Goal: Entertainment & Leisure: Consume media (video, audio)

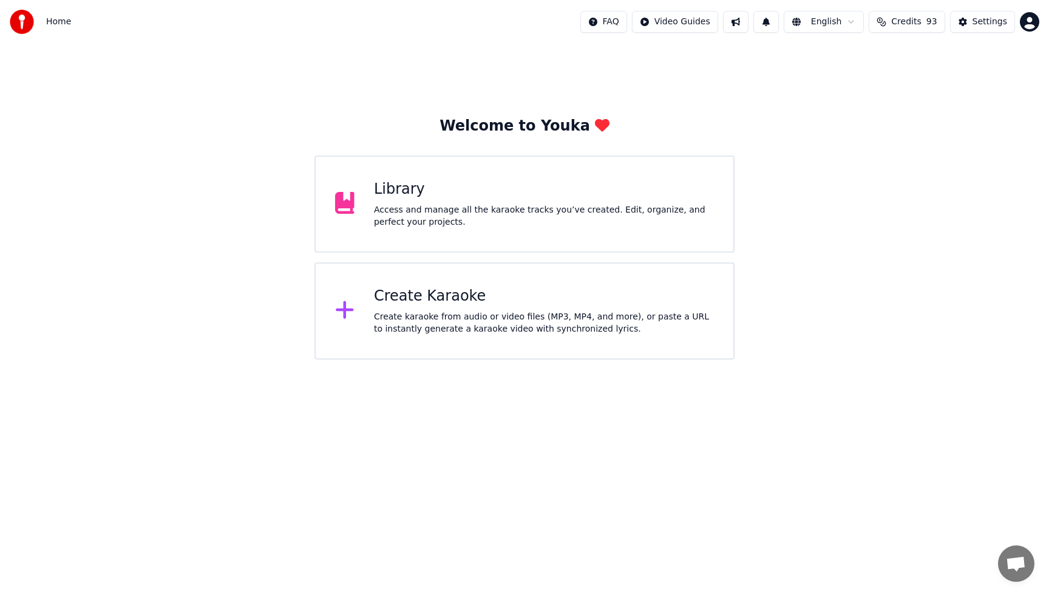
click at [497, 319] on div "Create karaoke from audio or video files (MP3, MP4, and more), or paste a URL t…" at bounding box center [544, 323] width 340 height 24
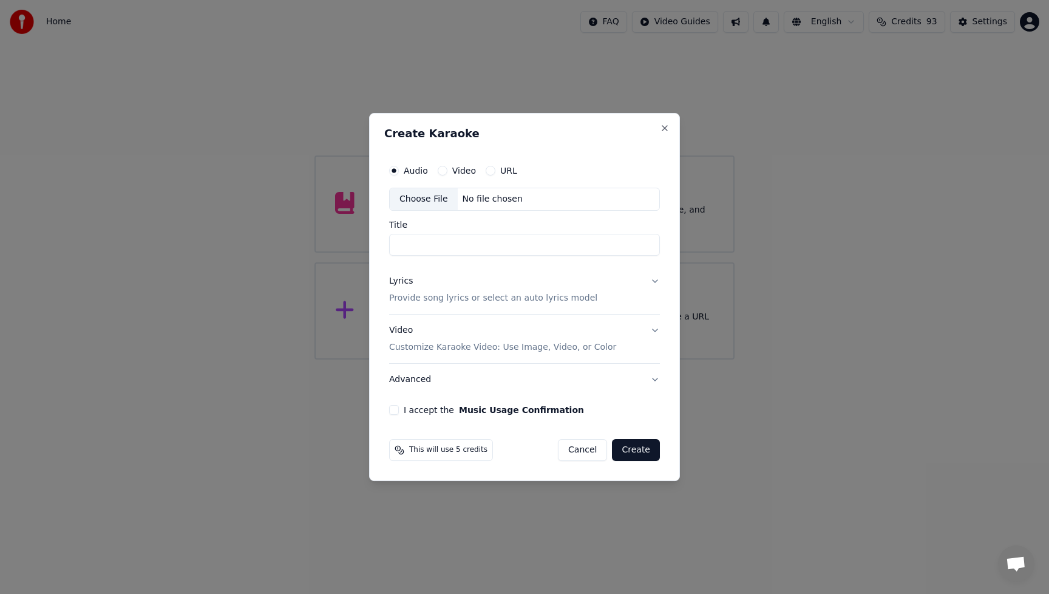
click at [398, 280] on div "Lyrics" at bounding box center [401, 281] width 24 height 12
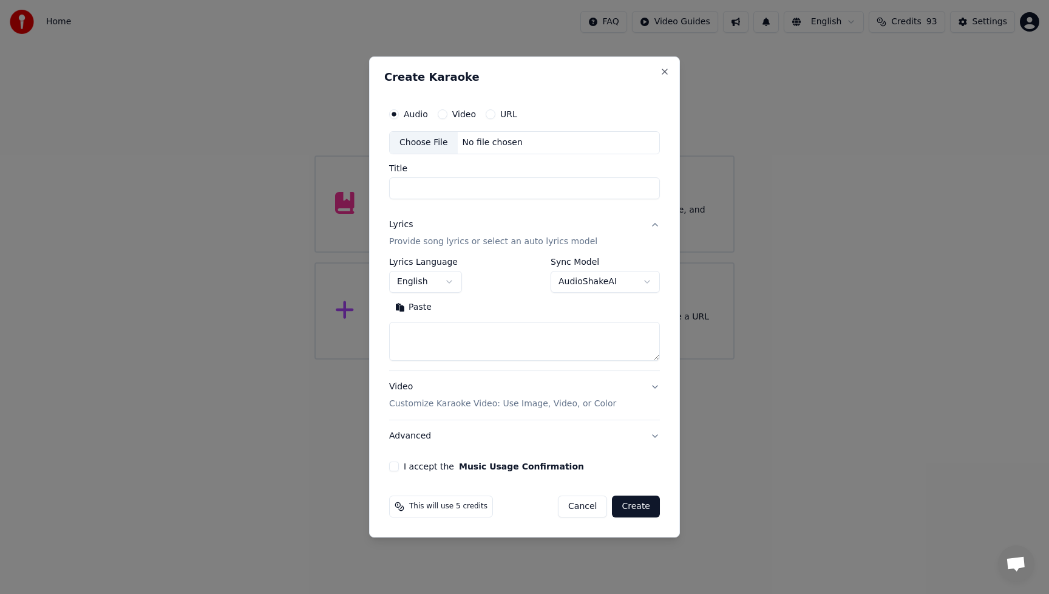
click at [468, 335] on textarea at bounding box center [524, 341] width 271 height 39
paste textarea "**********"
click at [445, 307] on button "Expand" at bounding box center [465, 307] width 57 height 19
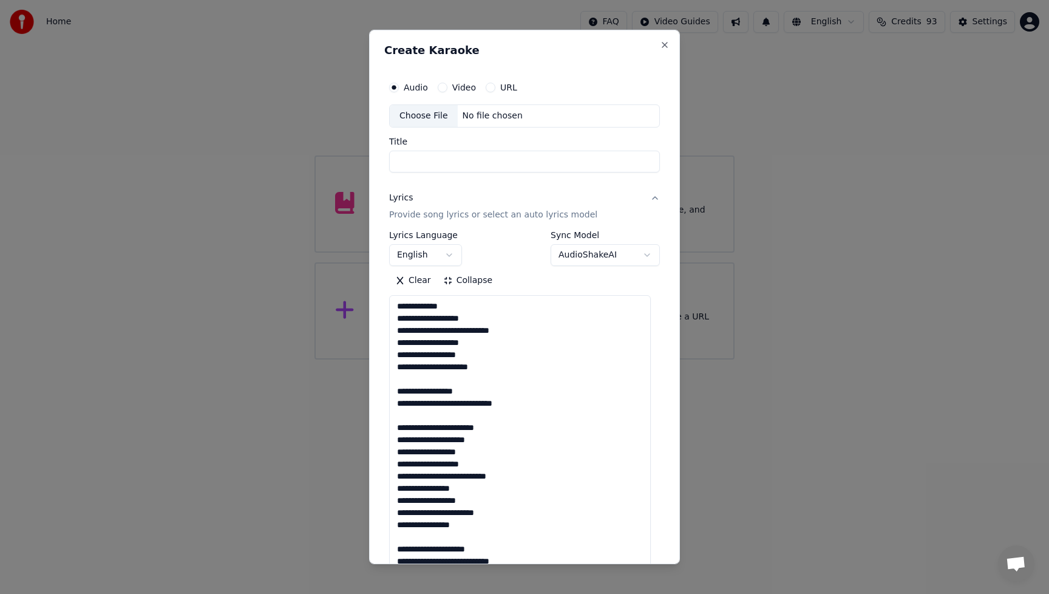
scroll to position [0, 0]
click at [466, 331] on textarea at bounding box center [520, 603] width 262 height 617
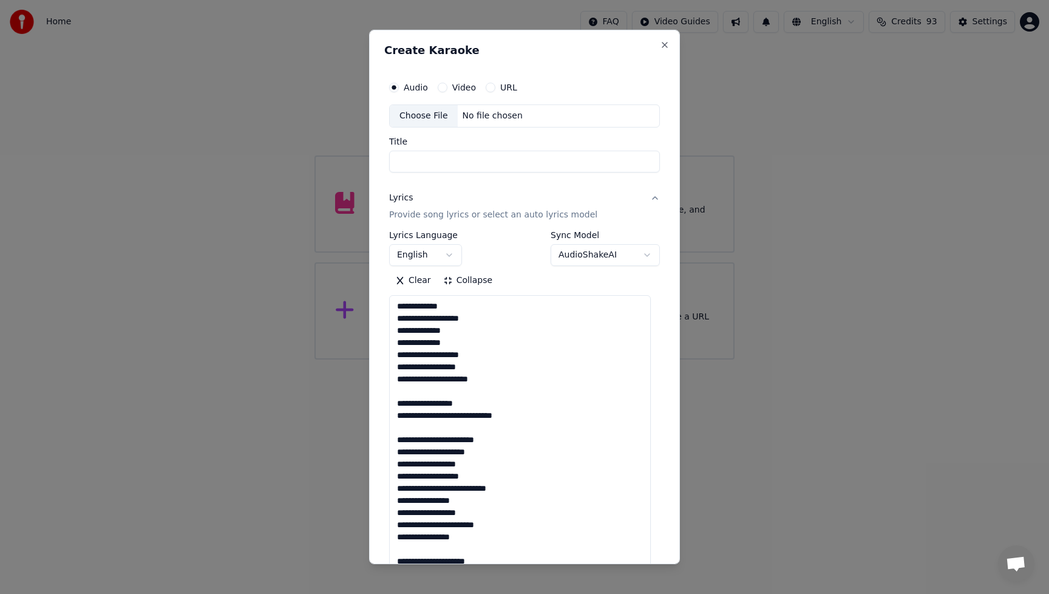
click at [452, 344] on textarea at bounding box center [520, 603] width 262 height 617
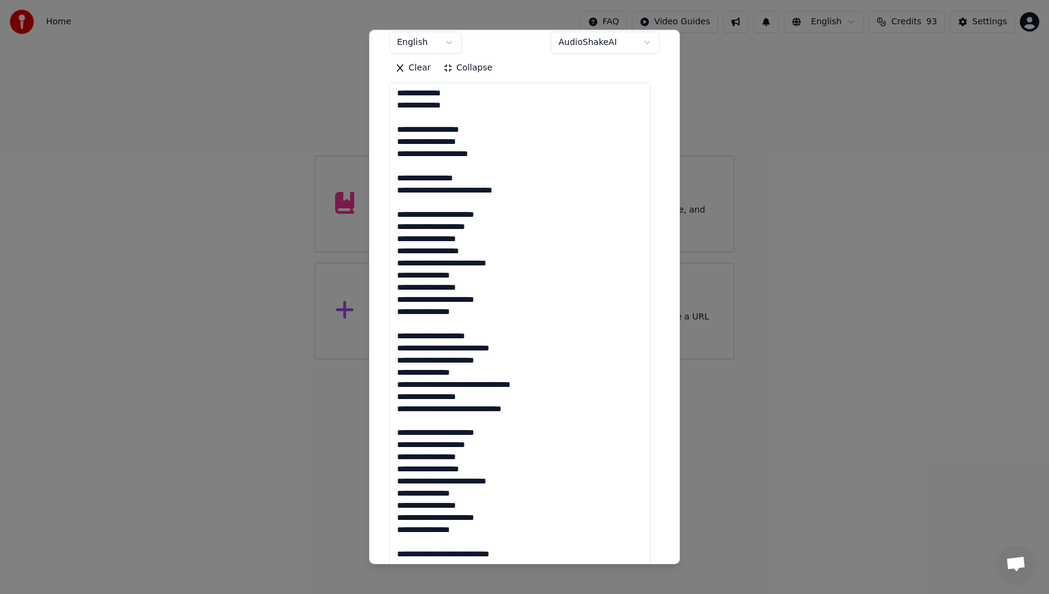
scroll to position [214, 0]
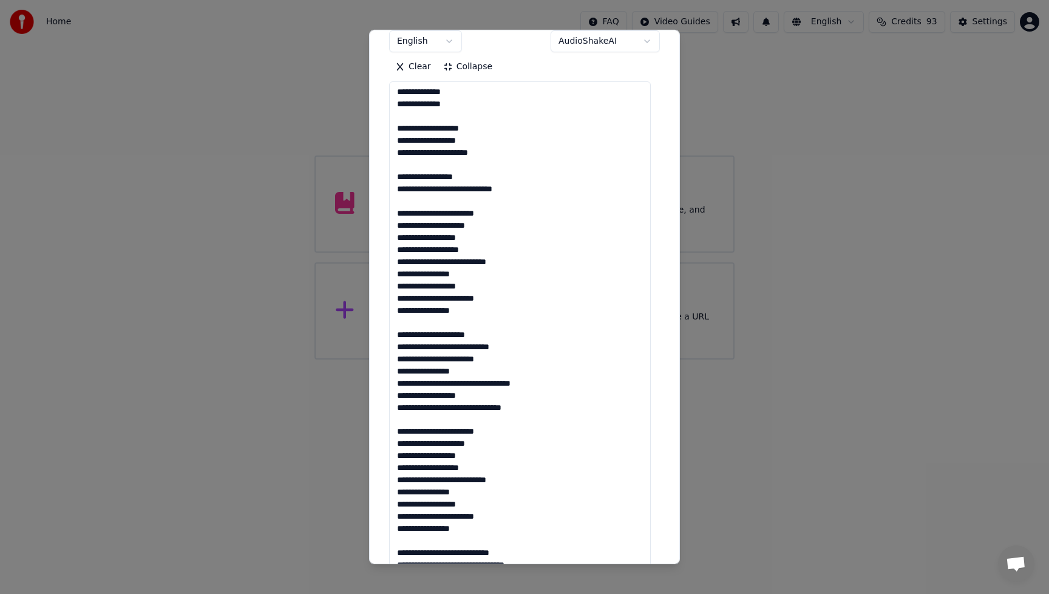
click at [459, 151] on textarea at bounding box center [520, 389] width 262 height 617
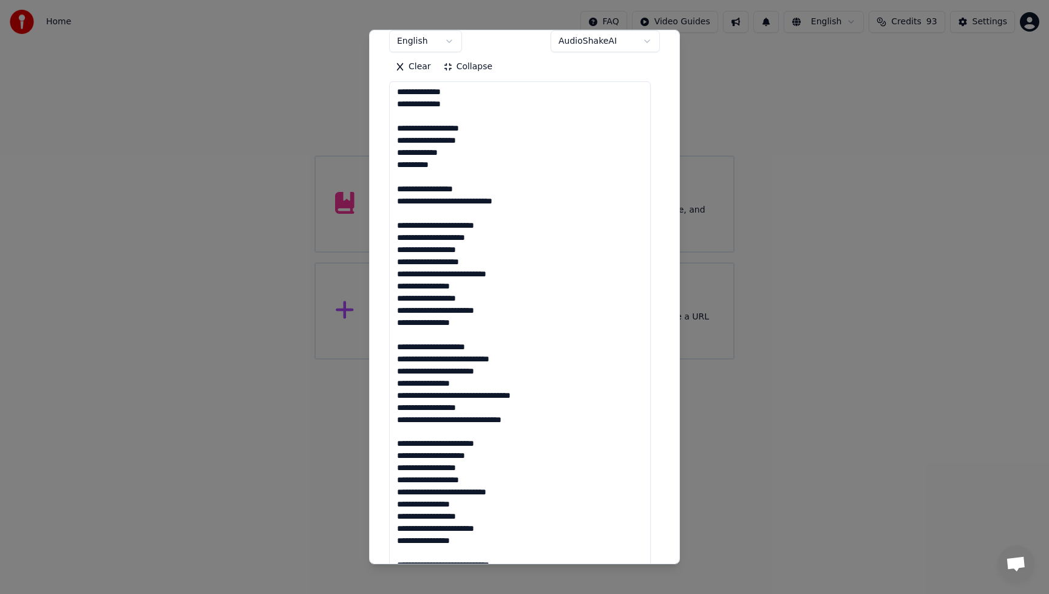
click at [471, 201] on textarea at bounding box center [520, 389] width 262 height 617
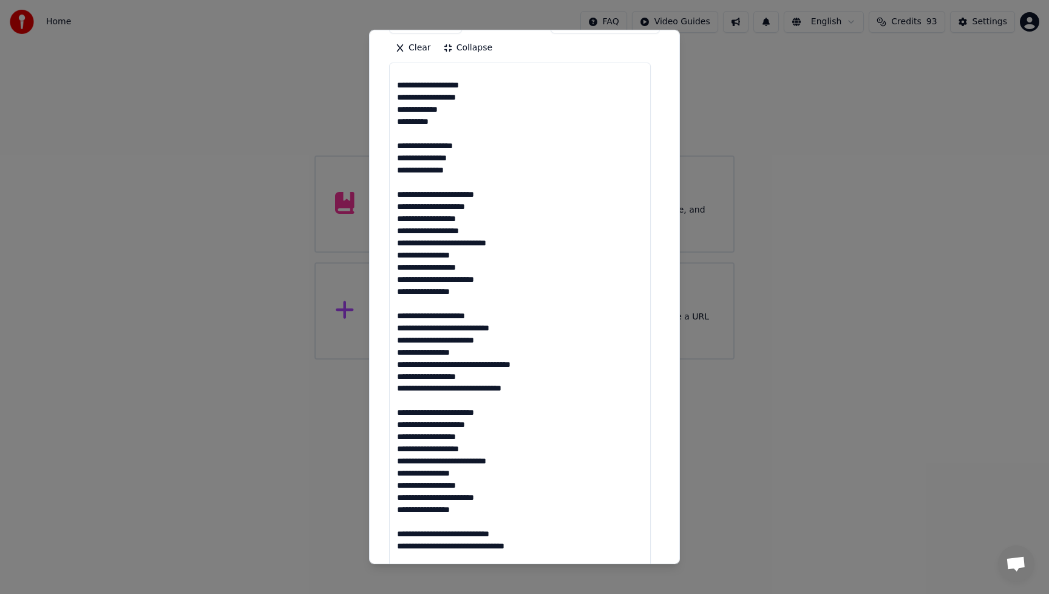
scroll to position [304, 0]
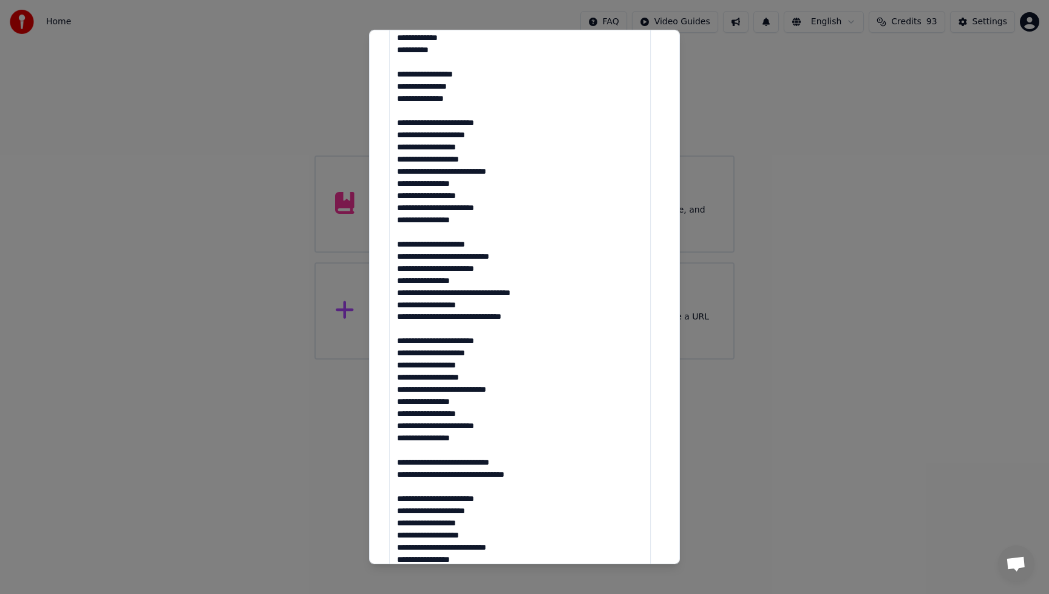
click at [491, 184] on textarea at bounding box center [520, 299] width 262 height 617
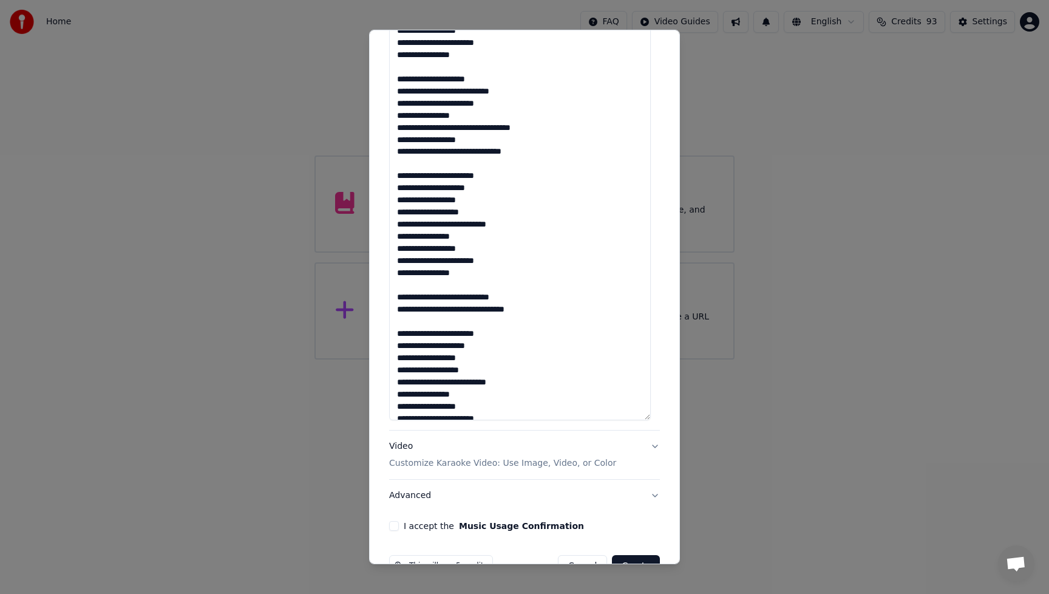
scroll to position [28, 0]
click at [443, 79] on textarea at bounding box center [520, 111] width 262 height 617
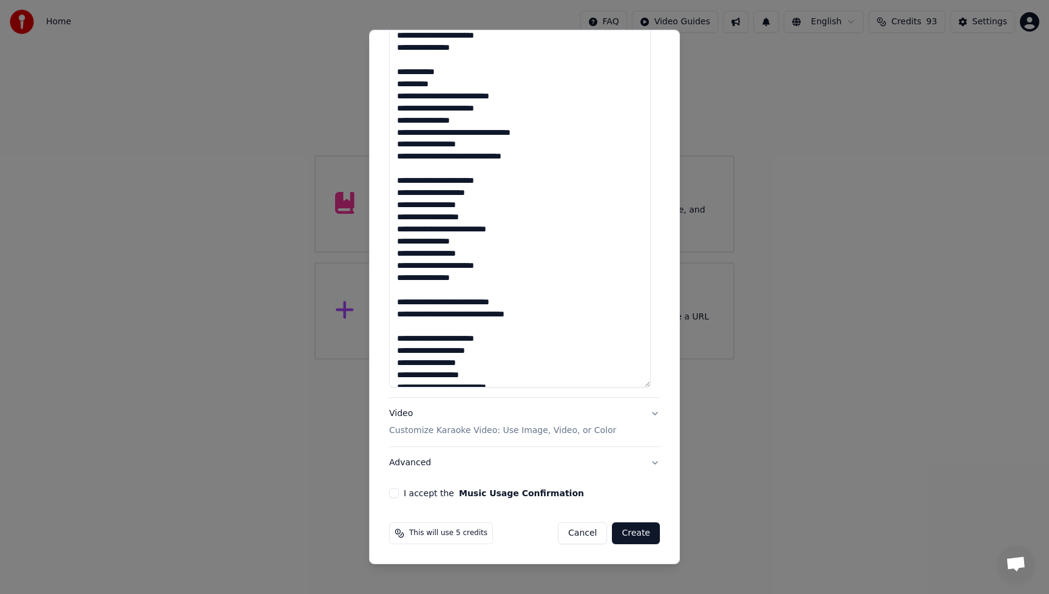
scroll to position [0, 0]
click at [445, 98] on textarea at bounding box center [520, 78] width 262 height 617
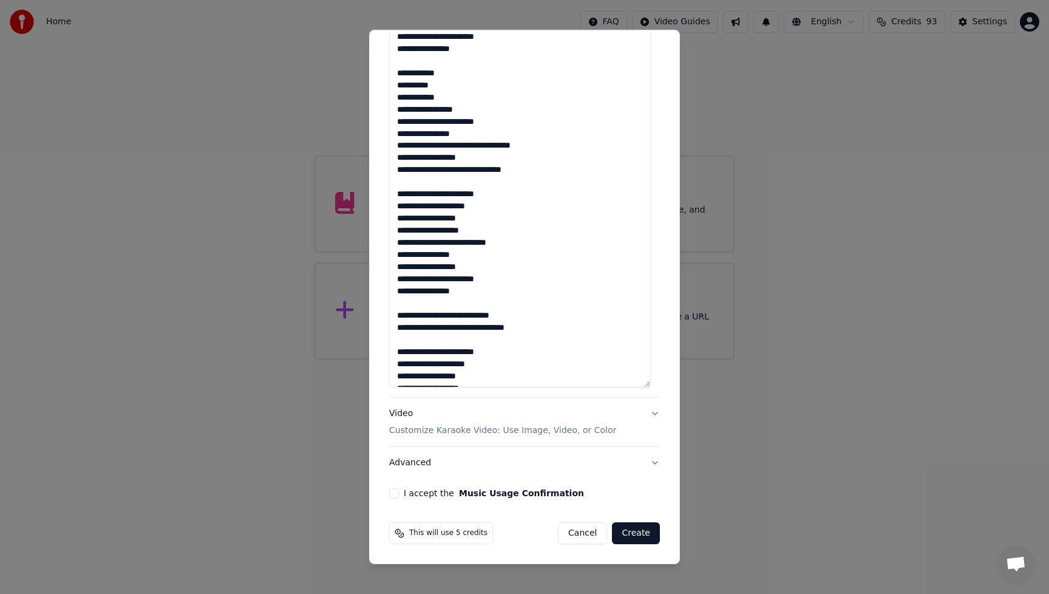
click at [398, 123] on textarea at bounding box center [520, 78] width 262 height 617
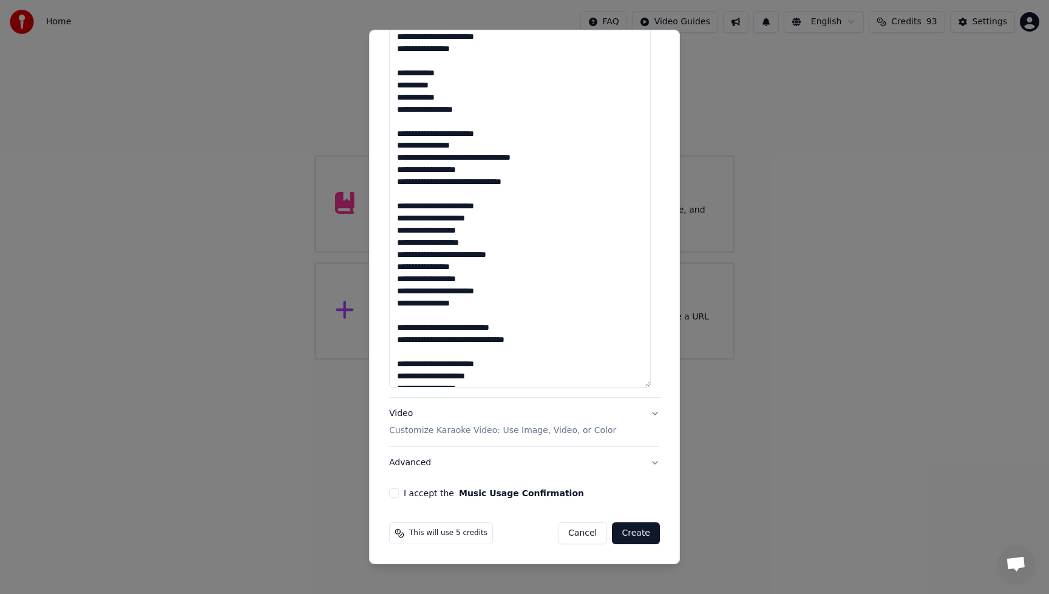
click at [445, 159] on textarea at bounding box center [520, 78] width 262 height 617
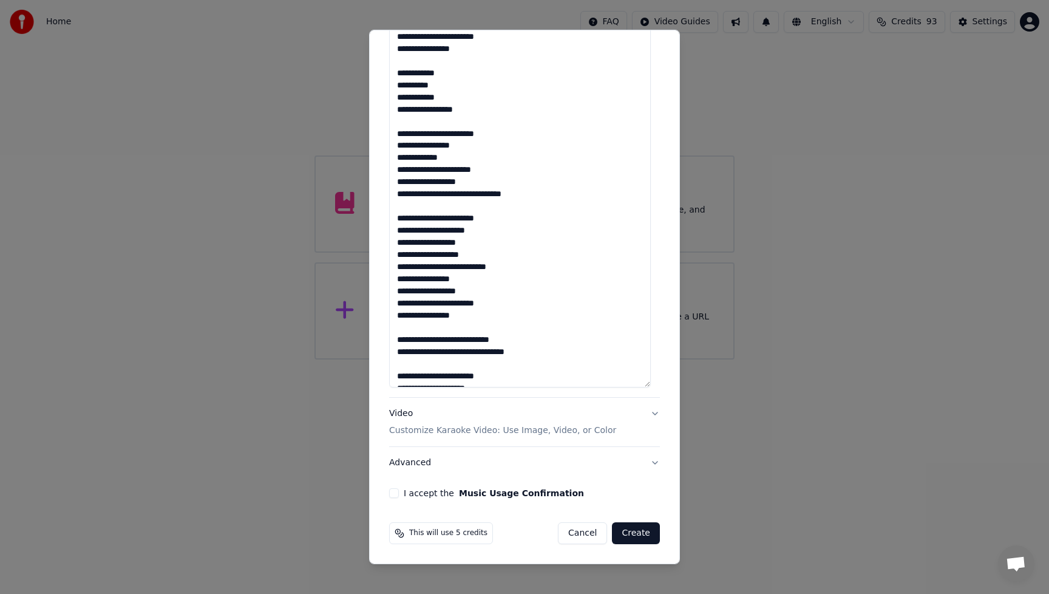
click at [400, 183] on textarea at bounding box center [520, 78] width 262 height 617
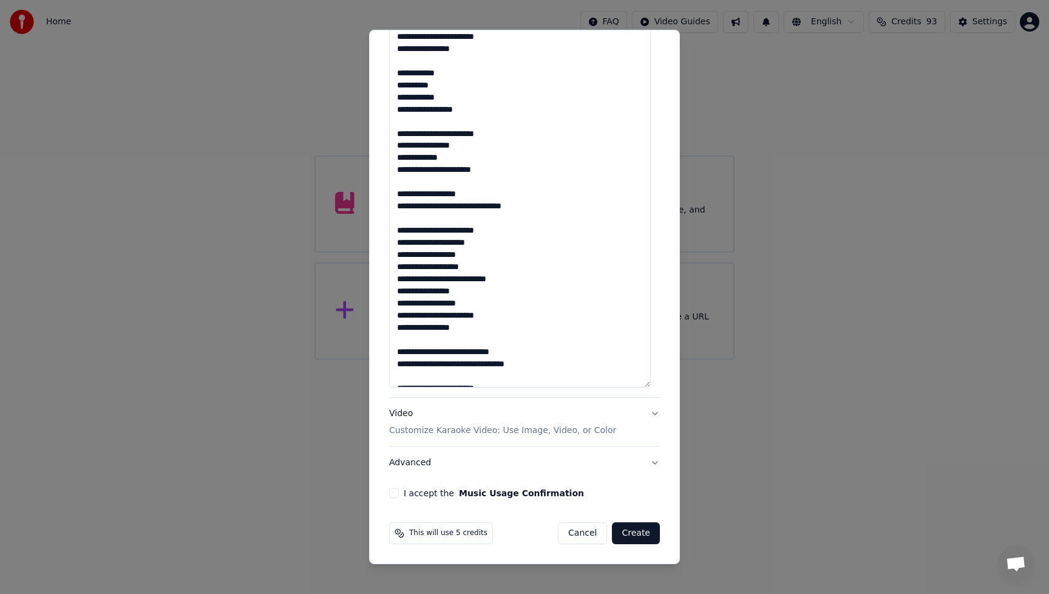
click at [469, 207] on textarea at bounding box center [520, 78] width 262 height 617
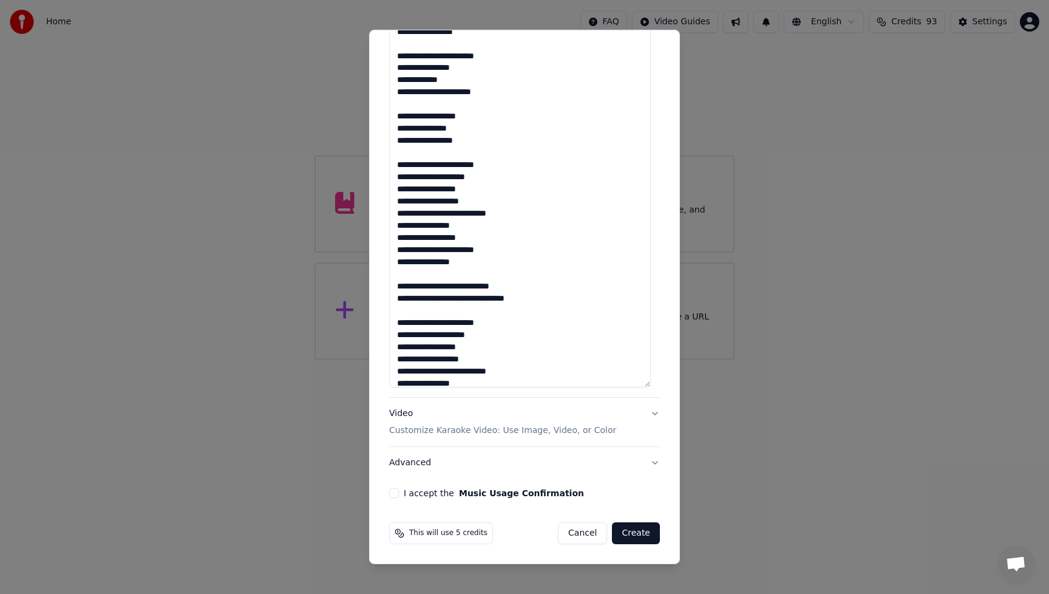
scroll to position [2, 0]
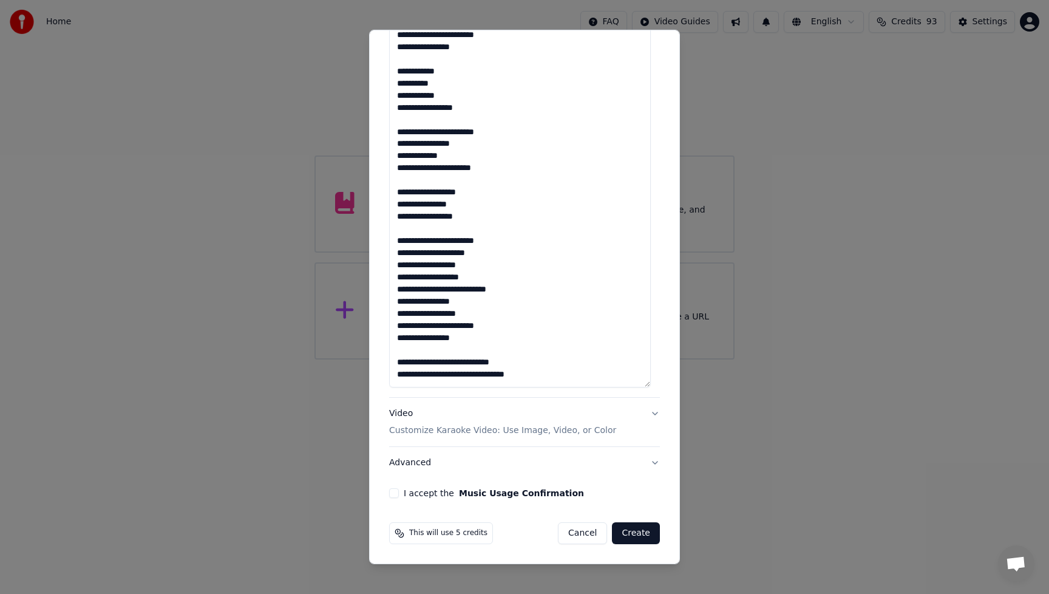
click at [488, 217] on textarea at bounding box center [520, 78] width 262 height 617
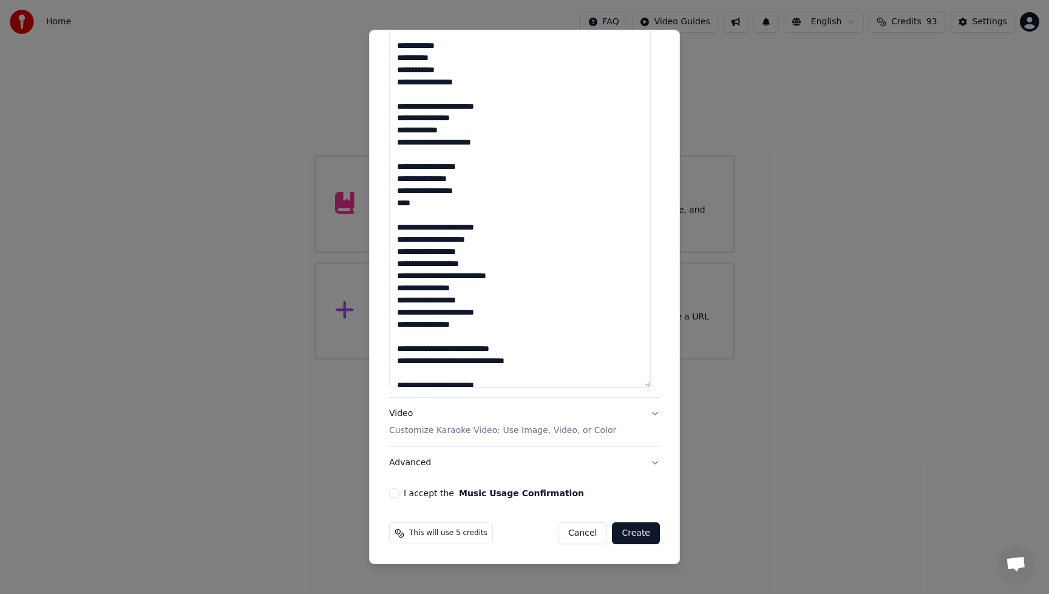
scroll to position [101, 0]
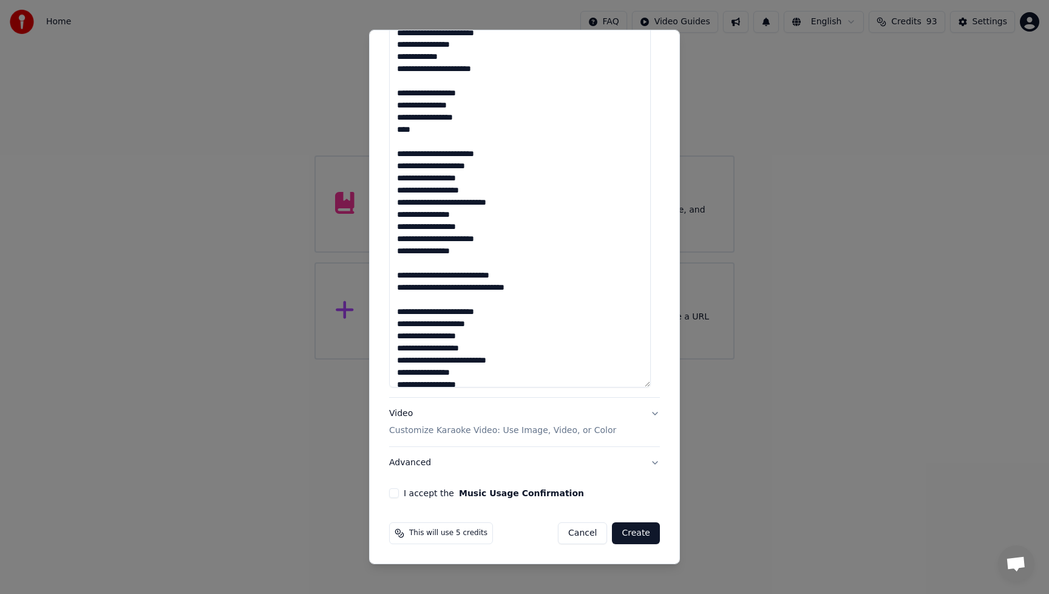
click at [494, 216] on textarea at bounding box center [520, 78] width 262 height 617
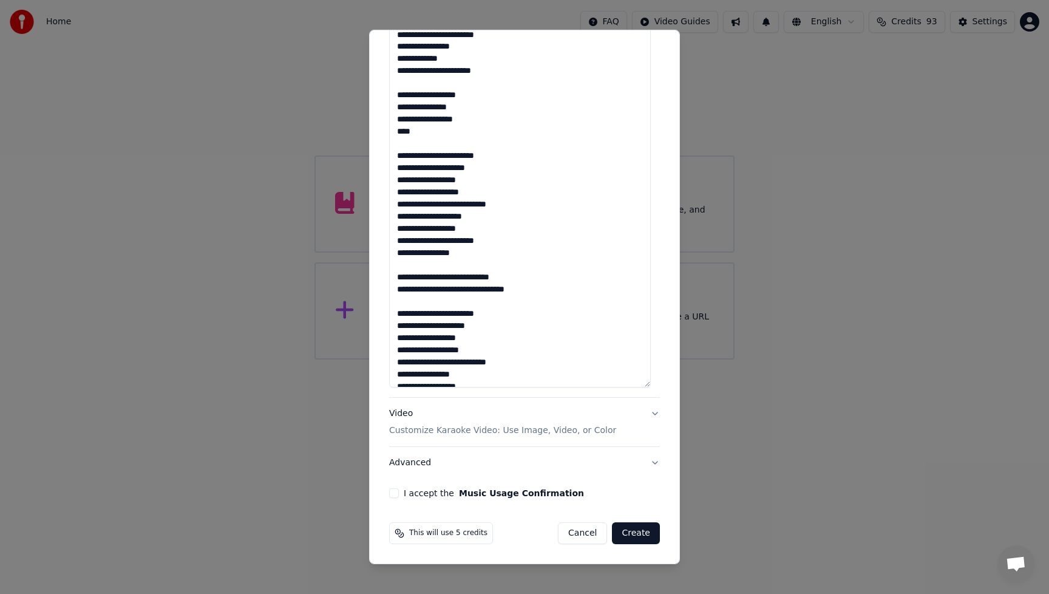
scroll to position [98, 0]
click at [484, 278] on textarea at bounding box center [520, 78] width 262 height 617
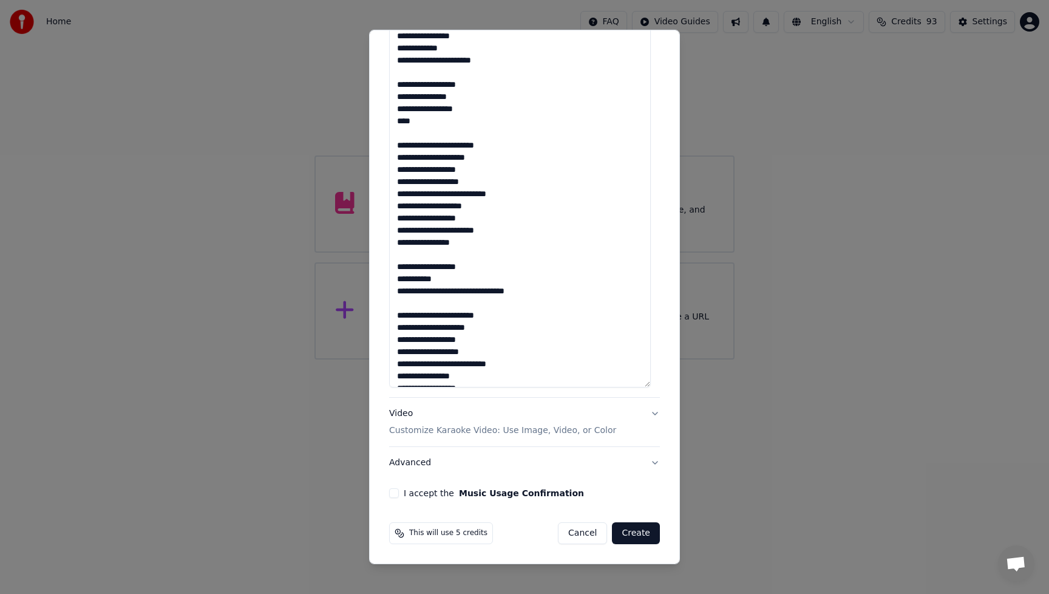
scroll to position [146, 0]
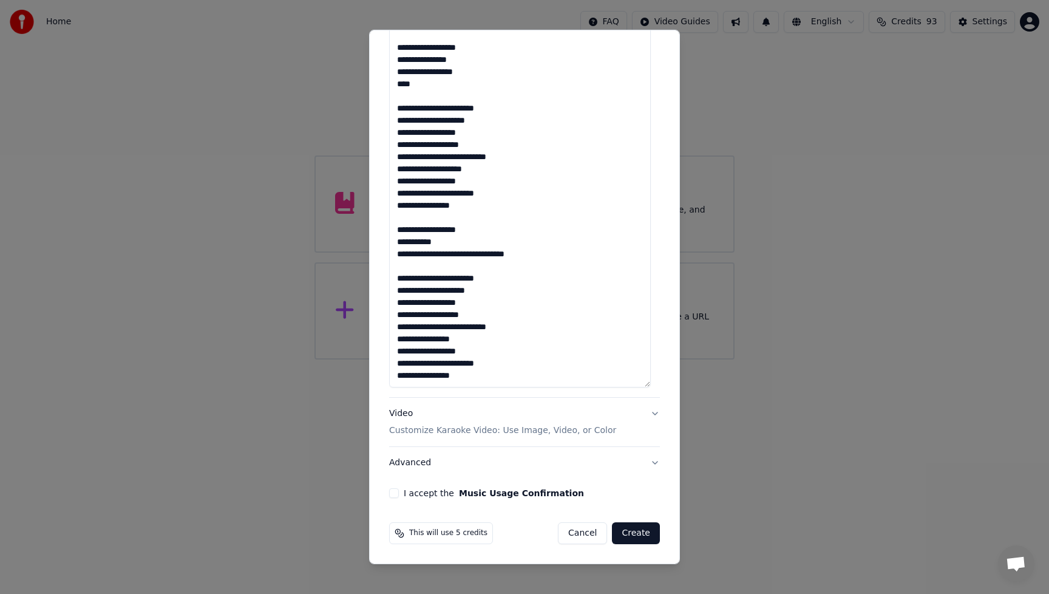
click at [478, 257] on textarea at bounding box center [520, 78] width 262 height 617
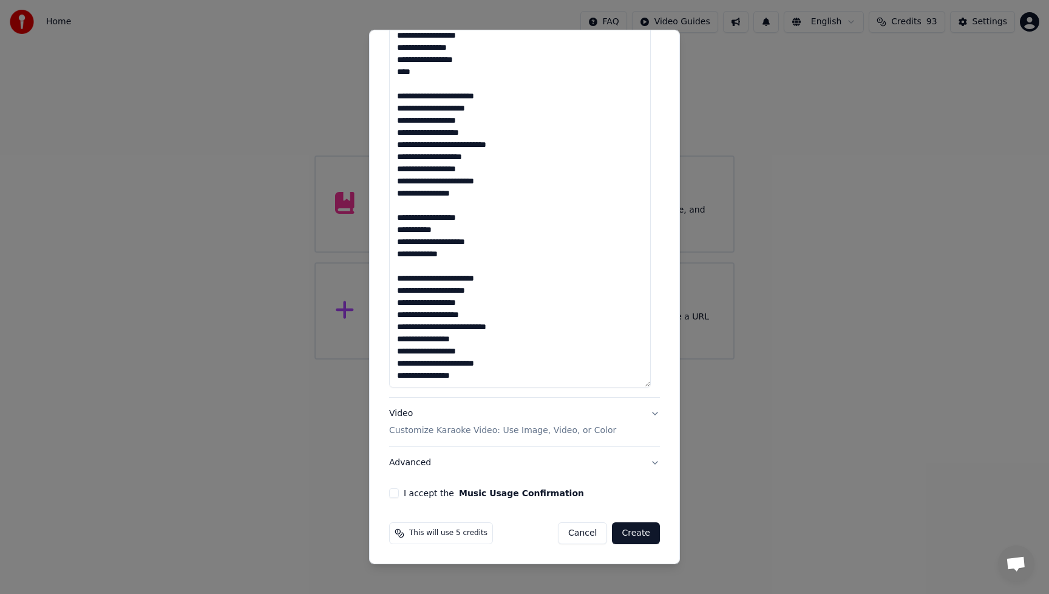
click at [424, 256] on textarea at bounding box center [520, 78] width 262 height 617
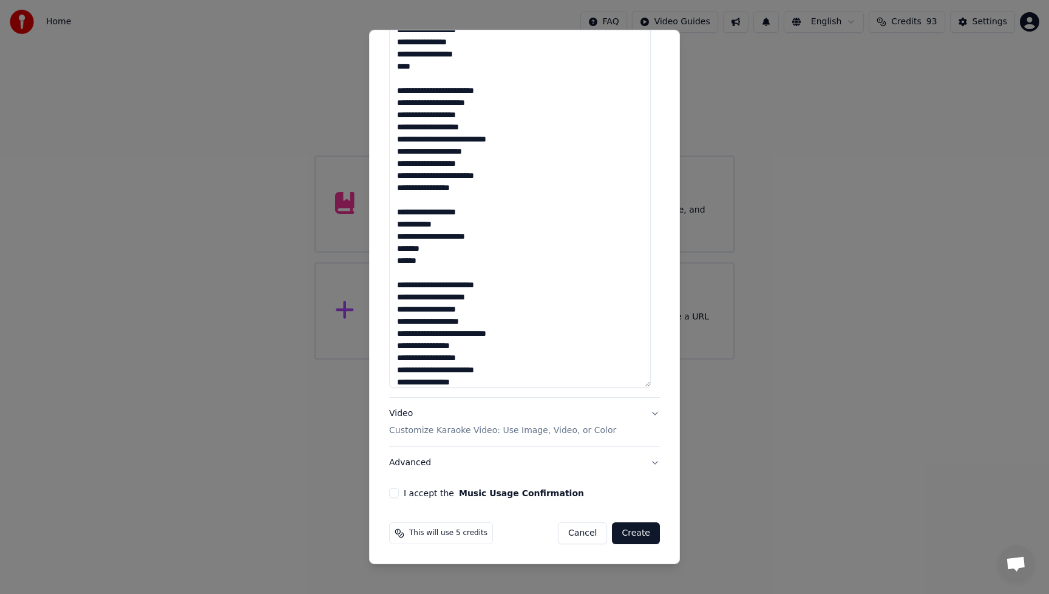
scroll to position [171, 0]
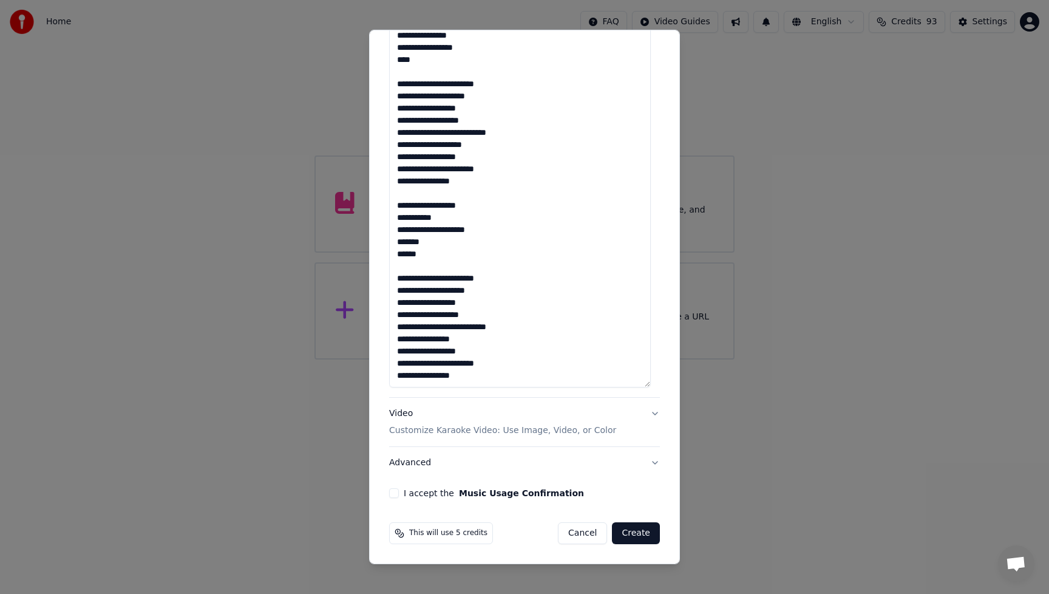
click at [478, 302] on textarea at bounding box center [520, 78] width 262 height 617
click at [483, 341] on textarea at bounding box center [520, 78] width 262 height 617
click at [495, 378] on textarea at bounding box center [520, 78] width 262 height 617
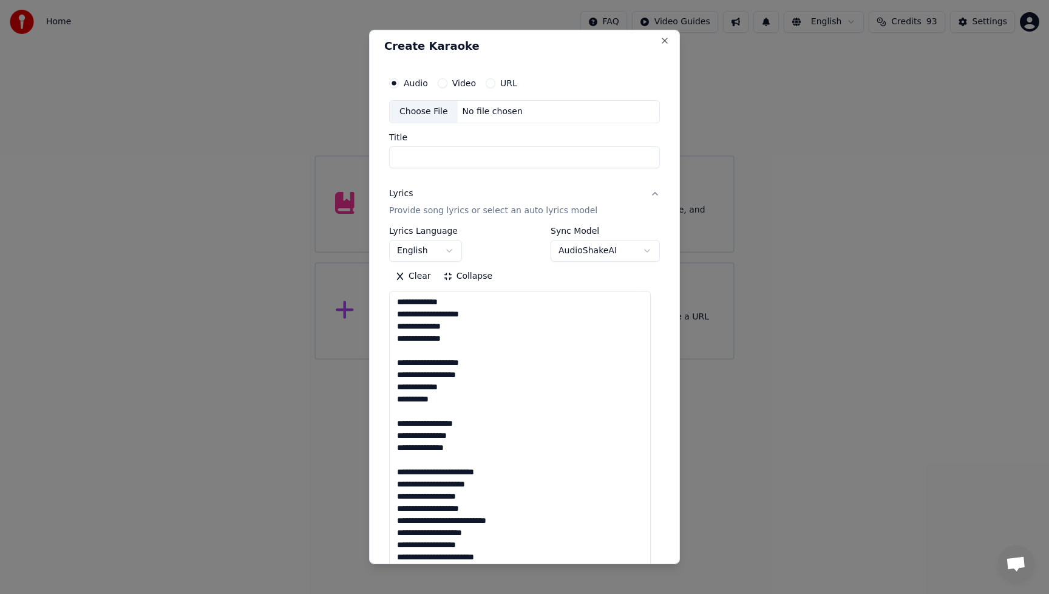
scroll to position [0, 0]
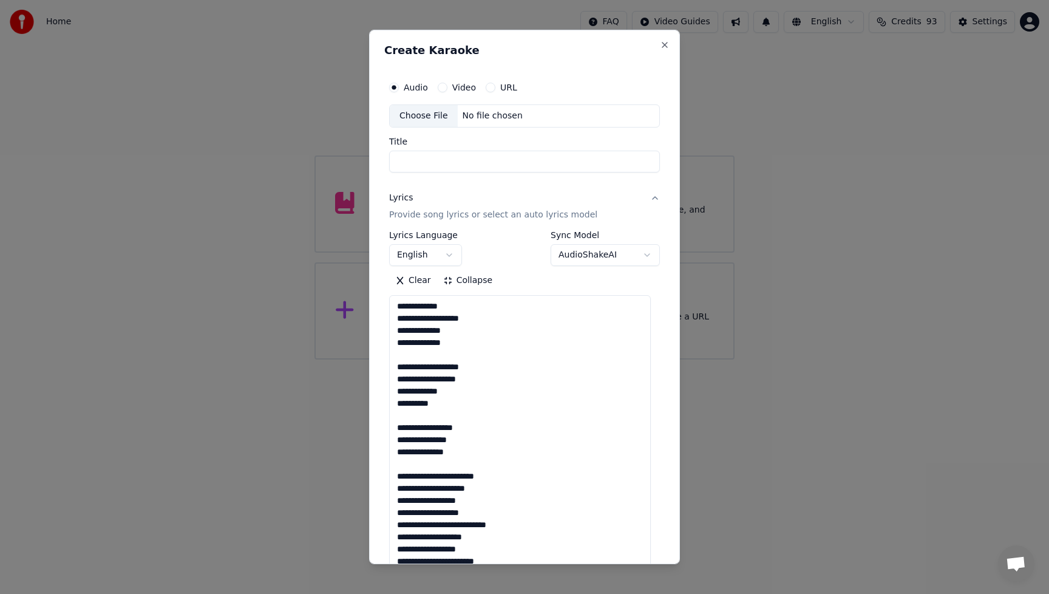
type textarea "**********"
click at [449, 281] on button "Collapse" at bounding box center [468, 280] width 62 height 19
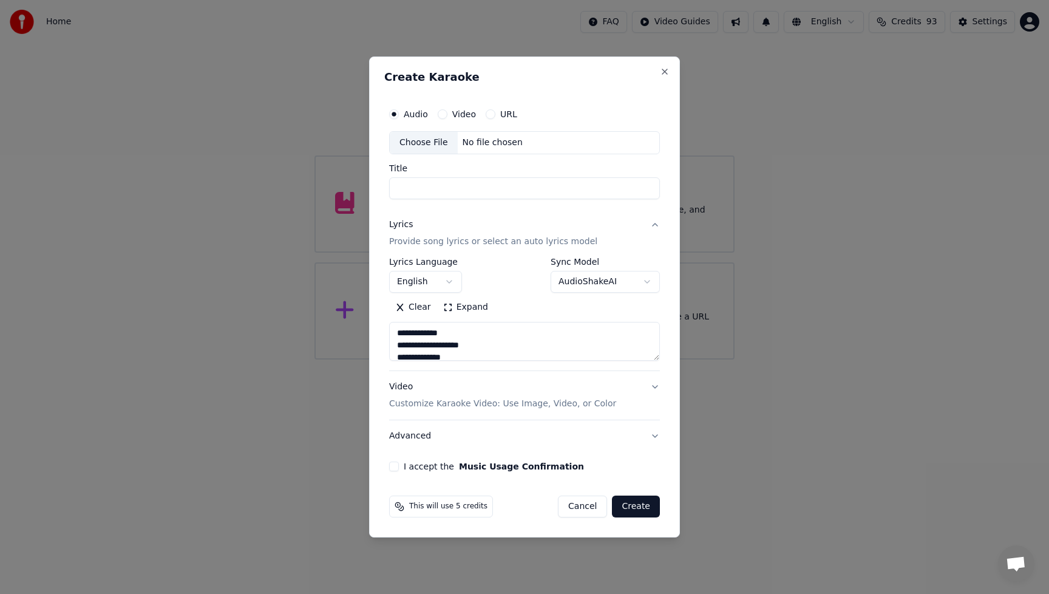
click at [422, 143] on div "Choose File" at bounding box center [424, 143] width 68 height 22
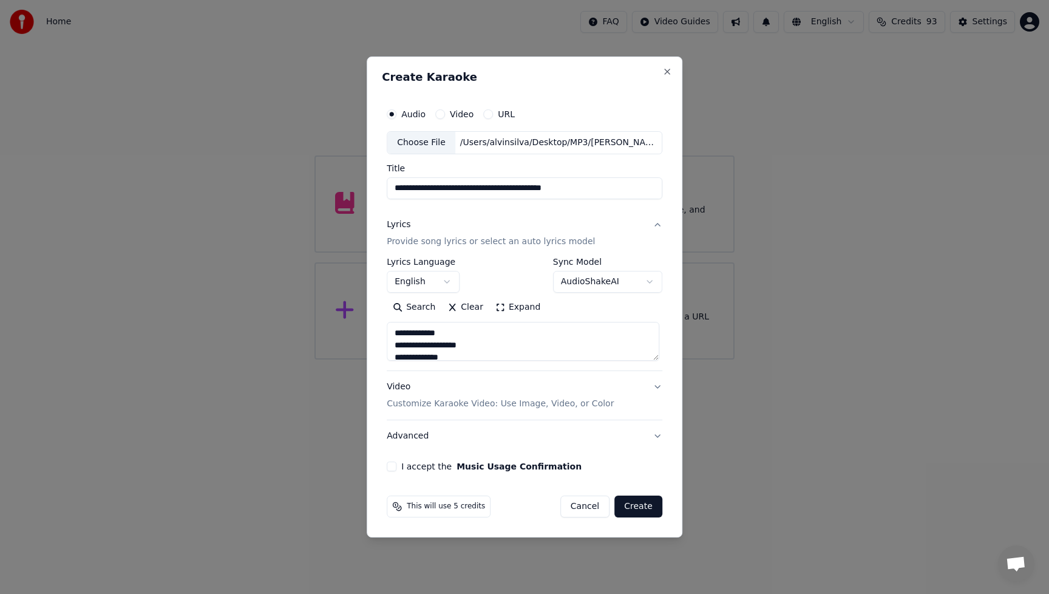
drag, startPoint x: 477, startPoint y: 188, endPoint x: 605, endPoint y: 188, distance: 128.1
click at [605, 186] on input "**********" at bounding box center [525, 188] width 276 height 22
type input "**********"
click at [391, 468] on button "I accept the Music Usage Confirmation" at bounding box center [392, 467] width 10 height 10
click at [403, 388] on div "Video Customize Karaoke Video: Use Image, Video, or Color" at bounding box center [500, 395] width 227 height 29
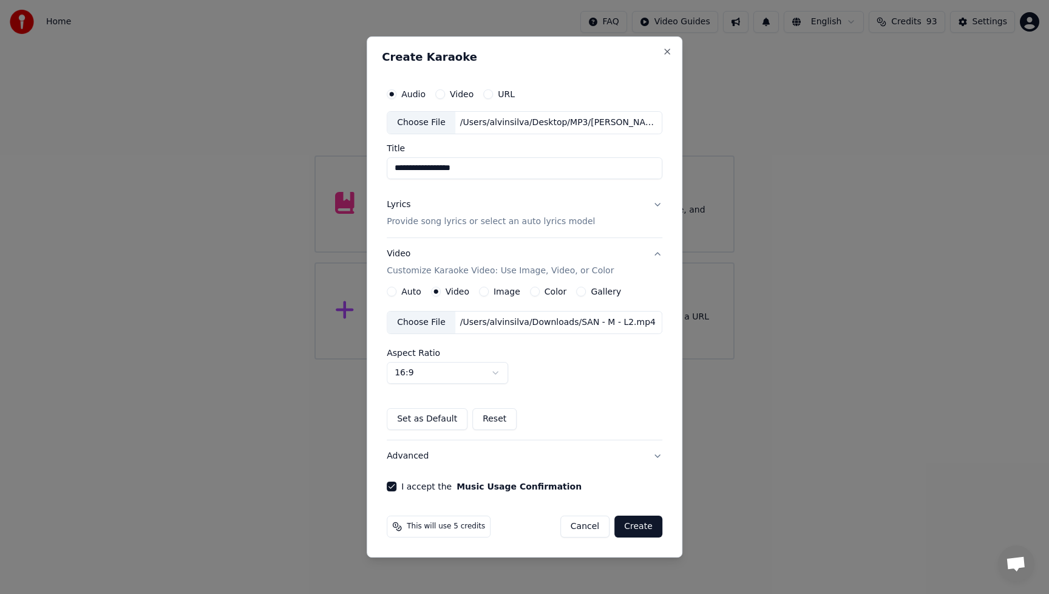
click at [418, 320] on div "Choose File" at bounding box center [421, 323] width 68 height 22
click at [638, 523] on button "Create" at bounding box center [639, 527] width 48 height 22
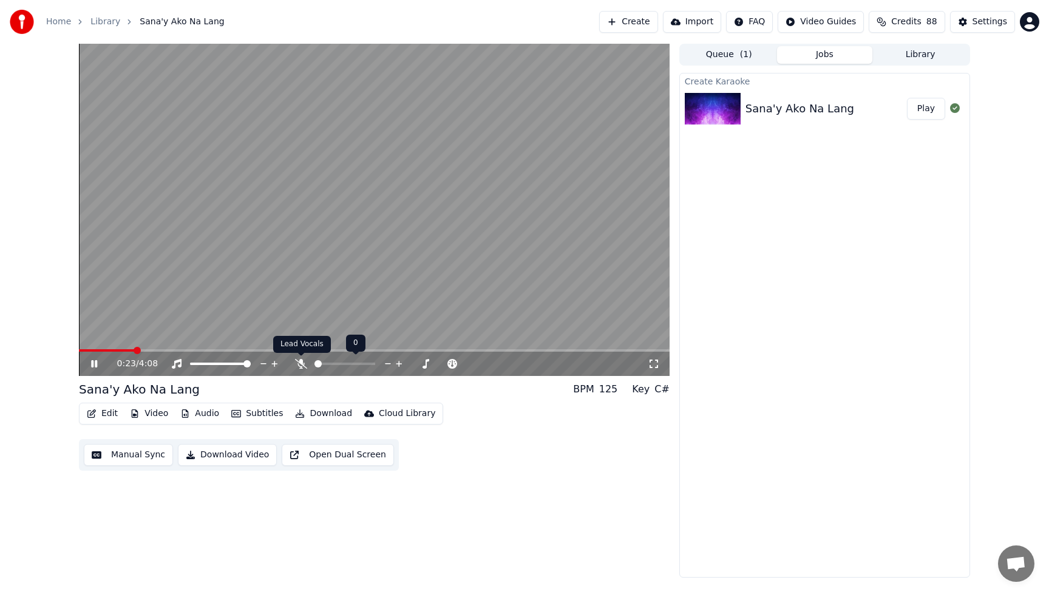
click at [300, 365] on icon at bounding box center [301, 364] width 12 height 10
click at [372, 349] on video at bounding box center [374, 210] width 591 height 332
click at [375, 350] on span at bounding box center [261, 350] width 365 height 2
click at [92, 367] on icon at bounding box center [93, 364] width 7 height 9
click at [98, 361] on icon at bounding box center [103, 364] width 29 height 10
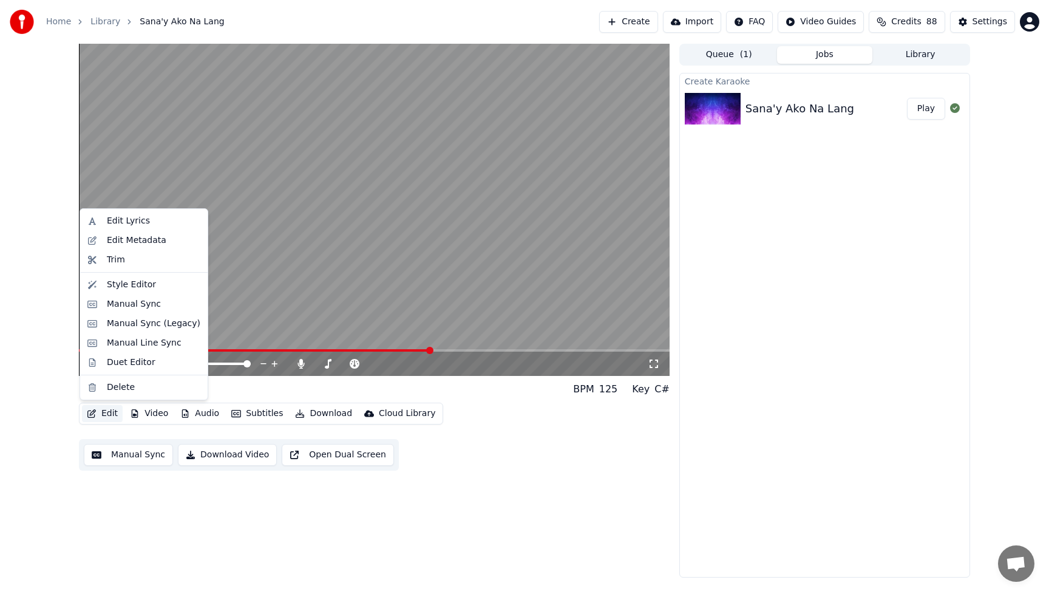
click at [106, 414] on button "Edit" at bounding box center [102, 413] width 41 height 17
click at [121, 302] on div "Manual Sync" at bounding box center [134, 304] width 54 height 12
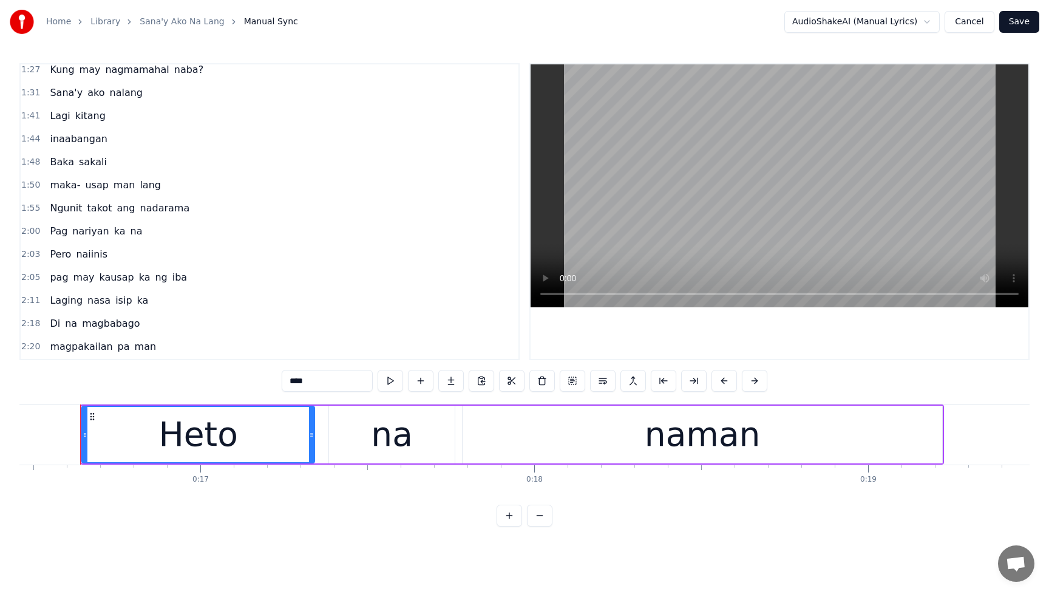
scroll to position [435, 0]
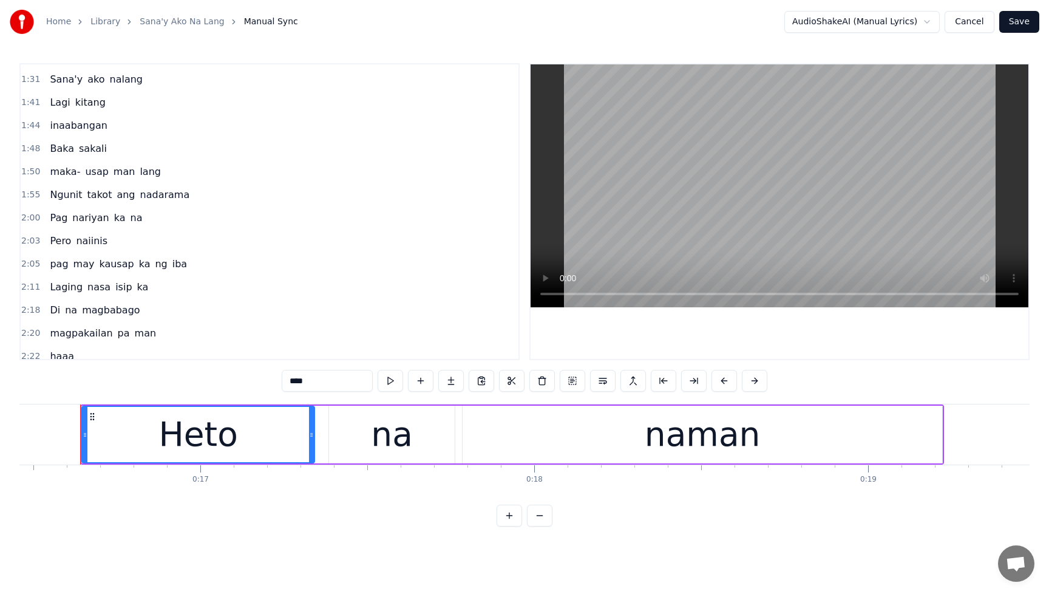
click at [134, 335] on span "man" at bounding box center [146, 333] width 24 height 14
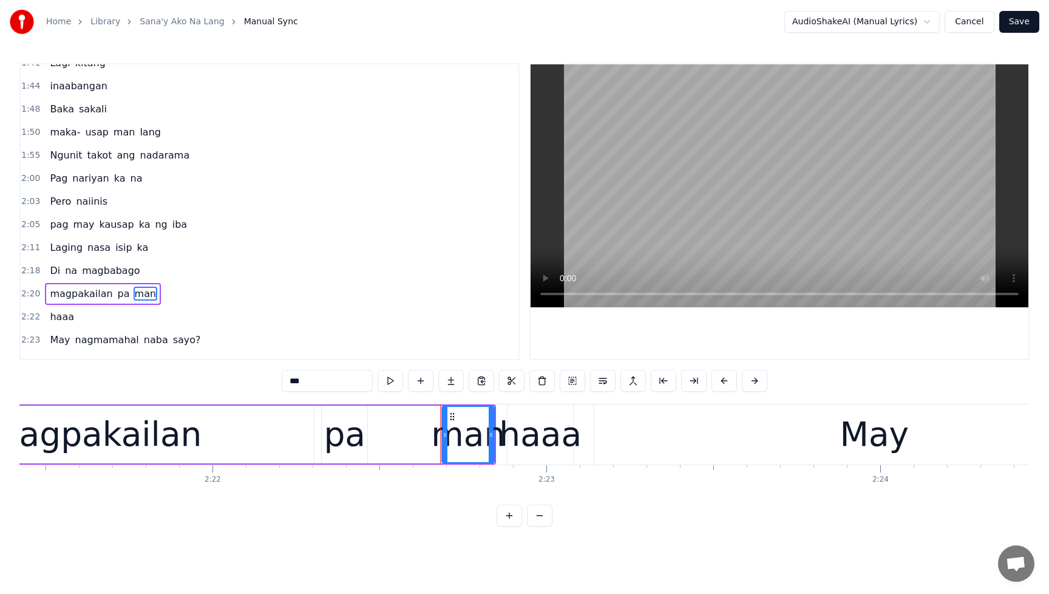
scroll to position [0, 47596]
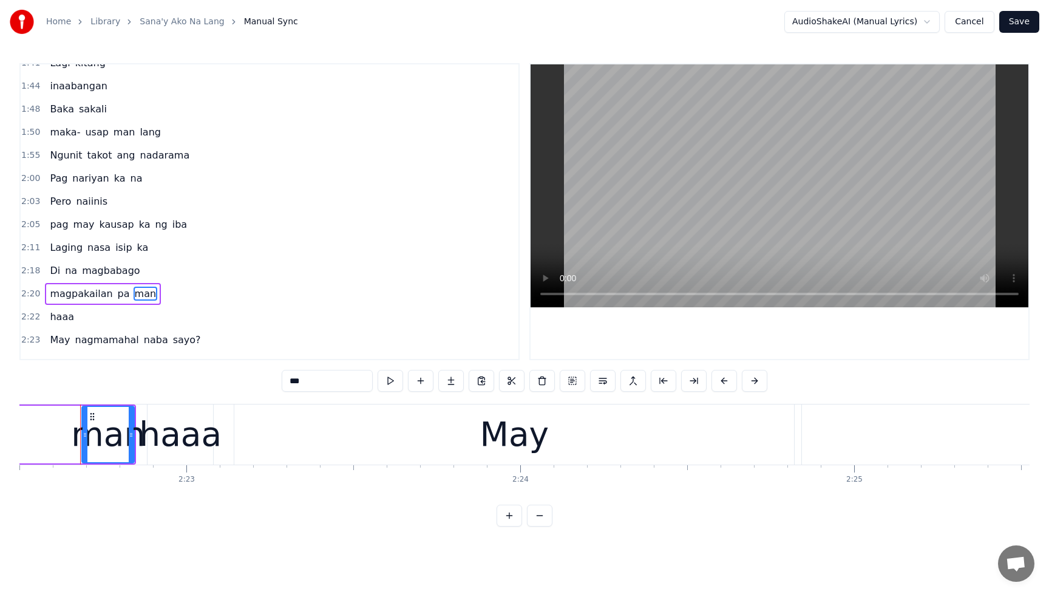
click at [199, 434] on div "haaa" at bounding box center [180, 434] width 83 height 50
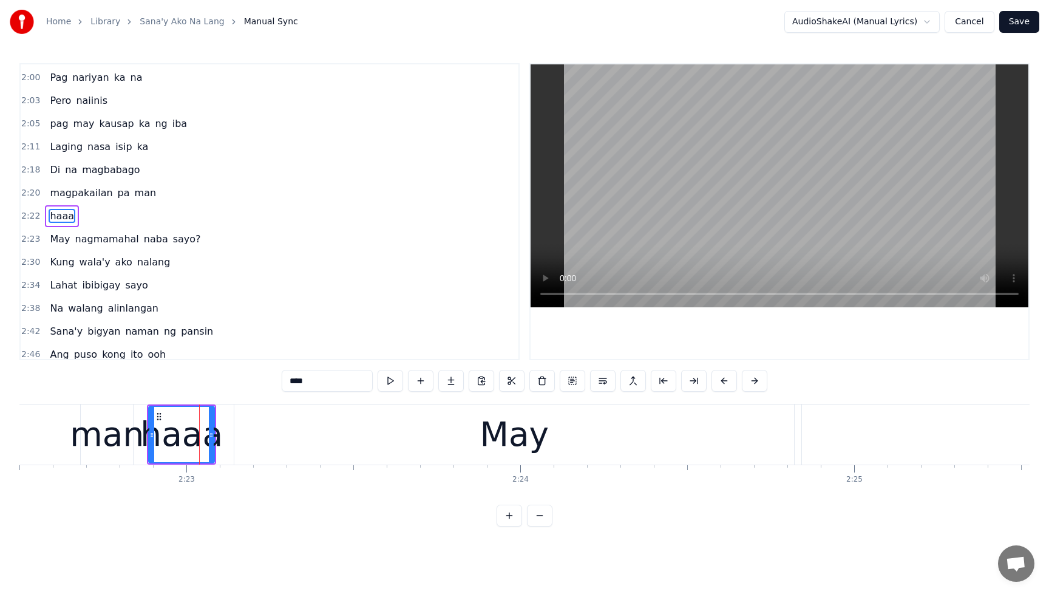
scroll to position [580, 0]
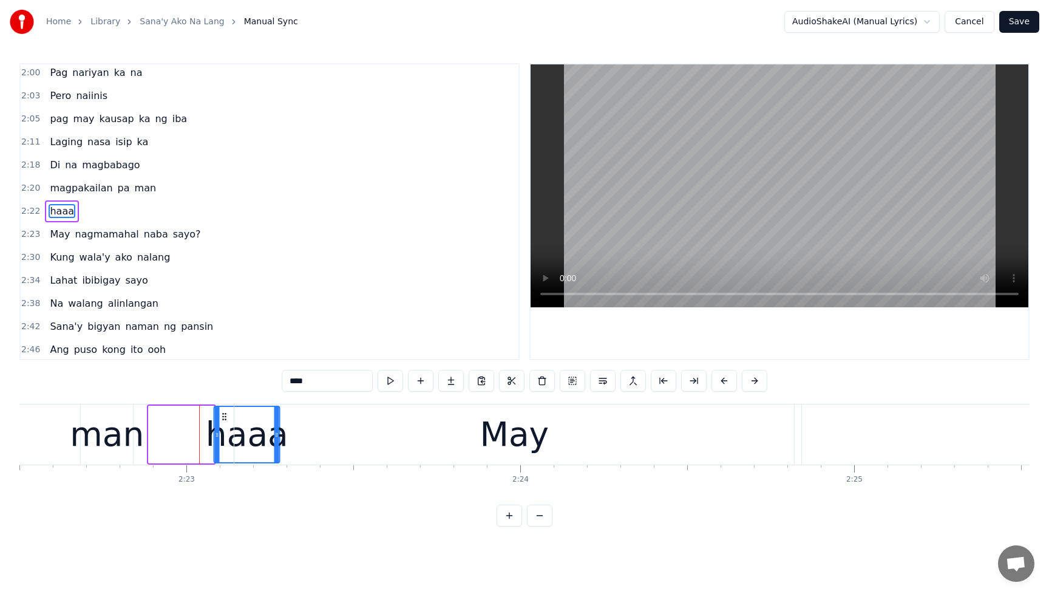
drag, startPoint x: 157, startPoint y: 413, endPoint x: 215, endPoint y: 418, distance: 57.9
click at [222, 417] on icon at bounding box center [225, 417] width 10 height 10
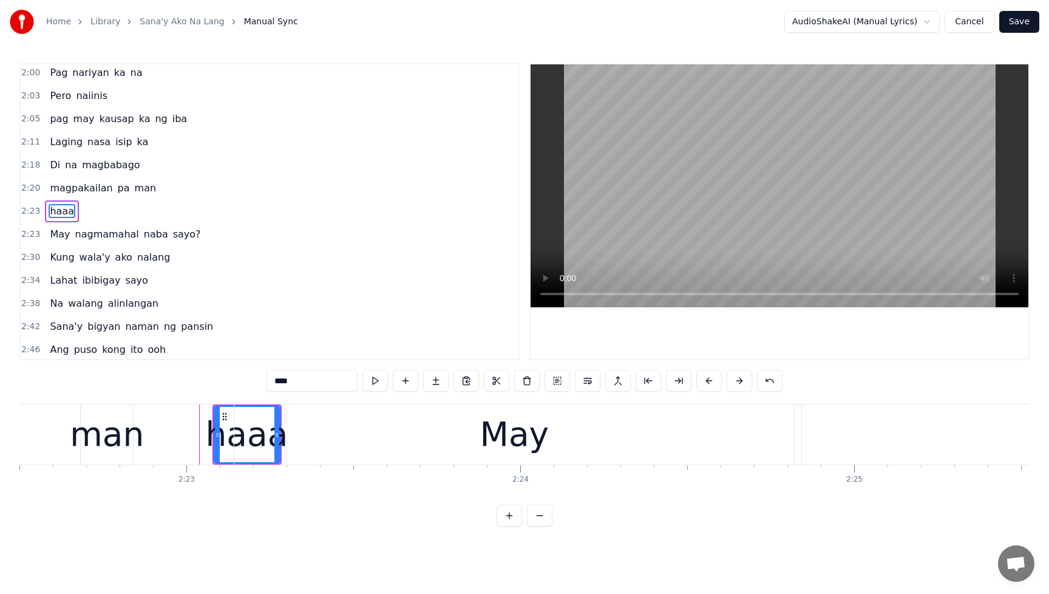
click at [109, 438] on div "man" at bounding box center [107, 434] width 74 height 50
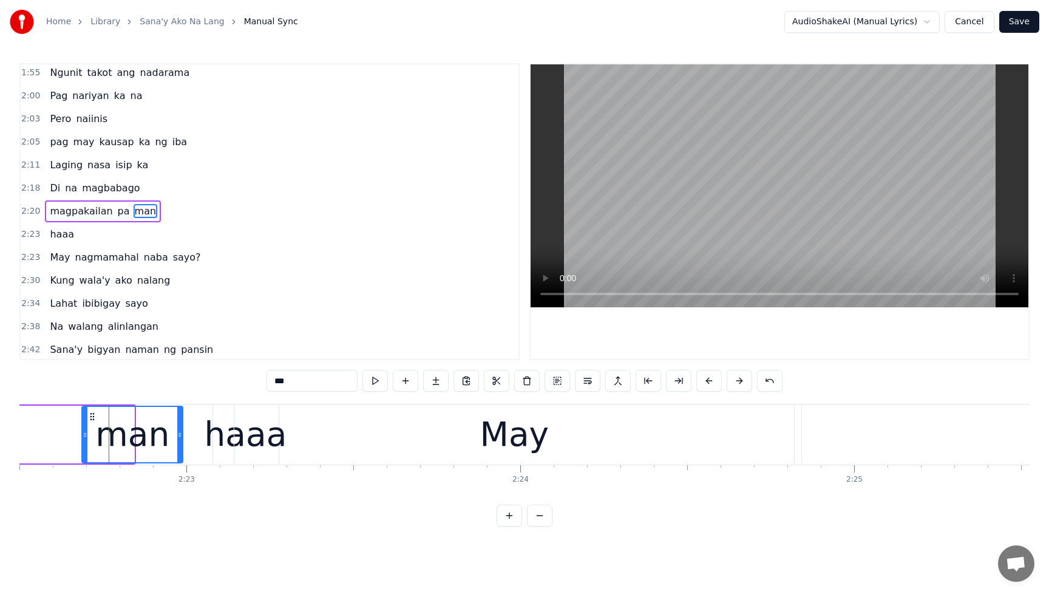
drag, startPoint x: 131, startPoint y: 435, endPoint x: 180, endPoint y: 438, distance: 48.6
click at [180, 438] on icon at bounding box center [179, 435] width 5 height 10
click at [232, 433] on div "haaa" at bounding box center [246, 434] width 83 height 50
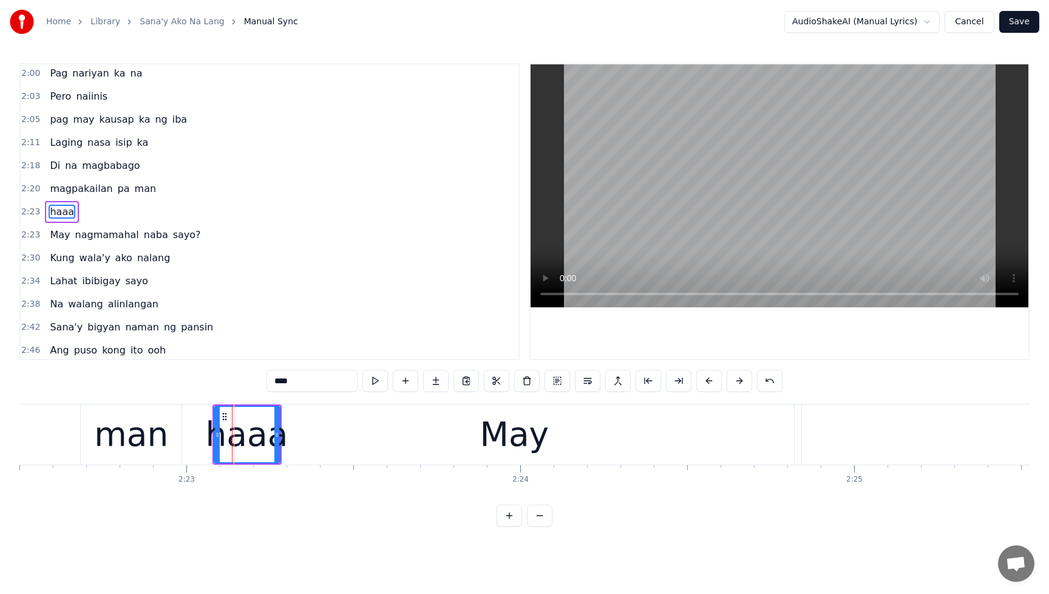
scroll to position [580, 0]
drag, startPoint x: 224, startPoint y: 417, endPoint x: 245, endPoint y: 420, distance: 20.8
click at [282, 437] on div "May" at bounding box center [514, 434] width 560 height 60
type input "***"
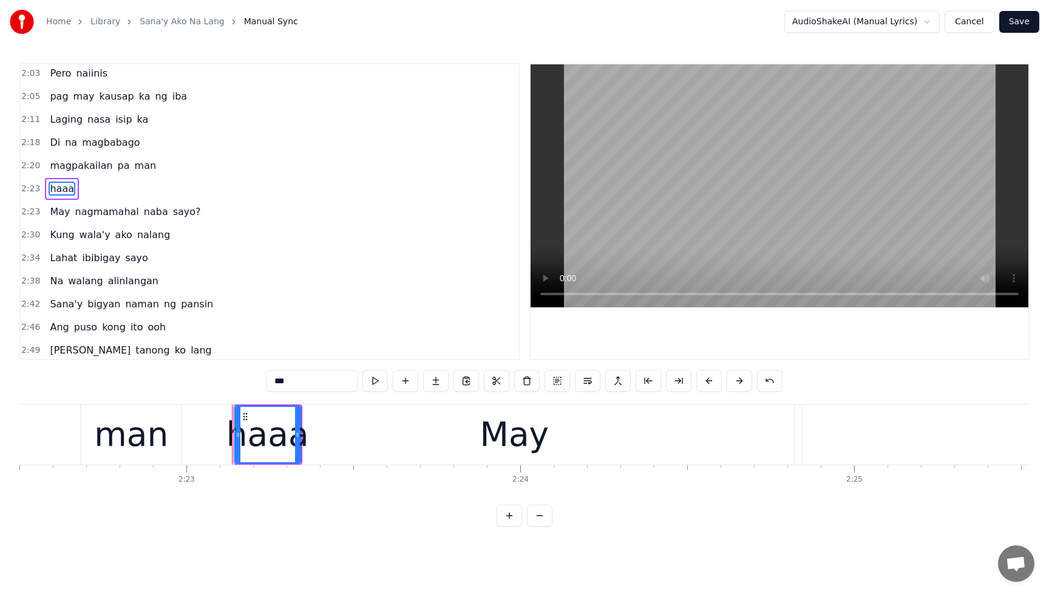
scroll to position [603, 0]
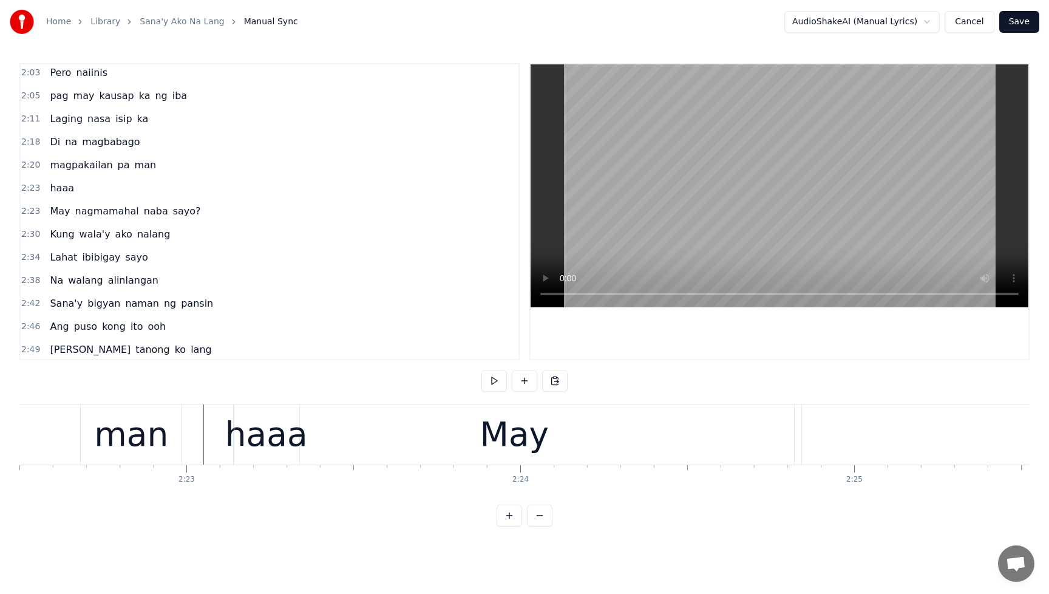
click at [285, 435] on div "May" at bounding box center [514, 434] width 560 height 60
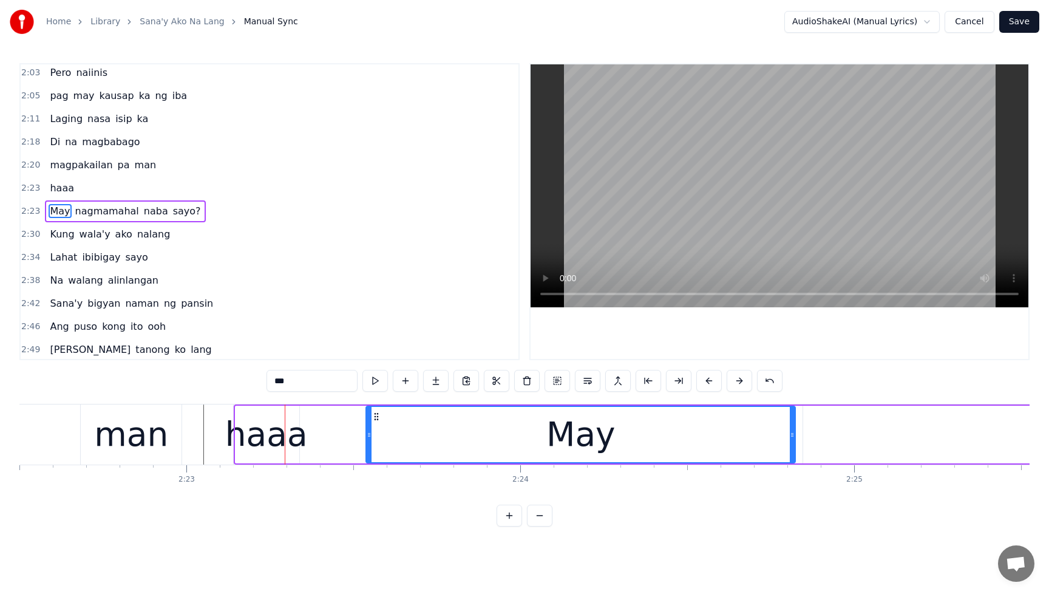
drag, startPoint x: 238, startPoint y: 438, endPoint x: 398, endPoint y: 439, distance: 160.3
click at [372, 439] on div at bounding box center [369, 434] width 5 height 55
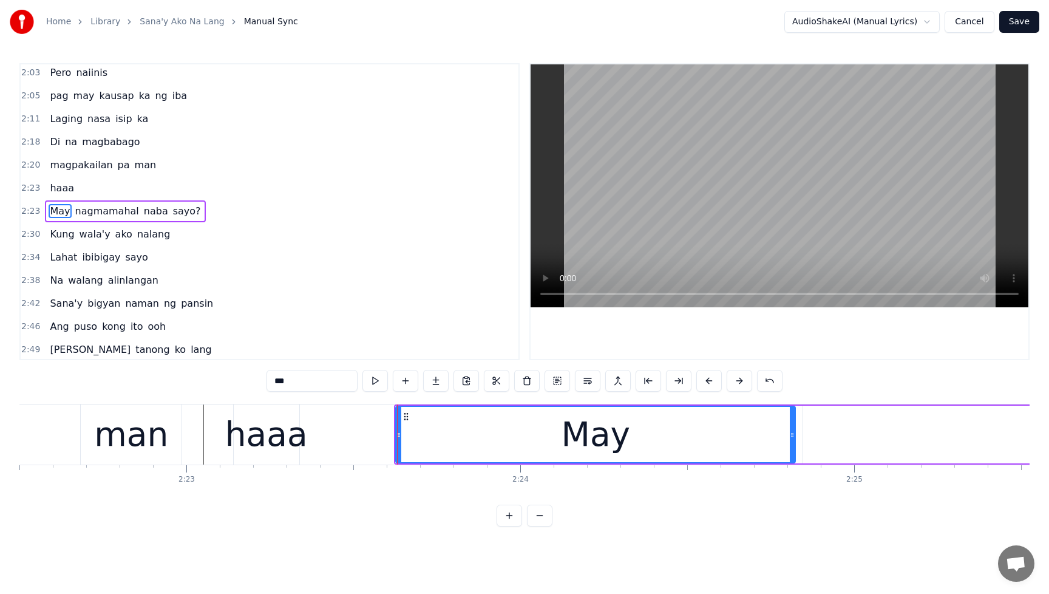
click at [263, 436] on div "haaa" at bounding box center [266, 434] width 83 height 50
type input "****"
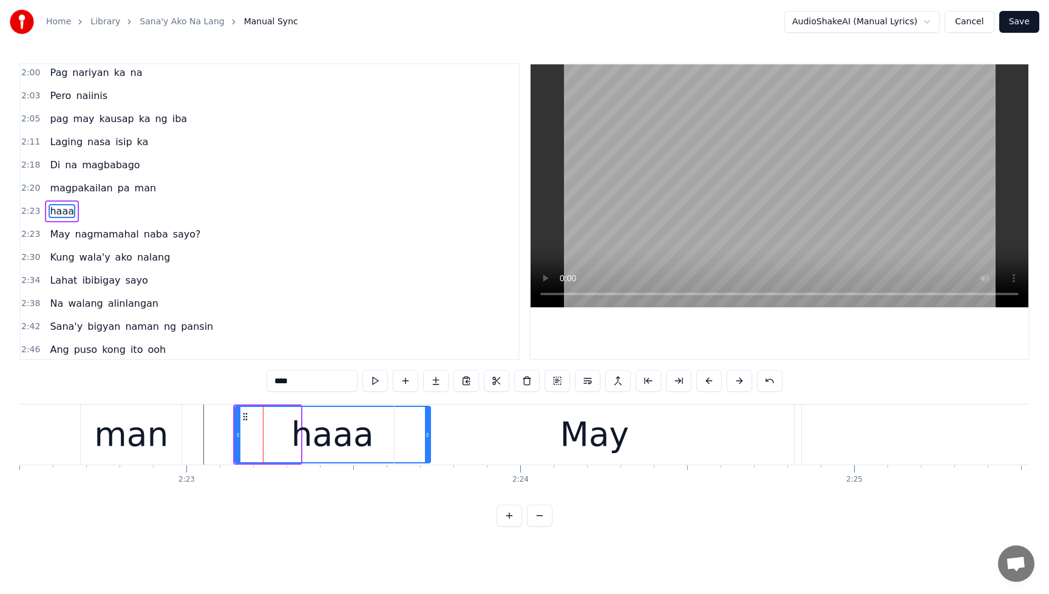
drag, startPoint x: 297, startPoint y: 435, endPoint x: 427, endPoint y: 443, distance: 130.2
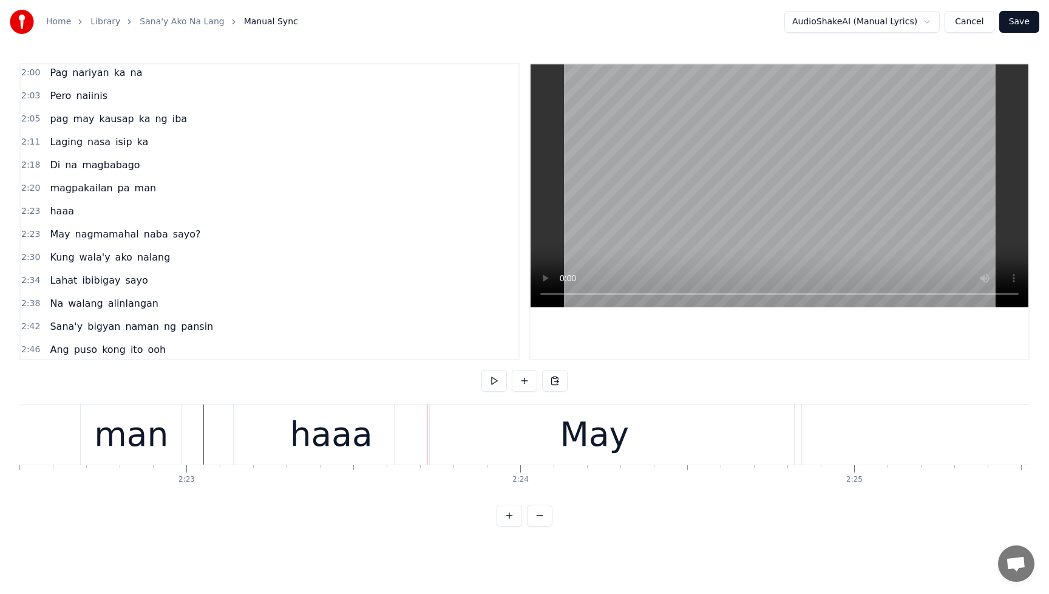
click at [253, 435] on div "haaa" at bounding box center [332, 434] width 196 height 60
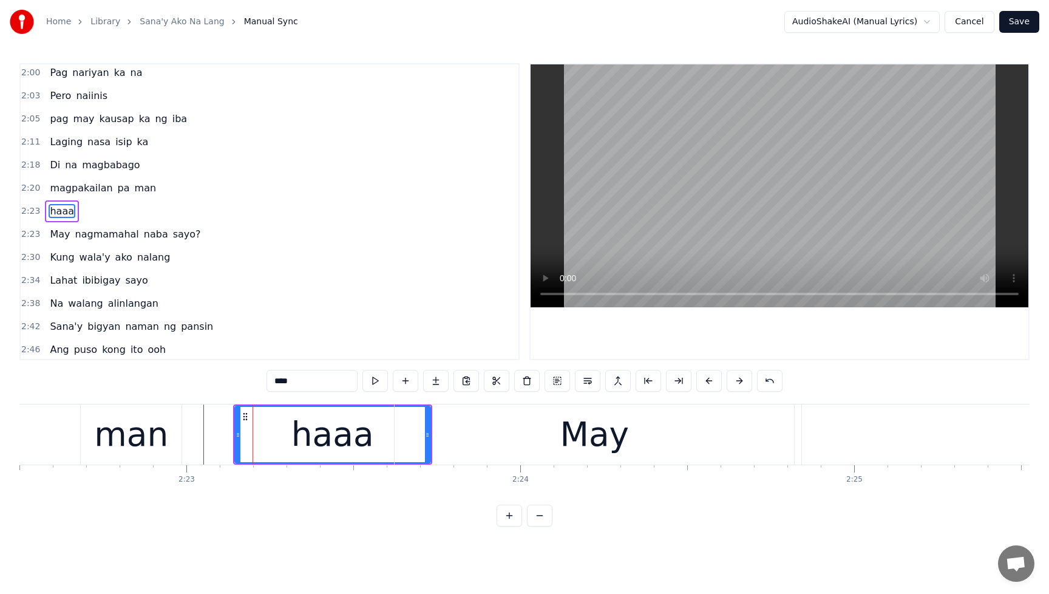
click at [179, 437] on div "man" at bounding box center [131, 434] width 101 height 60
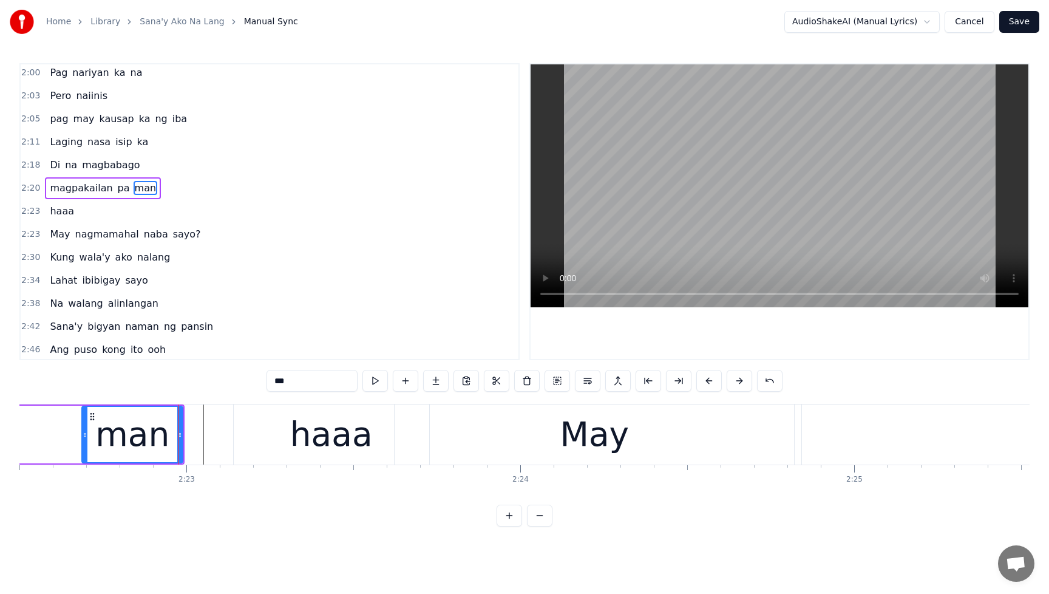
scroll to position [557, 0]
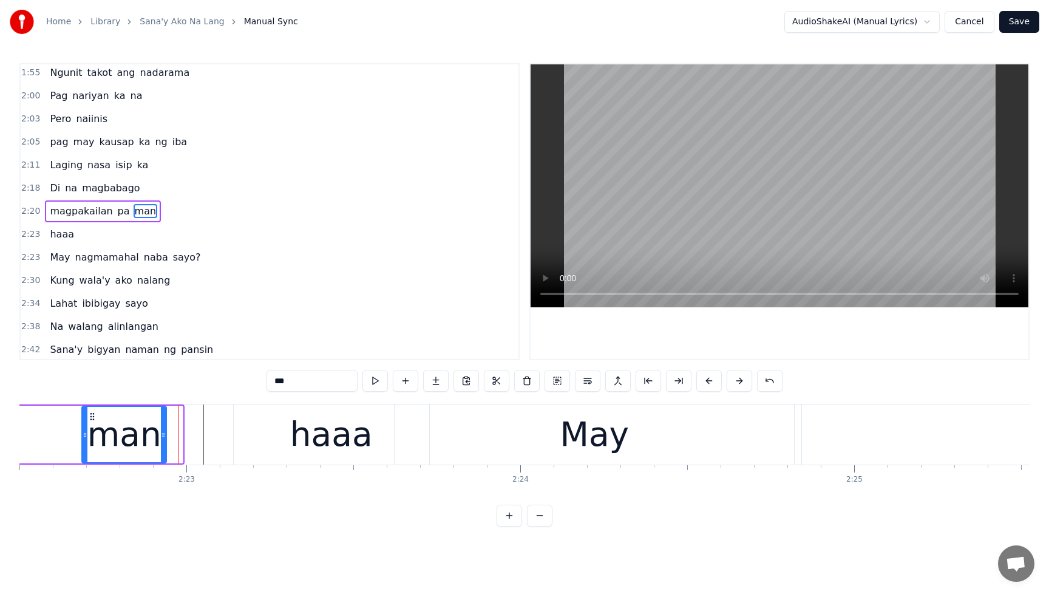
drag, startPoint x: 181, startPoint y: 438, endPoint x: 165, endPoint y: 440, distance: 16.4
click at [165, 440] on div at bounding box center [163, 434] width 5 height 55
click at [315, 434] on div "haaa" at bounding box center [331, 434] width 83 height 50
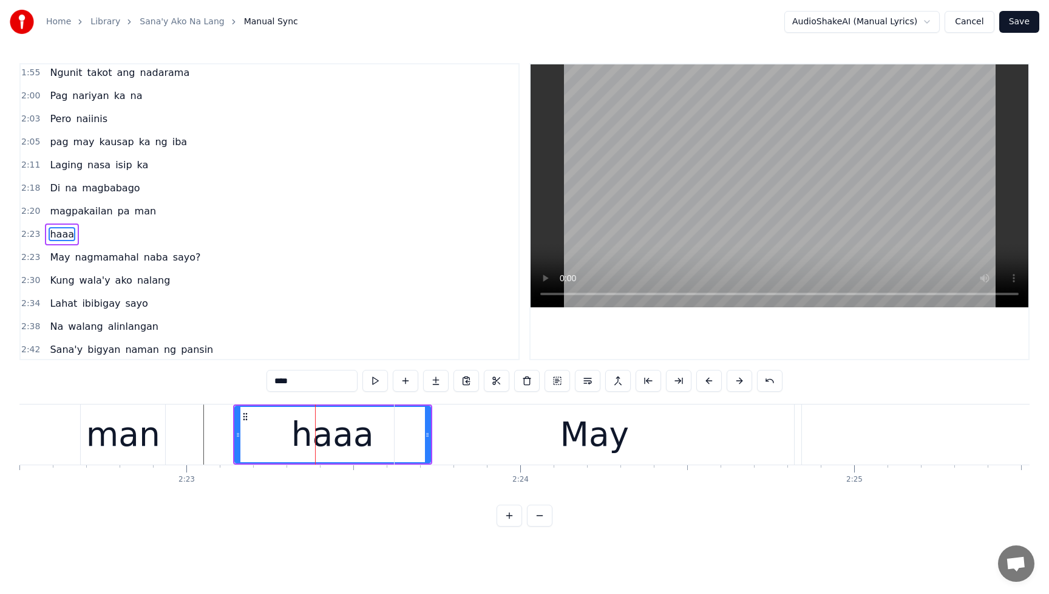
scroll to position [580, 0]
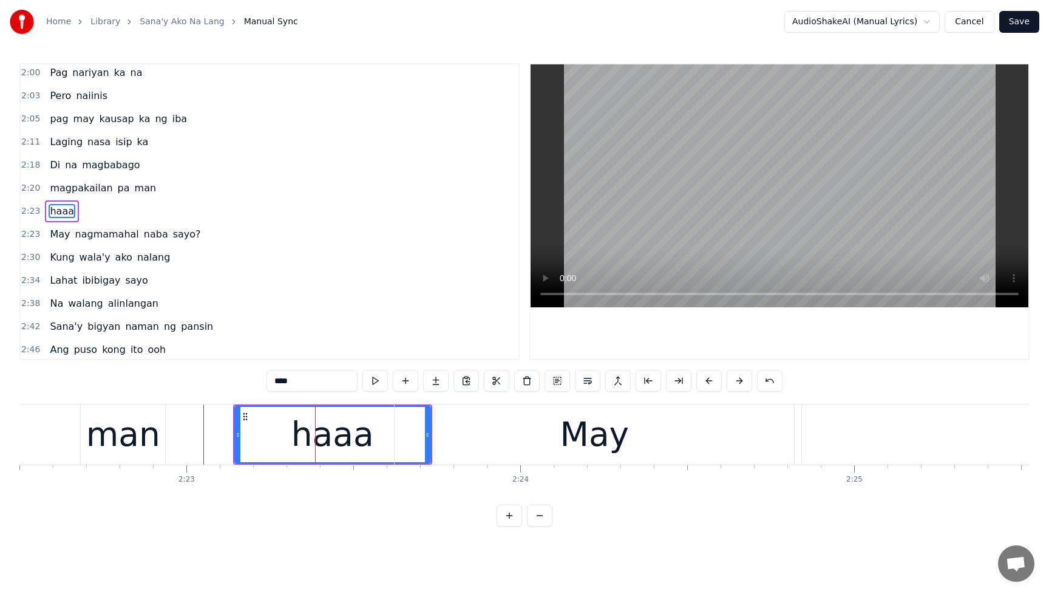
click at [403, 448] on div "May" at bounding box center [595, 434] width 400 height 60
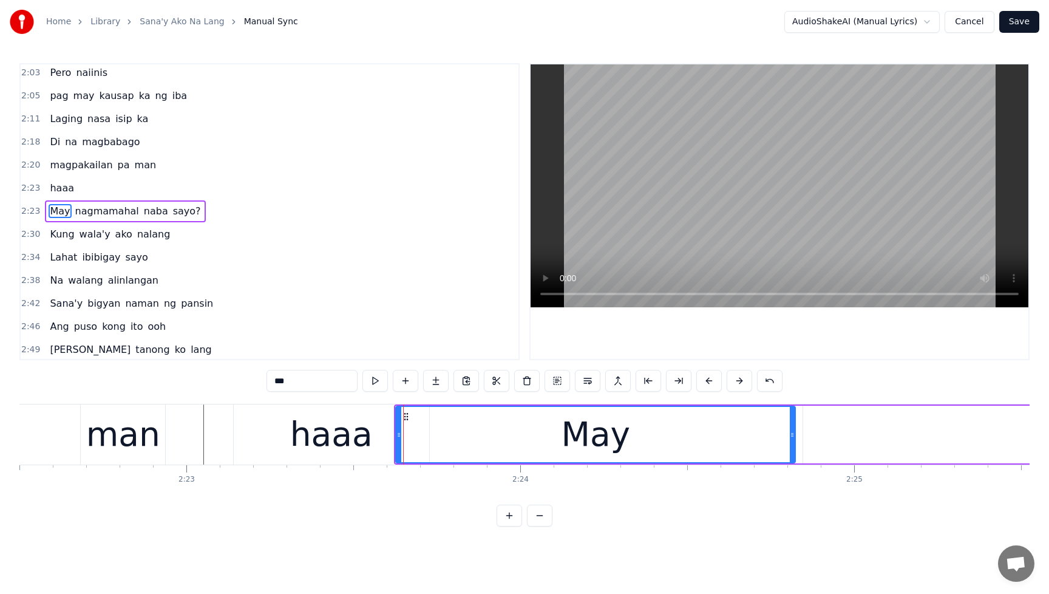
click at [358, 437] on div "haaa" at bounding box center [331, 434] width 83 height 50
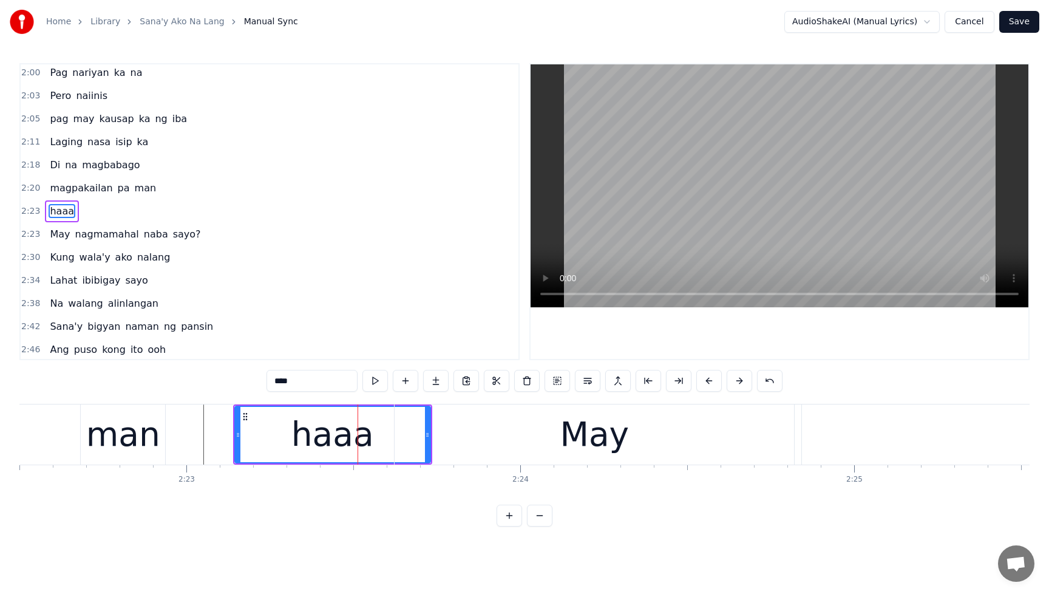
click at [493, 435] on div "May" at bounding box center [595, 434] width 400 height 60
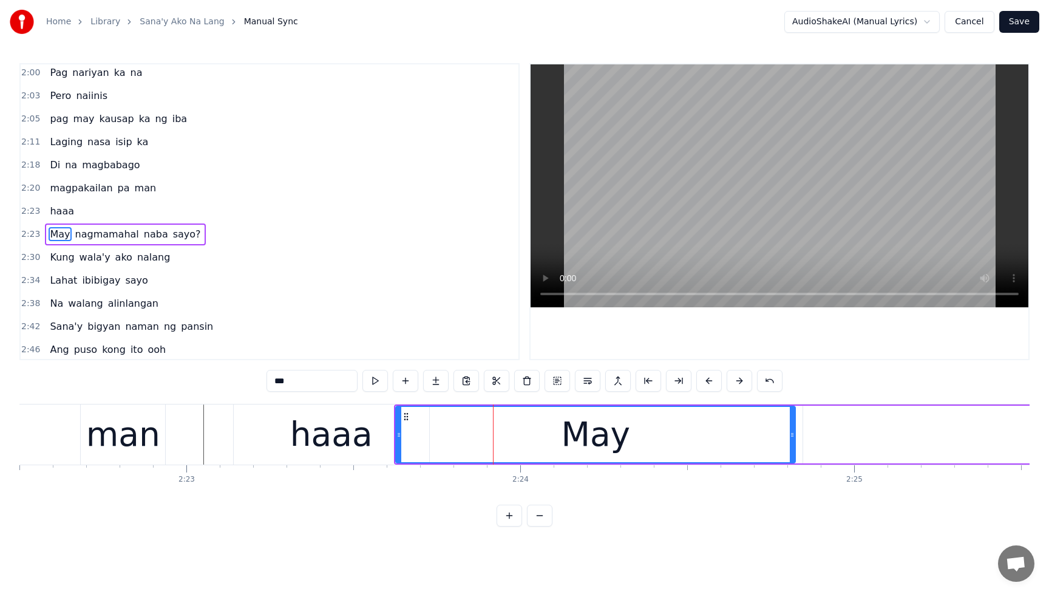
scroll to position [603, 0]
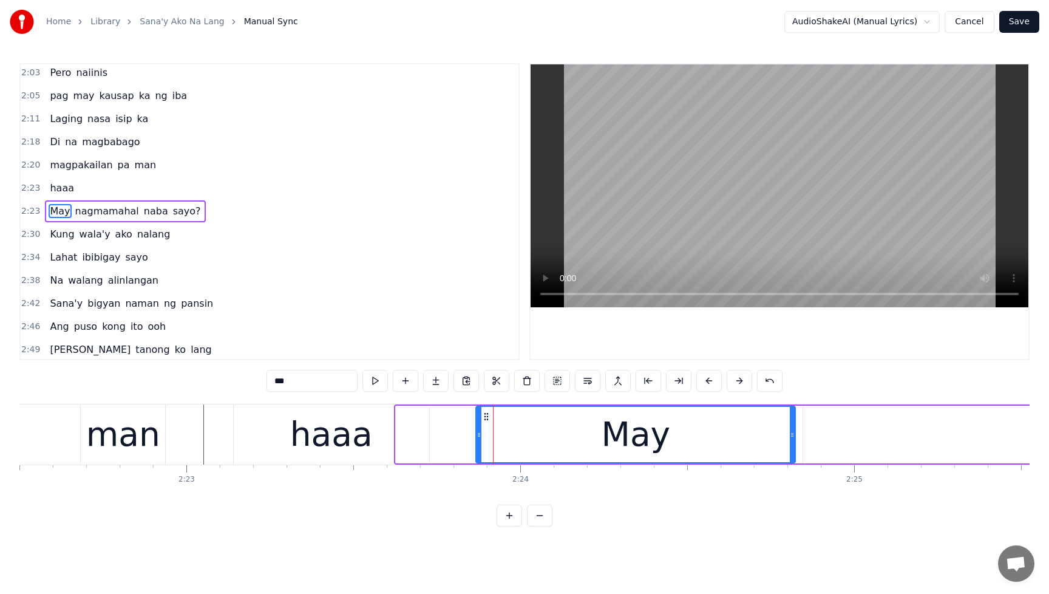
drag, startPoint x: 398, startPoint y: 437, endPoint x: 479, endPoint y: 438, distance: 80.2
click at [479, 438] on icon at bounding box center [479, 435] width 5 height 10
click at [361, 440] on div "haaa" at bounding box center [331, 434] width 83 height 50
type input "****"
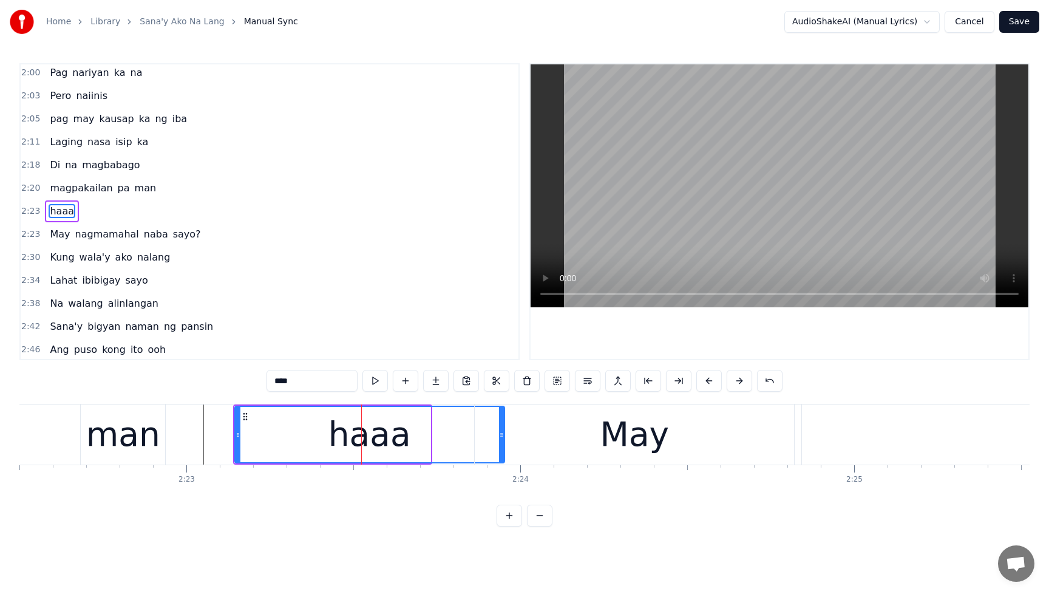
drag, startPoint x: 427, startPoint y: 437, endPoint x: 502, endPoint y: 435, distance: 74.7
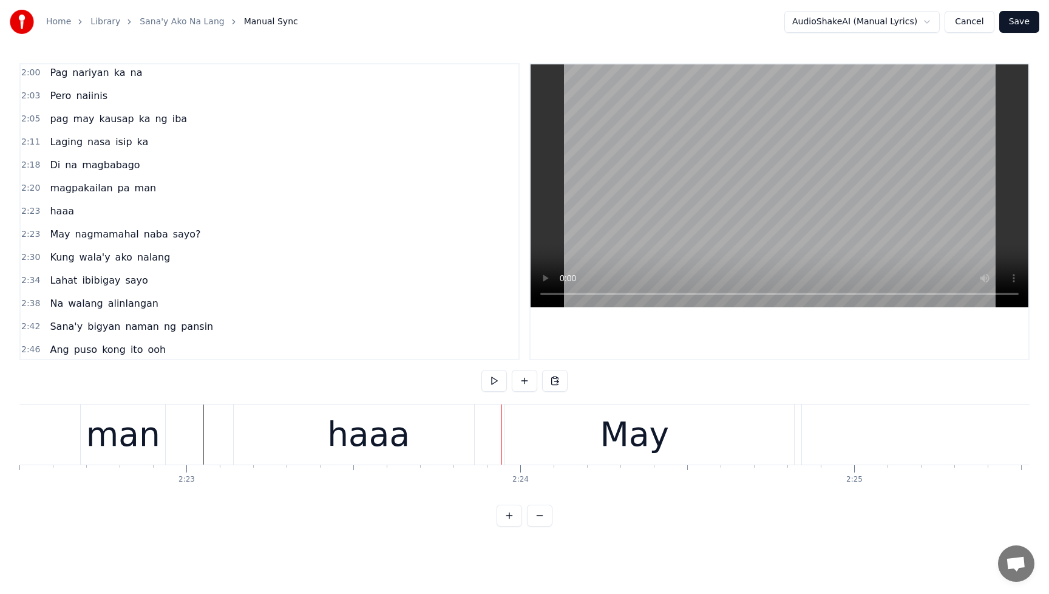
click at [256, 436] on div "haaa" at bounding box center [369, 434] width 270 height 60
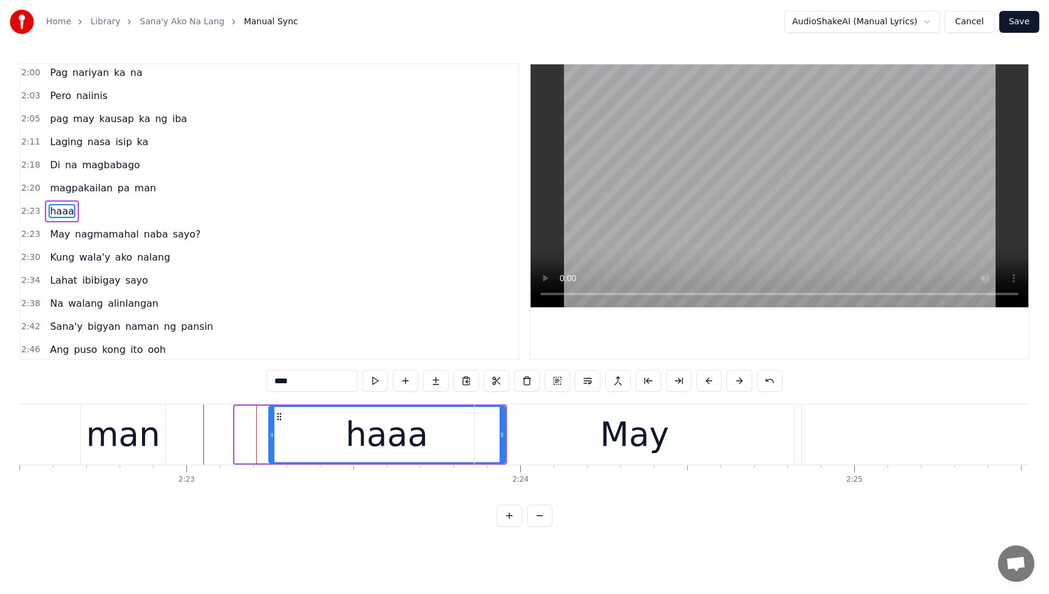
drag, startPoint x: 235, startPoint y: 437, endPoint x: 281, endPoint y: 439, distance: 45.6
click at [274, 439] on icon at bounding box center [272, 435] width 5 height 10
drag, startPoint x: 281, startPoint y: 439, endPoint x: 312, endPoint y: 440, distance: 31.0
click at [306, 440] on div at bounding box center [303, 434] width 5 height 55
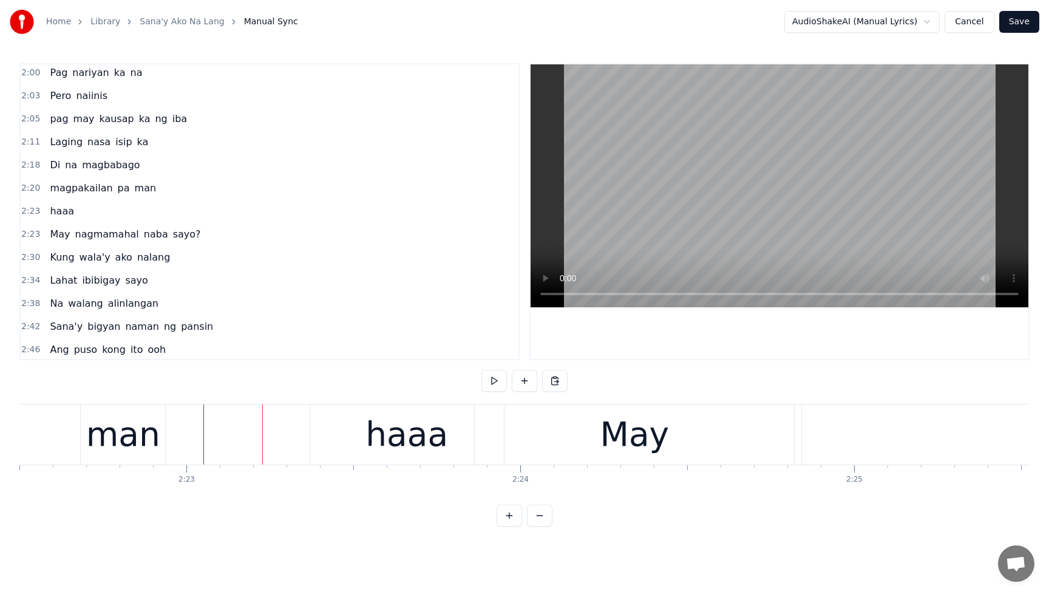
click at [355, 435] on div "haaa" at bounding box center [407, 434] width 194 height 60
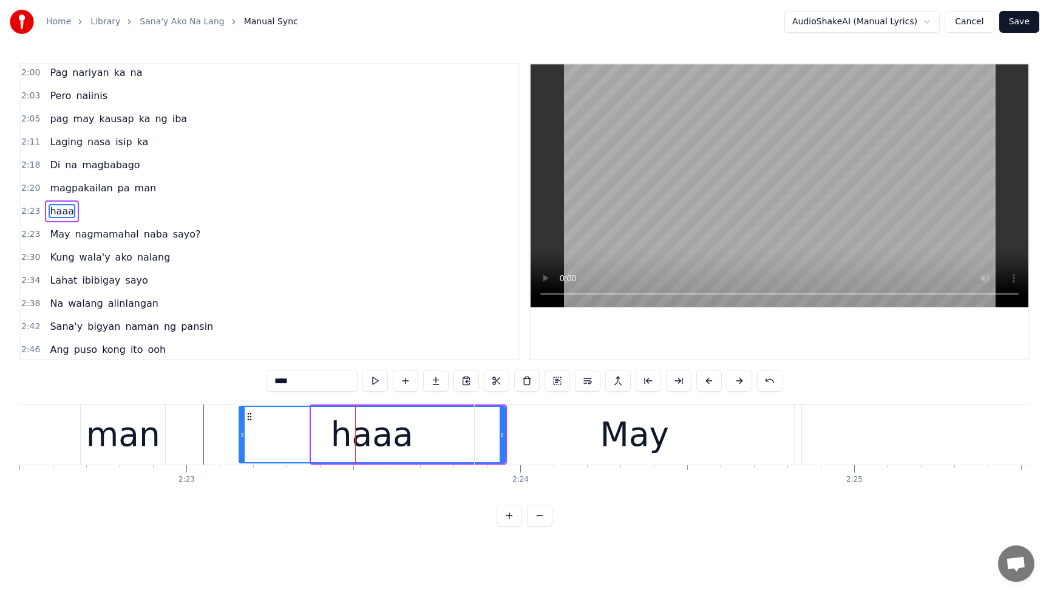
drag, startPoint x: 313, startPoint y: 436, endPoint x: 240, endPoint y: 437, distance: 72.3
click at [240, 437] on icon at bounding box center [242, 435] width 5 height 10
click at [279, 435] on div "haaa" at bounding box center [372, 434] width 265 height 55
click at [55, 180] on div "magpakailan pa man" at bounding box center [103, 188] width 116 height 22
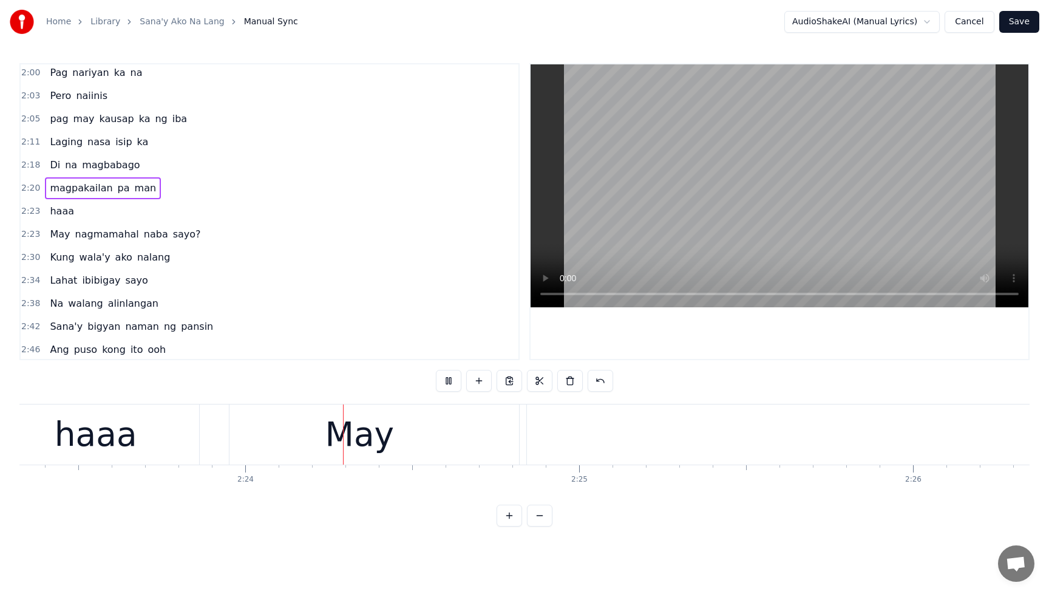
scroll to position [0, 47974]
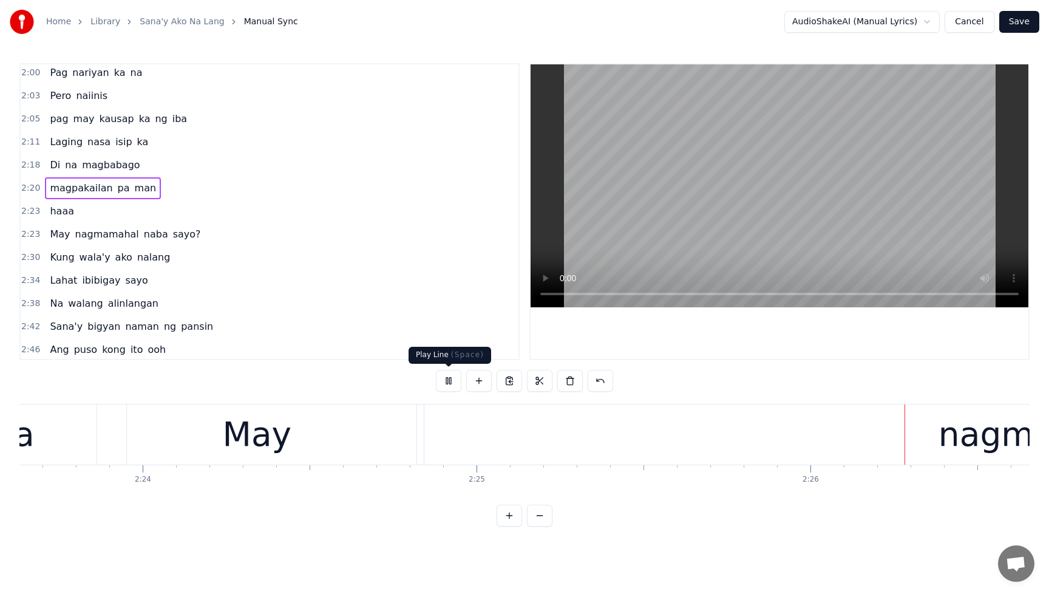
click at [453, 381] on button at bounding box center [449, 381] width 26 height 22
click at [65, 211] on span "haaa" at bounding box center [62, 211] width 27 height 14
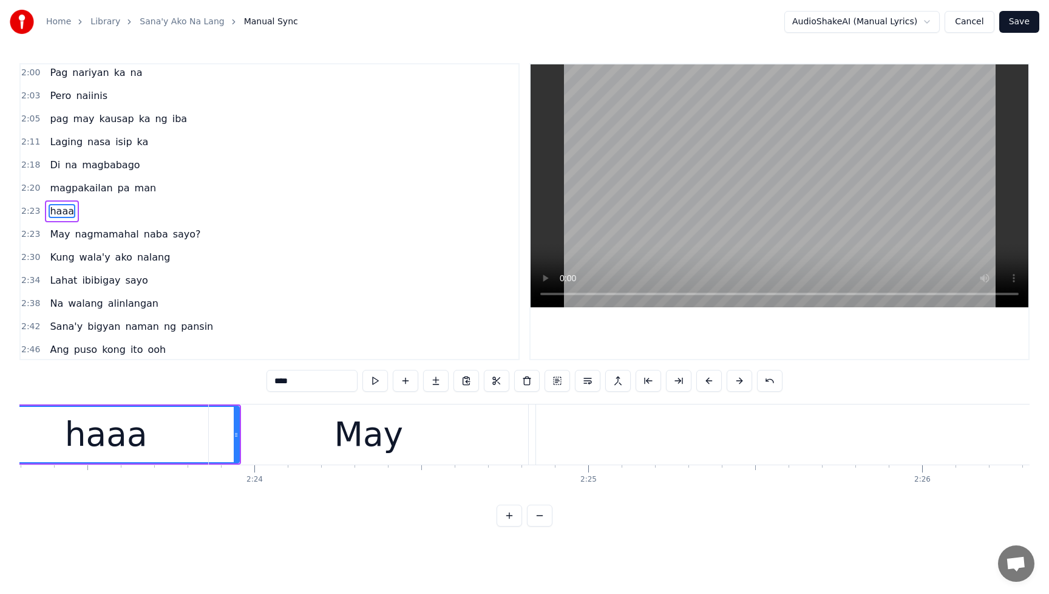
scroll to position [0, 47753]
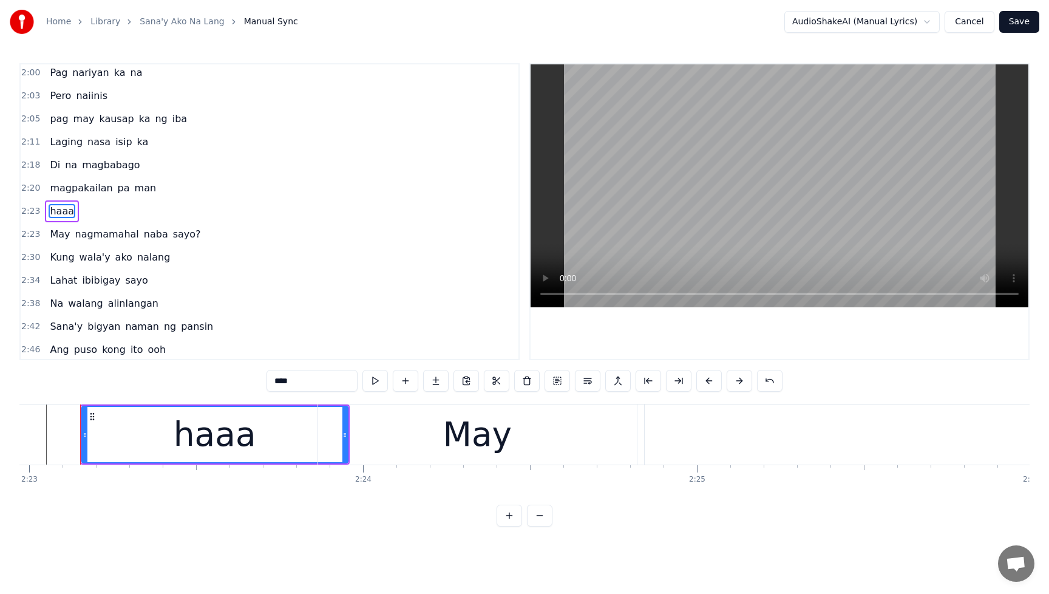
click at [259, 440] on div "haaa" at bounding box center [215, 434] width 265 height 55
click at [134, 188] on span "man" at bounding box center [146, 188] width 24 height 14
type input "***"
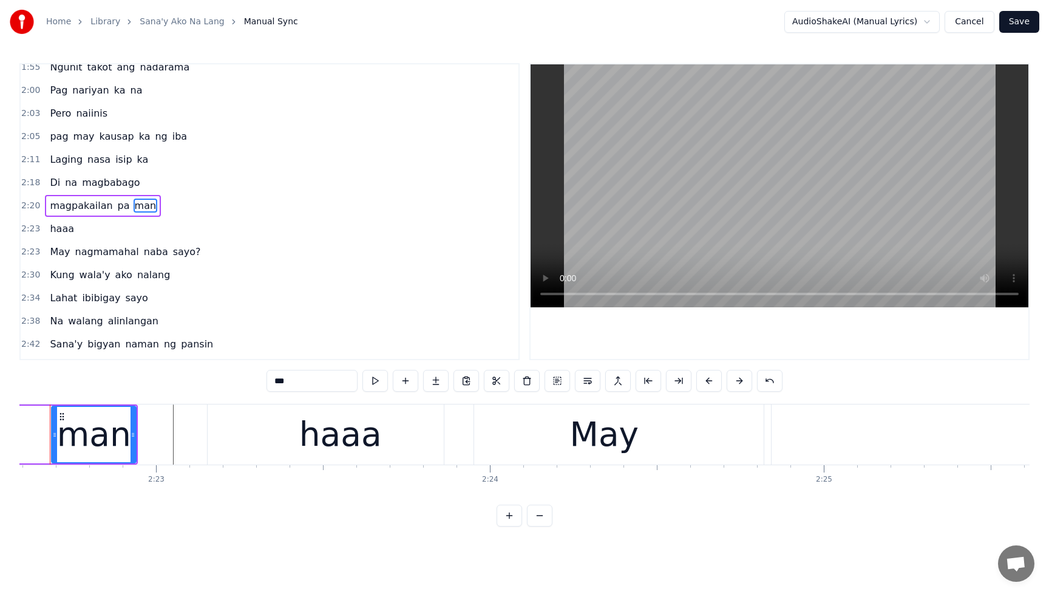
scroll to position [0, 47596]
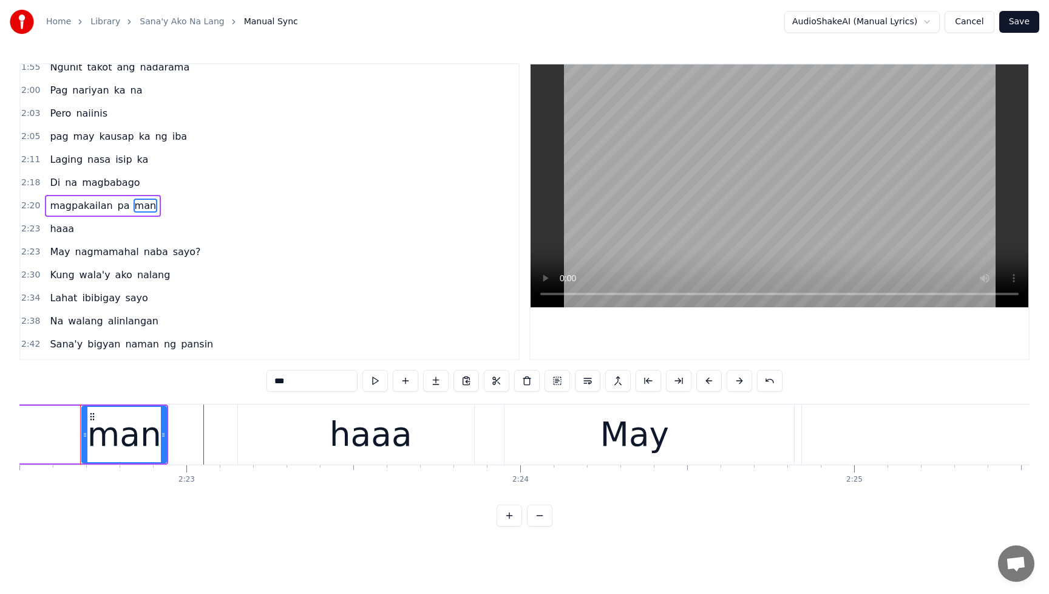
click at [132, 441] on div "man" at bounding box center [124, 434] width 74 height 50
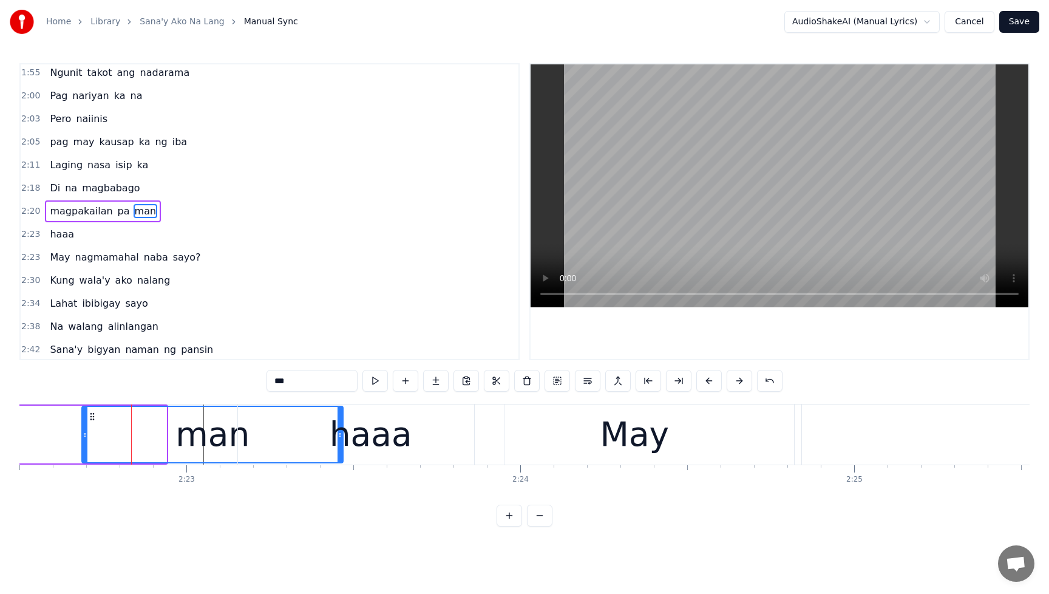
drag, startPoint x: 165, startPoint y: 435, endPoint x: 341, endPoint y: 442, distance: 176.8
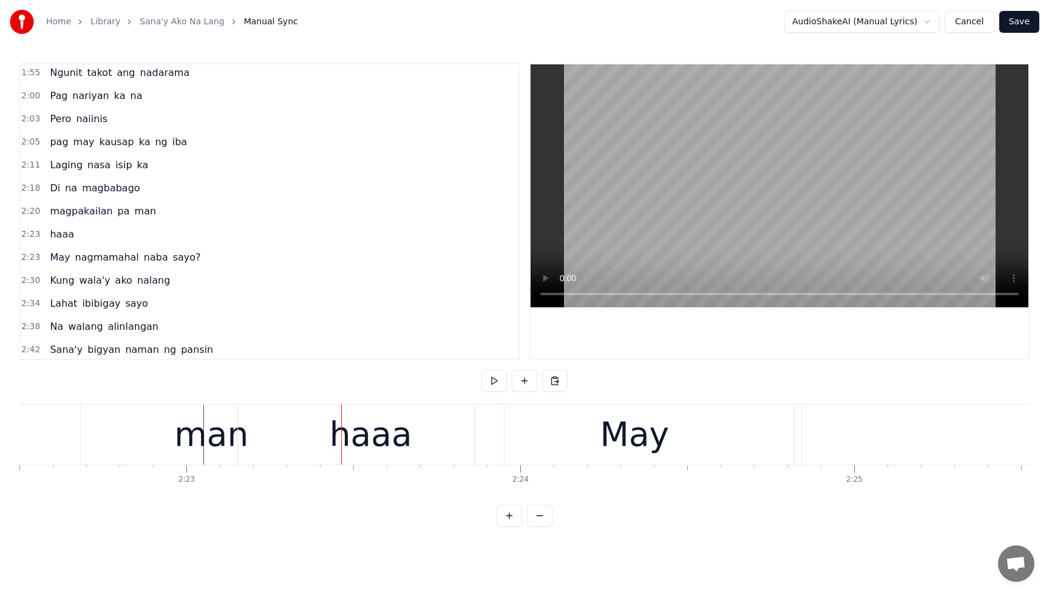
click at [405, 435] on div "haaa" at bounding box center [371, 434] width 266 height 60
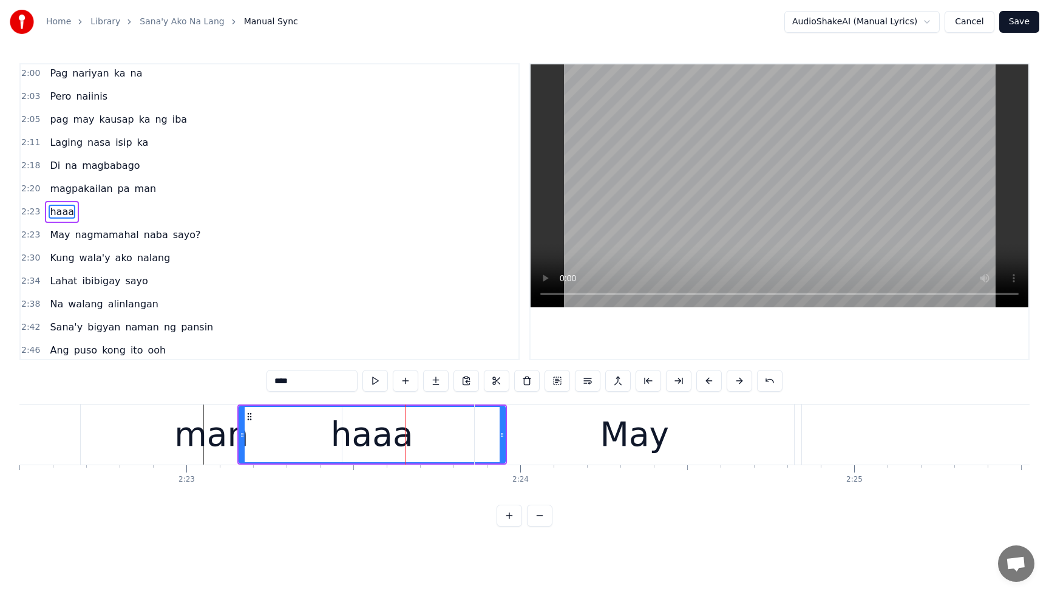
scroll to position [580, 0]
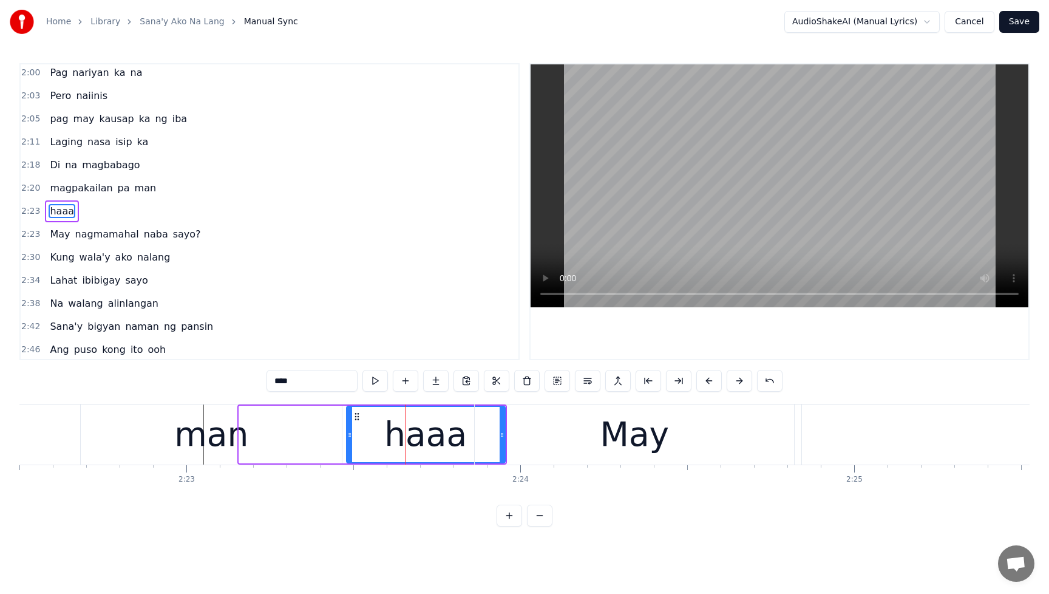
drag, startPoint x: 242, startPoint y: 437, endPoint x: 350, endPoint y: 437, distance: 107.5
click at [350, 437] on icon at bounding box center [349, 435] width 5 height 10
click at [50, 181] on span "magpakailan" at bounding box center [81, 188] width 65 height 15
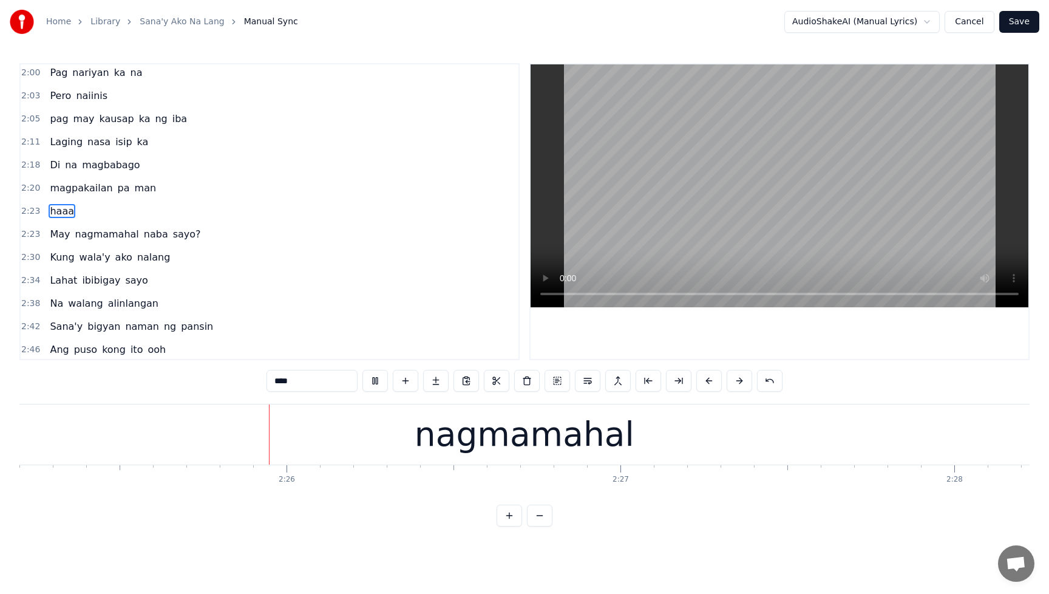
scroll to position [0, 48539]
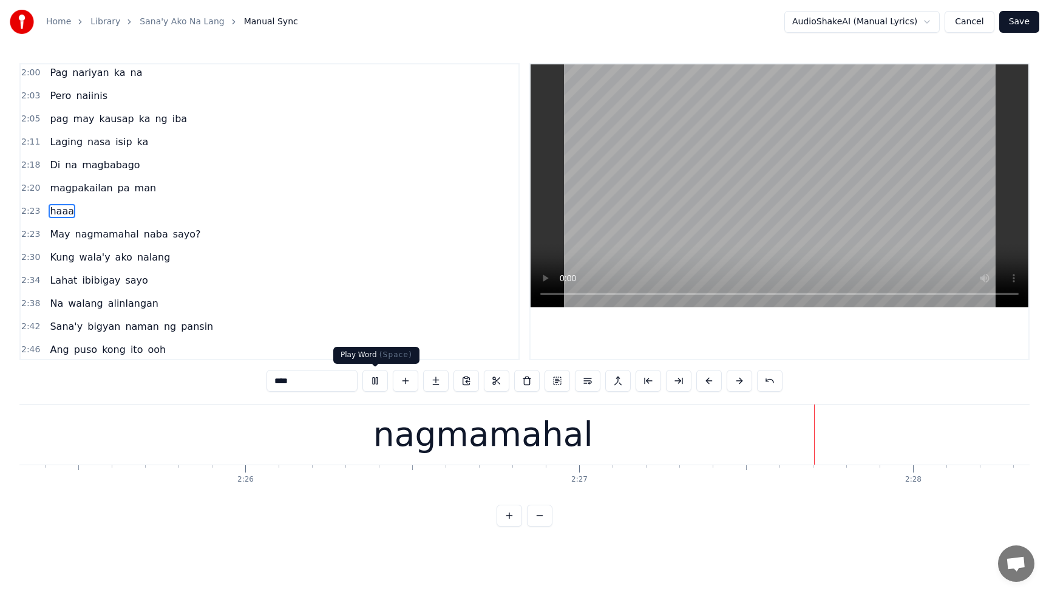
click at [380, 385] on button at bounding box center [376, 381] width 26 height 22
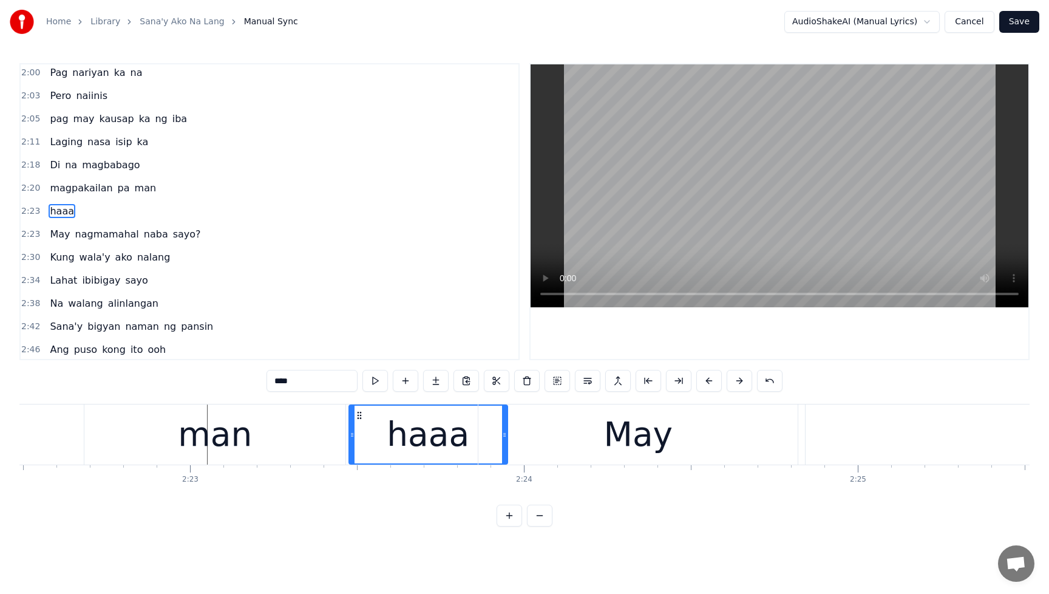
scroll to position [0, 47542]
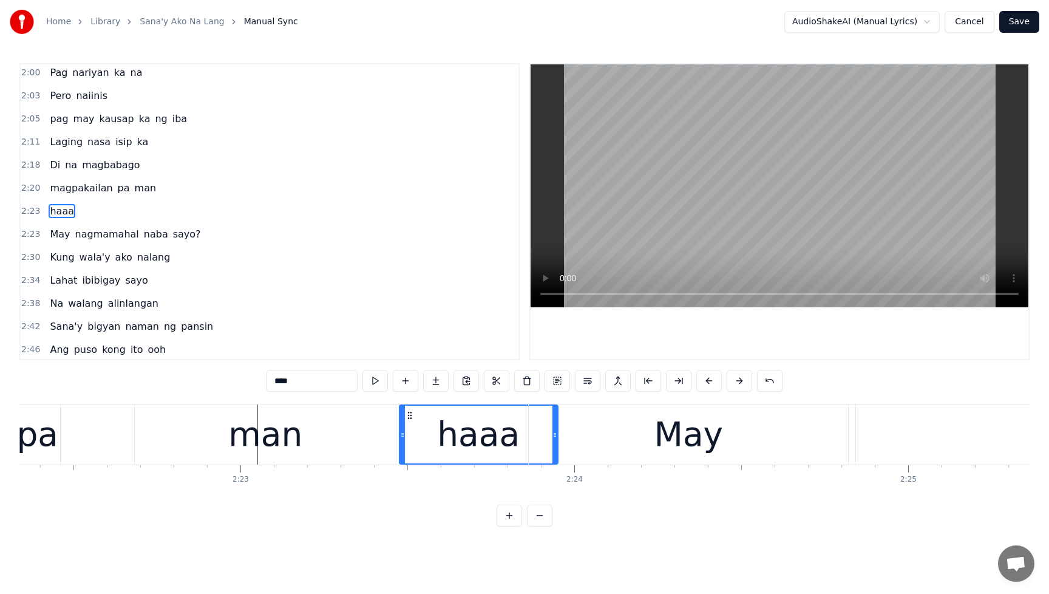
click at [652, 456] on div "May" at bounding box center [688, 434] width 319 height 60
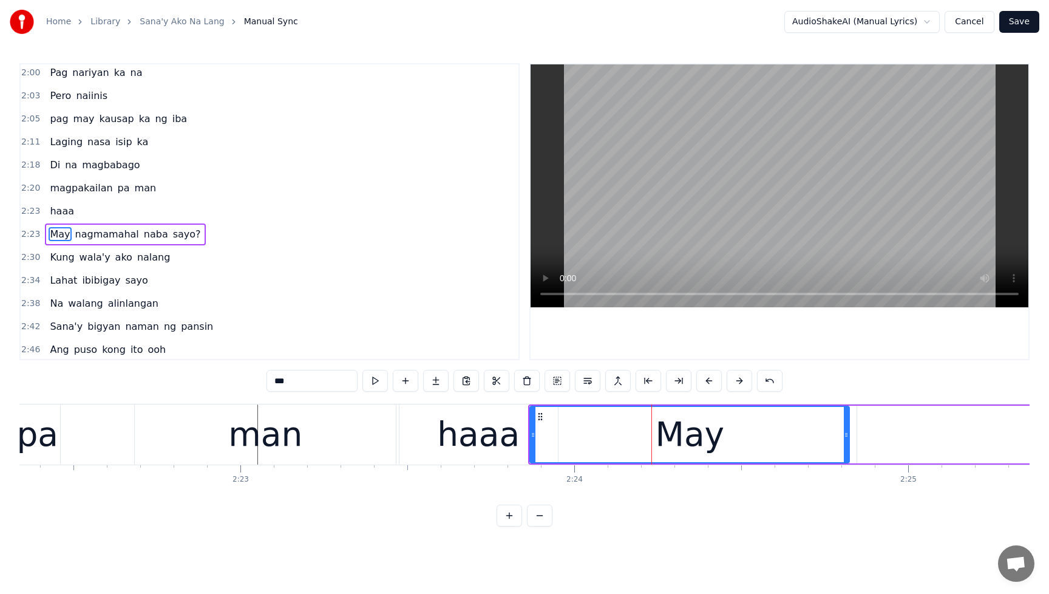
scroll to position [603, 0]
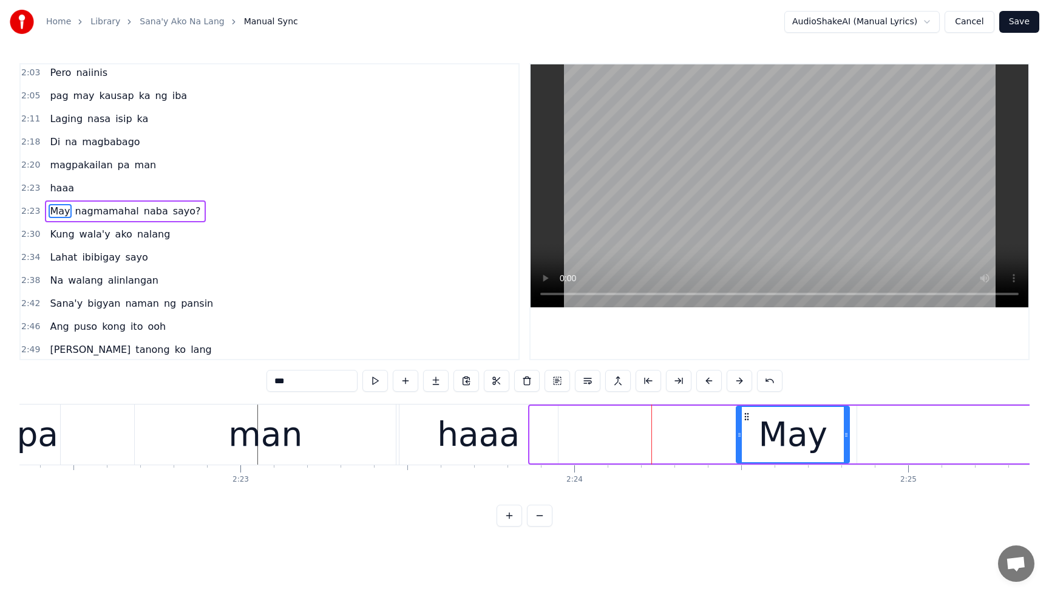
drag, startPoint x: 532, startPoint y: 435, endPoint x: 738, endPoint y: 434, distance: 206.5
click at [738, 434] on icon at bounding box center [739, 435] width 5 height 10
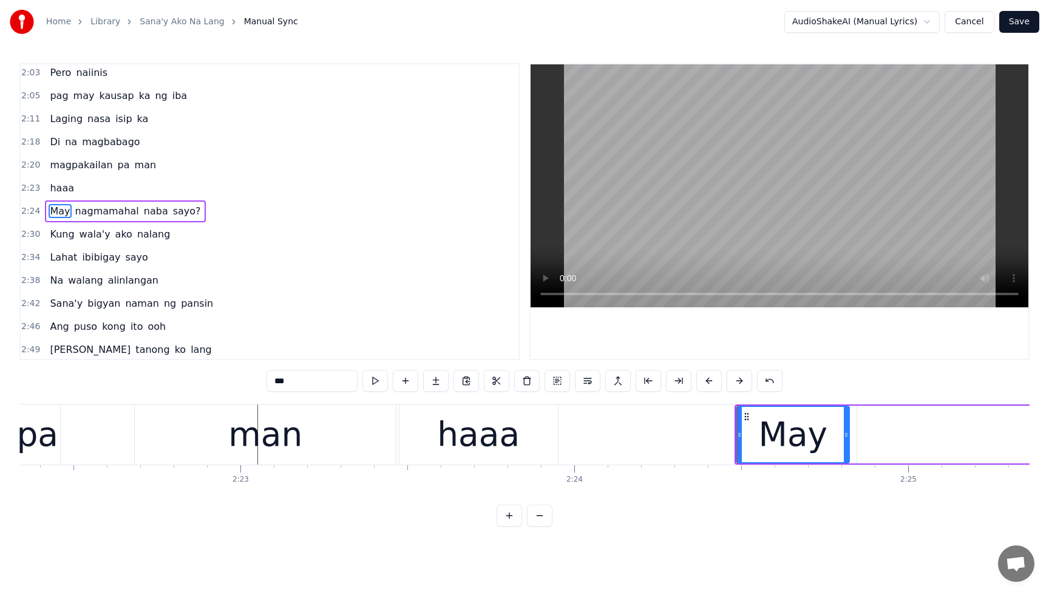
click at [469, 438] on div "haaa" at bounding box center [478, 434] width 83 height 50
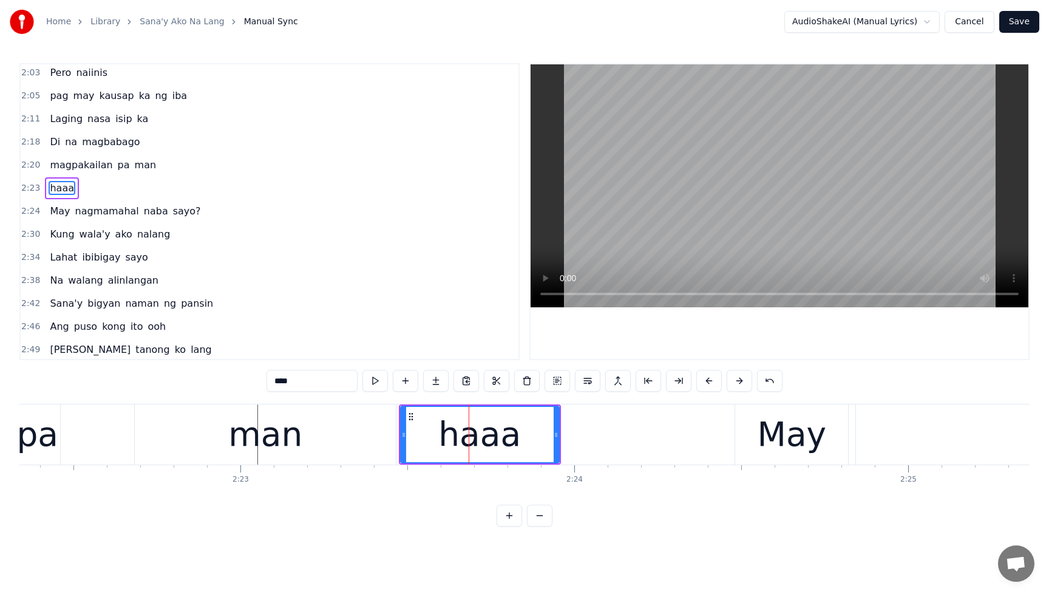
scroll to position [580, 0]
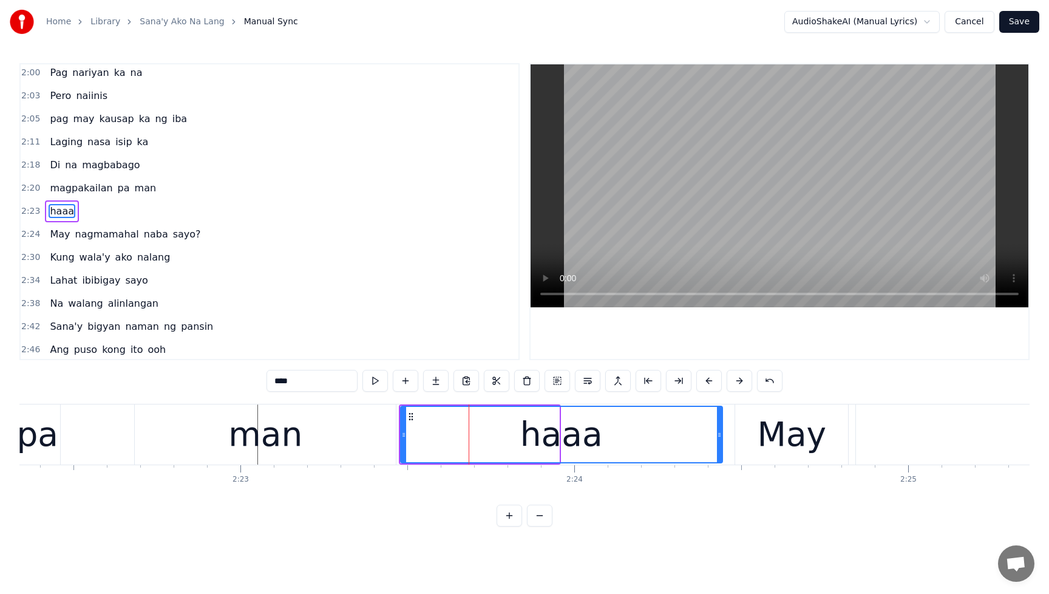
drag, startPoint x: 557, startPoint y: 434, endPoint x: 721, endPoint y: 437, distance: 163.4
click at [721, 437] on icon at bounding box center [719, 435] width 5 height 10
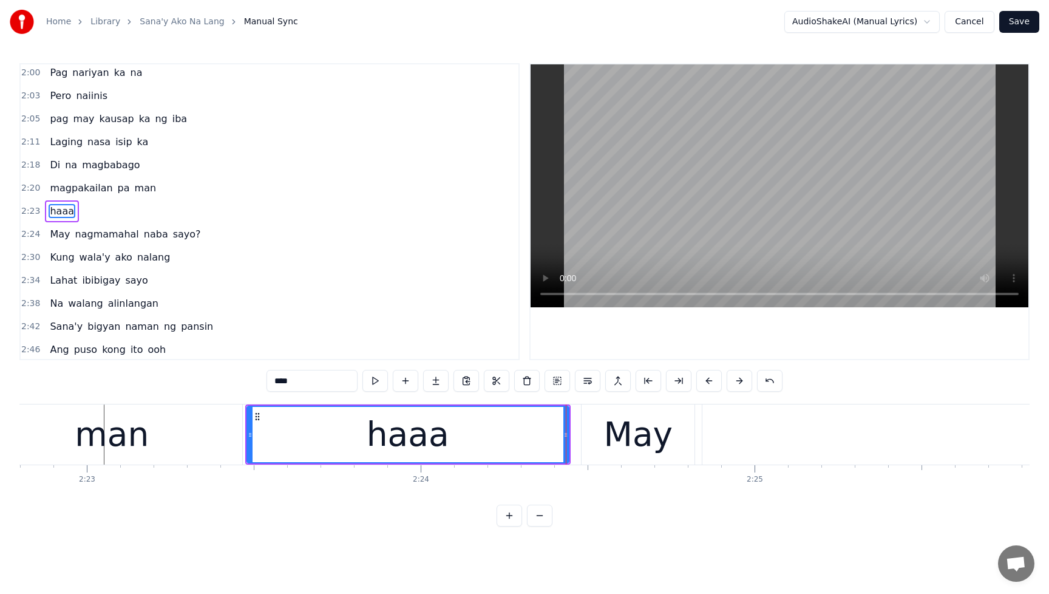
scroll to position [0, 47745]
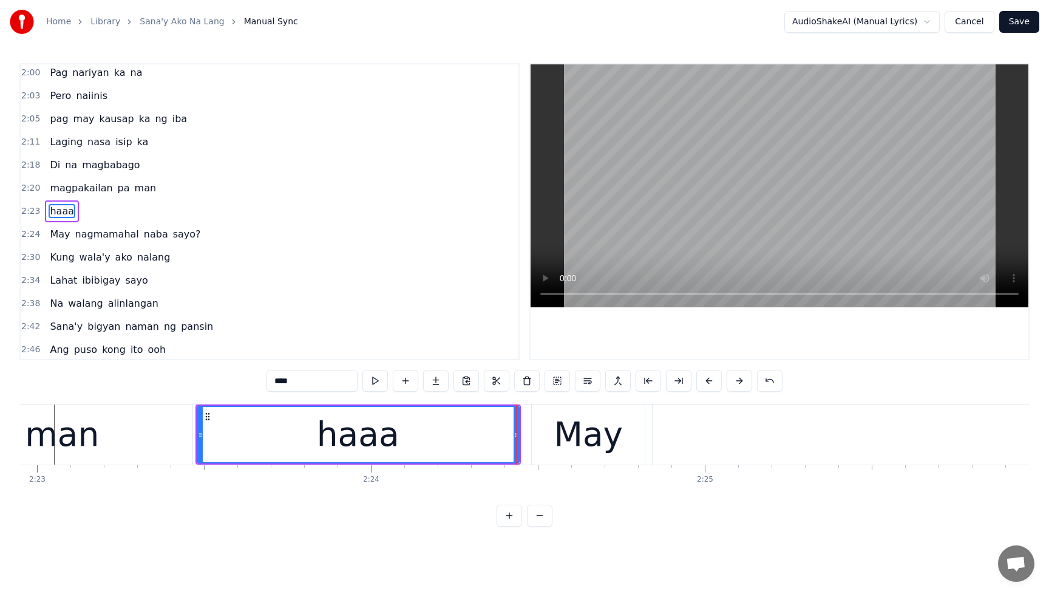
click at [592, 440] on div "May" at bounding box center [588, 434] width 69 height 50
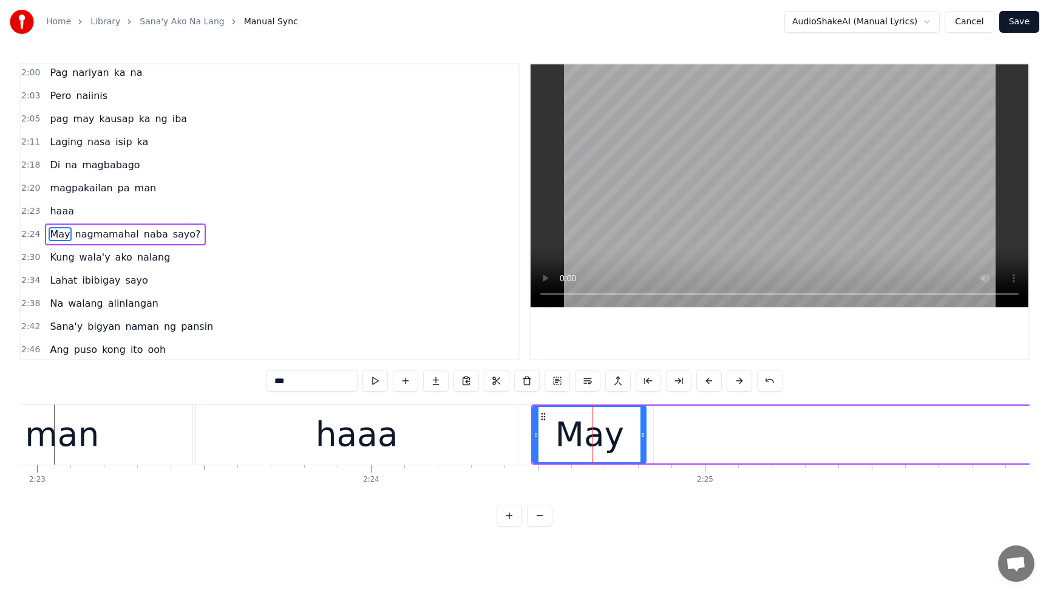
scroll to position [603, 0]
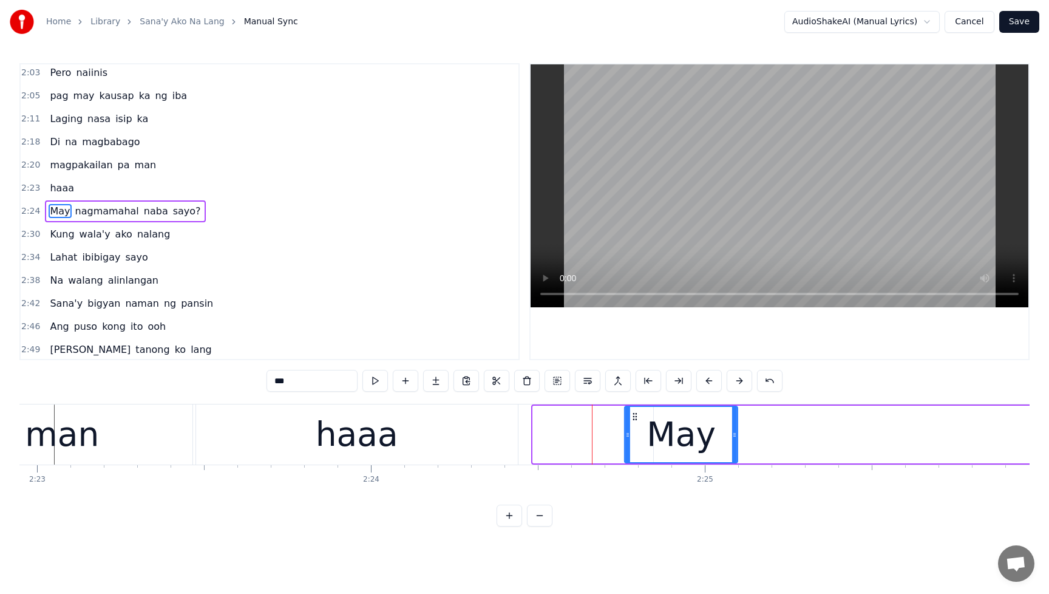
drag, startPoint x: 544, startPoint y: 415, endPoint x: 635, endPoint y: 417, distance: 91.7
click at [635, 417] on icon at bounding box center [635, 417] width 10 height 10
click at [391, 429] on div "haaa" at bounding box center [357, 434] width 322 height 60
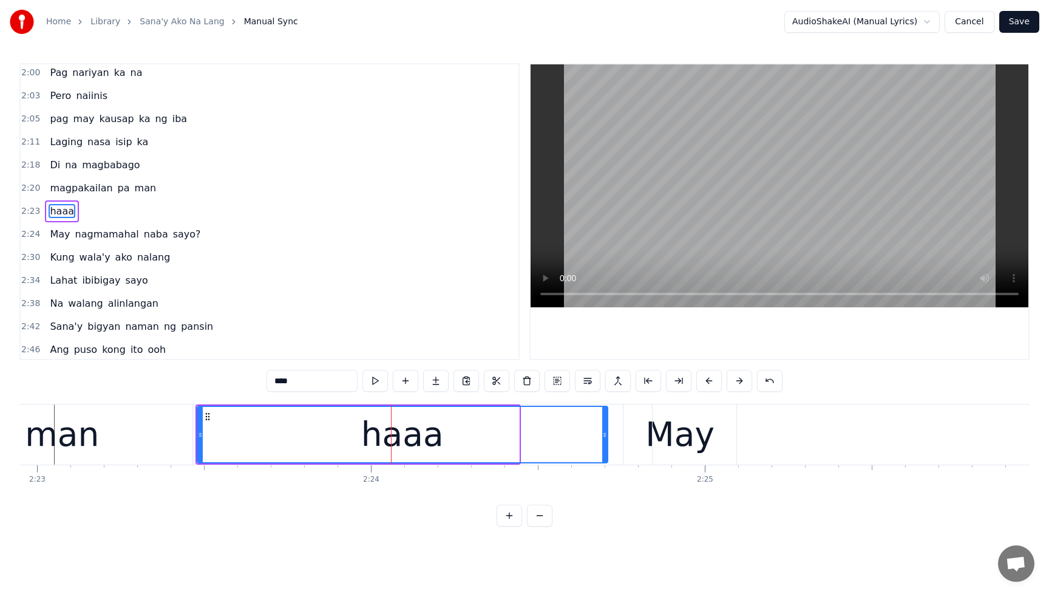
drag, startPoint x: 524, startPoint y: 436, endPoint x: 605, endPoint y: 437, distance: 80.8
click at [605, 437] on icon at bounding box center [604, 435] width 5 height 10
click at [78, 435] on div "man" at bounding box center [62, 434] width 74 height 50
type input "***"
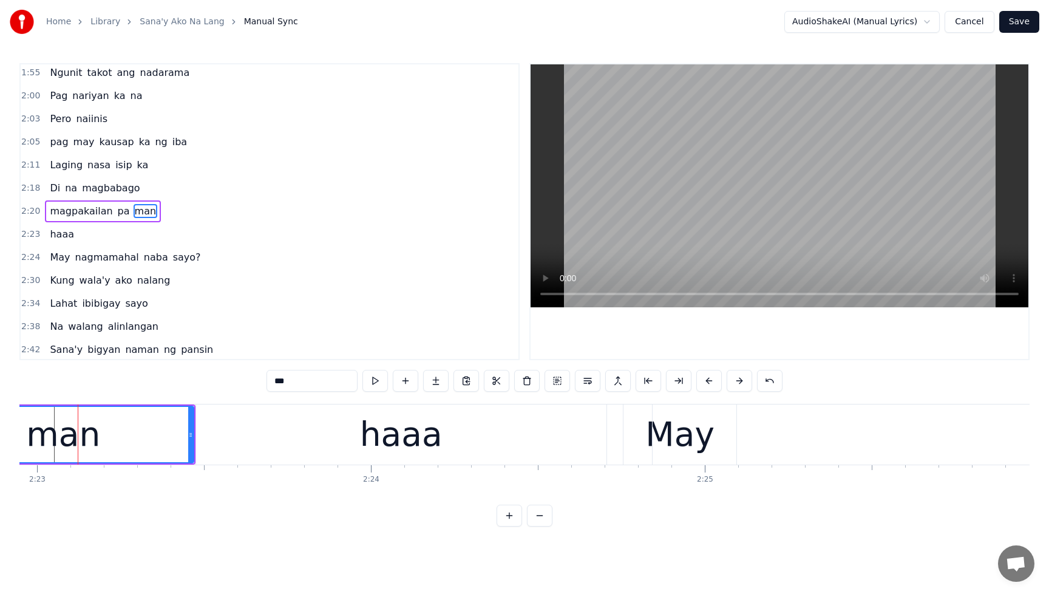
scroll to position [0, 47743]
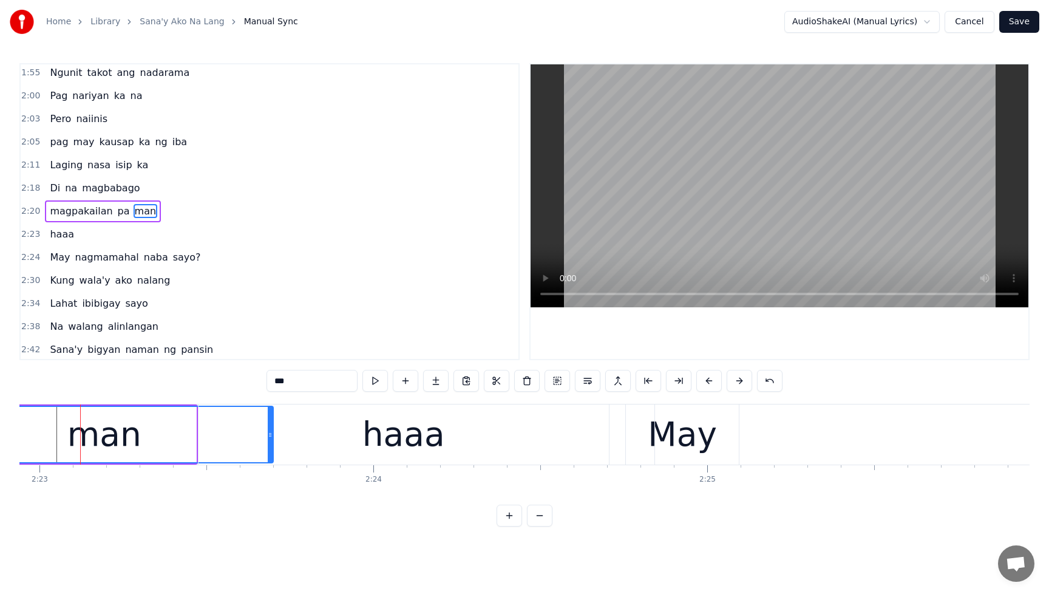
drag, startPoint x: 195, startPoint y: 434, endPoint x: 282, endPoint y: 440, distance: 87.7
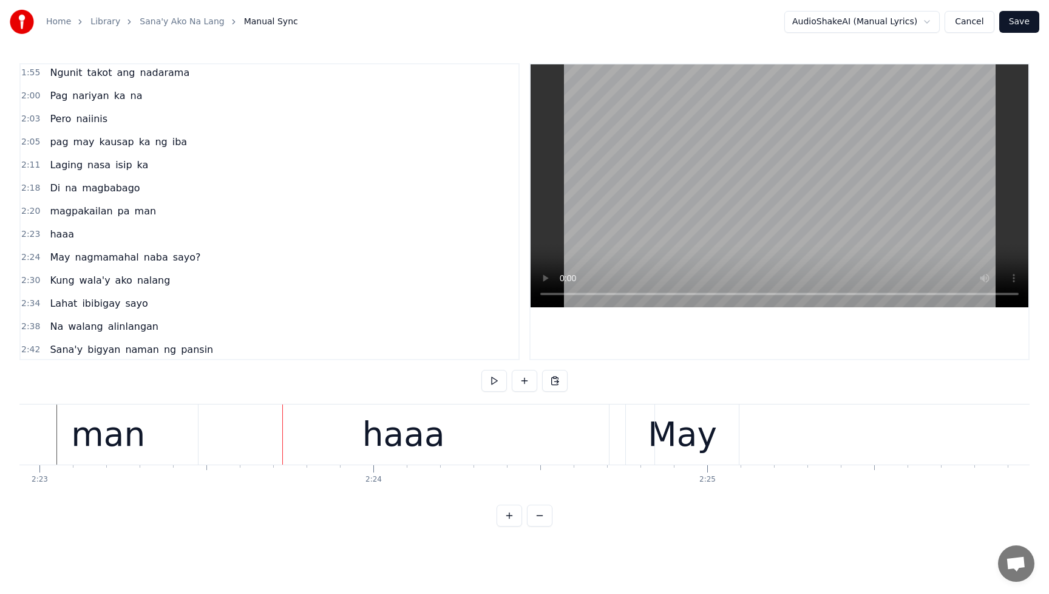
click at [50, 203] on div "magpakailan pa man" at bounding box center [103, 211] width 116 height 22
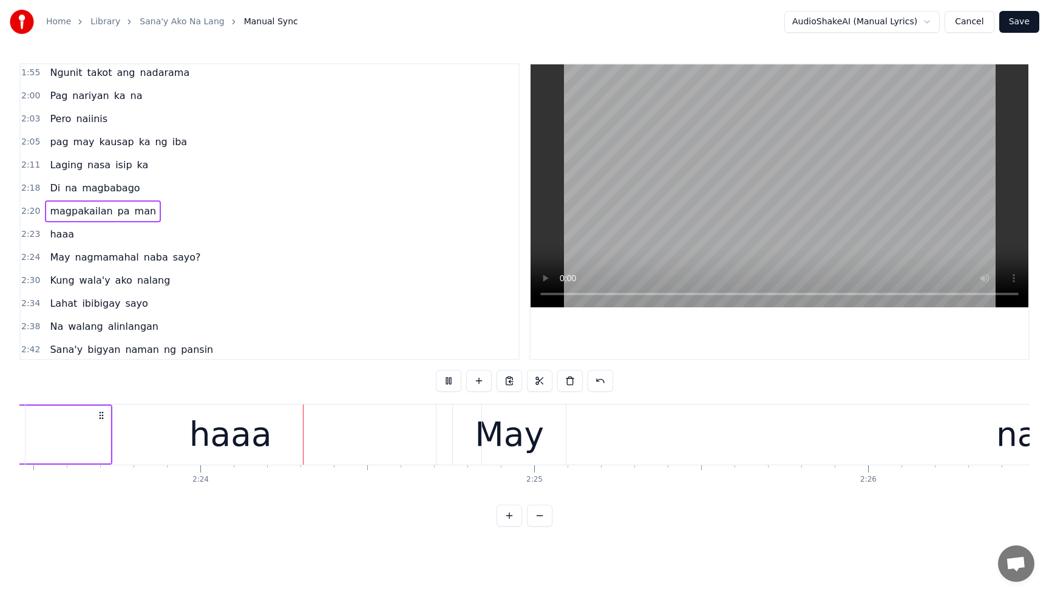
scroll to position [0, 47969]
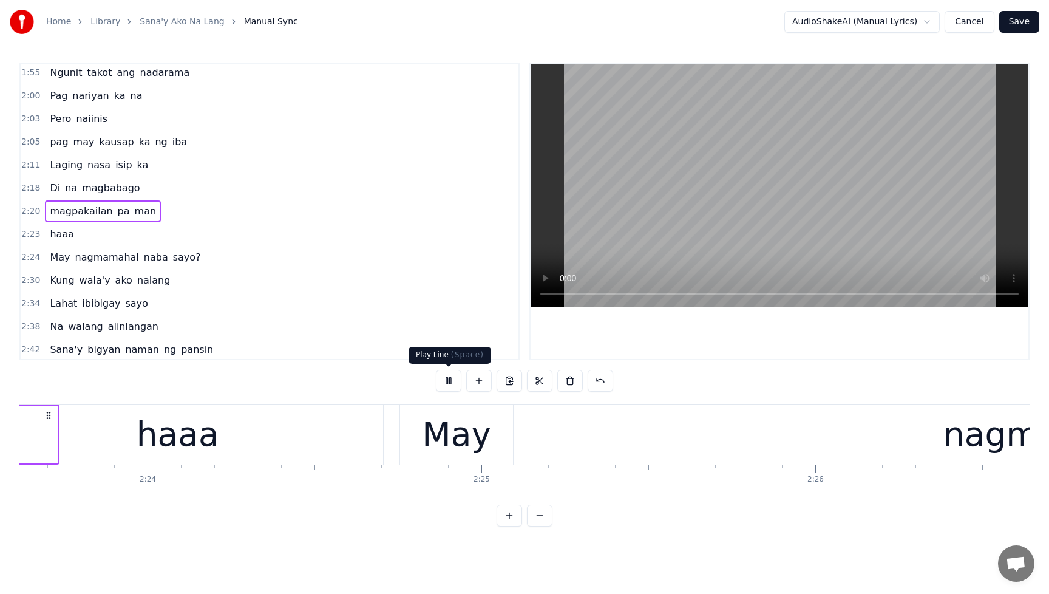
click at [450, 380] on button at bounding box center [449, 381] width 26 height 22
click at [26, 437] on div "haaa" at bounding box center [178, 434] width 411 height 60
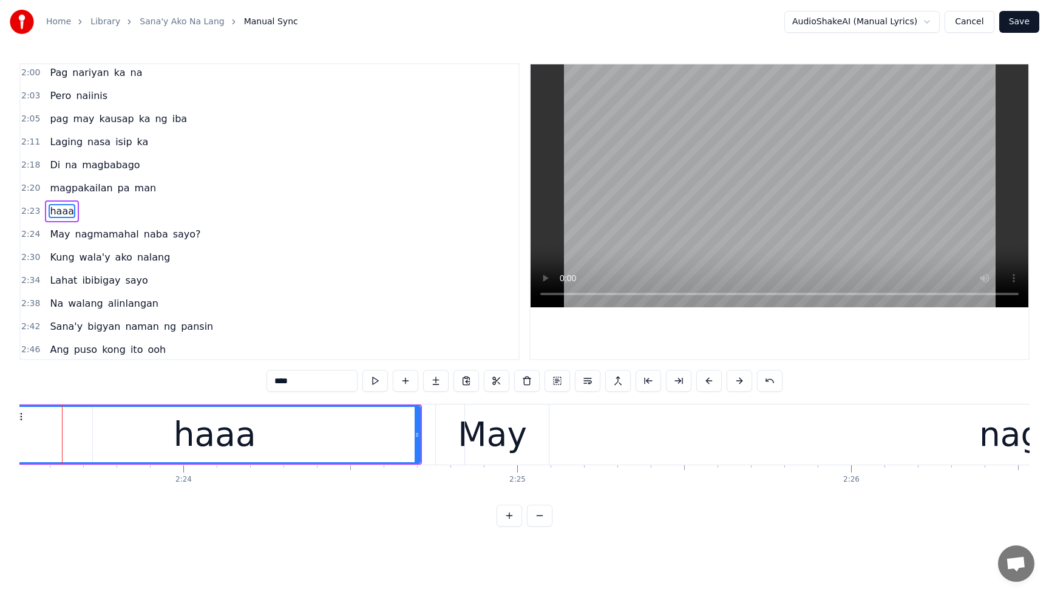
scroll to position [0, 47915]
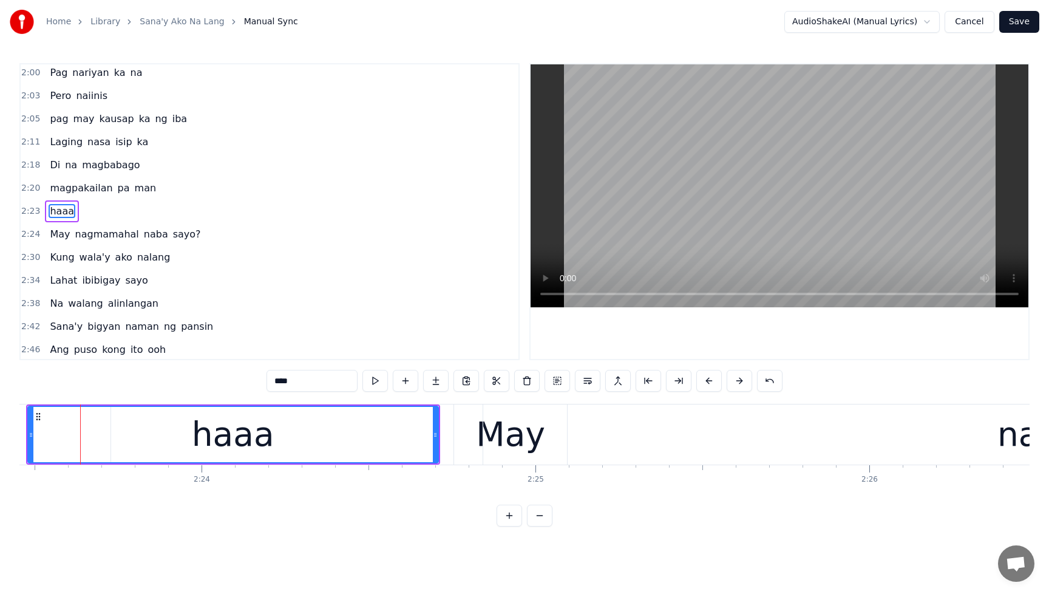
click at [134, 187] on span "man" at bounding box center [146, 188] width 24 height 14
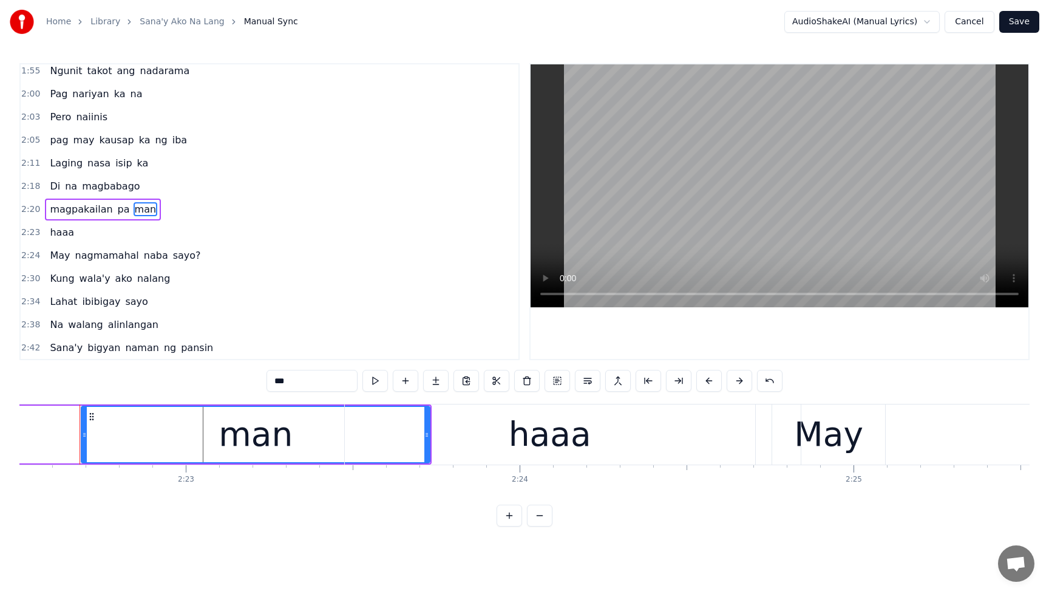
scroll to position [0, 47596]
click at [345, 437] on div "haaa" at bounding box center [551, 434] width 412 height 60
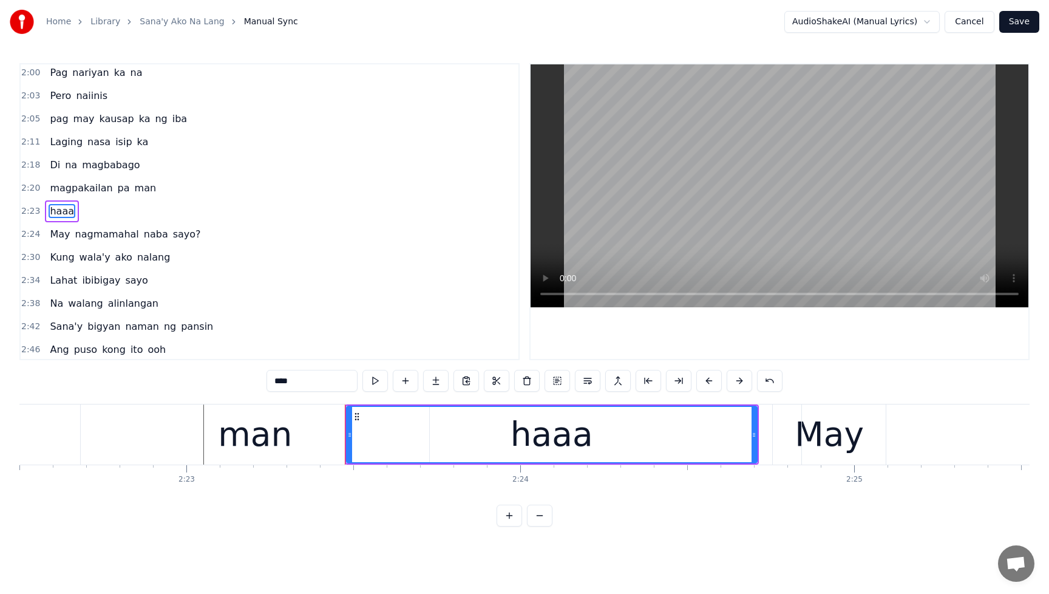
click at [285, 437] on div "man" at bounding box center [255, 434] width 74 height 50
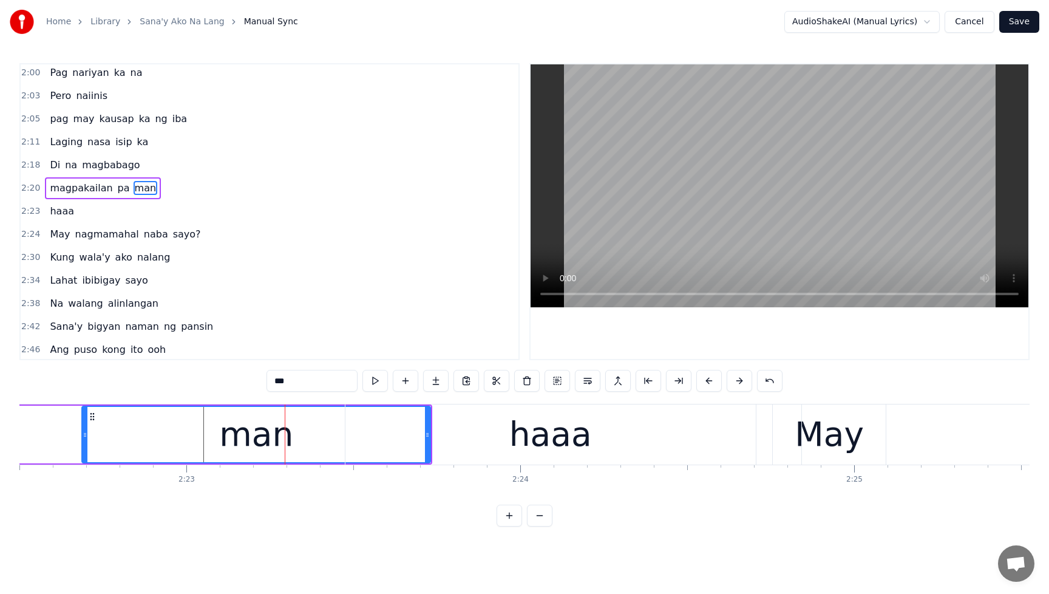
scroll to position [557, 0]
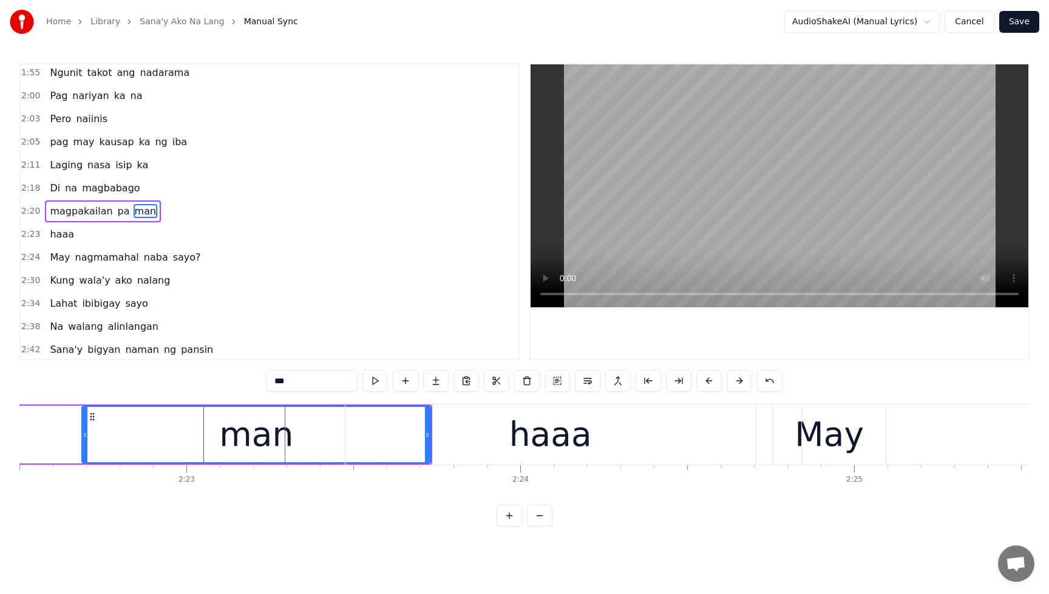
click at [514, 426] on div "haaa" at bounding box center [551, 434] width 411 height 60
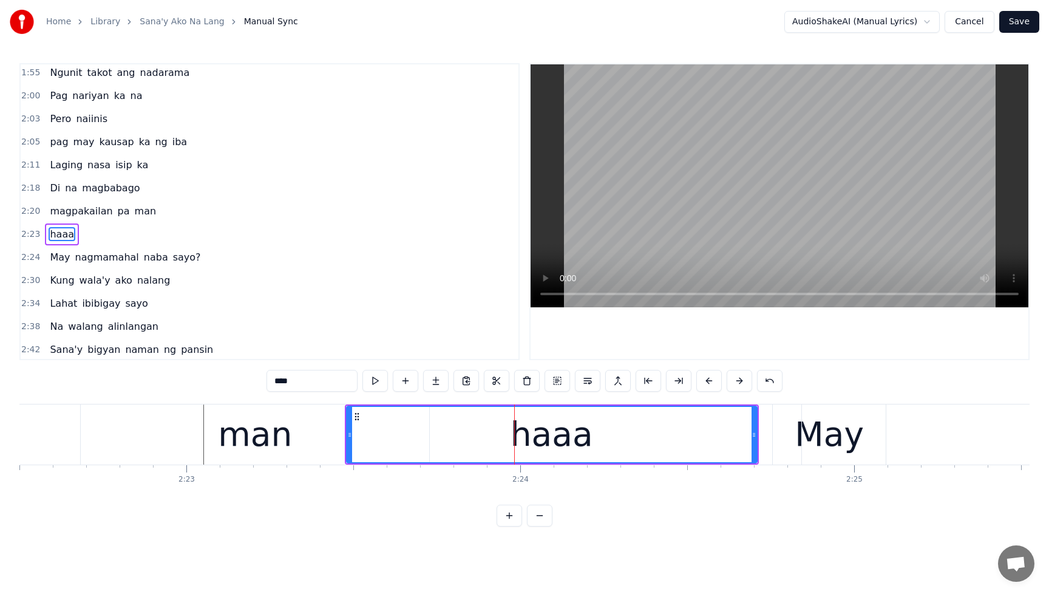
scroll to position [580, 0]
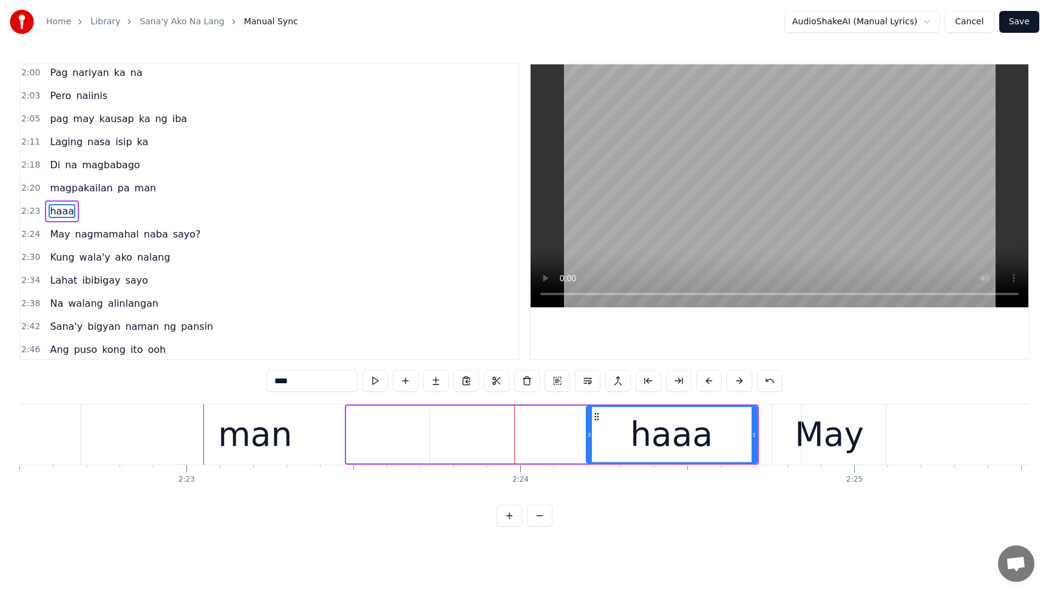
drag, startPoint x: 349, startPoint y: 437, endPoint x: 588, endPoint y: 438, distance: 239.9
click at [588, 438] on icon at bounding box center [589, 435] width 5 height 10
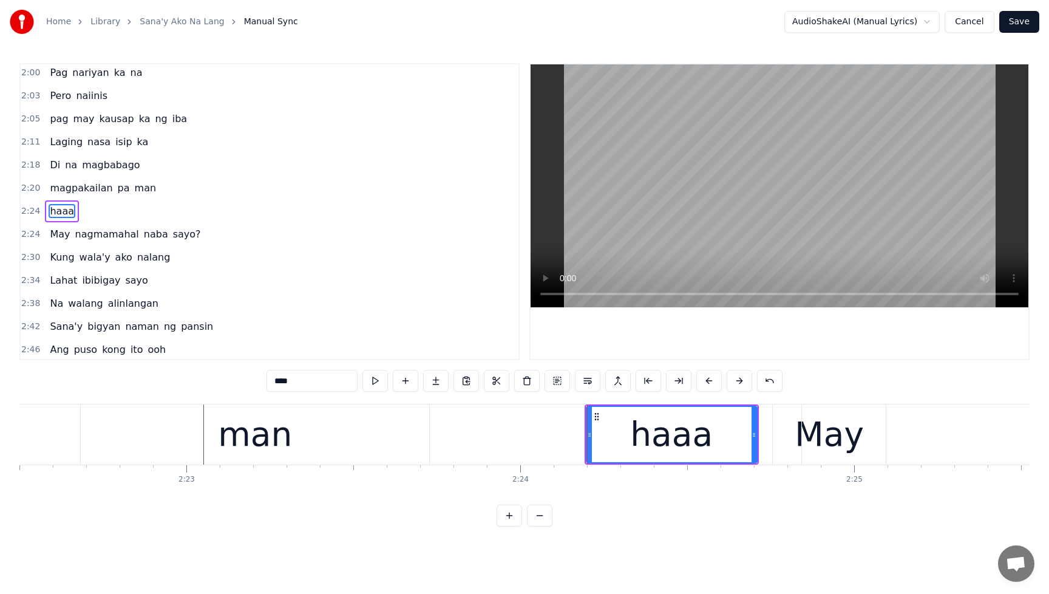
click at [298, 435] on div "man" at bounding box center [255, 434] width 349 height 60
type input "***"
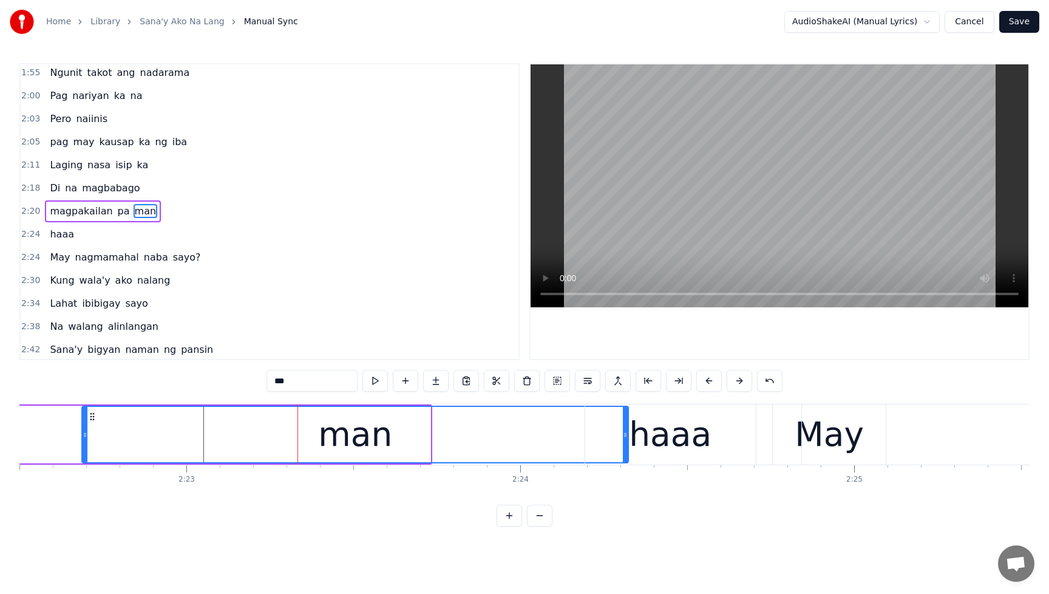
drag, startPoint x: 427, startPoint y: 435, endPoint x: 625, endPoint y: 442, distance: 198.1
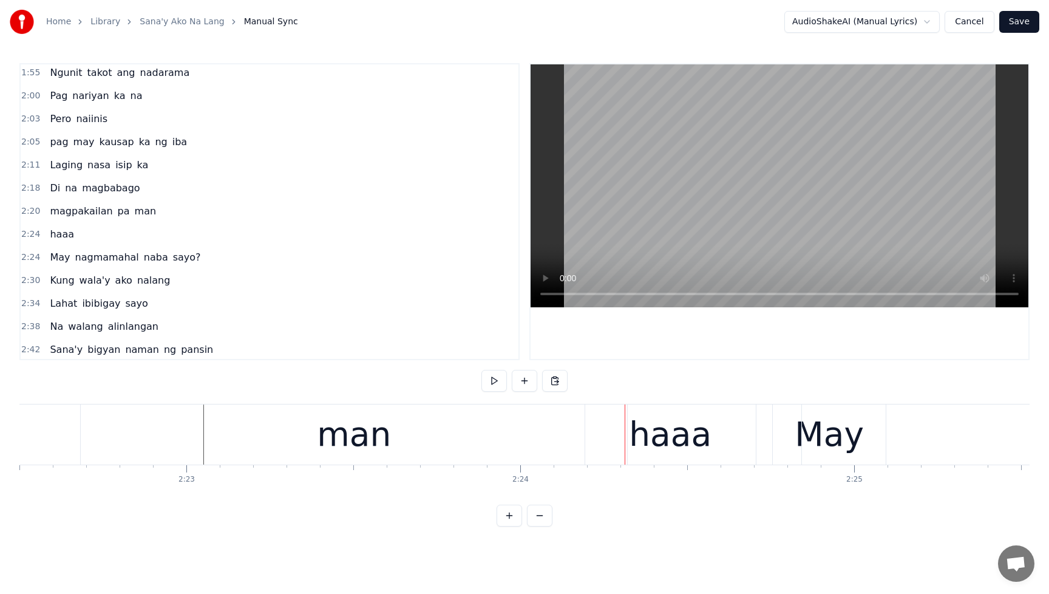
click at [729, 438] on div "haaa" at bounding box center [670, 434] width 171 height 60
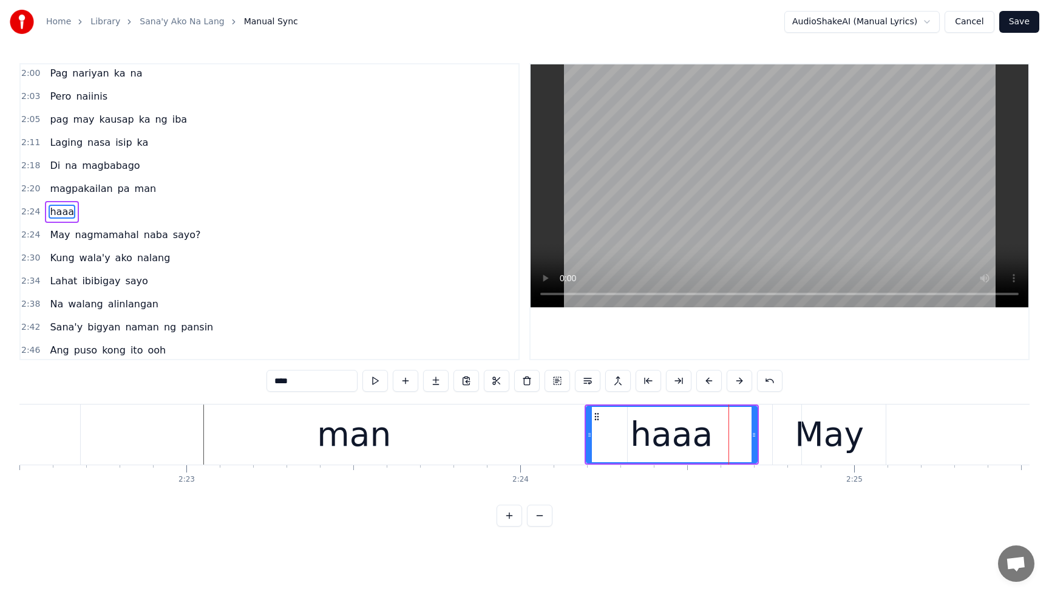
scroll to position [580, 0]
drag, startPoint x: 756, startPoint y: 435, endPoint x: 829, endPoint y: 434, distance: 72.9
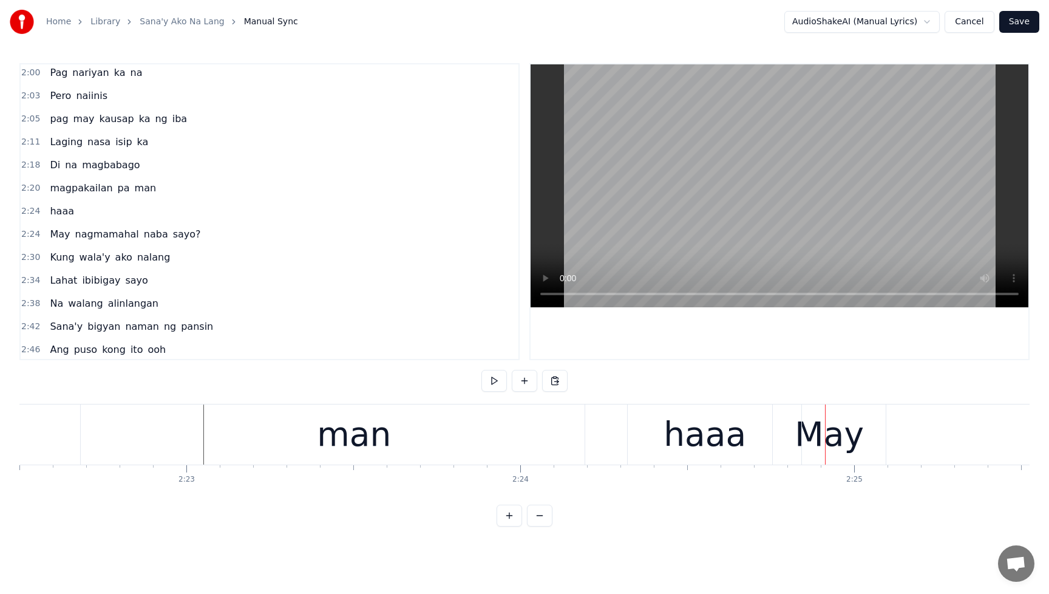
drag, startPoint x: 909, startPoint y: 428, endPoint x: 898, endPoint y: 431, distance: 12.1
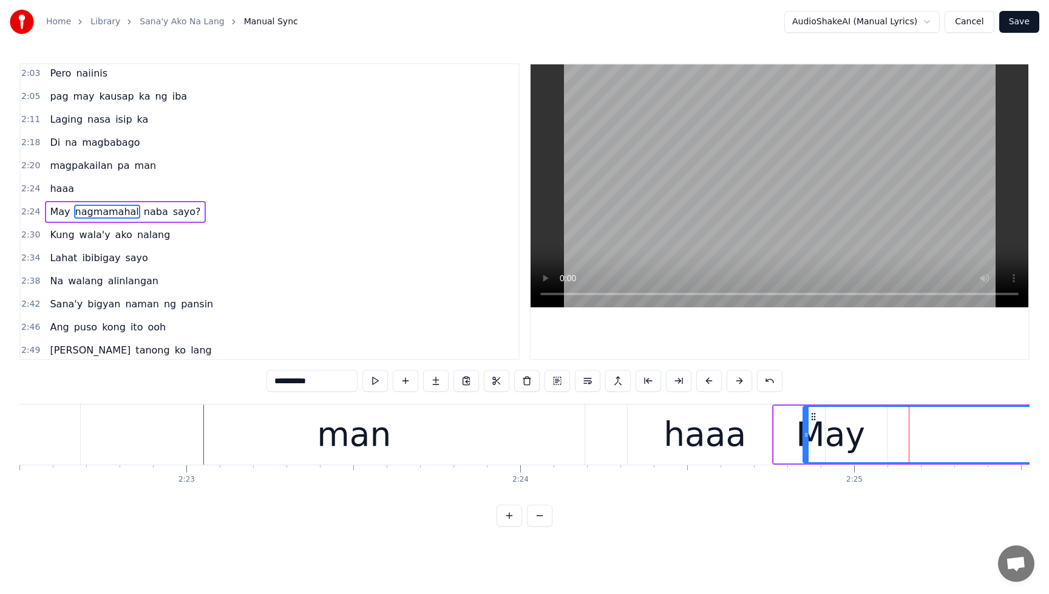
scroll to position [603, 0]
drag, startPoint x: 806, startPoint y: 434, endPoint x: 959, endPoint y: 427, distance: 152.6
click at [959, 427] on div at bounding box center [958, 434] width 5 height 55
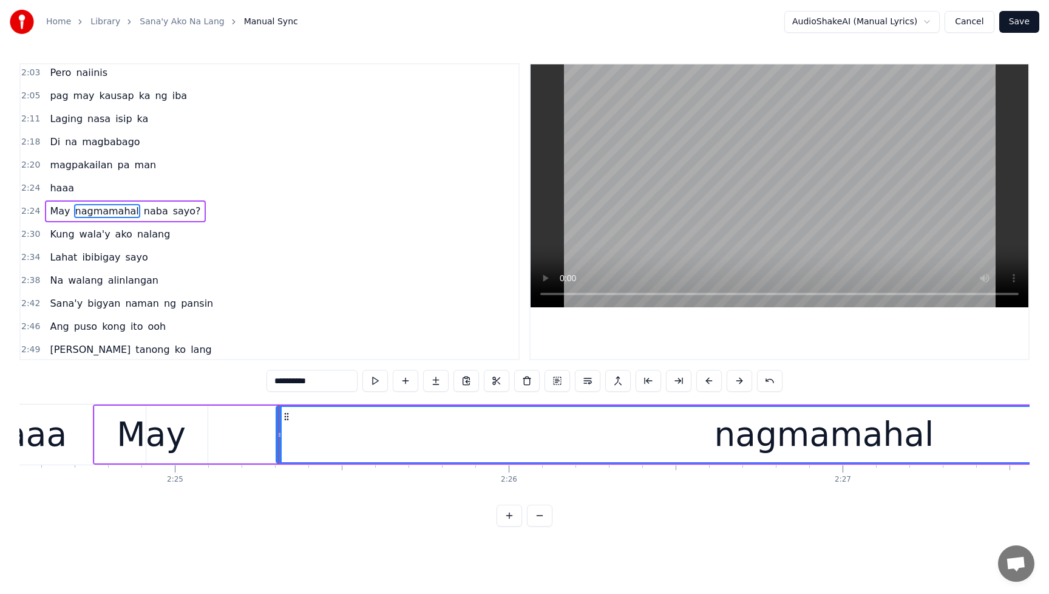
scroll to position [0, 47826]
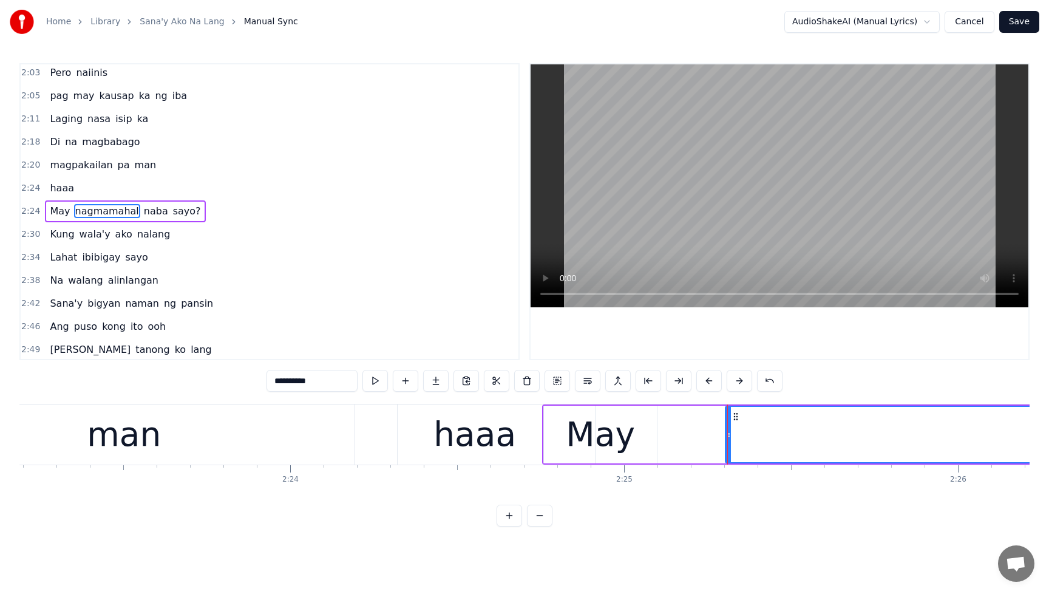
click at [620, 426] on div "May" at bounding box center [600, 434] width 69 height 50
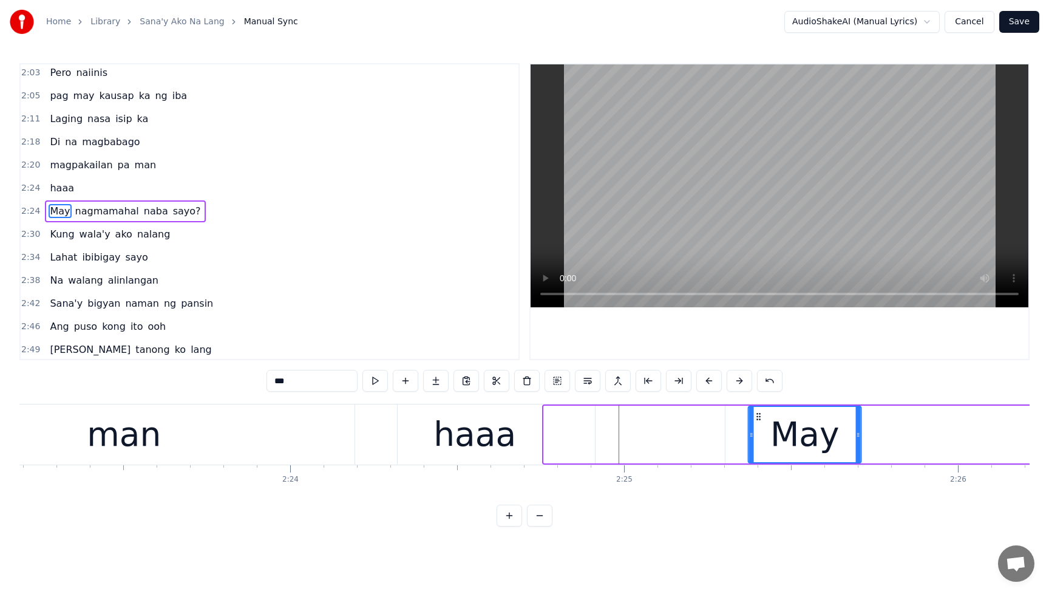
drag, startPoint x: 553, startPoint y: 414, endPoint x: 759, endPoint y: 418, distance: 205.9
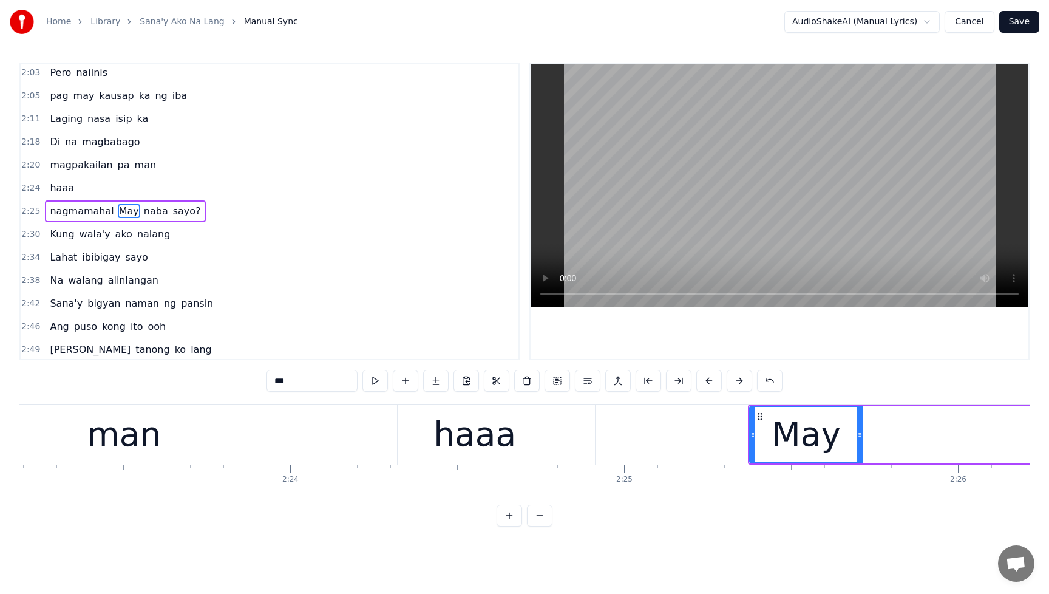
click at [466, 442] on div "haaa" at bounding box center [475, 434] width 83 height 50
type input "****"
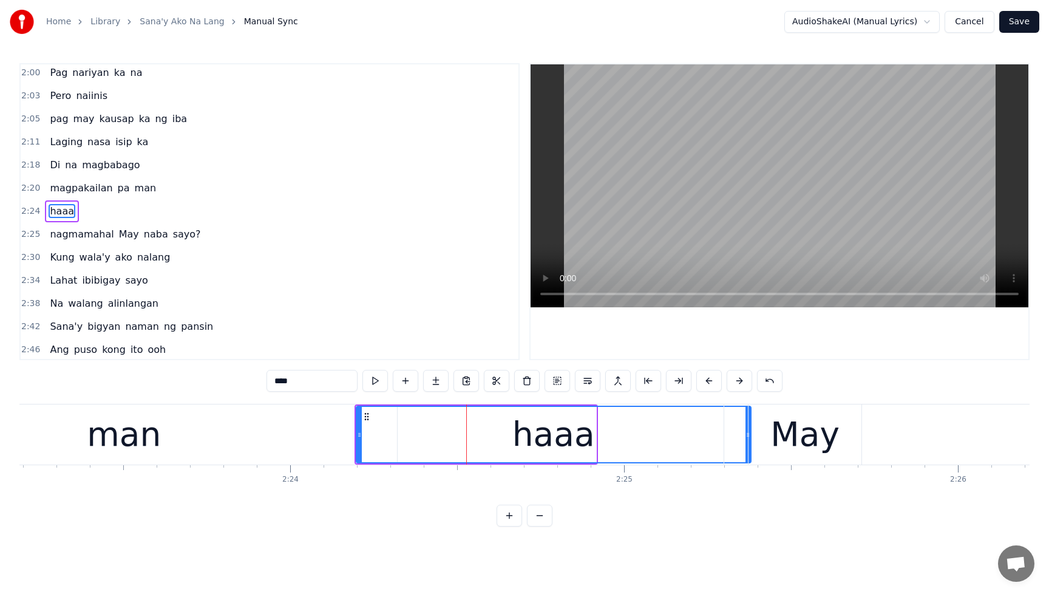
drag, startPoint x: 591, startPoint y: 434, endPoint x: 746, endPoint y: 440, distance: 155.0
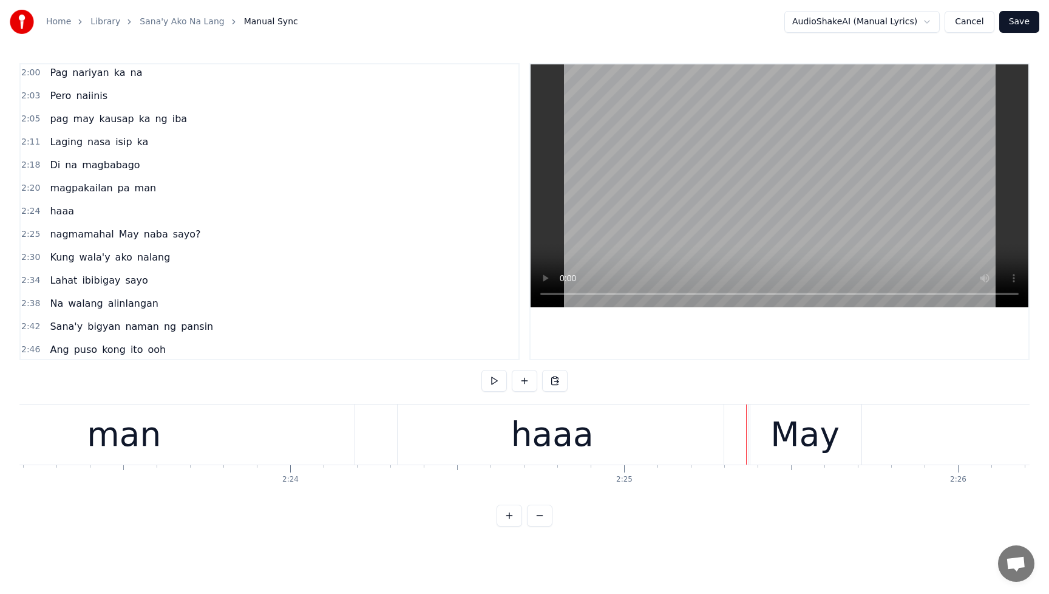
click at [49, 181] on span "magpakailan" at bounding box center [81, 188] width 65 height 15
click at [49, 180] on div "magpakailan pa man" at bounding box center [103, 188] width 116 height 22
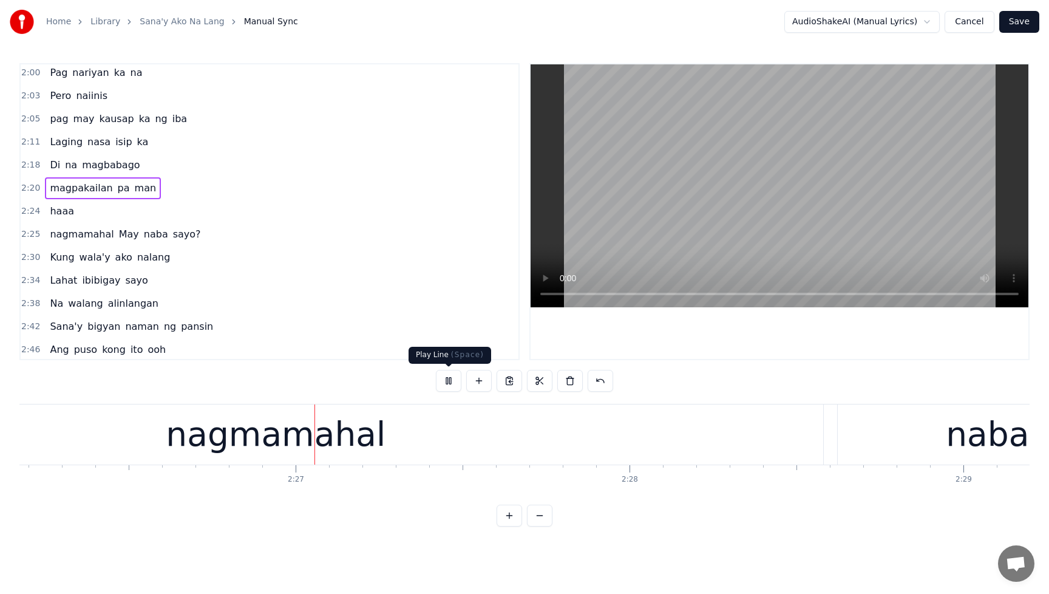
scroll to position [0, 48859]
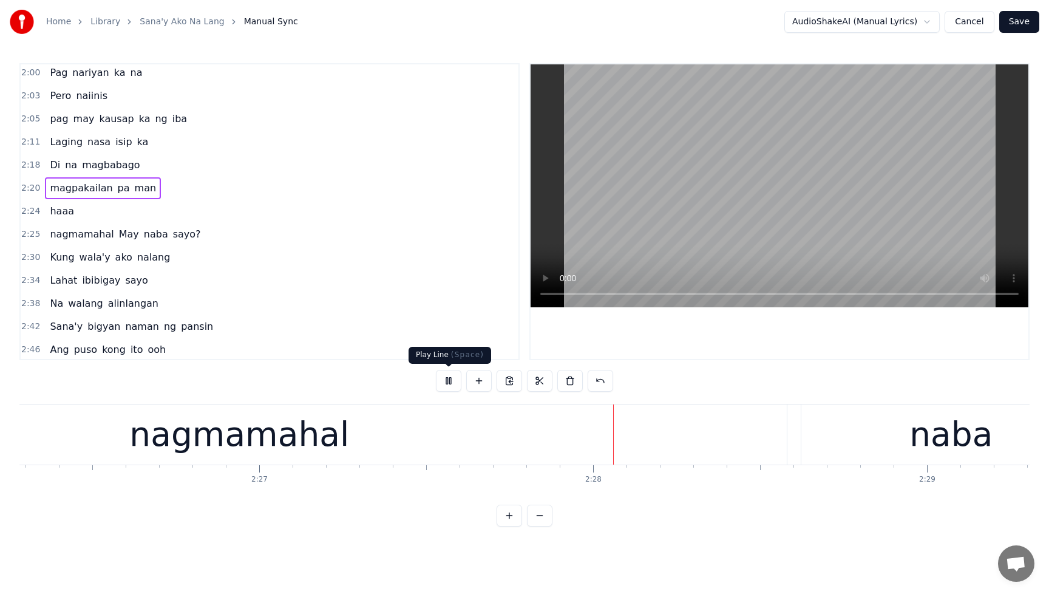
click at [448, 380] on button at bounding box center [449, 381] width 26 height 22
click at [50, 181] on span "magpakailan" at bounding box center [81, 188] width 65 height 14
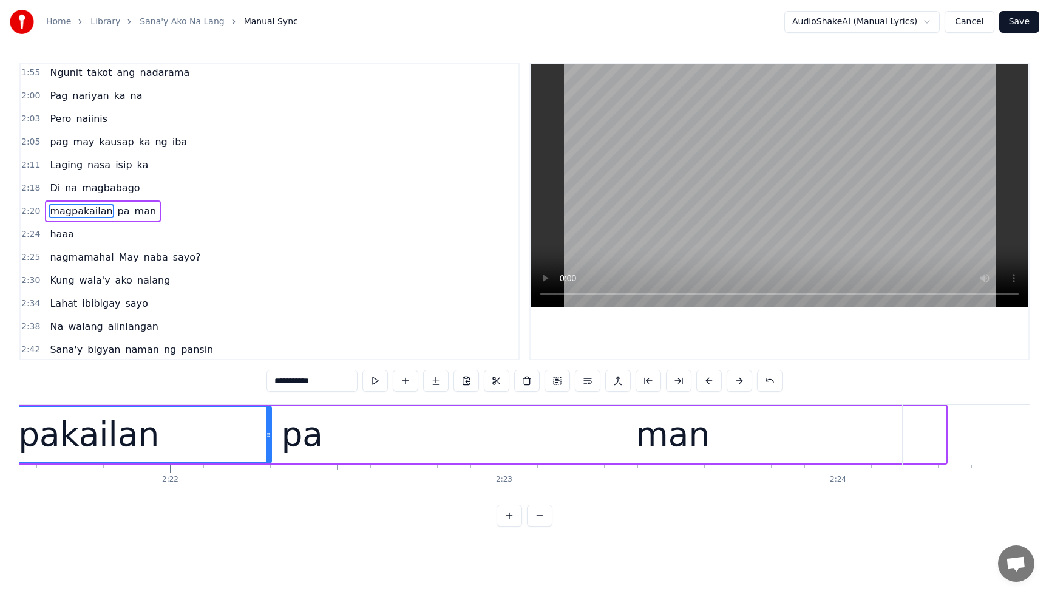
scroll to position [0, 47028]
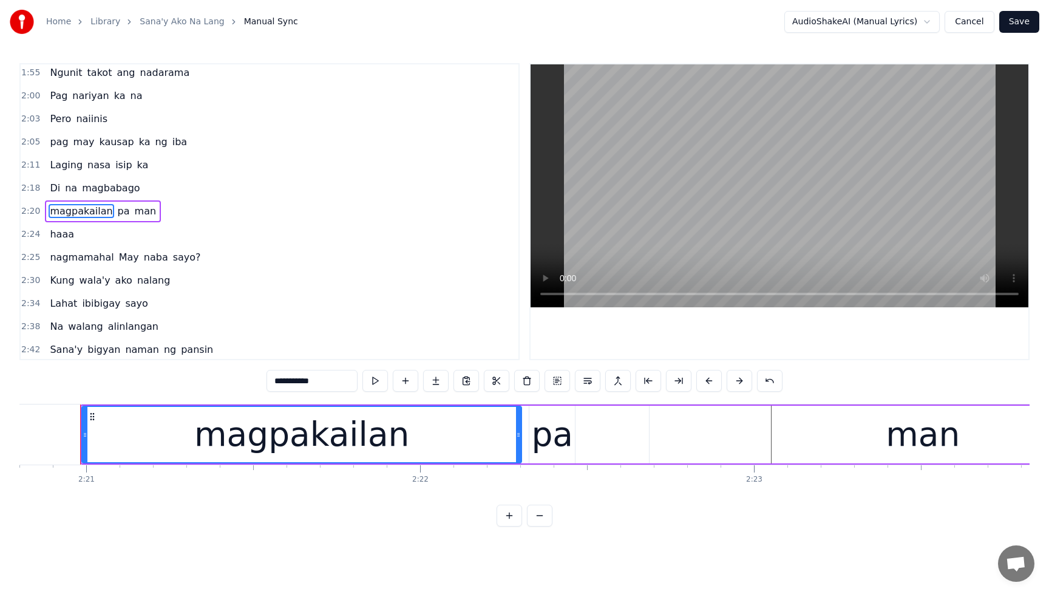
click at [454, 437] on div "magpakailan" at bounding box center [302, 434] width 438 height 55
click at [561, 432] on div "pa" at bounding box center [552, 434] width 42 height 50
type input "**"
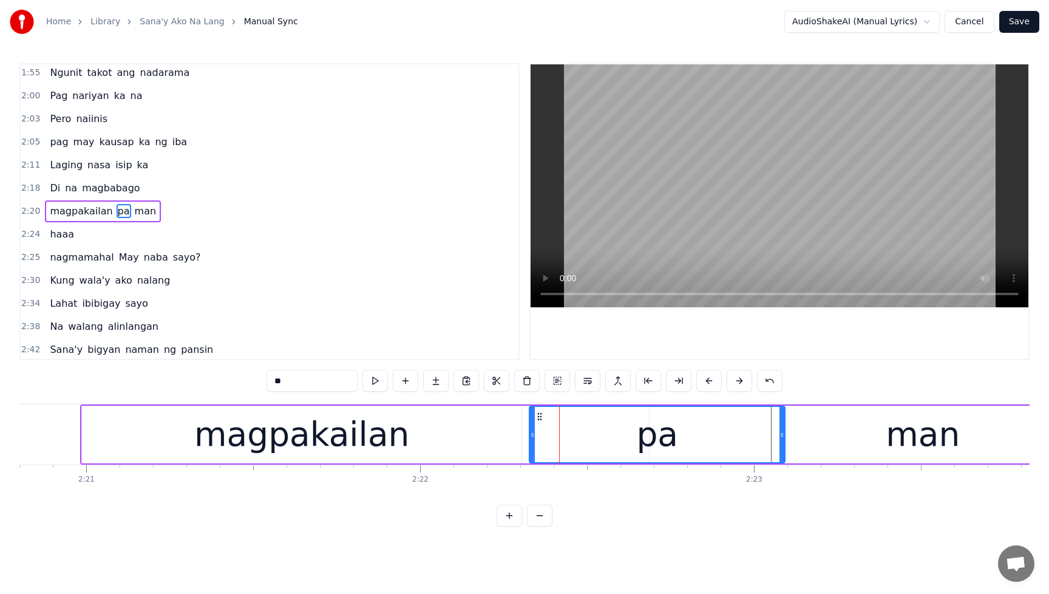
drag, startPoint x: 572, startPoint y: 436, endPoint x: 782, endPoint y: 438, distance: 210.1
click at [782, 438] on icon at bounding box center [782, 435] width 5 height 10
click at [50, 201] on div "magpakailan pa man" at bounding box center [103, 211] width 116 height 22
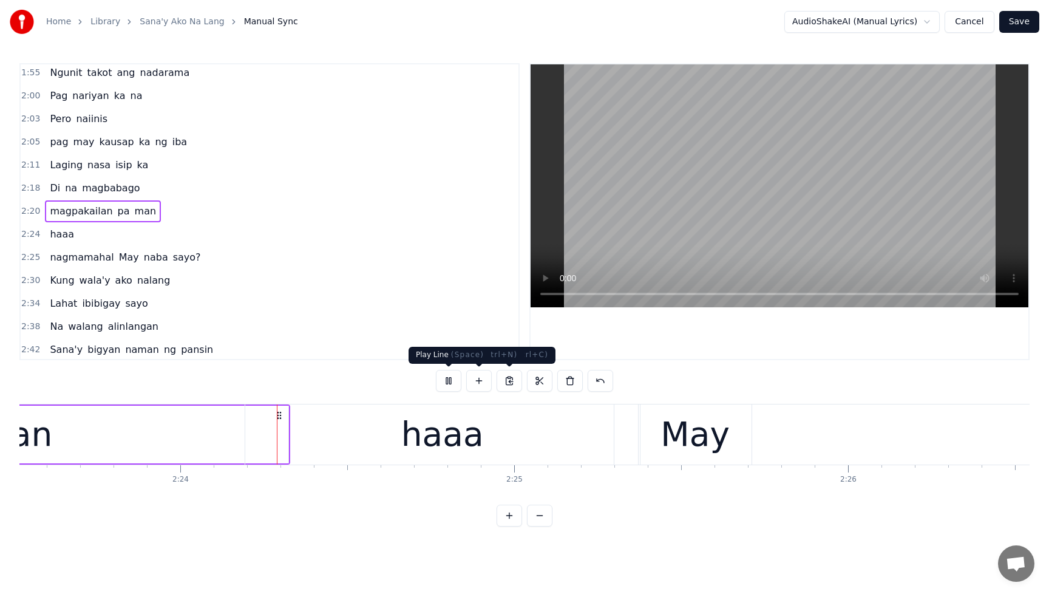
scroll to position [0, 47980]
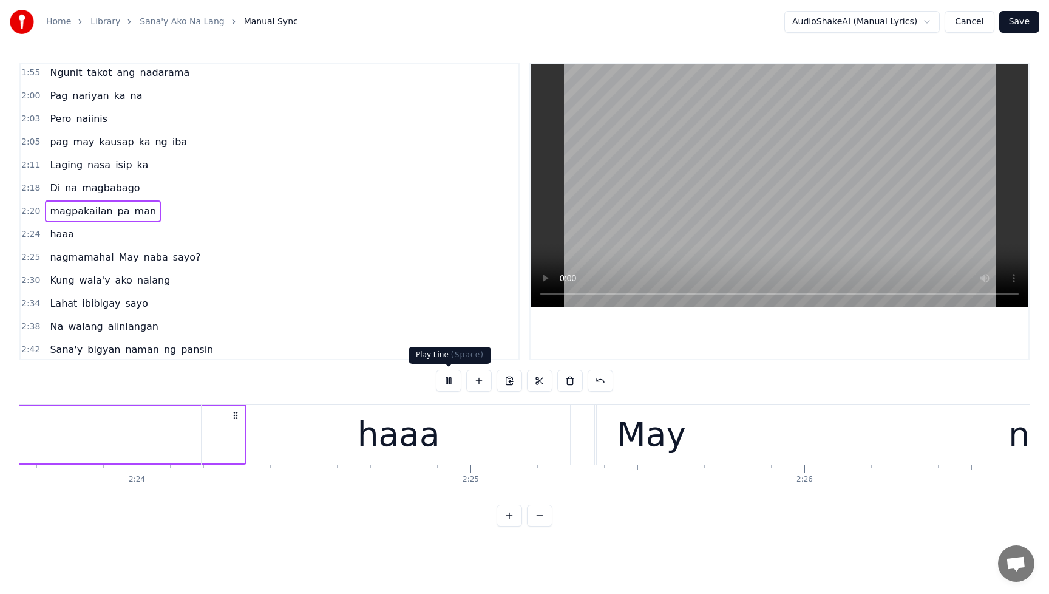
click at [448, 382] on button at bounding box center [449, 381] width 26 height 22
click at [86, 214] on span "magpakailan" at bounding box center [81, 211] width 65 height 14
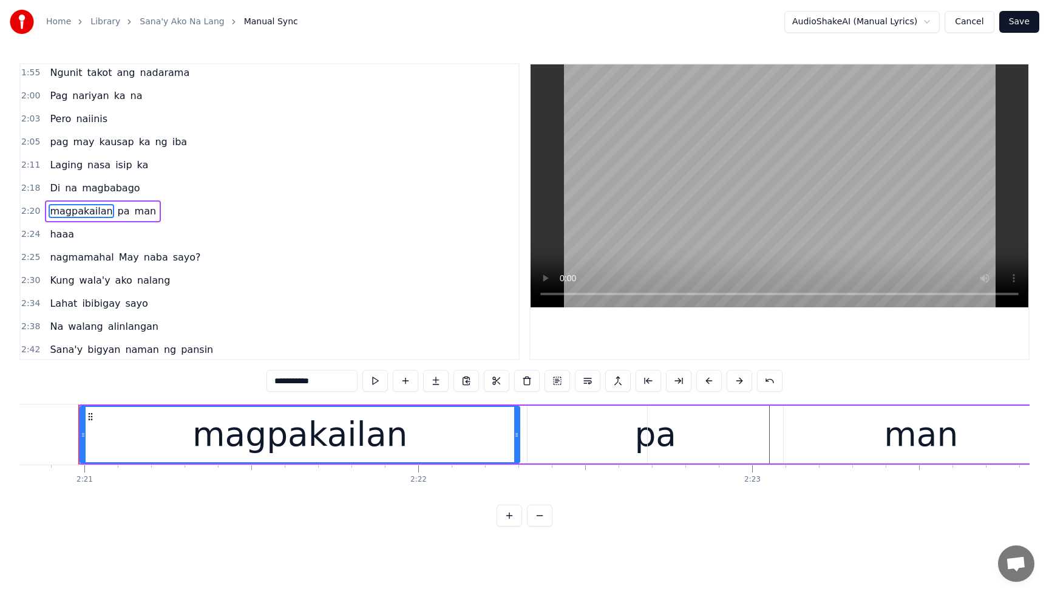
scroll to position [0, 47028]
click at [343, 439] on div "magpakailan" at bounding box center [302, 434] width 216 height 50
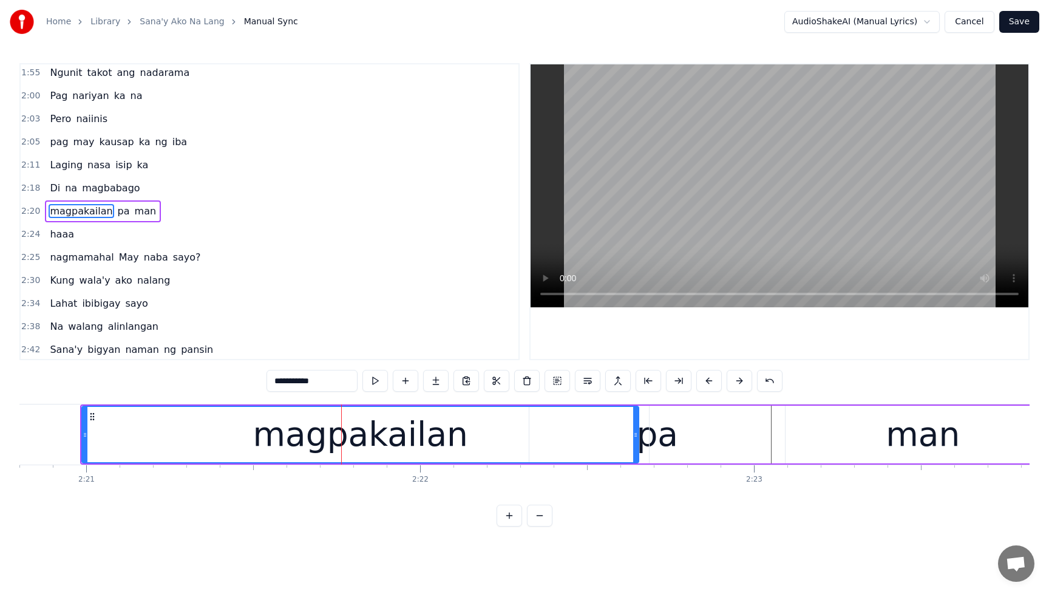
drag, startPoint x: 517, startPoint y: 434, endPoint x: 635, endPoint y: 438, distance: 117.3
click at [635, 438] on icon at bounding box center [635, 435] width 5 height 10
click at [678, 445] on div "man" at bounding box center [923, 435] width 547 height 58
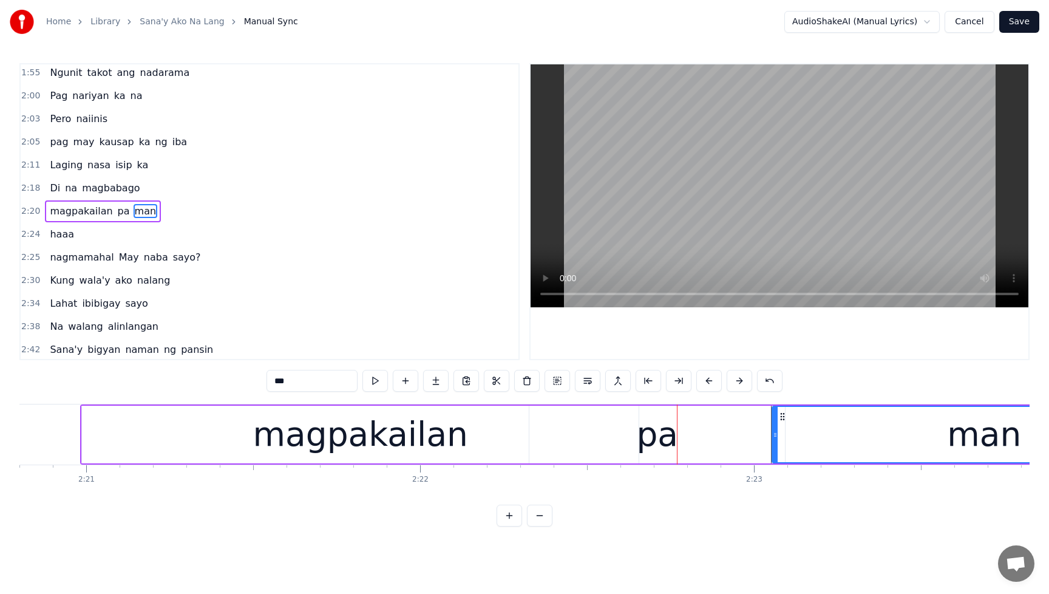
drag, startPoint x: 657, startPoint y: 436, endPoint x: 776, endPoint y: 431, distance: 119.2
click at [776, 431] on icon at bounding box center [775, 435] width 5 height 10
click at [666, 439] on div "pa" at bounding box center [657, 434] width 42 height 50
type input "**"
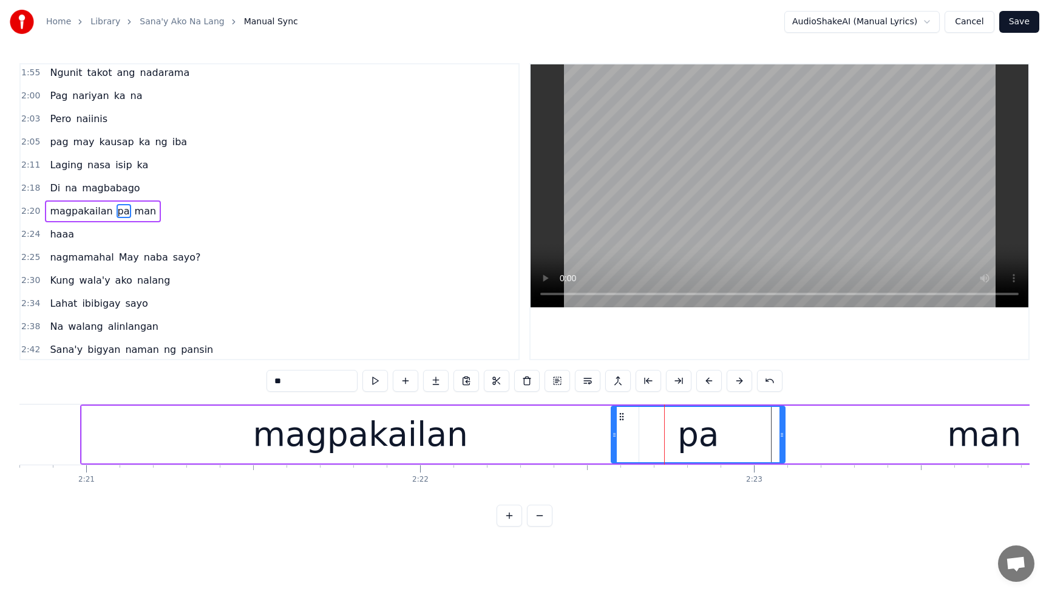
drag, startPoint x: 531, startPoint y: 438, endPoint x: 613, endPoint y: 435, distance: 82.0
click at [613, 435] on icon at bounding box center [614, 435] width 5 height 10
click at [45, 181] on div "Di na magbabago" at bounding box center [95, 188] width 100 height 22
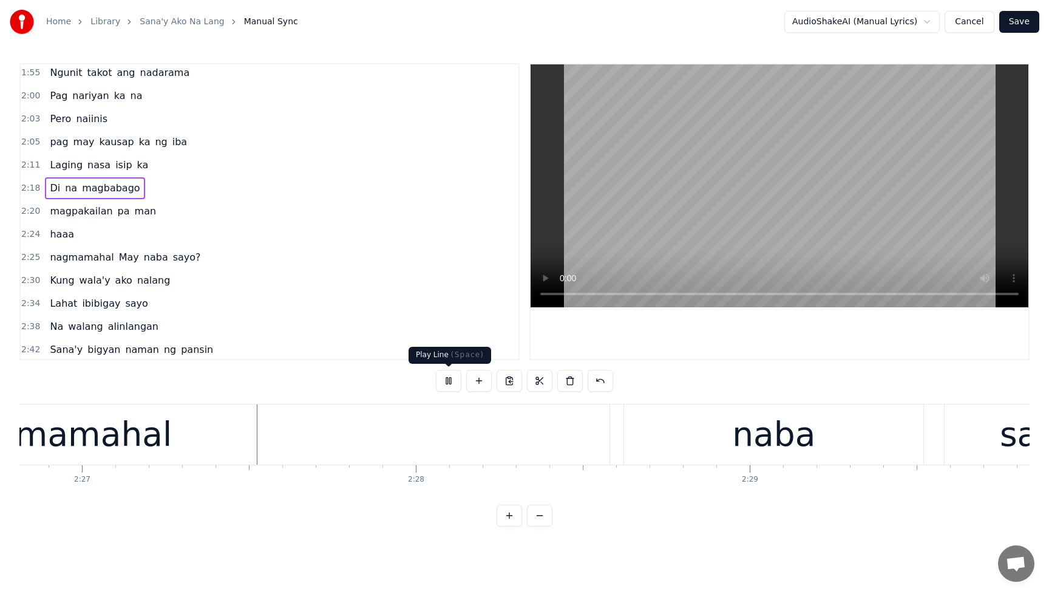
scroll to position [0, 49039]
click at [449, 378] on button at bounding box center [449, 381] width 26 height 22
click at [50, 204] on span "magpakailan" at bounding box center [81, 211] width 65 height 14
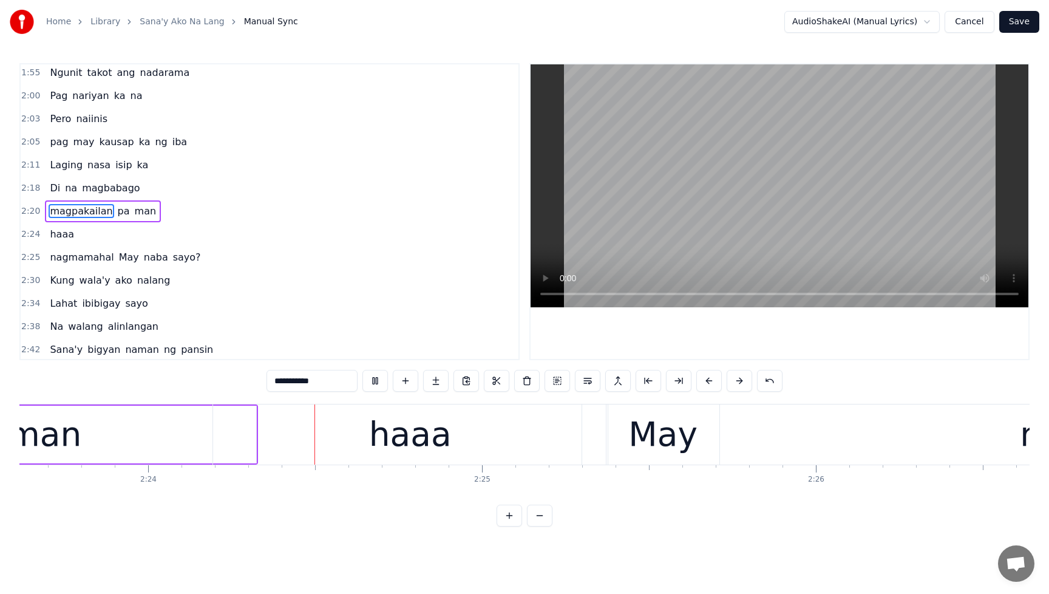
scroll to position [0, 47972]
click at [378, 382] on button at bounding box center [376, 381] width 26 height 22
click at [56, 208] on span "magpakailan" at bounding box center [81, 211] width 65 height 14
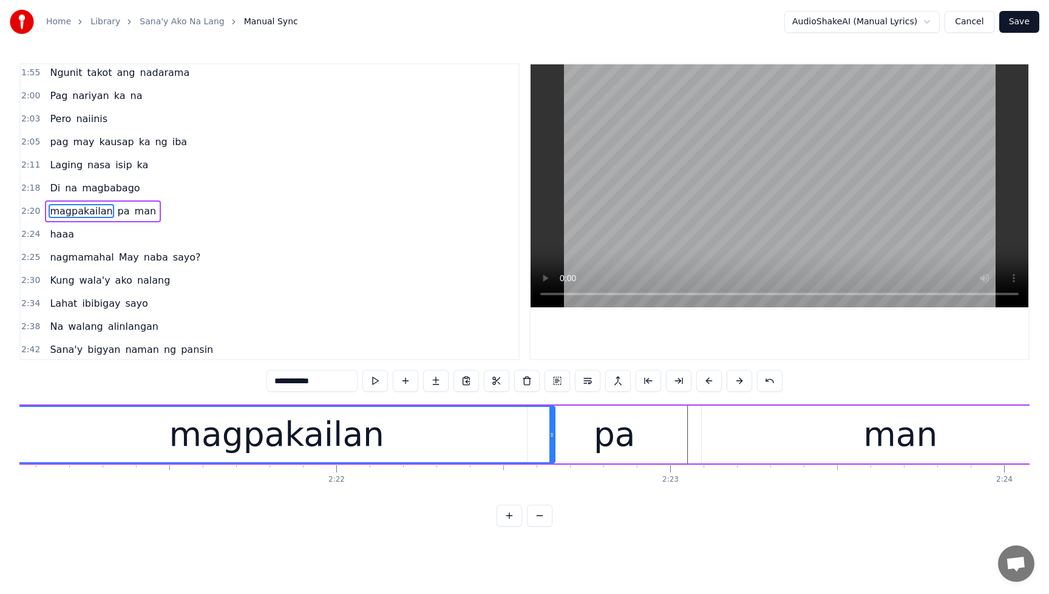
scroll to position [0, 47028]
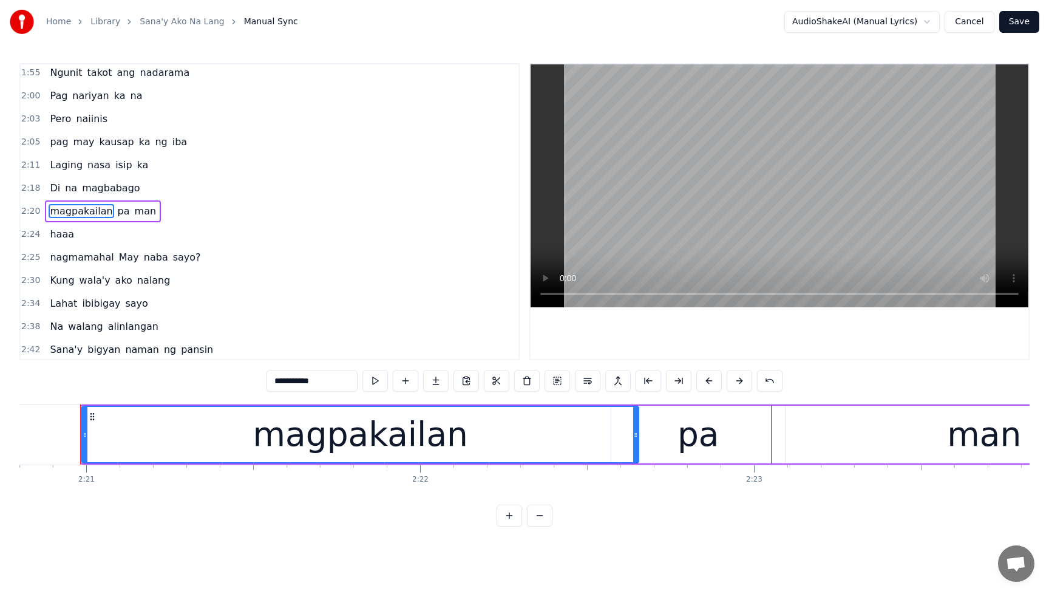
click at [429, 449] on div "magpakailan" at bounding box center [361, 434] width 216 height 50
click at [717, 438] on div "pa" at bounding box center [699, 435] width 174 height 58
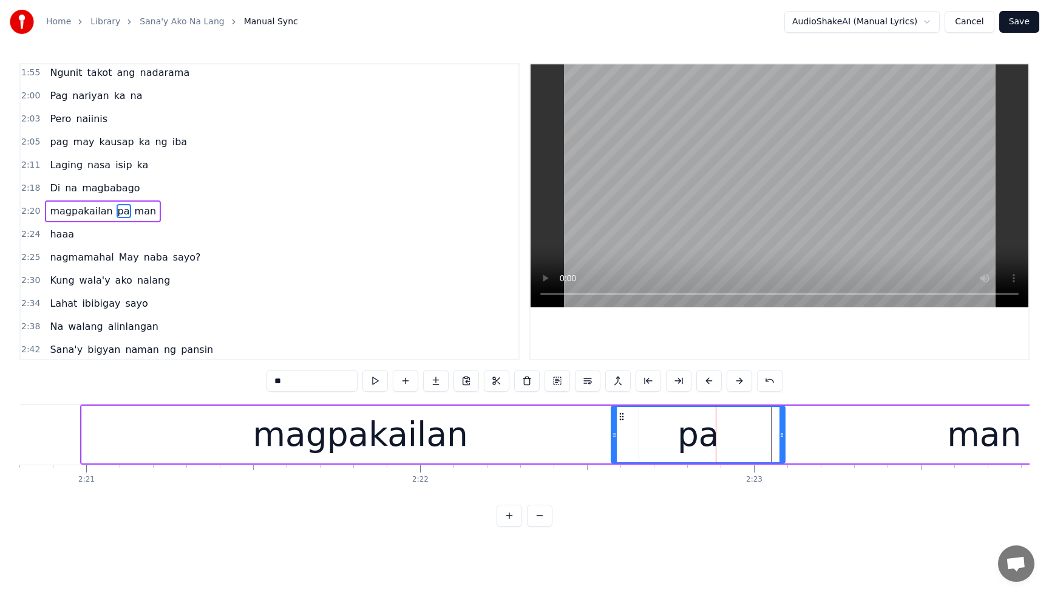
click at [562, 446] on div "magpakailan" at bounding box center [360, 435] width 557 height 58
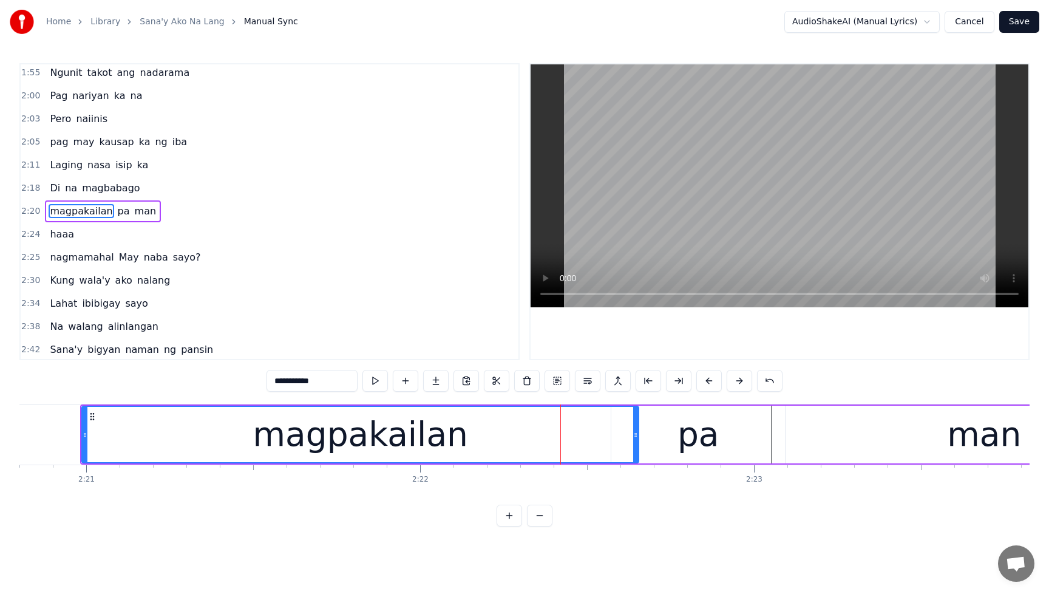
click at [692, 435] on div "pa" at bounding box center [699, 434] width 42 height 50
type input "**"
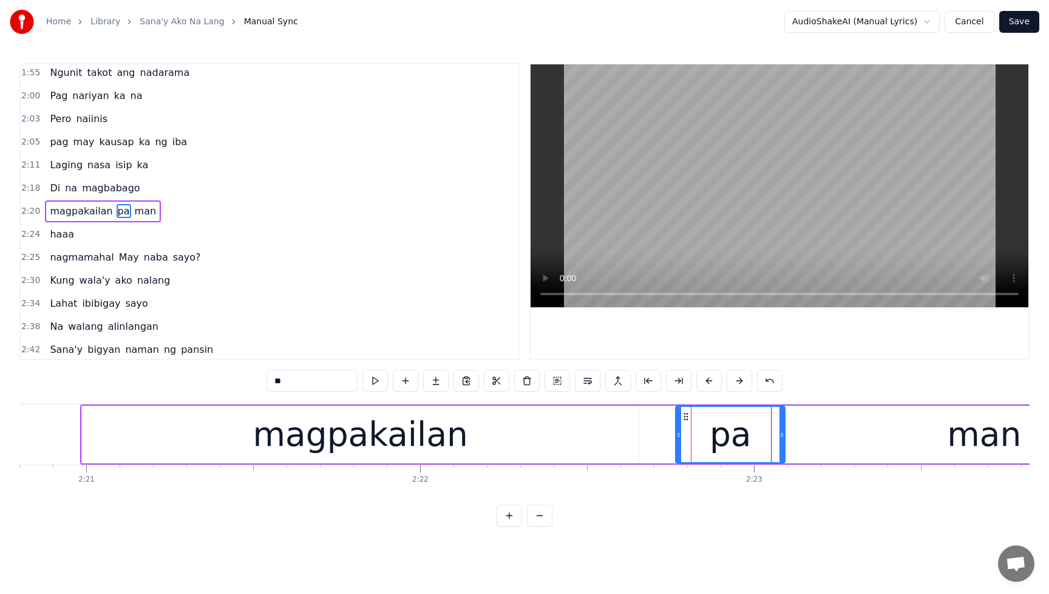
drag, startPoint x: 616, startPoint y: 438, endPoint x: 680, endPoint y: 438, distance: 64.4
click at [680, 438] on icon at bounding box center [679, 435] width 5 height 10
drag, startPoint x: 781, startPoint y: 436, endPoint x: 836, endPoint y: 435, distance: 54.7
click at [836, 435] on icon at bounding box center [836, 435] width 5 height 10
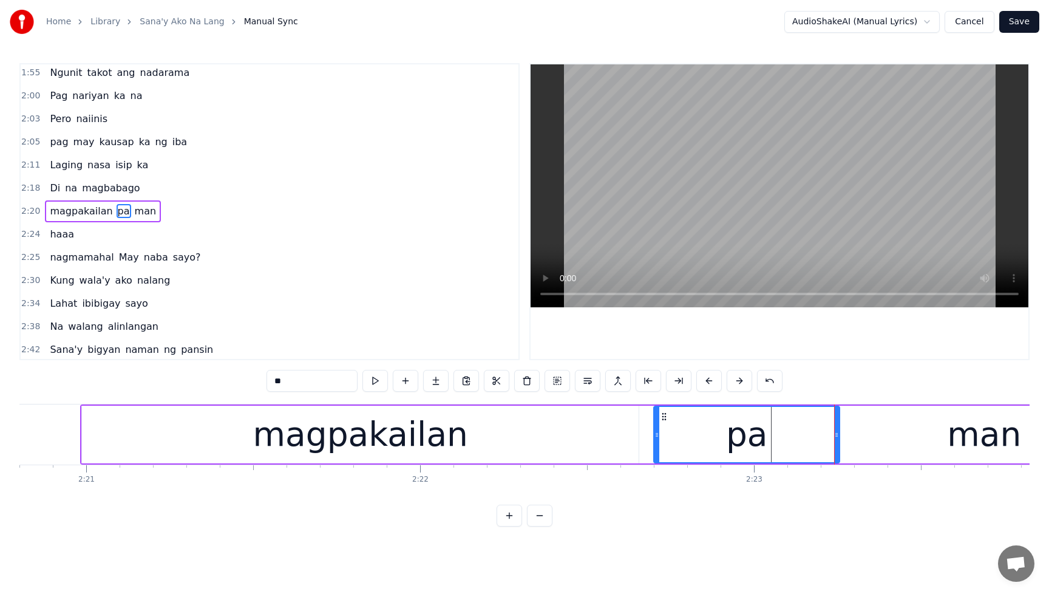
drag, startPoint x: 678, startPoint y: 438, endPoint x: 656, endPoint y: 440, distance: 21.3
click at [656, 439] on div at bounding box center [657, 434] width 5 height 55
click at [48, 203] on div "magpakailan pa man" at bounding box center [103, 211] width 116 height 22
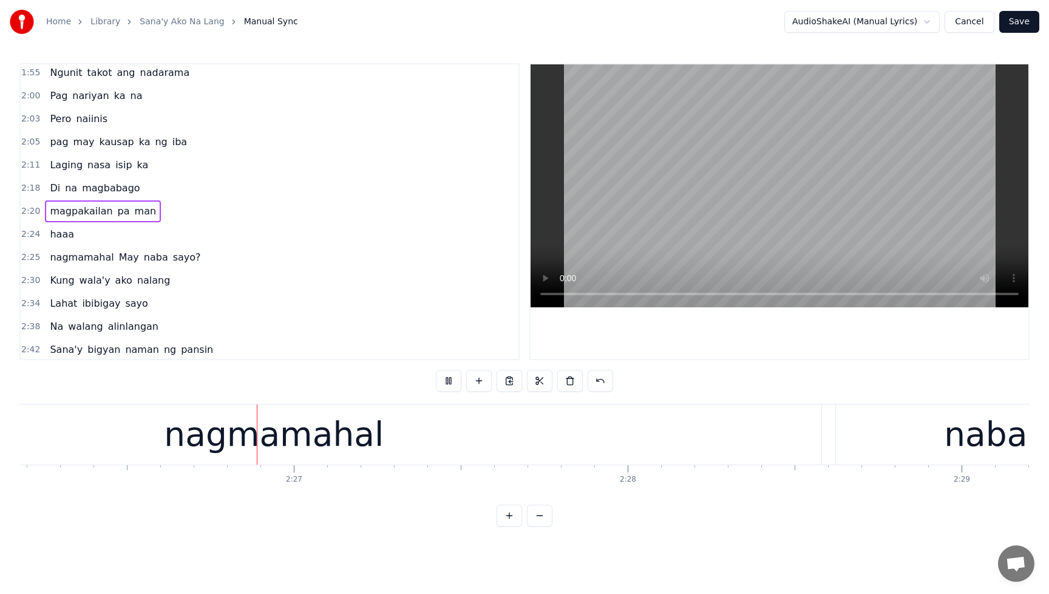
scroll to position [0, 48861]
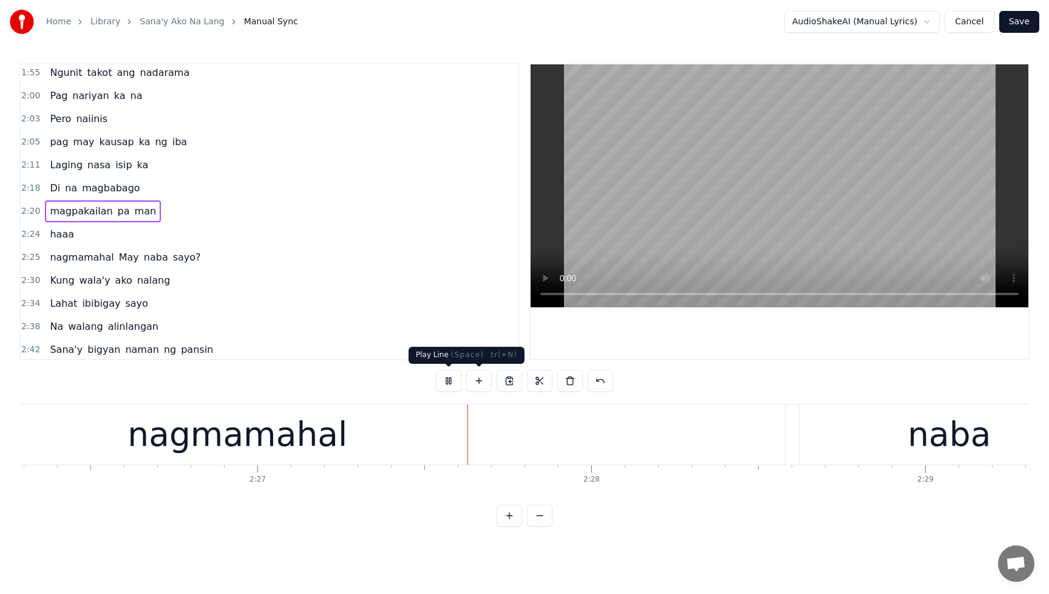
click at [452, 380] on button at bounding box center [449, 381] width 26 height 22
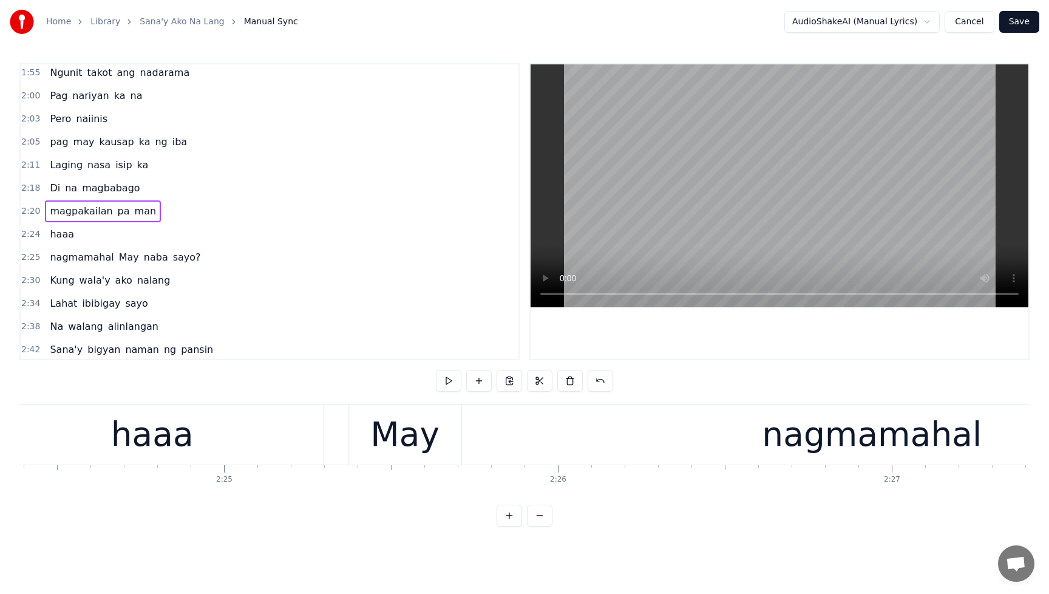
scroll to position [0, 48177]
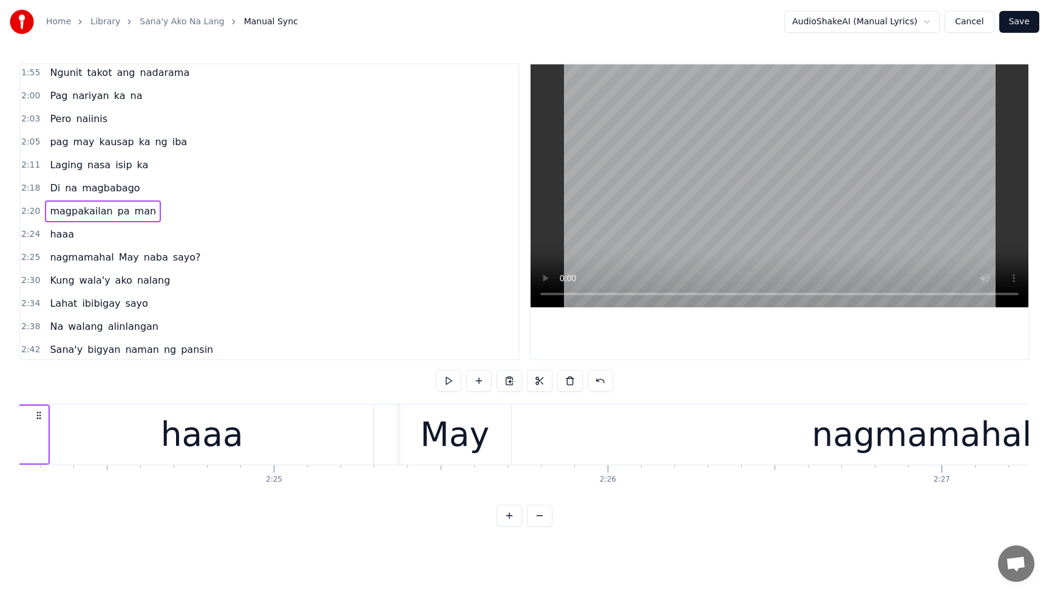
click at [482, 445] on div "May" at bounding box center [454, 434] width 69 height 50
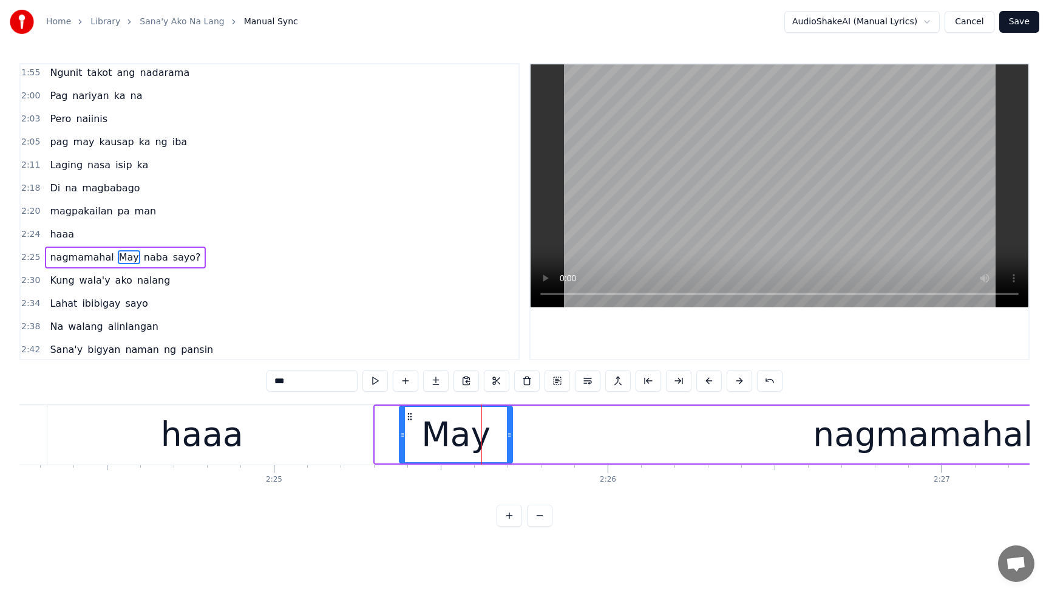
scroll to position [603, 0]
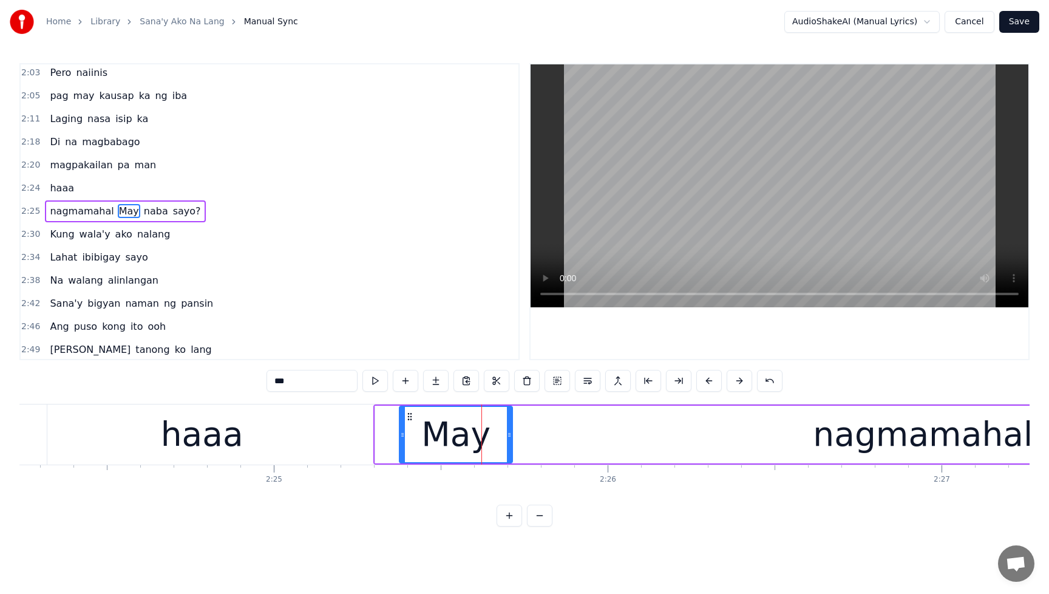
click at [658, 445] on div "nagmamahal" at bounding box center [923, 435] width 1096 height 58
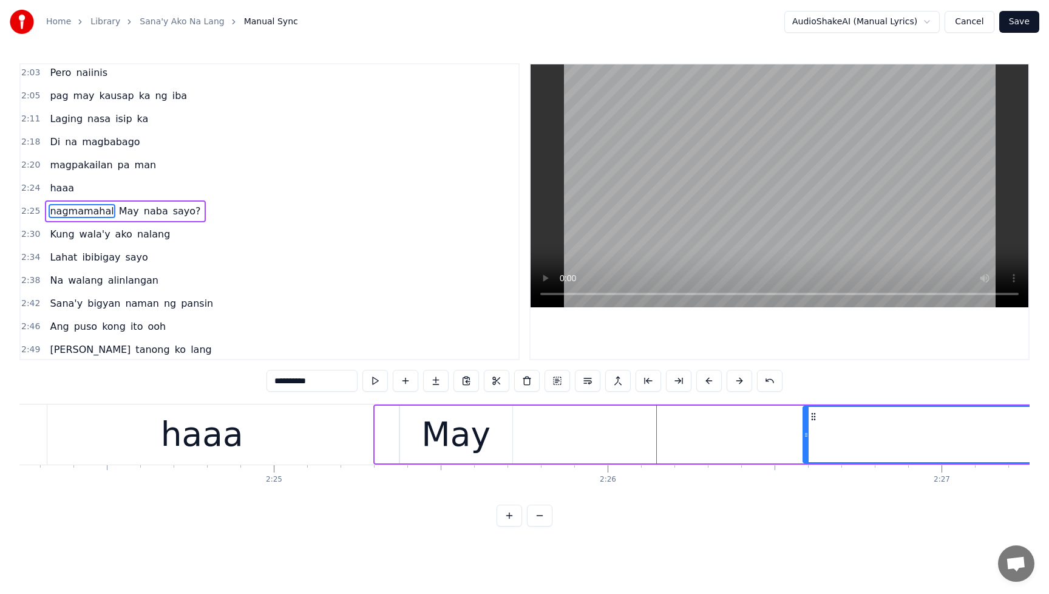
drag, startPoint x: 380, startPoint y: 435, endPoint x: 822, endPoint y: 440, distance: 442.1
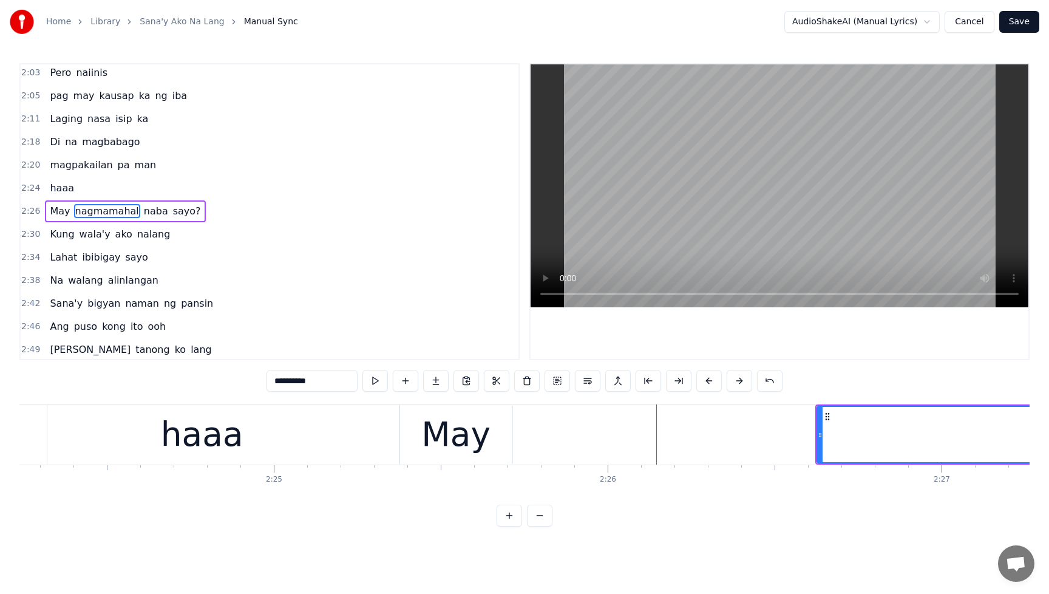
click at [477, 447] on div "May" at bounding box center [455, 434] width 69 height 50
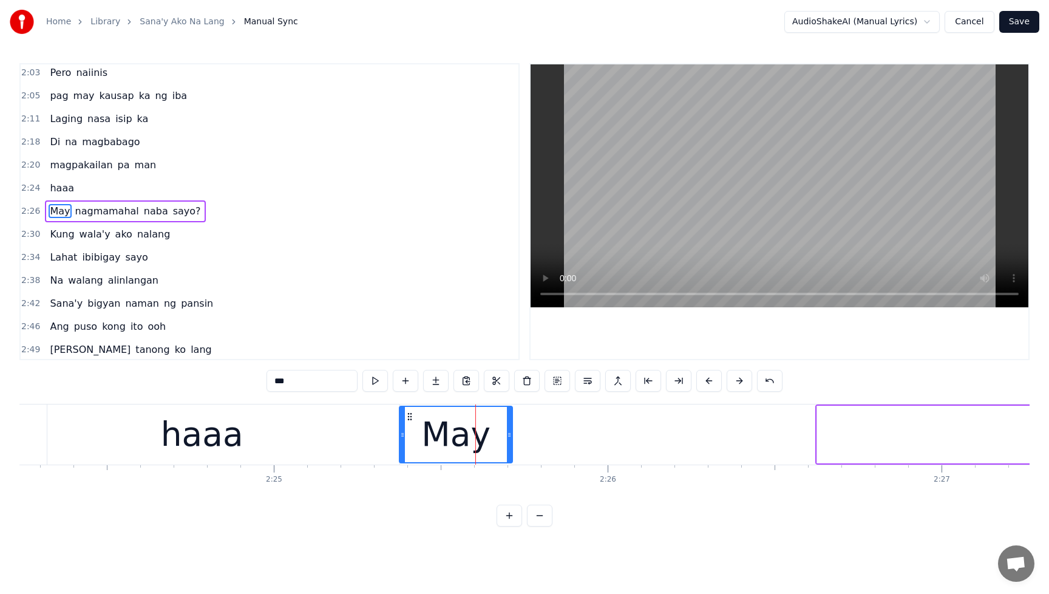
click at [403, 437] on icon at bounding box center [402, 435] width 5 height 10
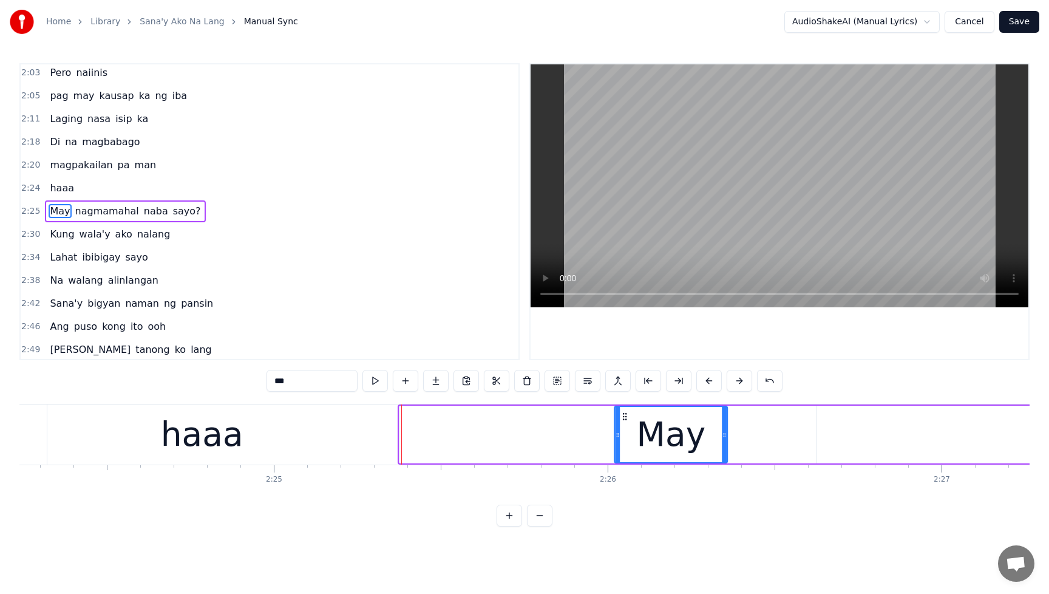
drag, startPoint x: 409, startPoint y: 418, endPoint x: 624, endPoint y: 425, distance: 215.1
click at [624, 425] on div "May" at bounding box center [671, 434] width 112 height 55
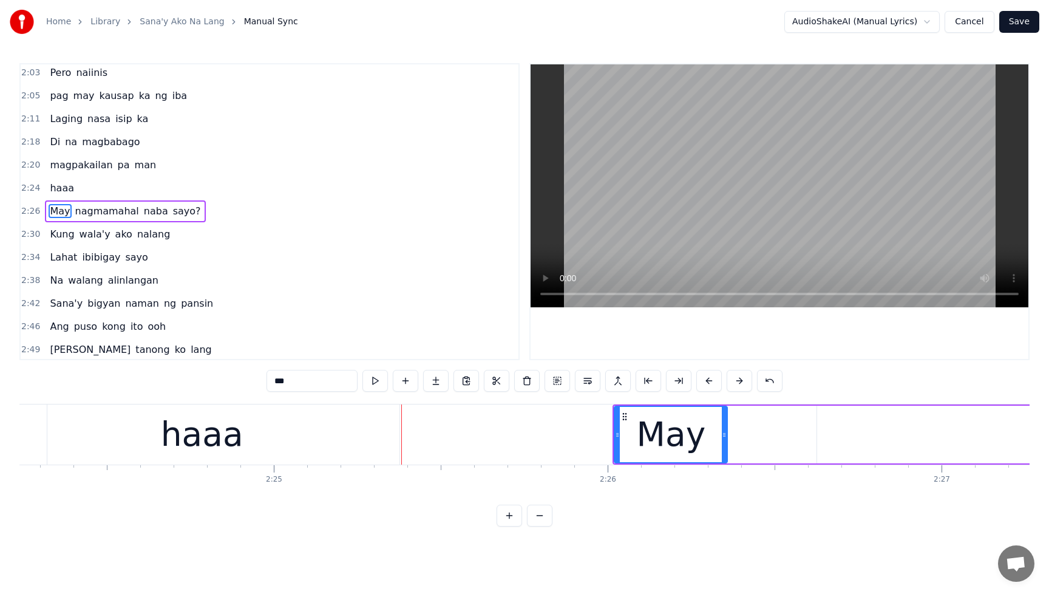
click at [248, 441] on div "haaa" at bounding box center [202, 434] width 395 height 60
type input "****"
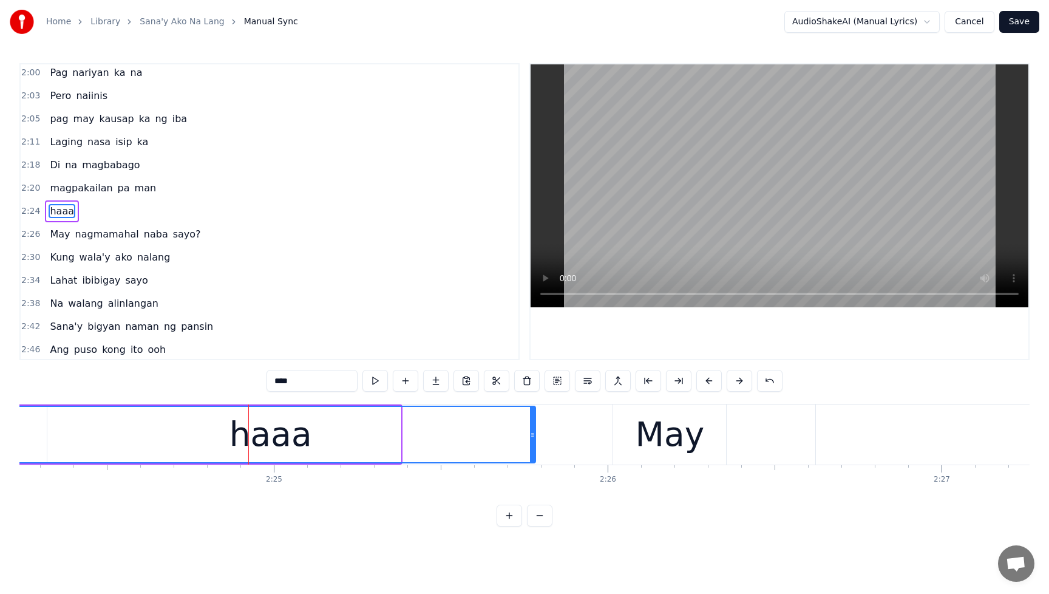
drag, startPoint x: 398, startPoint y: 435, endPoint x: 533, endPoint y: 434, distance: 134.8
click at [533, 434] on circle at bounding box center [533, 434] width 1 height 1
click at [50, 179] on div "magpakailan pa man" at bounding box center [103, 188] width 116 height 22
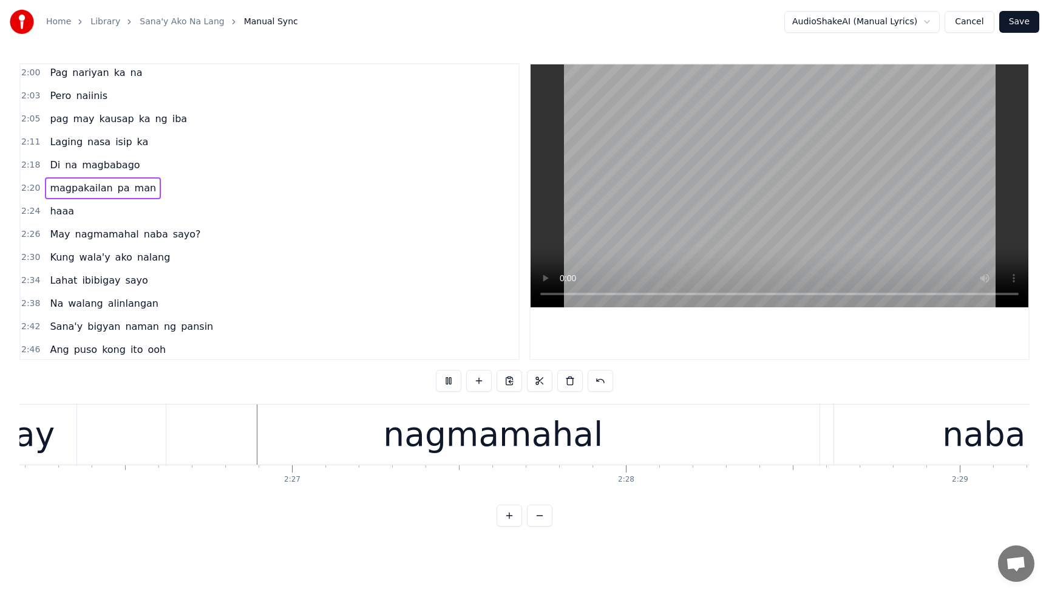
scroll to position [0, 48863]
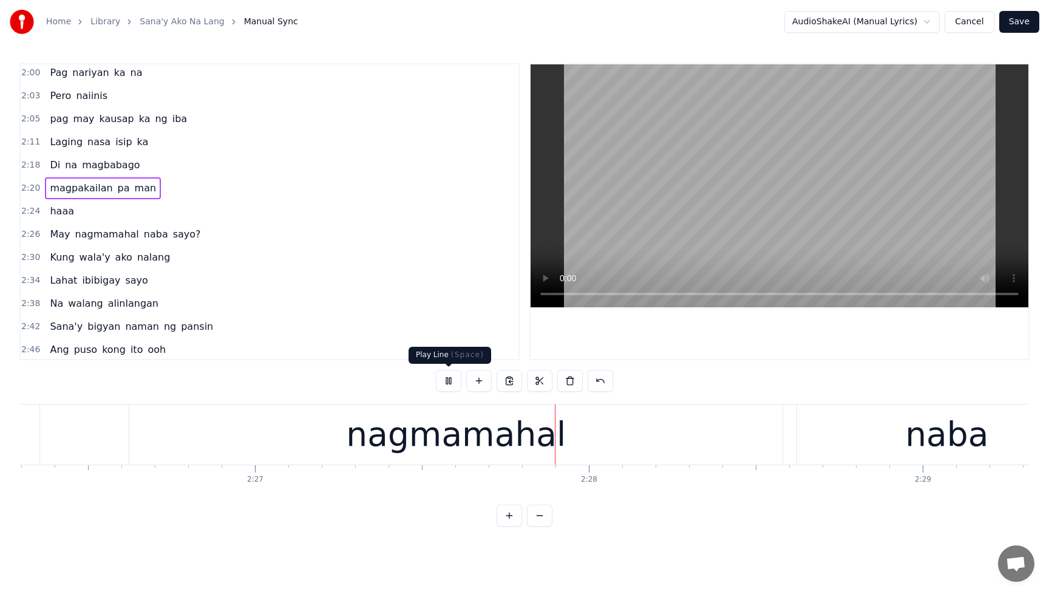
click at [444, 380] on button at bounding box center [449, 381] width 26 height 22
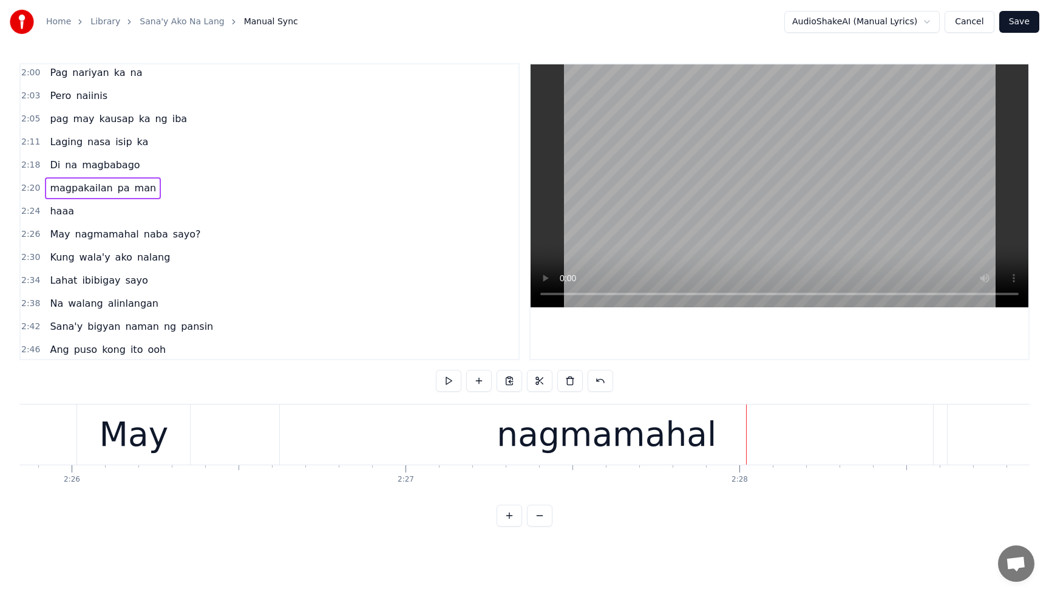
scroll to position [0, 48513]
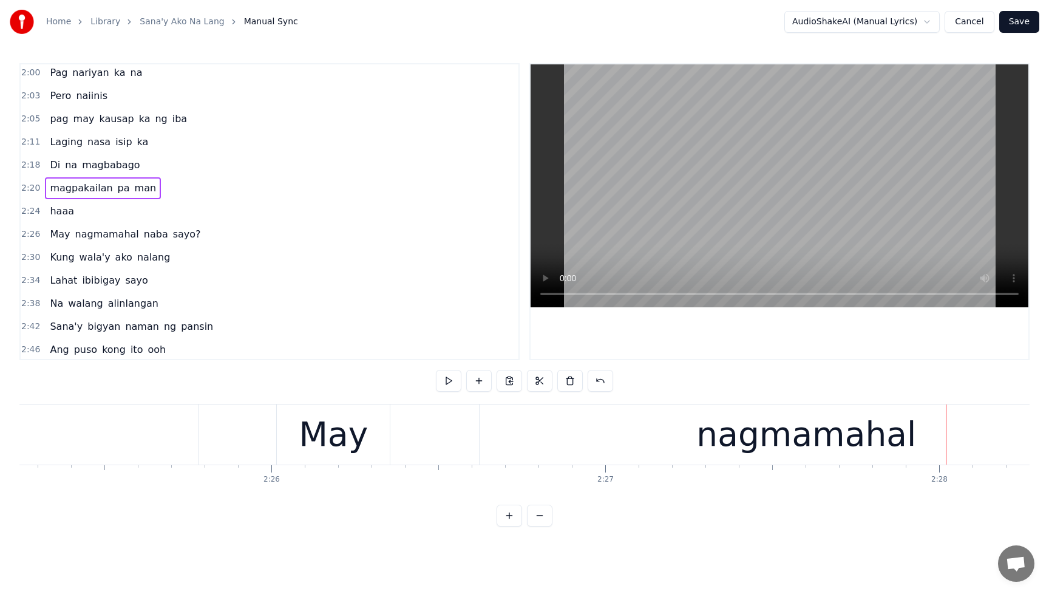
click at [370, 447] on div "May" at bounding box center [333, 434] width 113 height 60
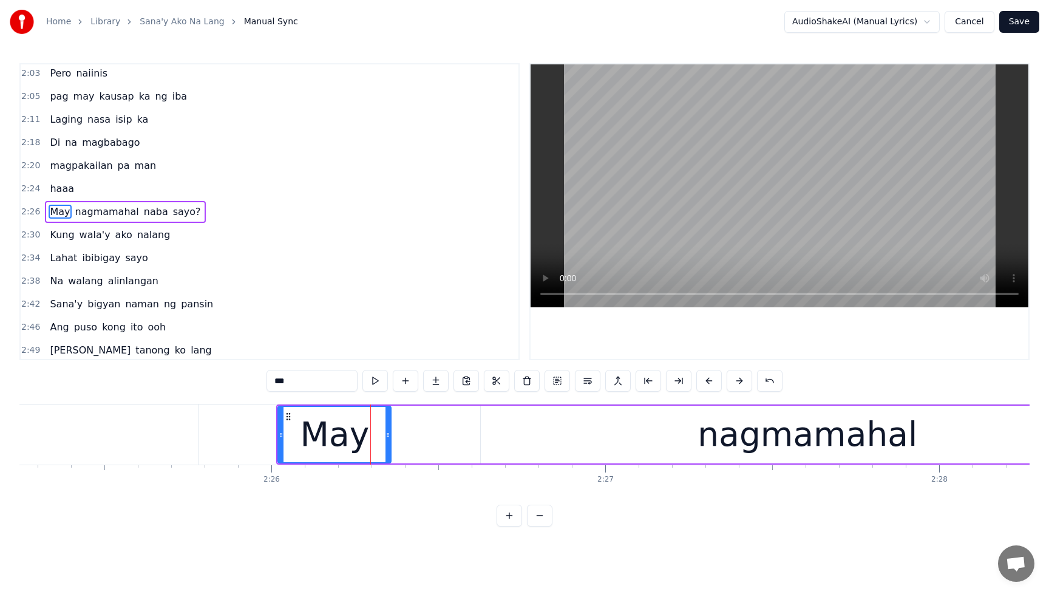
scroll to position [603, 0]
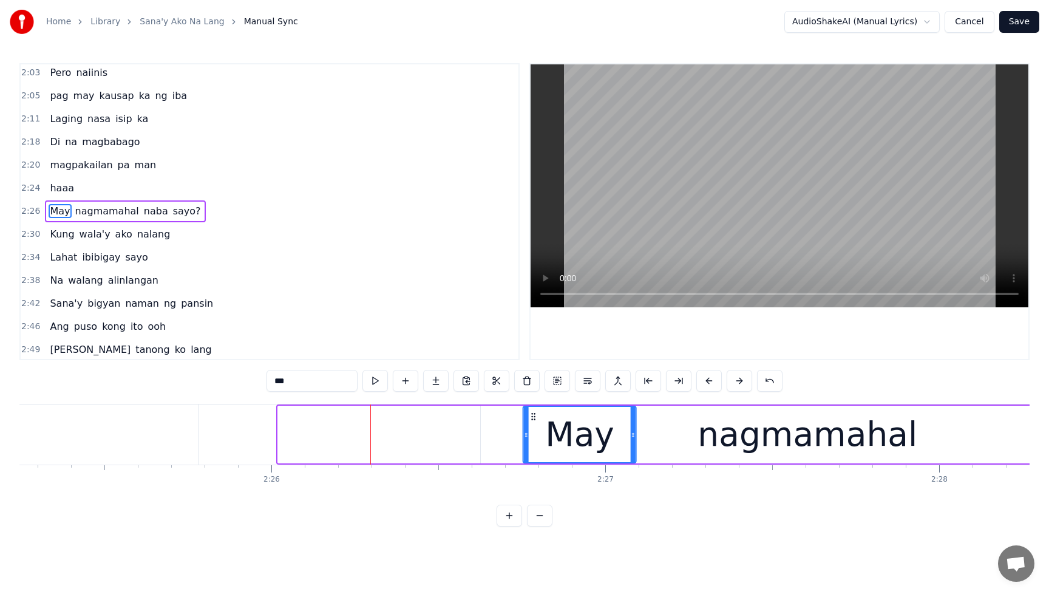
drag, startPoint x: 288, startPoint y: 417, endPoint x: 533, endPoint y: 420, distance: 244.8
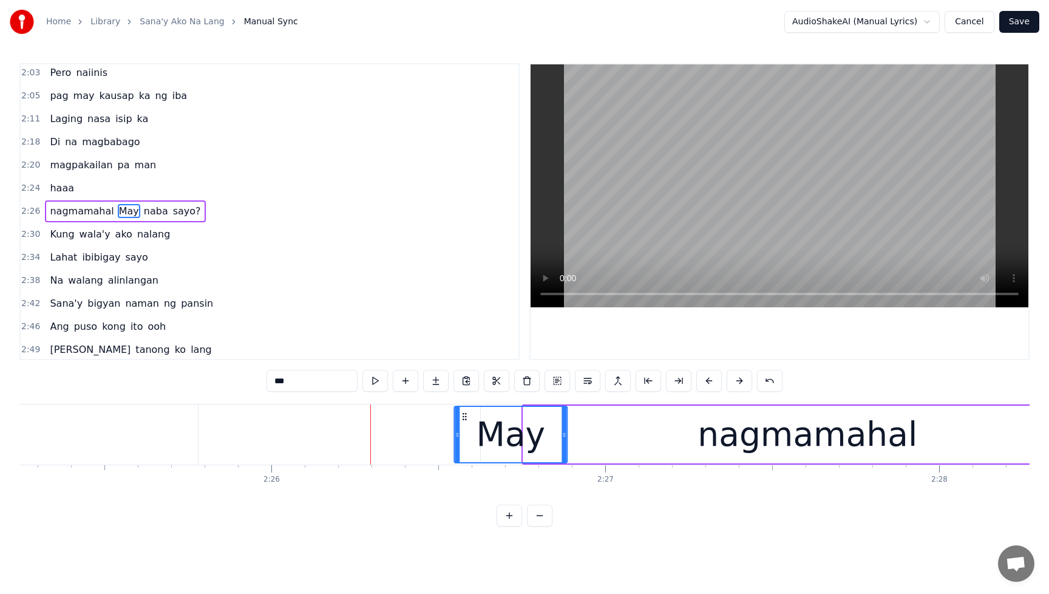
drag, startPoint x: 535, startPoint y: 418, endPoint x: 442, endPoint y: 420, distance: 92.9
click at [460, 420] on icon at bounding box center [465, 417] width 10 height 10
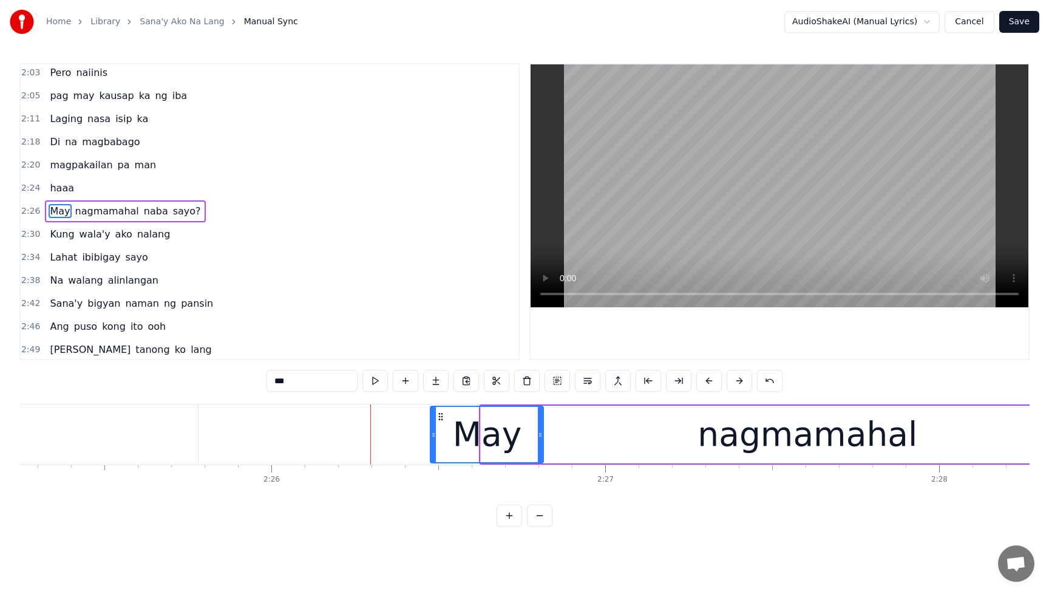
click at [646, 430] on div "nagmamahal" at bounding box center [807, 435] width 653 height 58
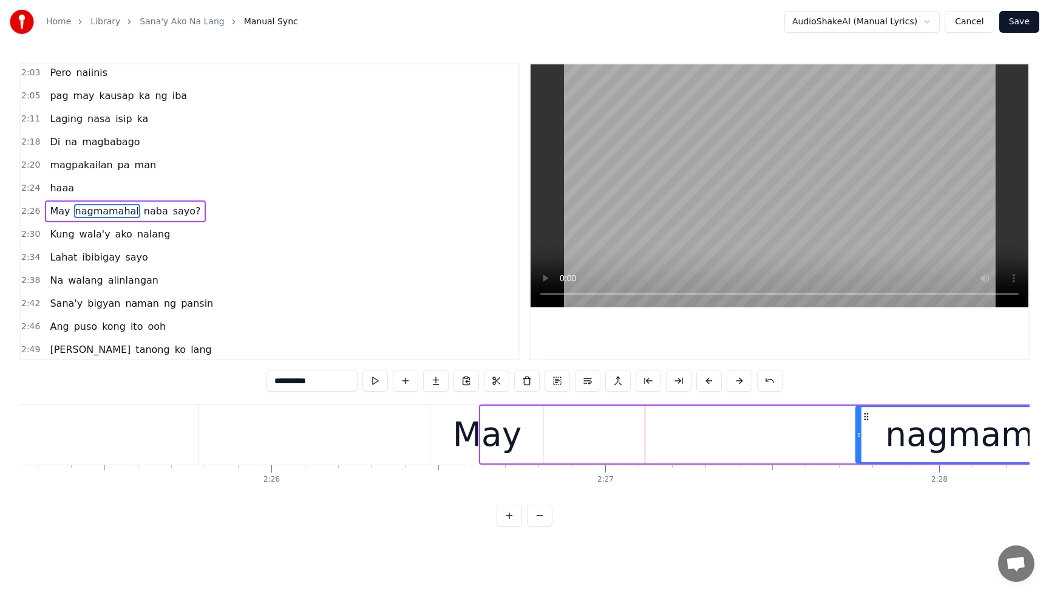
drag, startPoint x: 483, startPoint y: 435, endPoint x: 858, endPoint y: 446, distance: 375.5
click at [858, 446] on div at bounding box center [859, 434] width 5 height 55
click at [486, 443] on div "May" at bounding box center [487, 434] width 69 height 50
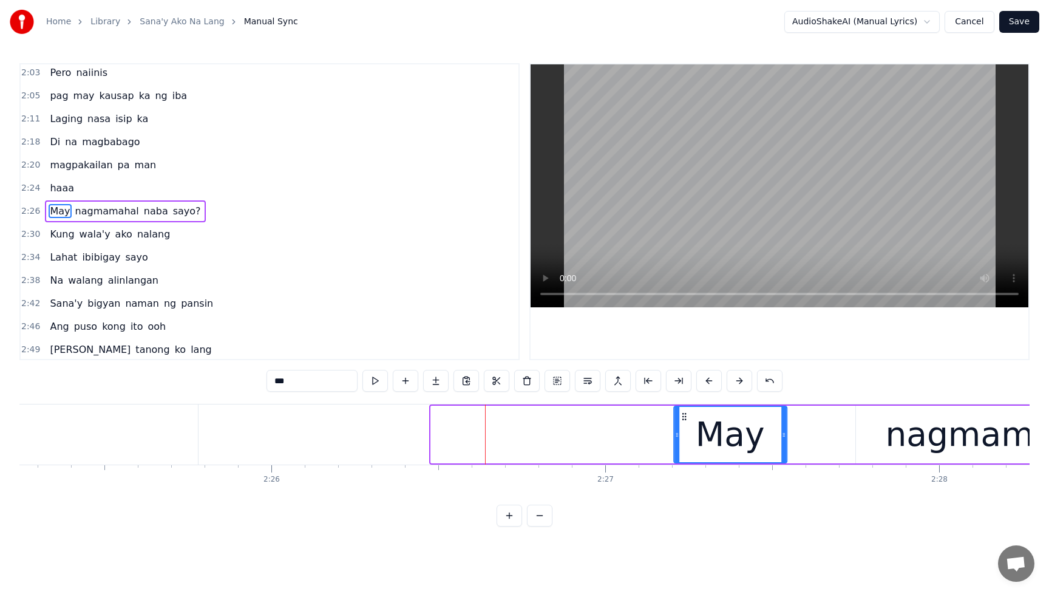
drag, startPoint x: 441, startPoint y: 418, endPoint x: 684, endPoint y: 426, distance: 243.0
click at [684, 426] on div "May" at bounding box center [731, 434] width 112 height 55
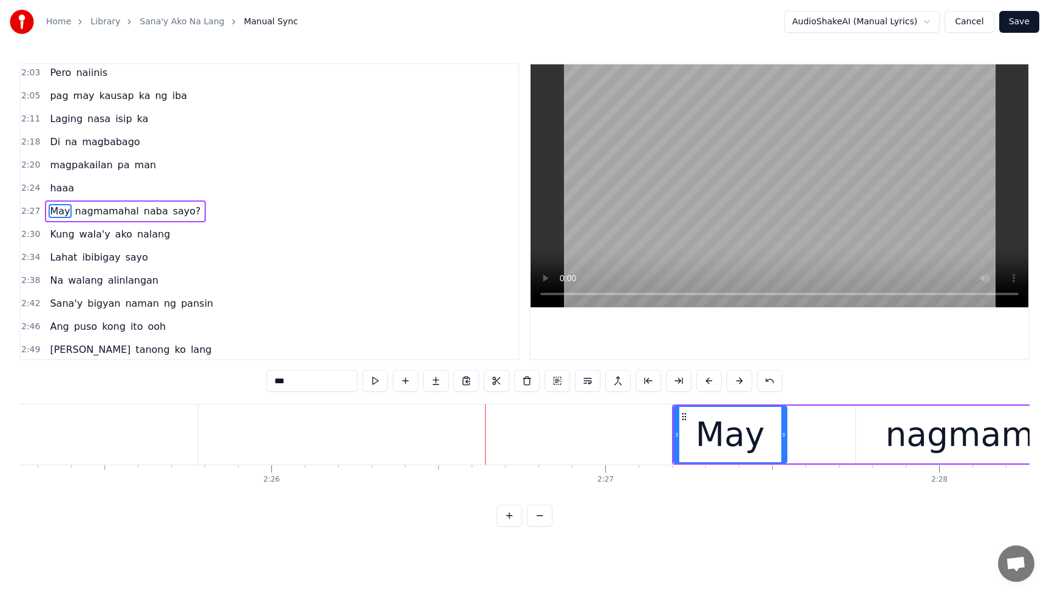
click at [61, 186] on span "haaa" at bounding box center [62, 188] width 27 height 14
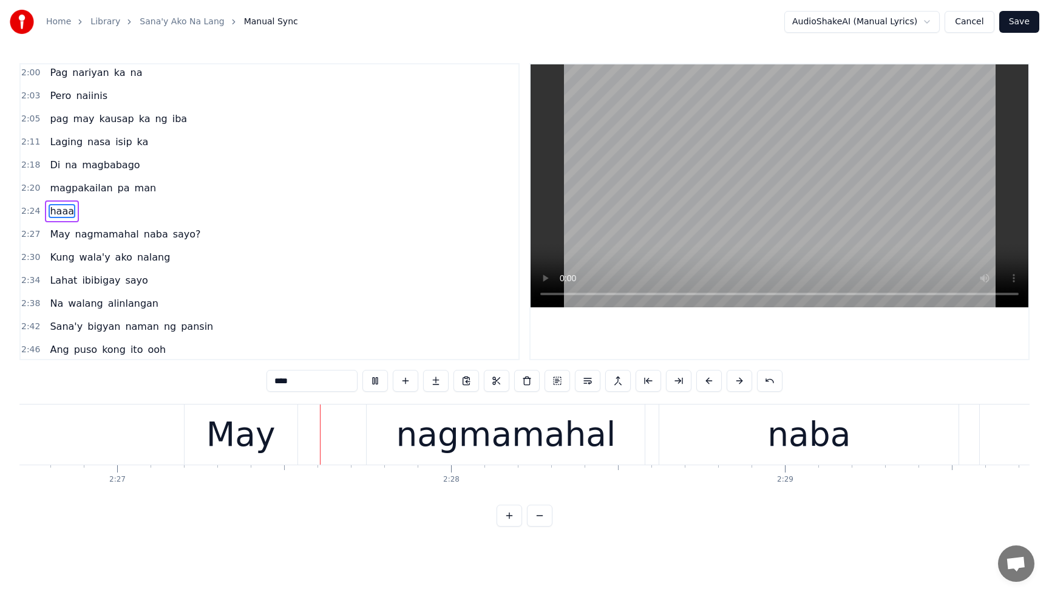
scroll to position [0, 49041]
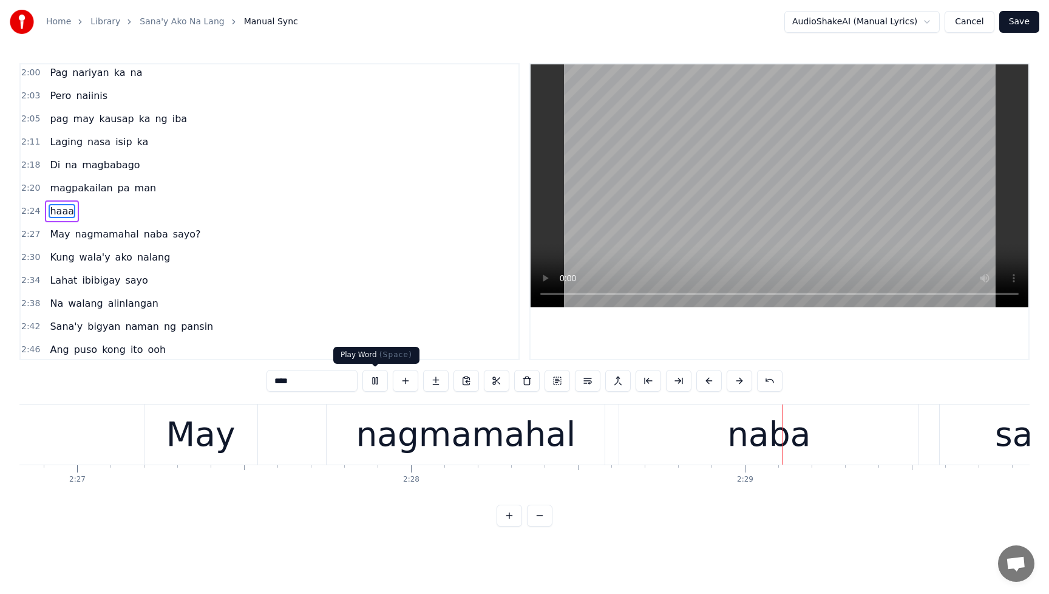
click at [368, 381] on button at bounding box center [376, 381] width 26 height 22
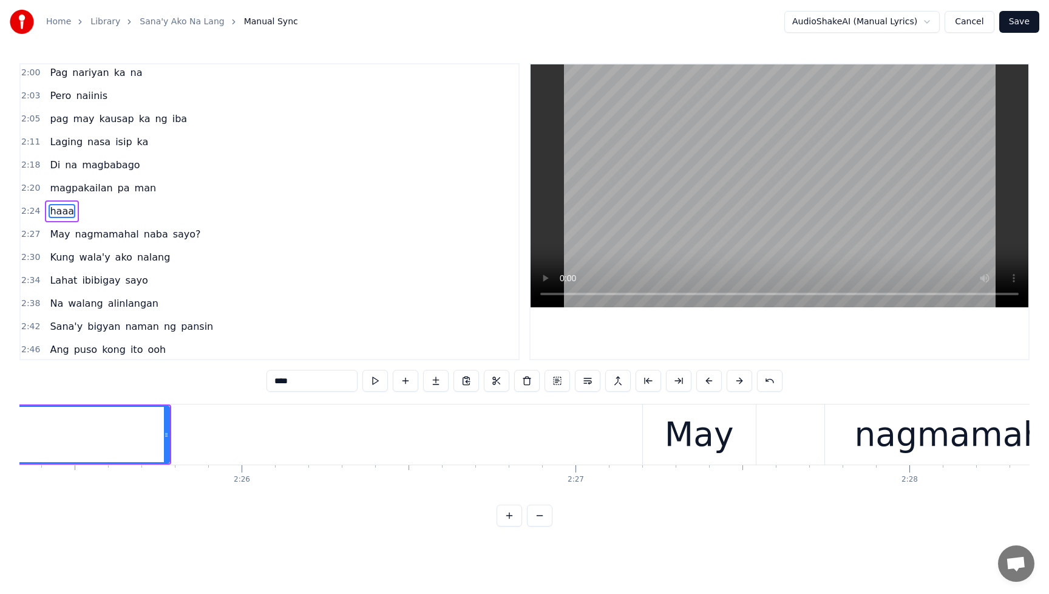
scroll to position [0, 48493]
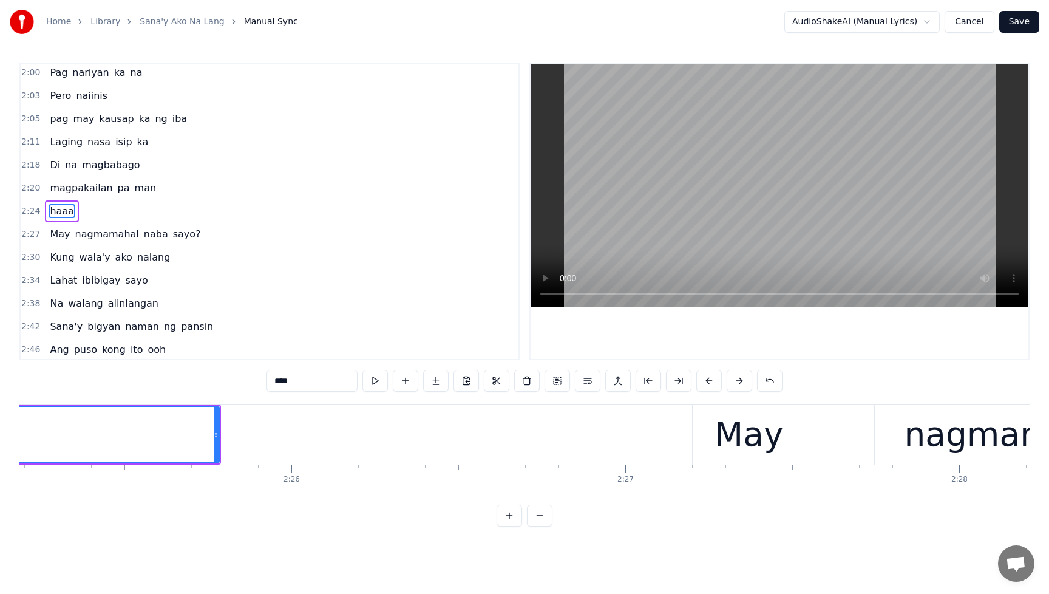
click at [724, 445] on div "May" at bounding box center [749, 434] width 69 height 50
type input "***"
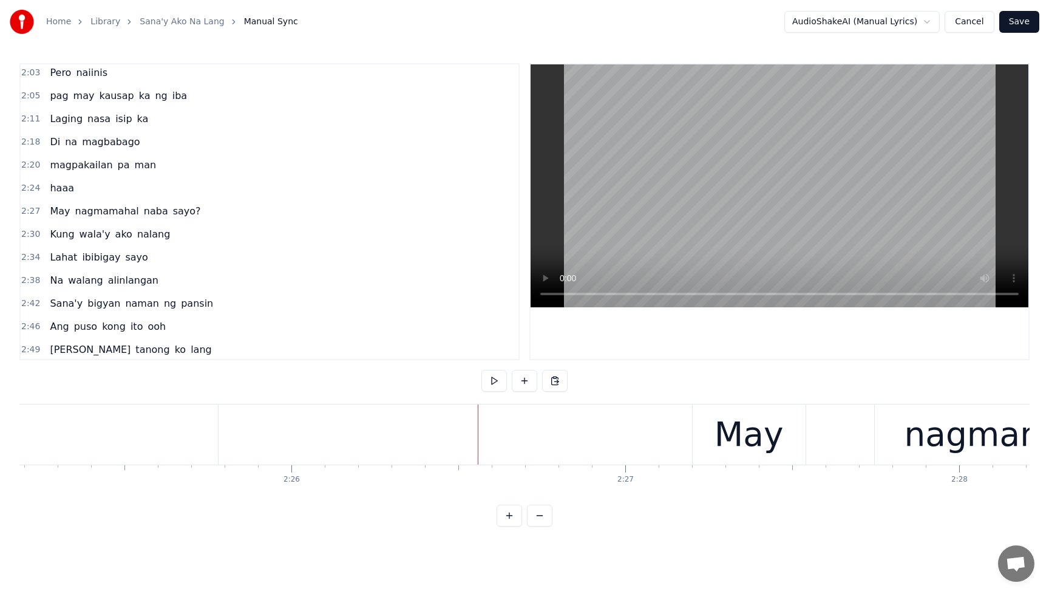
click at [731, 425] on div "May" at bounding box center [749, 434] width 69 height 50
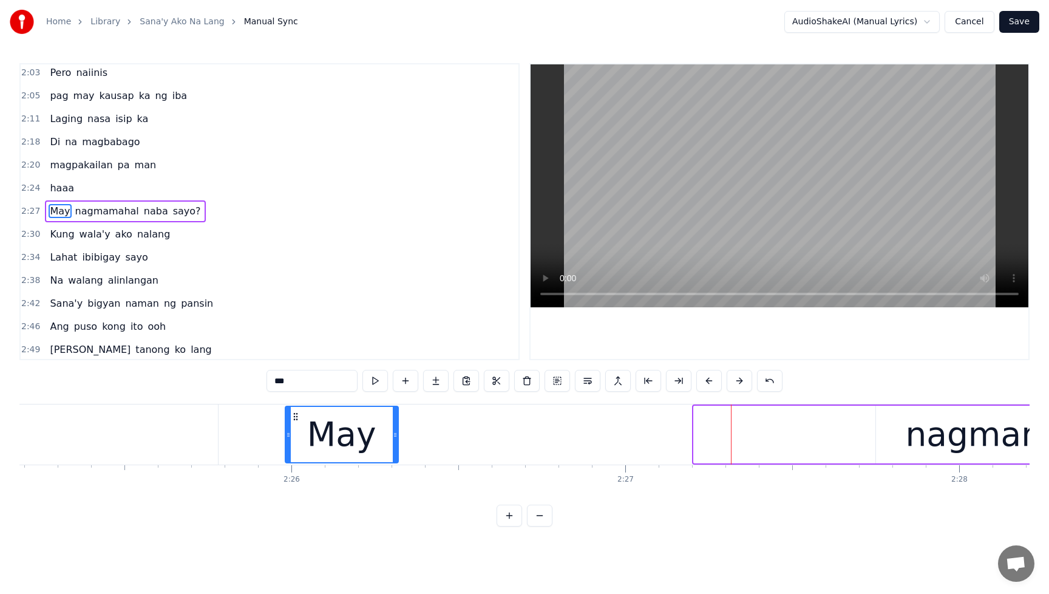
drag, startPoint x: 703, startPoint y: 418, endPoint x: 295, endPoint y: 417, distance: 408.7
click at [295, 417] on icon at bounding box center [296, 417] width 10 height 10
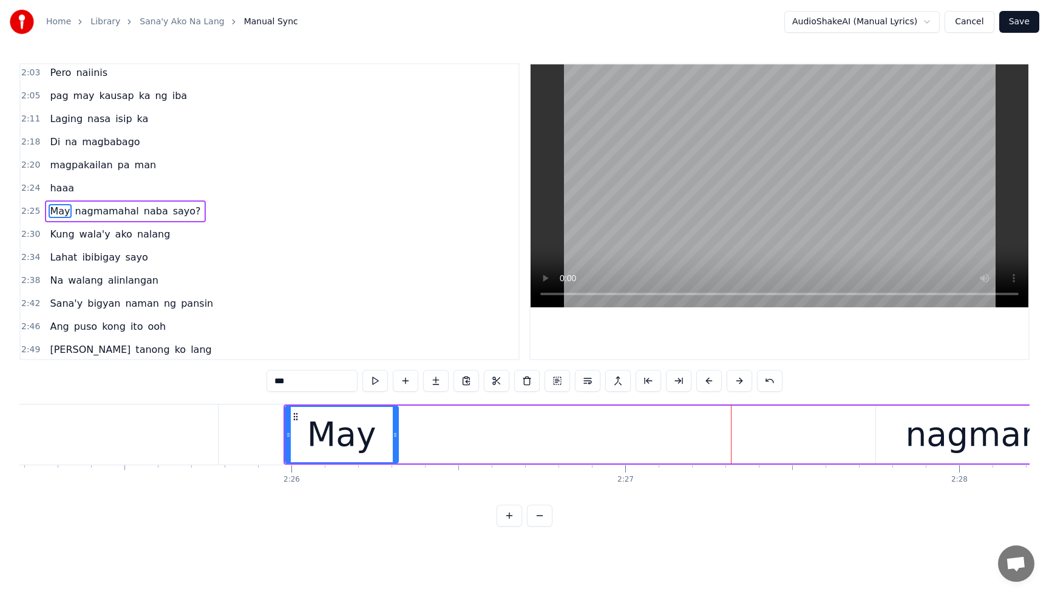
click at [807, 448] on div "May nagmamahal naba sayo?" at bounding box center [991, 434] width 1414 height 60
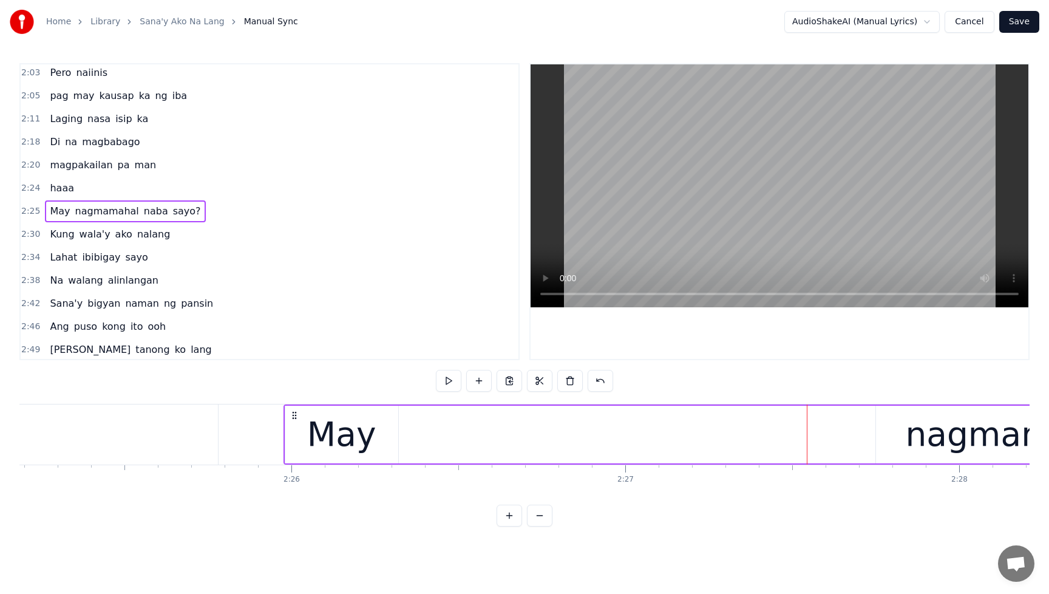
click at [927, 441] on div "nagmamahal" at bounding box center [1015, 434] width 220 height 50
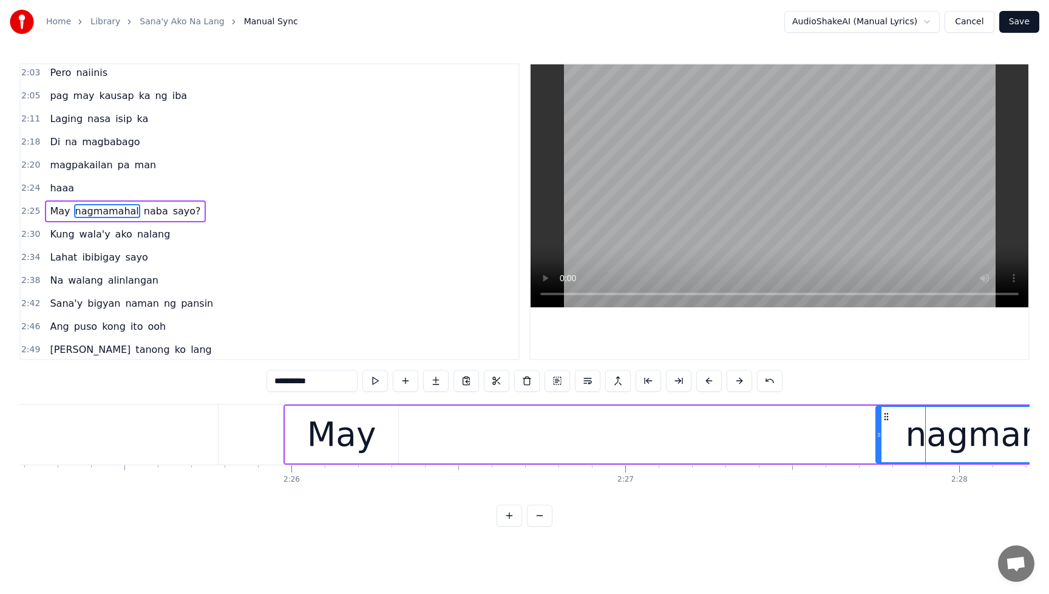
click at [525, 438] on div "May nagmamahal naba sayo?" at bounding box center [991, 434] width 1414 height 60
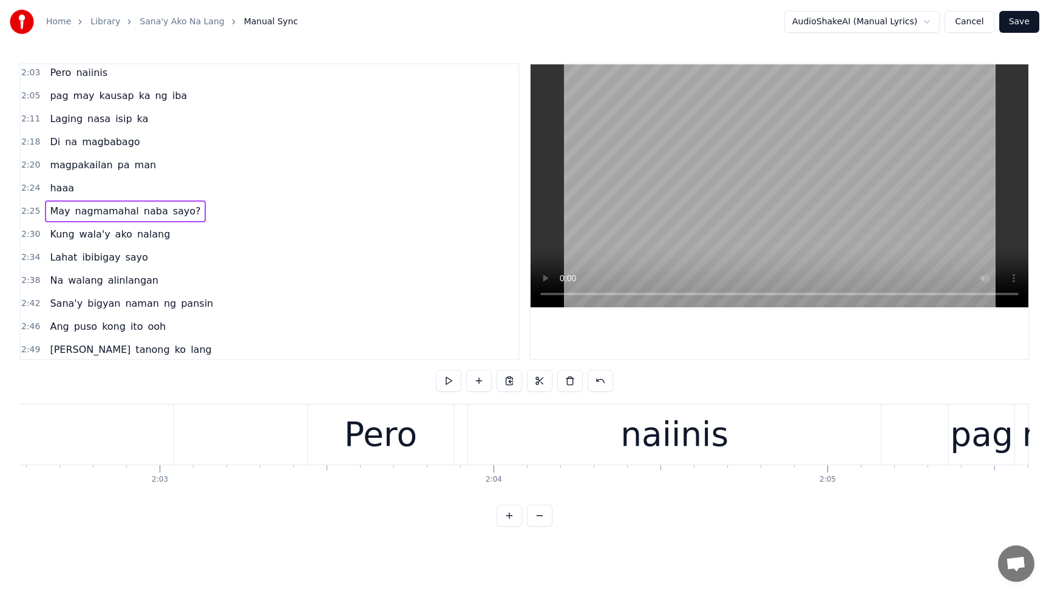
scroll to position [0, 40293]
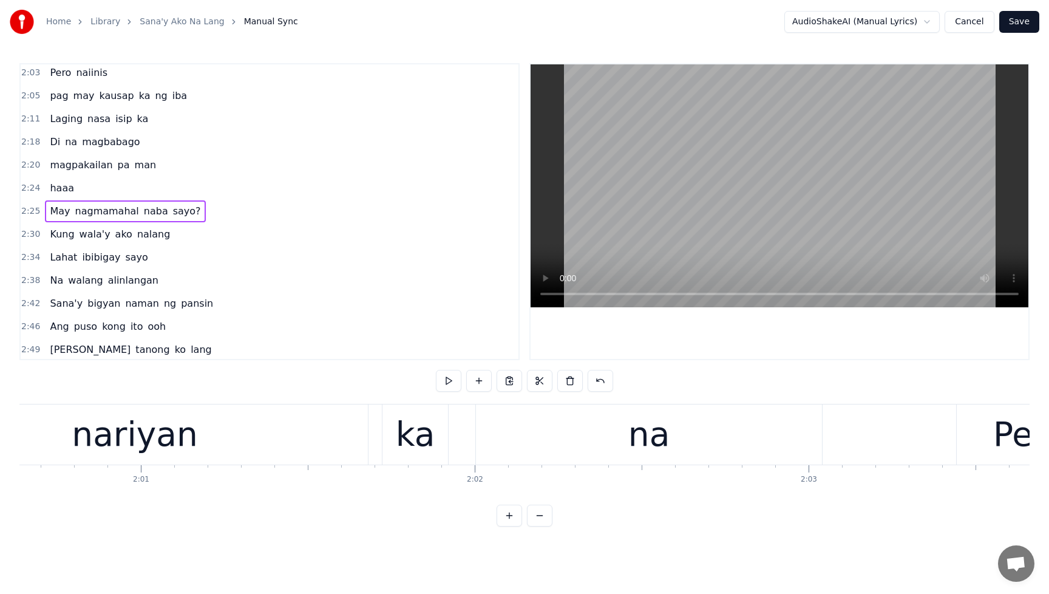
click at [53, 211] on span "May" at bounding box center [60, 211] width 22 height 14
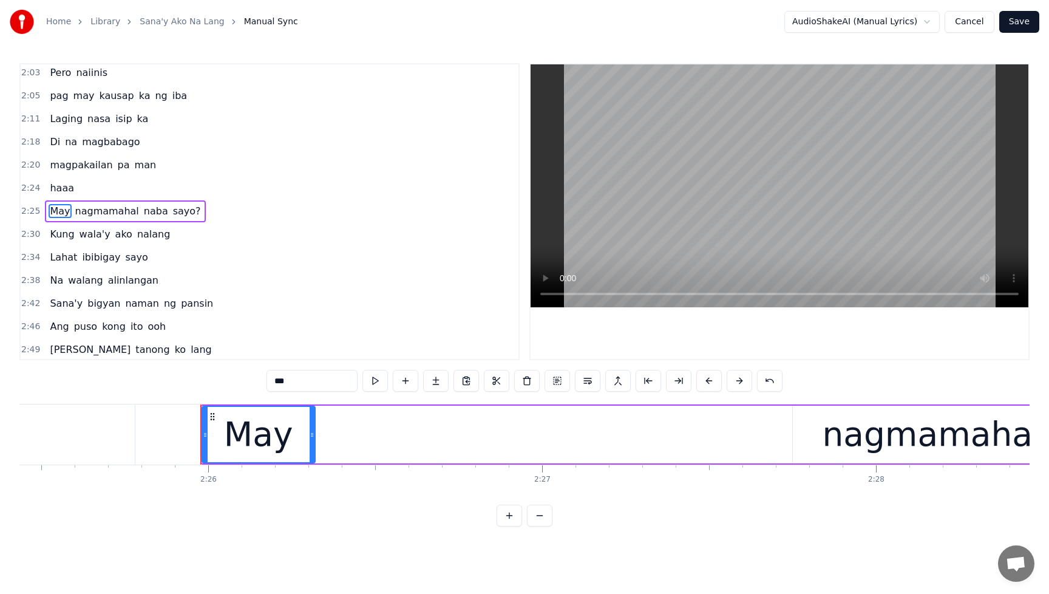
scroll to position [0, 48696]
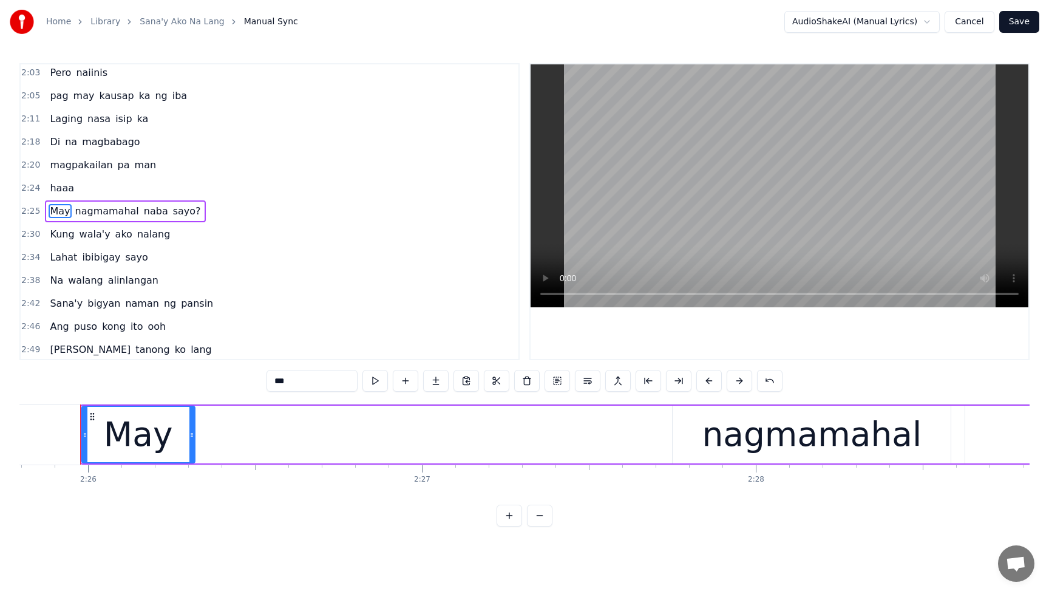
click at [644, 451] on div "May nagmamahal naba sayo?" at bounding box center [787, 434] width 1414 height 60
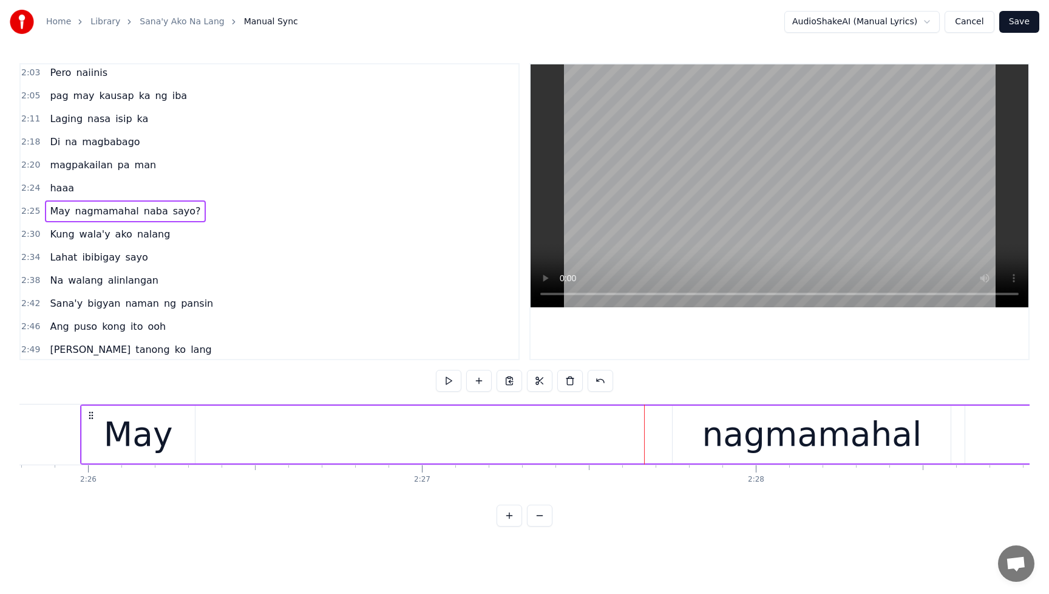
click at [277, 441] on div "May nagmamahal naba sayo?" at bounding box center [787, 434] width 1414 height 60
click at [415, 434] on div "May nagmamahal naba sayo?" at bounding box center [787, 434] width 1414 height 60
click at [793, 442] on div "nagmamahal" at bounding box center [812, 434] width 220 height 50
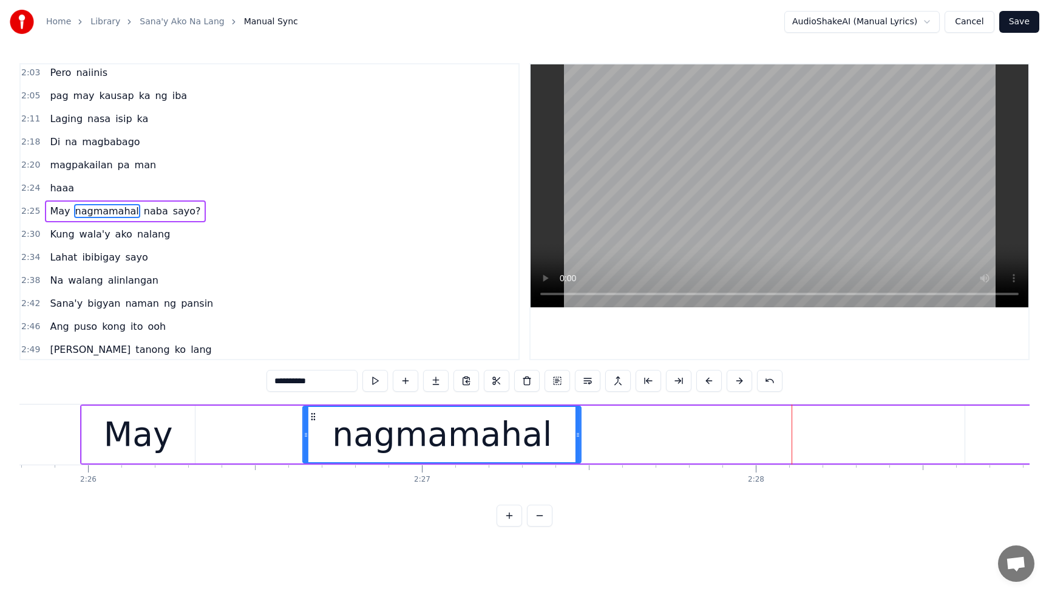
drag, startPoint x: 683, startPoint y: 418, endPoint x: 314, endPoint y: 454, distance: 371.0
click at [314, 454] on div "nagmamahal" at bounding box center [442, 434] width 277 height 55
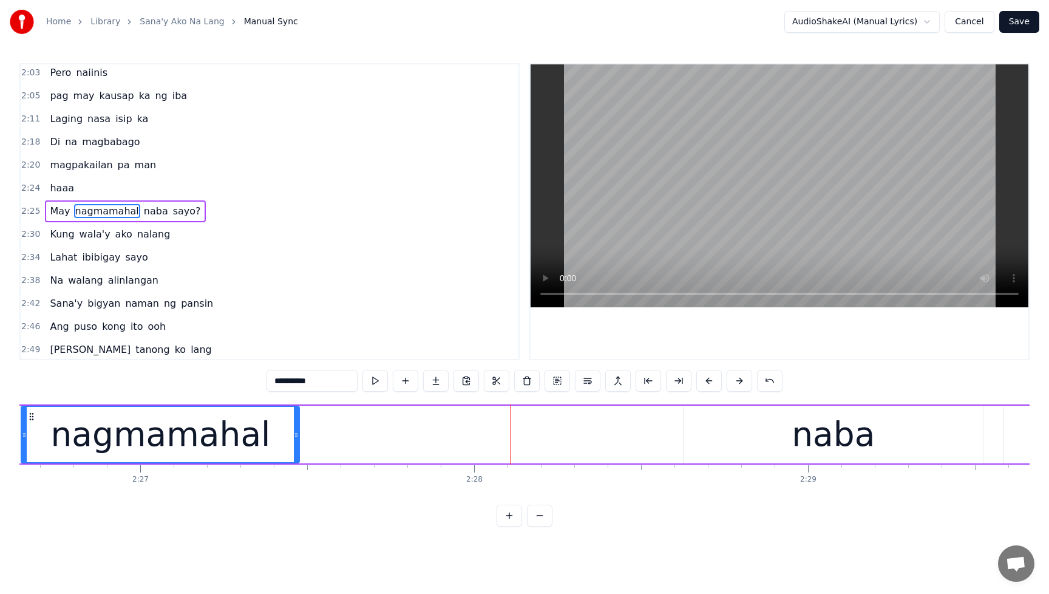
scroll to position [0, 49028]
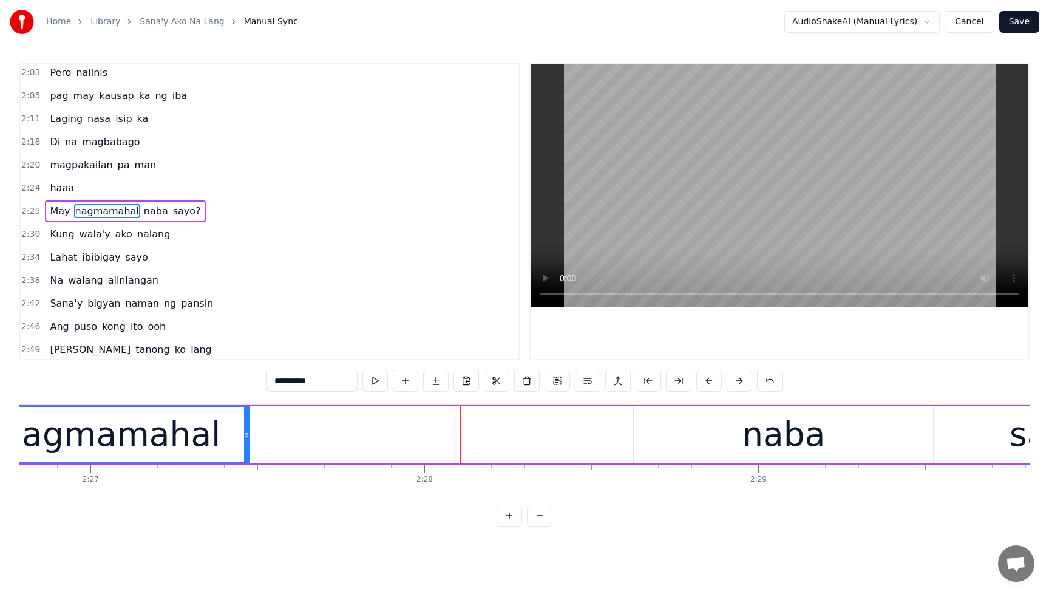
click at [760, 440] on div "naba" at bounding box center [783, 434] width 83 height 50
type input "****"
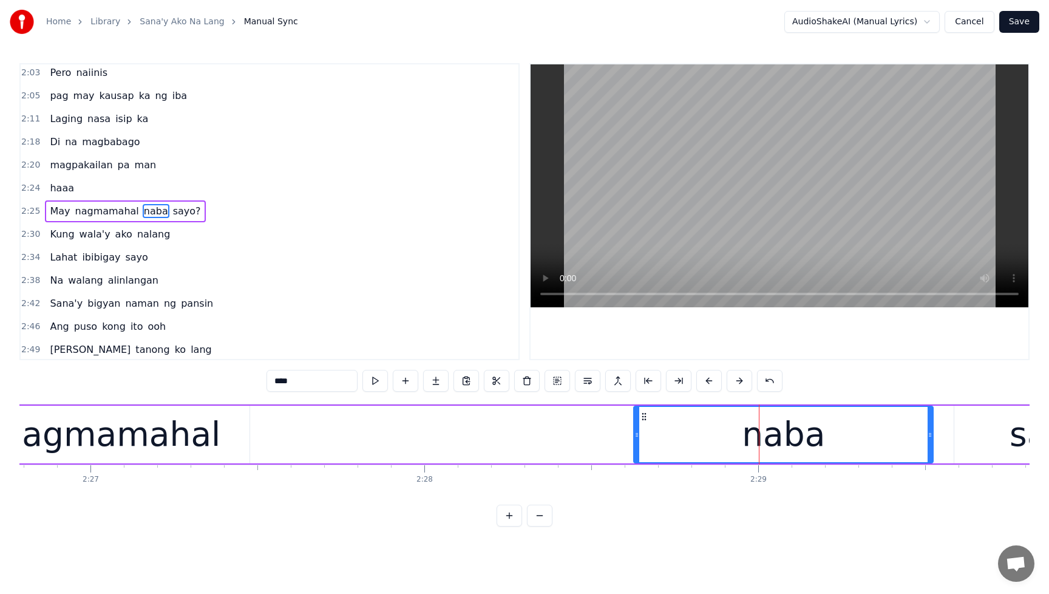
drag, startPoint x: 681, startPoint y: 422, endPoint x: 499, endPoint y: 443, distance: 184.0
click at [496, 442] on div "May nagmamahal naba sayo?" at bounding box center [456, 434] width 1414 height 60
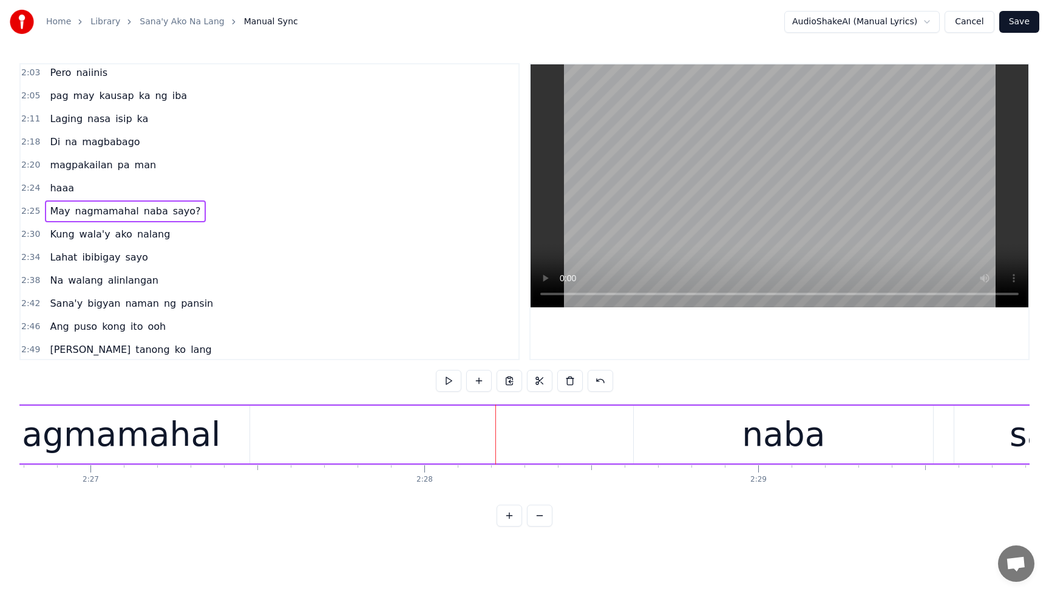
click at [677, 424] on div "naba" at bounding box center [783, 435] width 299 height 58
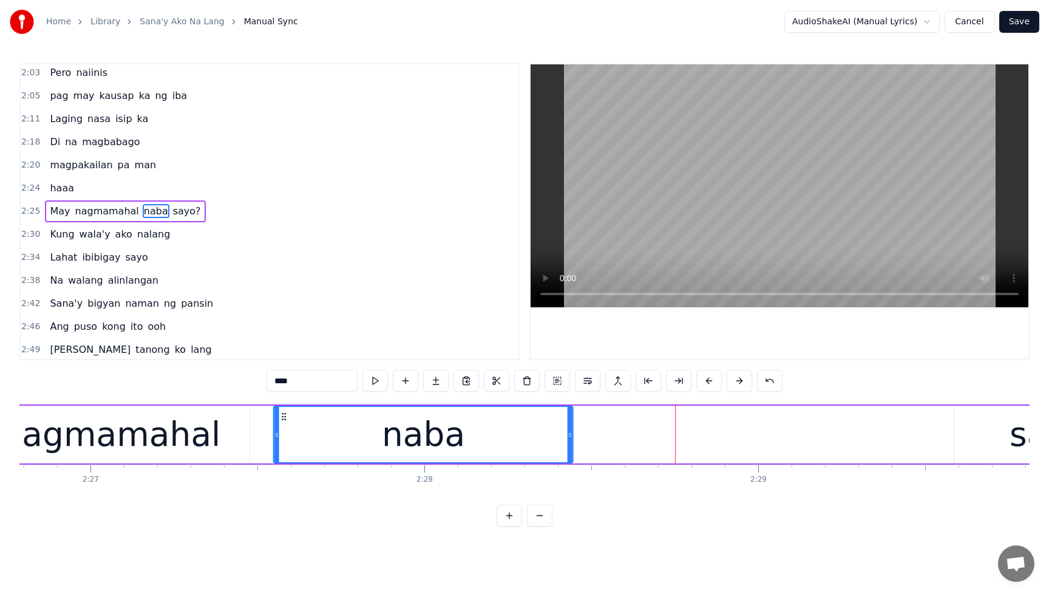
drag, startPoint x: 643, startPoint y: 418, endPoint x: 283, endPoint y: 448, distance: 361.3
click at [281, 448] on div "naba" at bounding box center [423, 434] width 298 height 55
click at [47, 179] on div "haaa" at bounding box center [62, 188] width 34 height 22
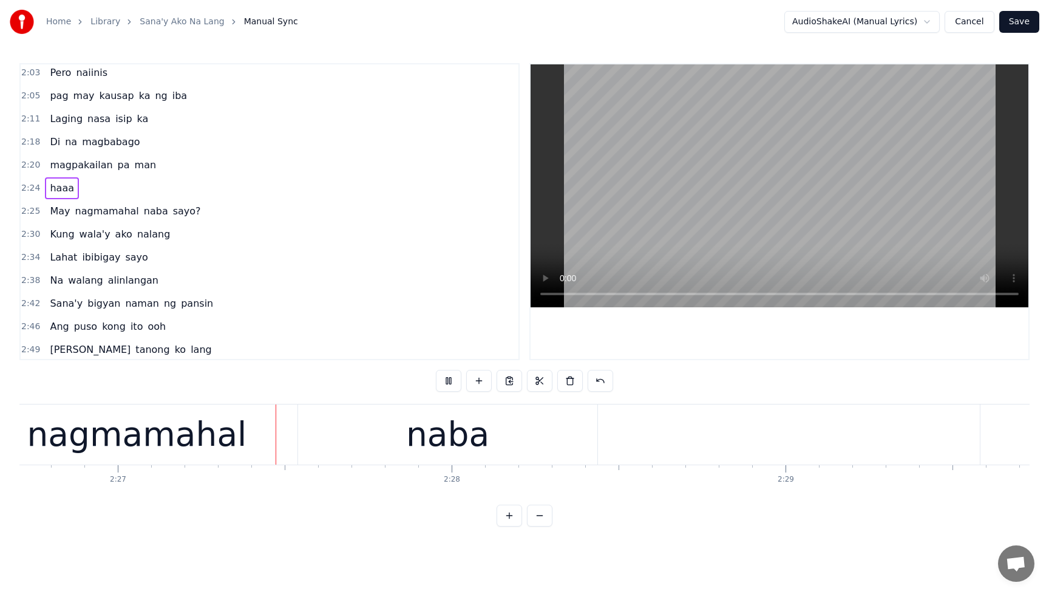
scroll to position [0, 49041]
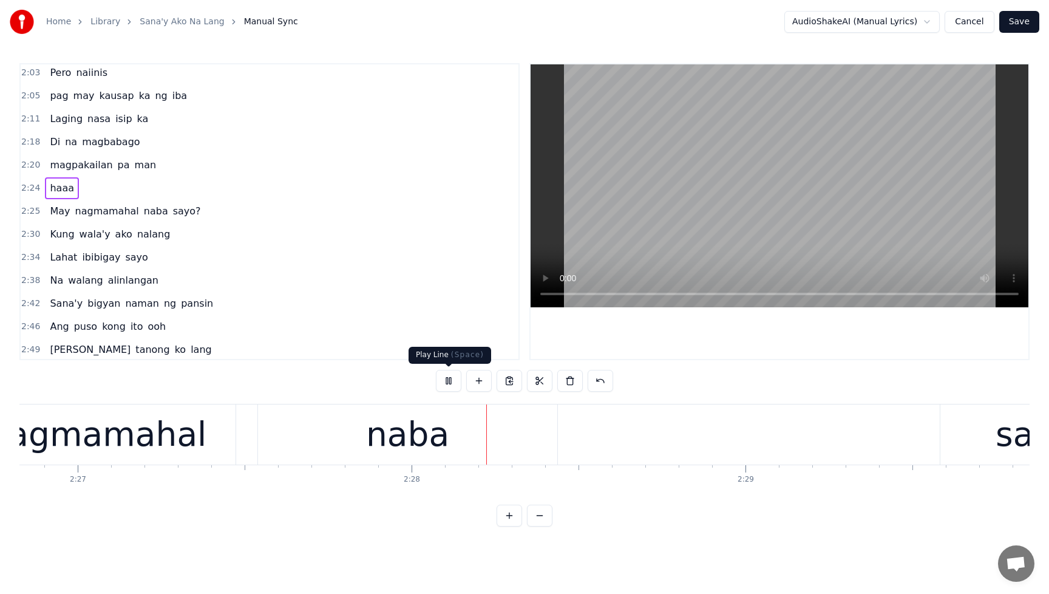
click at [451, 382] on button at bounding box center [449, 381] width 26 height 22
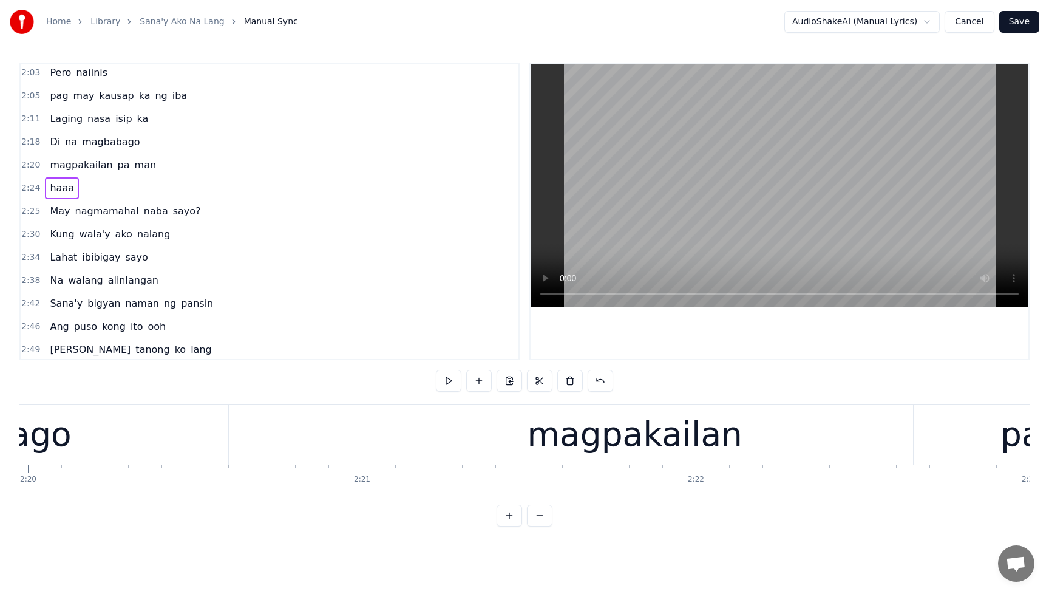
scroll to position [0, 47251]
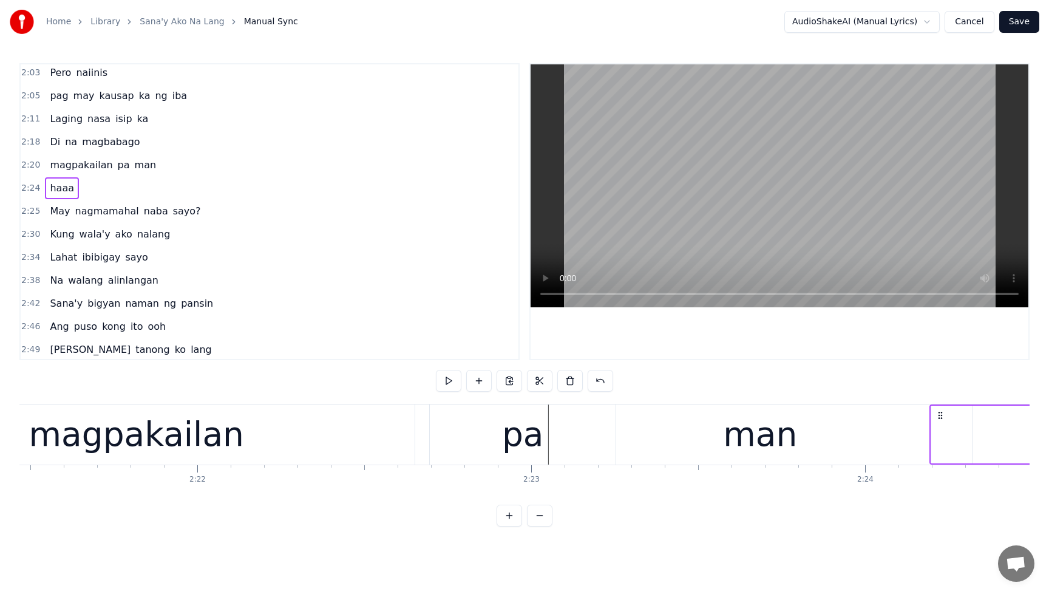
click at [55, 186] on span "haaa" at bounding box center [62, 188] width 27 height 14
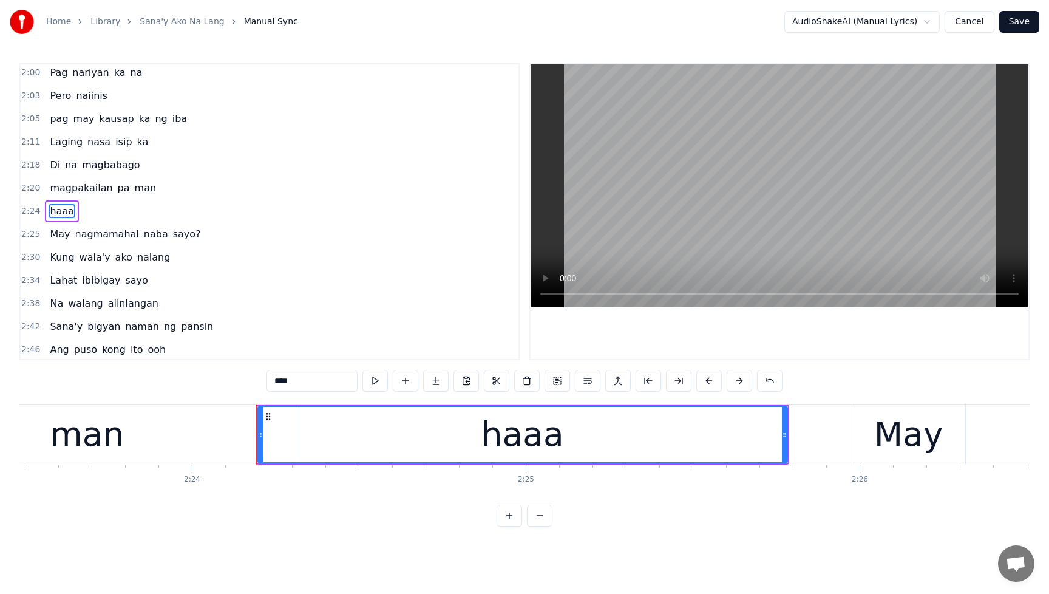
scroll to position [0, 48074]
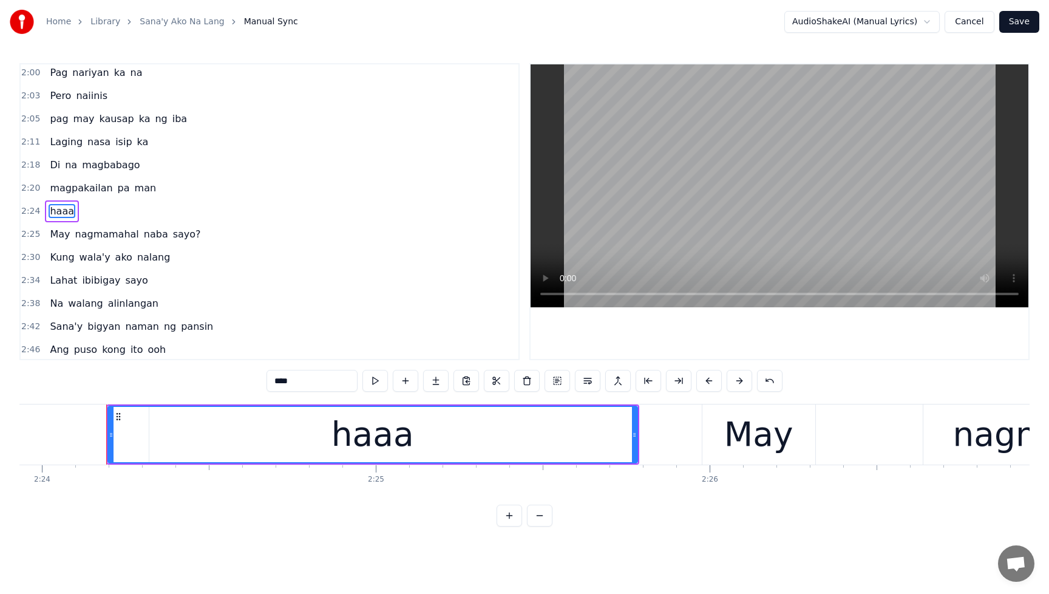
drag, startPoint x: 113, startPoint y: 433, endPoint x: 122, endPoint y: 433, distance: 9.1
click at [122, 433] on div "haaa" at bounding box center [373, 434] width 528 height 55
click at [735, 449] on div "May" at bounding box center [758, 434] width 69 height 50
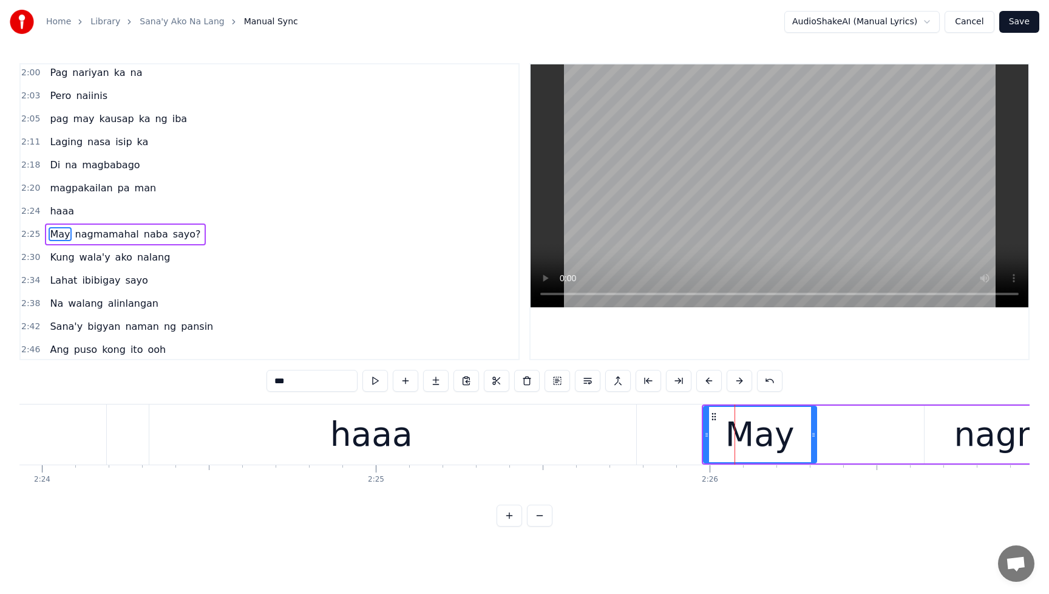
scroll to position [603, 0]
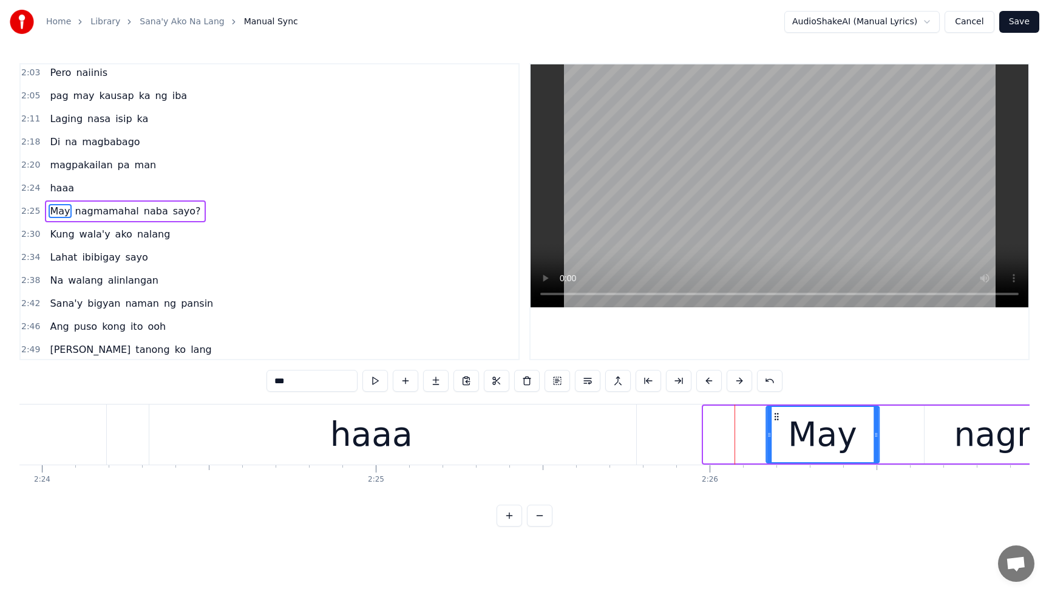
drag, startPoint x: 712, startPoint y: 418, endPoint x: 774, endPoint y: 426, distance: 63.0
click at [774, 426] on div "May" at bounding box center [823, 434] width 112 height 55
click at [481, 435] on div "haaa" at bounding box center [372, 434] width 530 height 60
type input "****"
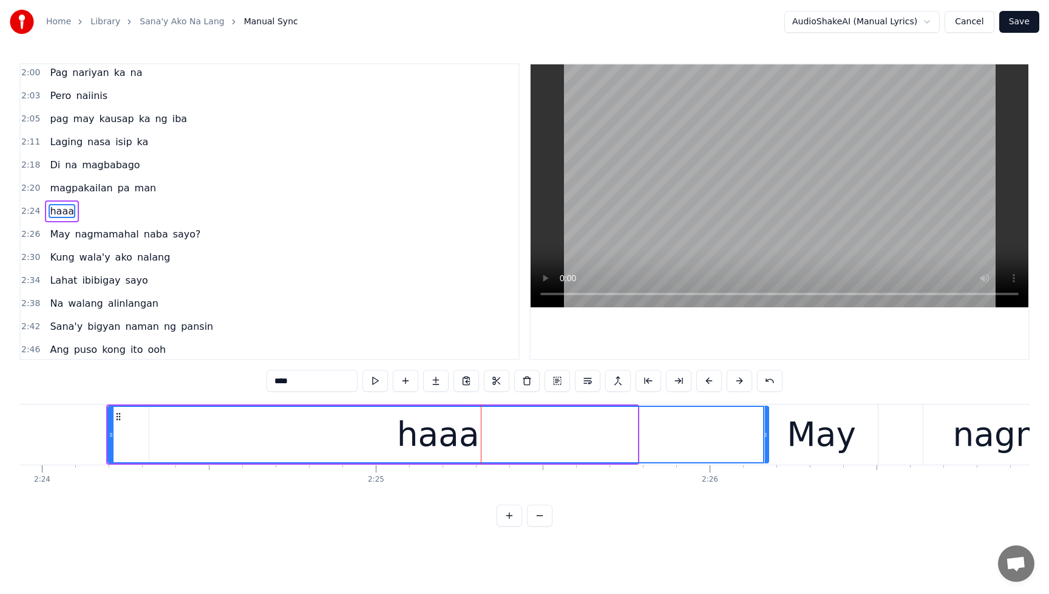
drag, startPoint x: 634, startPoint y: 436, endPoint x: 765, endPoint y: 437, distance: 131.2
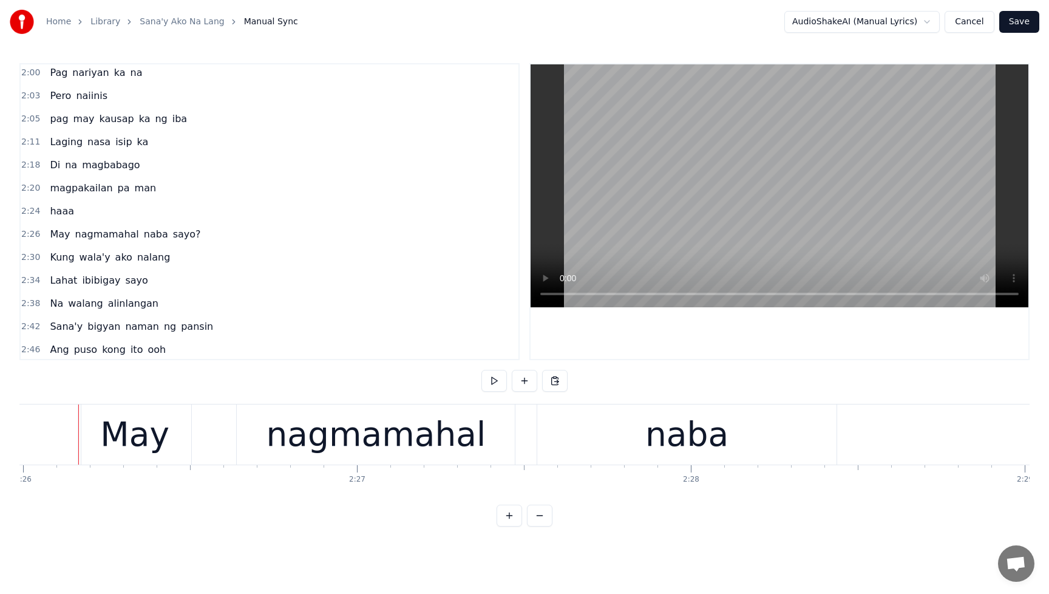
scroll to position [0, 48612]
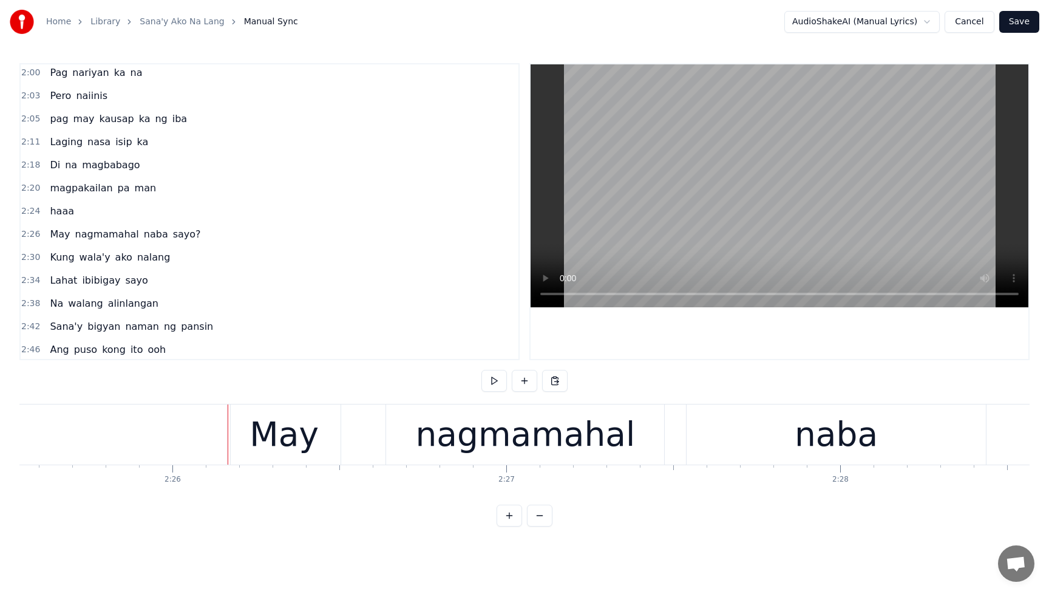
click at [502, 438] on div "nagmamahal" at bounding box center [525, 434] width 220 height 50
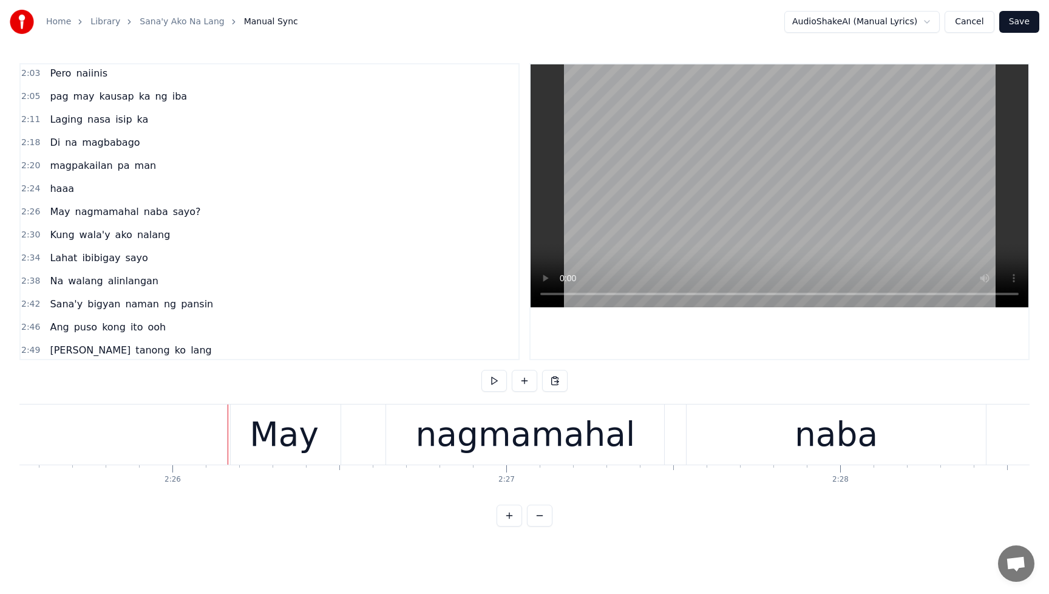
scroll to position [603, 0]
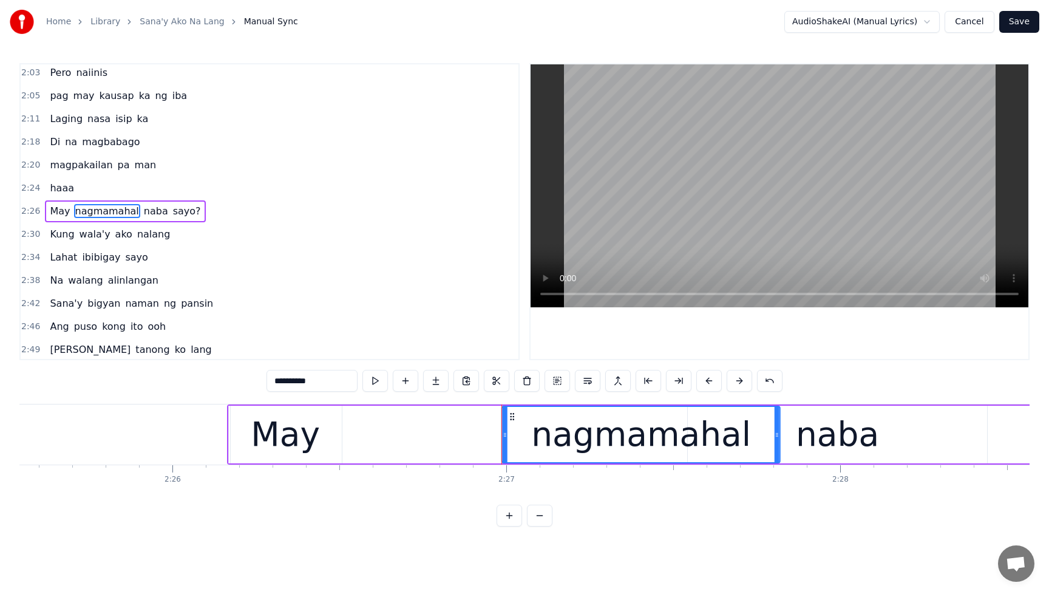
drag, startPoint x: 400, startPoint y: 418, endPoint x: 523, endPoint y: 429, distance: 123.2
click at [523, 429] on div "nagmamahal" at bounding box center [641, 434] width 277 height 55
click at [281, 433] on div "May" at bounding box center [285, 434] width 69 height 50
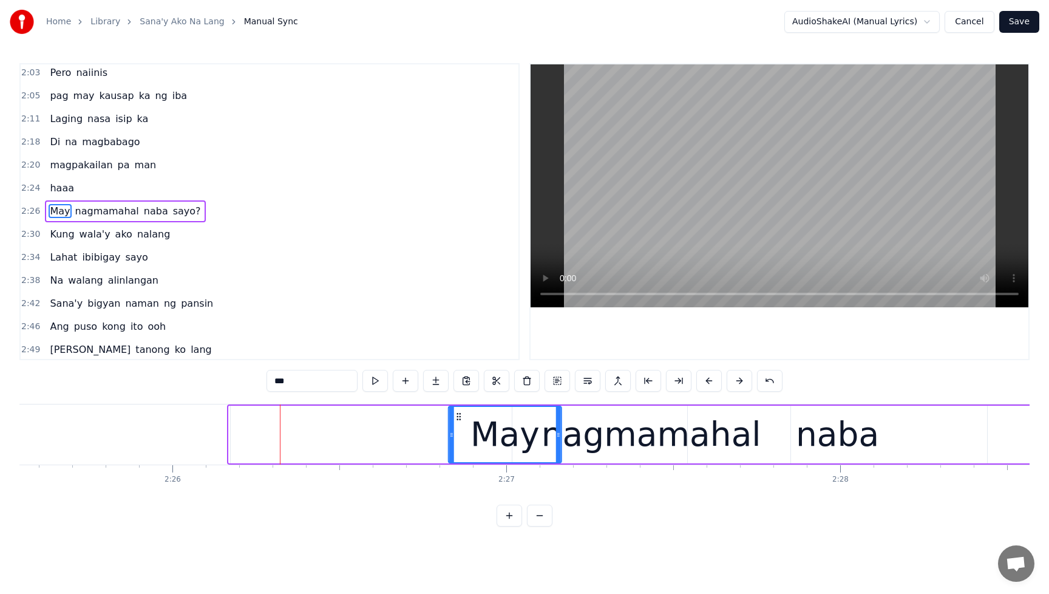
drag, startPoint x: 238, startPoint y: 418, endPoint x: 458, endPoint y: 437, distance: 220.7
click at [458, 437] on div "May" at bounding box center [505, 434] width 112 height 55
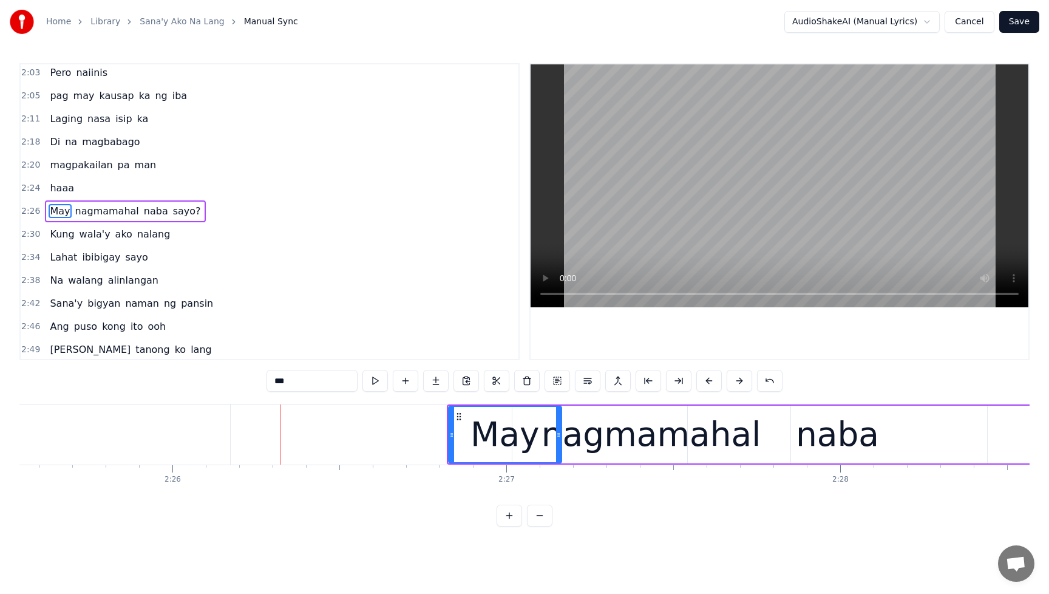
click at [592, 437] on div "nagmamahal" at bounding box center [652, 434] width 220 height 50
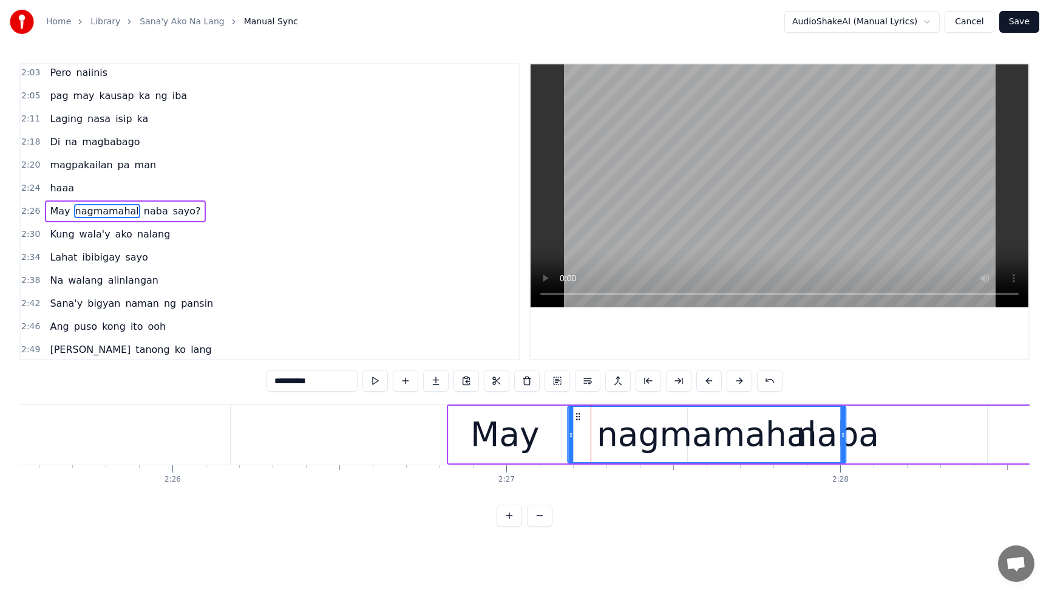
drag, startPoint x: 525, startPoint y: 417, endPoint x: 581, endPoint y: 424, distance: 55.8
click at [581, 424] on div "nagmamahal" at bounding box center [706, 434] width 277 height 55
click at [887, 435] on div "naba" at bounding box center [837, 435] width 299 height 58
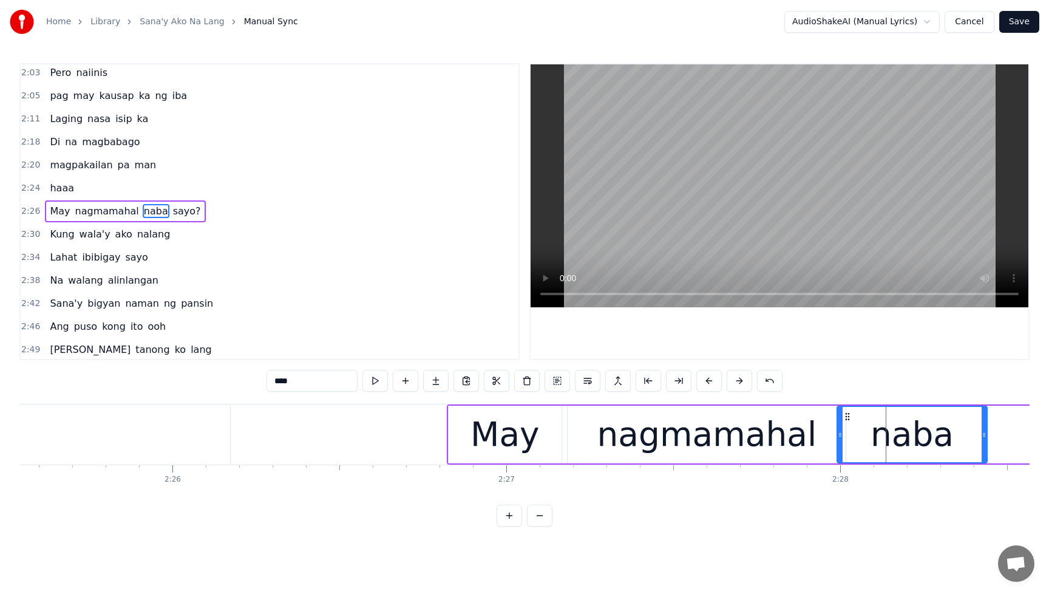
drag, startPoint x: 693, startPoint y: 441, endPoint x: 842, endPoint y: 440, distance: 149.4
click at [842, 440] on div at bounding box center [840, 434] width 5 height 55
click at [50, 160] on span "magpakailan" at bounding box center [81, 165] width 65 height 14
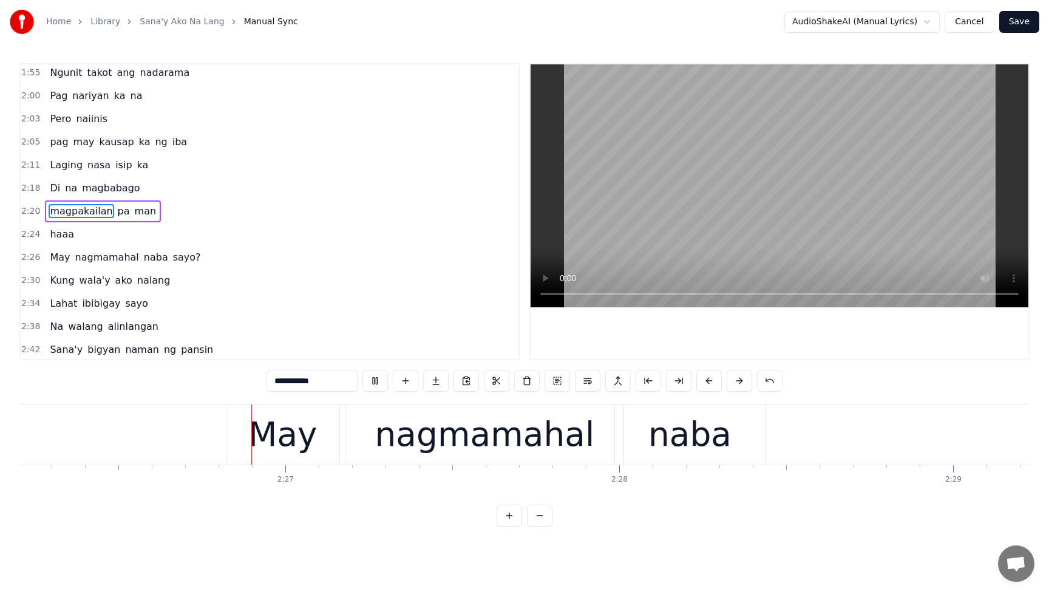
scroll to position [0, 48859]
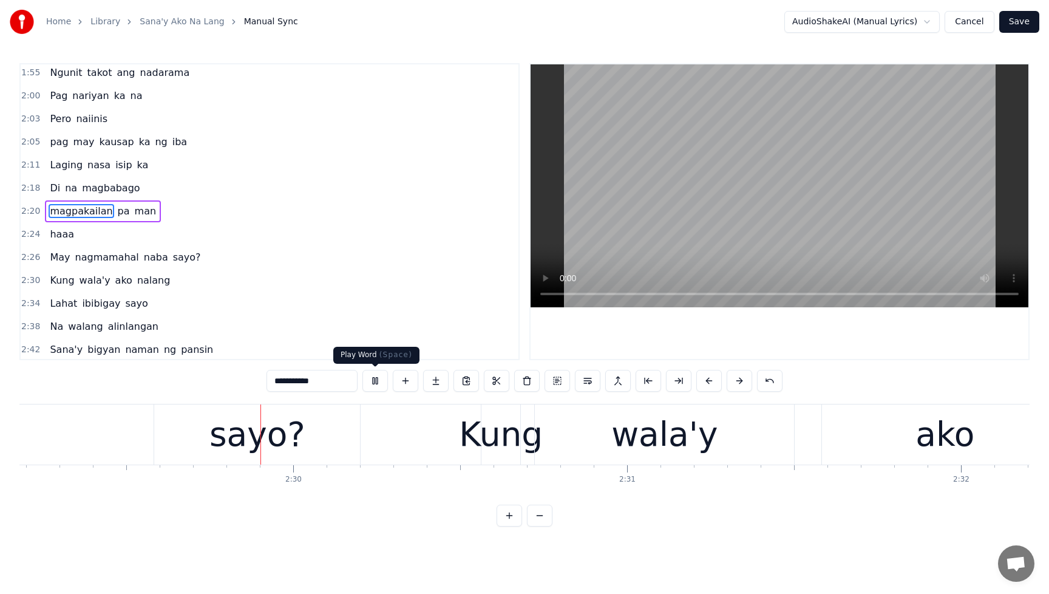
click at [377, 381] on button at bounding box center [376, 381] width 26 height 22
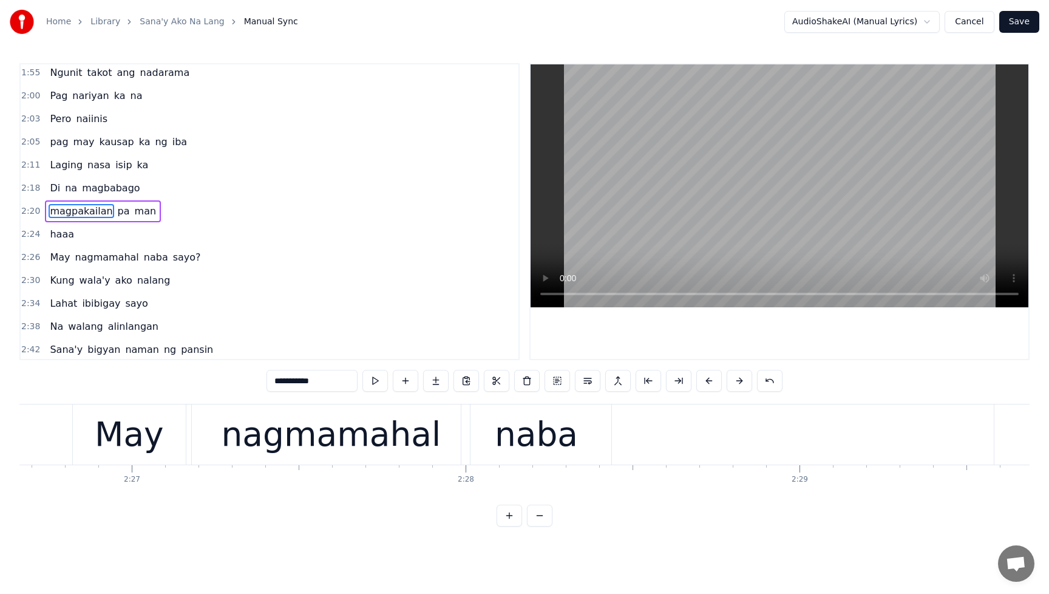
scroll to position [0, 49386]
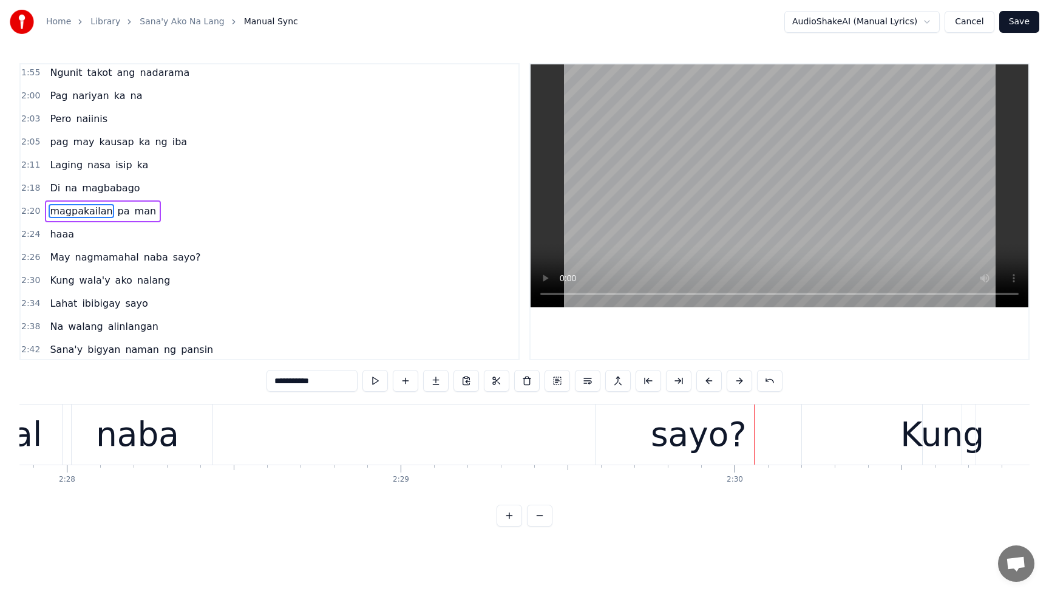
click at [687, 448] on div "sayo?" at bounding box center [699, 434] width 96 height 50
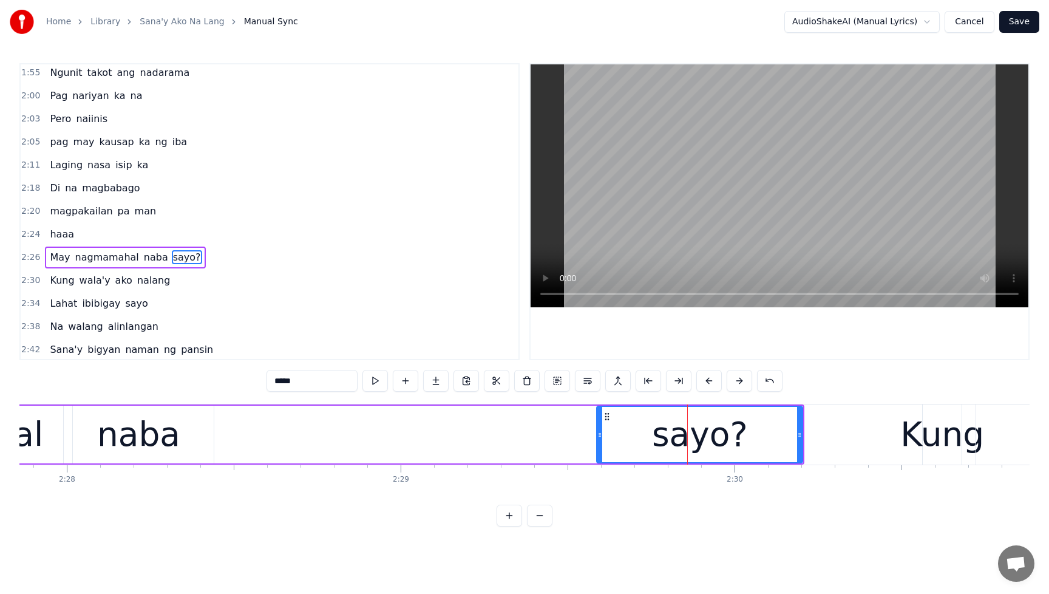
scroll to position [603, 0]
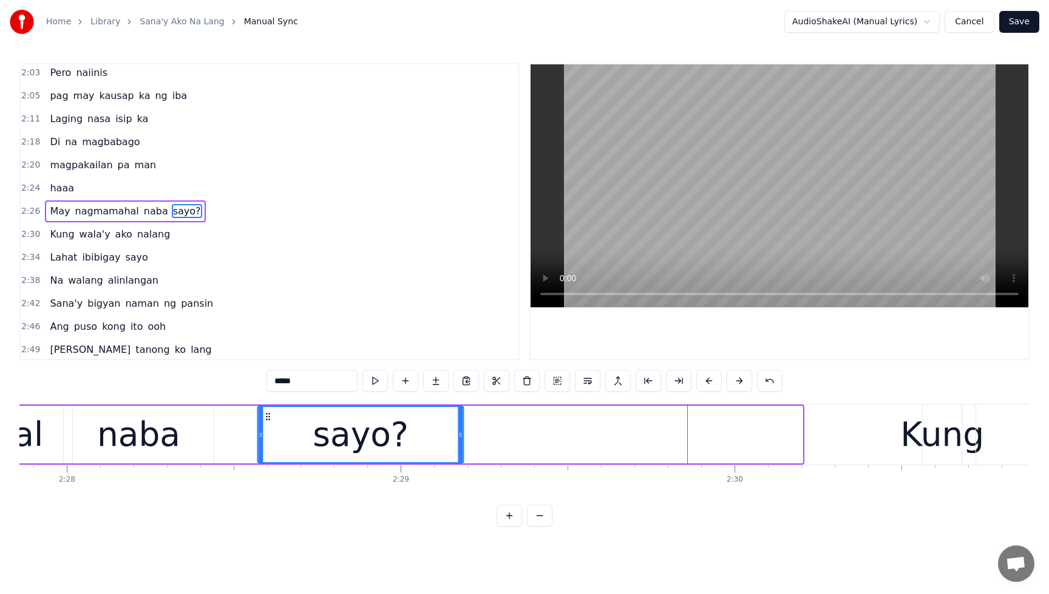
drag, startPoint x: 607, startPoint y: 417, endPoint x: 267, endPoint y: 435, distance: 340.0
click at [267, 435] on div "sayo?" at bounding box center [361, 434] width 205 height 55
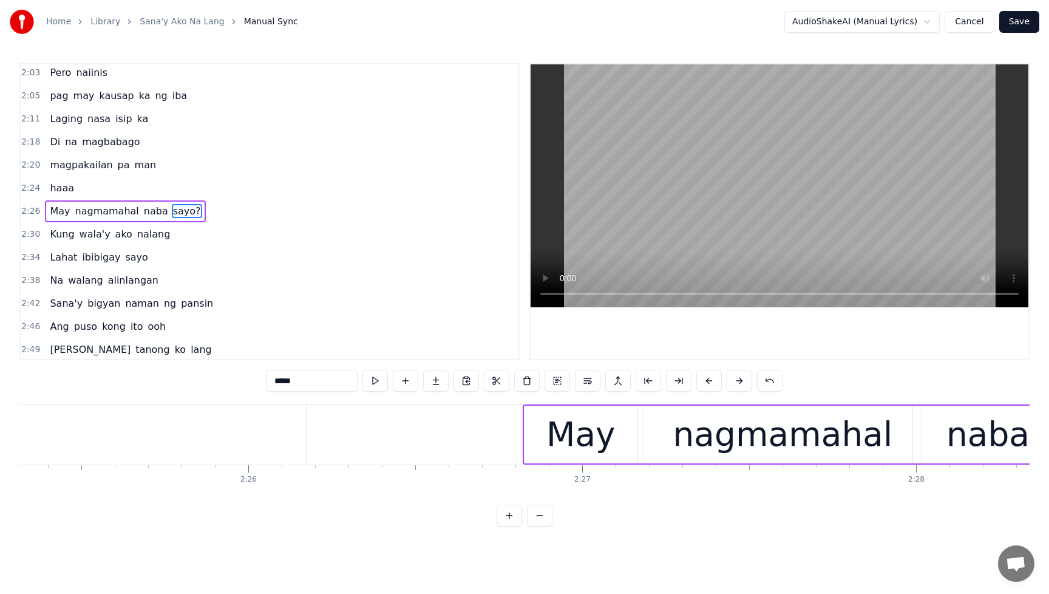
scroll to position [0, 48835]
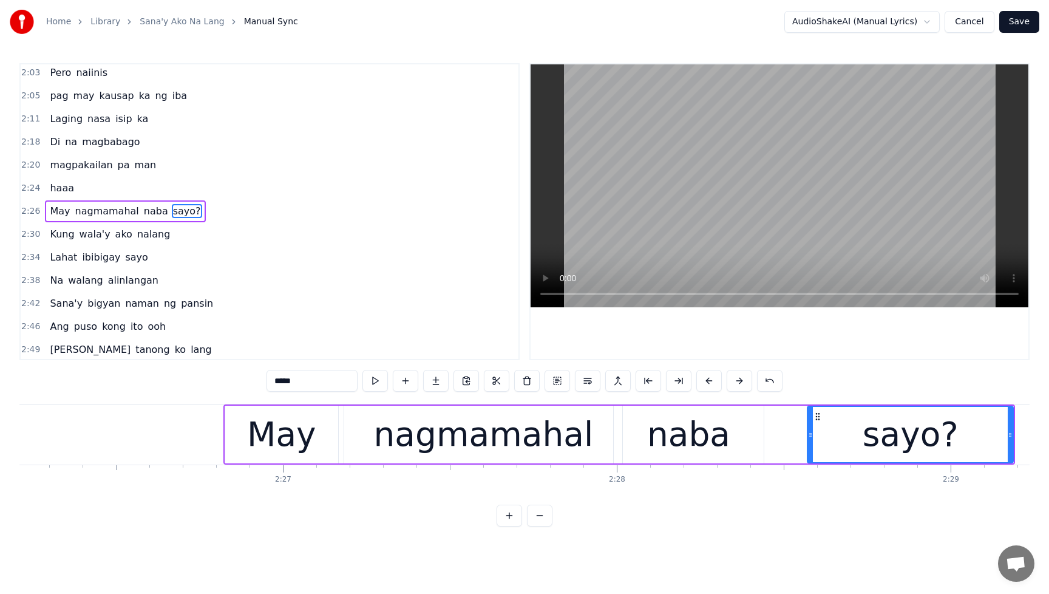
click at [483, 447] on div "nagmamahal" at bounding box center [483, 434] width 220 height 50
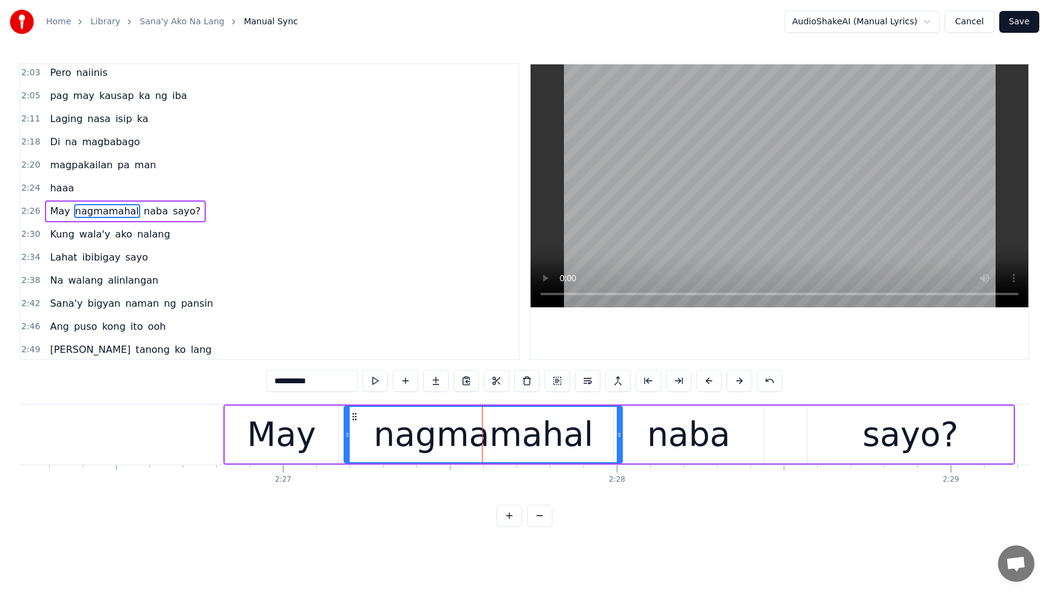
click at [299, 433] on div "May" at bounding box center [281, 434] width 69 height 50
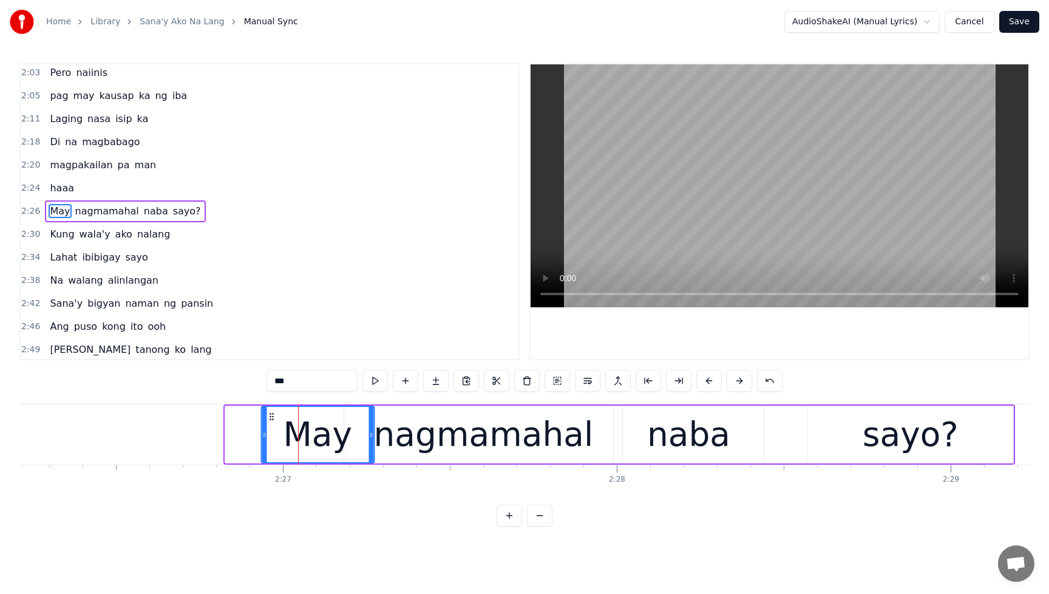
drag, startPoint x: 233, startPoint y: 413, endPoint x: 271, endPoint y: 415, distance: 38.3
click at [271, 415] on icon at bounding box center [272, 417] width 10 height 10
click at [470, 417] on div "nagmamahal" at bounding box center [483, 434] width 220 height 50
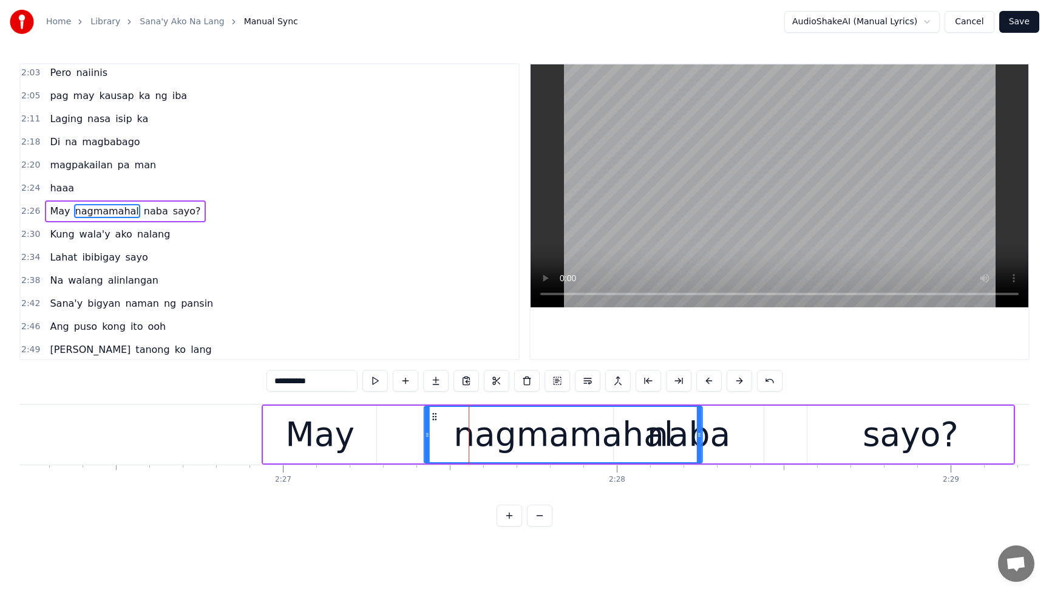
drag, startPoint x: 356, startPoint y: 417, endPoint x: 437, endPoint y: 421, distance: 80.3
click at [437, 421] on icon at bounding box center [435, 417] width 10 height 10
click at [747, 433] on div "naba" at bounding box center [689, 435] width 150 height 58
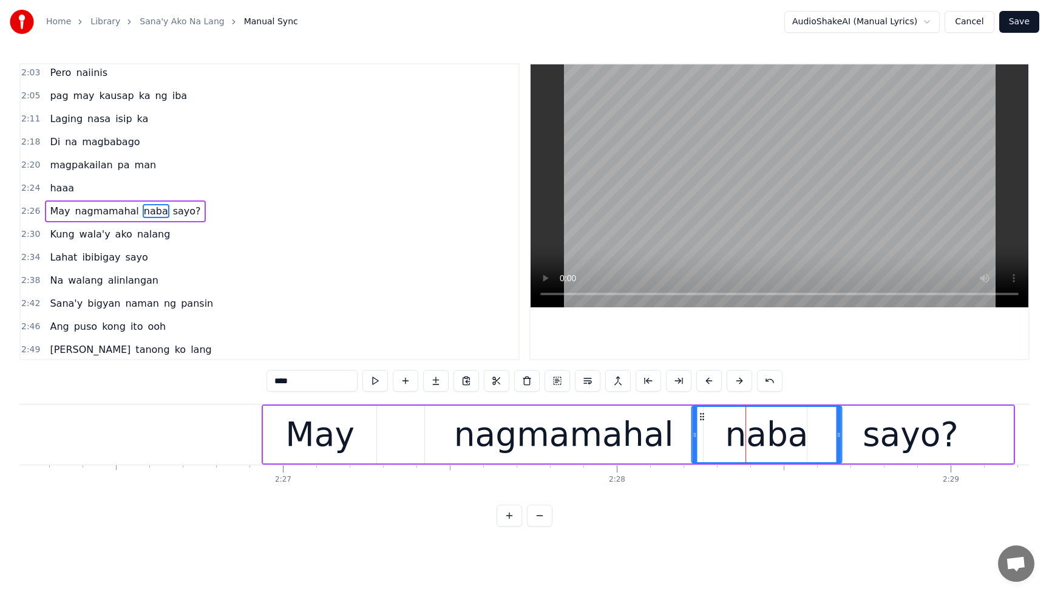
drag, startPoint x: 622, startPoint y: 418, endPoint x: 700, endPoint y: 421, distance: 77.8
click at [700, 421] on div "naba" at bounding box center [766, 434] width 149 height 55
click at [969, 415] on div "sayo?" at bounding box center [911, 435] width 206 height 58
type input "*****"
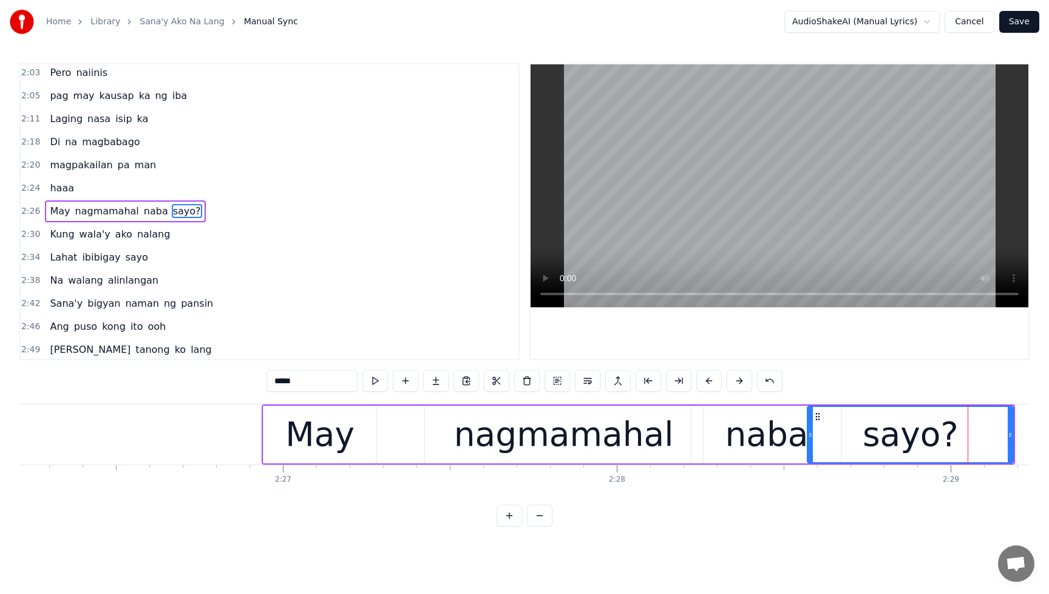
click at [47, 177] on div "haaa" at bounding box center [62, 188] width 34 height 22
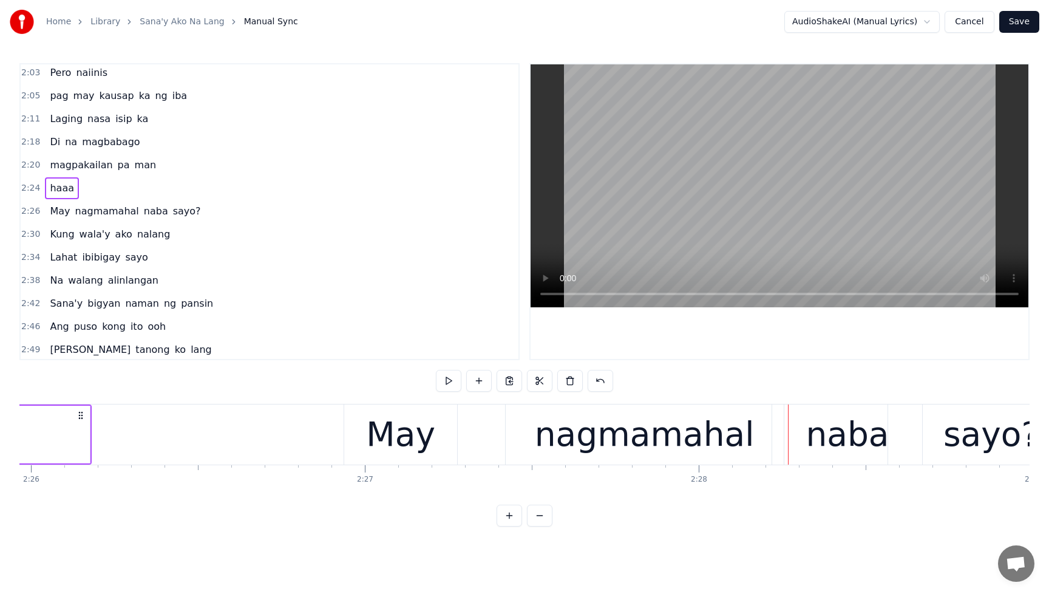
scroll to position [0, 48604]
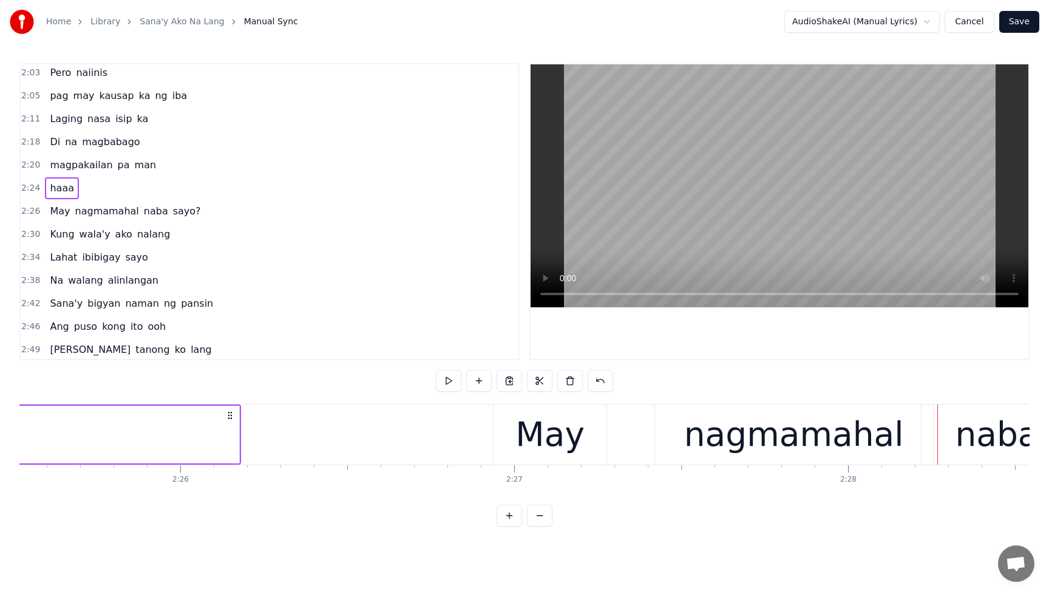
click at [537, 425] on div "May" at bounding box center [550, 434] width 69 height 50
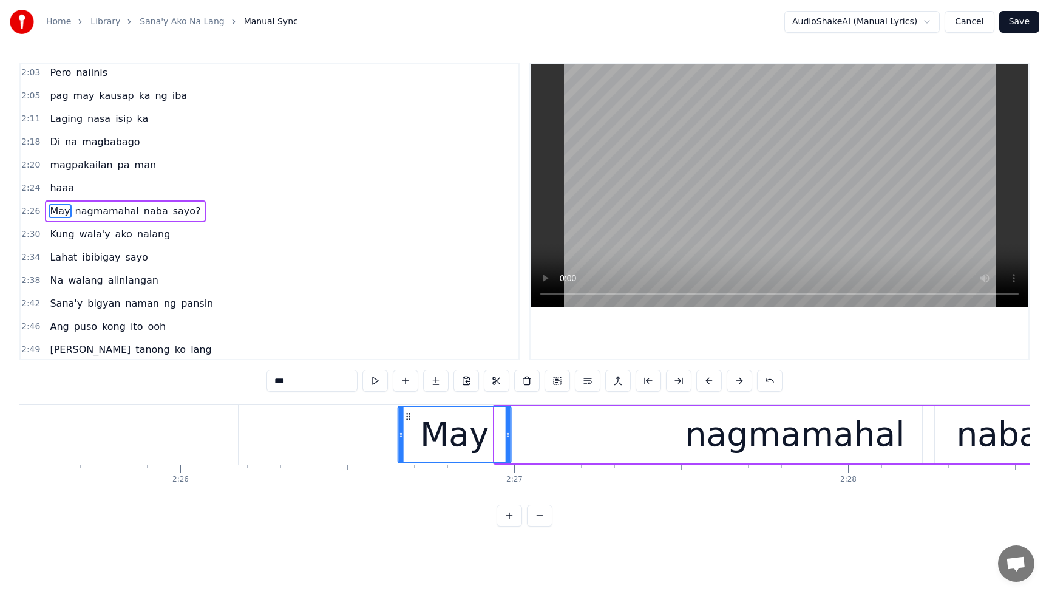
drag, startPoint x: 507, startPoint y: 417, endPoint x: 411, endPoint y: 428, distance: 97.2
click at [411, 428] on div "May" at bounding box center [455, 434] width 112 height 55
click at [748, 443] on div "nagmamahal" at bounding box center [796, 434] width 220 height 50
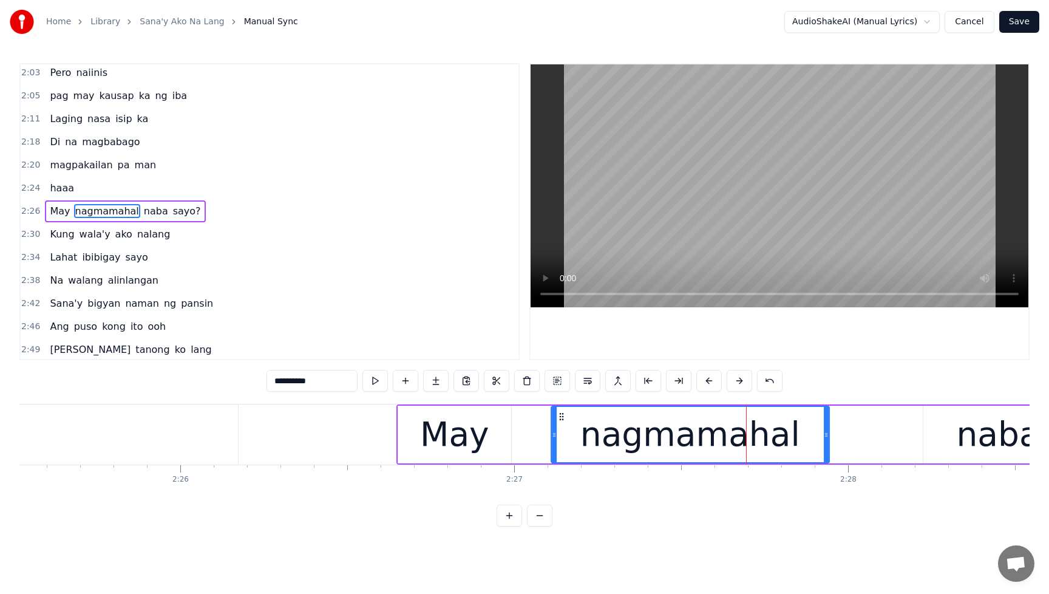
drag, startPoint x: 664, startPoint y: 420, endPoint x: 559, endPoint y: 431, distance: 105.7
click at [559, 431] on div "nagmamahal" at bounding box center [690, 434] width 277 height 55
click at [966, 431] on div "naba" at bounding box center [997, 434] width 83 height 50
type input "****"
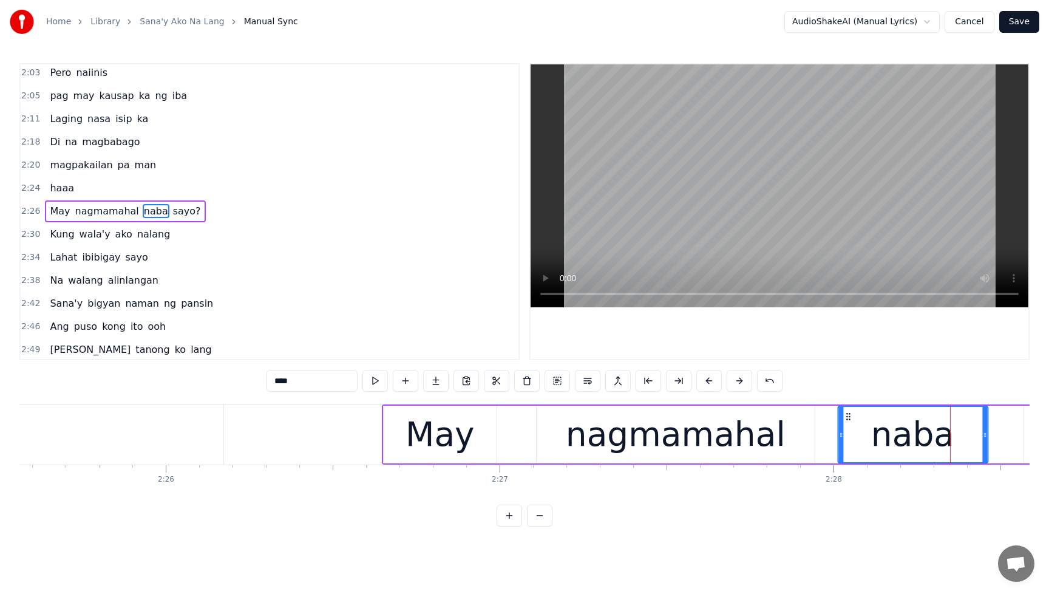
scroll to position [0, 48637]
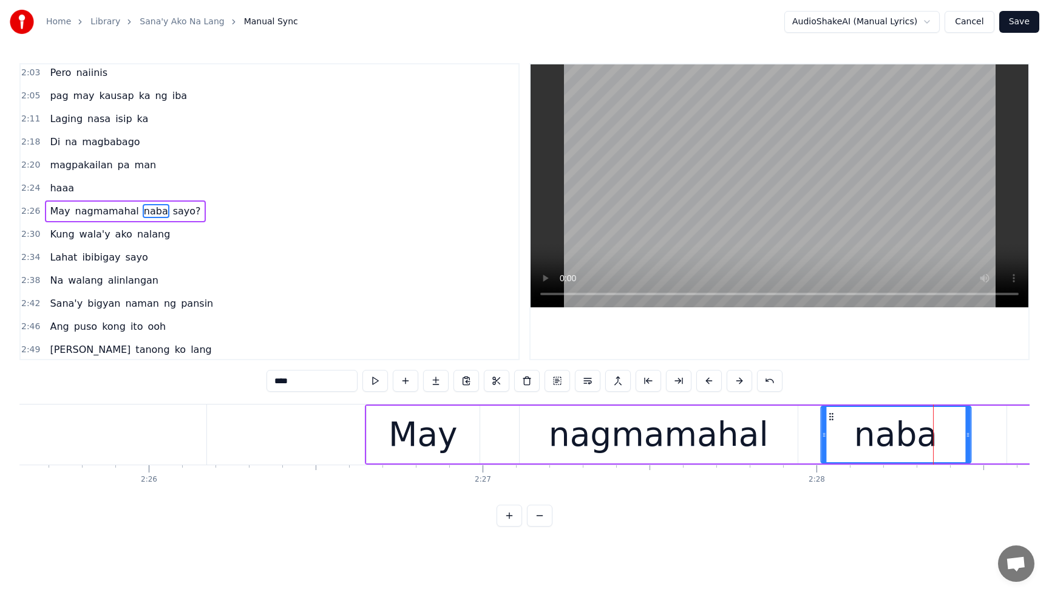
drag, startPoint x: 933, startPoint y: 417, endPoint x: 854, endPoint y: 431, distance: 80.8
click at [854, 431] on div "naba" at bounding box center [896, 434] width 149 height 55
click at [47, 182] on div "haaa" at bounding box center [62, 188] width 34 height 22
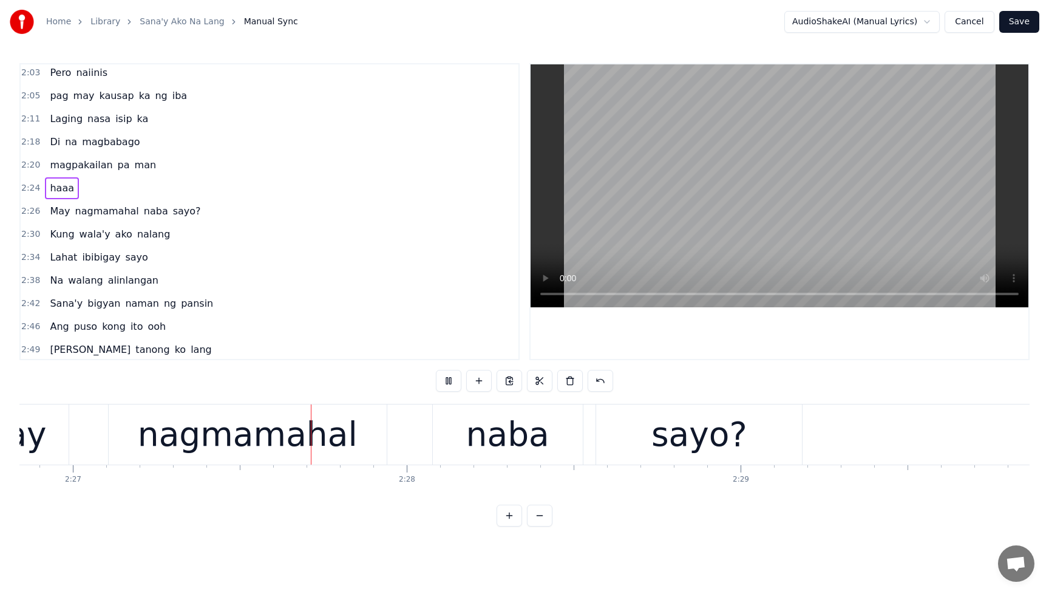
scroll to position [0, 49047]
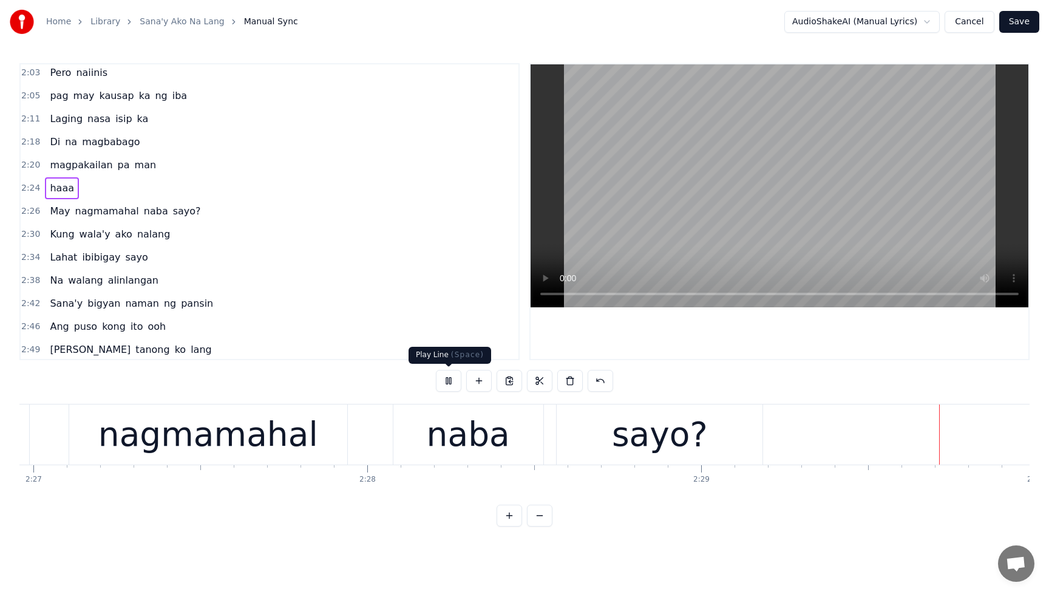
click at [450, 381] on button at bounding box center [449, 381] width 26 height 22
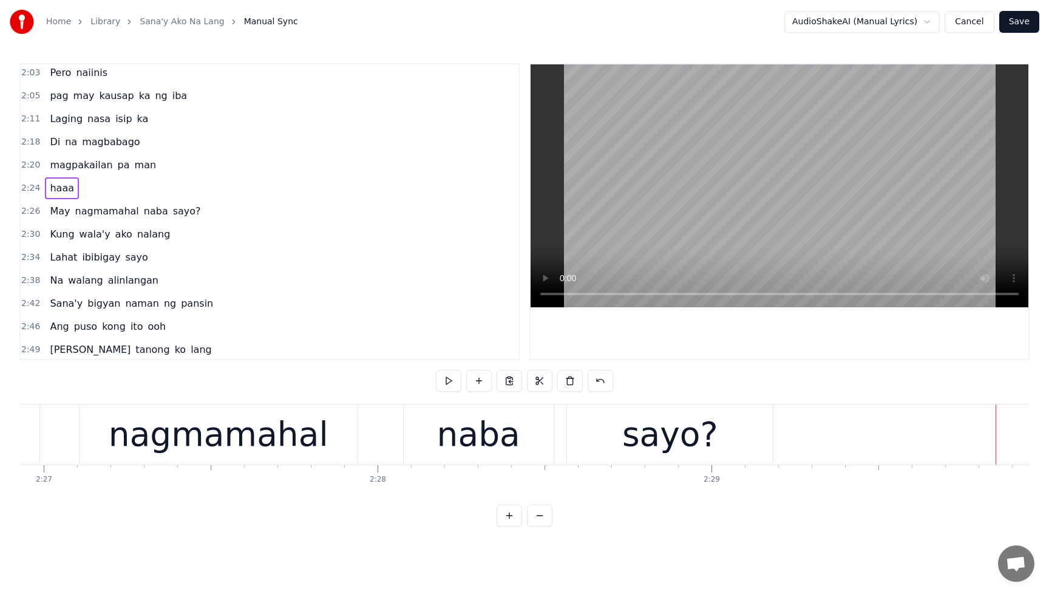
scroll to position [0, 49174]
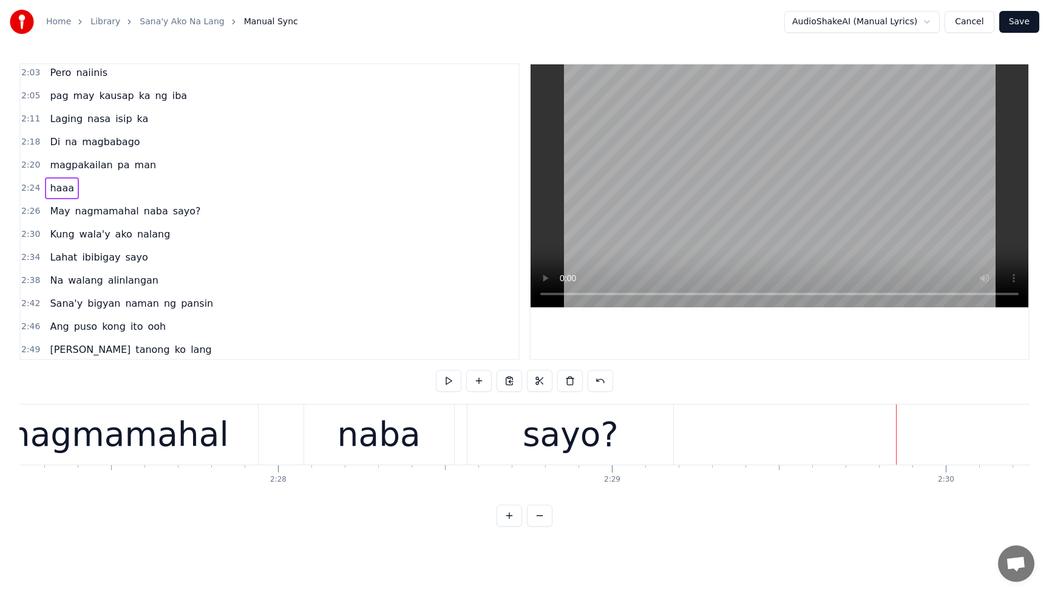
click at [182, 432] on div "nagmamahal" at bounding box center [119, 434] width 220 height 50
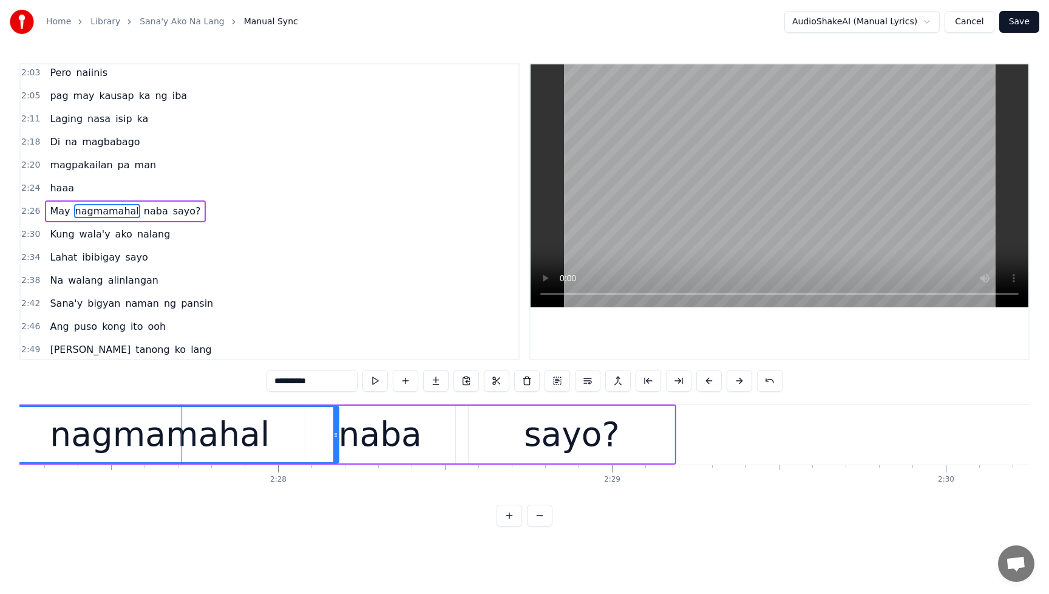
drag, startPoint x: 256, startPoint y: 434, endPoint x: 336, endPoint y: 439, distance: 79.7
click at [336, 439] on div at bounding box center [335, 434] width 5 height 55
click at [394, 442] on div "naba" at bounding box center [380, 434] width 83 height 50
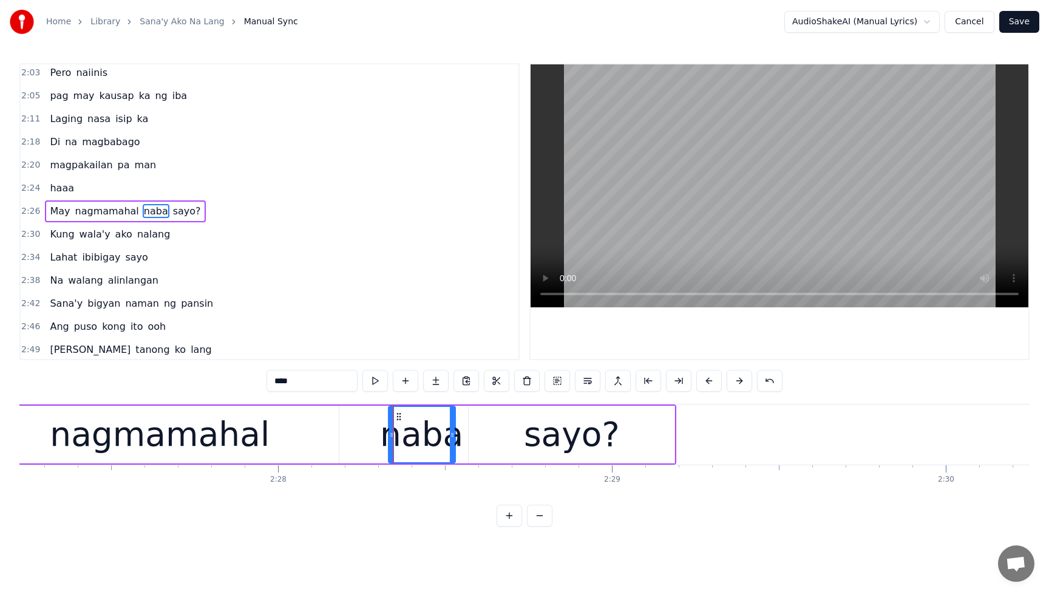
drag, startPoint x: 308, startPoint y: 435, endPoint x: 391, endPoint y: 440, distance: 83.3
click at [391, 440] on div at bounding box center [391, 434] width 5 height 55
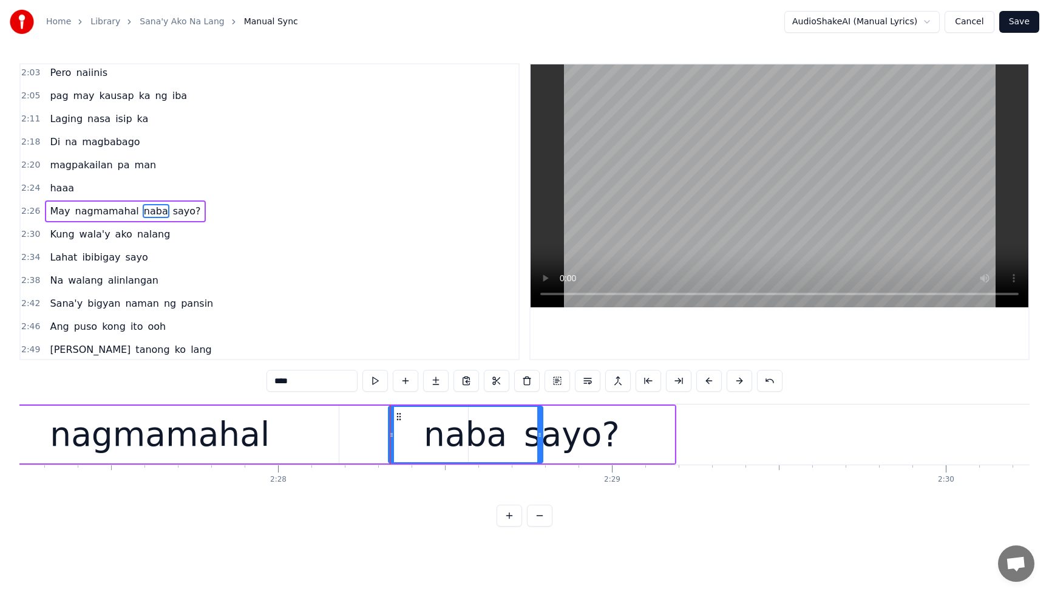
drag, startPoint x: 451, startPoint y: 438, endPoint x: 561, endPoint y: 437, distance: 109.9
click at [539, 436] on icon at bounding box center [539, 435] width 5 height 10
click at [595, 437] on div "sayo?" at bounding box center [572, 434] width 96 height 50
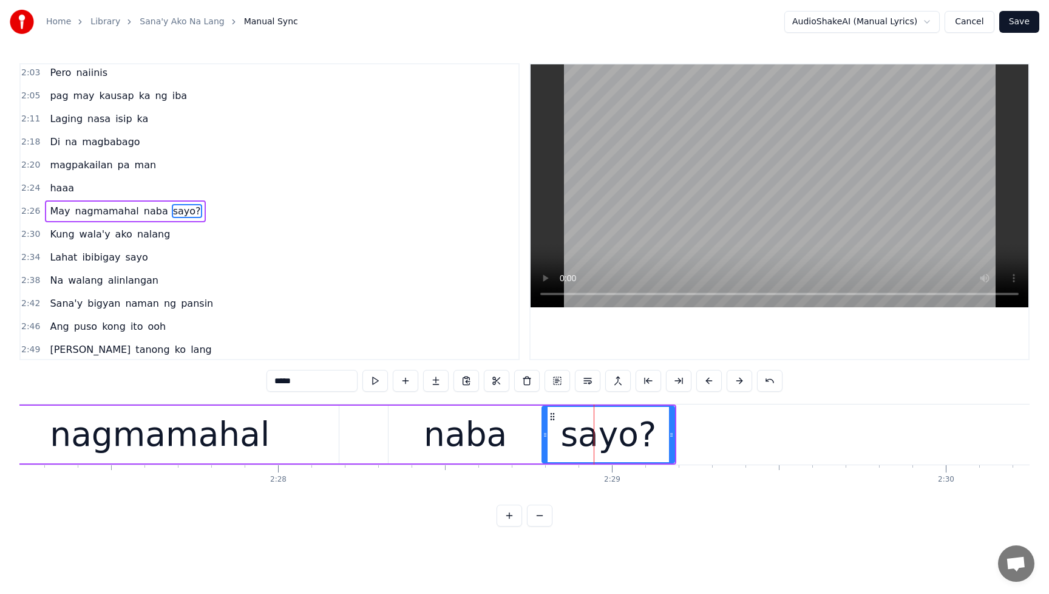
drag, startPoint x: 472, startPoint y: 434, endPoint x: 545, endPoint y: 434, distance: 72.9
click at [545, 434] on icon at bounding box center [545, 435] width 5 height 10
drag, startPoint x: 673, startPoint y: 434, endPoint x: 758, endPoint y: 432, distance: 85.6
click at [758, 432] on icon at bounding box center [757, 435] width 5 height 10
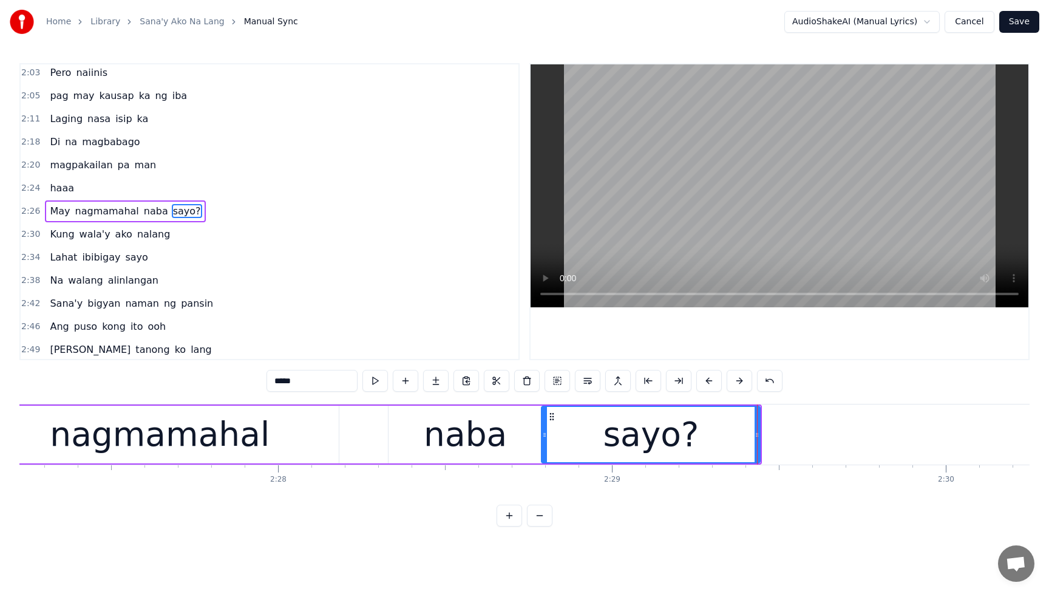
click at [49, 181] on span "haaa" at bounding box center [62, 188] width 27 height 14
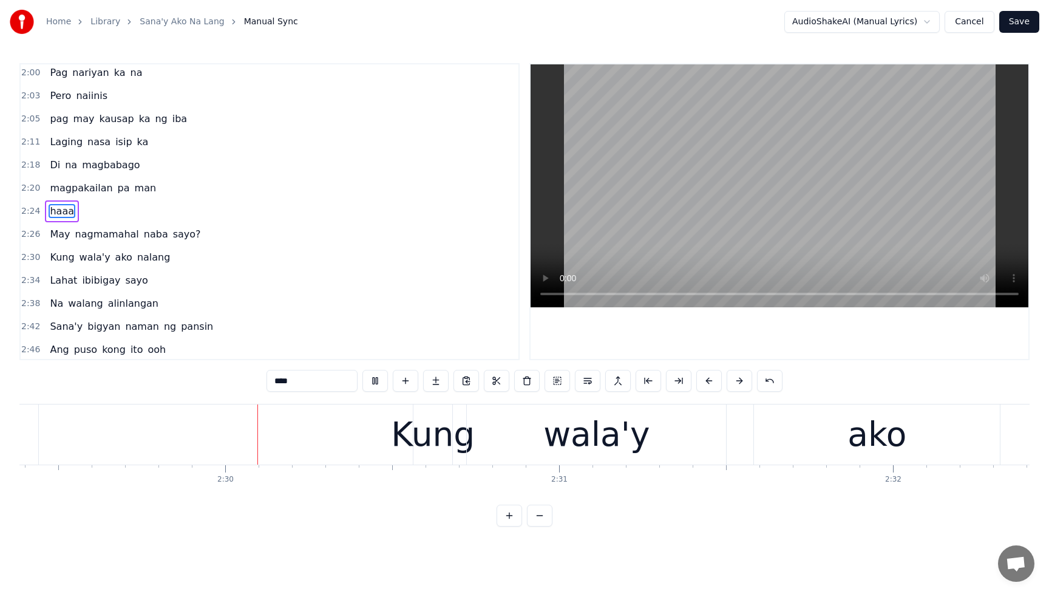
scroll to position [0, 49932]
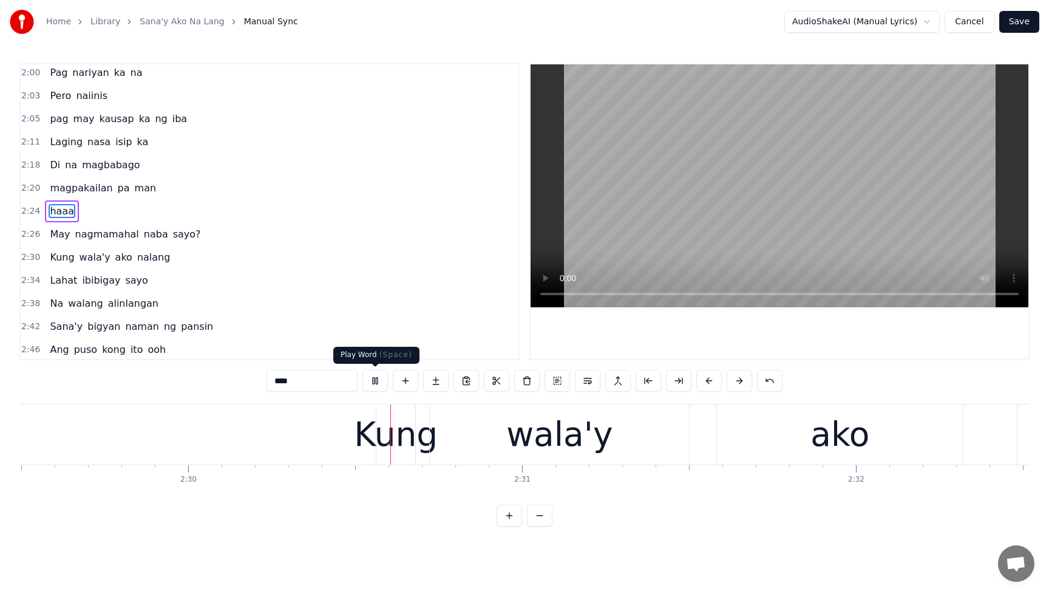
click at [374, 379] on button at bounding box center [376, 381] width 26 height 22
click at [100, 236] on span "nagmamahal" at bounding box center [107, 234] width 66 height 14
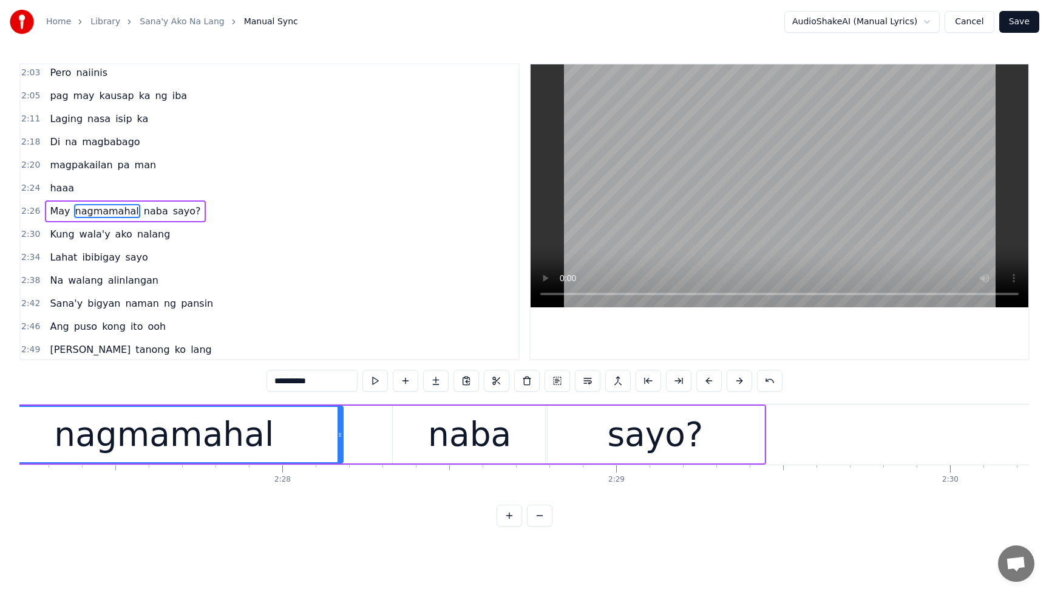
scroll to position [0, 49073]
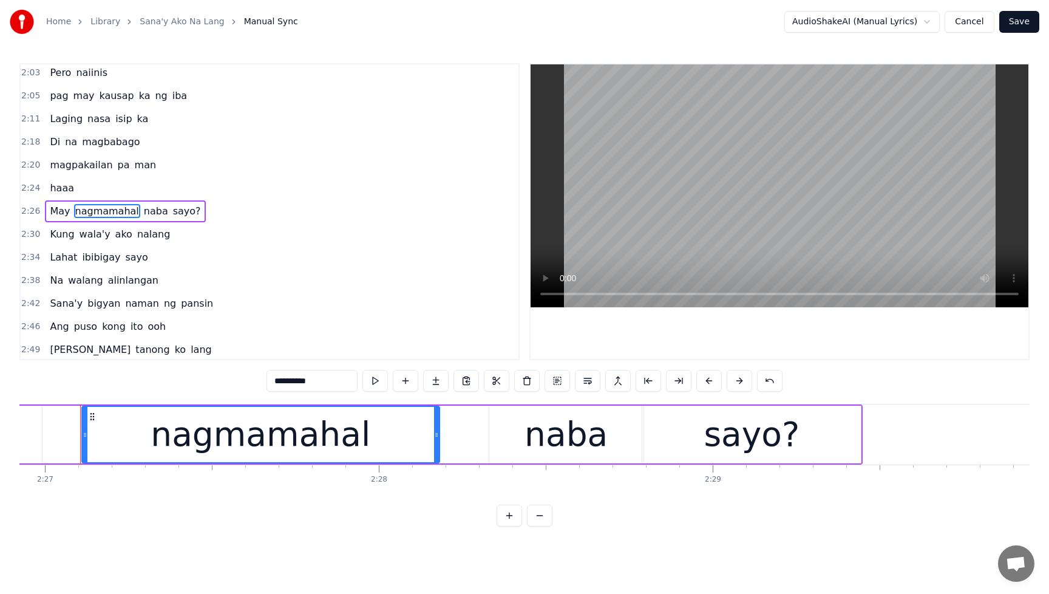
click at [318, 443] on div "nagmamahal" at bounding box center [261, 434] width 220 height 50
click at [437, 433] on icon at bounding box center [436, 435] width 5 height 10
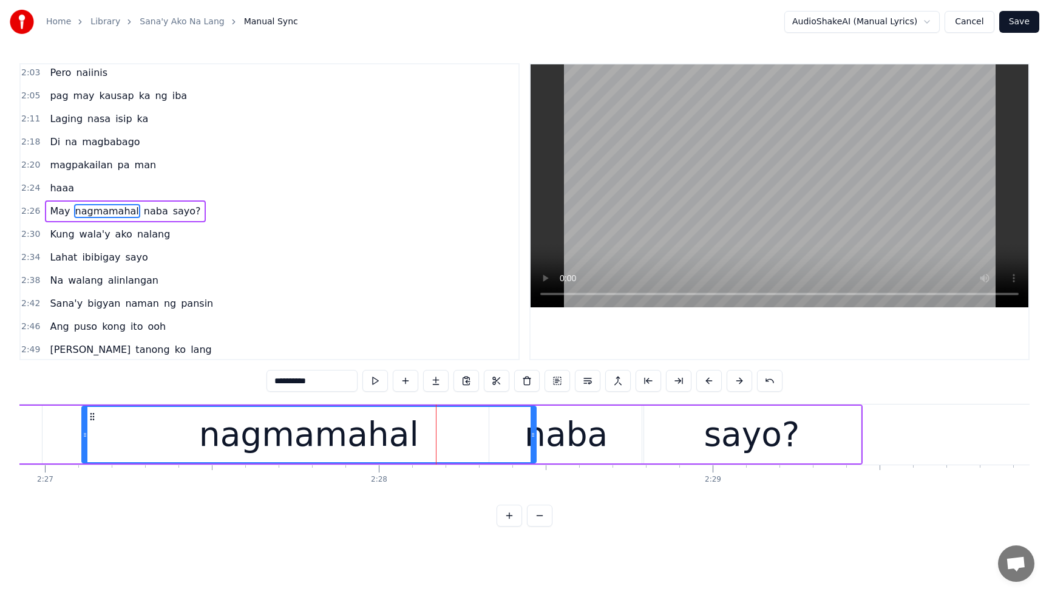
drag, startPoint x: 438, startPoint y: 436, endPoint x: 534, endPoint y: 438, distance: 96.6
click at [534, 438] on icon at bounding box center [533, 435] width 5 height 10
click at [596, 437] on div "naba" at bounding box center [566, 434] width 83 height 50
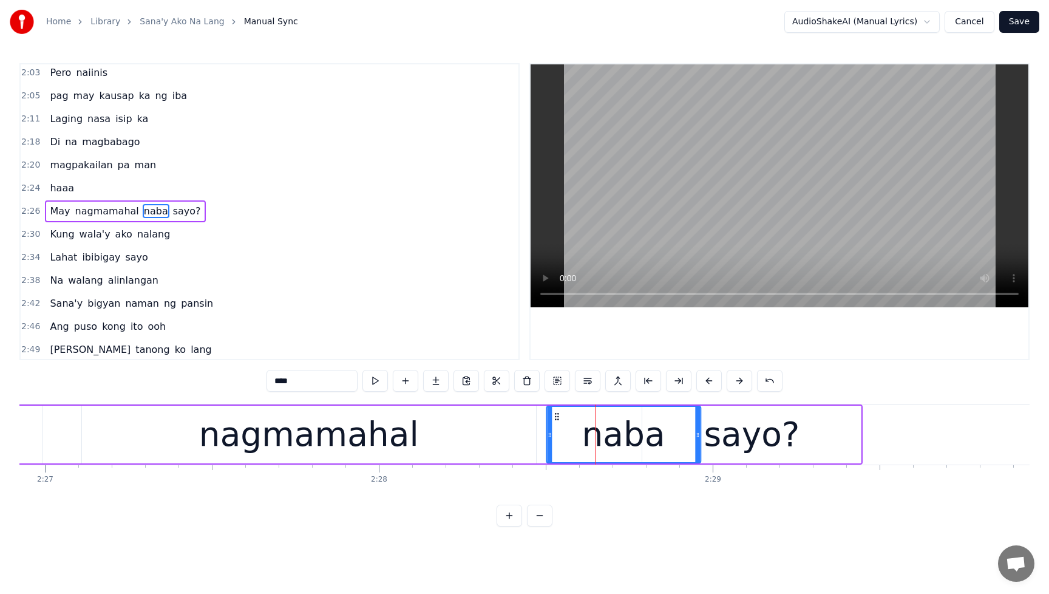
drag, startPoint x: 499, startPoint y: 418, endPoint x: 574, endPoint y: 423, distance: 76.0
click at [556, 421] on icon at bounding box center [557, 417] width 10 height 10
click at [757, 431] on div "sayo?" at bounding box center [752, 434] width 96 height 50
type input "*****"
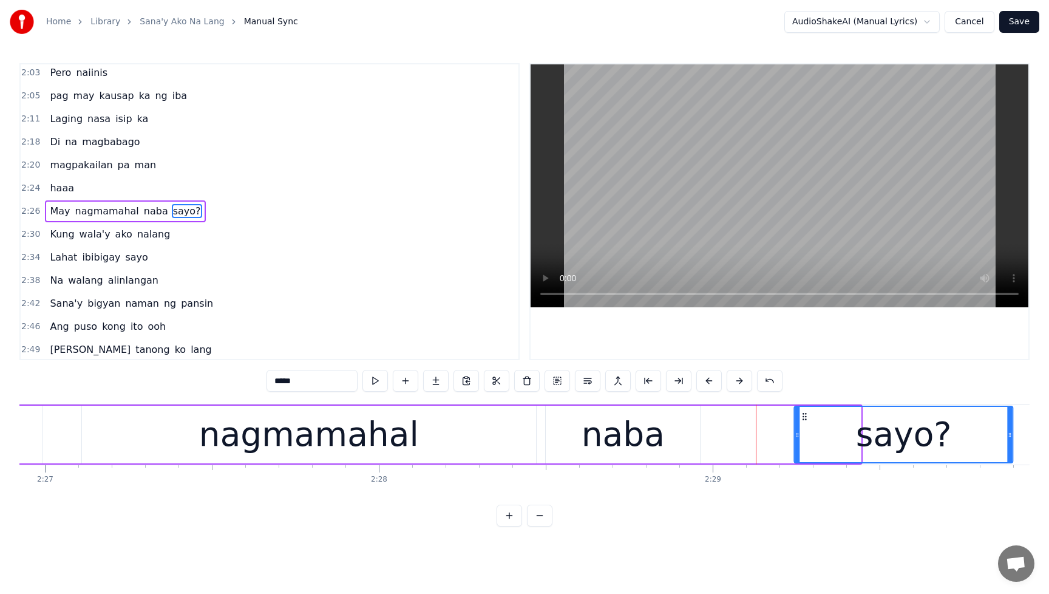
drag, startPoint x: 652, startPoint y: 417, endPoint x: 827, endPoint y: 421, distance: 175.6
click at [810, 421] on icon at bounding box center [805, 417] width 10 height 10
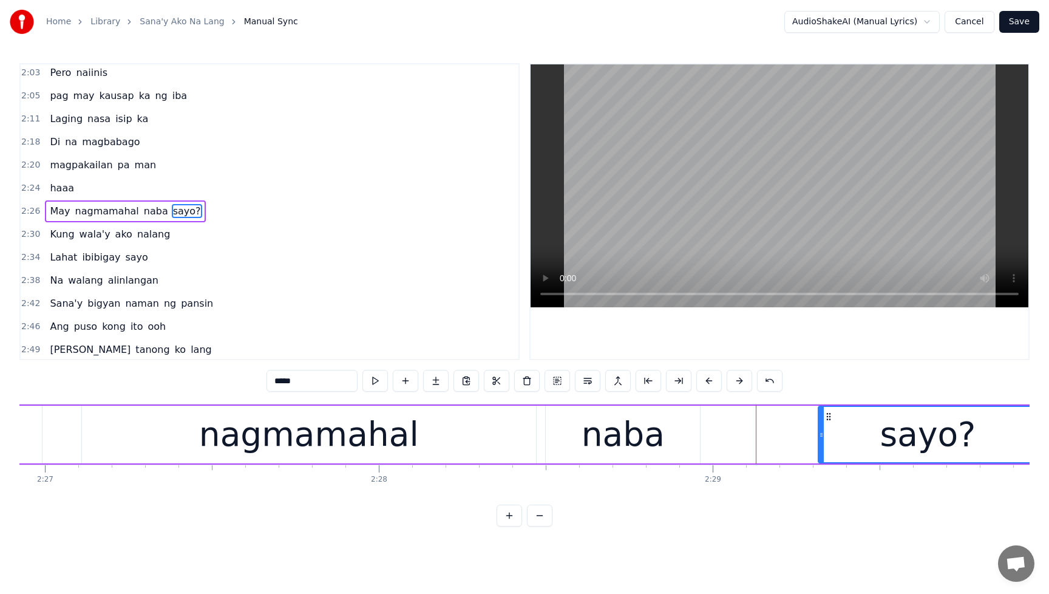
click at [718, 428] on div "May nagmamahal naba sayo?" at bounding box center [483, 434] width 1113 height 60
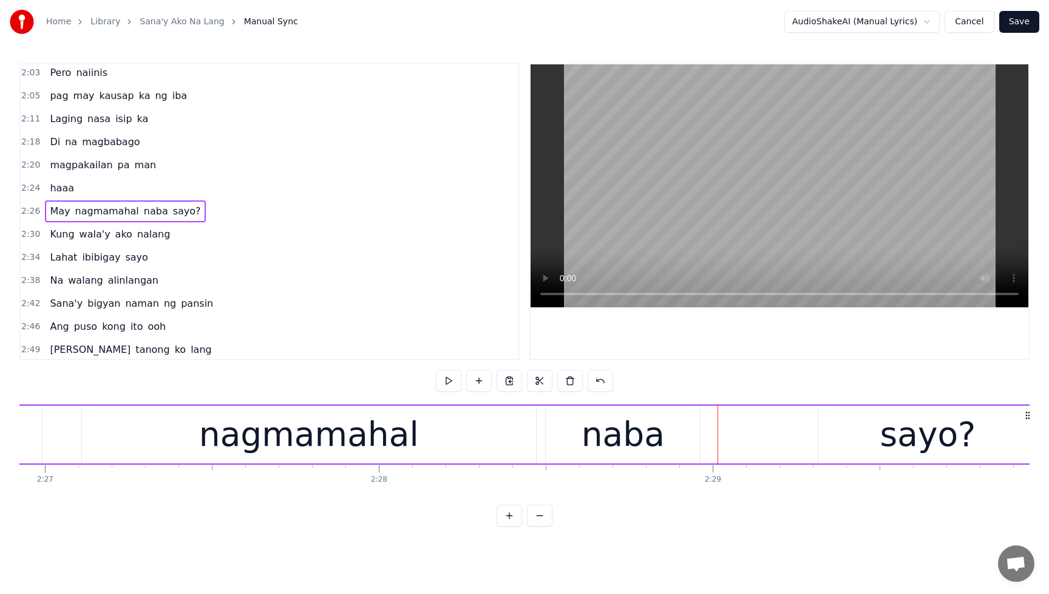
click at [570, 417] on div "naba" at bounding box center [623, 435] width 154 height 58
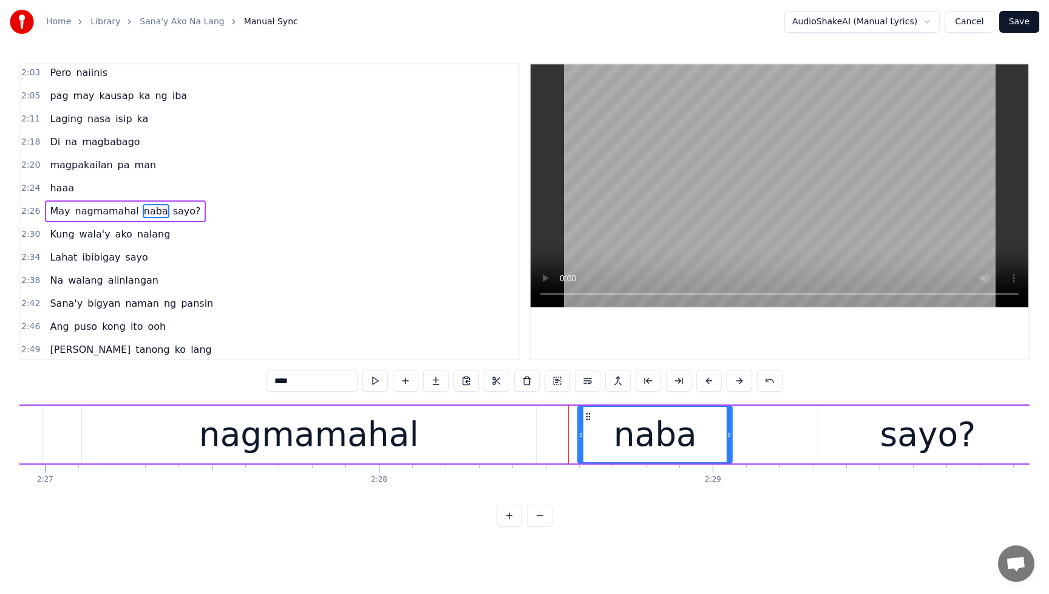
drag, startPoint x: 554, startPoint y: 417, endPoint x: 587, endPoint y: 418, distance: 32.2
click at [587, 418] on icon at bounding box center [589, 417] width 10 height 10
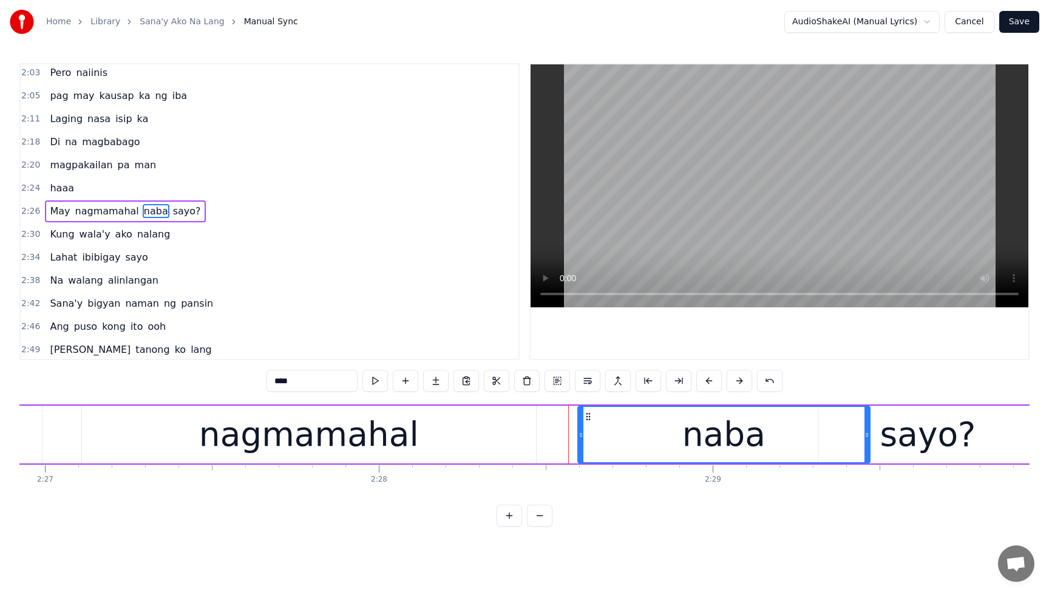
drag, startPoint x: 730, startPoint y: 434, endPoint x: 868, endPoint y: 440, distance: 138.0
click at [868, 440] on div at bounding box center [867, 434] width 5 height 55
click at [46, 177] on div "haaa" at bounding box center [62, 188] width 34 height 22
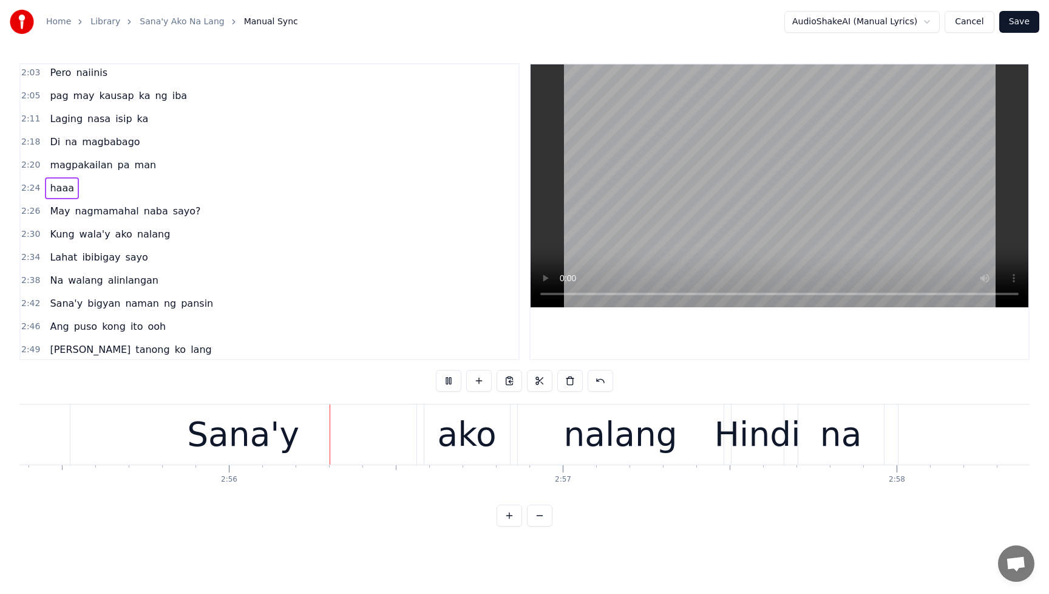
scroll to position [0, 58627]
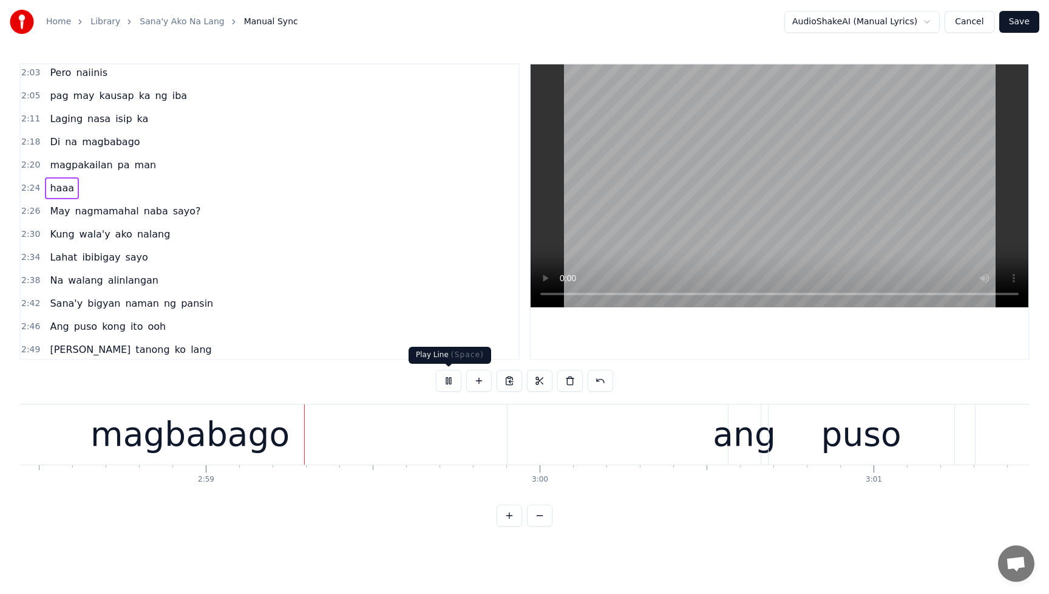
click at [460, 385] on button at bounding box center [449, 381] width 26 height 22
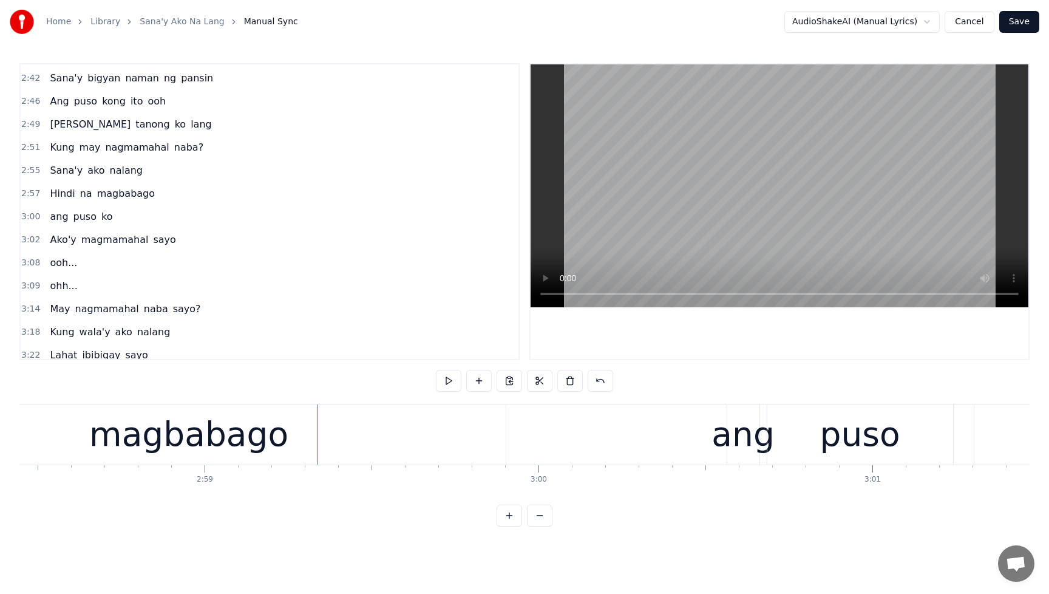
scroll to position [829, 0]
click at [66, 168] on span "Sana'y" at bounding box center [66, 170] width 35 height 14
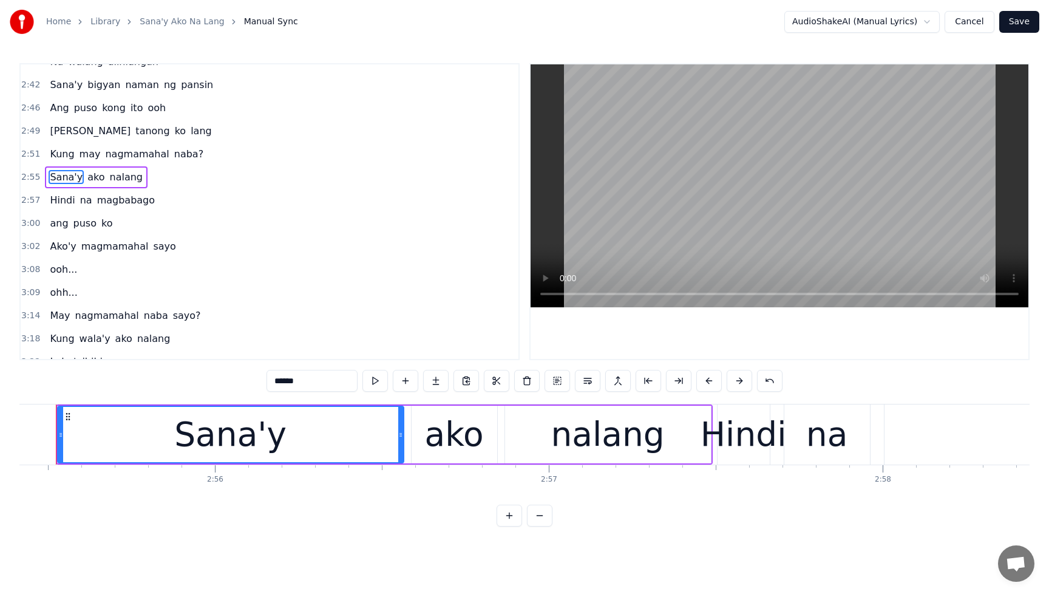
scroll to position [0, 58565]
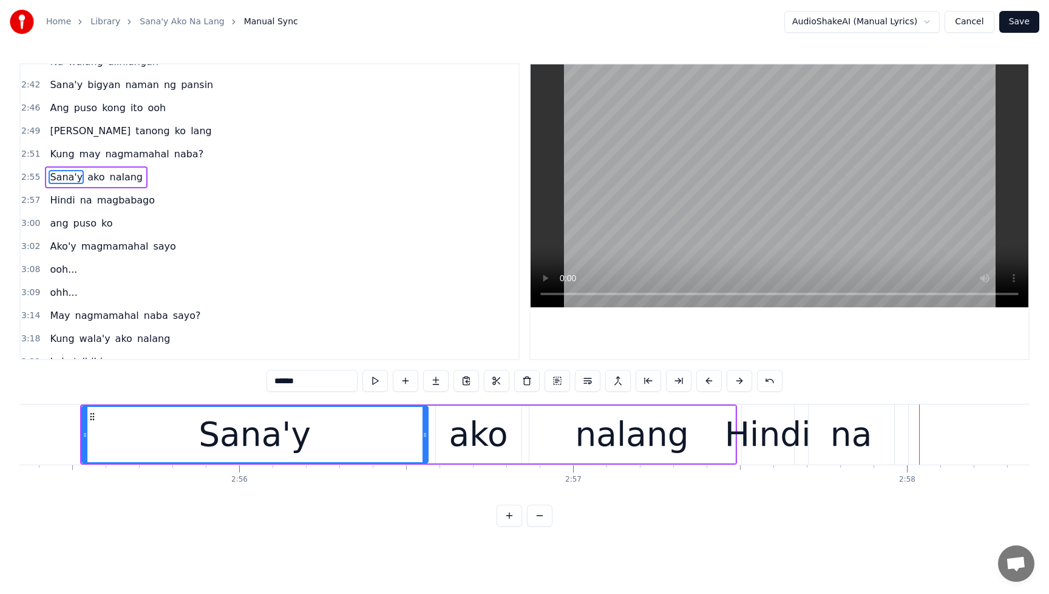
click at [86, 179] on span "ako" at bounding box center [95, 177] width 19 height 14
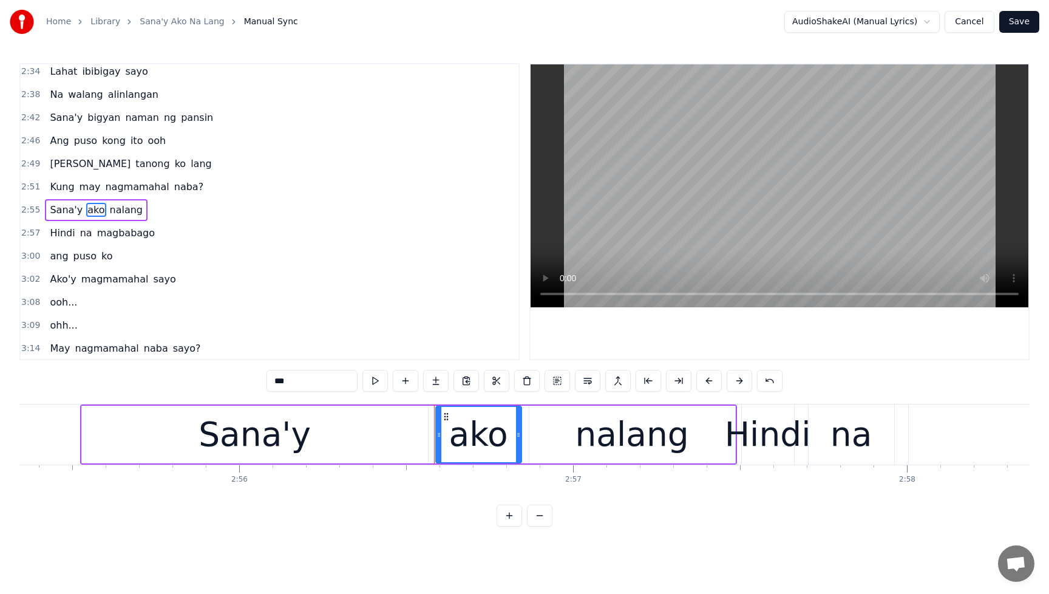
scroll to position [788, 0]
drag, startPoint x: 516, startPoint y: 435, endPoint x: 584, endPoint y: 438, distance: 67.5
click at [584, 438] on icon at bounding box center [586, 435] width 5 height 10
click at [656, 437] on div "nalang" at bounding box center [632, 434] width 114 height 50
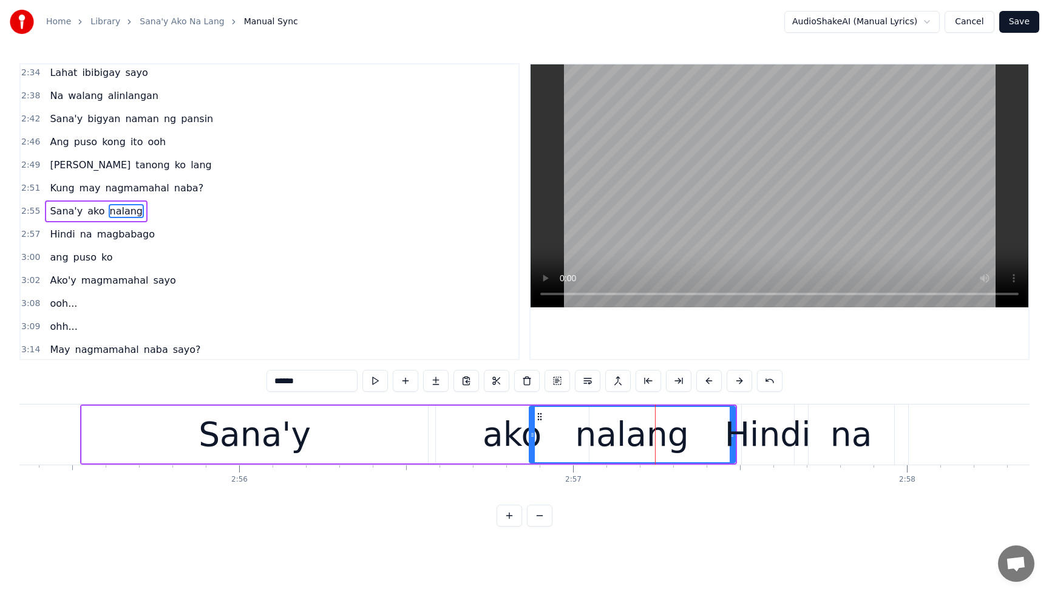
click at [731, 437] on div "Hindi" at bounding box center [768, 434] width 86 height 50
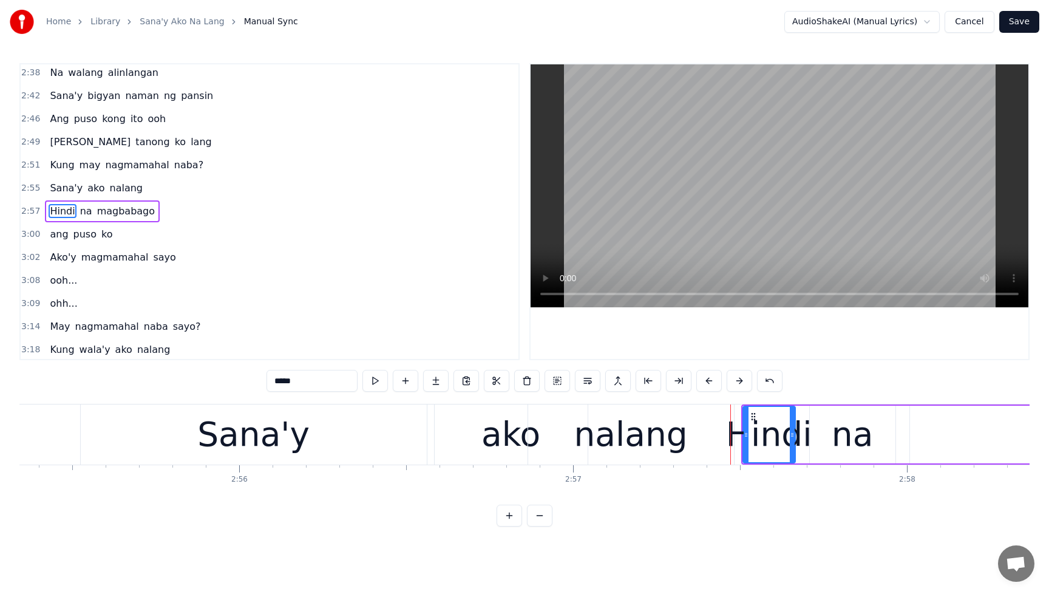
click at [682, 433] on div "nalang" at bounding box center [631, 434] width 206 height 60
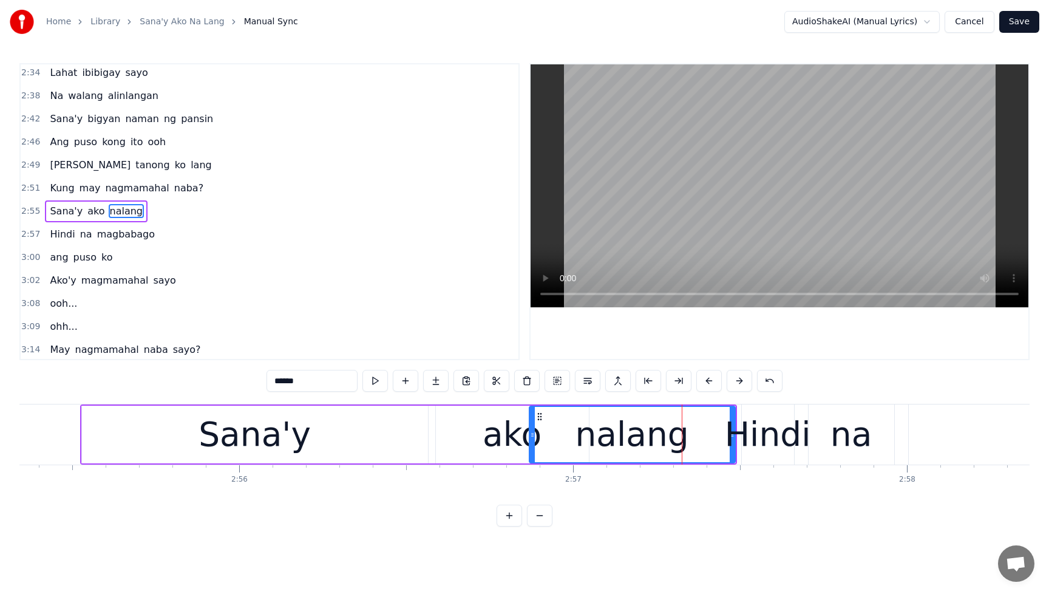
click at [759, 435] on div "Hindi" at bounding box center [768, 434] width 86 height 50
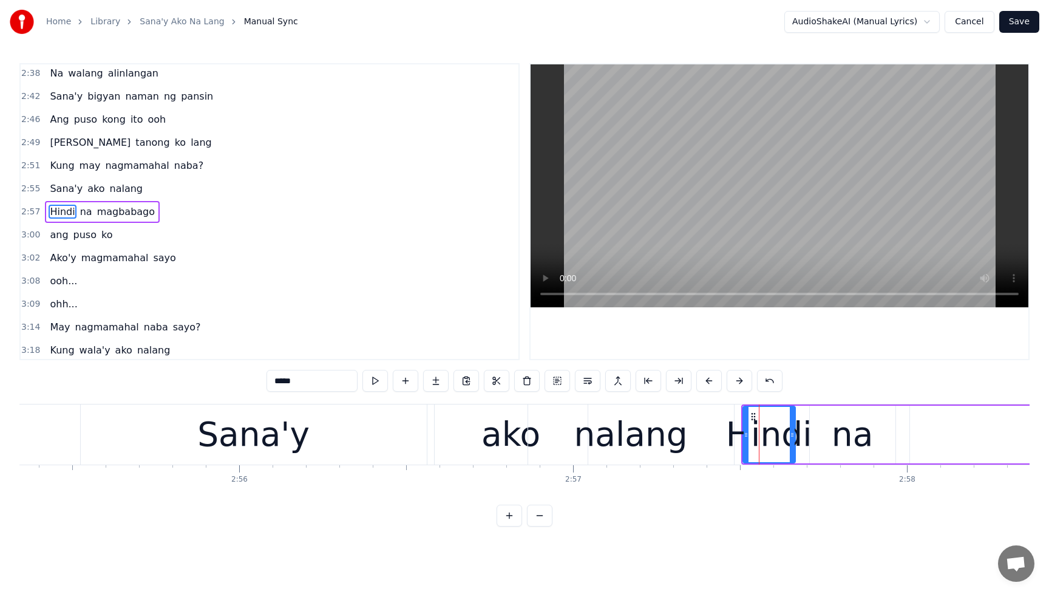
scroll to position [811, 0]
click at [606, 440] on div "nalang" at bounding box center [631, 434] width 114 height 50
type input "******"
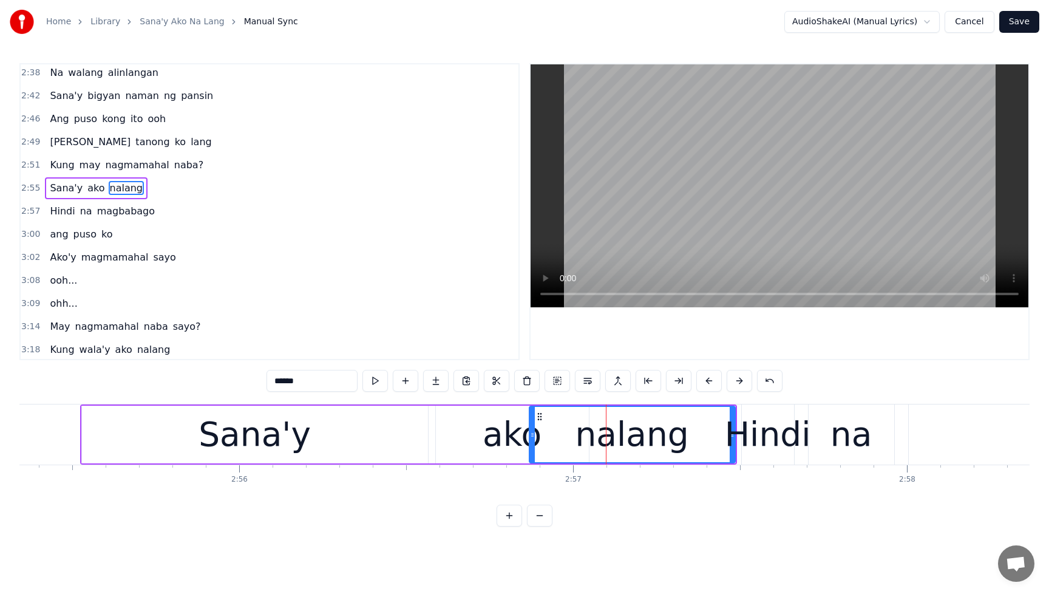
scroll to position [788, 0]
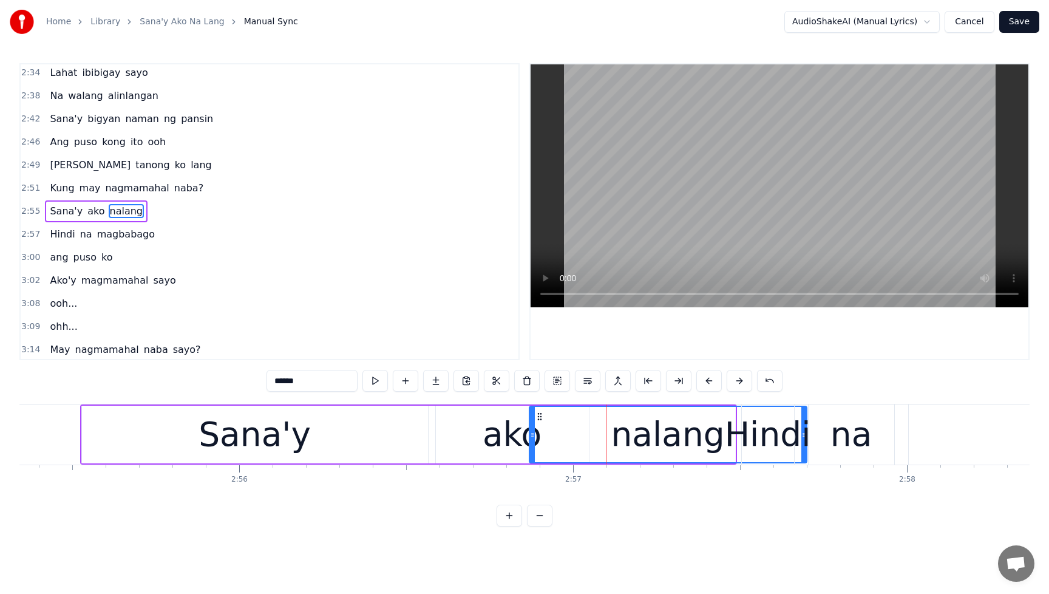
drag, startPoint x: 729, startPoint y: 444, endPoint x: 801, endPoint y: 448, distance: 72.4
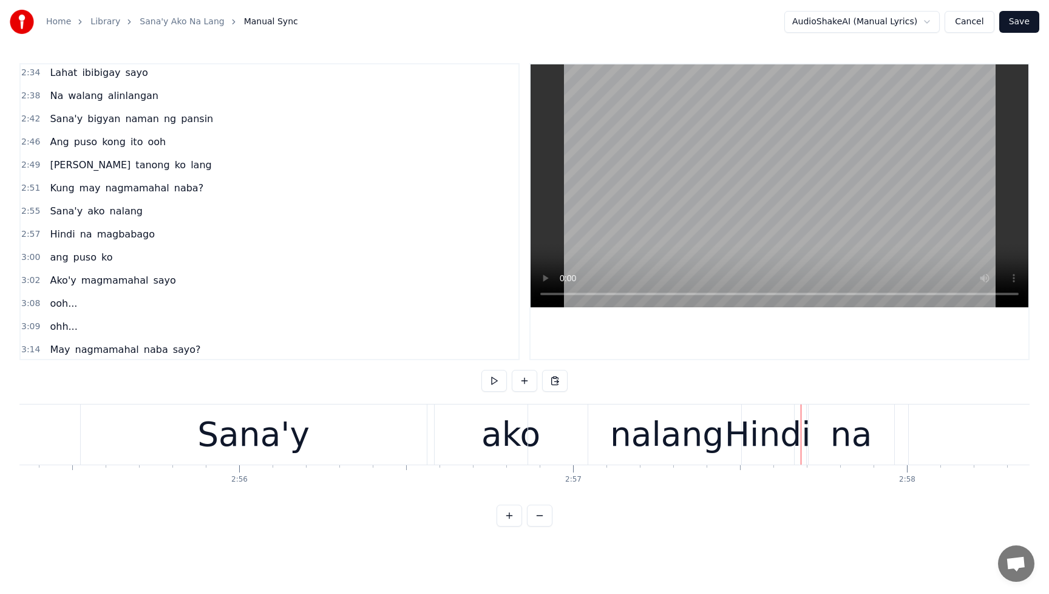
click at [52, 205] on span "Sana'y" at bounding box center [66, 211] width 35 height 14
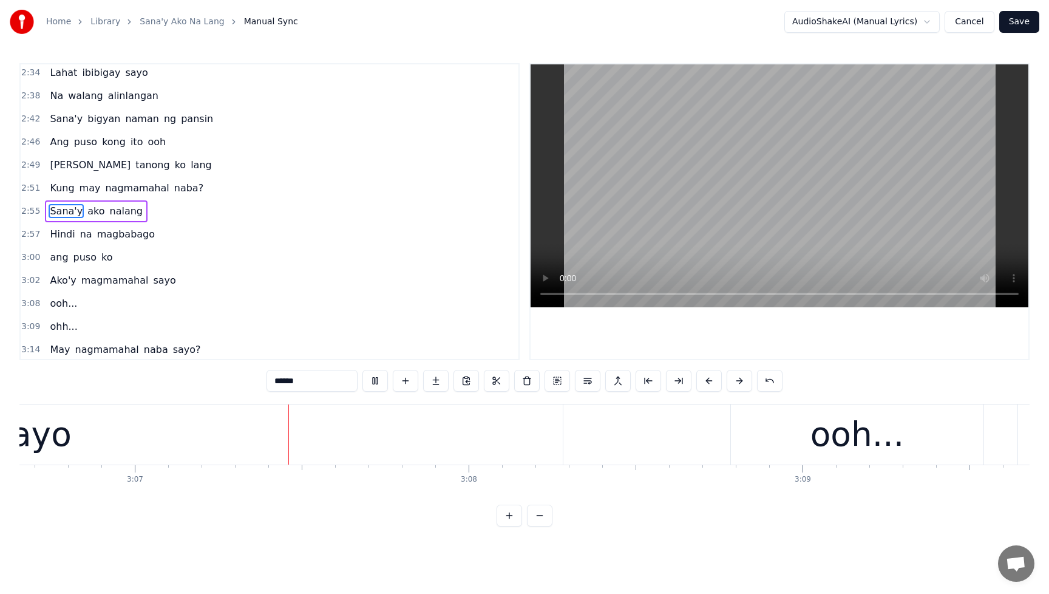
scroll to position [0, 62351]
click at [53, 155] on div "Kaya tanong ko lang" at bounding box center [130, 165] width 171 height 22
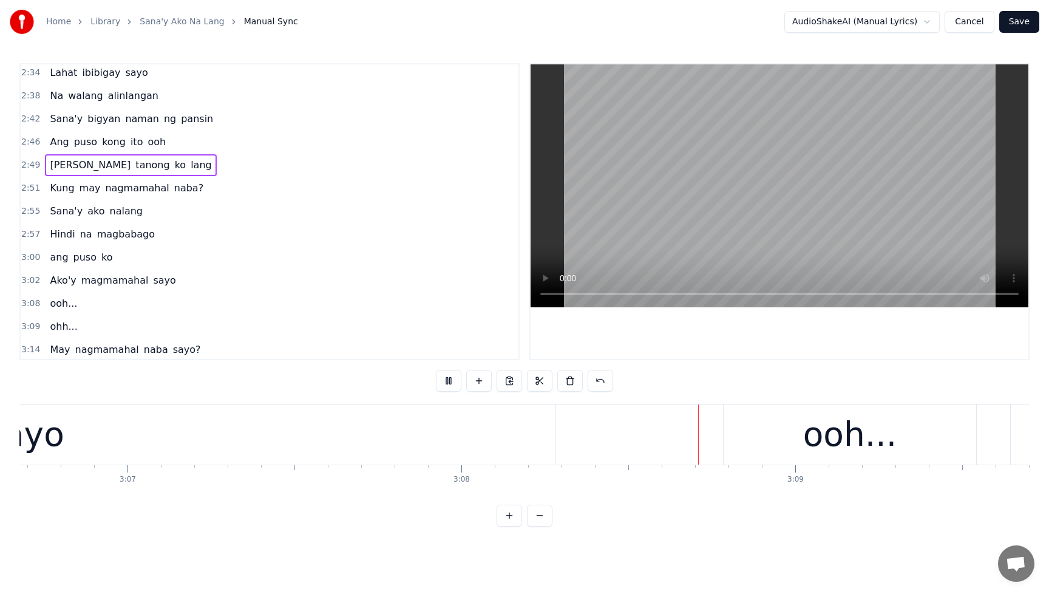
click at [49, 157] on div "Kaya tanong ko lang" at bounding box center [130, 165] width 171 height 22
click at [53, 160] on span "[PERSON_NAME]" at bounding box center [90, 165] width 83 height 14
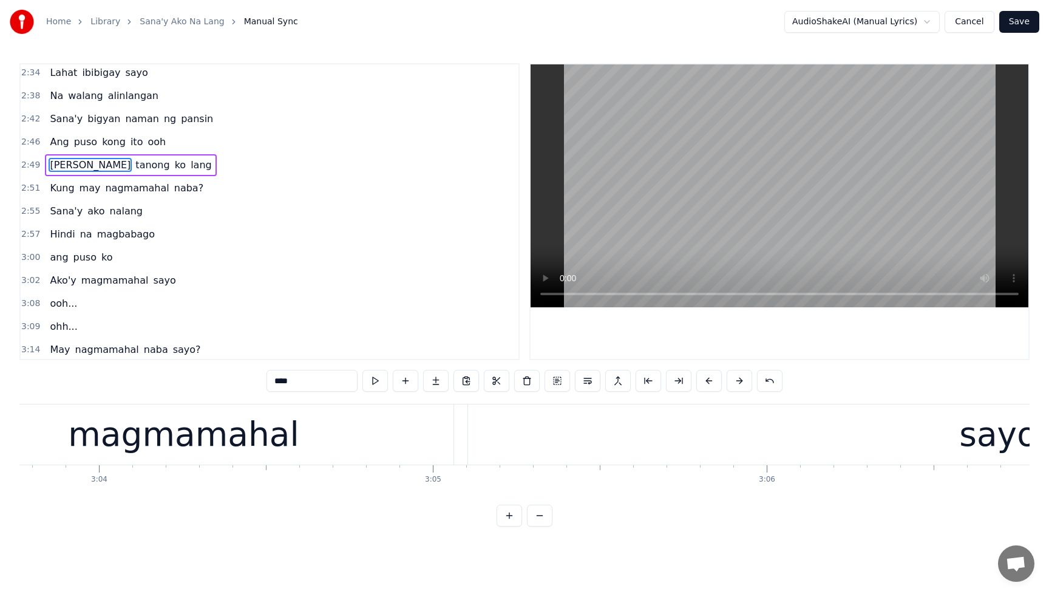
click at [53, 160] on span "[PERSON_NAME]" at bounding box center [90, 165] width 83 height 14
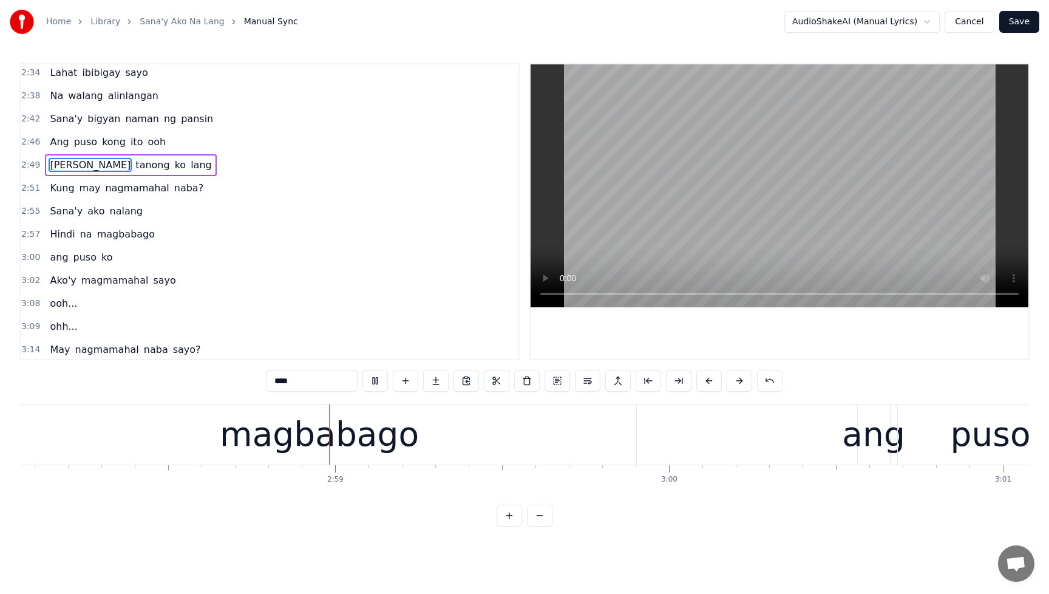
scroll to position [0, 59478]
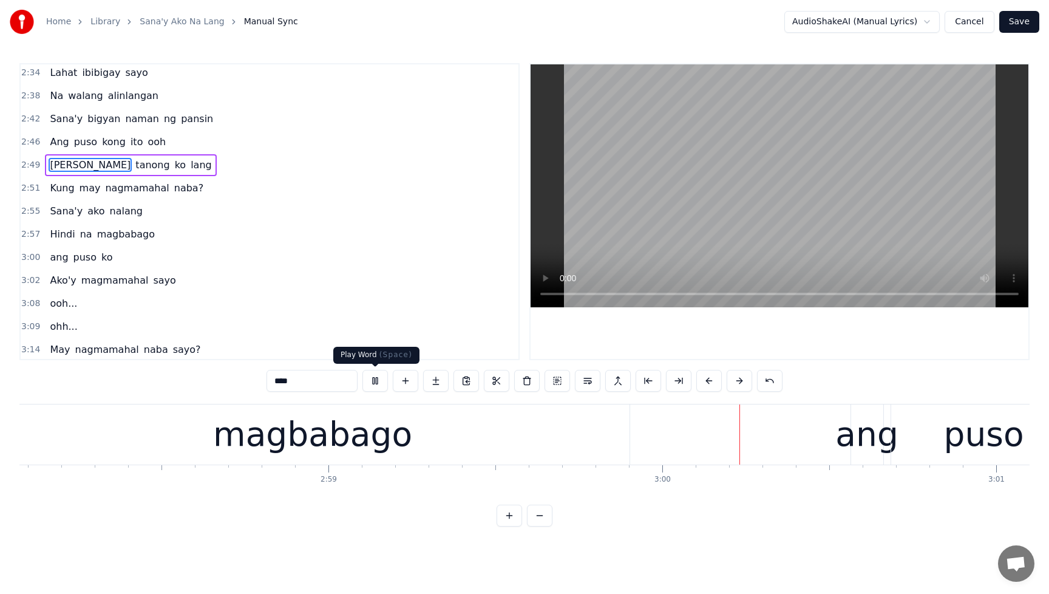
click at [378, 379] on button at bounding box center [376, 381] width 26 height 22
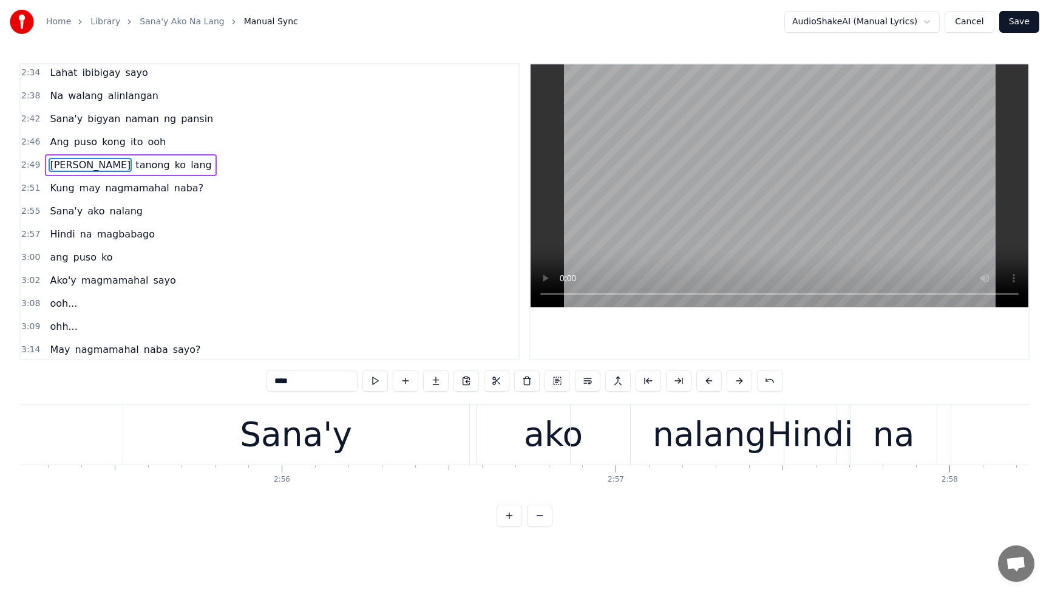
scroll to position [0, 58772]
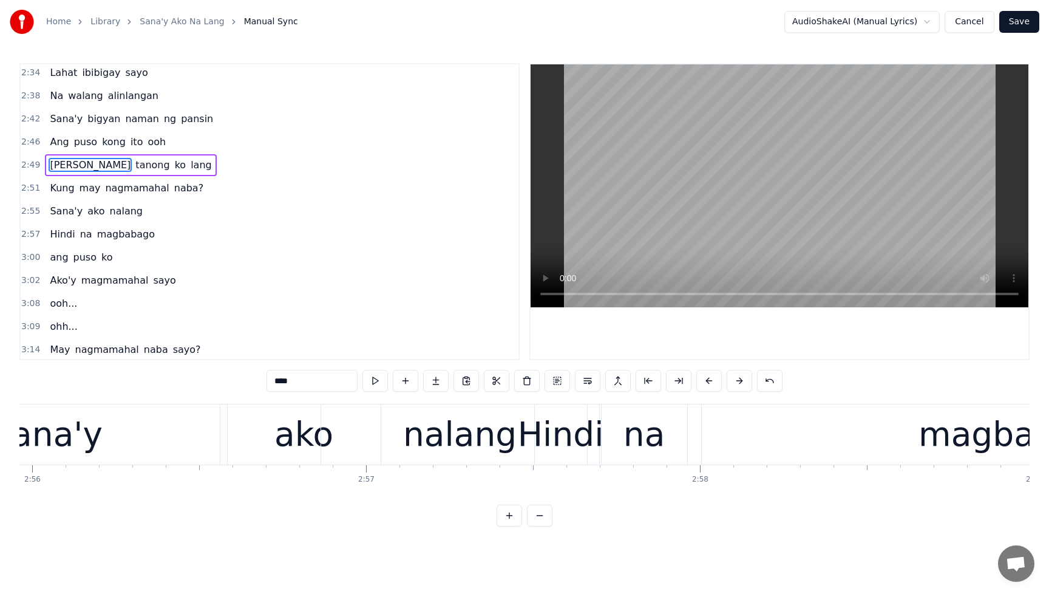
click at [590, 448] on div "Hindi" at bounding box center [561, 434] width 86 height 50
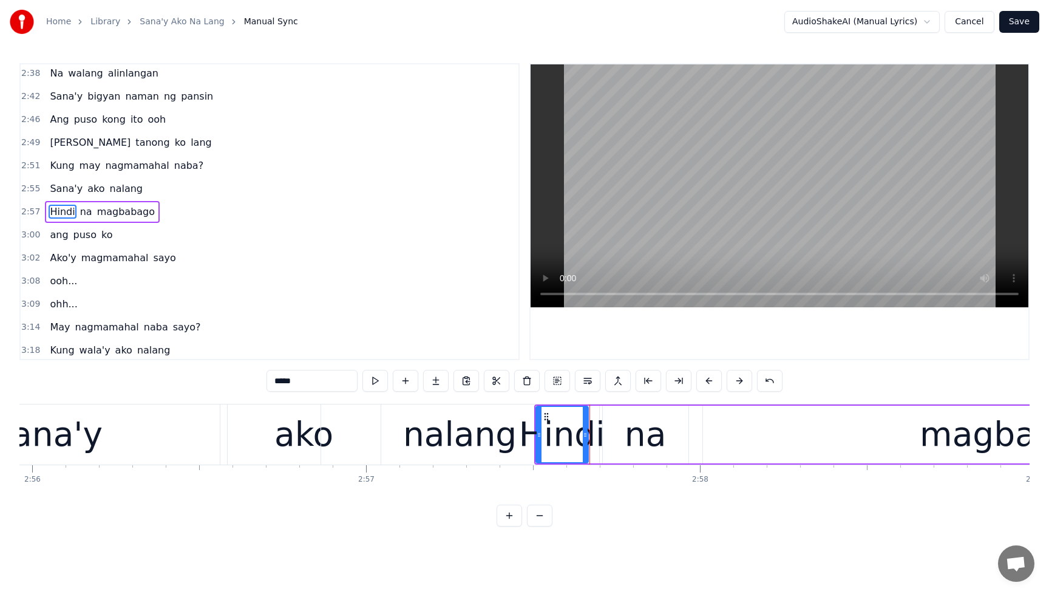
scroll to position [811, 0]
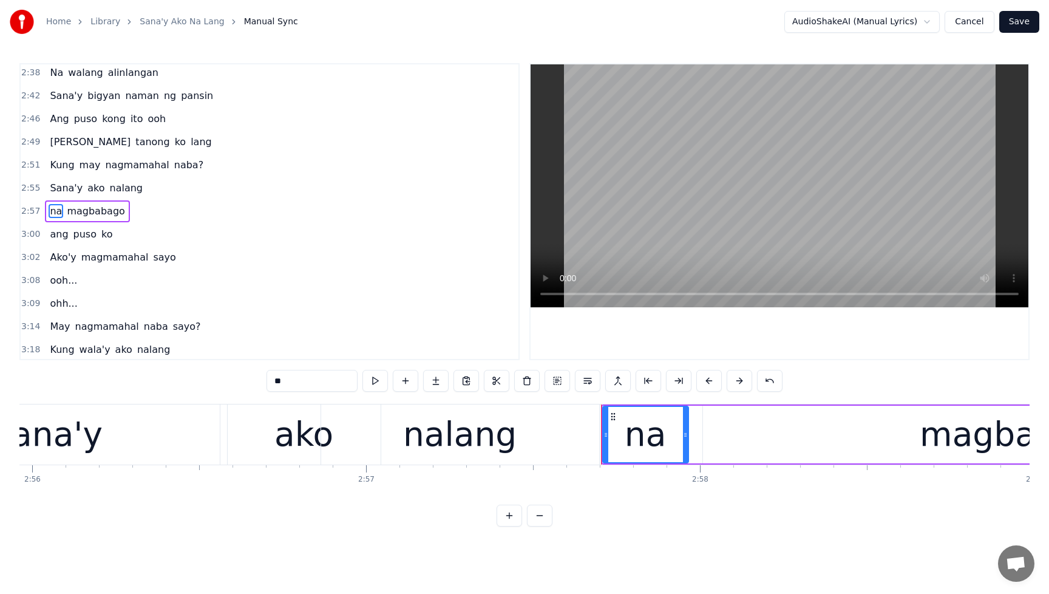
click at [49, 181] on span "Sana'y" at bounding box center [66, 188] width 35 height 14
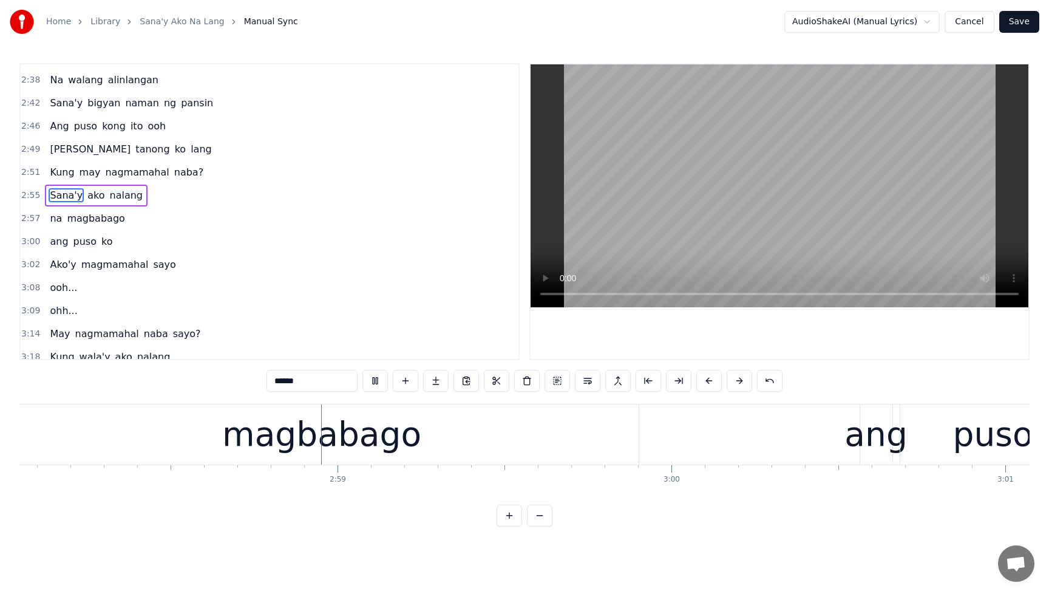
scroll to position [0, 59510]
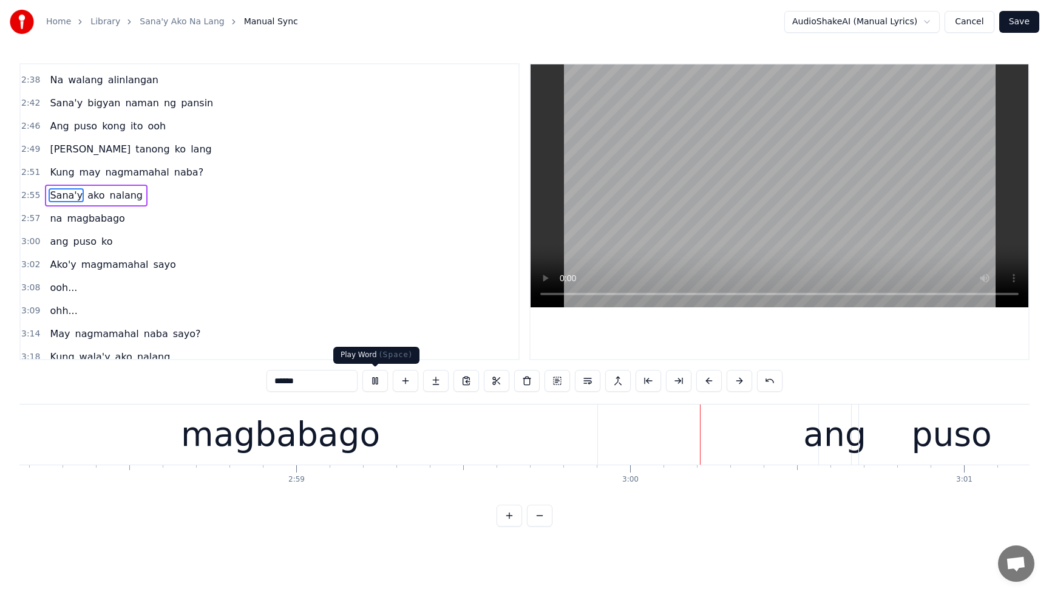
click at [374, 386] on button at bounding box center [376, 381] width 26 height 22
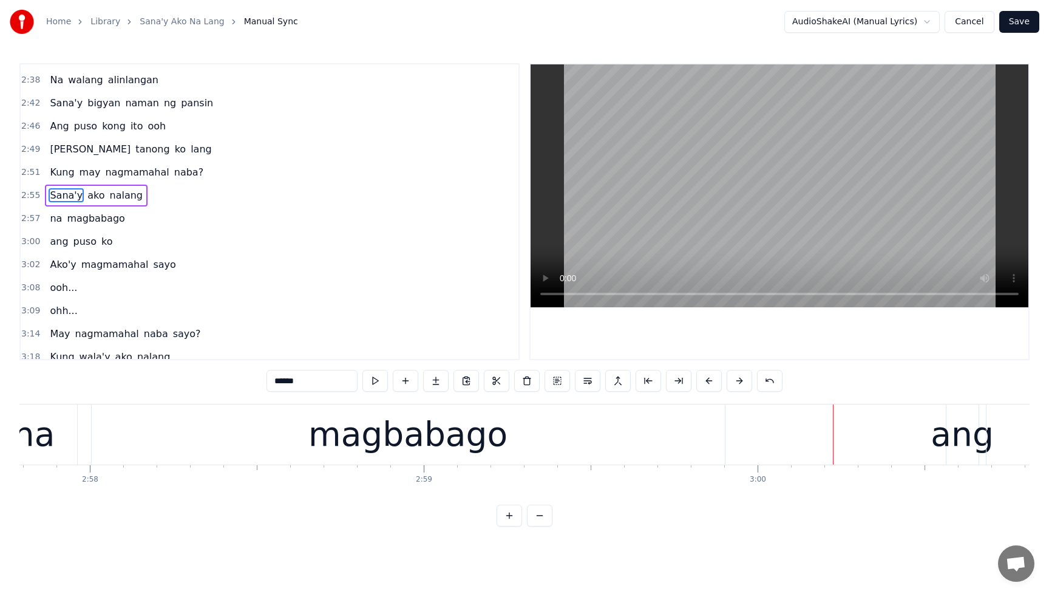
click at [56, 436] on div "na" at bounding box center [34, 434] width 86 height 60
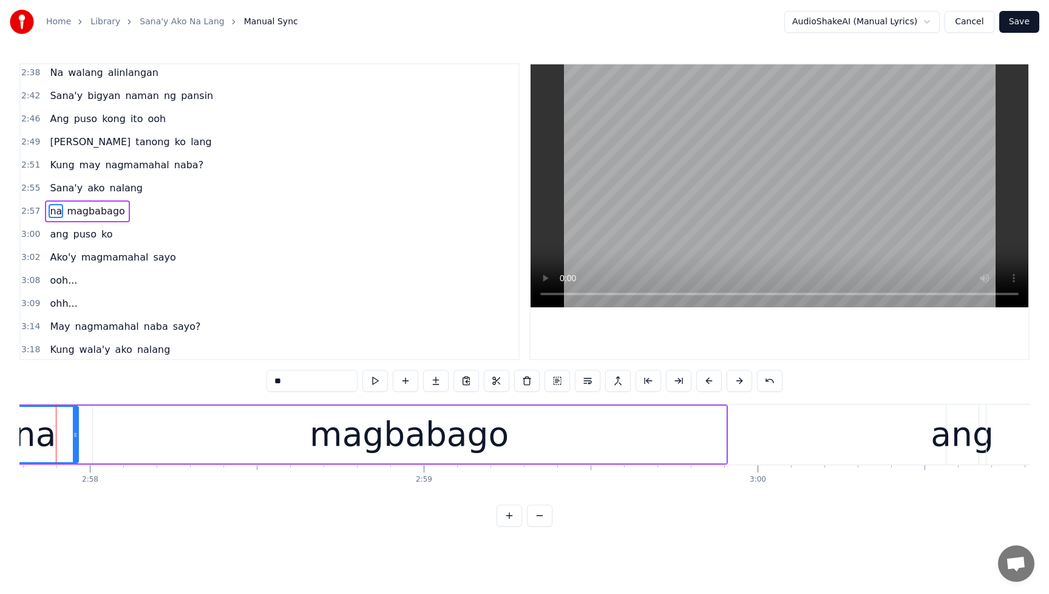
scroll to position [0, 59358]
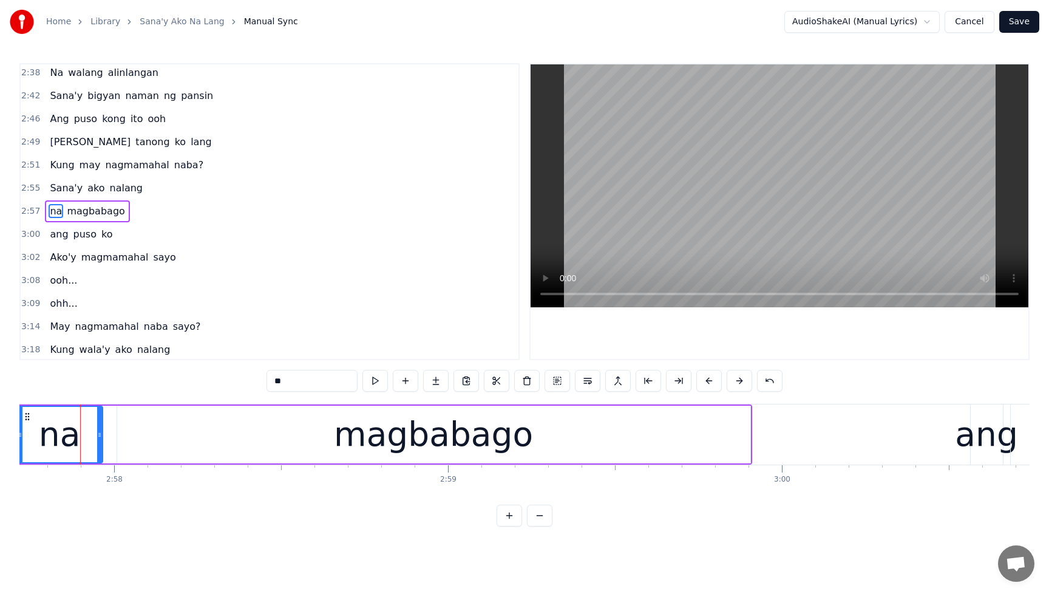
type input "*********"
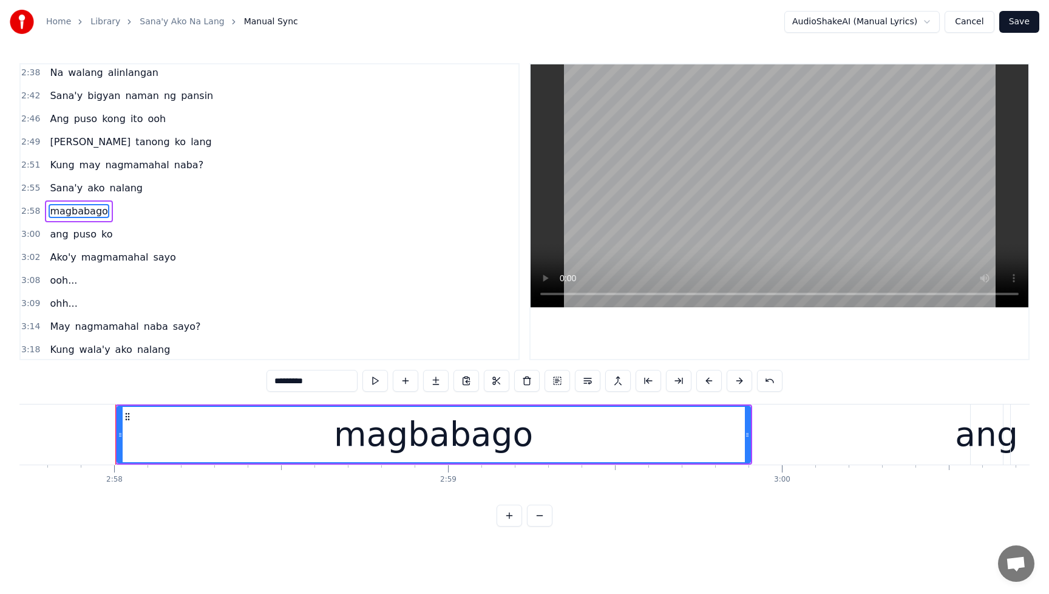
click at [47, 177] on div "Sana'y ako nalang" at bounding box center [96, 188] width 103 height 22
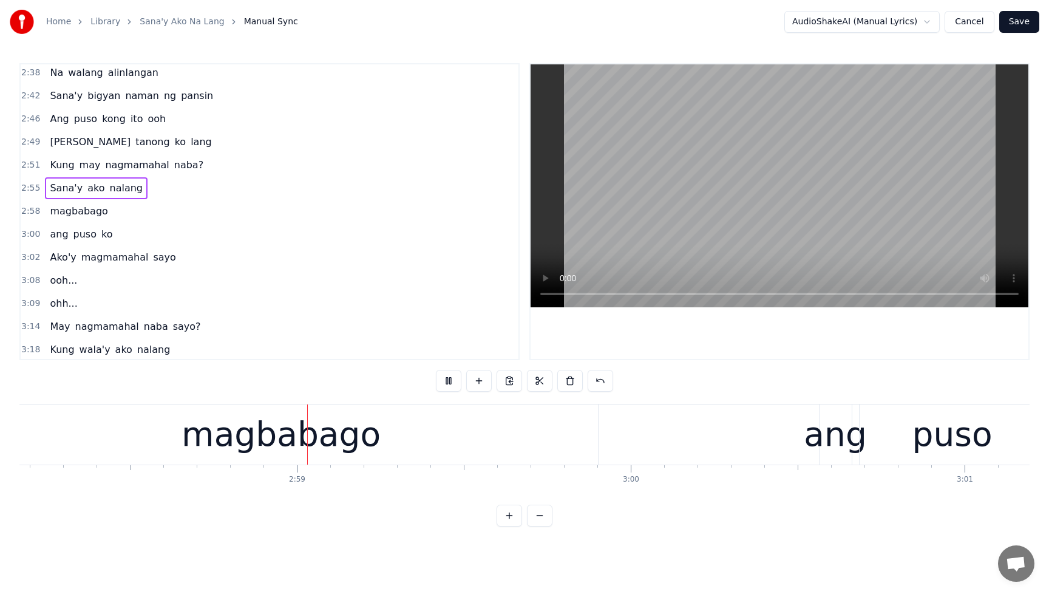
scroll to position [0, 59510]
click at [449, 381] on button at bounding box center [449, 381] width 26 height 22
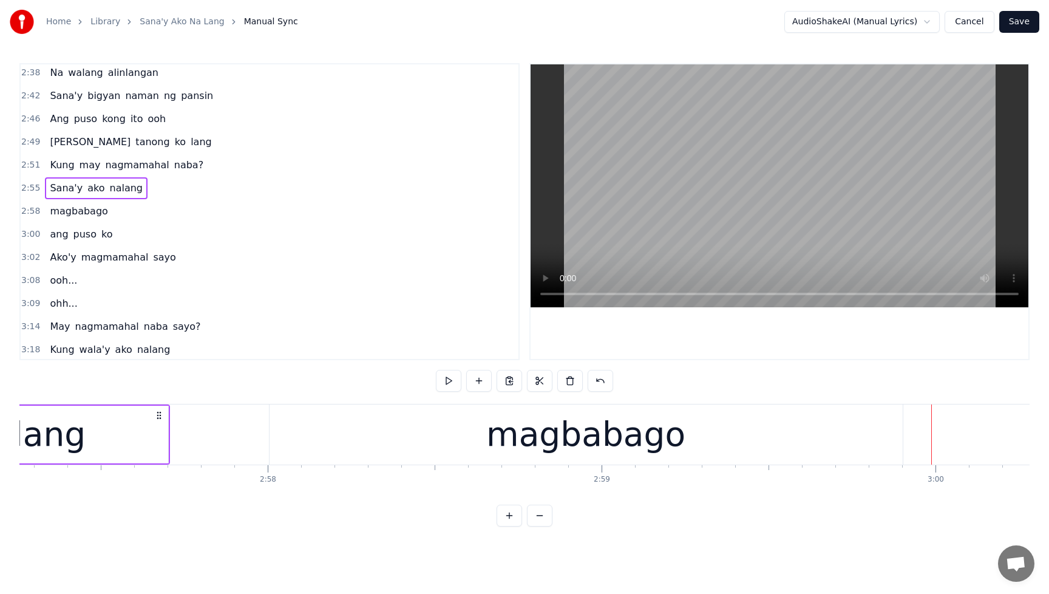
scroll to position [0, 59155]
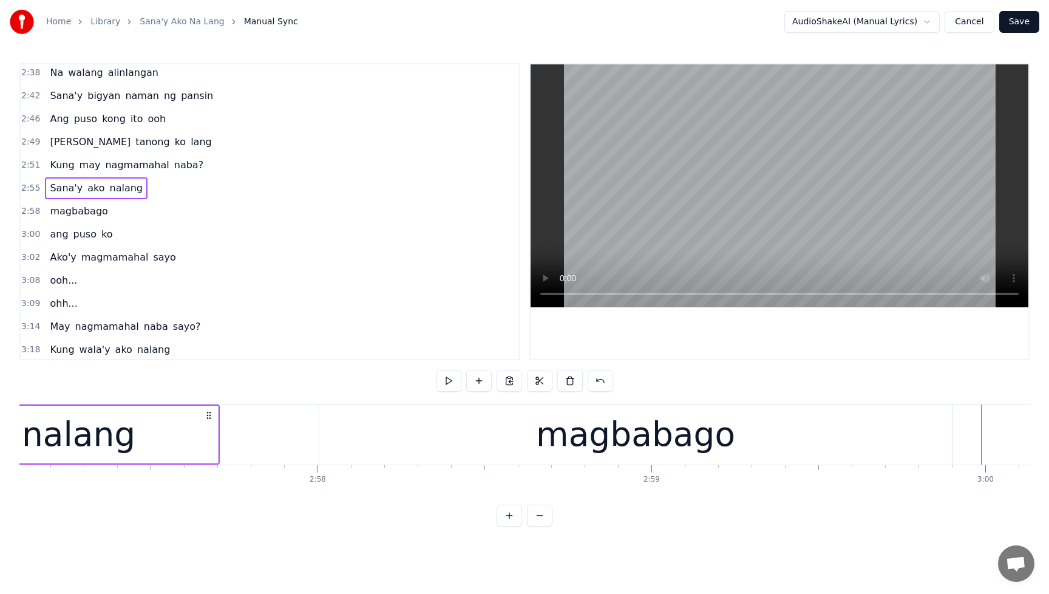
click at [672, 445] on div "magbabago" at bounding box center [635, 434] width 199 height 50
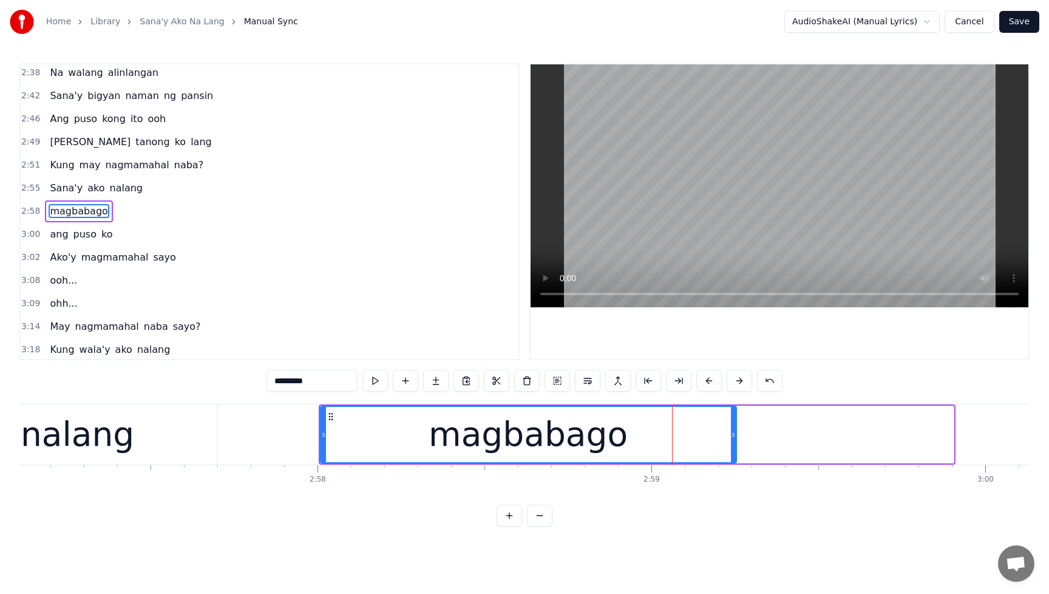
drag, startPoint x: 952, startPoint y: 435, endPoint x: 734, endPoint y: 443, distance: 217.5
click at [734, 443] on div at bounding box center [733, 434] width 5 height 55
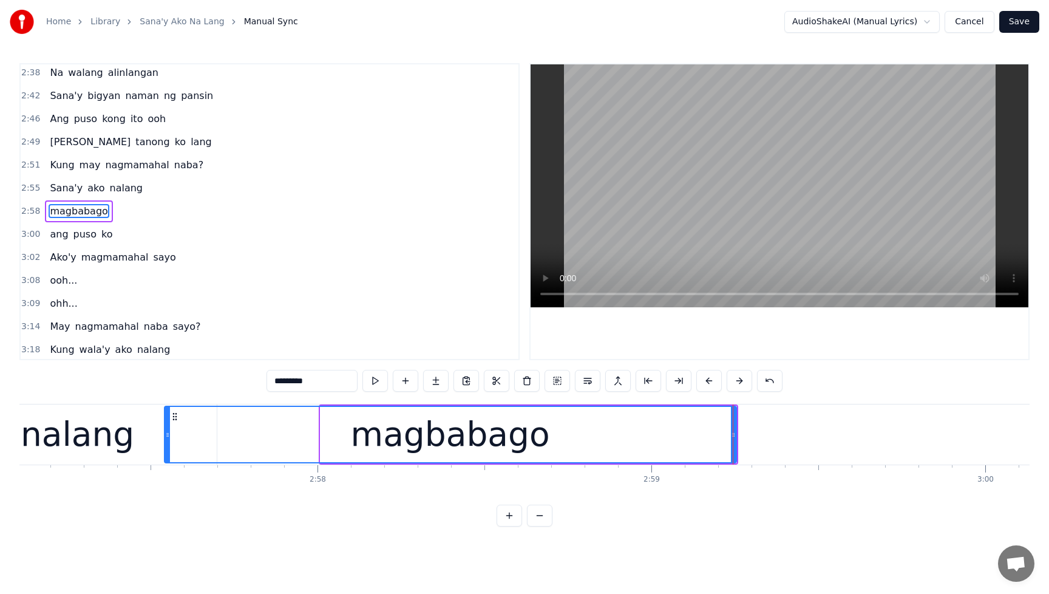
drag, startPoint x: 324, startPoint y: 435, endPoint x: 168, endPoint y: 444, distance: 156.3
click at [168, 444] on div at bounding box center [167, 434] width 5 height 55
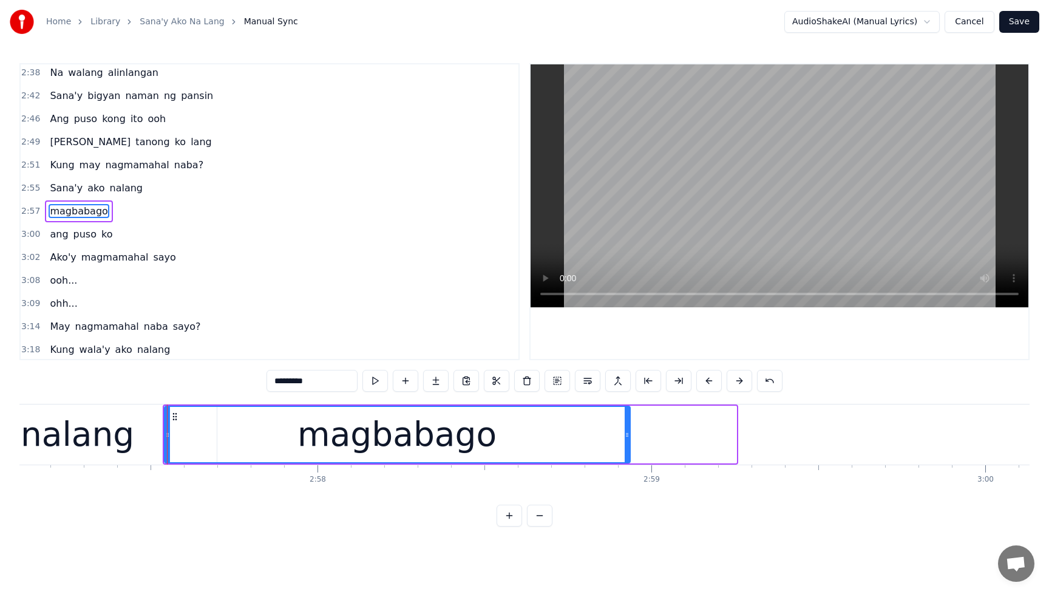
drag, startPoint x: 735, startPoint y: 438, endPoint x: 629, endPoint y: 450, distance: 106.9
click at [629, 450] on div at bounding box center [627, 434] width 5 height 55
click at [51, 180] on div "Sana'y ako nalang" at bounding box center [96, 188] width 103 height 22
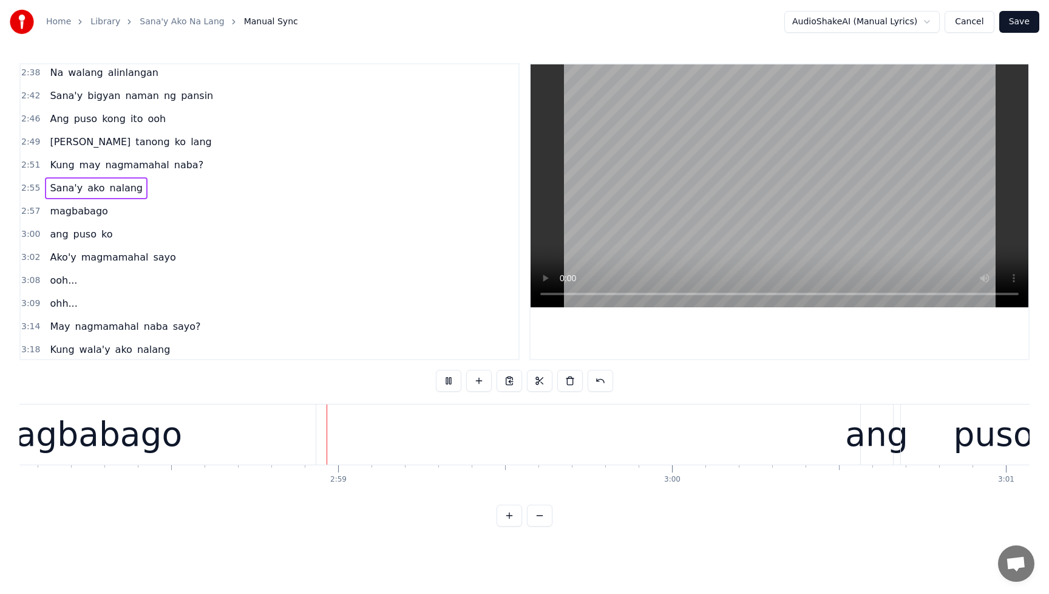
scroll to position [0, 59510]
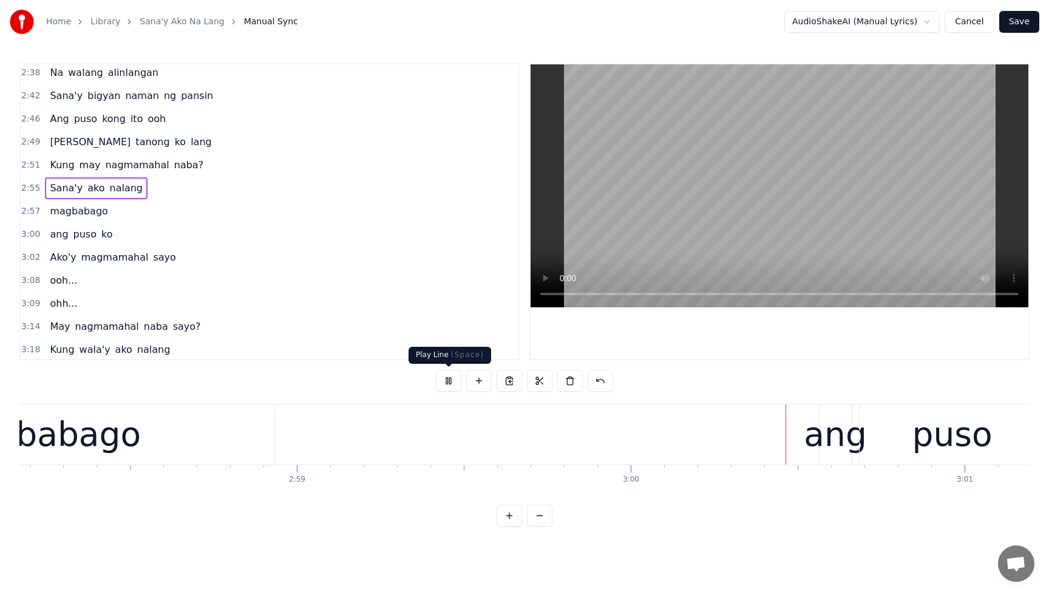
click at [448, 380] on button at bounding box center [449, 381] width 26 height 22
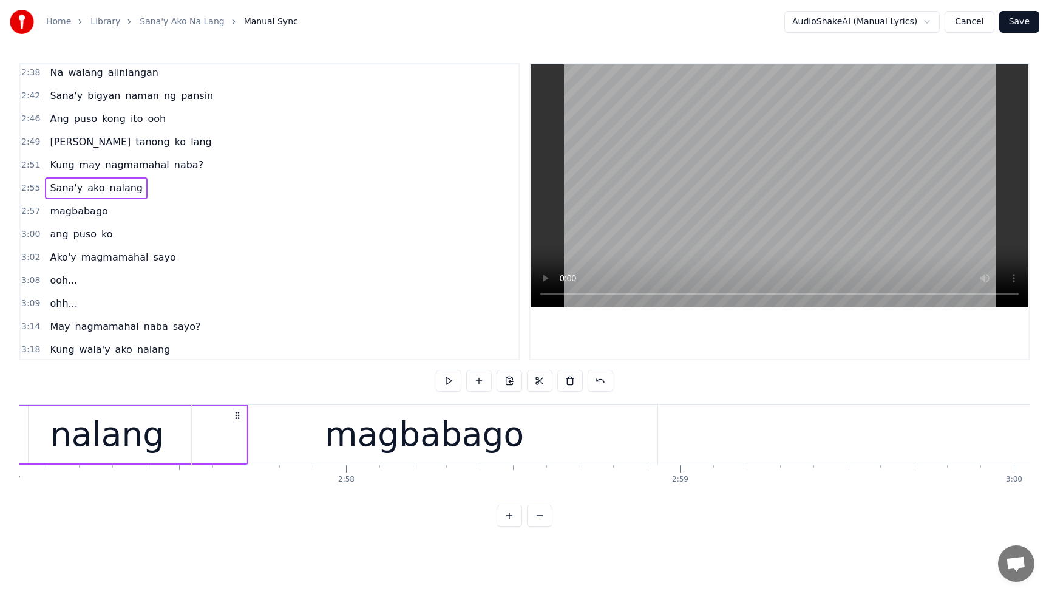
scroll to position [0, 59077]
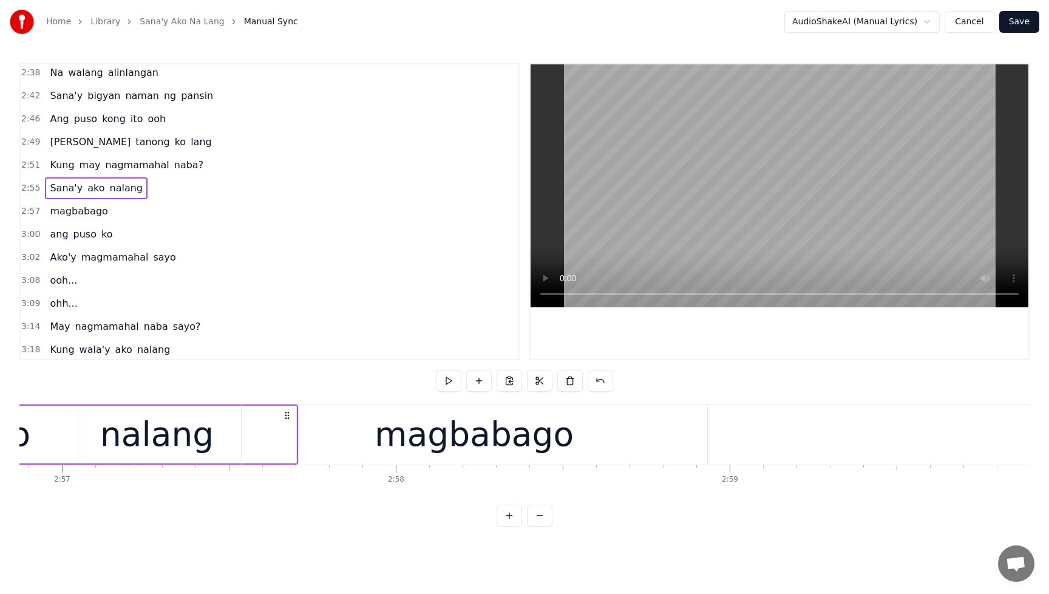
click at [527, 446] on div "magbabago" at bounding box center [474, 434] width 199 height 50
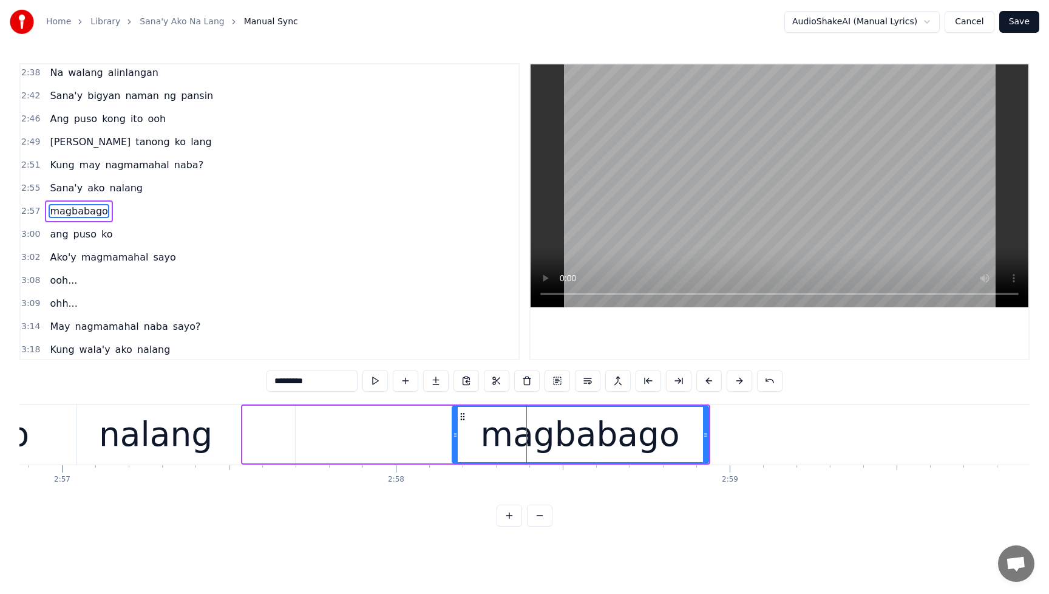
drag, startPoint x: 246, startPoint y: 436, endPoint x: 455, endPoint y: 451, distance: 210.0
click at [455, 451] on div at bounding box center [455, 434] width 5 height 55
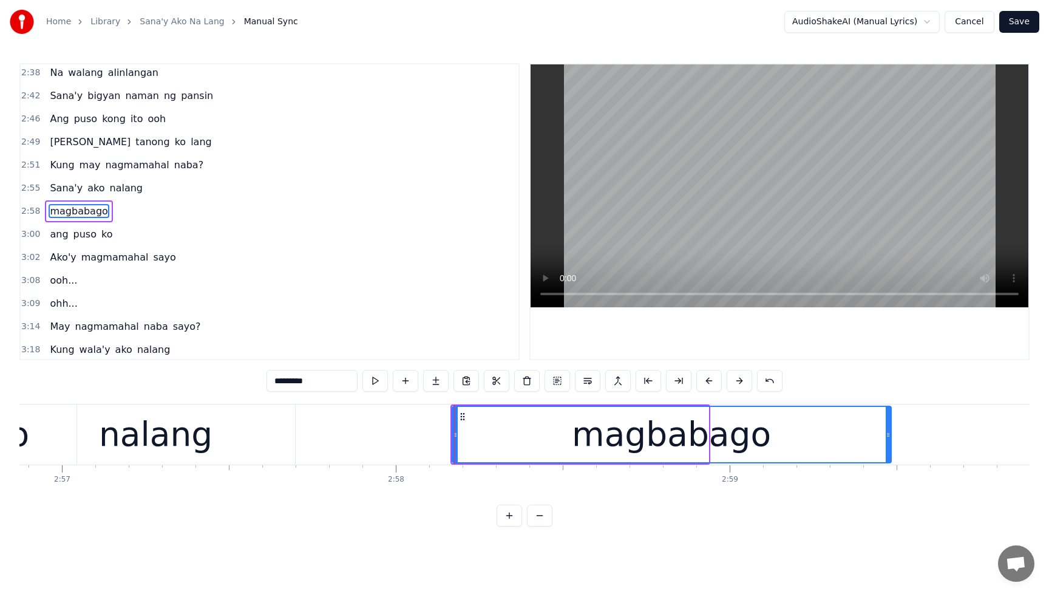
drag, startPoint x: 706, startPoint y: 435, endPoint x: 888, endPoint y: 440, distance: 182.2
click at [888, 439] on div at bounding box center [888, 434] width 5 height 55
click at [49, 179] on div "Sana'y ako nalang" at bounding box center [96, 188] width 103 height 22
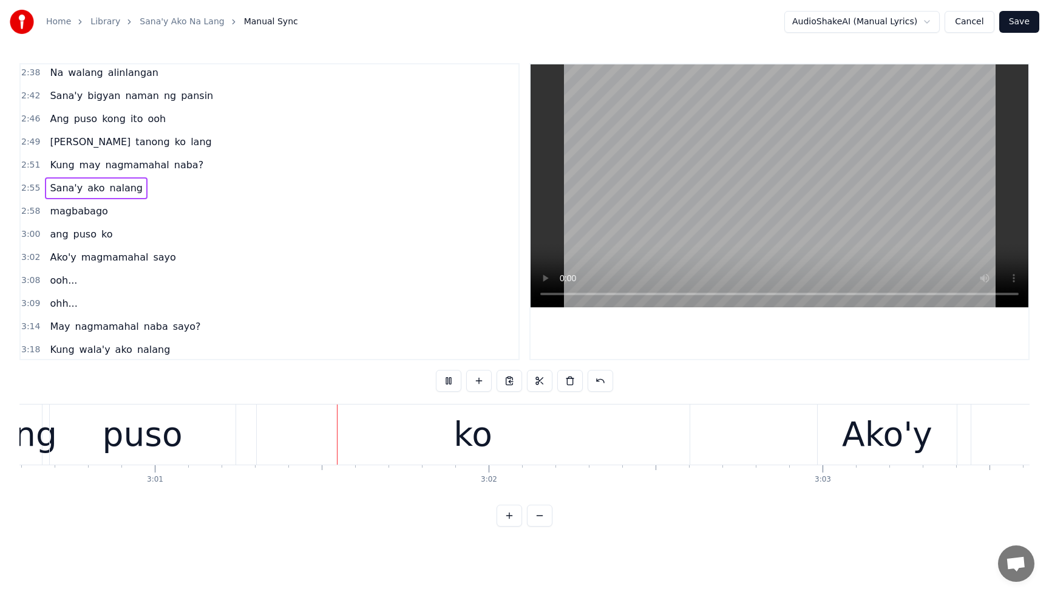
scroll to position [0, 60397]
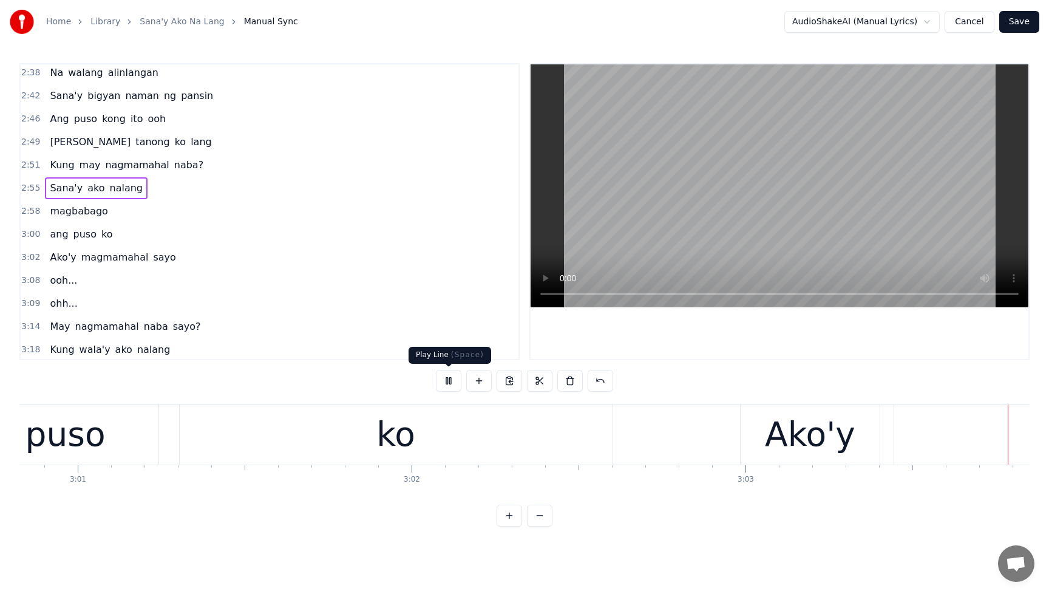
click at [443, 381] on button at bounding box center [449, 381] width 26 height 22
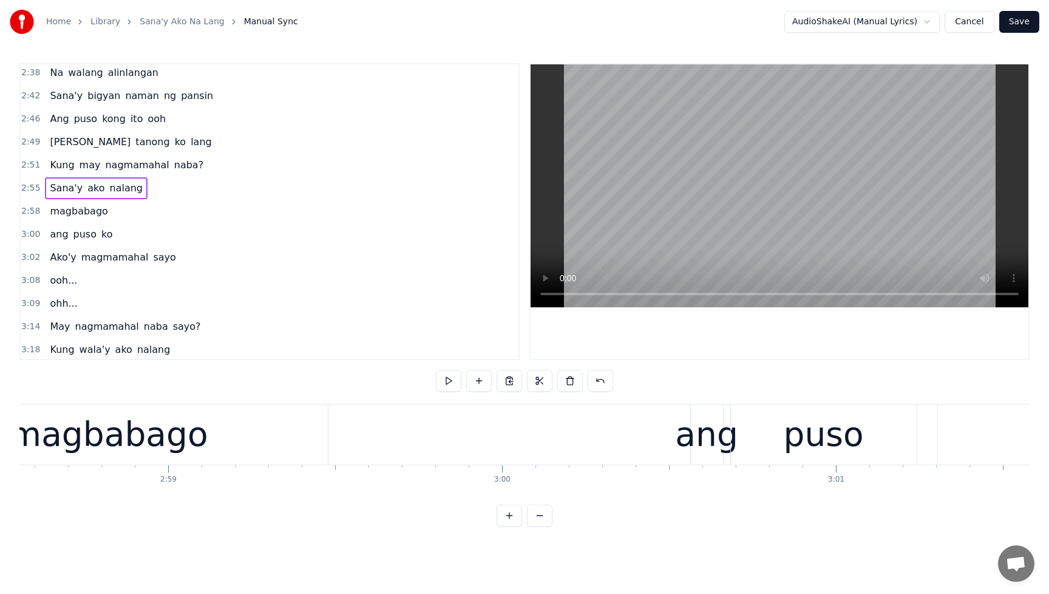
scroll to position [0, 59589]
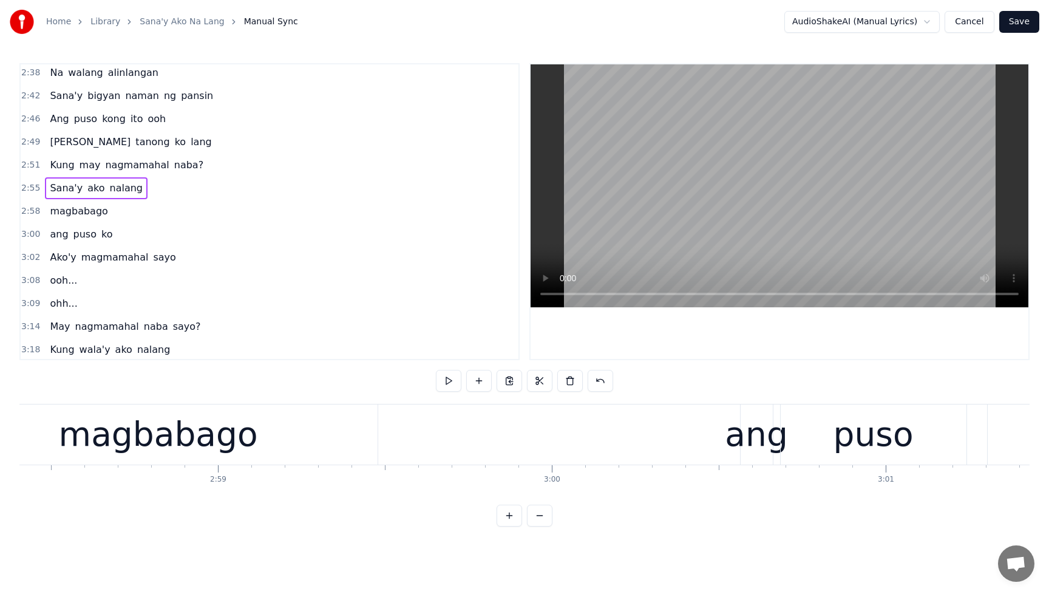
click at [223, 437] on div "magbabago" at bounding box center [158, 434] width 199 height 50
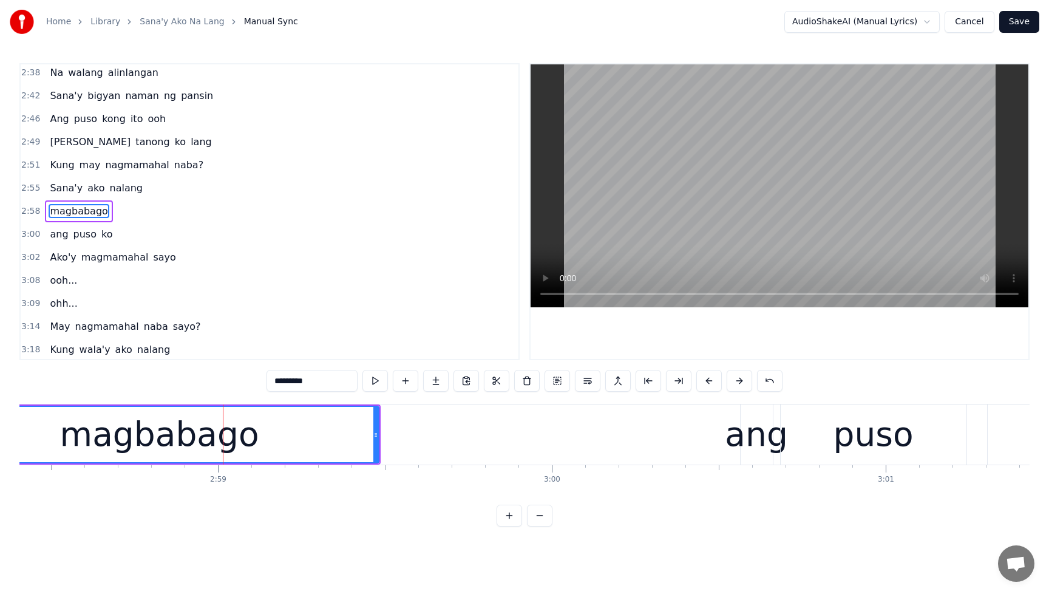
click at [742, 447] on div "ang" at bounding box center [756, 434] width 63 height 50
type input "***"
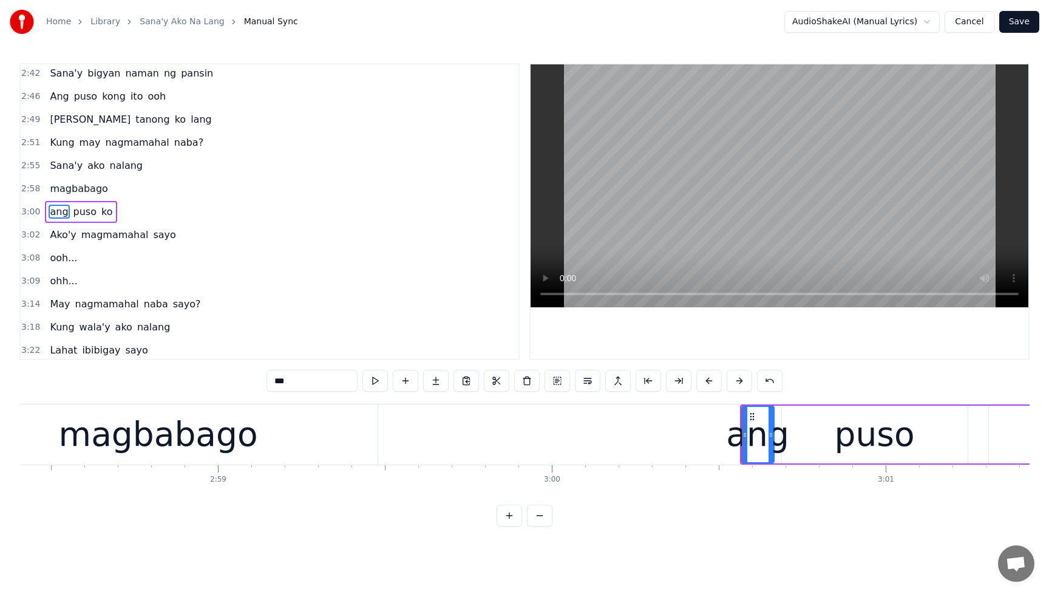
scroll to position [834, 0]
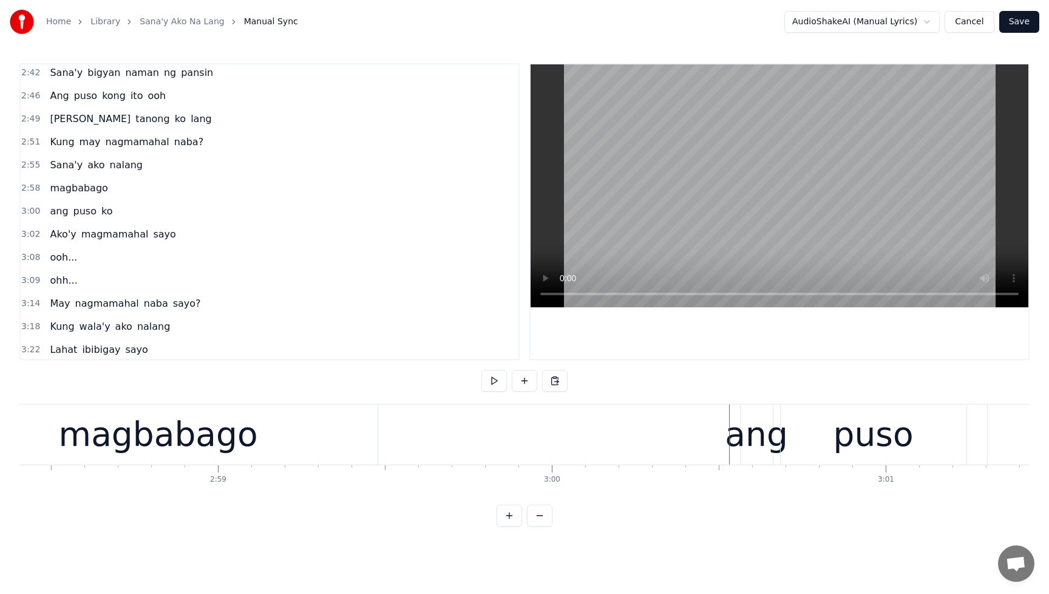
click at [742, 438] on div "ang" at bounding box center [756, 434] width 63 height 50
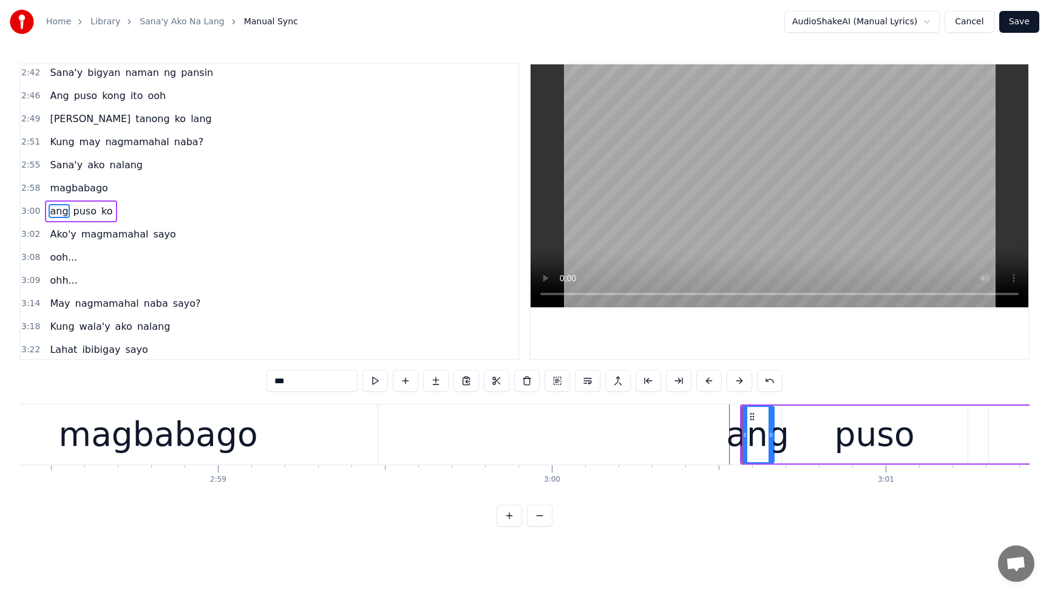
drag, startPoint x: 750, startPoint y: 436, endPoint x: 712, endPoint y: 443, distance: 38.2
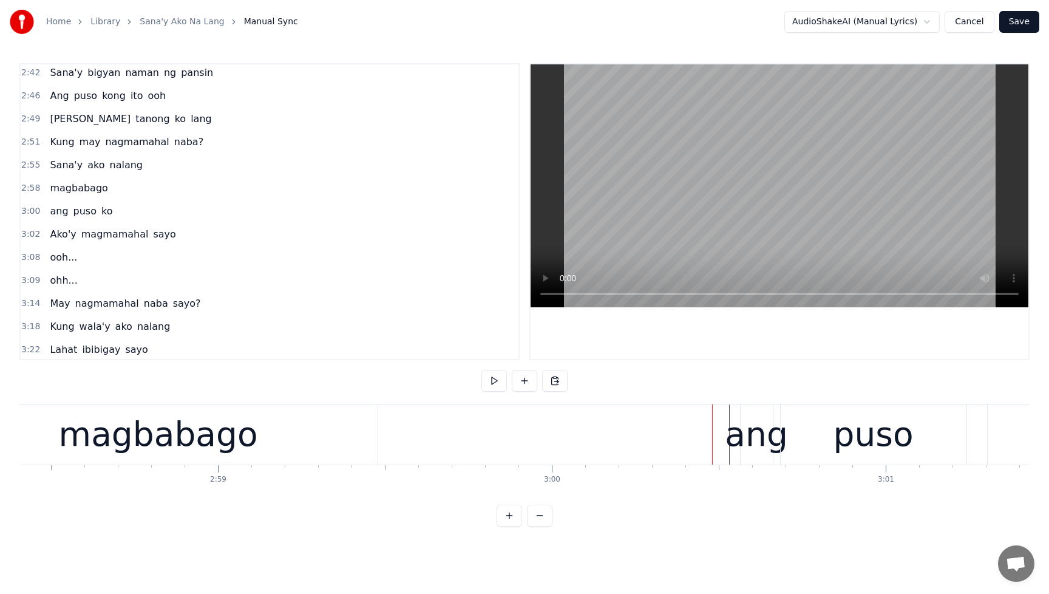
click at [745, 413] on div "ang" at bounding box center [756, 434] width 63 height 50
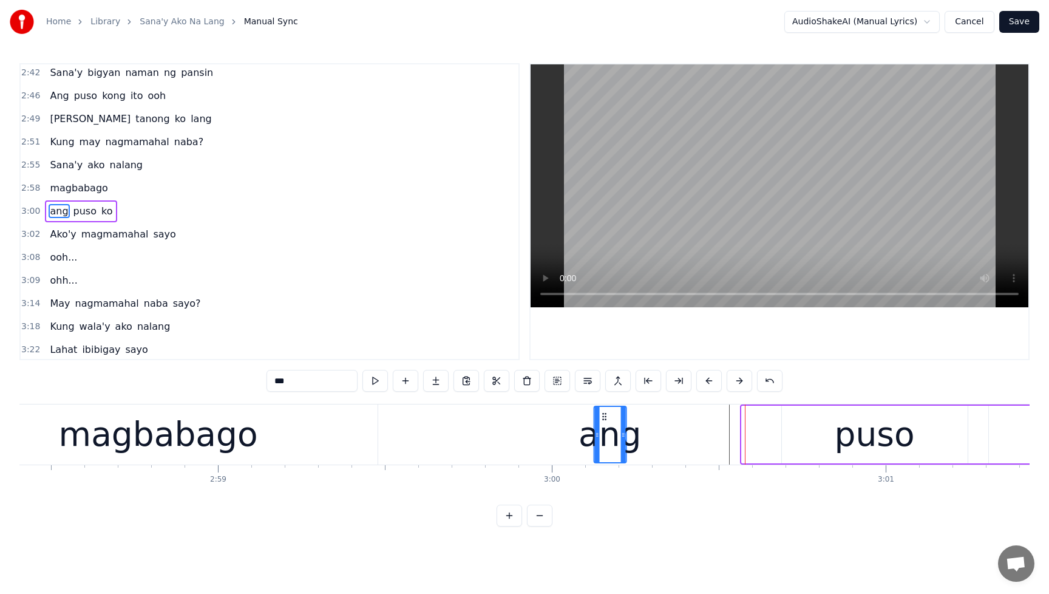
drag, startPoint x: 751, startPoint y: 414, endPoint x: 611, endPoint y: 426, distance: 140.2
click at [602, 424] on div "ang" at bounding box center [610, 434] width 31 height 55
click at [878, 434] on div "puso" at bounding box center [875, 434] width 80 height 50
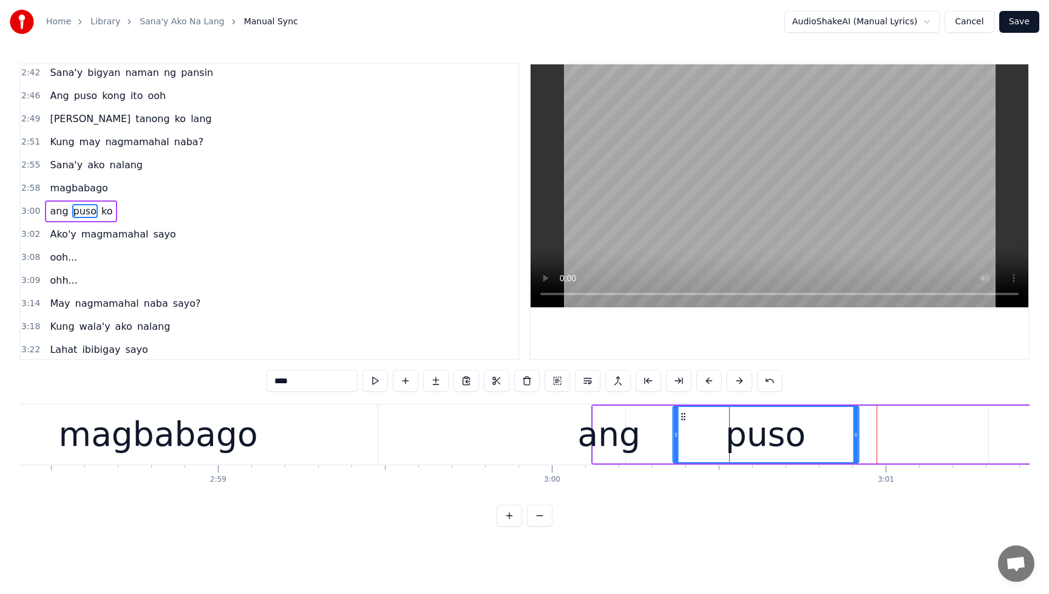
drag, startPoint x: 794, startPoint y: 415, endPoint x: 685, endPoint y: 424, distance: 109.1
click at [685, 424] on div "puso" at bounding box center [765, 434] width 185 height 55
click at [189, 436] on div "magbabago" at bounding box center [158, 434] width 199 height 50
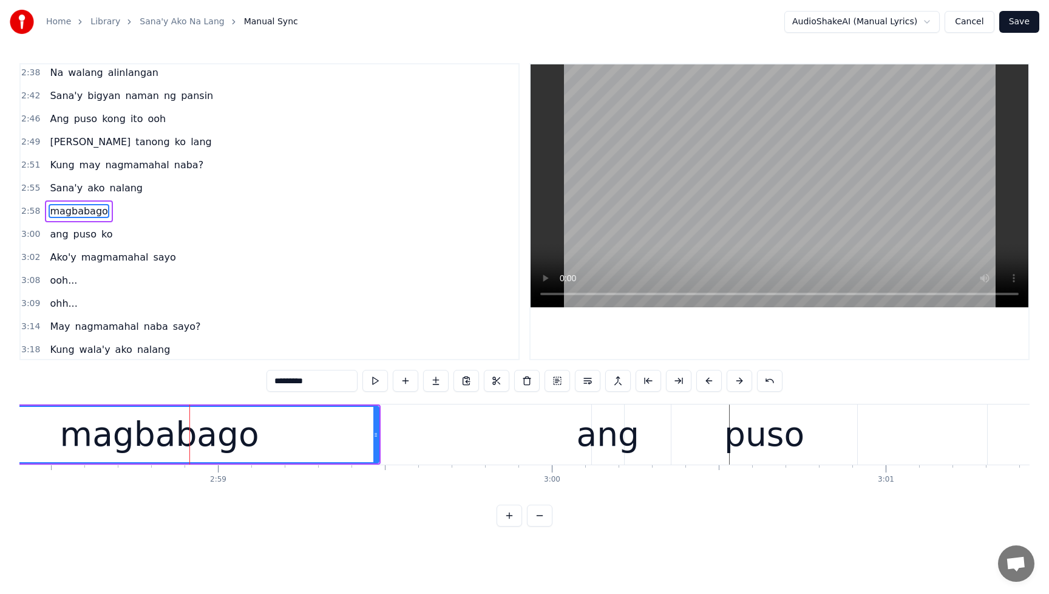
scroll to position [0, 59284]
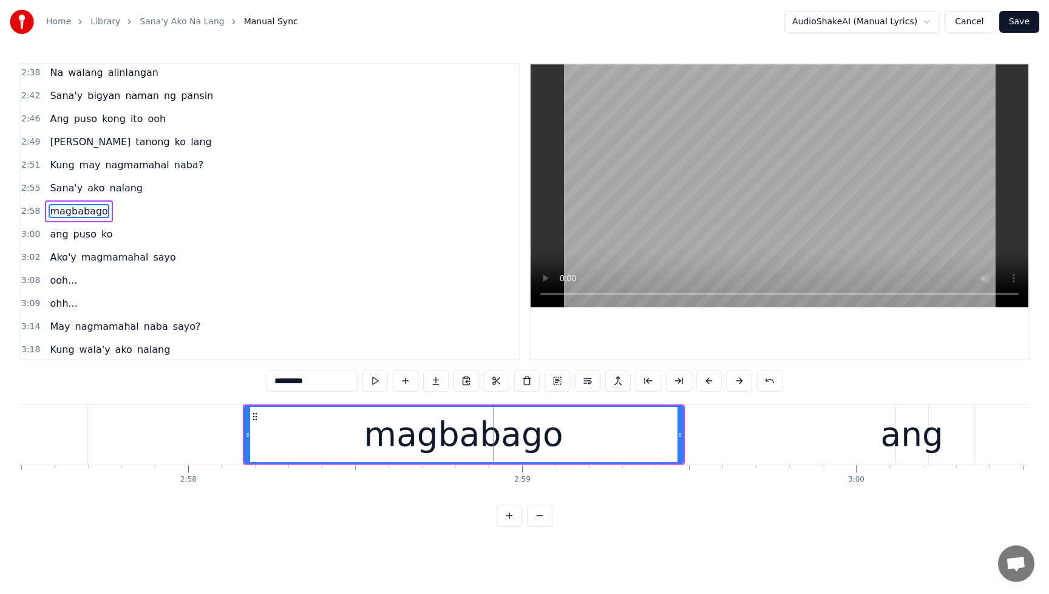
click at [683, 436] on div "magbabago" at bounding box center [464, 435] width 440 height 58
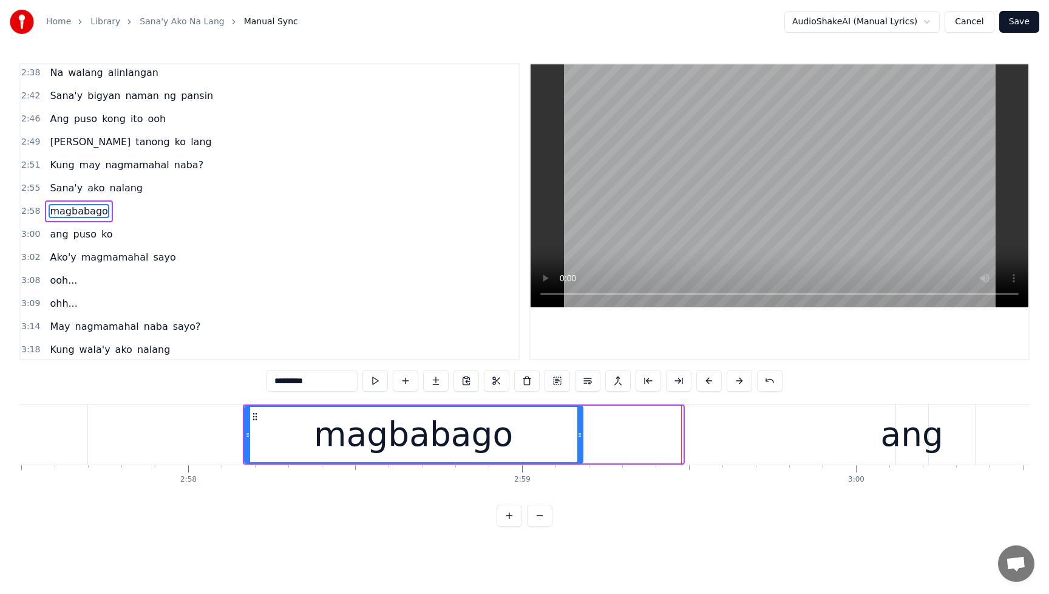
drag, startPoint x: 680, startPoint y: 435, endPoint x: 579, endPoint y: 441, distance: 100.4
click at [579, 443] on div at bounding box center [580, 434] width 5 height 55
click at [56, 183] on span "Sana'y" at bounding box center [66, 188] width 35 height 14
type input "******"
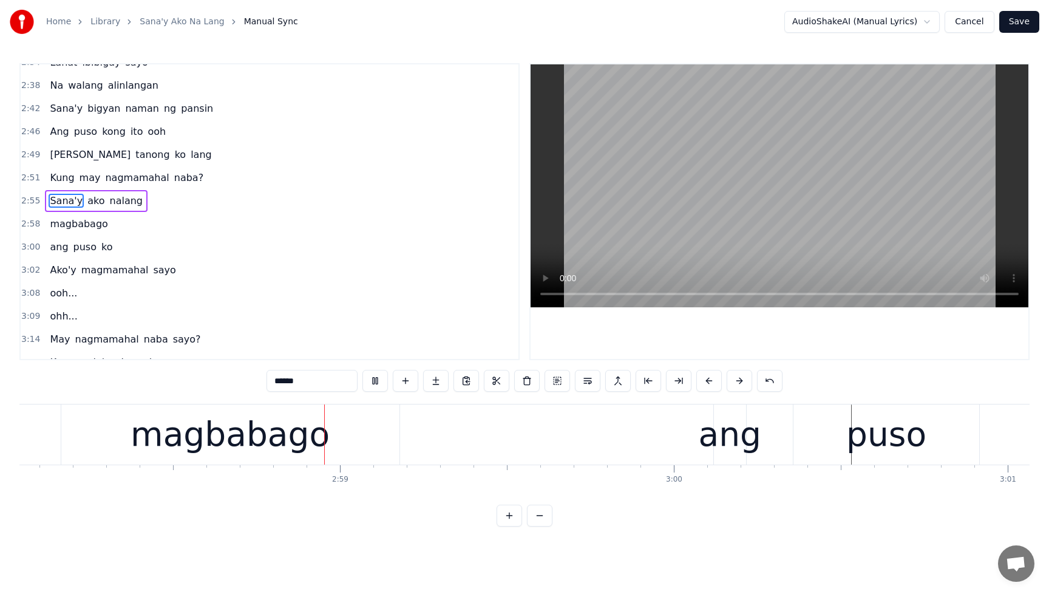
scroll to position [0, 59507]
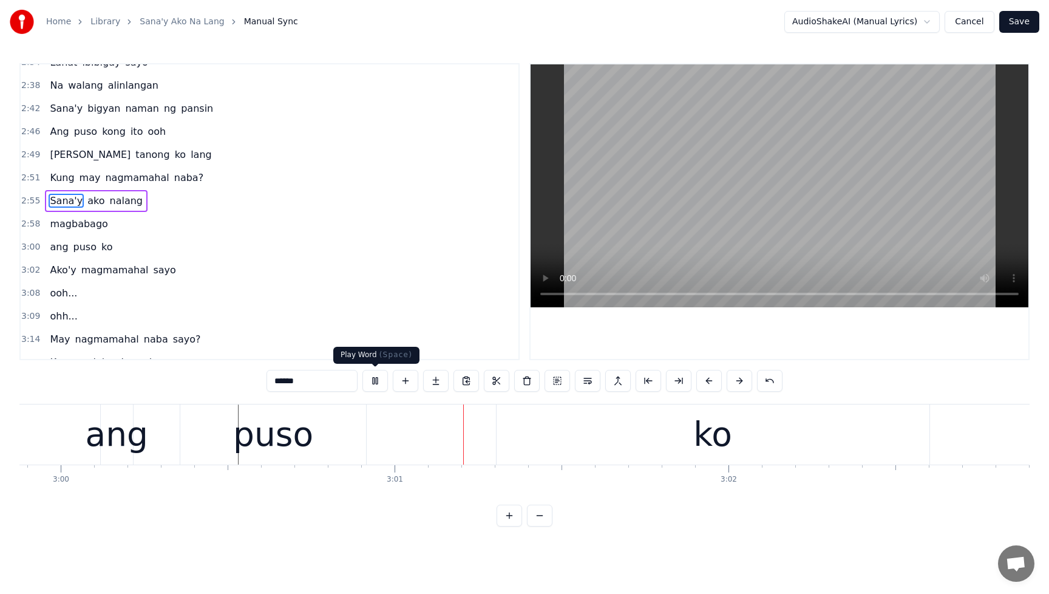
click at [372, 380] on button at bounding box center [376, 381] width 26 height 22
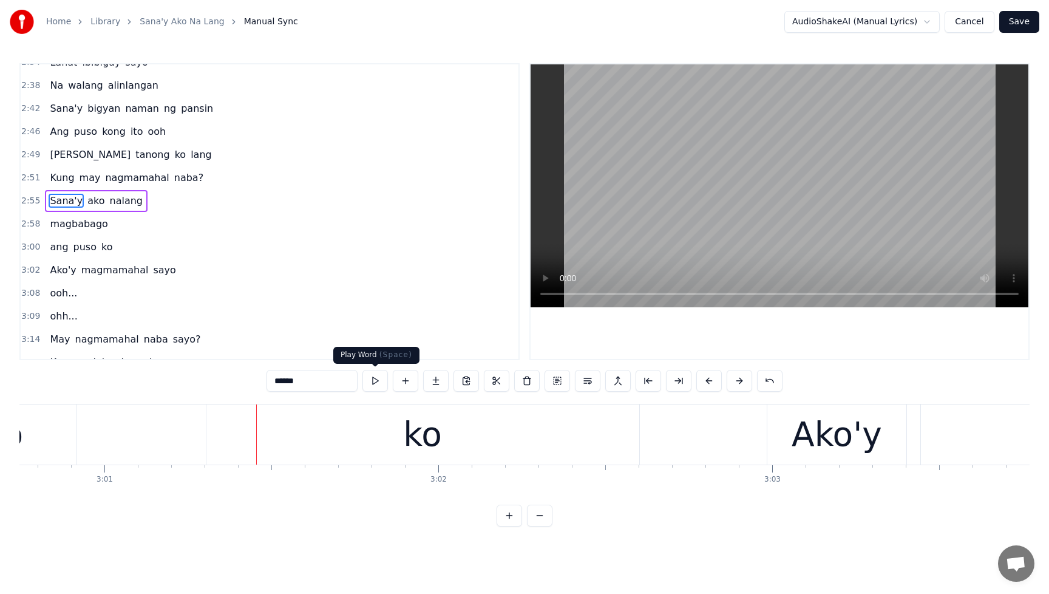
scroll to position [0, 60397]
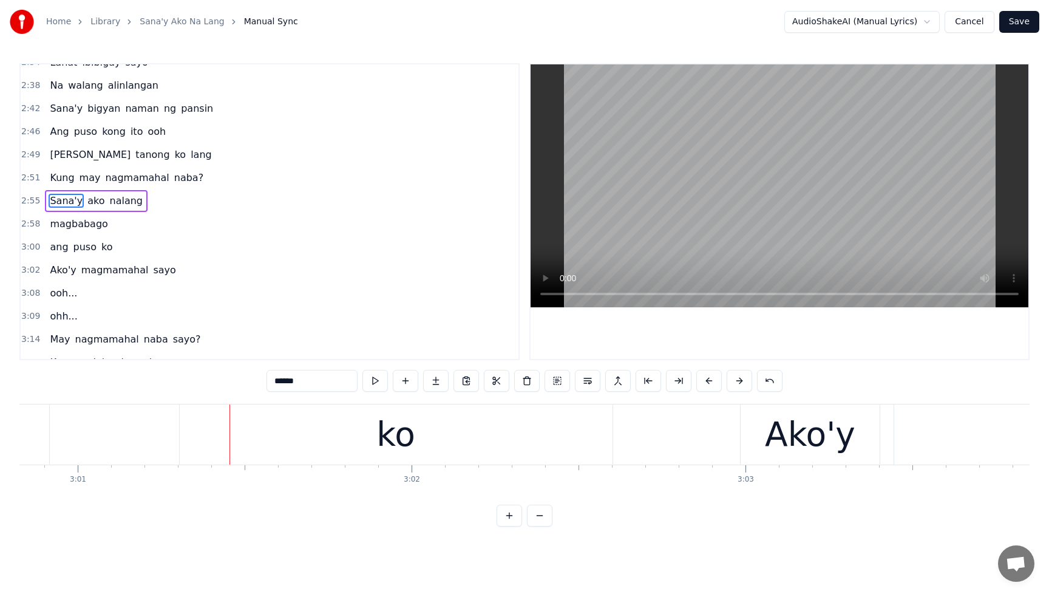
click at [55, 191] on div "Sana'y ako nalang" at bounding box center [96, 201] width 103 height 22
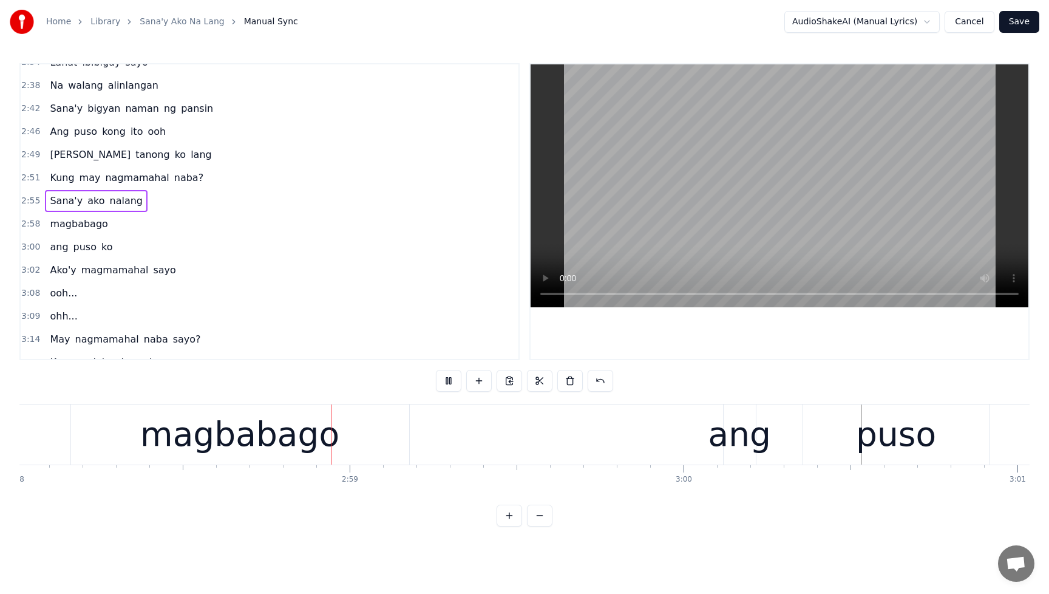
scroll to position [0, 59511]
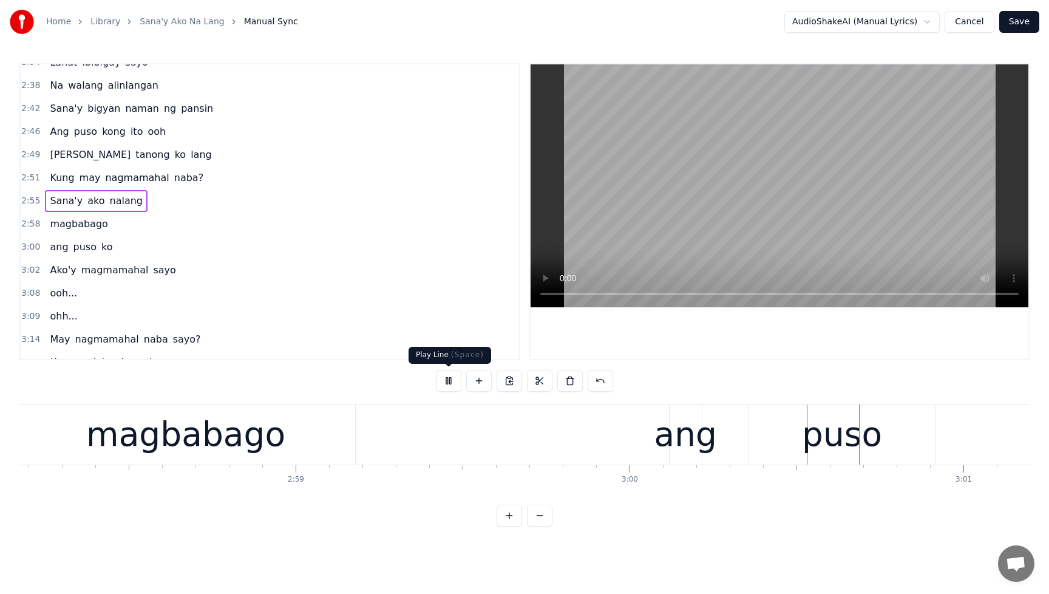
click at [449, 380] on button at bounding box center [449, 381] width 26 height 22
click at [115, 205] on span "nalang" at bounding box center [127, 201] width 36 height 14
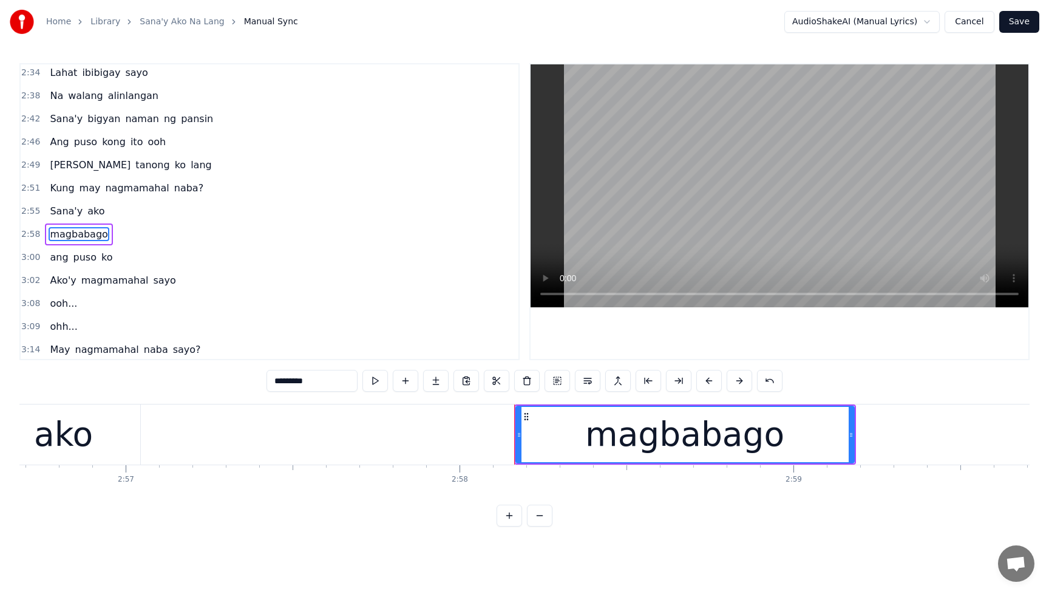
scroll to position [811, 0]
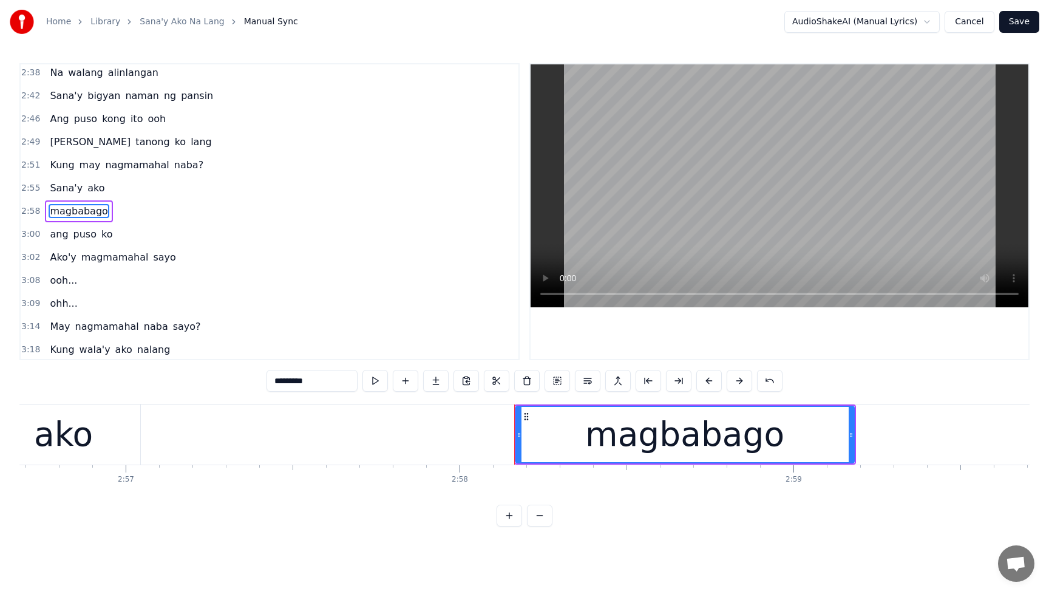
click at [92, 441] on div "ako" at bounding box center [63, 434] width 153 height 60
type input "***"
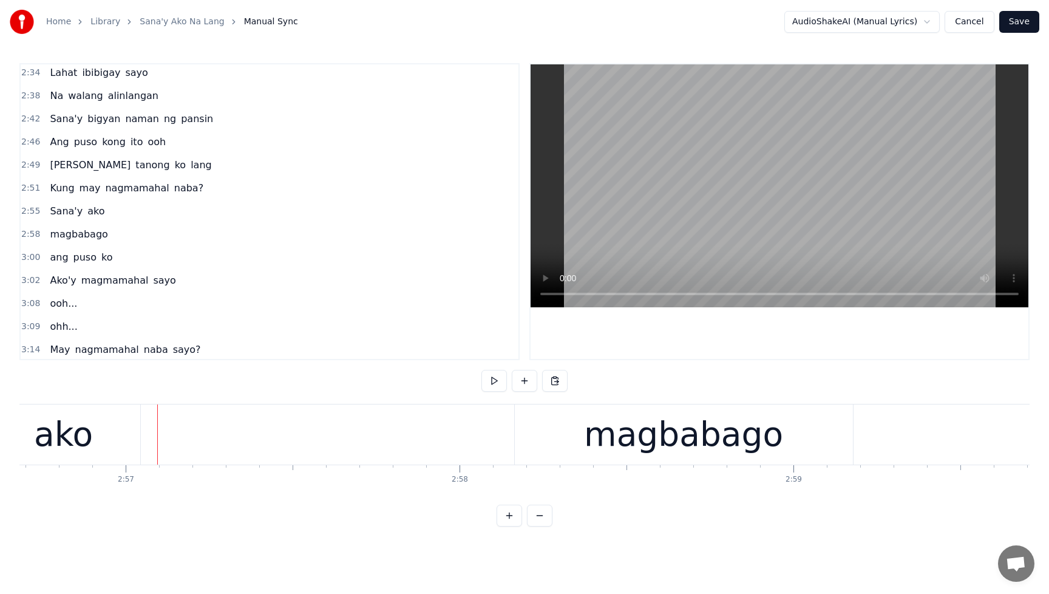
click at [125, 434] on div "ako" at bounding box center [63, 434] width 153 height 60
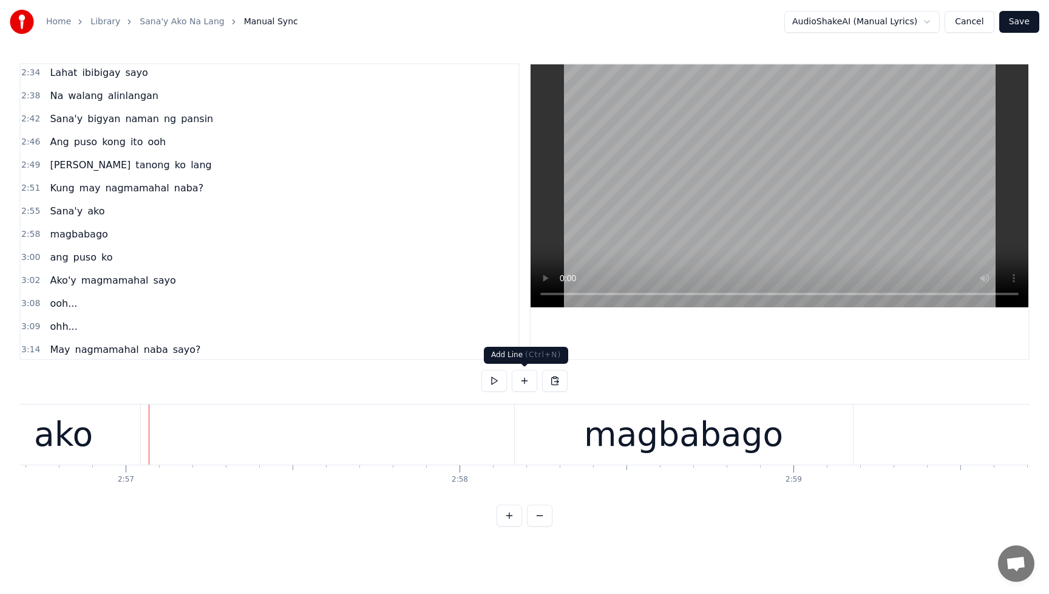
click at [525, 382] on button at bounding box center [525, 381] width 26 height 22
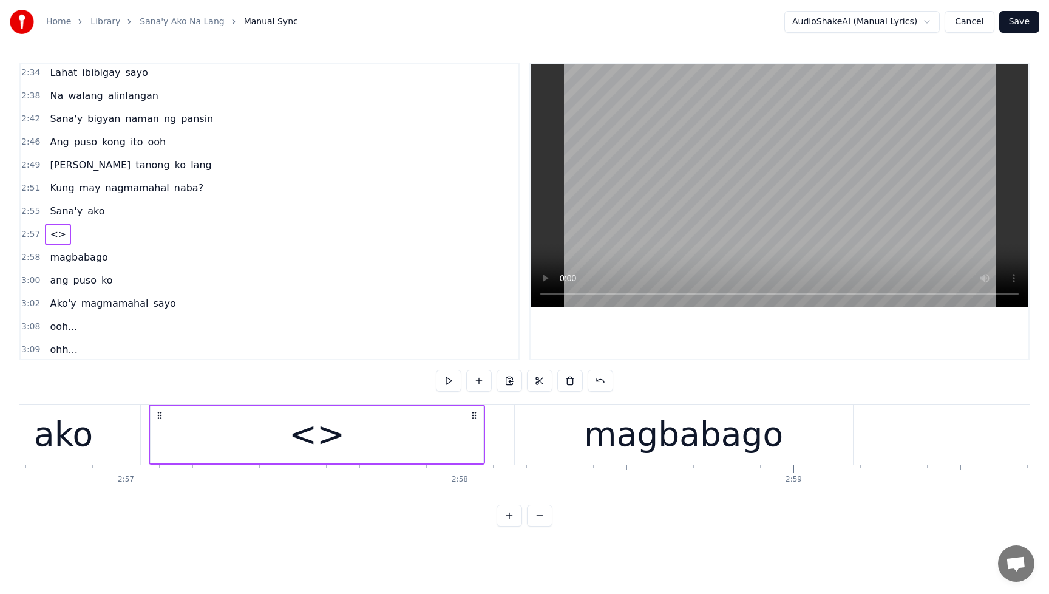
click at [332, 442] on div "<>" at bounding box center [317, 434] width 56 height 50
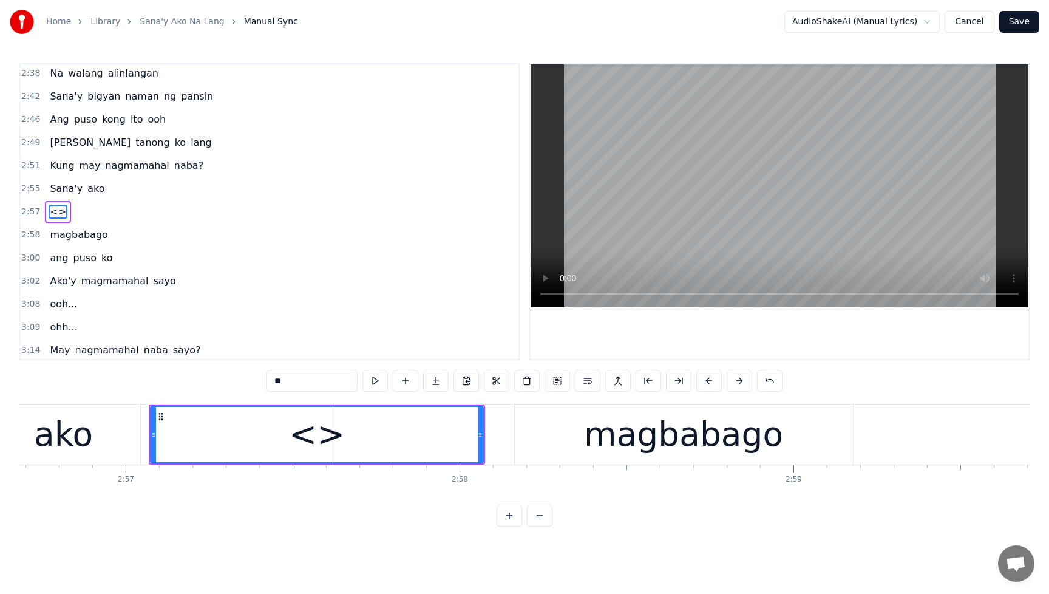
scroll to position [811, 0]
drag, startPoint x: 289, startPoint y: 382, endPoint x: 247, endPoint y: 389, distance: 43.0
click at [247, 389] on div "0:16 Heto na naman 0:20 Sulyap ng '[PERSON_NAME] 0:23 Na nagsasabing 0:26 ika'y…" at bounding box center [524, 294] width 1011 height 463
type input "*"
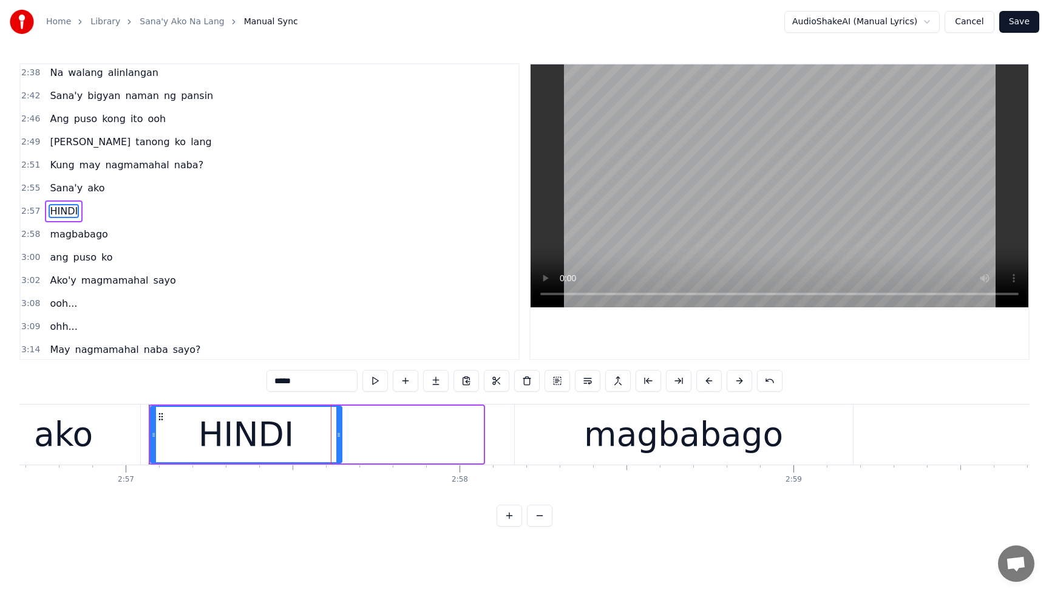
drag, startPoint x: 481, startPoint y: 432, endPoint x: 339, endPoint y: 438, distance: 141.6
click at [339, 438] on icon at bounding box center [338, 435] width 5 height 10
type input "*****"
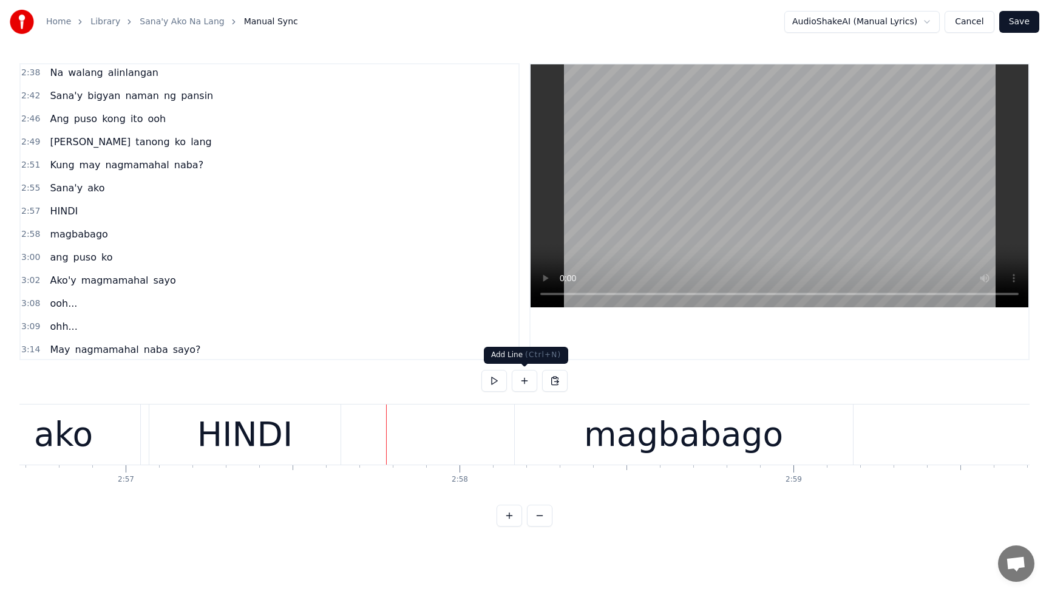
click at [520, 382] on button at bounding box center [525, 381] width 26 height 22
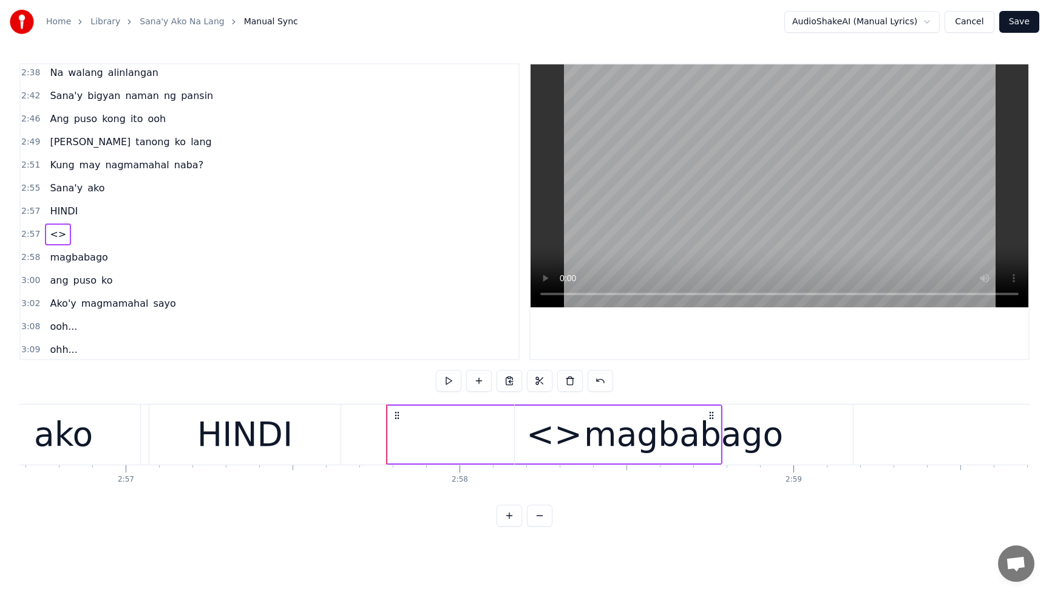
click at [553, 435] on div "magbabago" at bounding box center [684, 434] width 338 height 60
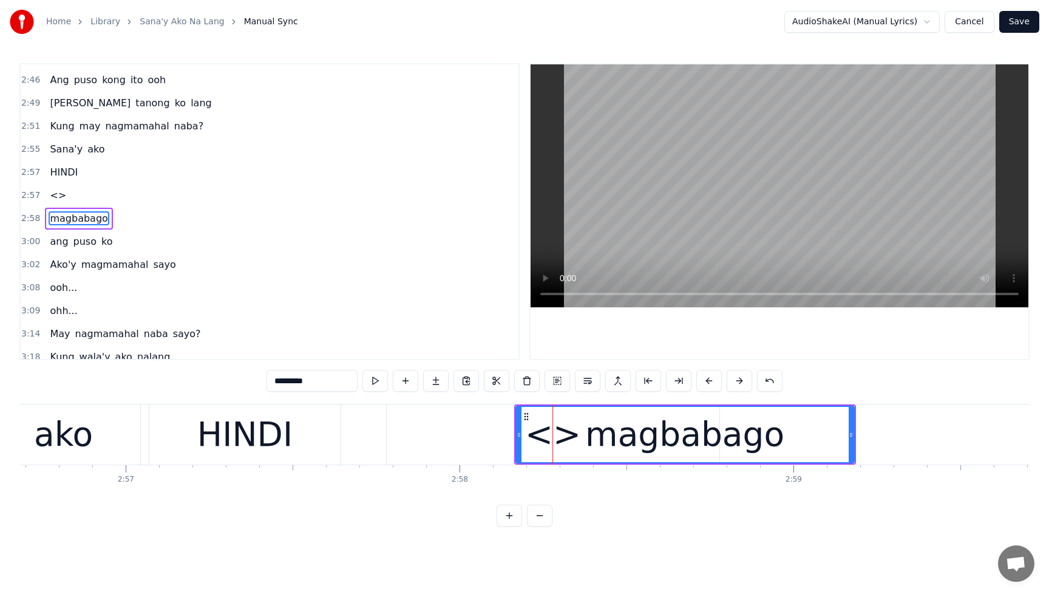
scroll to position [857, 0]
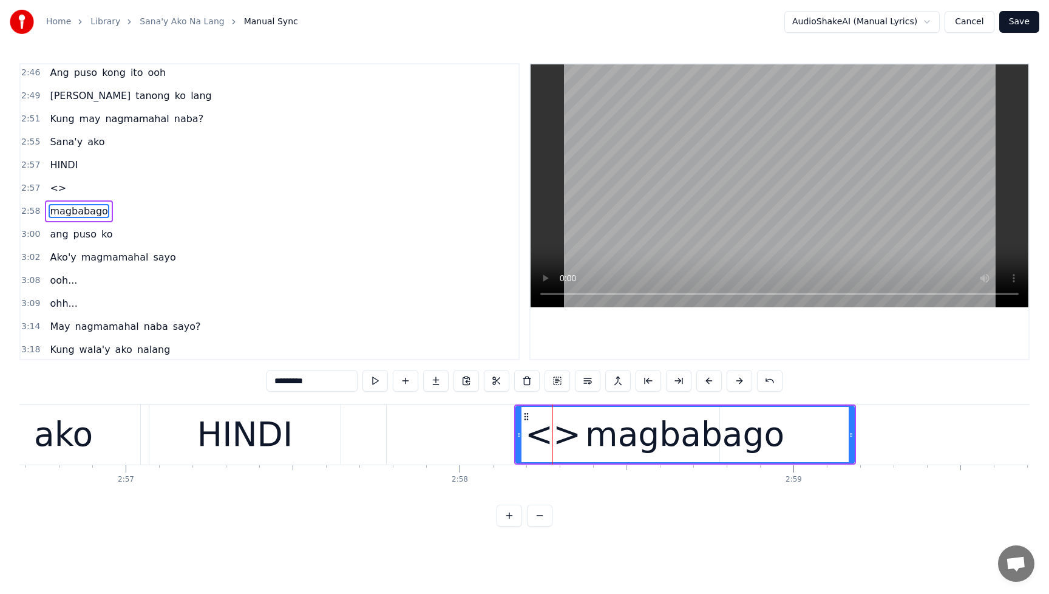
click at [441, 433] on div "<>" at bounding box center [553, 434] width 333 height 60
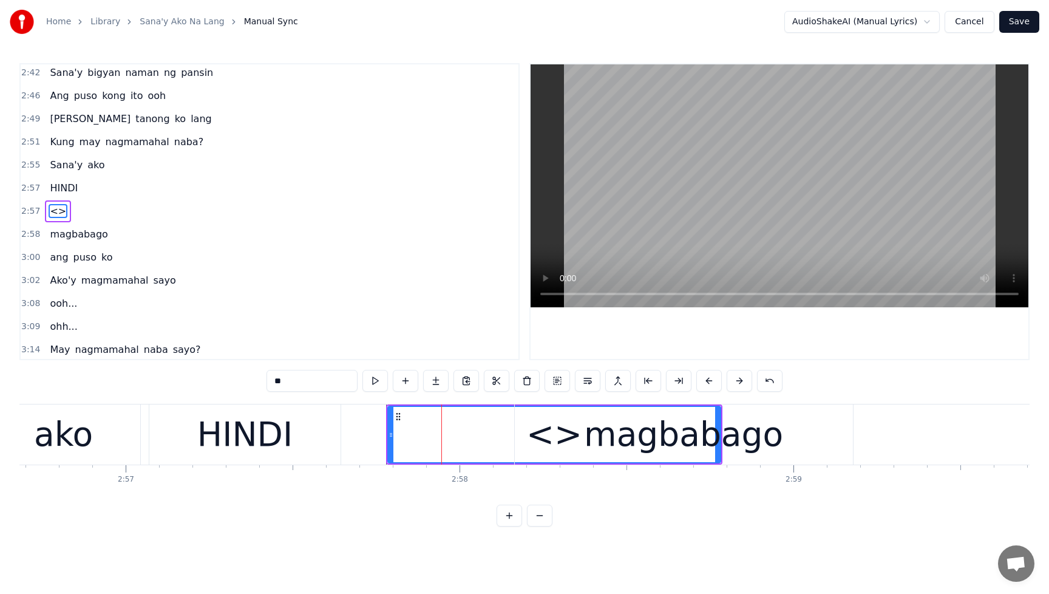
drag, startPoint x: 308, startPoint y: 386, endPoint x: 253, endPoint y: 390, distance: 54.8
click at [253, 390] on div "0:16 Heto na naman 0:20 Sulyap ng '[PERSON_NAME] 0:23 Na nagsasabing 0:26 ika'y…" at bounding box center [524, 294] width 1011 height 463
type input "*"
click at [503, 435] on div "NA" at bounding box center [555, 434] width 332 height 55
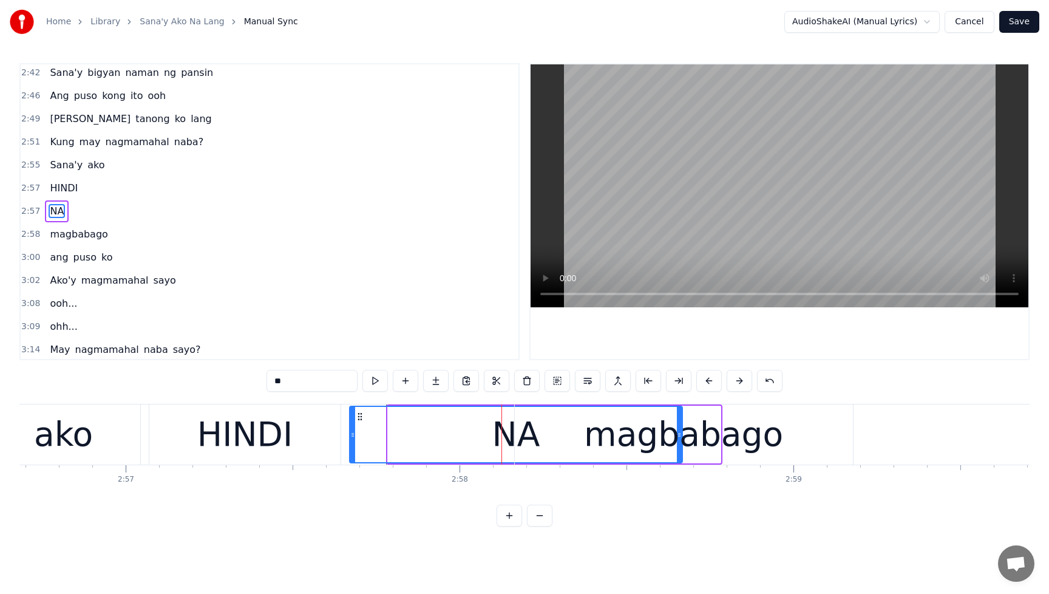
drag, startPoint x: 397, startPoint y: 416, endPoint x: 346, endPoint y: 423, distance: 50.8
click at [350, 423] on div "NA" at bounding box center [516, 434] width 332 height 55
drag, startPoint x: 670, startPoint y: 414, endPoint x: 547, endPoint y: 429, distance: 123.7
click at [579, 426] on div "magbabago" at bounding box center [684, 434] width 338 height 60
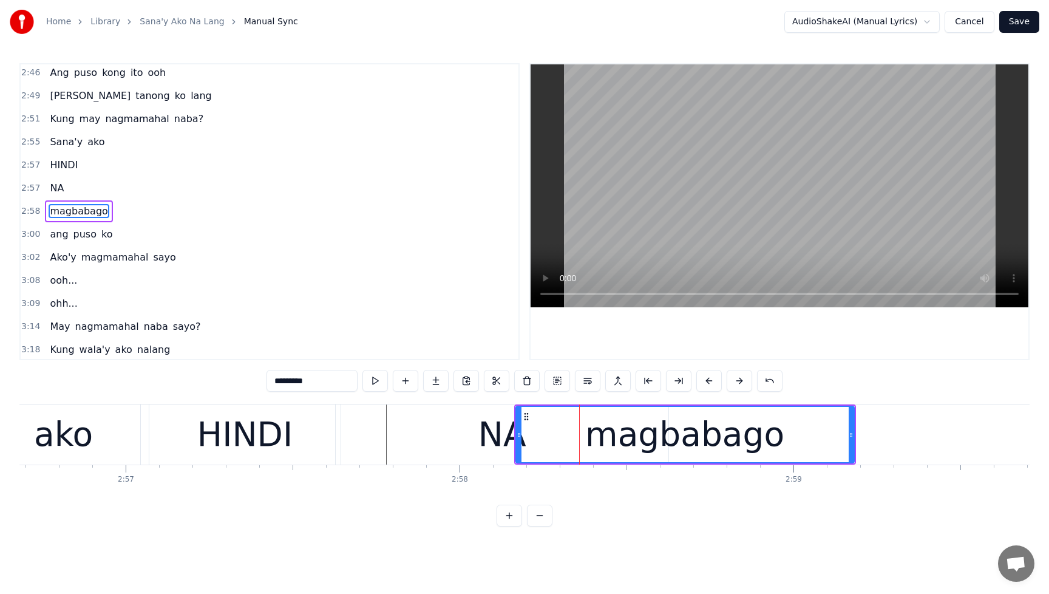
click at [435, 432] on div "NA" at bounding box center [502, 434] width 333 height 60
type input "**"
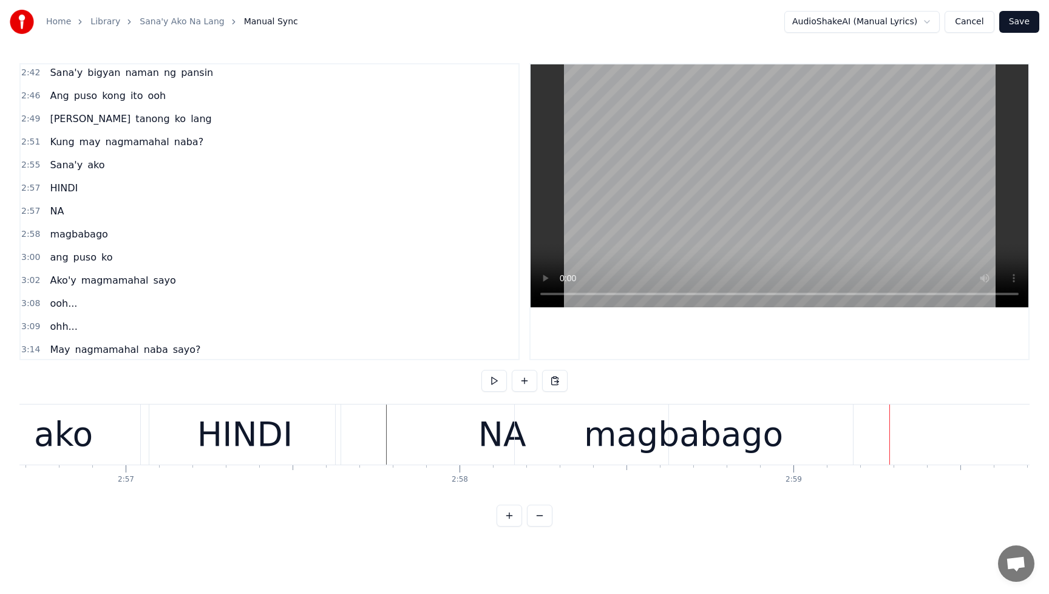
click at [720, 436] on div "magbabago" at bounding box center [683, 434] width 199 height 50
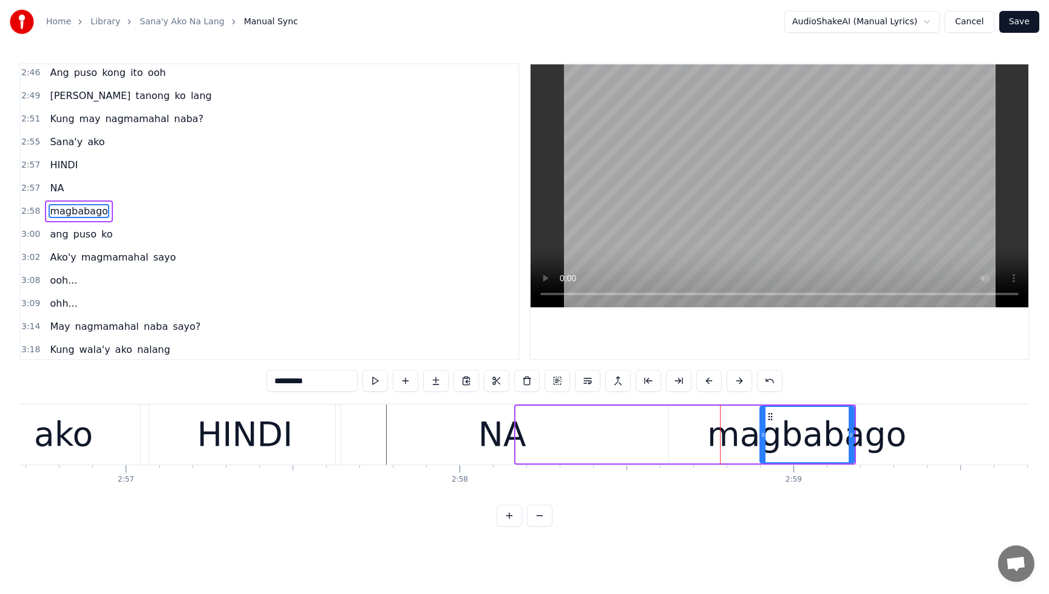
drag, startPoint x: 519, startPoint y: 437, endPoint x: 768, endPoint y: 435, distance: 249.0
click at [766, 435] on icon at bounding box center [763, 435] width 5 height 10
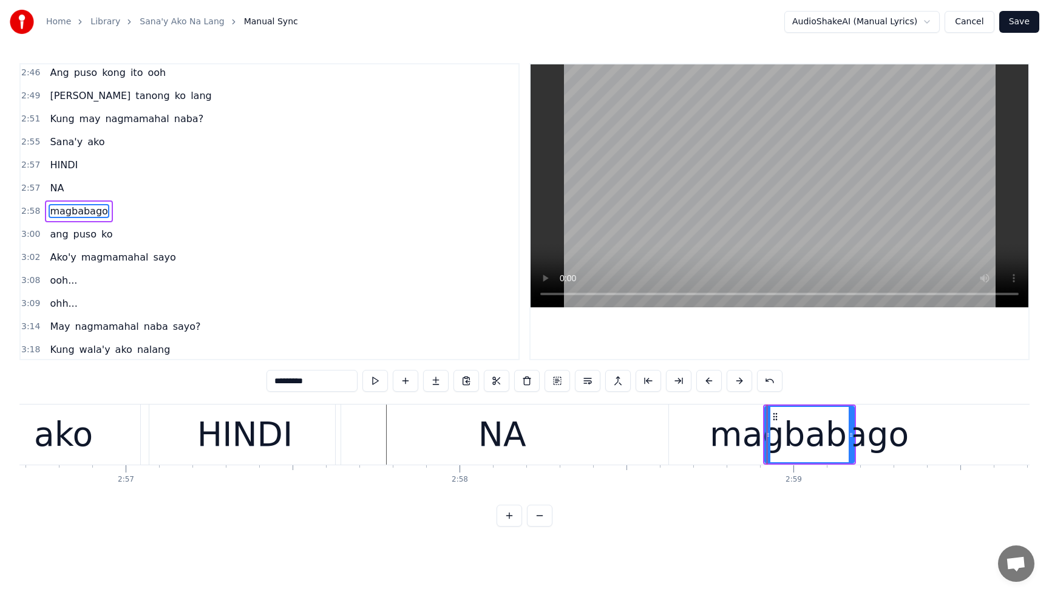
click at [454, 437] on div "NA" at bounding box center [502, 434] width 333 height 60
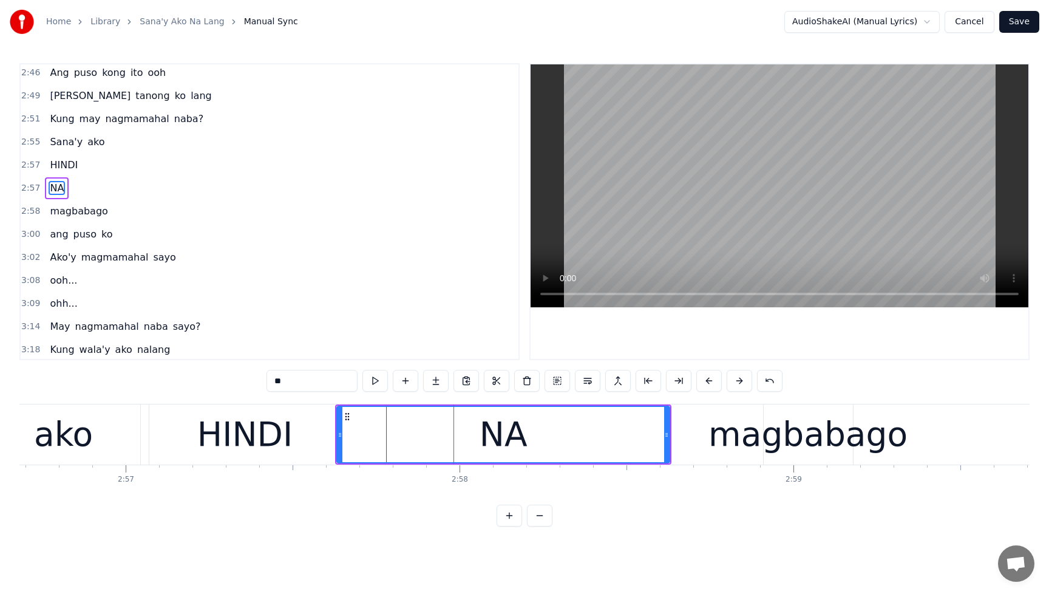
scroll to position [834, 0]
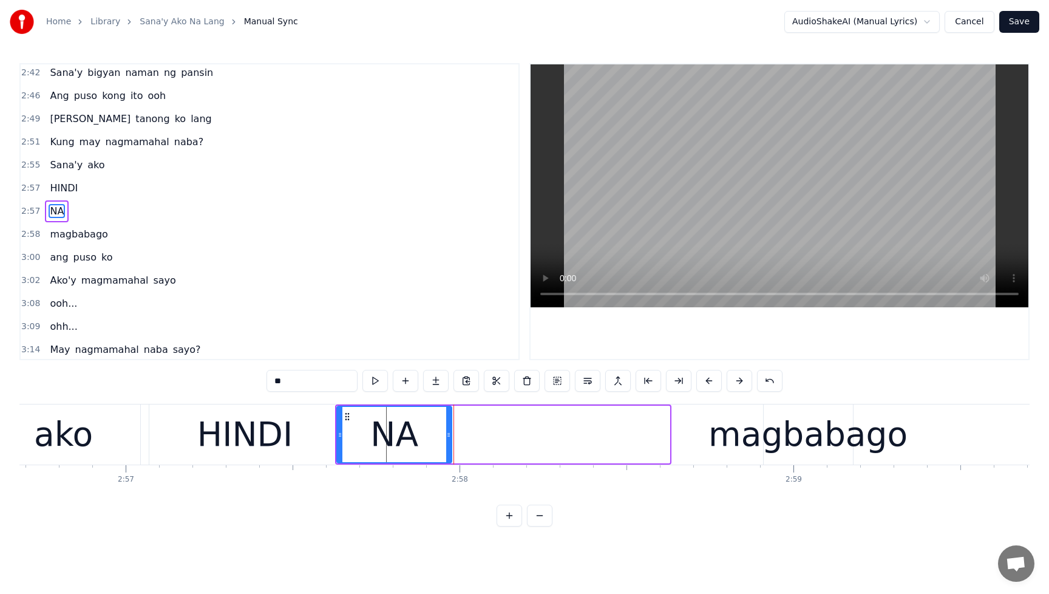
drag, startPoint x: 669, startPoint y: 437, endPoint x: 451, endPoint y: 446, distance: 218.2
click at [451, 446] on div at bounding box center [448, 434] width 5 height 55
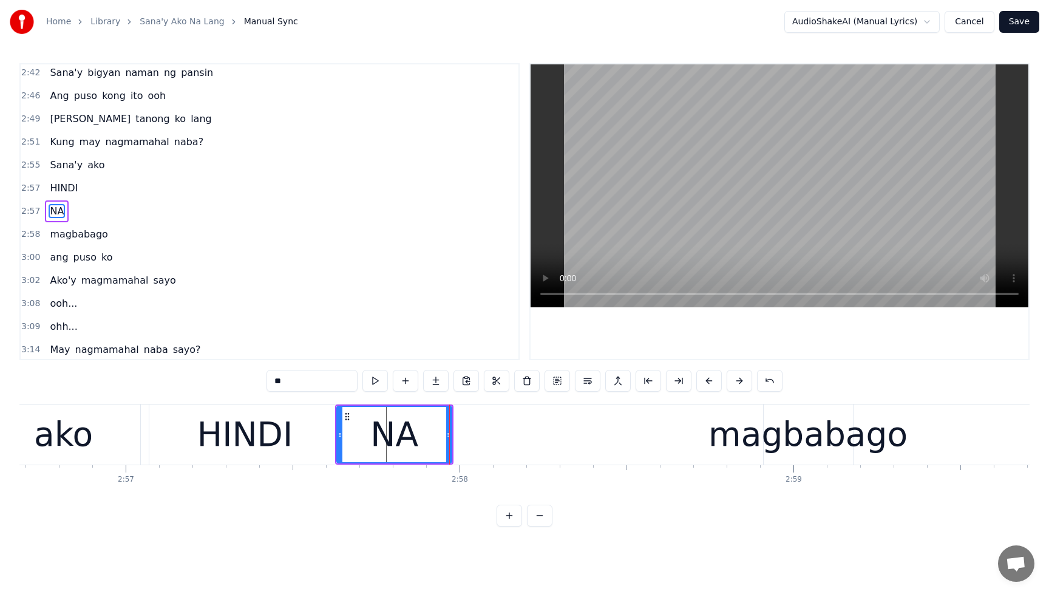
click at [780, 449] on div "magbabago" at bounding box center [808, 434] width 199 height 50
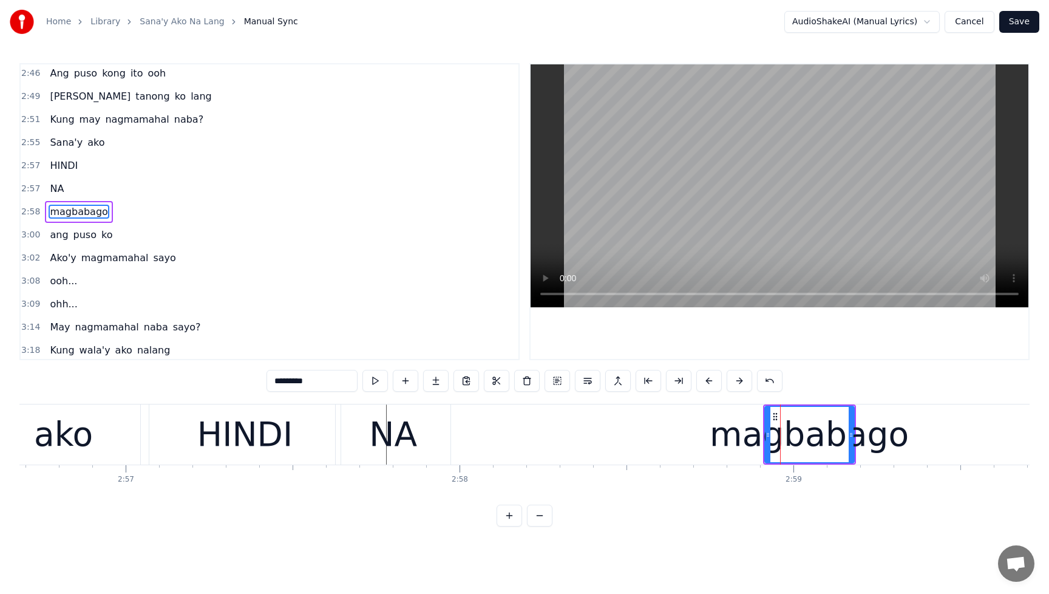
scroll to position [857, 0]
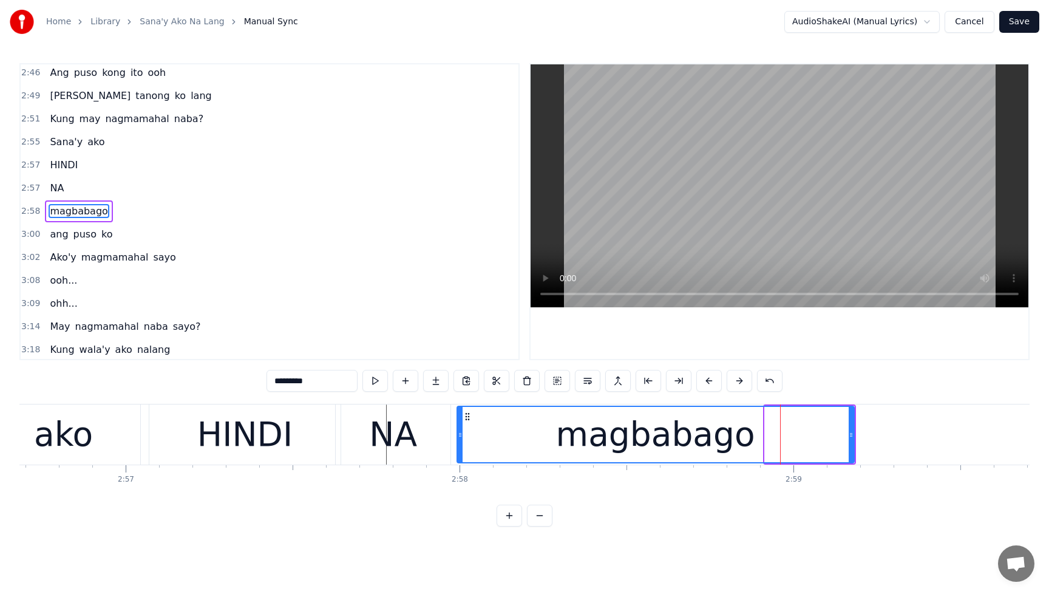
drag, startPoint x: 766, startPoint y: 436, endPoint x: 459, endPoint y: 445, distance: 308.0
click at [459, 445] on div at bounding box center [460, 434] width 5 height 55
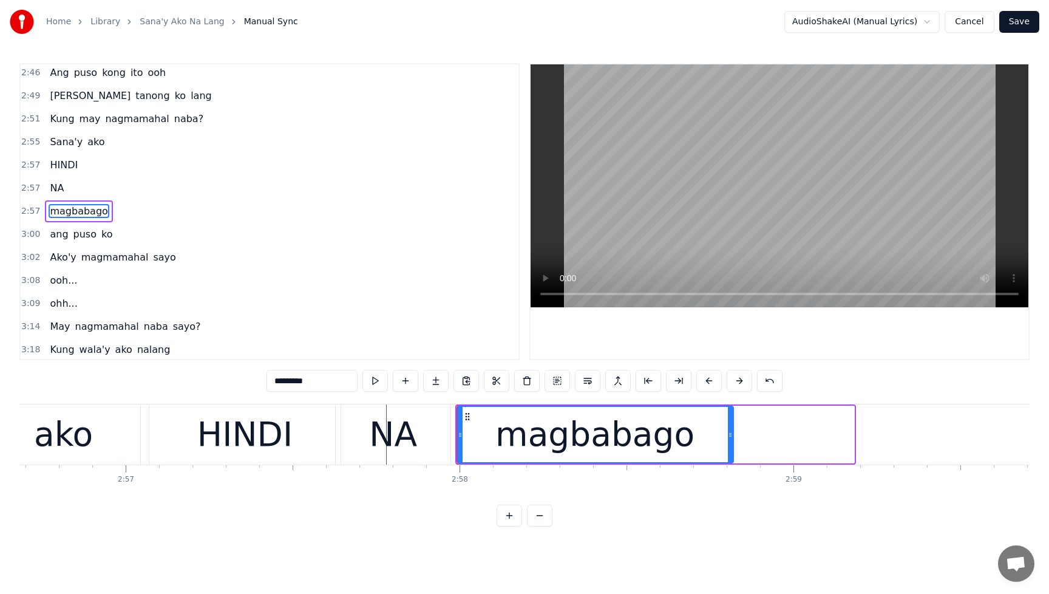
drag, startPoint x: 852, startPoint y: 438, endPoint x: 731, endPoint y: 448, distance: 121.3
click at [731, 448] on div at bounding box center [730, 434] width 5 height 55
click at [363, 437] on div "NA" at bounding box center [393, 434] width 115 height 60
type input "**"
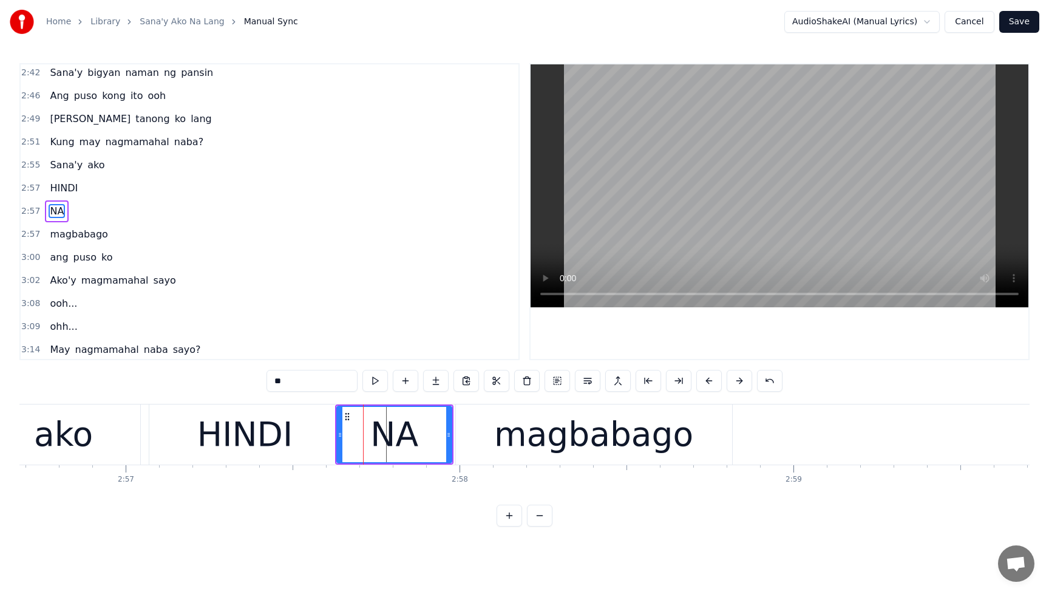
drag, startPoint x: 366, startPoint y: 435, endPoint x: 338, endPoint y: 436, distance: 27.9
click at [338, 436] on div "NA" at bounding box center [395, 434] width 114 height 55
drag, startPoint x: 343, startPoint y: 422, endPoint x: 310, endPoint y: 426, distance: 33.1
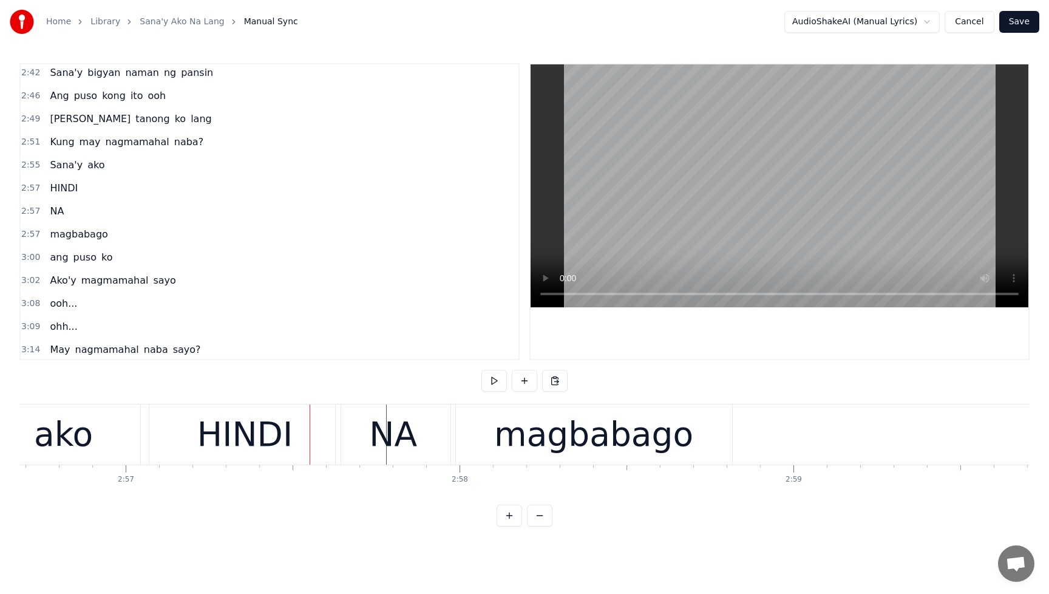
click at [50, 135] on span "Kung" at bounding box center [62, 142] width 27 height 14
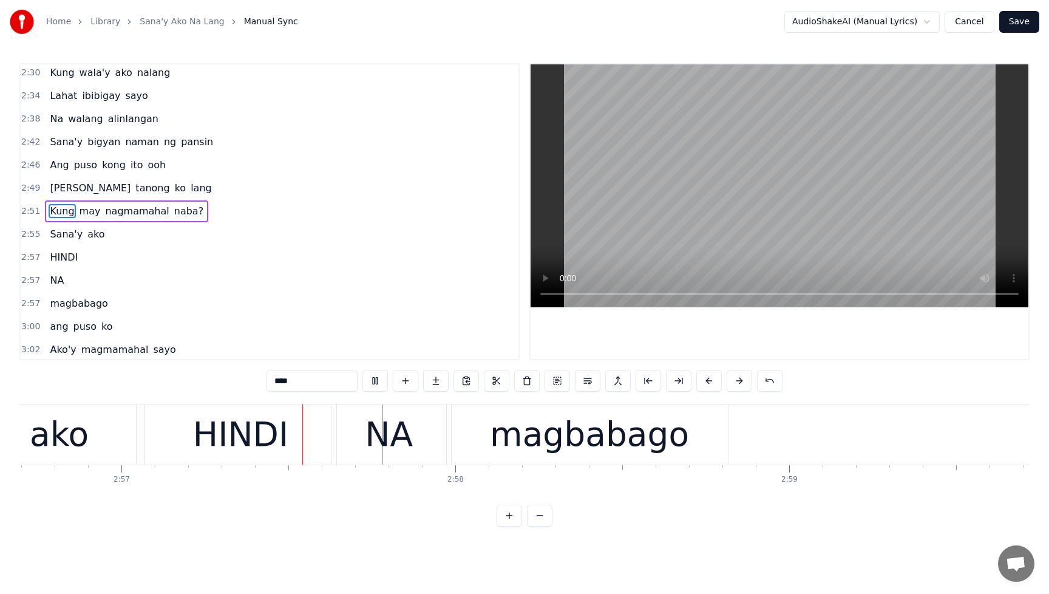
scroll to position [0, 59043]
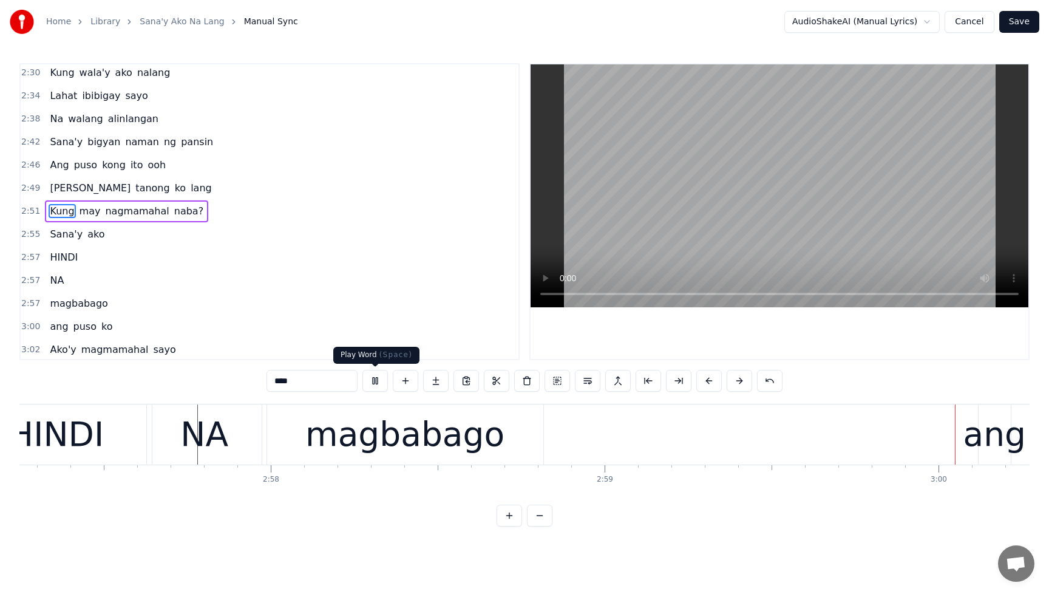
click at [376, 382] on button at bounding box center [376, 381] width 26 height 22
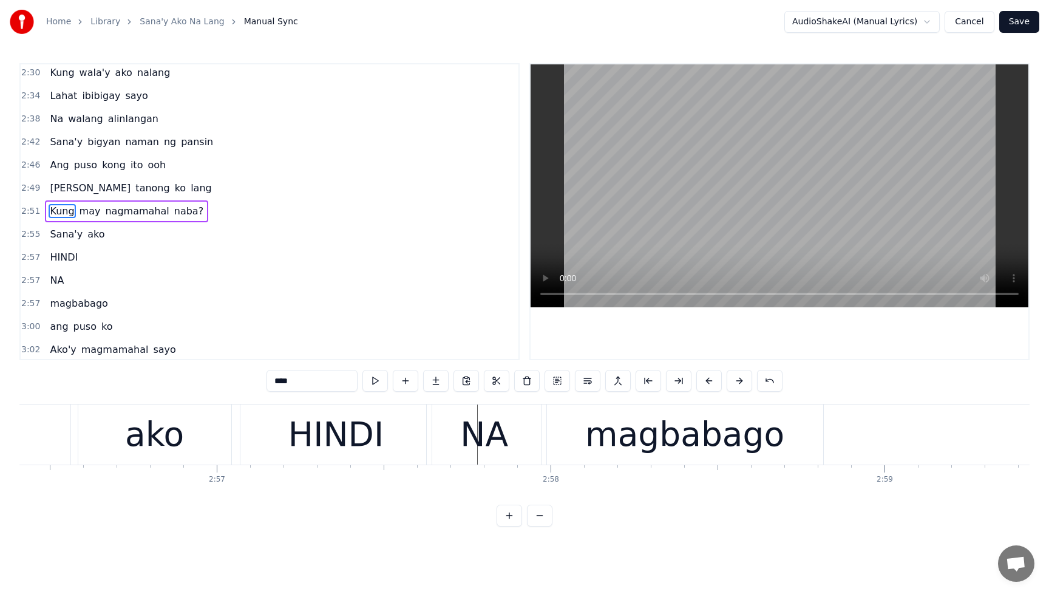
scroll to position [0, 58822]
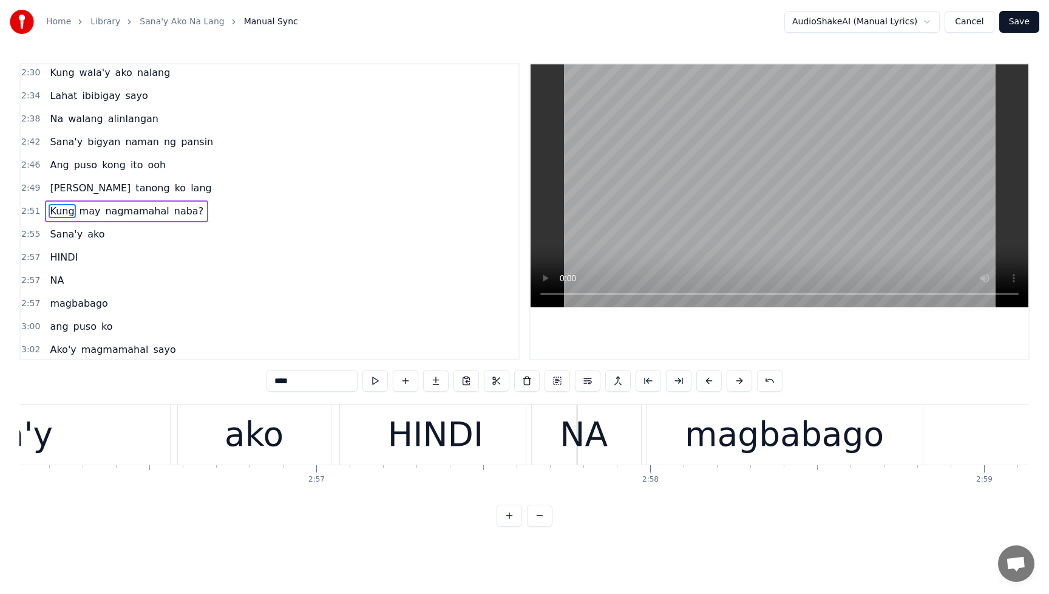
click at [424, 434] on div "HINDI" at bounding box center [435, 434] width 95 height 50
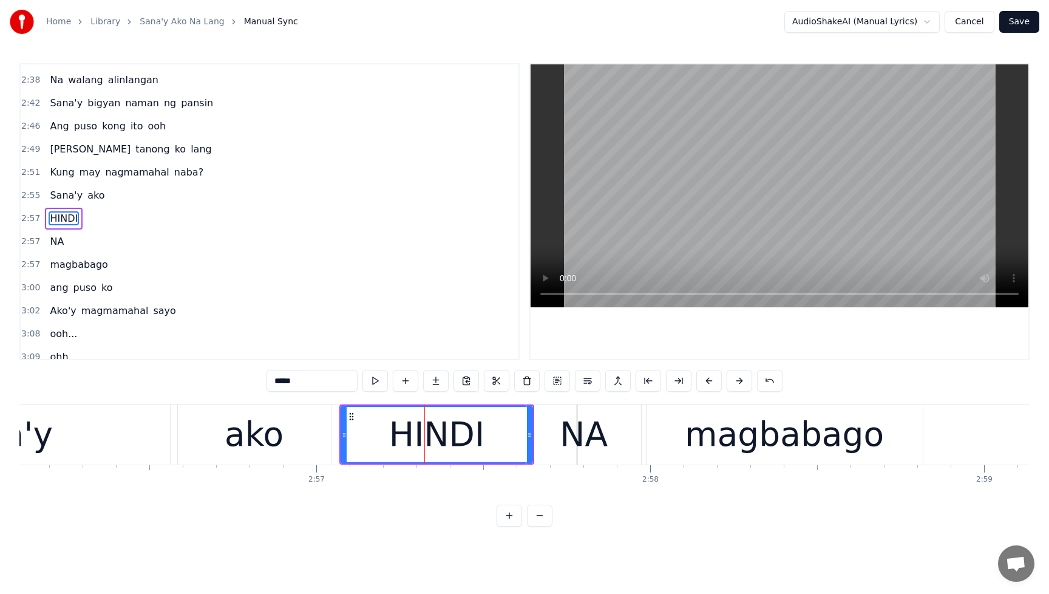
scroll to position [811, 0]
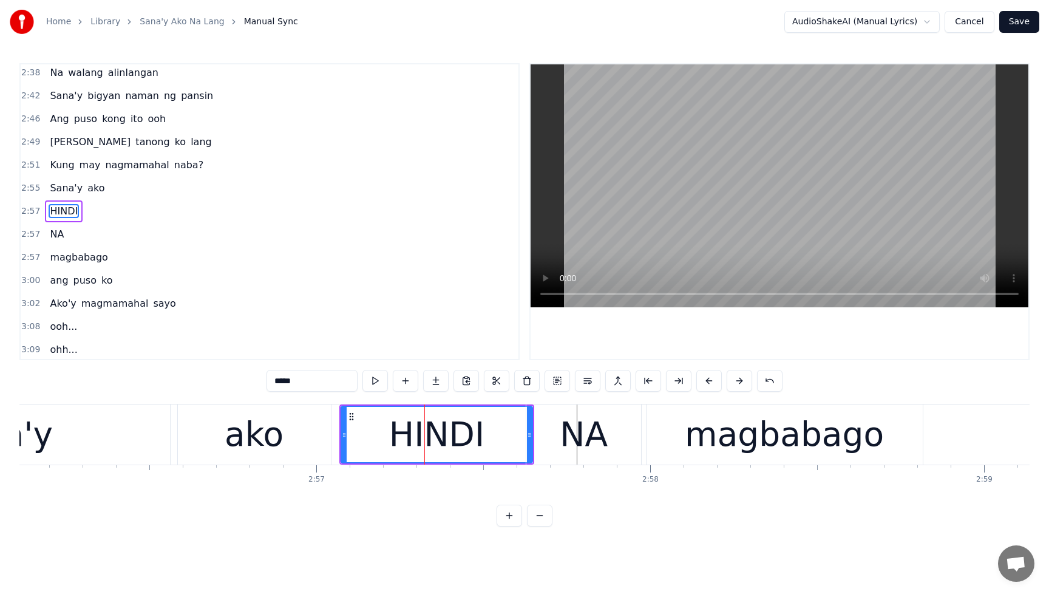
click at [530, 435] on div "NA" at bounding box center [584, 434] width 115 height 60
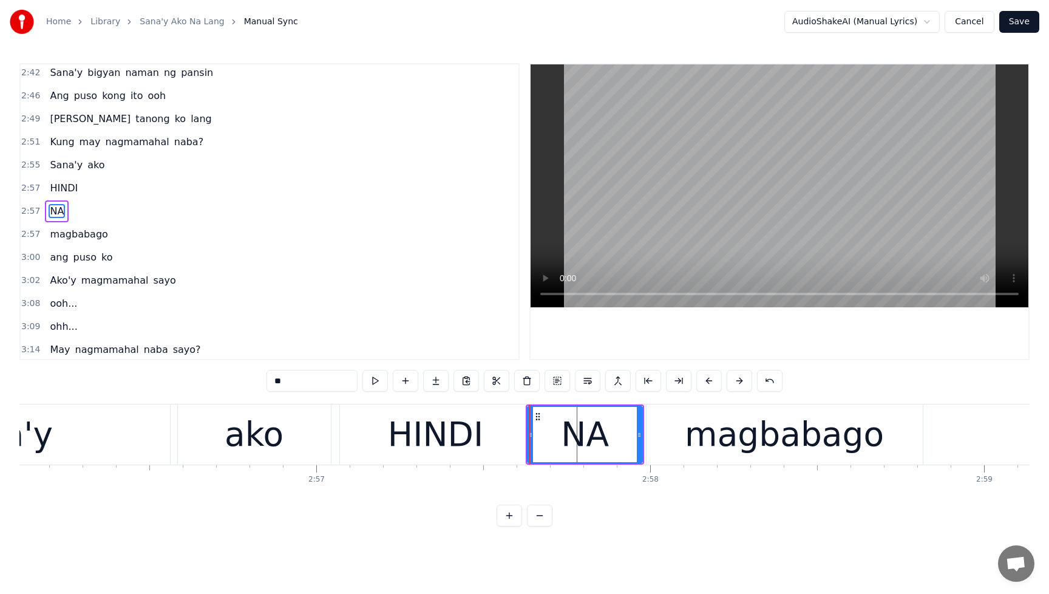
click at [455, 436] on div "HINDI" at bounding box center [435, 434] width 95 height 50
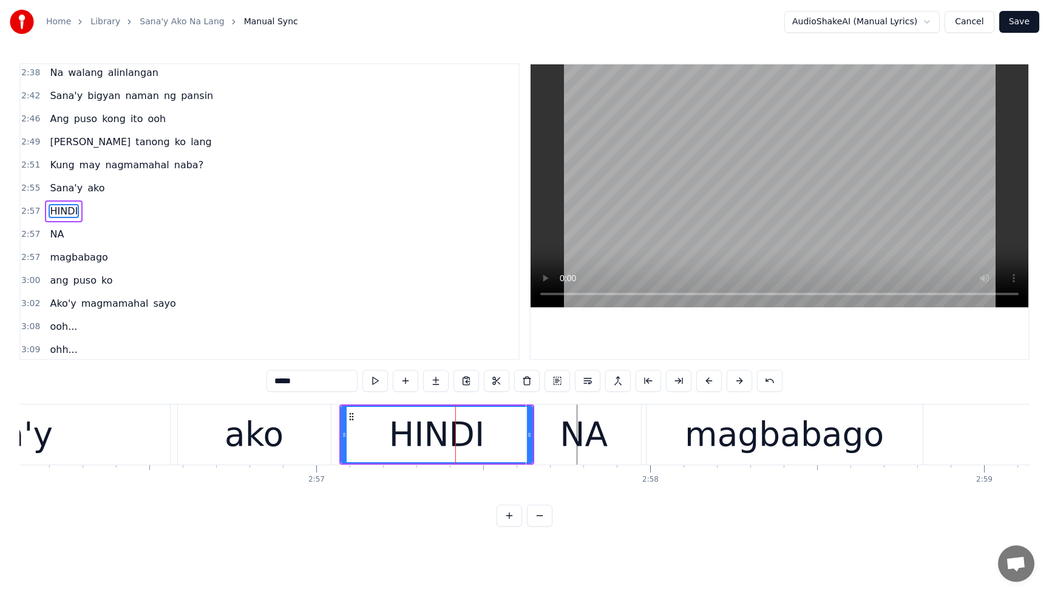
drag, startPoint x: 434, startPoint y: 435, endPoint x: 420, endPoint y: 437, distance: 13.5
click at [418, 437] on div "HINDI" at bounding box center [436, 434] width 95 height 50
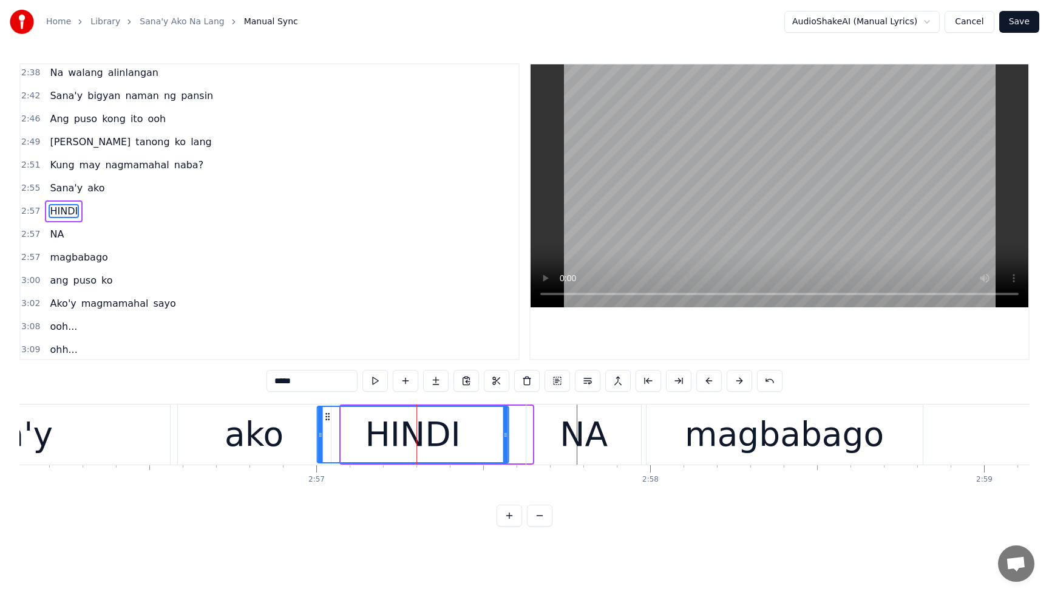
drag, startPoint x: 350, startPoint y: 417, endPoint x: 326, endPoint y: 419, distance: 24.4
click at [326, 419] on icon at bounding box center [328, 417] width 10 height 10
click at [572, 439] on div "NA" at bounding box center [584, 434] width 48 height 50
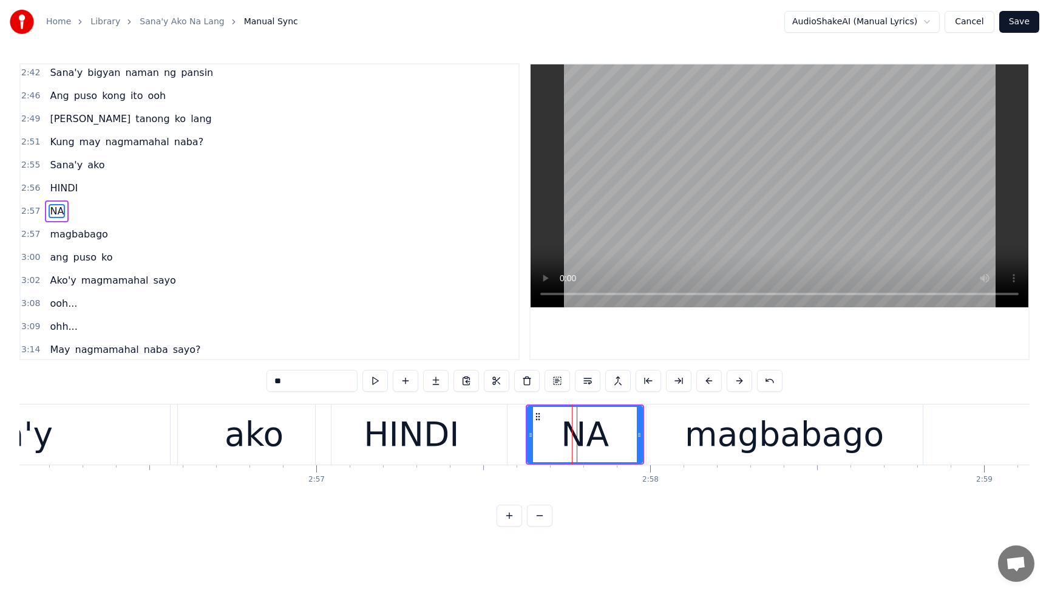
click at [726, 441] on div "magbabago" at bounding box center [784, 434] width 199 height 50
type input "*********"
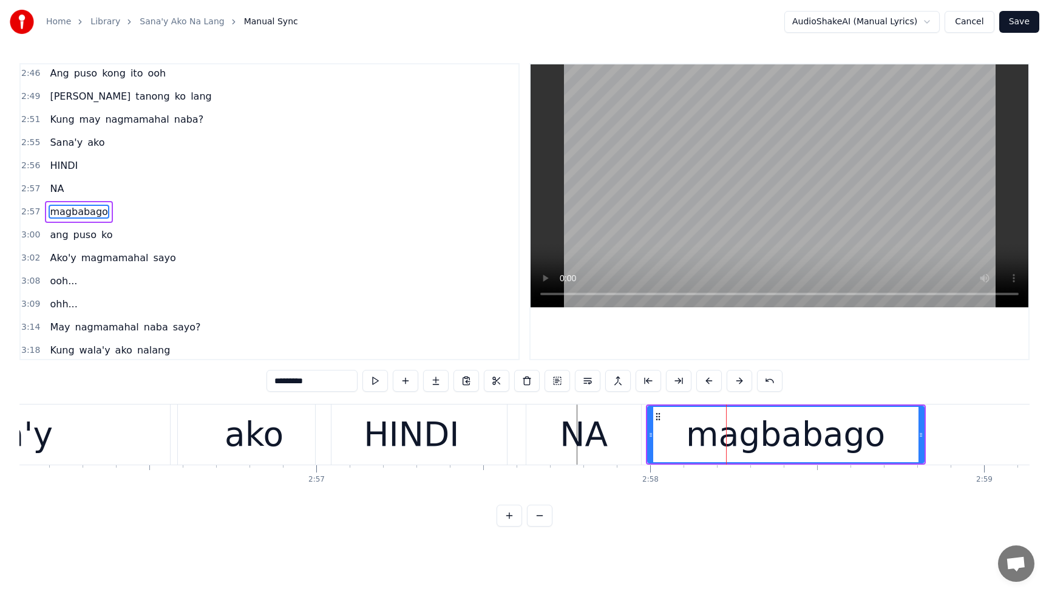
scroll to position [857, 0]
click at [54, 134] on div "Sana'y ako" at bounding box center [77, 142] width 64 height 22
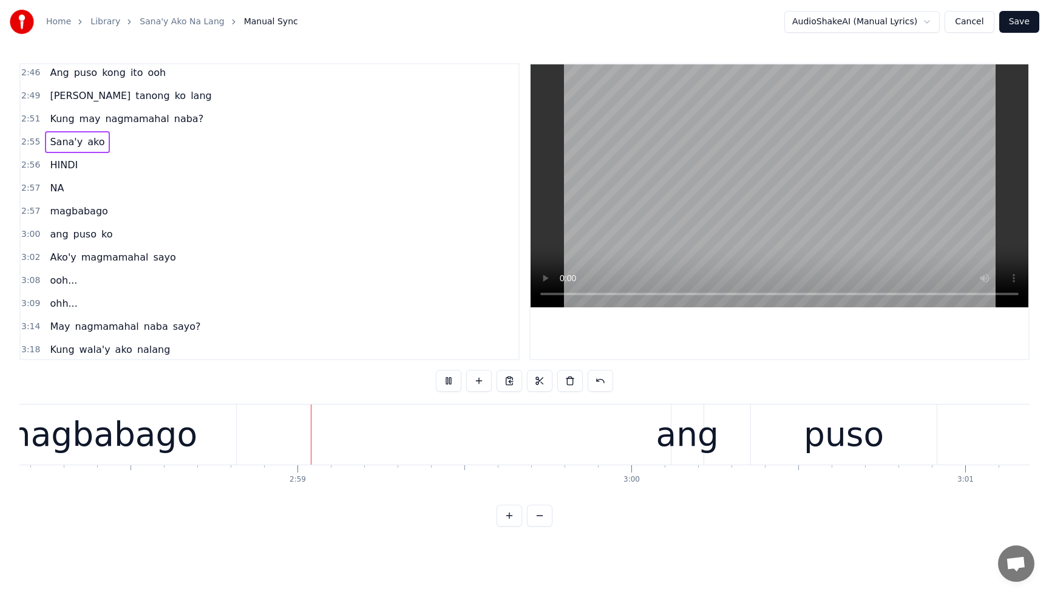
scroll to position [0, 59510]
click at [449, 379] on button at bounding box center [449, 381] width 26 height 22
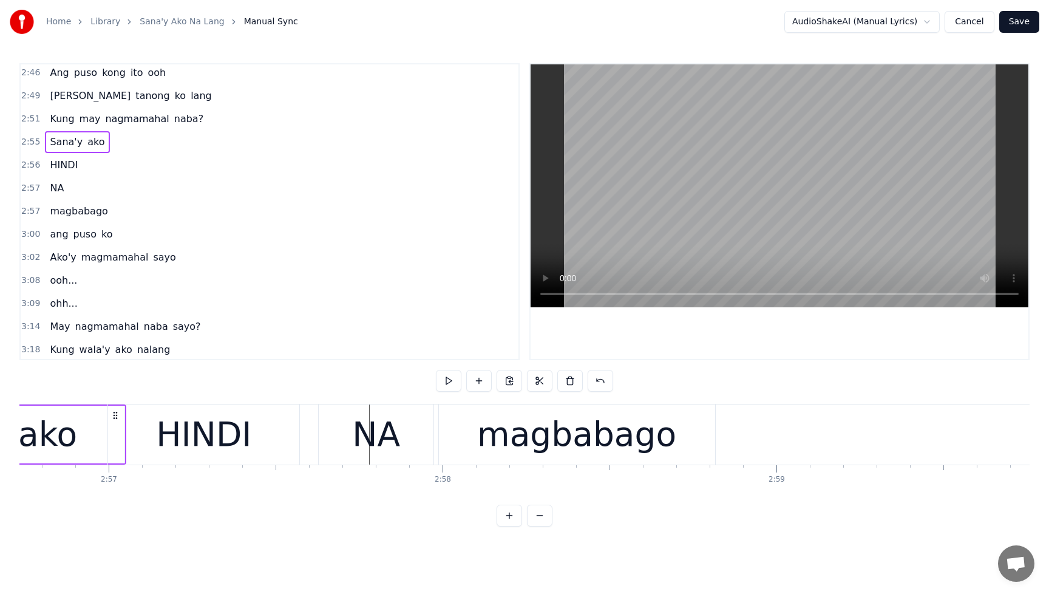
click at [615, 449] on div "magbabago" at bounding box center [576, 434] width 199 height 50
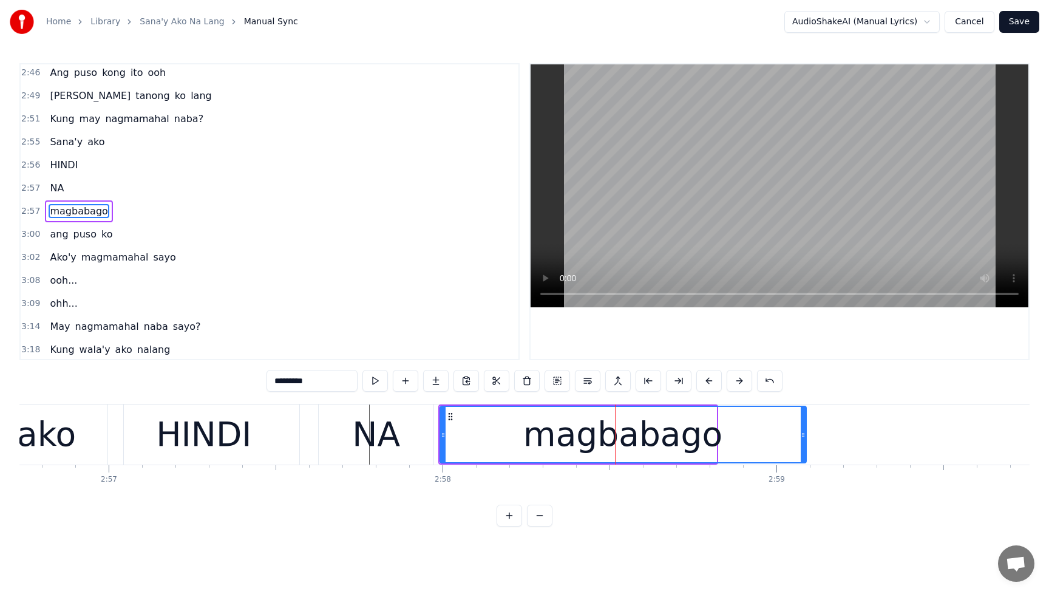
drag, startPoint x: 715, startPoint y: 436, endPoint x: 805, endPoint y: 440, distance: 90.0
click at [805, 440] on div at bounding box center [803, 434] width 5 height 55
click at [55, 135] on span "Sana'y" at bounding box center [66, 142] width 35 height 14
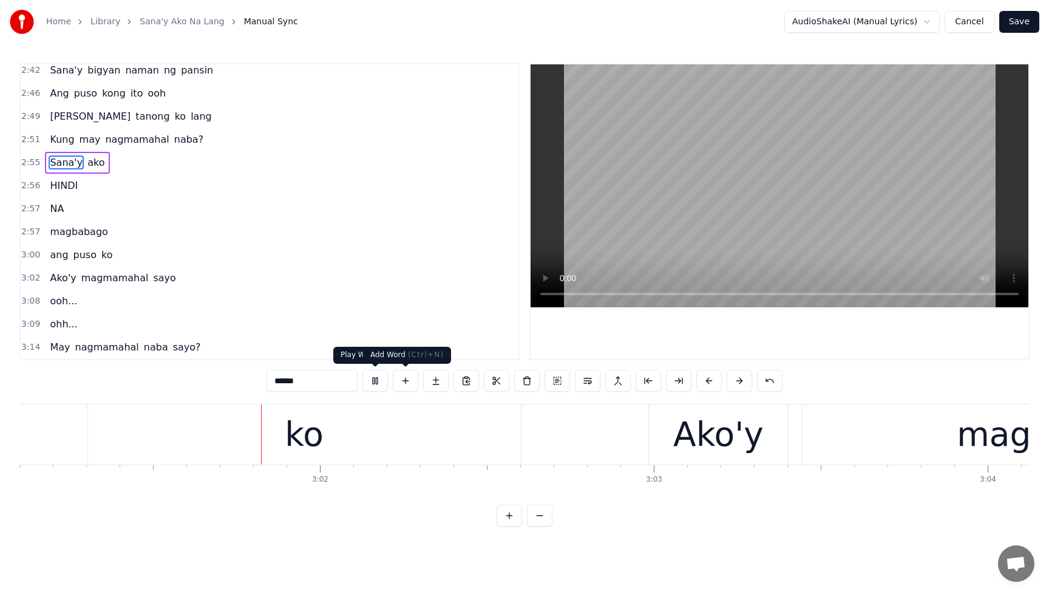
scroll to position [0, 60492]
click at [373, 384] on button at bounding box center [376, 381] width 26 height 22
click at [61, 253] on span "ang" at bounding box center [59, 255] width 21 height 14
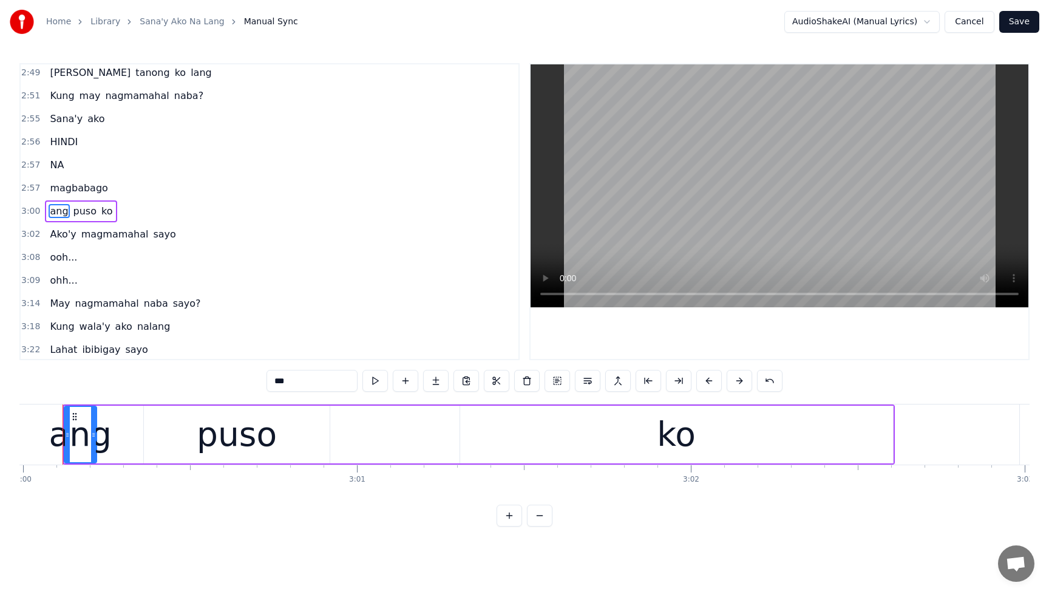
scroll to position [0, 60100]
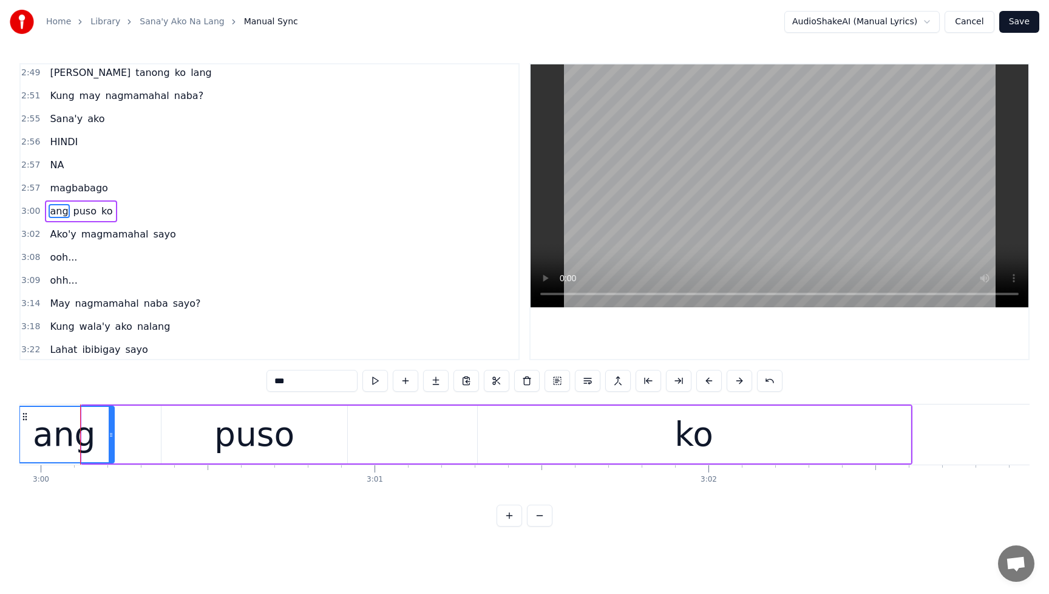
drag, startPoint x: 84, startPoint y: 436, endPoint x: 17, endPoint y: 438, distance: 67.5
click at [17, 438] on div "Home Library Sana'y Ako [PERSON_NAME] Manual Sync AudioShakeAI (Manual Lyrics) …" at bounding box center [524, 263] width 1049 height 527
click at [52, 112] on span "Sana'y" at bounding box center [66, 119] width 35 height 14
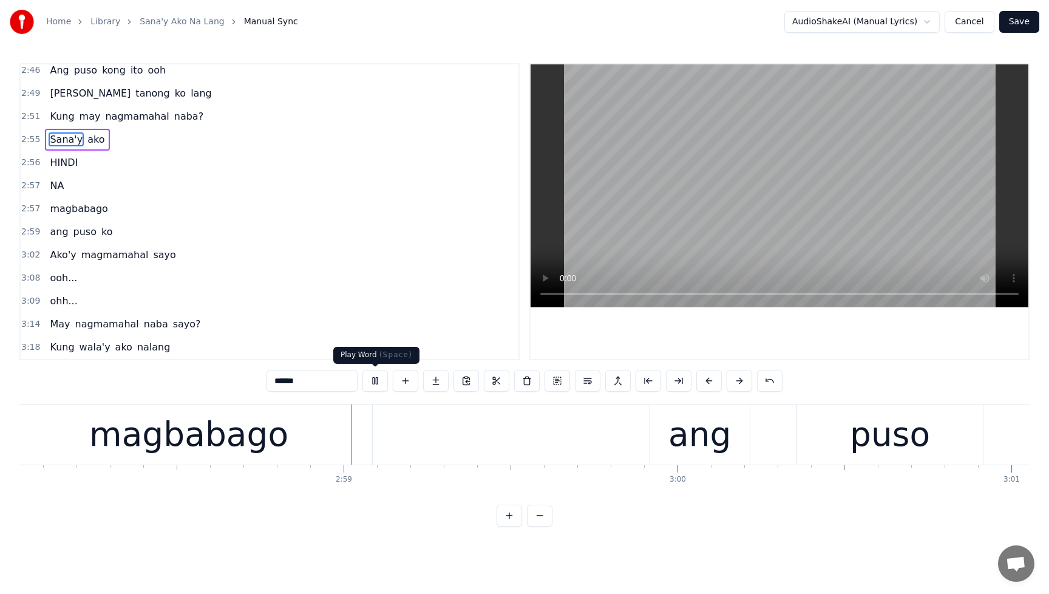
scroll to position [0, 59521]
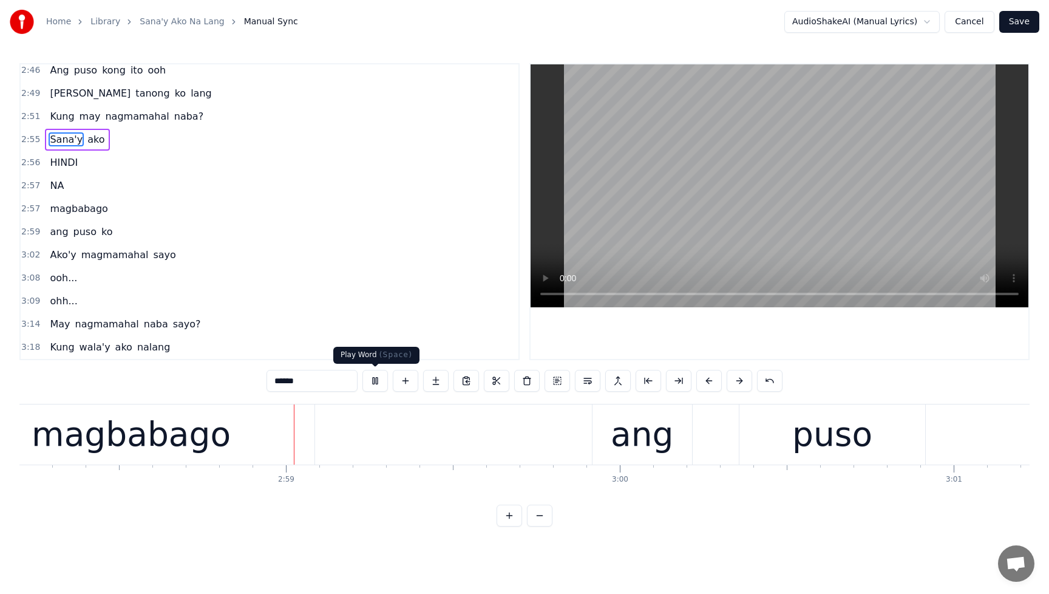
click at [373, 381] on button at bounding box center [376, 381] width 26 height 22
click at [86, 136] on span "ako" at bounding box center [95, 139] width 19 height 14
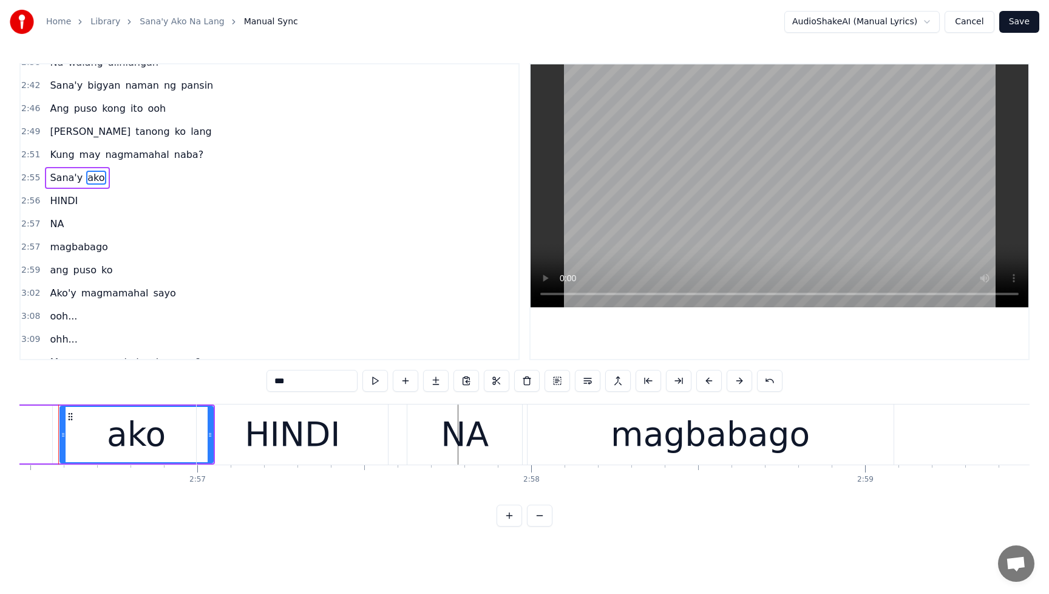
scroll to position [0, 58919]
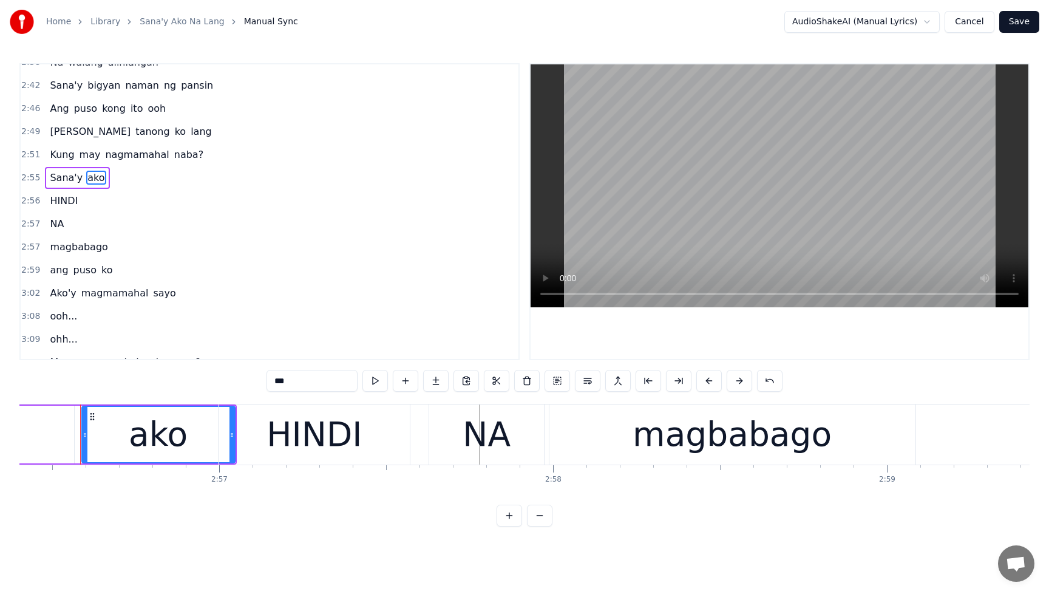
click at [168, 445] on div "ako" at bounding box center [158, 434] width 59 height 50
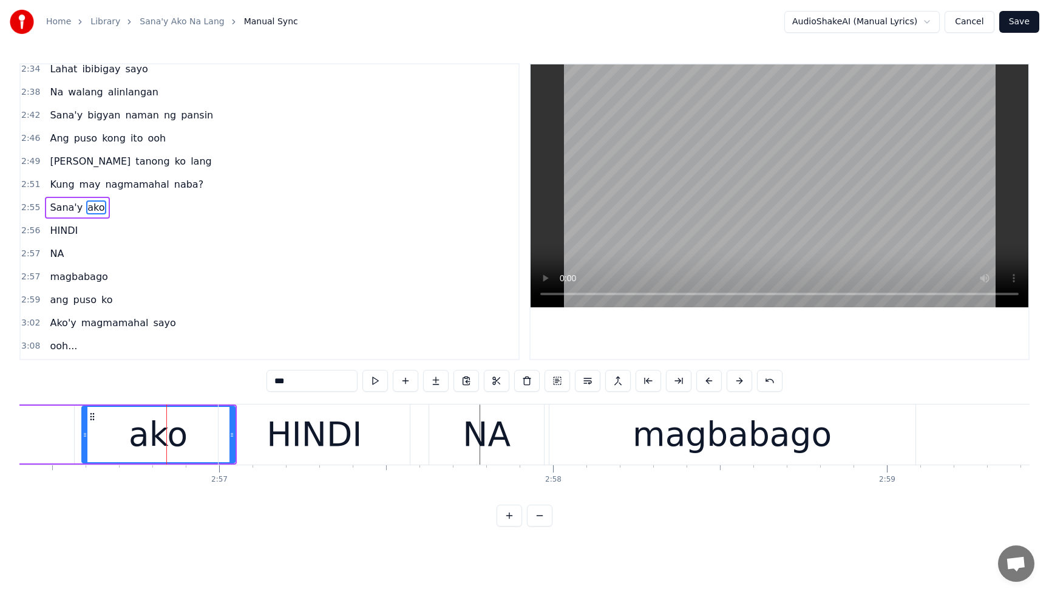
scroll to position [788, 0]
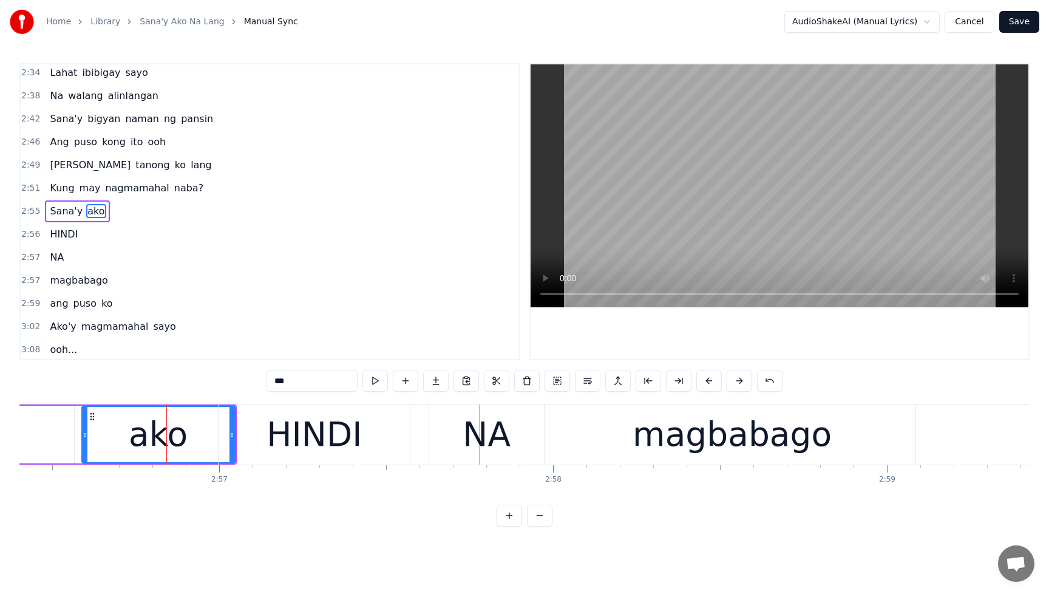
drag, startPoint x: 233, startPoint y: 436, endPoint x: 217, endPoint y: 438, distance: 15.9
click at [218, 438] on div "HINDI" at bounding box center [314, 434] width 193 height 60
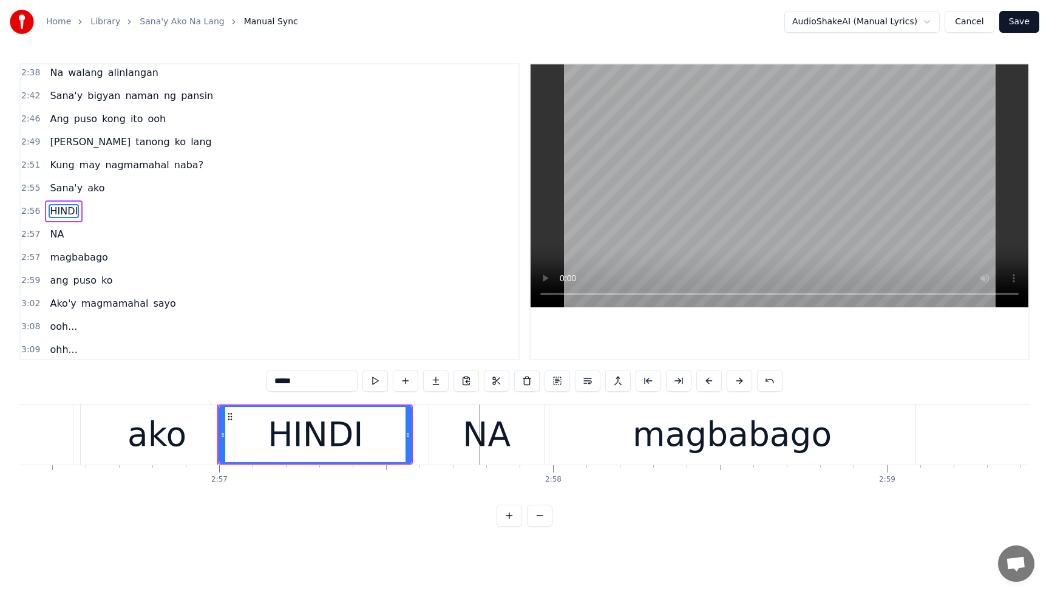
click at [158, 435] on div "ako" at bounding box center [157, 434] width 59 height 50
type input "***"
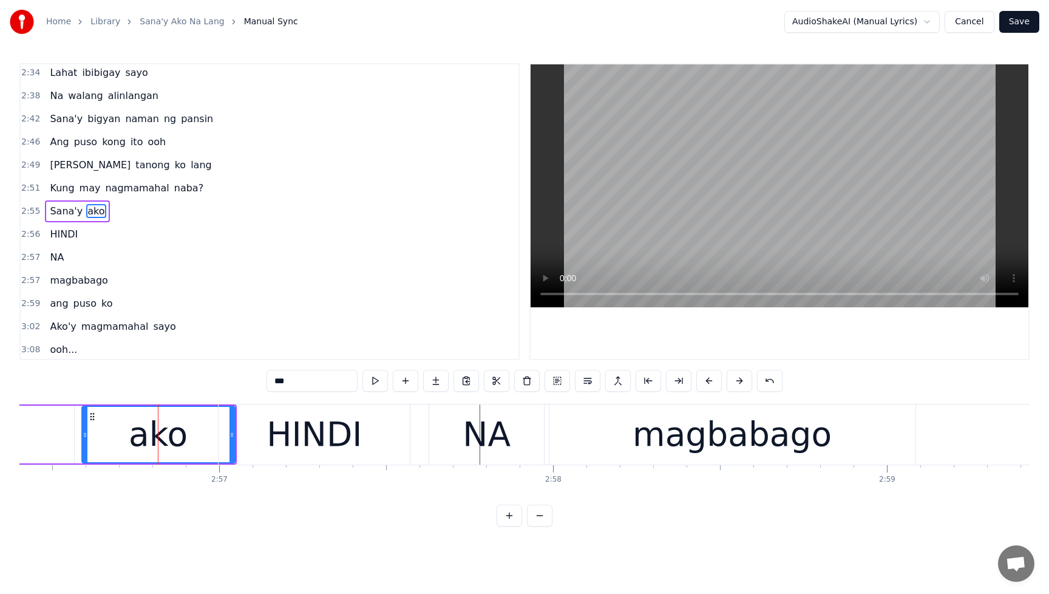
drag, startPoint x: 231, startPoint y: 434, endPoint x: 203, endPoint y: 435, distance: 27.9
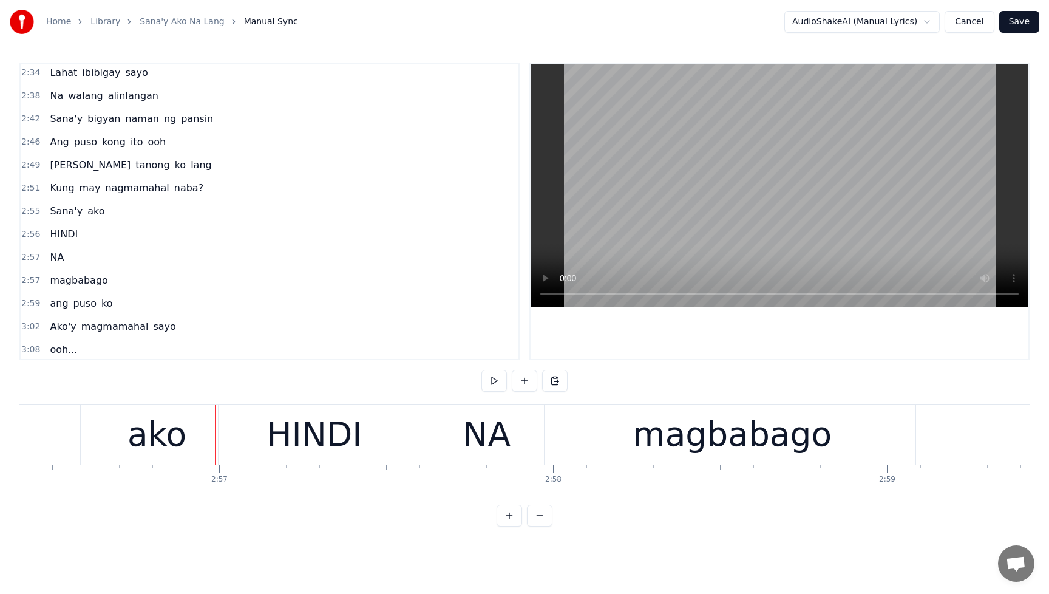
click at [174, 439] on div "ako" at bounding box center [157, 434] width 59 height 50
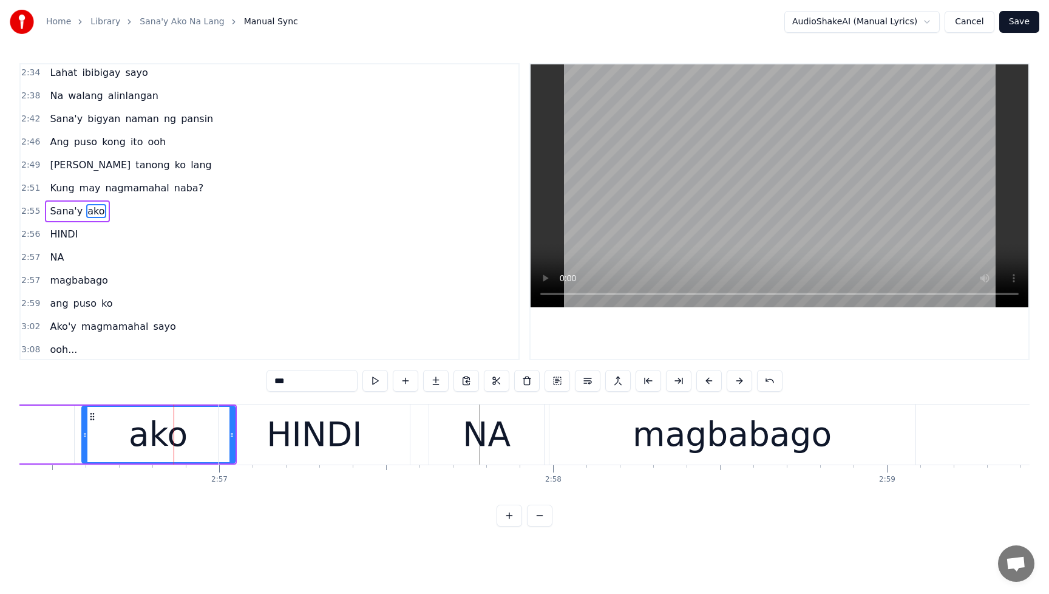
drag, startPoint x: 231, startPoint y: 438, endPoint x: 219, endPoint y: 439, distance: 12.8
click at [219, 439] on div "HINDI" at bounding box center [314, 434] width 191 height 60
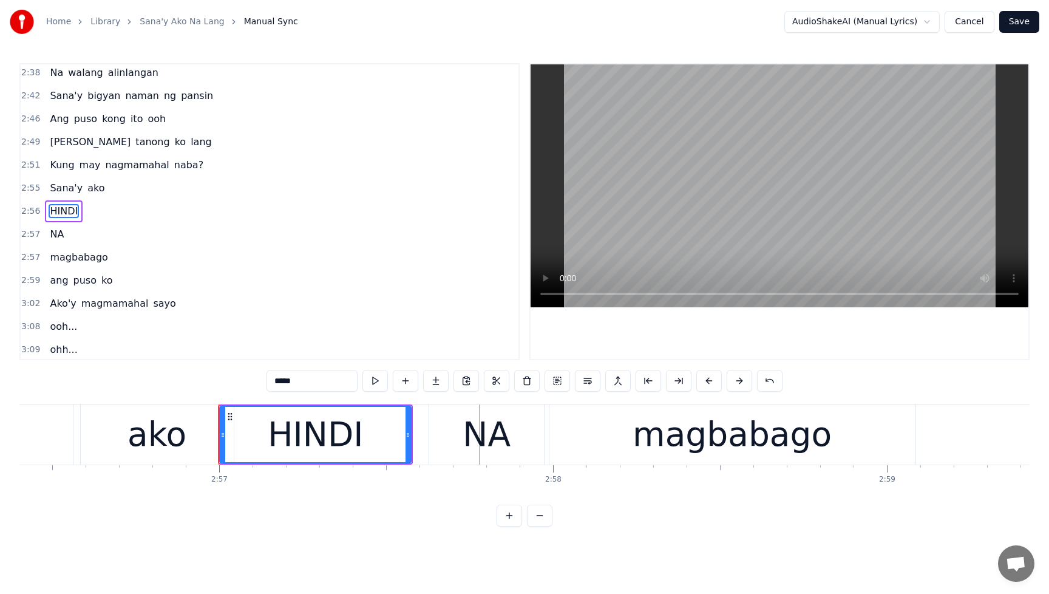
click at [144, 430] on div "ako" at bounding box center [157, 434] width 59 height 50
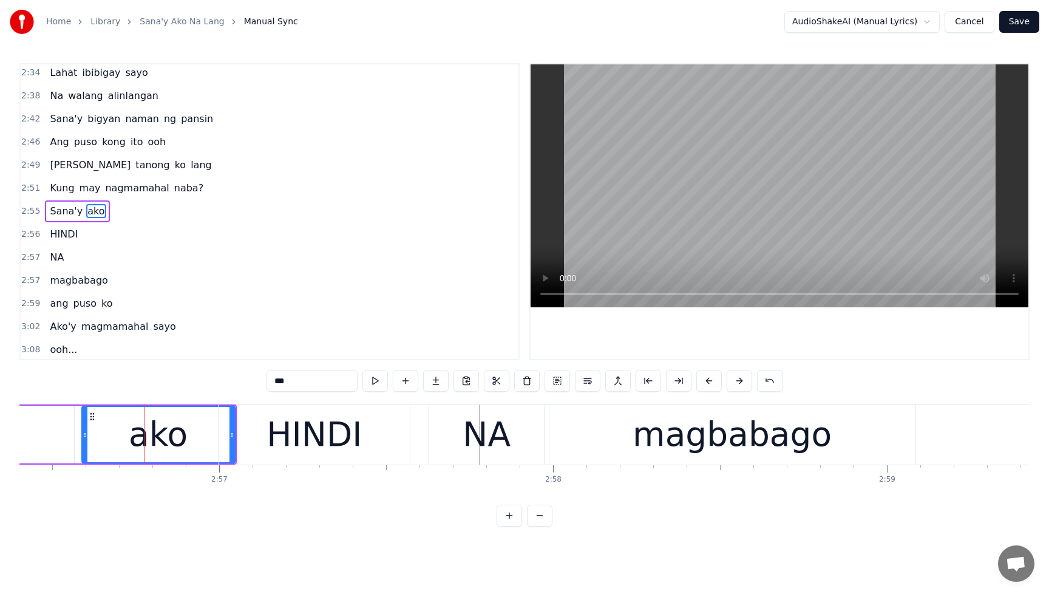
drag, startPoint x: 162, startPoint y: 430, endPoint x: 143, endPoint y: 430, distance: 18.8
click at [143, 430] on div "ako" at bounding box center [158, 434] width 59 height 50
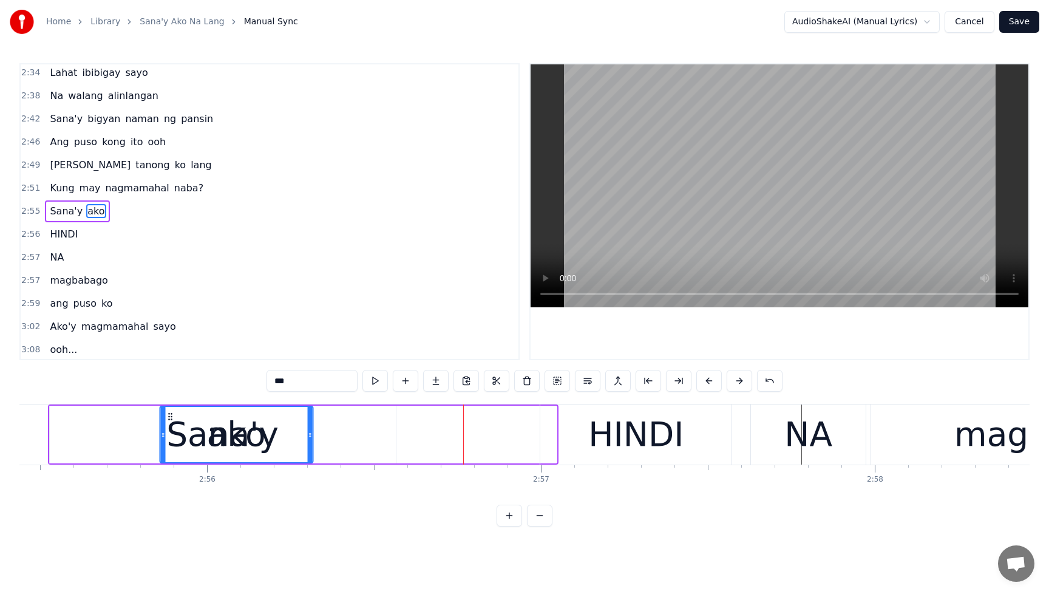
scroll to position [0, 58593]
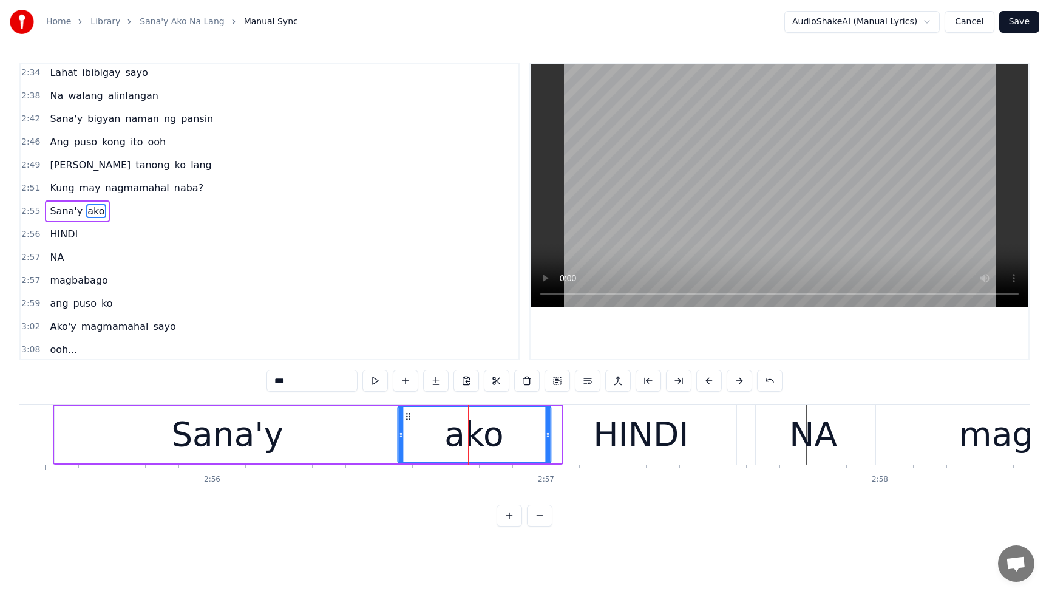
drag, startPoint x: 93, startPoint y: 417, endPoint x: 409, endPoint y: 431, distance: 316.1
click at [409, 431] on div "ako" at bounding box center [474, 434] width 152 height 55
click at [657, 433] on div "HINDI" at bounding box center [640, 434] width 95 height 50
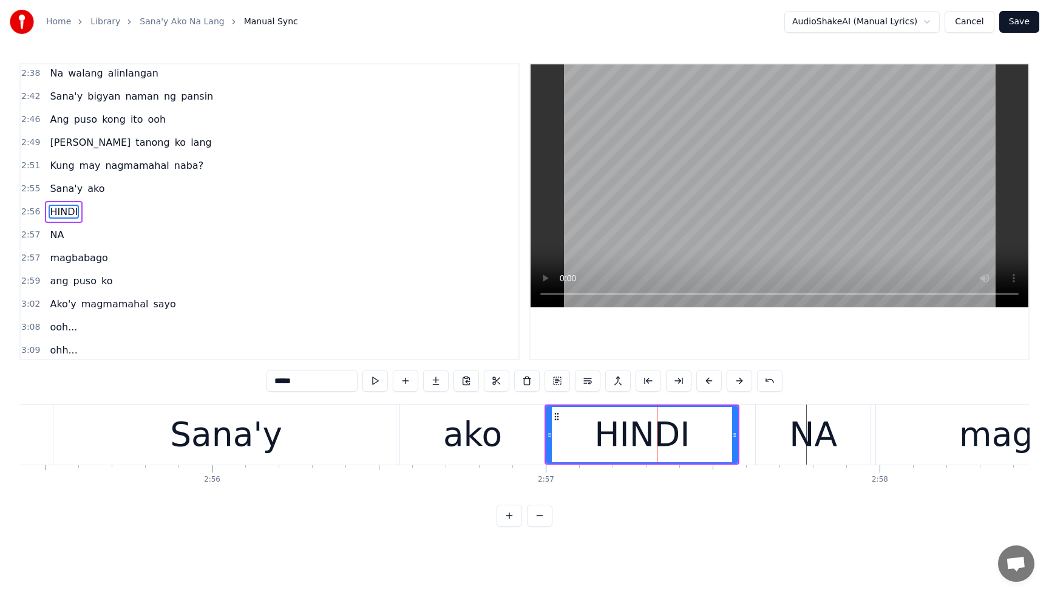
scroll to position [811, 0]
click at [49, 159] on span "Kung" at bounding box center [62, 165] width 27 height 14
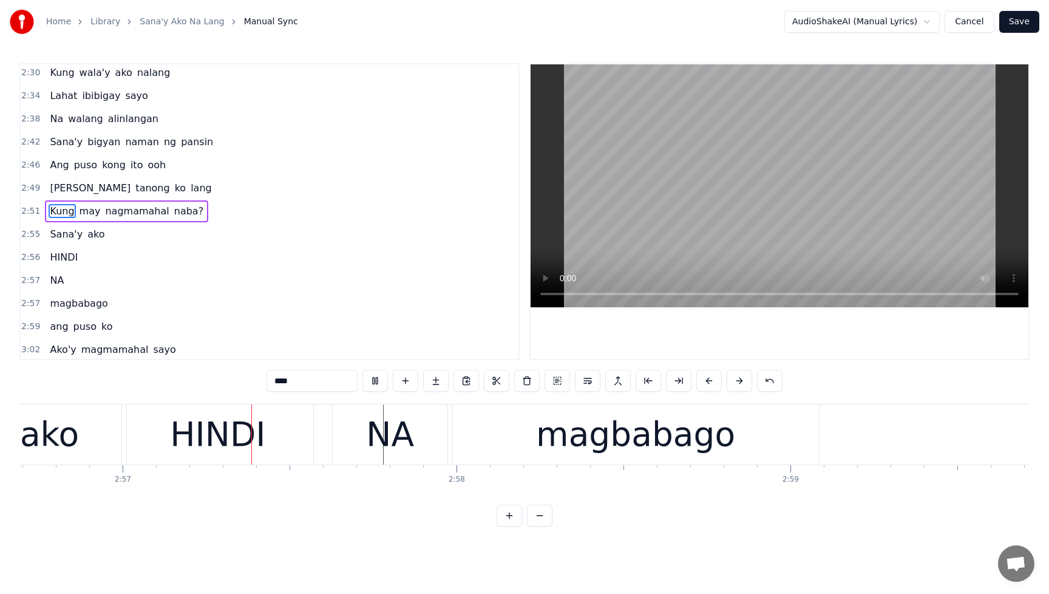
scroll to position [0, 59043]
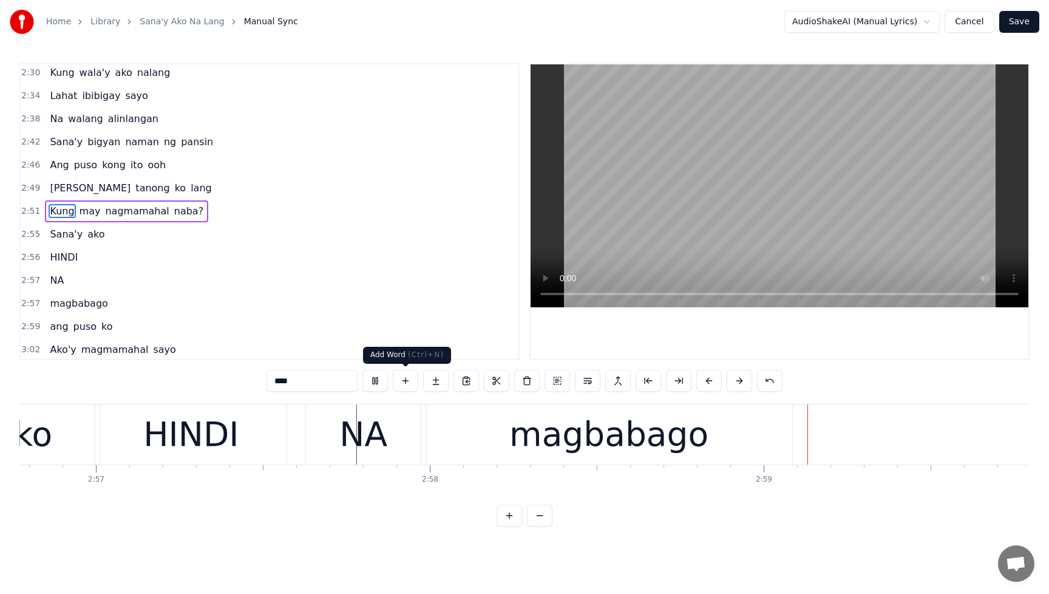
click at [380, 380] on button at bounding box center [376, 381] width 26 height 22
click at [205, 437] on div "HINDI" at bounding box center [190, 434] width 95 height 50
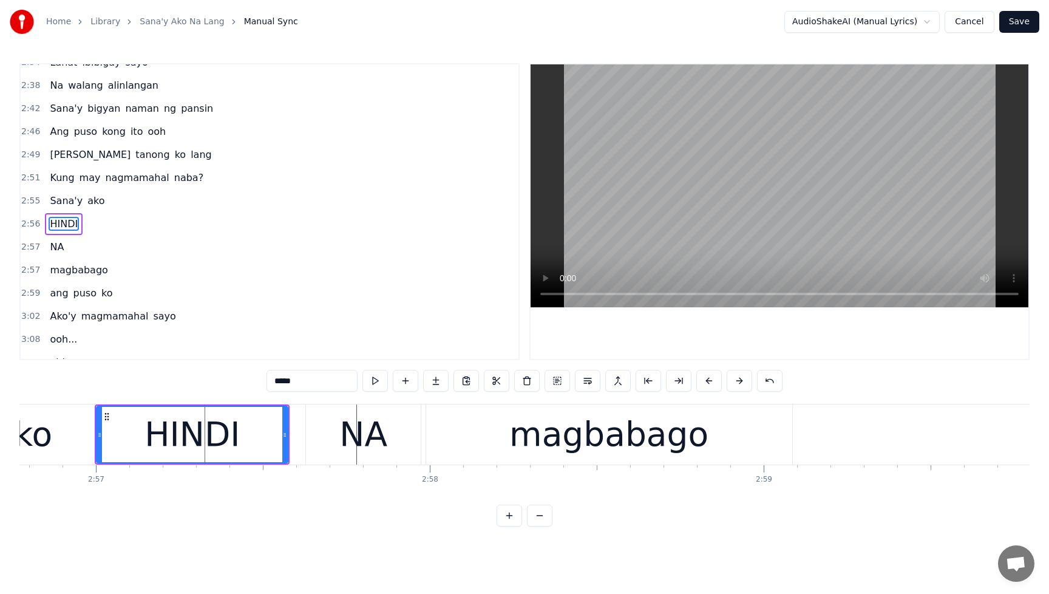
scroll to position [811, 0]
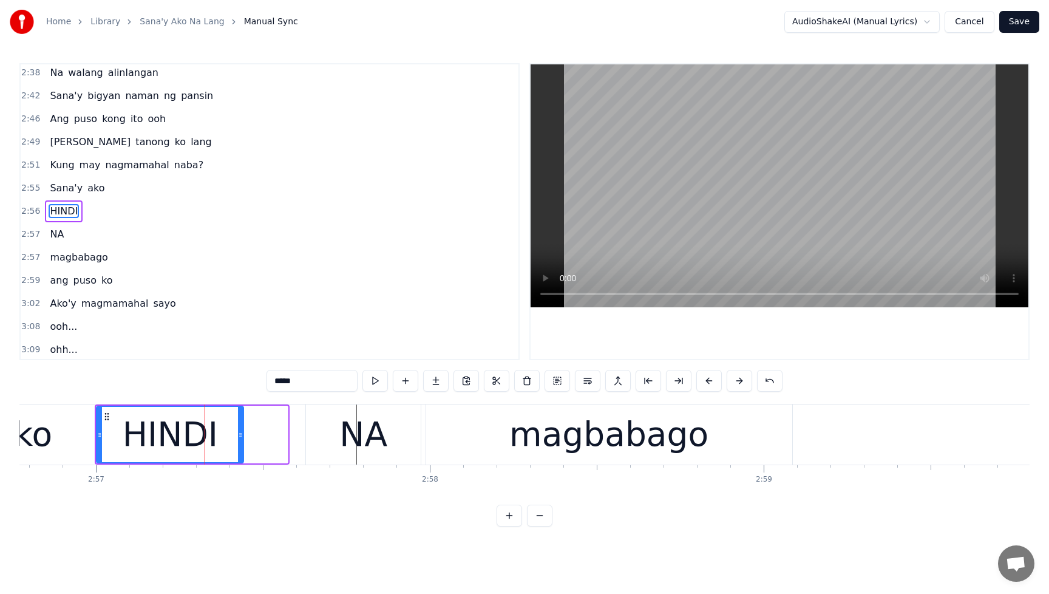
drag, startPoint x: 286, startPoint y: 437, endPoint x: 242, endPoint y: 442, distance: 44.7
click at [242, 442] on div at bounding box center [240, 434] width 5 height 55
click at [343, 434] on div "NA" at bounding box center [363, 434] width 48 height 50
type input "**"
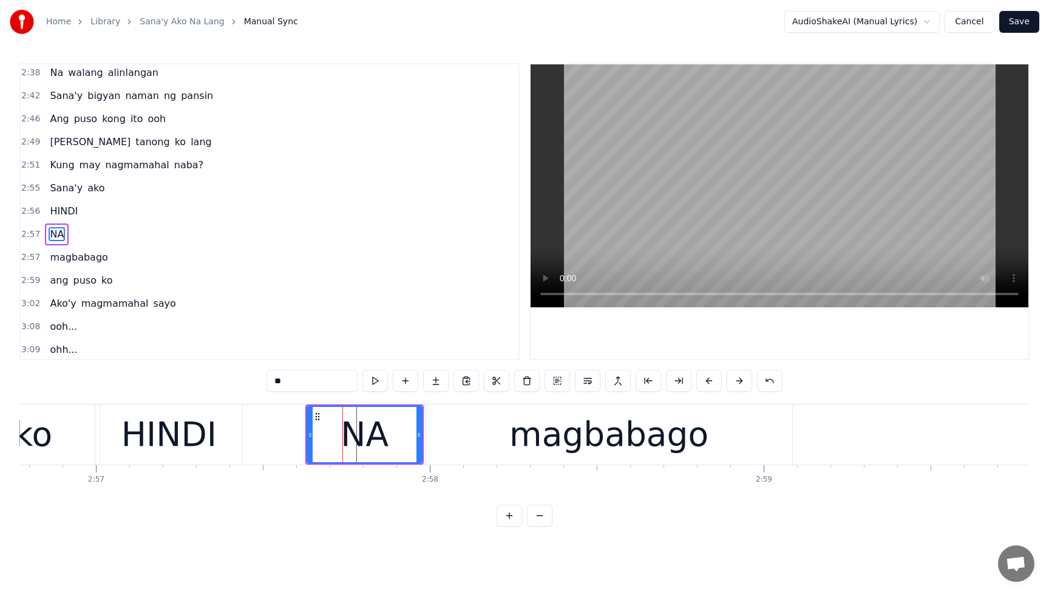
scroll to position [834, 0]
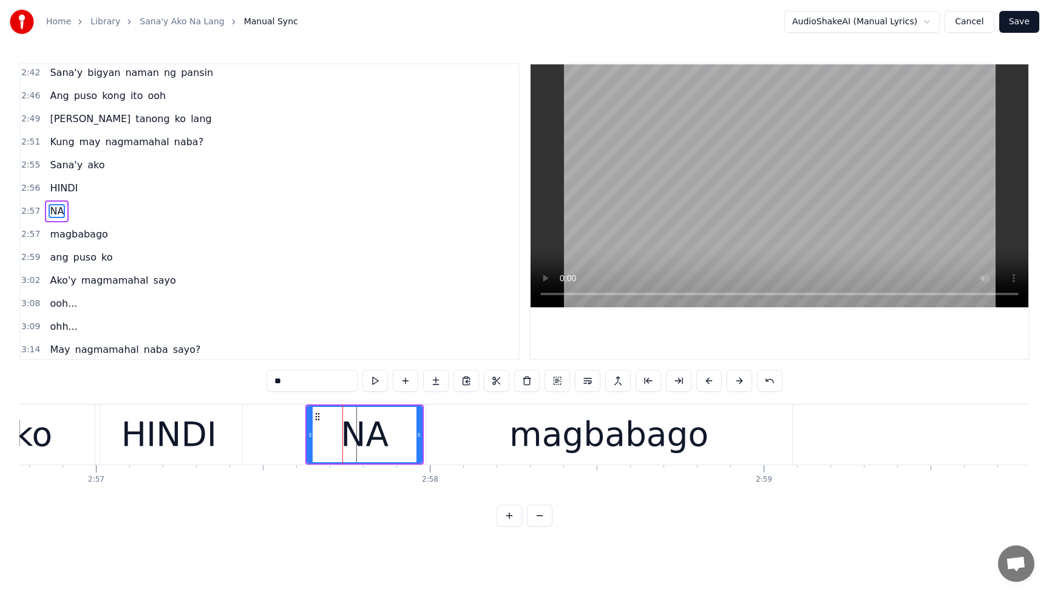
drag, startPoint x: 326, startPoint y: 423, endPoint x: 304, endPoint y: 424, distance: 21.9
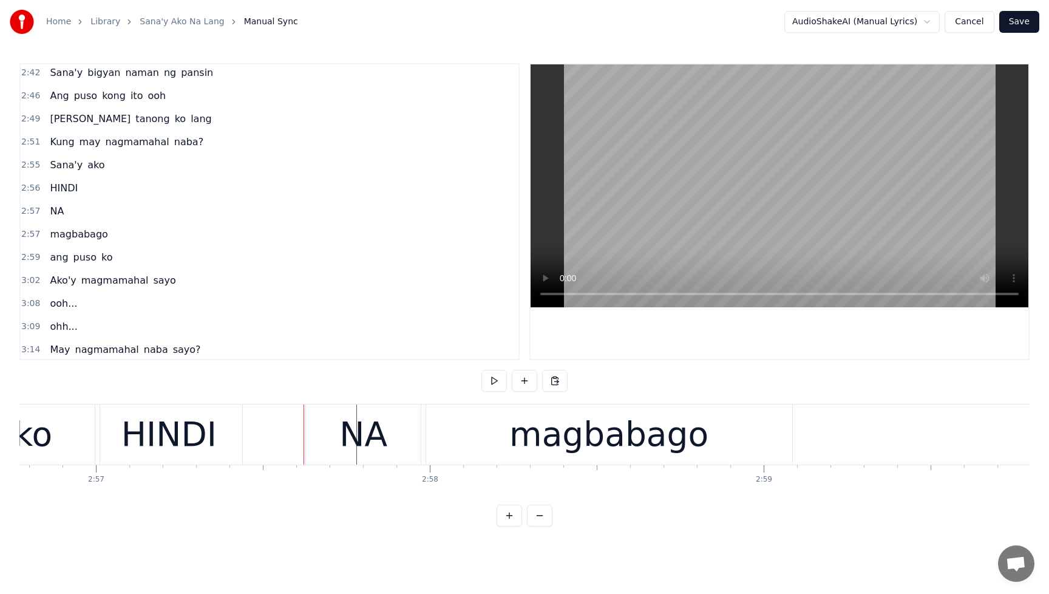
drag, startPoint x: 339, startPoint y: 426, endPoint x: 330, endPoint y: 424, distance: 8.7
click at [339, 426] on div "NA" at bounding box center [363, 434] width 115 height 60
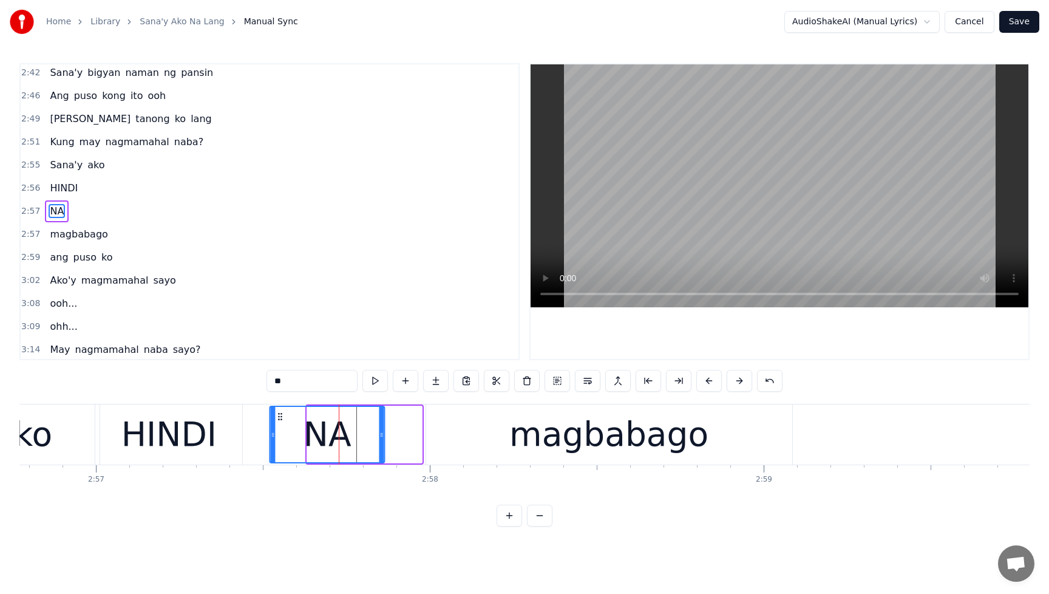
drag, startPoint x: 316, startPoint y: 417, endPoint x: 278, endPoint y: 421, distance: 37.9
click at [278, 421] on div "NA" at bounding box center [328, 434] width 114 height 55
click at [533, 438] on div "magbabago" at bounding box center [609, 434] width 199 height 50
type input "*********"
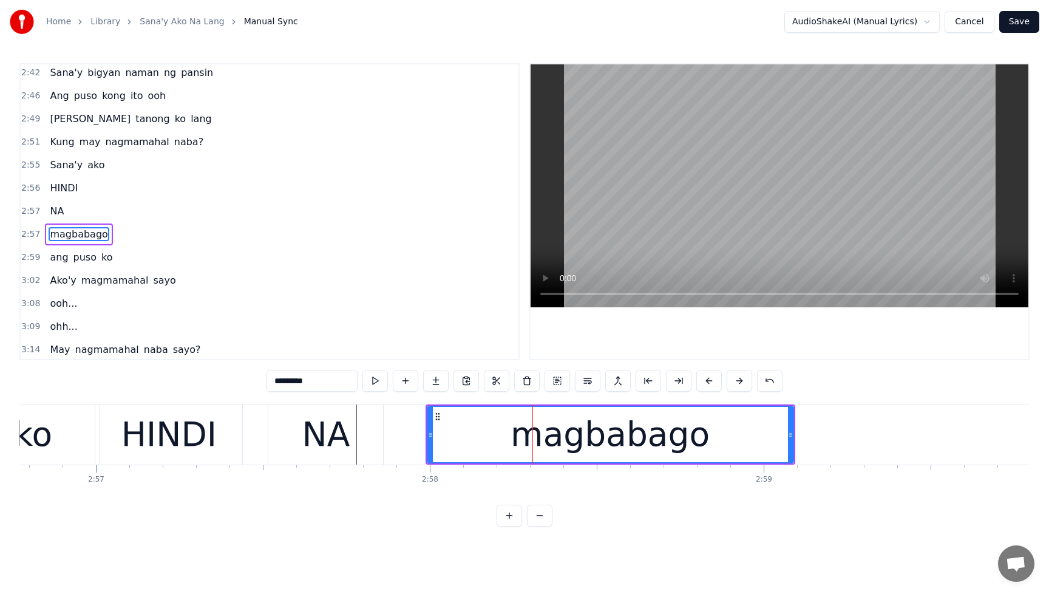
scroll to position [857, 0]
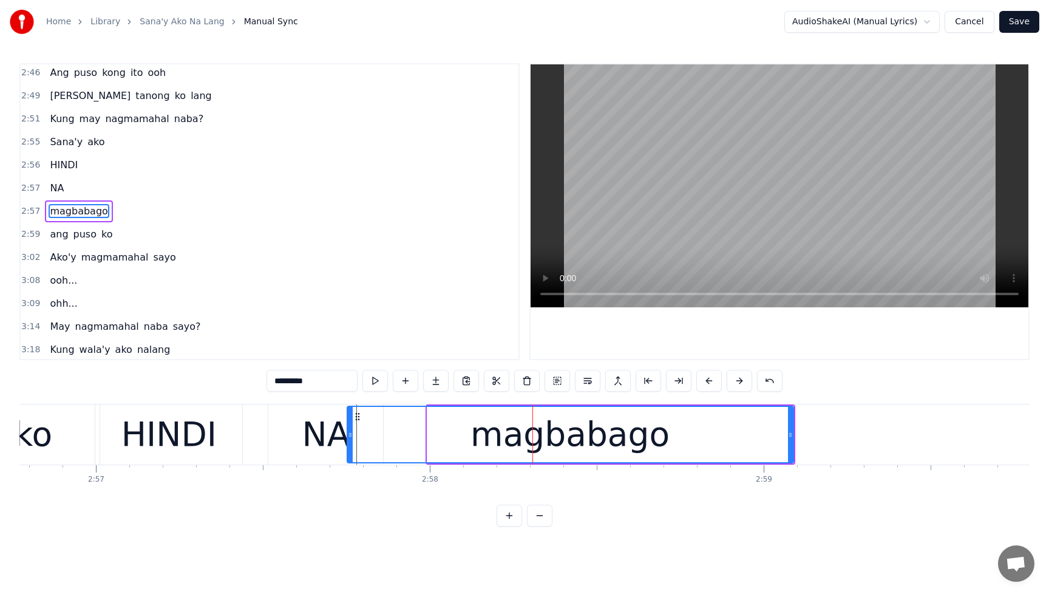
drag, startPoint x: 430, startPoint y: 440, endPoint x: 350, endPoint y: 441, distance: 80.2
click at [350, 441] on div at bounding box center [350, 434] width 5 height 55
click at [51, 132] on div "Sana'y ako" at bounding box center [77, 142] width 64 height 22
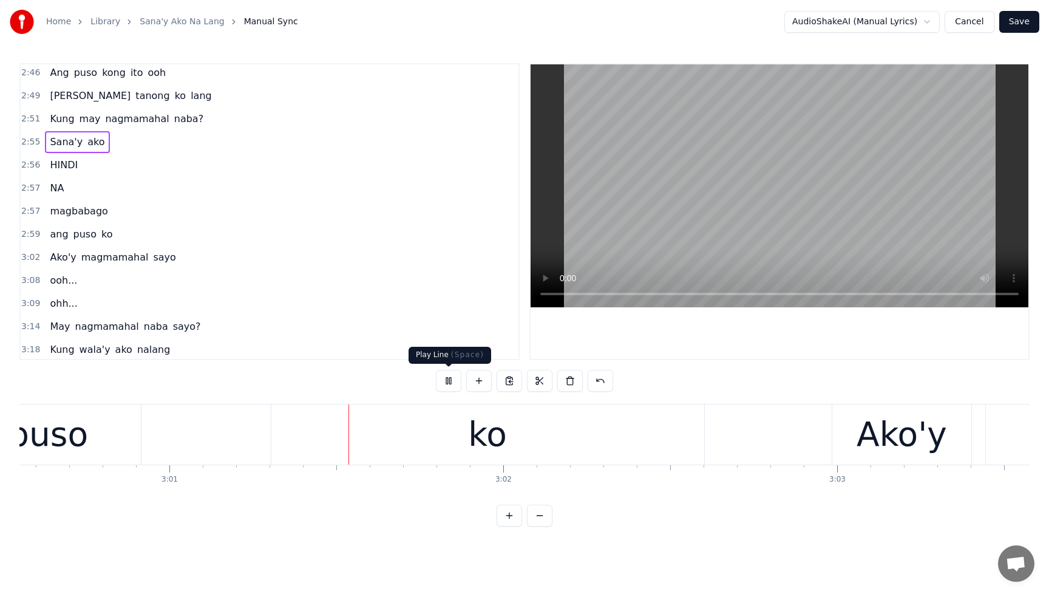
scroll to position [0, 60399]
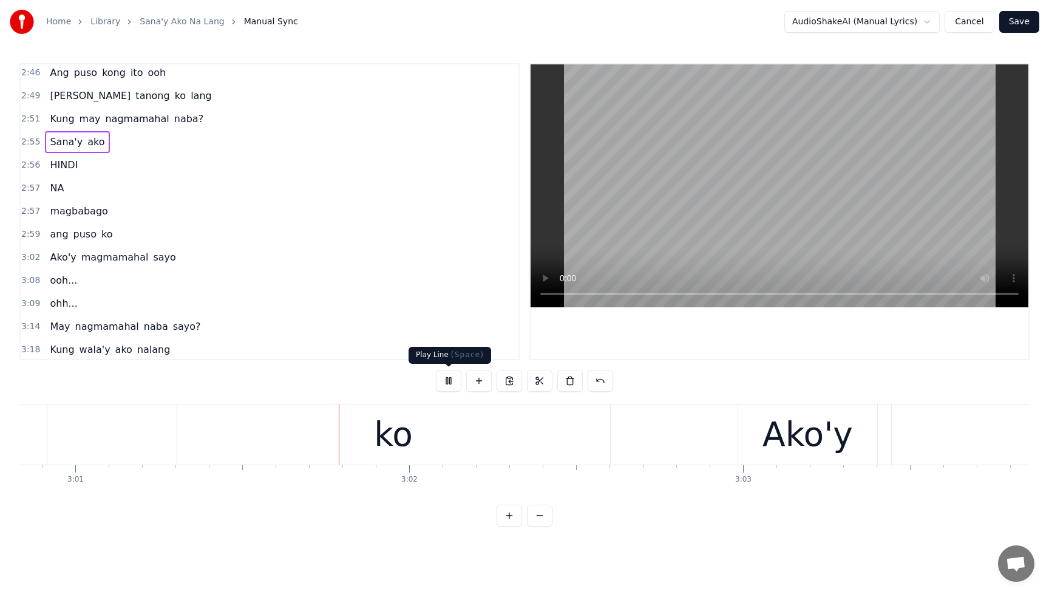
click at [449, 381] on button at bounding box center [449, 381] width 26 height 22
click at [62, 237] on span "ang" at bounding box center [59, 234] width 21 height 14
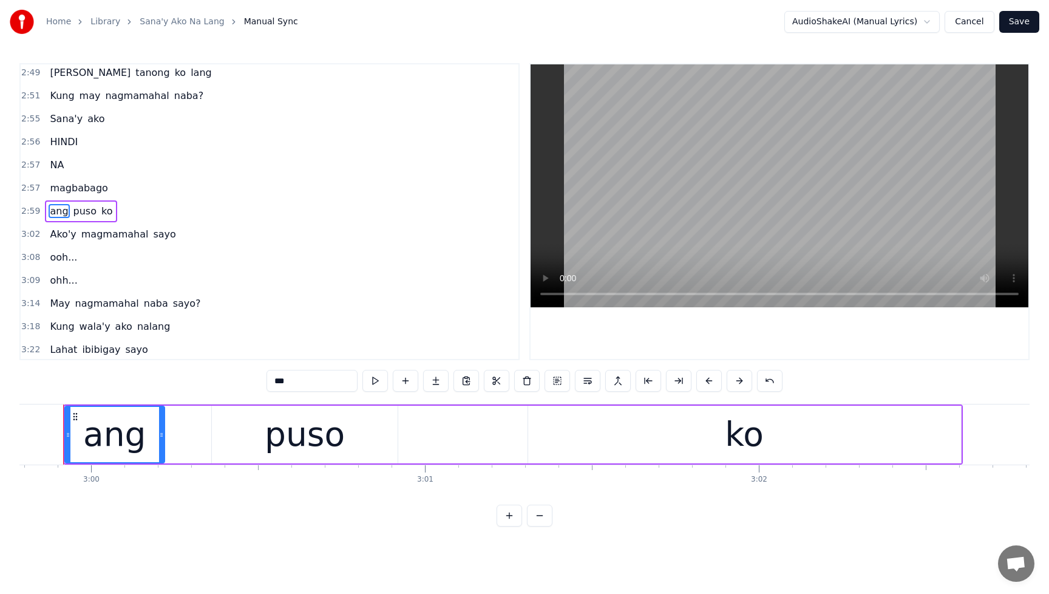
scroll to position [0, 60033]
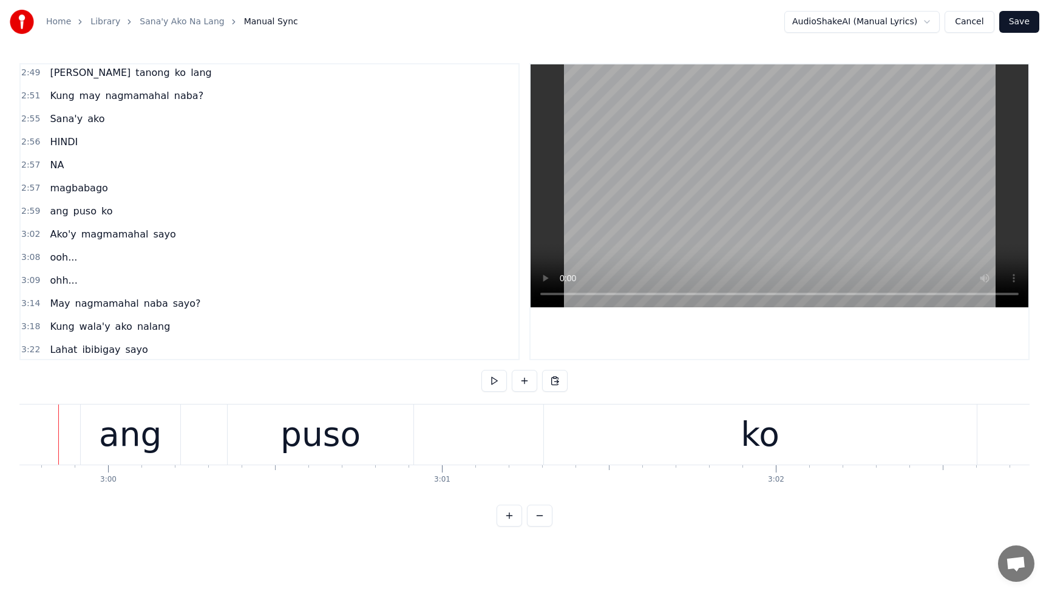
scroll to position [0, 60011]
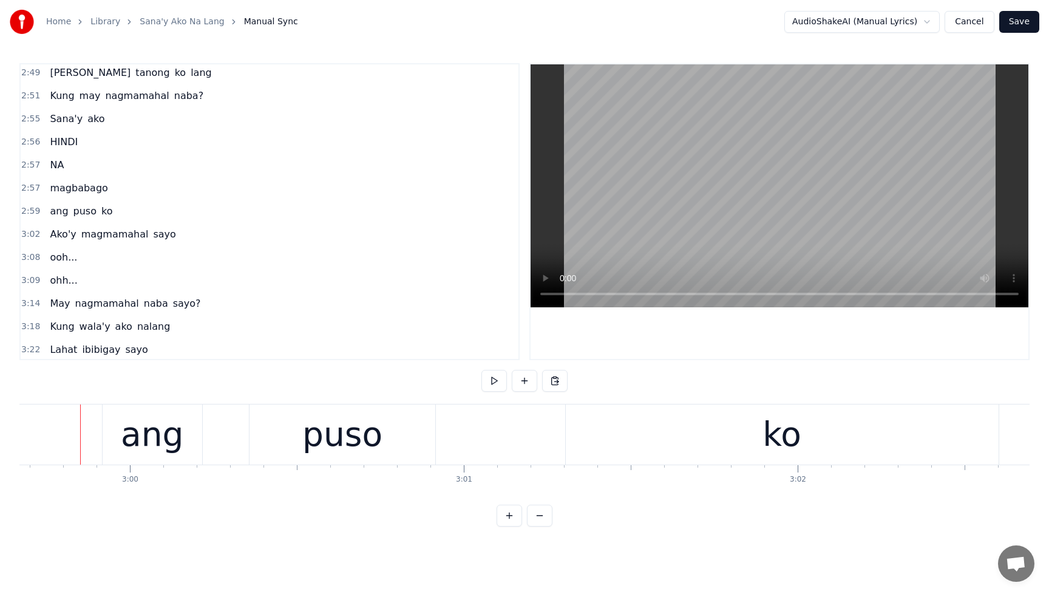
click at [159, 443] on div "ang" at bounding box center [152, 434] width 63 height 50
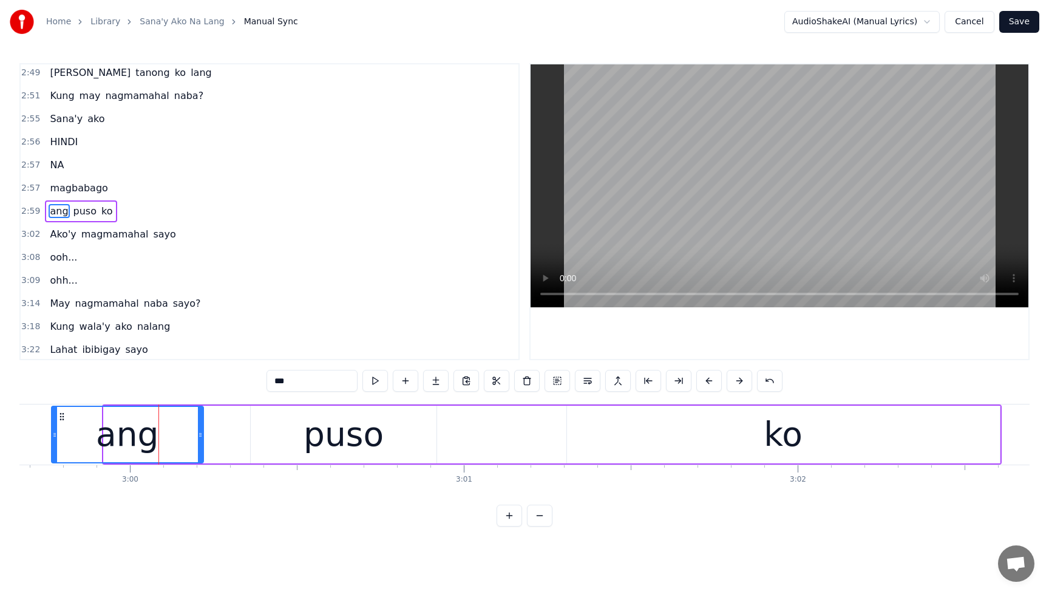
drag, startPoint x: 107, startPoint y: 436, endPoint x: 55, endPoint y: 439, distance: 52.3
click at [55, 439] on icon at bounding box center [54, 435] width 5 height 10
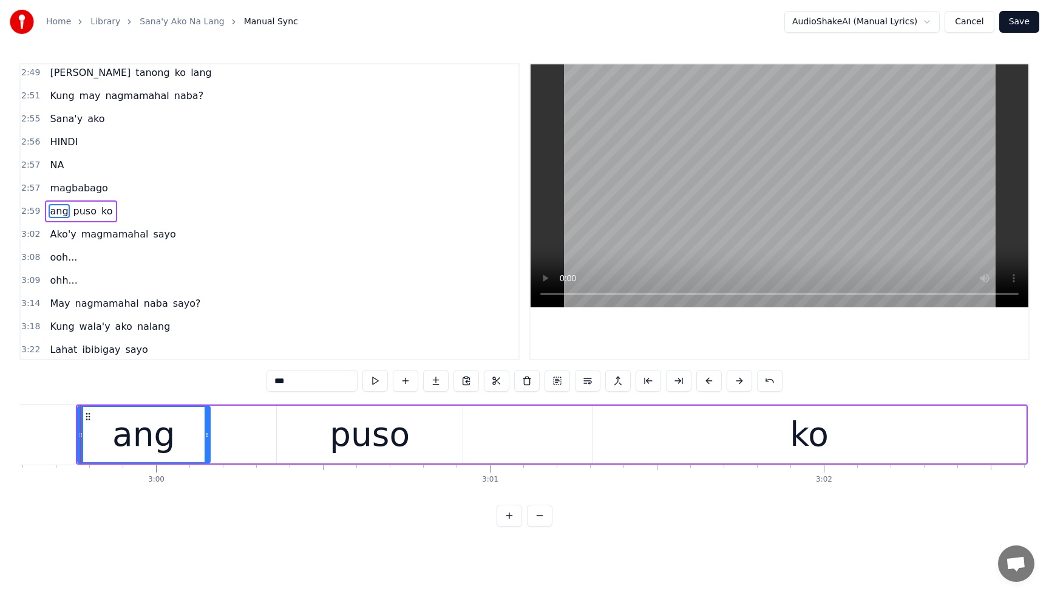
drag, startPoint x: 227, startPoint y: 435, endPoint x: 207, endPoint y: 438, distance: 19.6
click at [207, 438] on icon at bounding box center [207, 435] width 5 height 10
click at [56, 110] on div "Sana'y ako" at bounding box center [77, 119] width 64 height 22
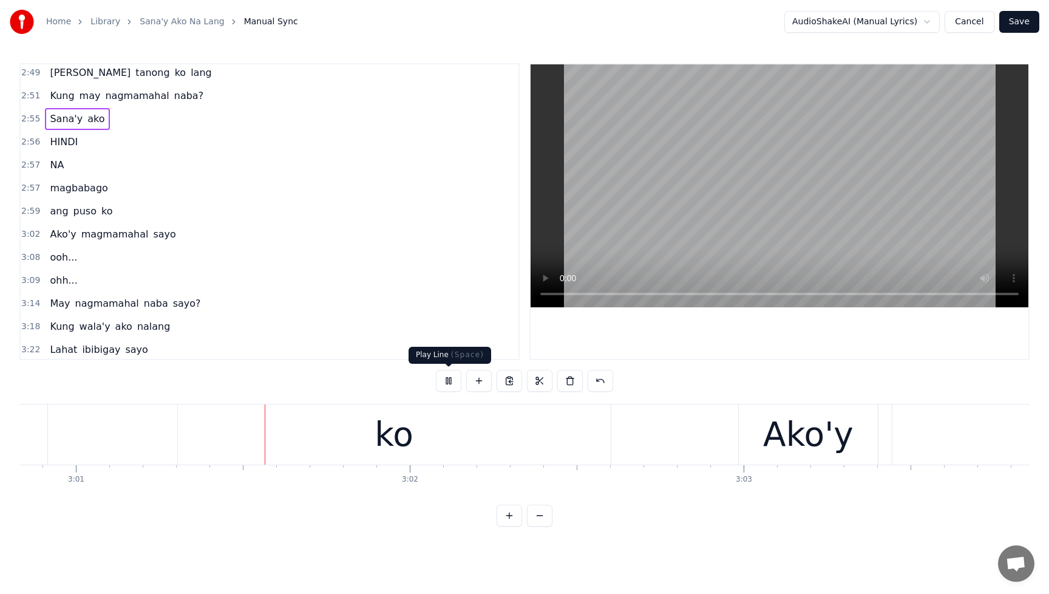
scroll to position [0, 60401]
click at [455, 380] on button at bounding box center [449, 381] width 26 height 22
click at [75, 210] on span "puso" at bounding box center [85, 211] width 26 height 14
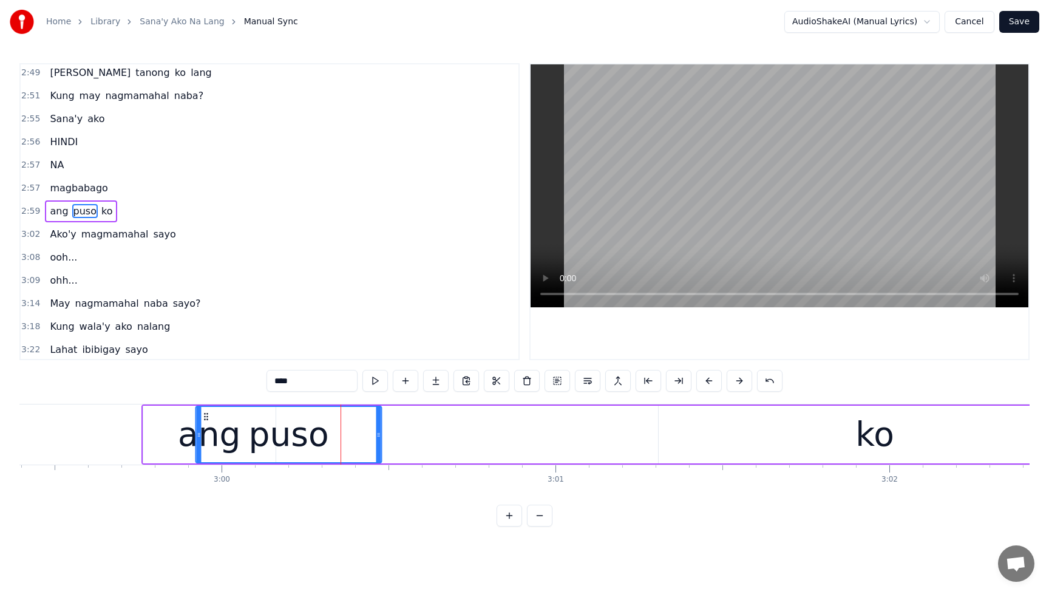
scroll to position [0, 59913]
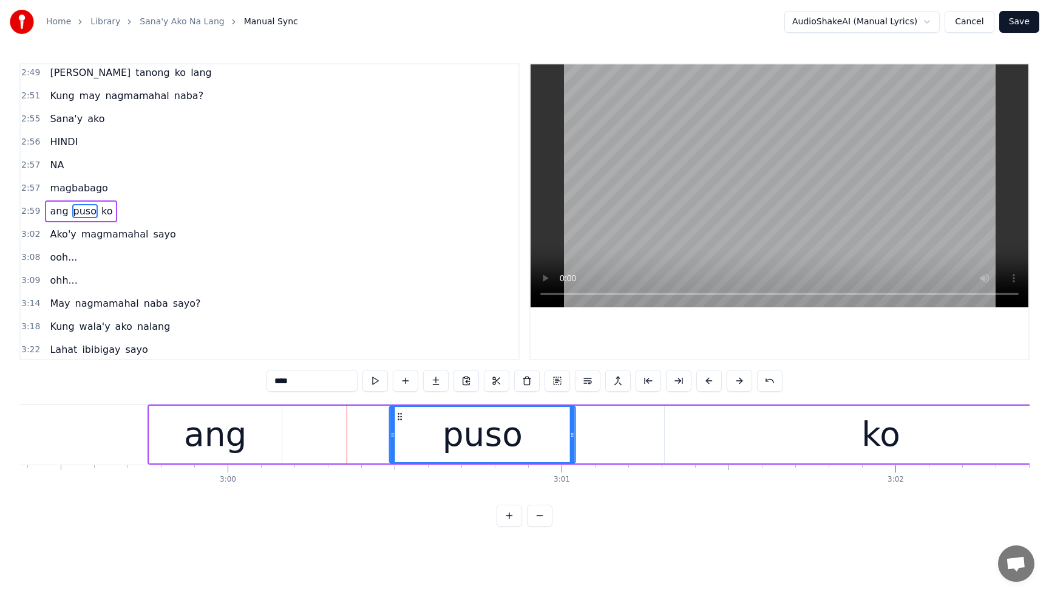
drag, startPoint x: 93, startPoint y: 417, endPoint x: 401, endPoint y: 437, distance: 308.5
click at [401, 437] on div "puso" at bounding box center [482, 434] width 185 height 55
click at [47, 178] on div "magbabago" at bounding box center [78, 188] width 67 height 22
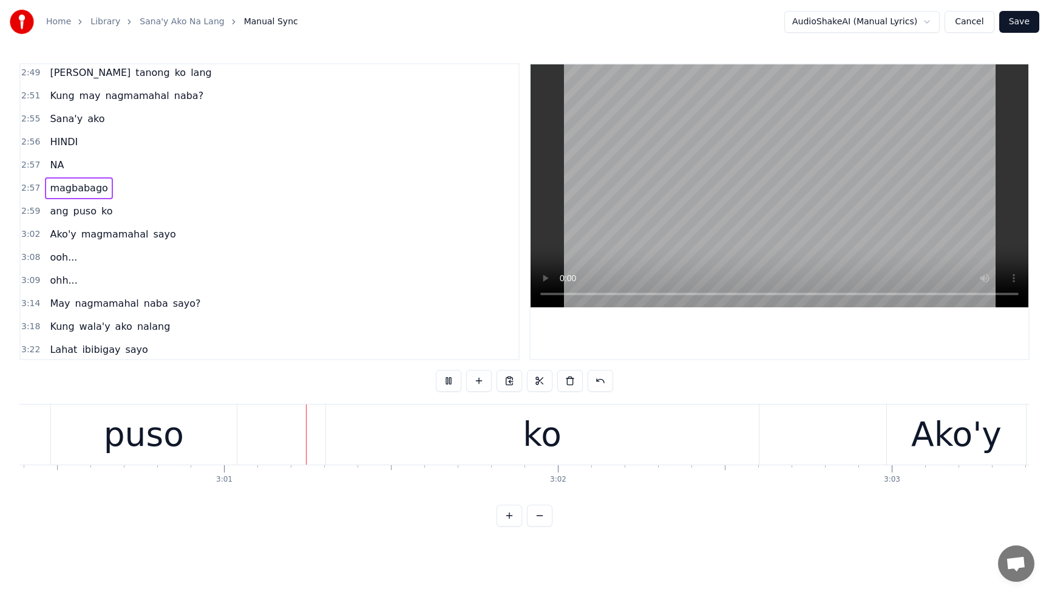
scroll to position [0, 60255]
click at [451, 380] on button at bounding box center [449, 381] width 26 height 22
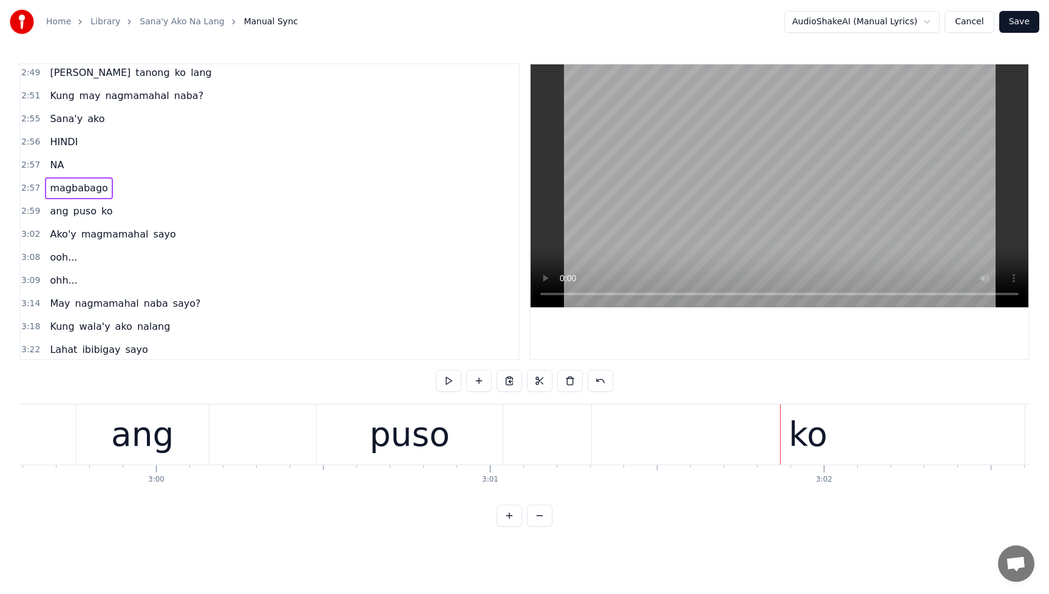
scroll to position [0, 59884]
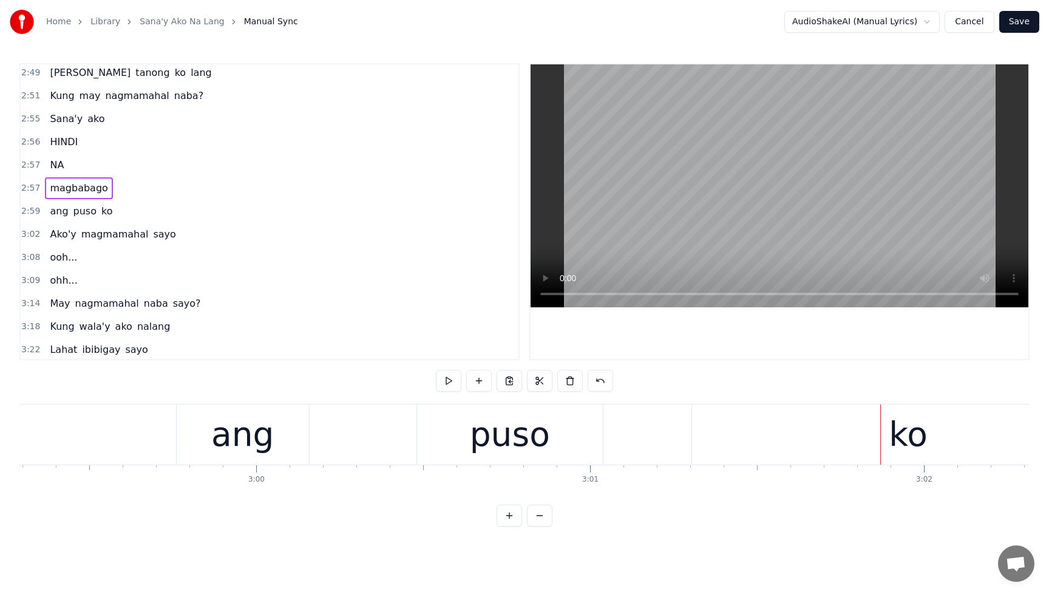
click at [511, 446] on div "puso" at bounding box center [510, 434] width 80 height 50
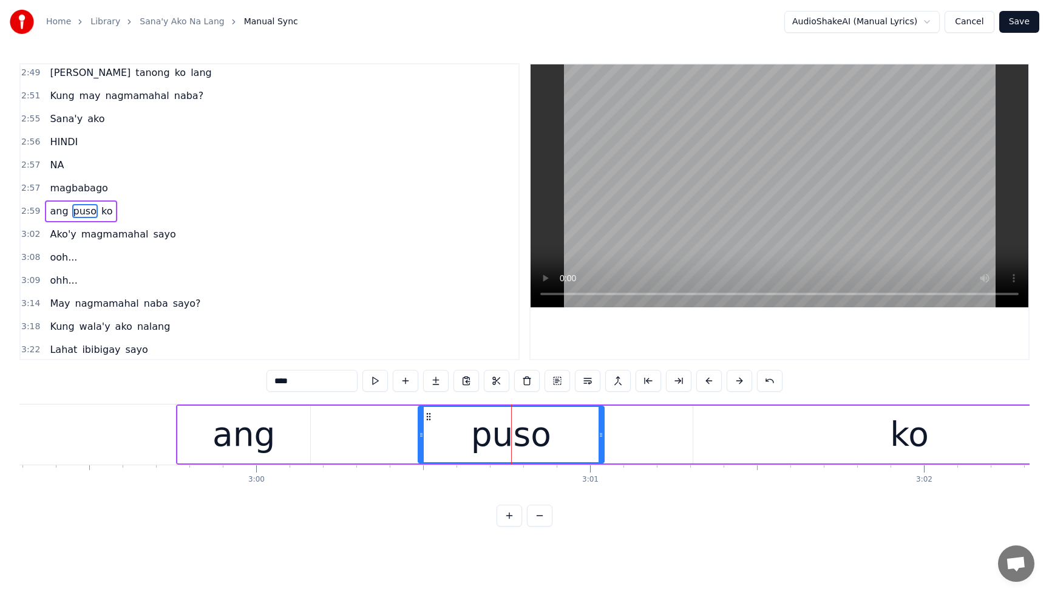
click at [317, 430] on div "ang puso ko" at bounding box center [652, 434] width 952 height 60
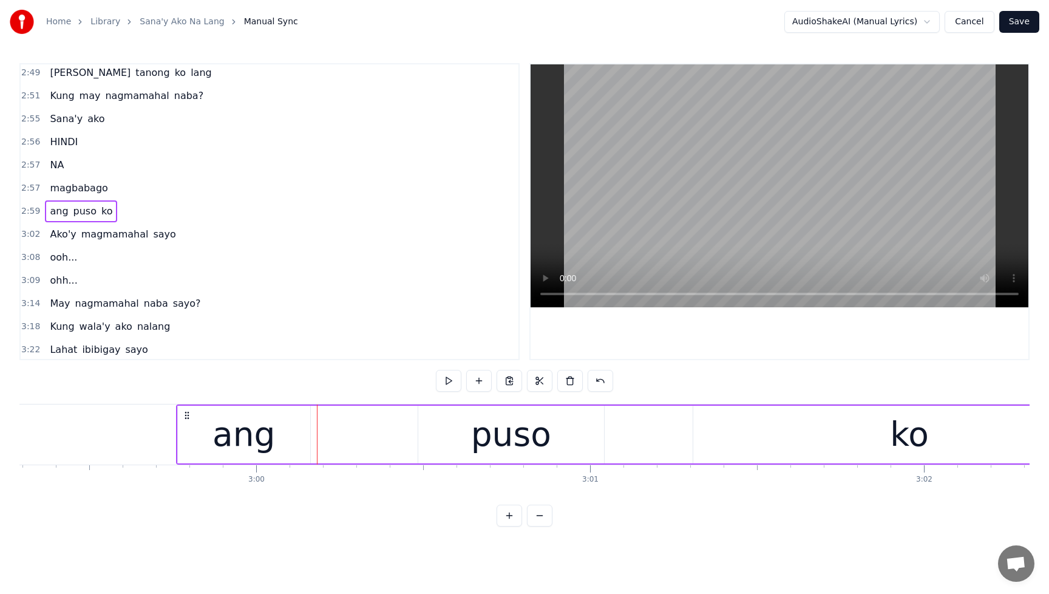
click at [238, 438] on div "ang" at bounding box center [244, 434] width 63 height 50
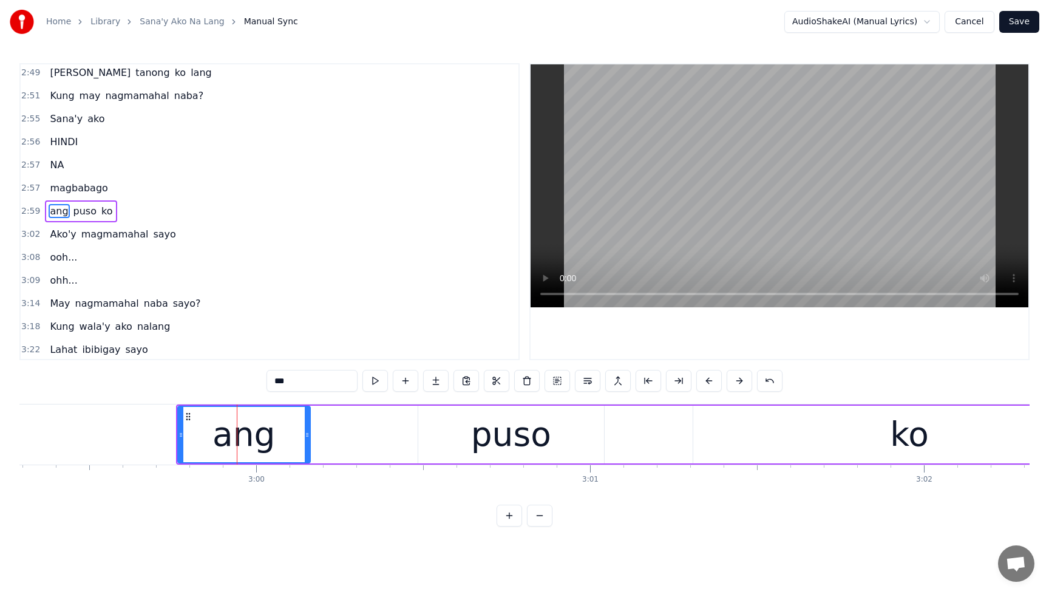
click at [470, 430] on div "puso" at bounding box center [511, 435] width 186 height 58
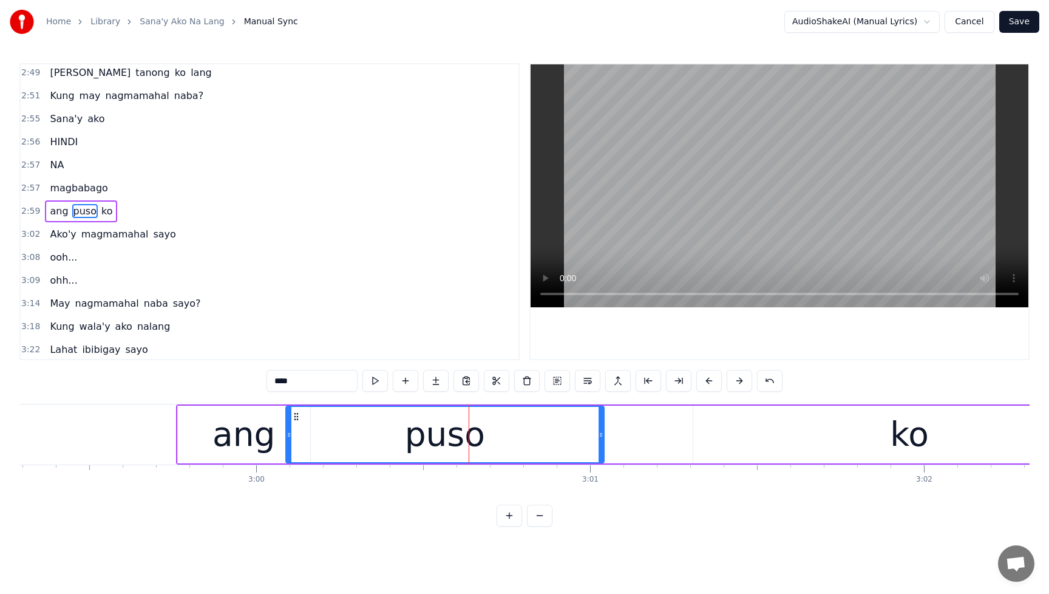
drag, startPoint x: 420, startPoint y: 438, endPoint x: 289, endPoint y: 447, distance: 131.4
click at [289, 447] on div at bounding box center [289, 434] width 5 height 55
drag, startPoint x: 602, startPoint y: 436, endPoint x: 559, endPoint y: 442, distance: 44.1
click at [559, 442] on div at bounding box center [558, 434] width 5 height 55
click at [52, 181] on span "magbabago" at bounding box center [79, 188] width 60 height 14
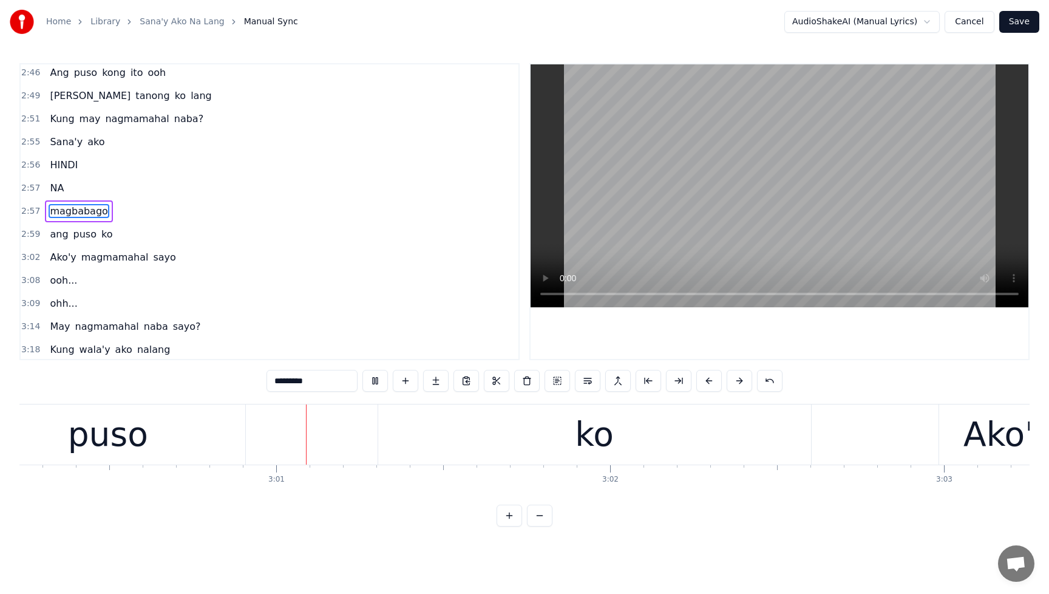
scroll to position [0, 60252]
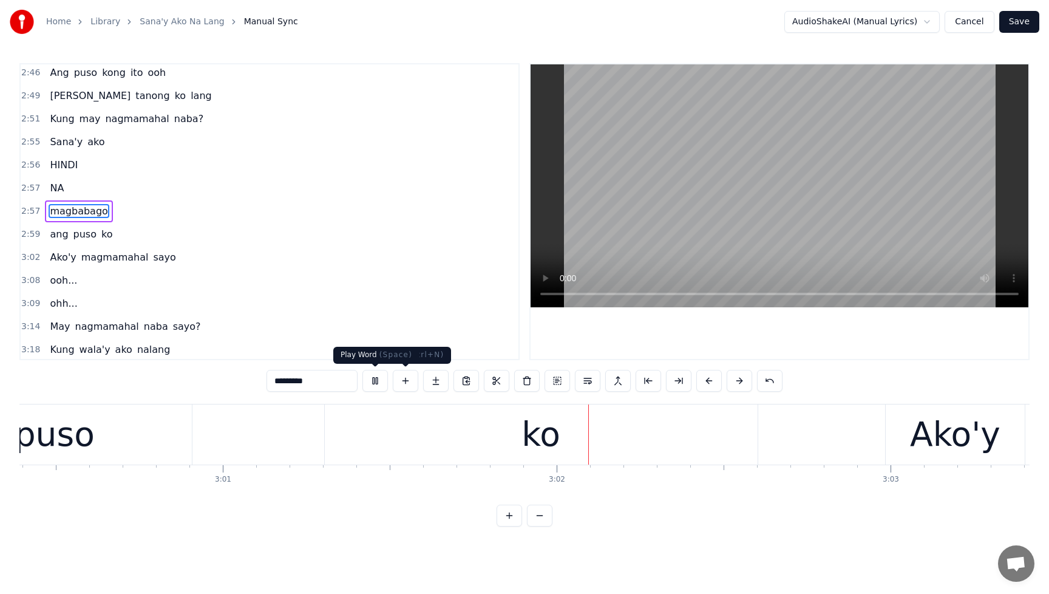
click at [372, 383] on button at bounding box center [376, 381] width 26 height 22
click at [62, 237] on span "ang" at bounding box center [59, 234] width 21 height 14
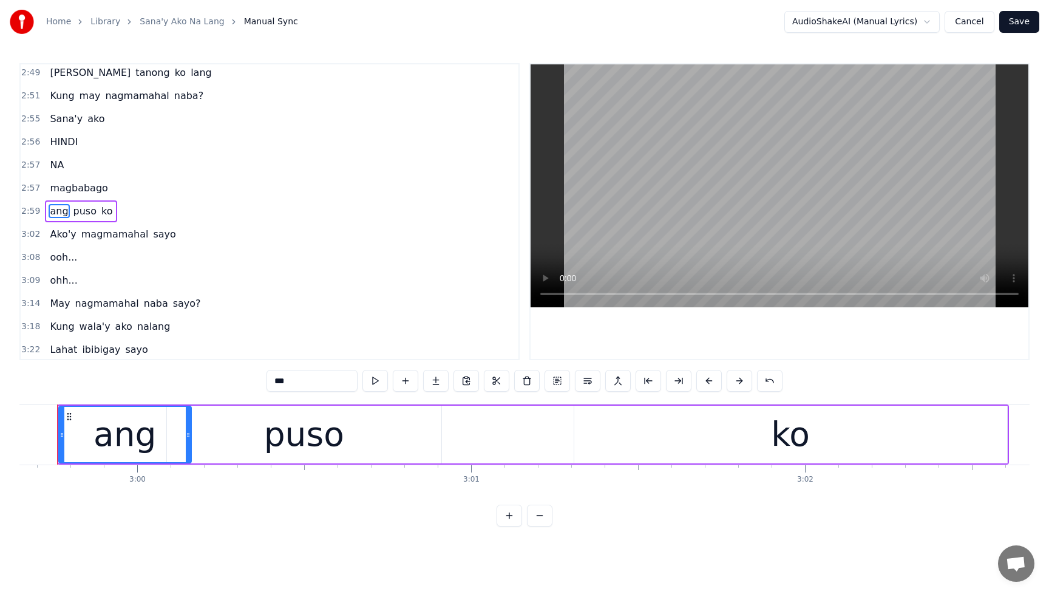
scroll to position [0, 59980]
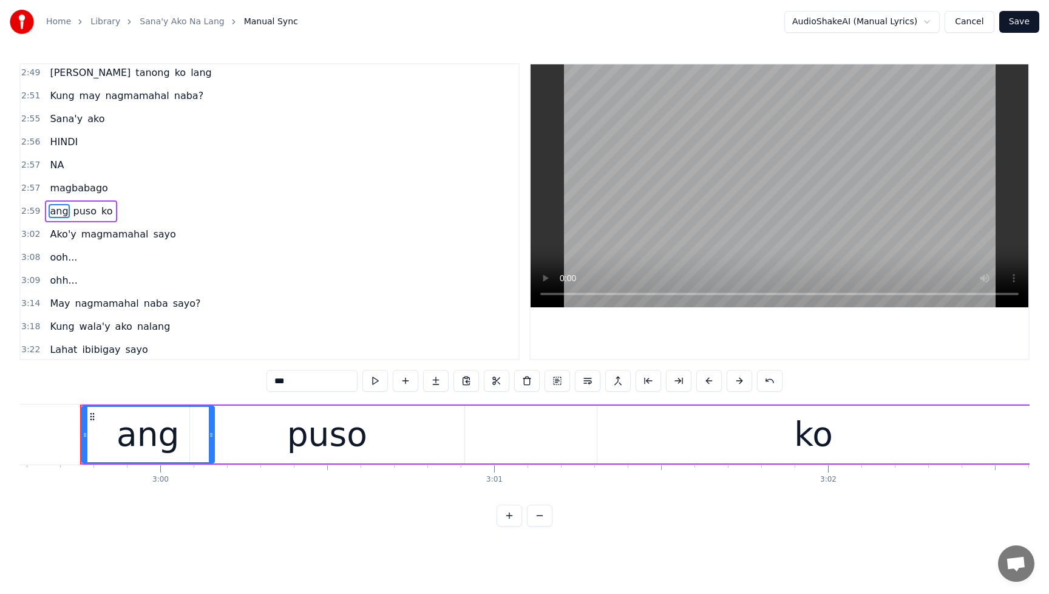
click at [179, 443] on div "ang" at bounding box center [148, 434] width 131 height 55
drag, startPoint x: 211, startPoint y: 440, endPoint x: 171, endPoint y: 444, distance: 40.9
click at [171, 444] on div at bounding box center [170, 434] width 5 height 55
click at [54, 188] on span "magbabago" at bounding box center [79, 188] width 60 height 14
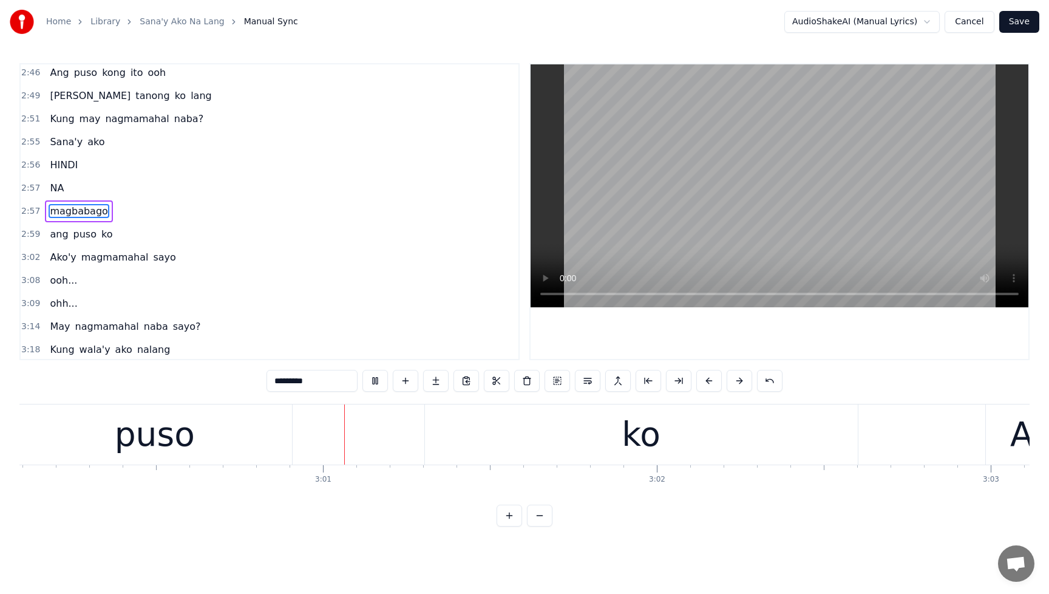
scroll to position [0, 60254]
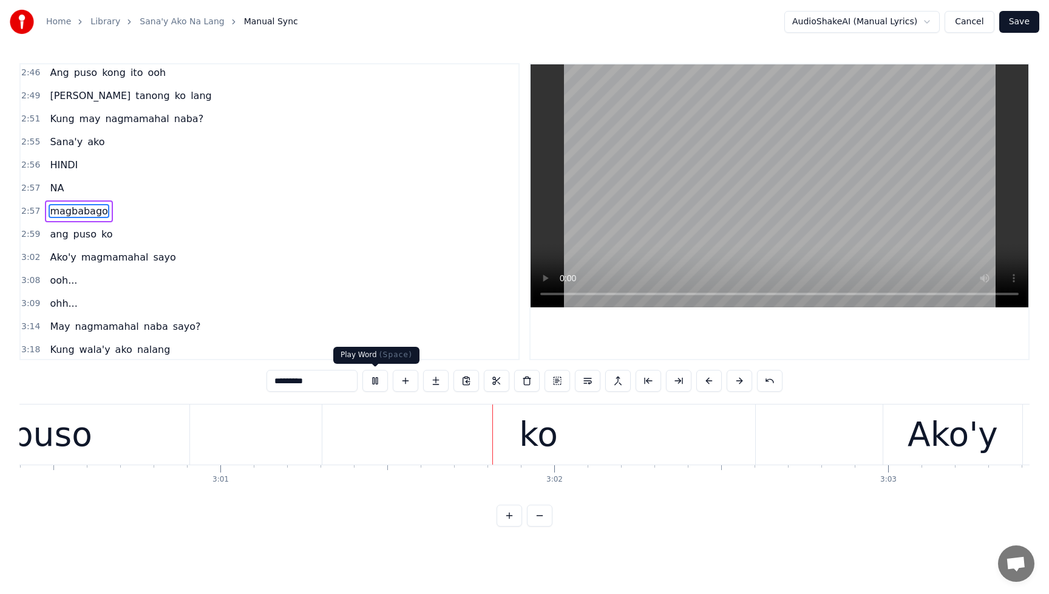
click at [375, 380] on button at bounding box center [376, 381] width 26 height 22
click at [55, 234] on span "ang" at bounding box center [59, 234] width 21 height 14
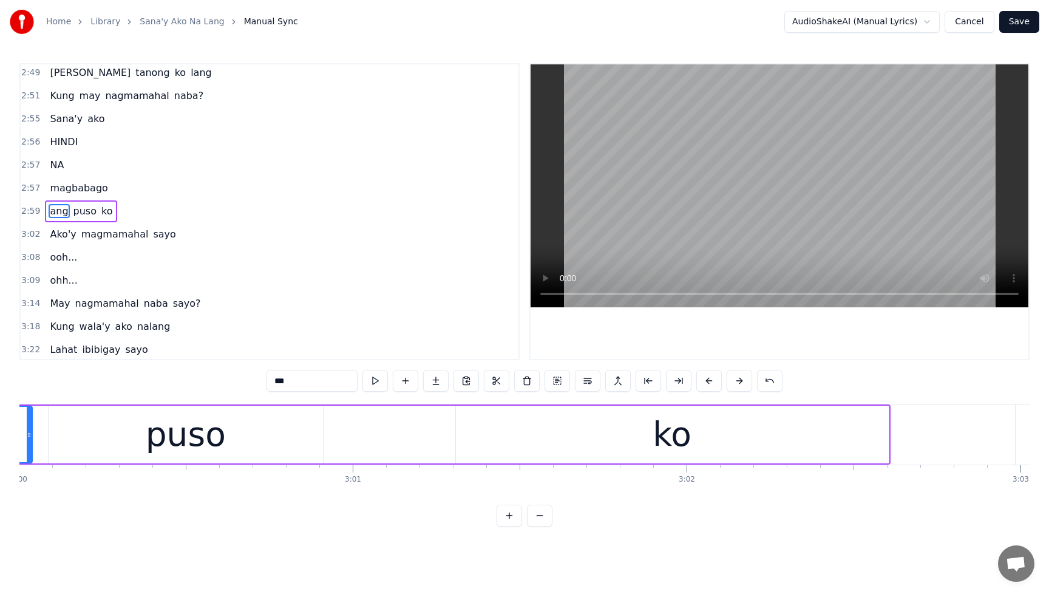
scroll to position [0, 59980]
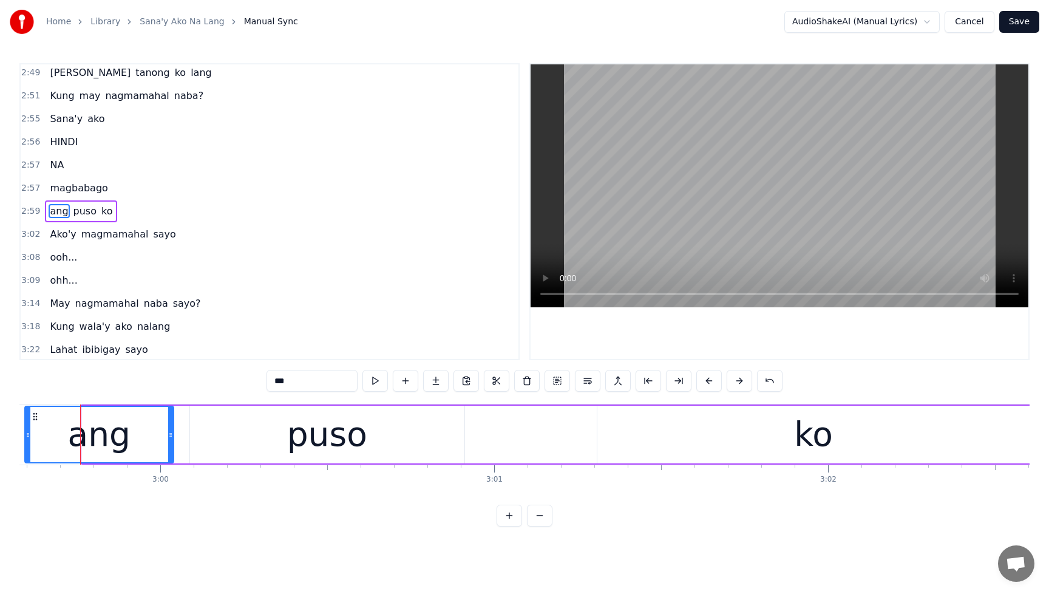
drag, startPoint x: 86, startPoint y: 437, endPoint x: 29, endPoint y: 435, distance: 57.1
click at [29, 435] on icon at bounding box center [28, 435] width 5 height 10
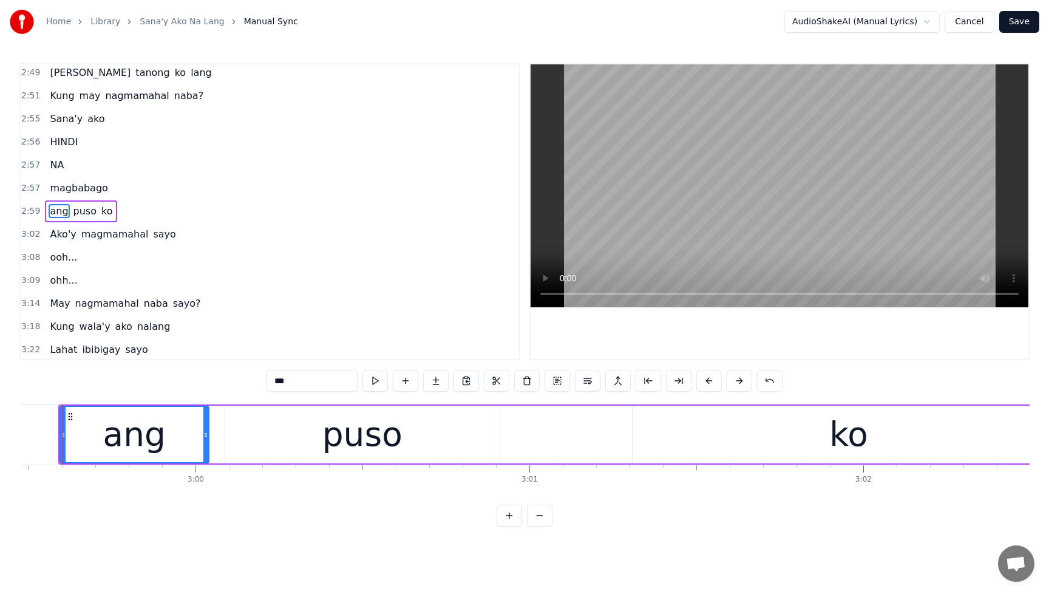
scroll to position [0, 59927]
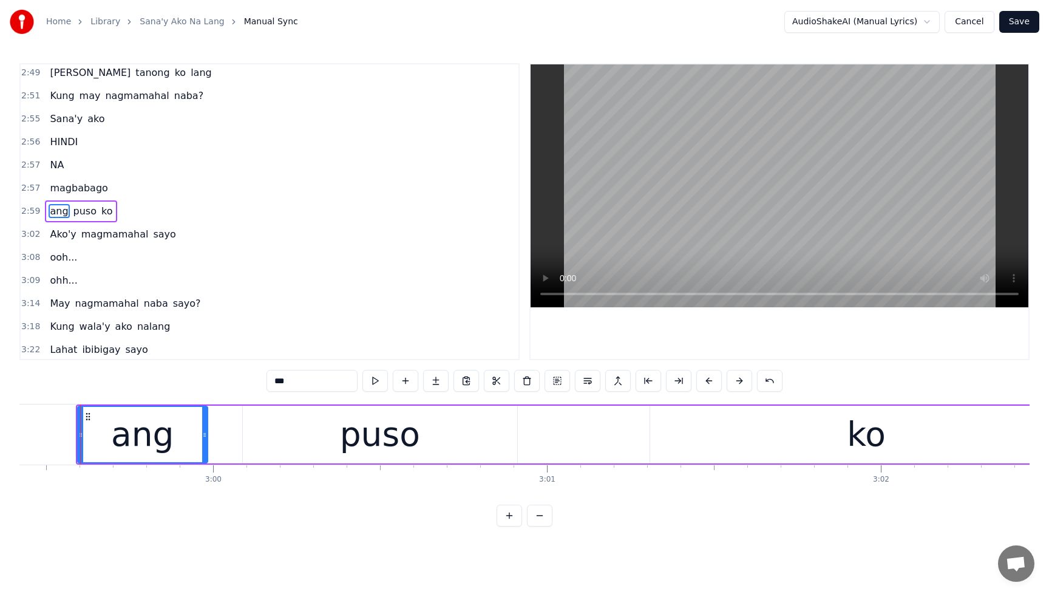
drag, startPoint x: 224, startPoint y: 436, endPoint x: 203, endPoint y: 438, distance: 21.4
click at [203, 438] on icon at bounding box center [204, 435] width 5 height 10
click at [55, 182] on span "magbabago" at bounding box center [79, 188] width 60 height 14
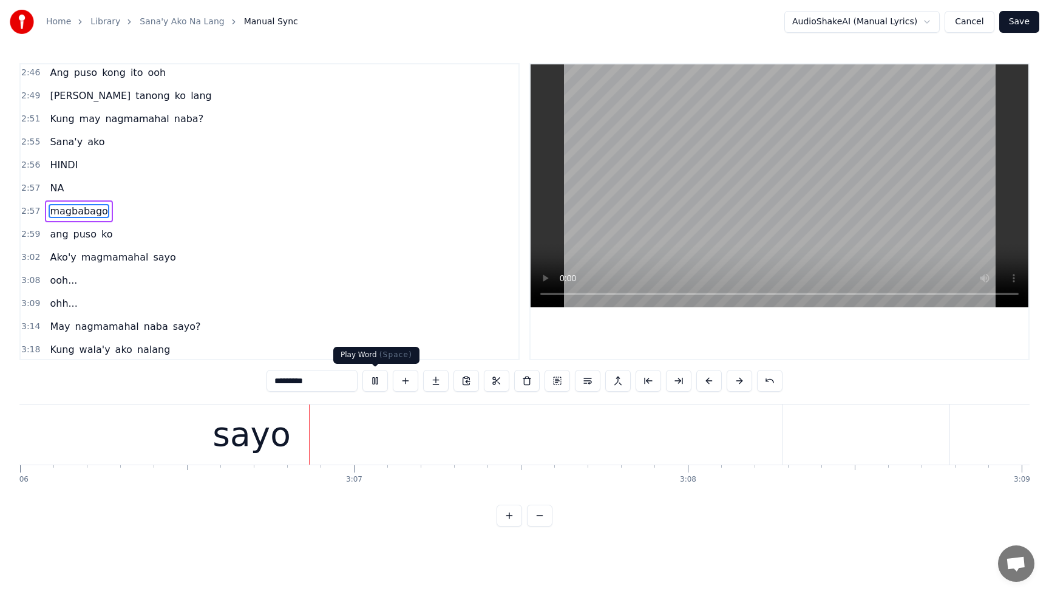
scroll to position [0, 62128]
click at [379, 382] on button at bounding box center [376, 381] width 26 height 22
click at [121, 263] on span "magmamahal" at bounding box center [115, 257] width 70 height 14
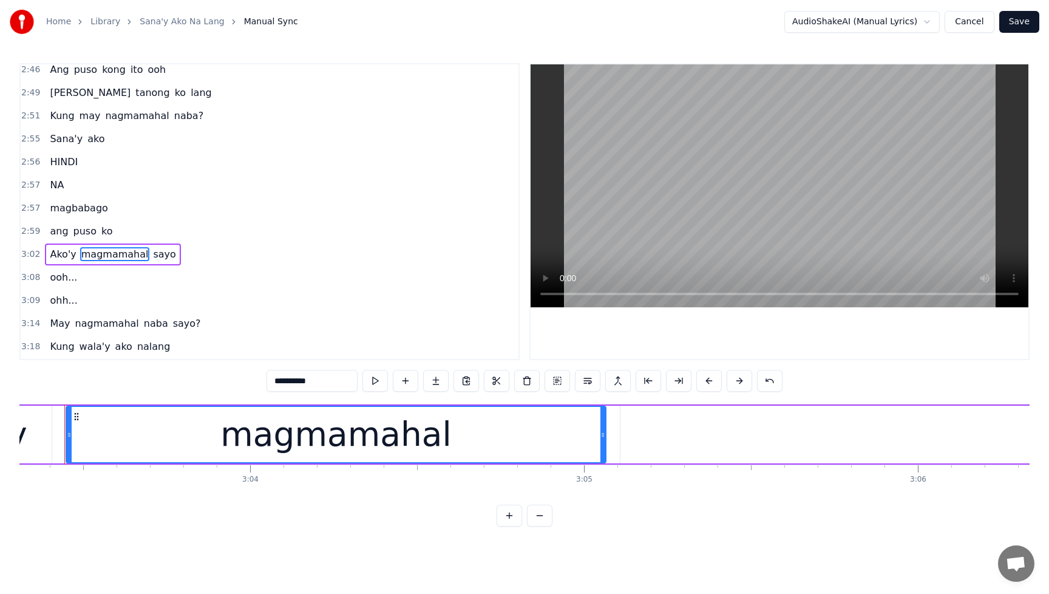
scroll to position [0, 61211]
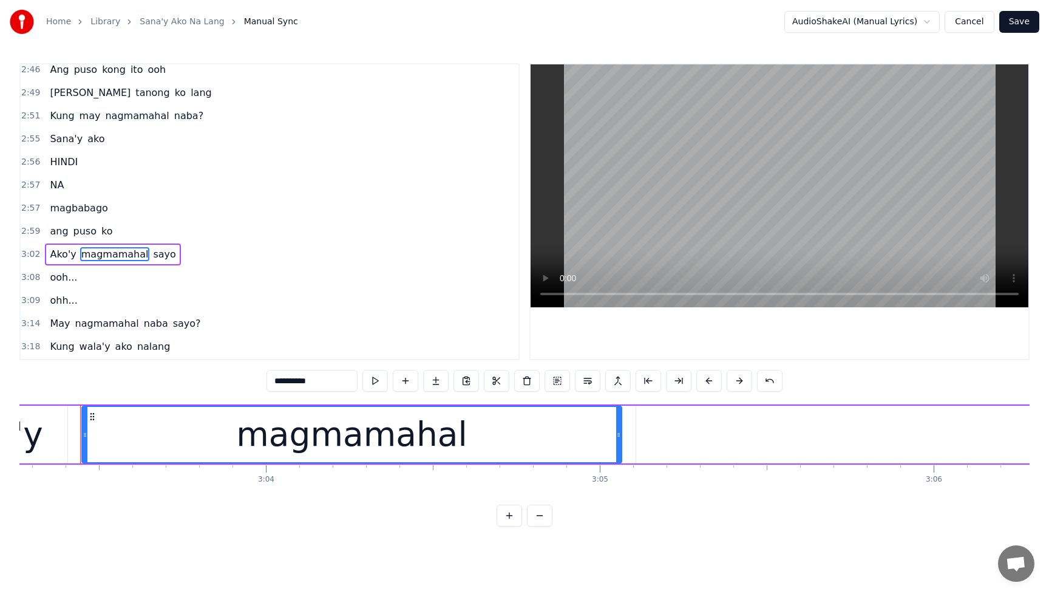
click at [400, 443] on div "magmamahal" at bounding box center [351, 434] width 231 height 50
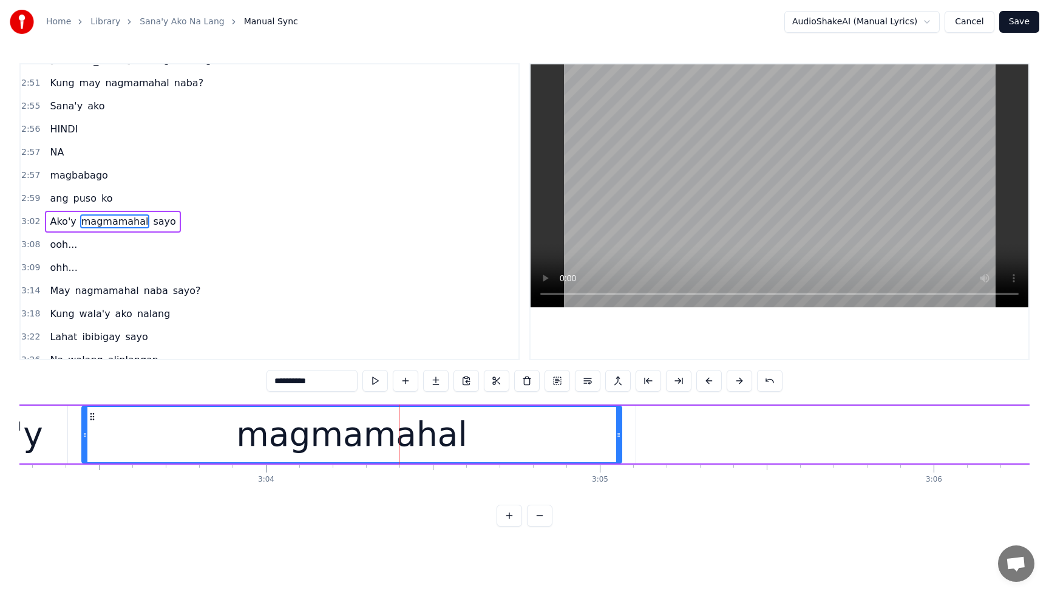
scroll to position [903, 0]
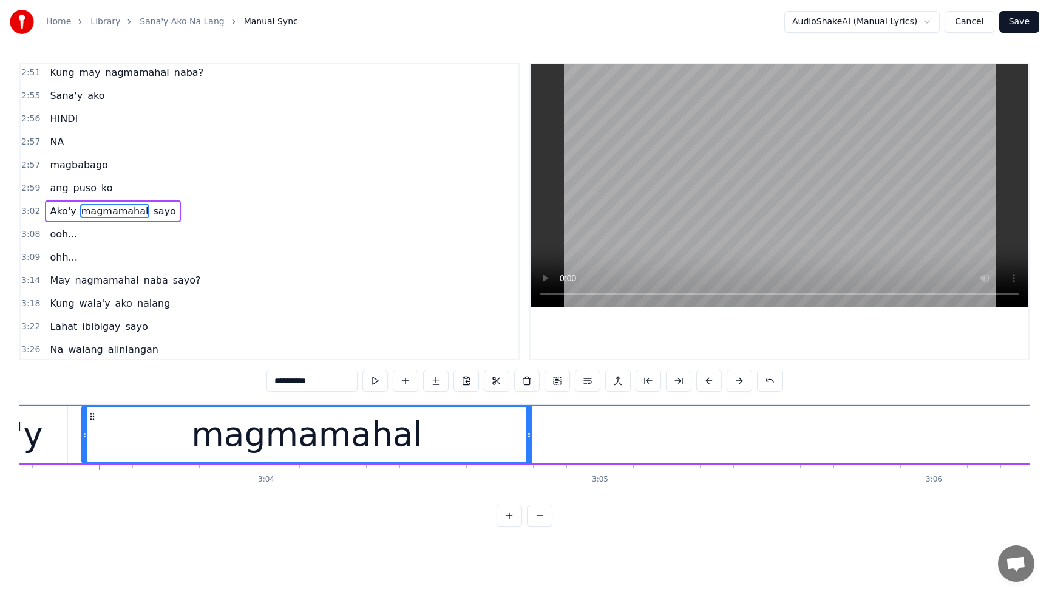
drag, startPoint x: 620, startPoint y: 437, endPoint x: 530, endPoint y: 446, distance: 90.3
click at [530, 446] on div at bounding box center [529, 434] width 5 height 55
click at [58, 204] on span "Ako'y" at bounding box center [63, 211] width 29 height 14
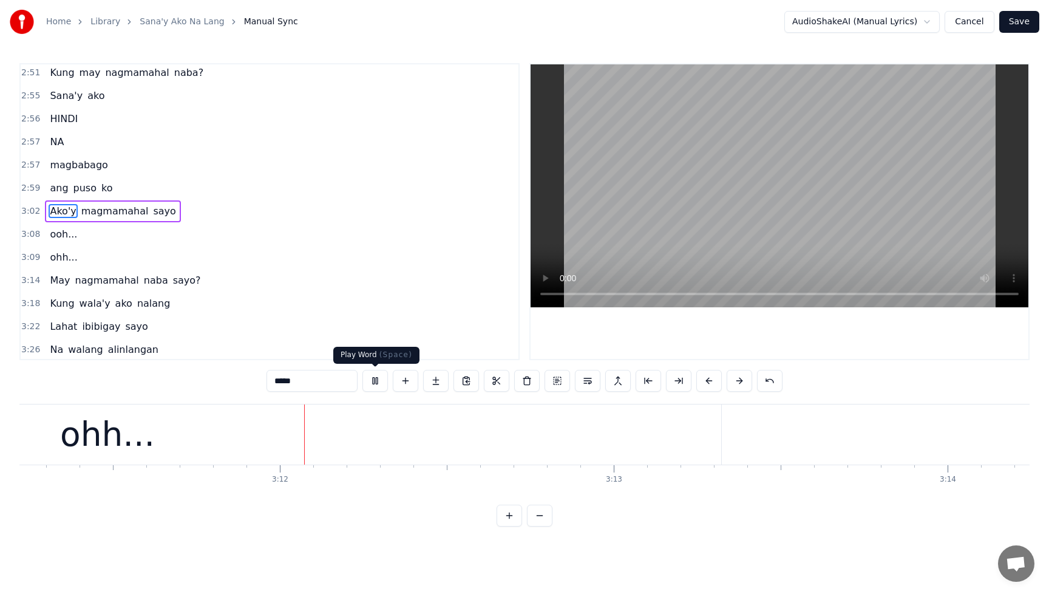
scroll to position [0, 63869]
click at [376, 380] on button at bounding box center [376, 381] width 26 height 22
click at [122, 444] on div "ohh..." at bounding box center [107, 434] width 95 height 50
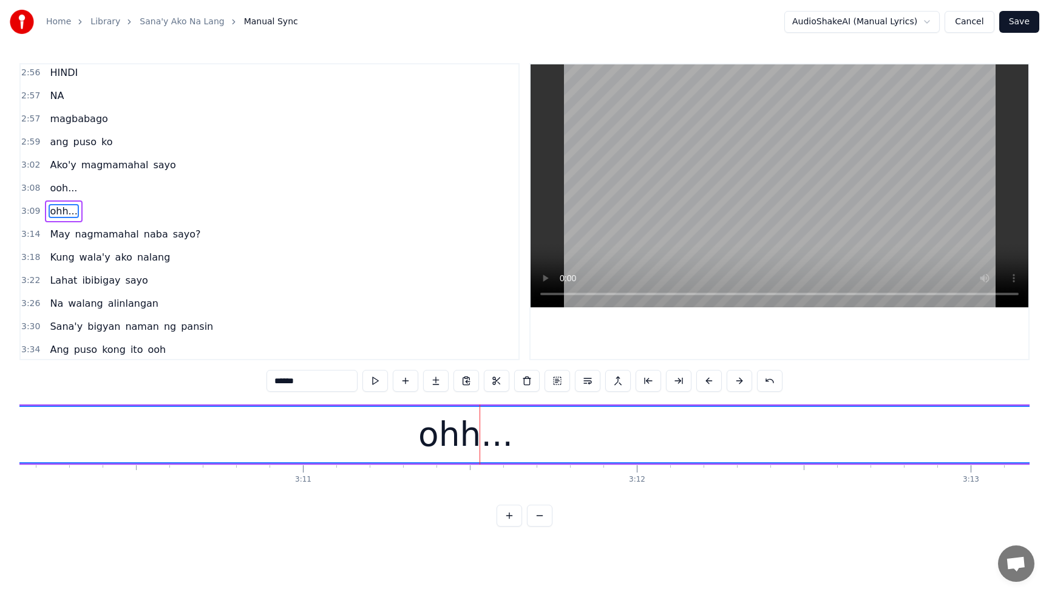
scroll to position [0, 63062]
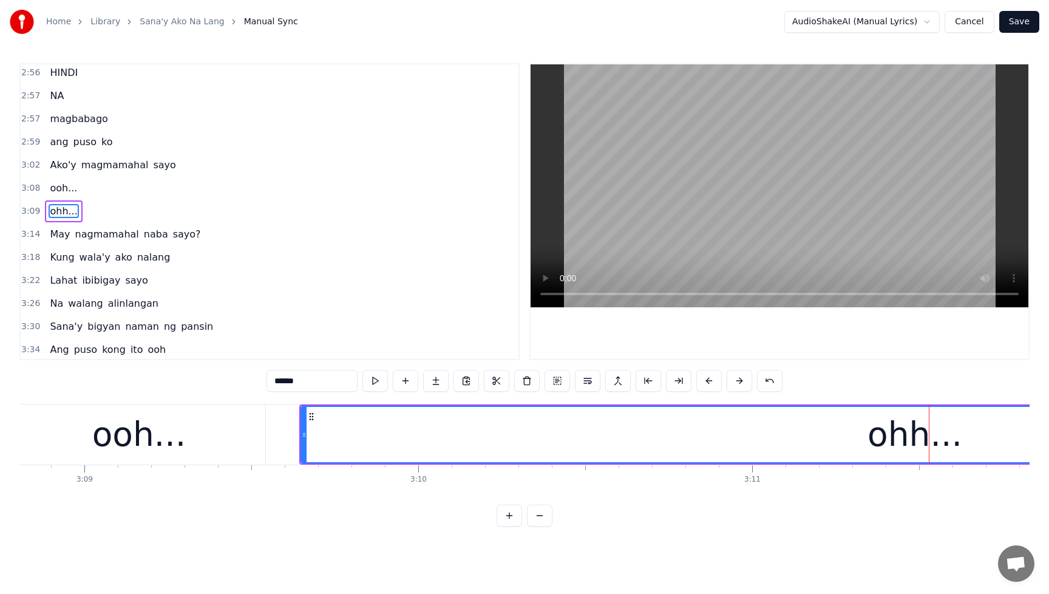
click at [317, 438] on div "ohh..." at bounding box center [915, 434] width 1227 height 55
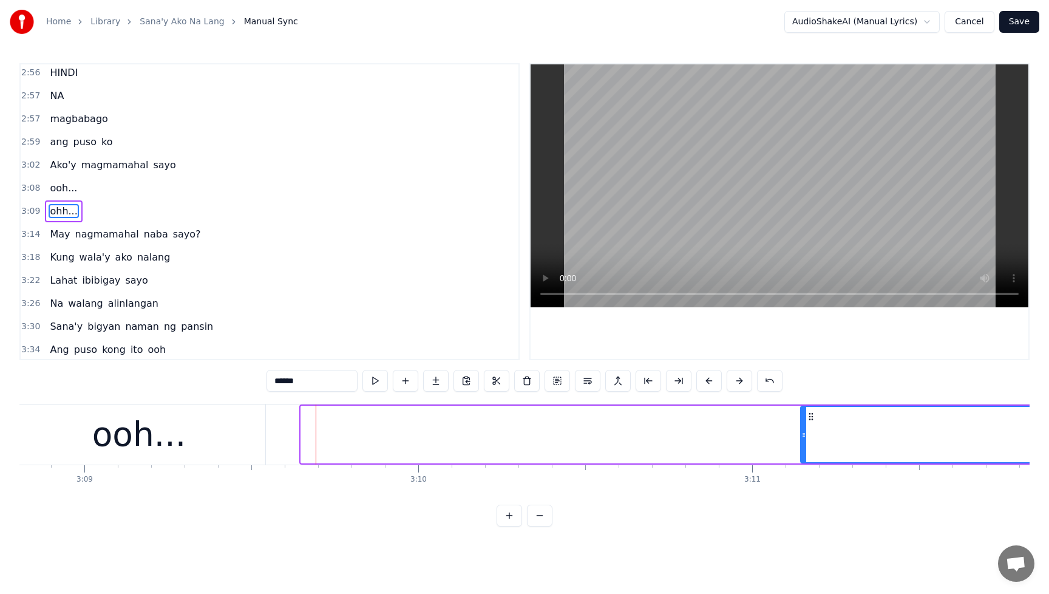
drag, startPoint x: 302, startPoint y: 435, endPoint x: 810, endPoint y: 463, distance: 508.5
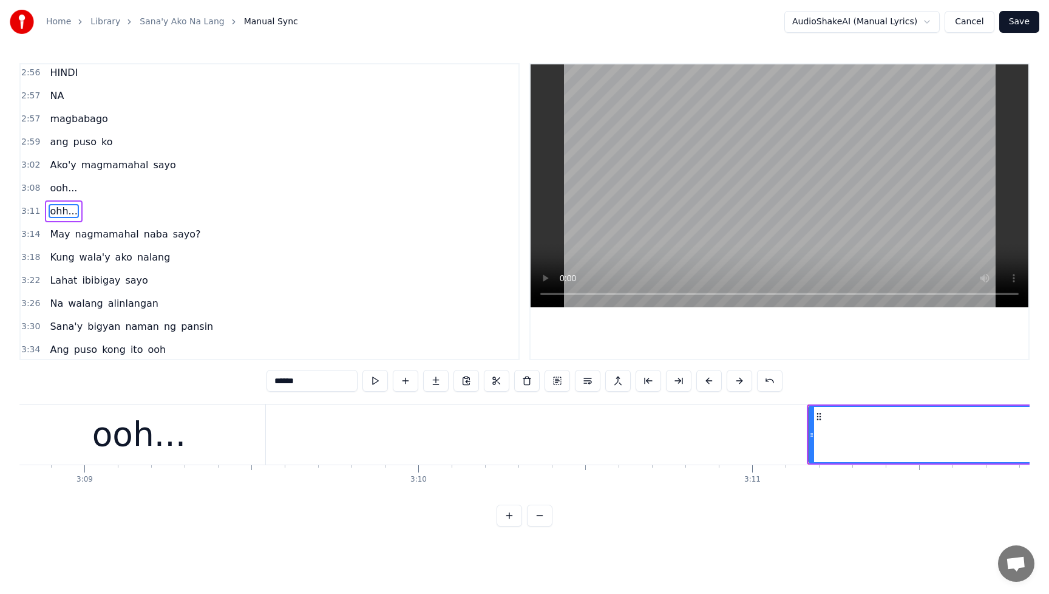
click at [165, 441] on div "ooh..." at bounding box center [139, 434] width 94 height 50
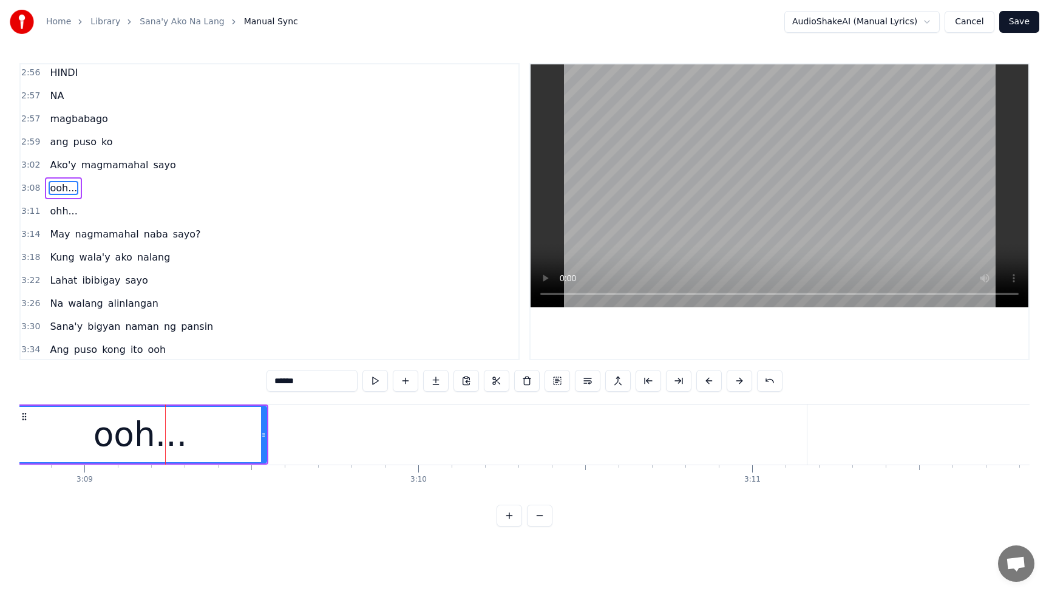
scroll to position [926, 0]
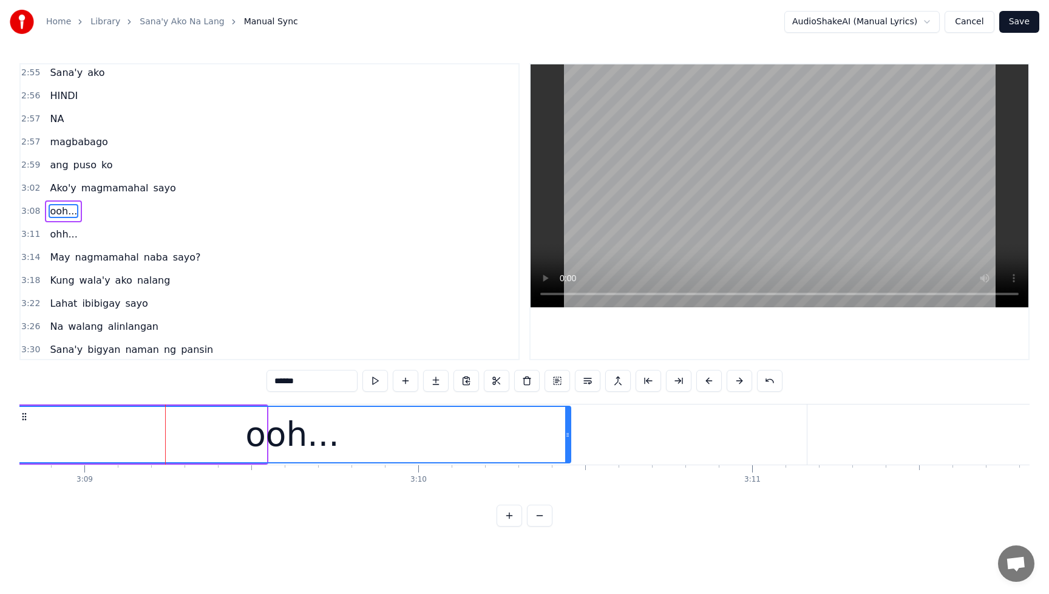
drag, startPoint x: 264, startPoint y: 436, endPoint x: 571, endPoint y: 449, distance: 307.6
click at [570, 448] on div at bounding box center [567, 434] width 5 height 55
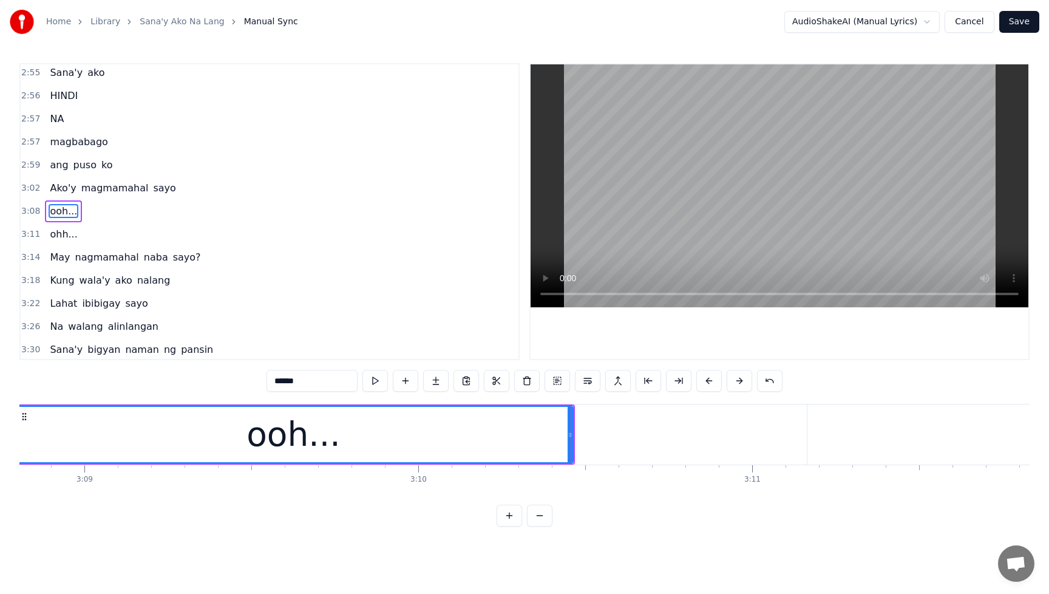
click at [50, 182] on span "Ako'y" at bounding box center [63, 188] width 29 height 14
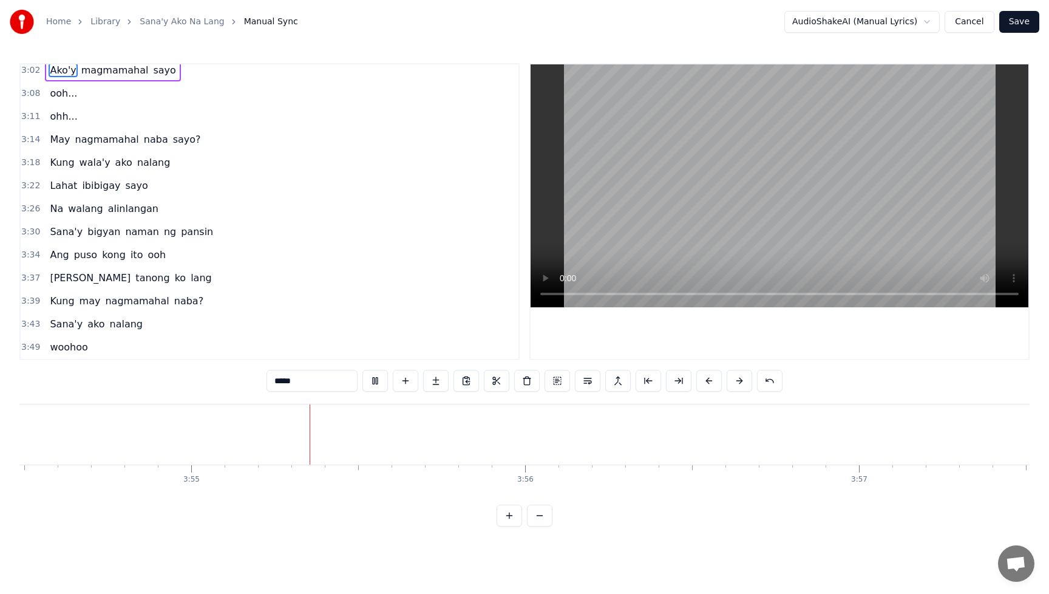
scroll to position [0, 78327]
click at [372, 382] on button at bounding box center [376, 381] width 26 height 22
click at [80, 341] on span "woohoo" at bounding box center [69, 347] width 40 height 14
type input "******"
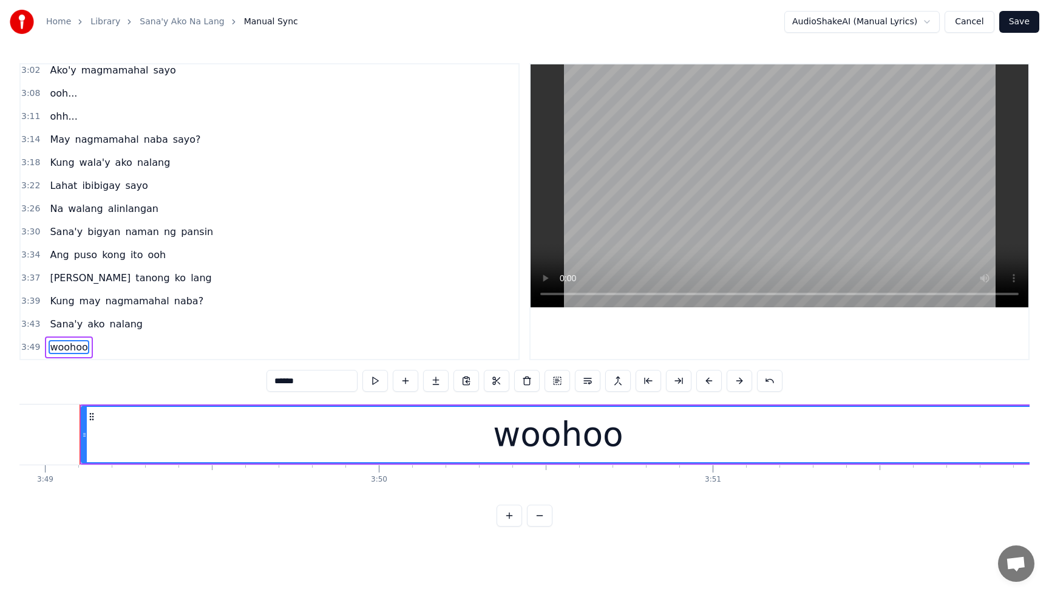
scroll to position [0, 76461]
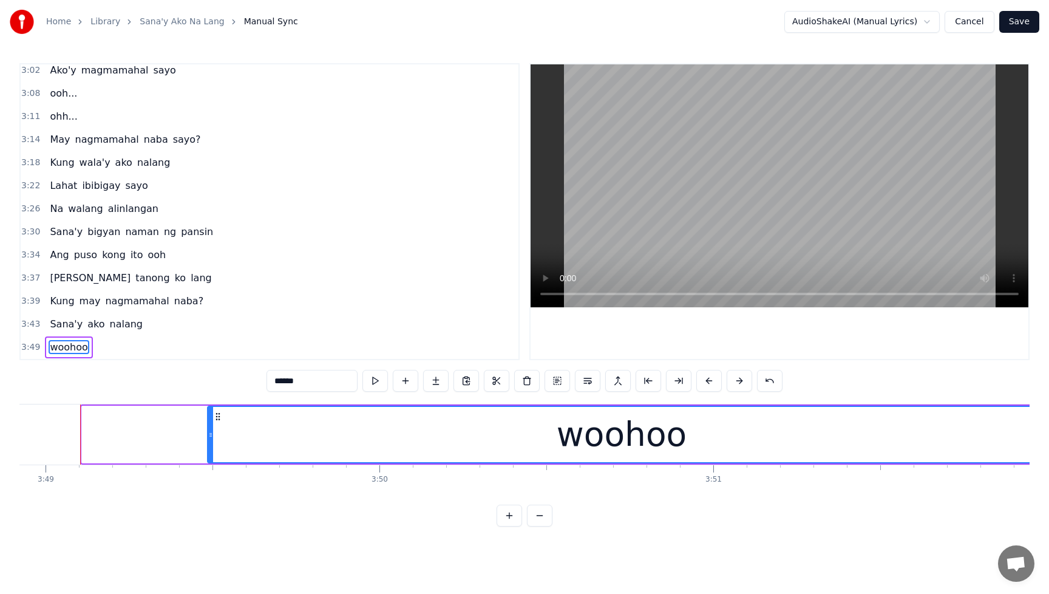
drag, startPoint x: 84, startPoint y: 435, endPoint x: 210, endPoint y: 438, distance: 125.8
click at [210, 438] on icon at bounding box center [210, 435] width 5 height 10
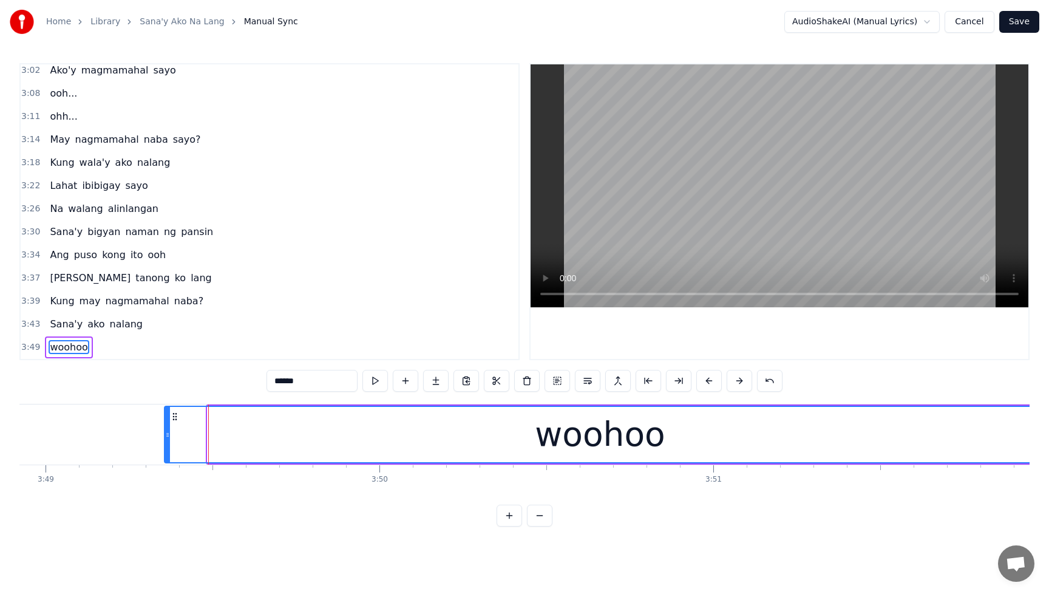
drag, startPoint x: 205, startPoint y: 436, endPoint x: 167, endPoint y: 439, distance: 37.8
click at [167, 439] on icon at bounding box center [167, 435] width 5 height 10
drag, startPoint x: 169, startPoint y: 440, endPoint x: 145, endPoint y: 441, distance: 24.9
click at [145, 441] on div at bounding box center [142, 434] width 5 height 55
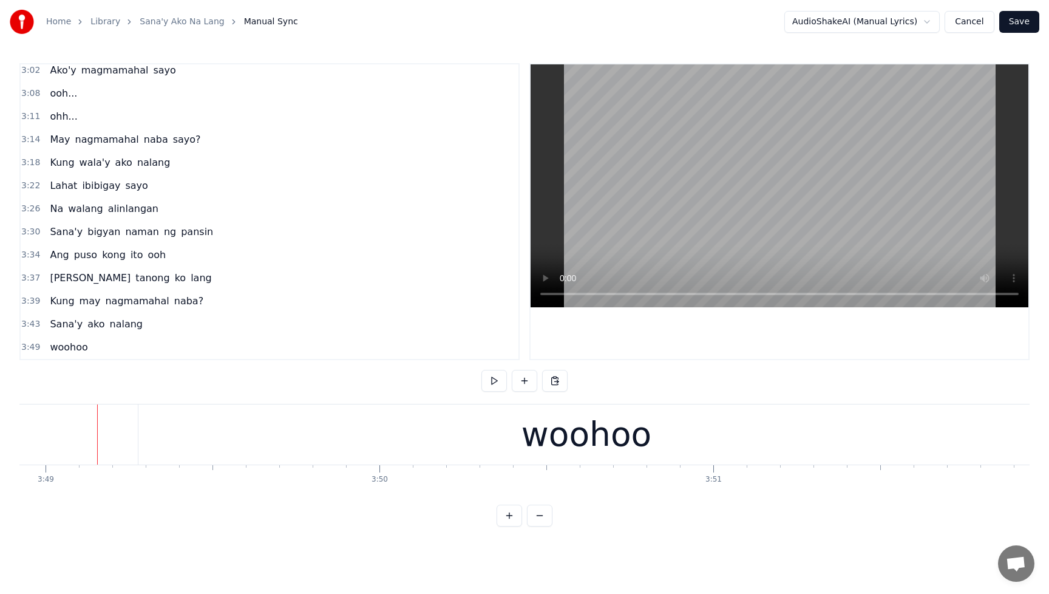
click at [55, 315] on div "Sana'y ako nalang" at bounding box center [96, 324] width 103 height 22
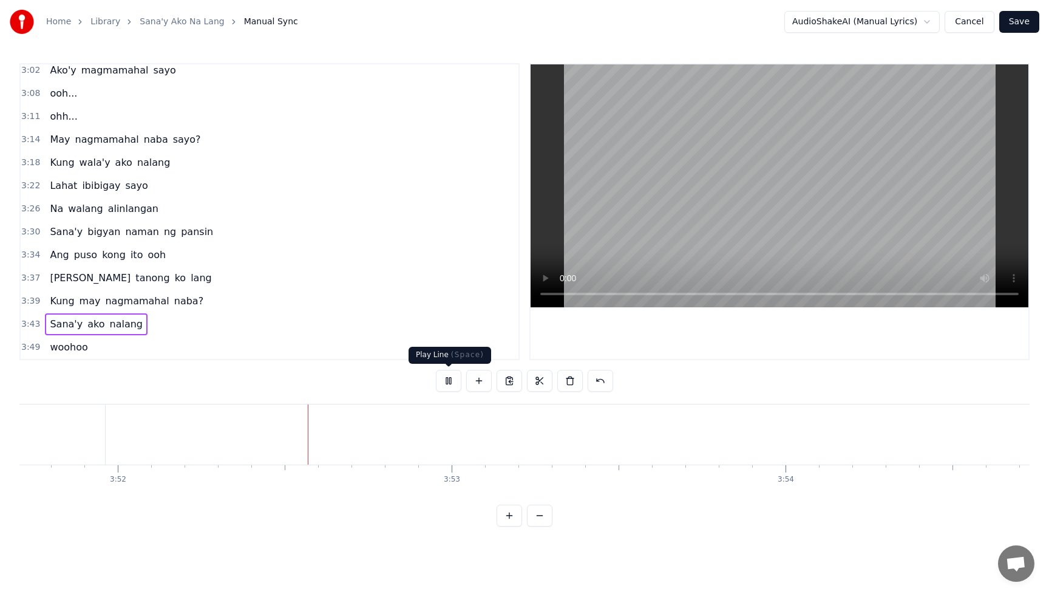
scroll to position [0, 77403]
click at [449, 381] on button at bounding box center [449, 381] width 26 height 22
click at [73, 352] on span "woohoo" at bounding box center [69, 347] width 40 height 14
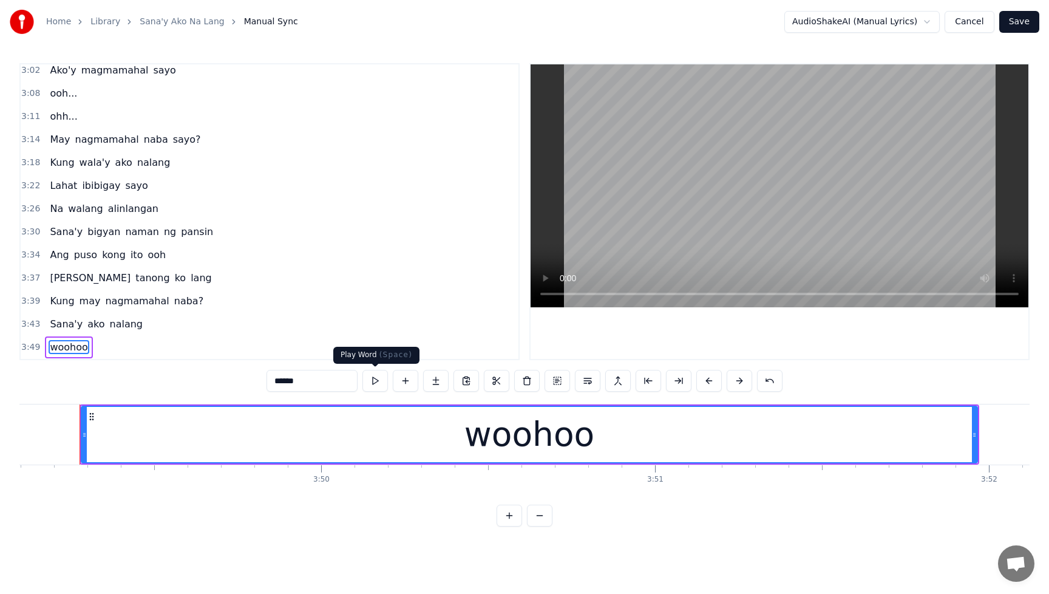
scroll to position [0, 76519]
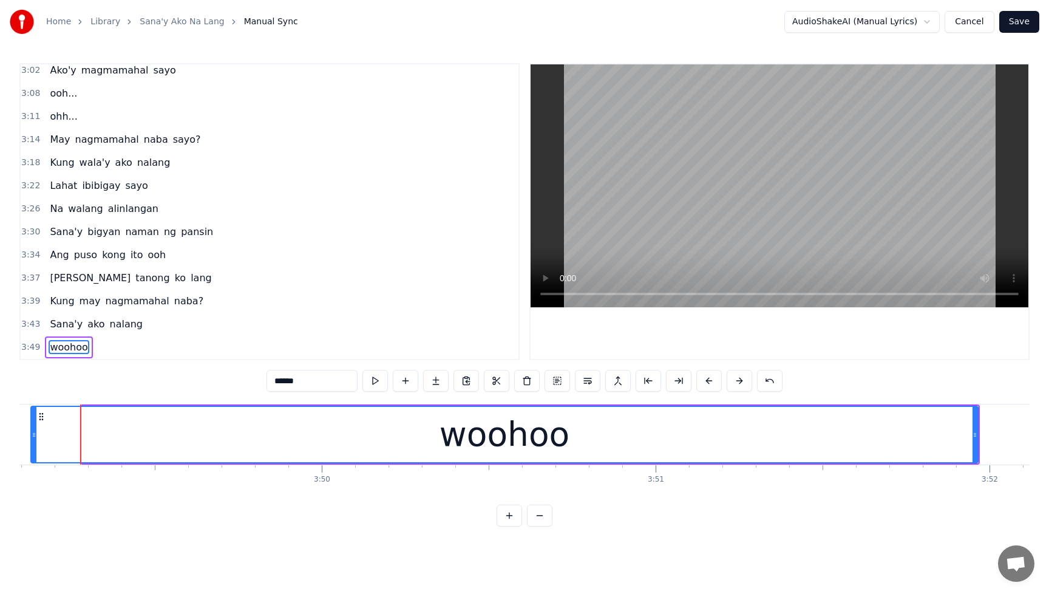
drag, startPoint x: 86, startPoint y: 435, endPoint x: 35, endPoint y: 440, distance: 51.2
click at [35, 440] on div at bounding box center [34, 434] width 5 height 55
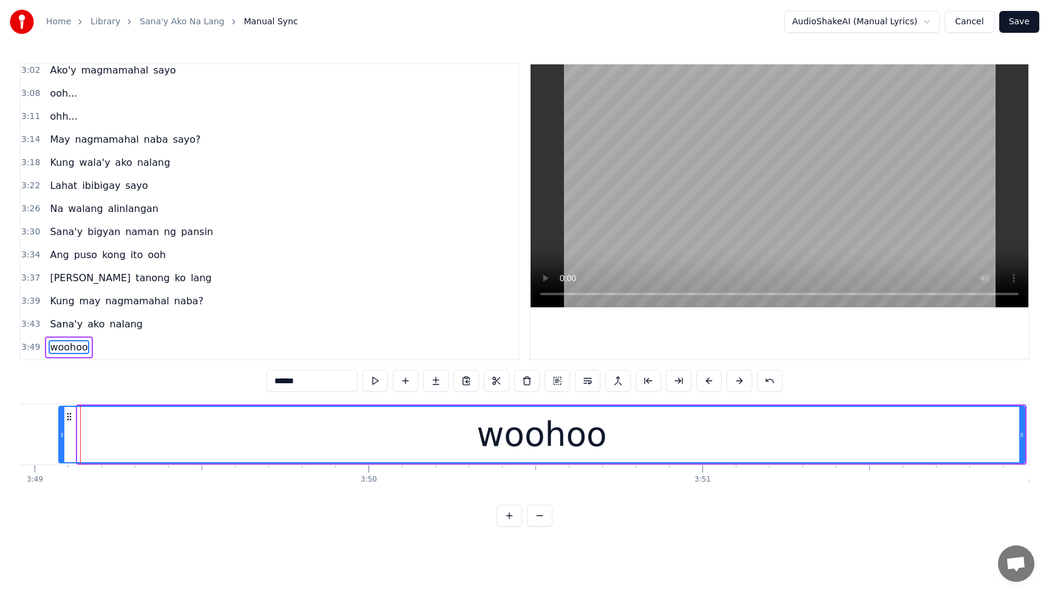
drag, startPoint x: 81, startPoint y: 437, endPoint x: 62, endPoint y: 439, distance: 18.9
click at [62, 439] on div at bounding box center [62, 434] width 5 height 55
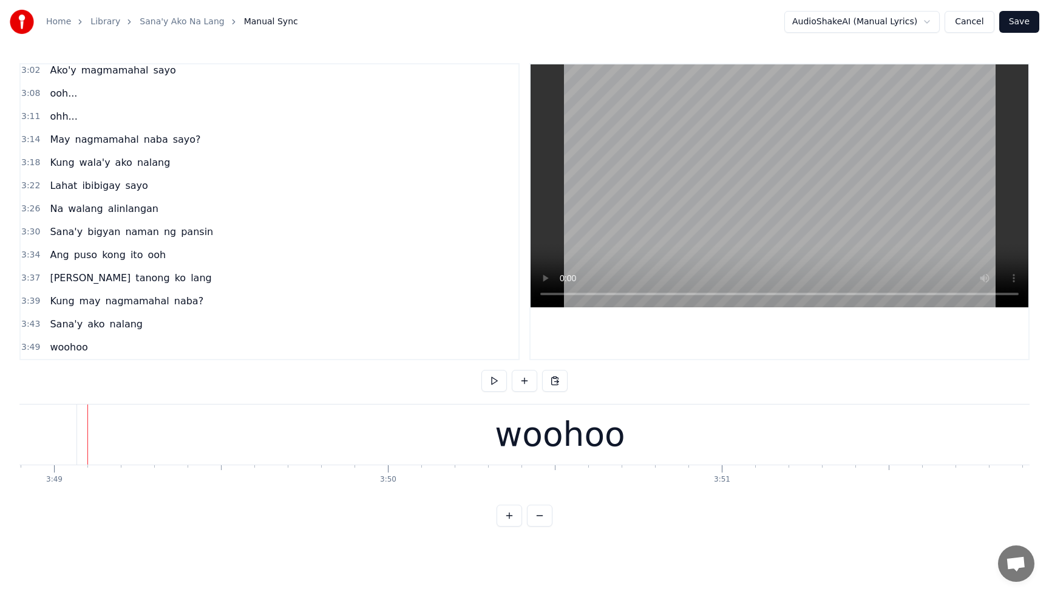
click at [134, 428] on div "woohoo" at bounding box center [560, 434] width 966 height 60
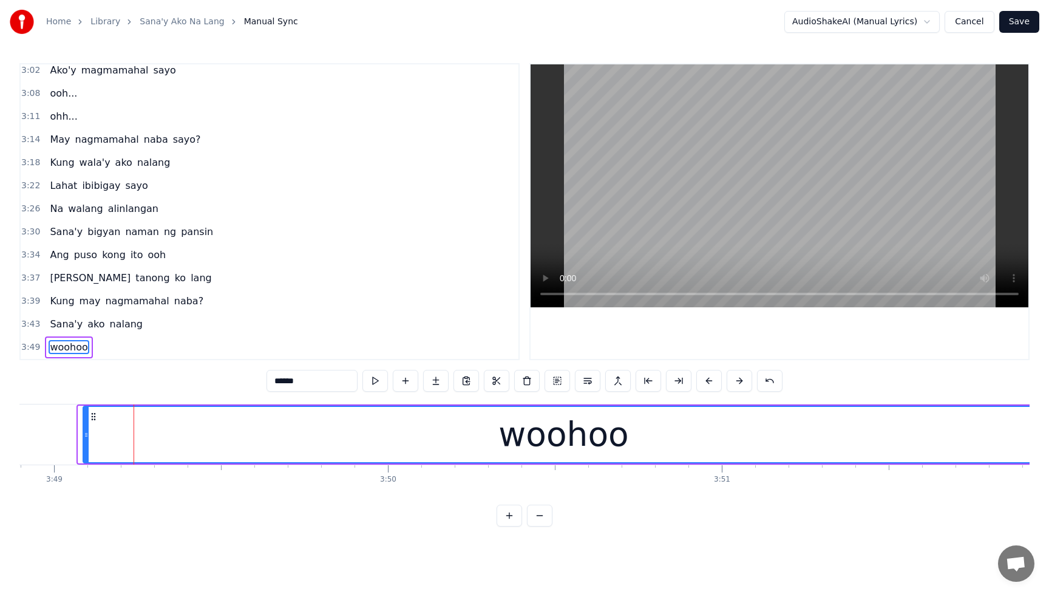
click at [87, 433] on icon at bounding box center [86, 435] width 5 height 10
click at [89, 433] on icon at bounding box center [88, 435] width 5 height 10
click at [90, 433] on icon at bounding box center [89, 435] width 5 height 10
click at [95, 433] on circle at bounding box center [95, 433] width 1 height 1
click at [95, 434] on icon at bounding box center [95, 435] width 5 height 10
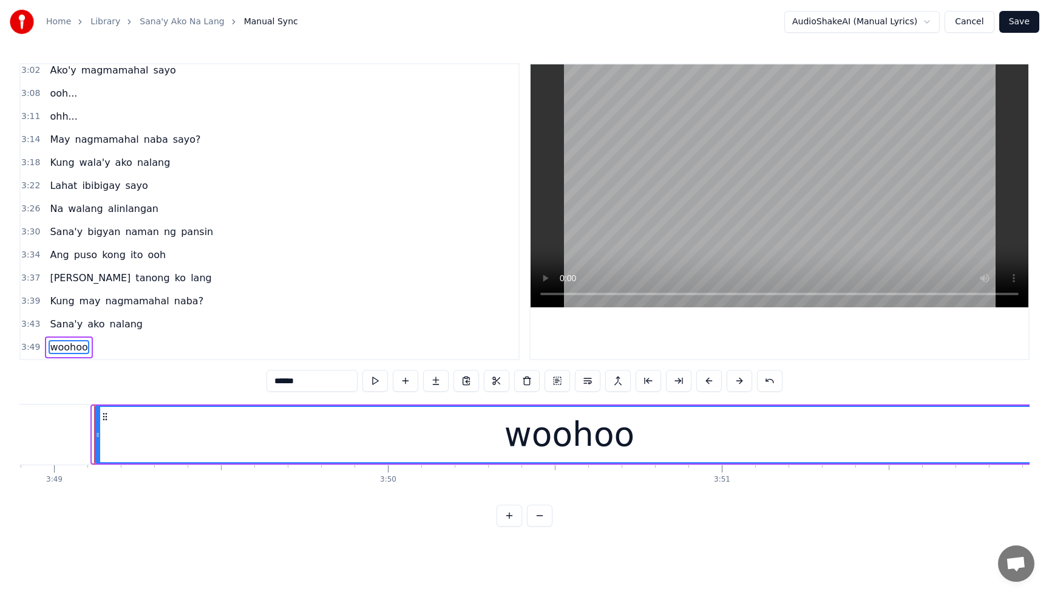
click at [98, 434] on icon at bounding box center [97, 435] width 5 height 10
click at [102, 434] on icon at bounding box center [102, 435] width 5 height 10
click at [56, 315] on div "Sana'y ako nalang" at bounding box center [96, 324] width 103 height 22
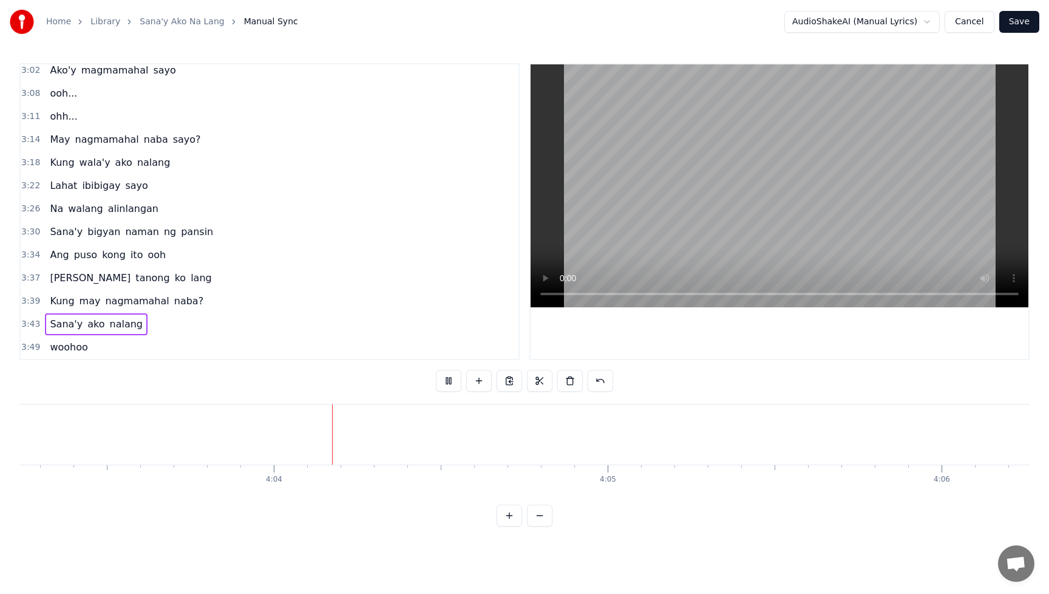
scroll to position [0, 81308]
click at [1024, 22] on button "Save" at bounding box center [1020, 22] width 40 height 22
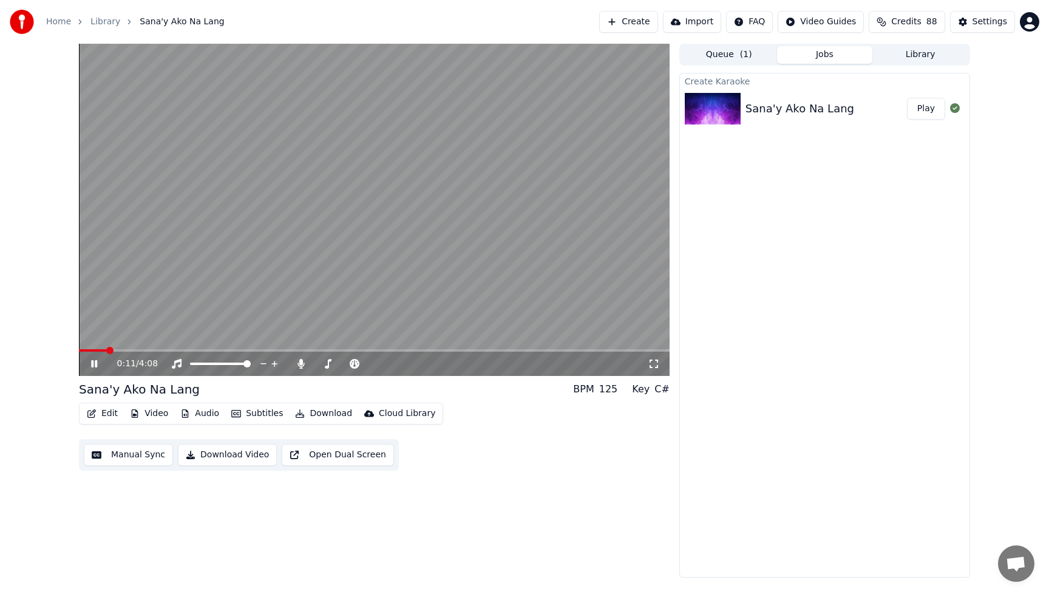
click at [158, 414] on button "Video" at bounding box center [149, 413] width 48 height 17
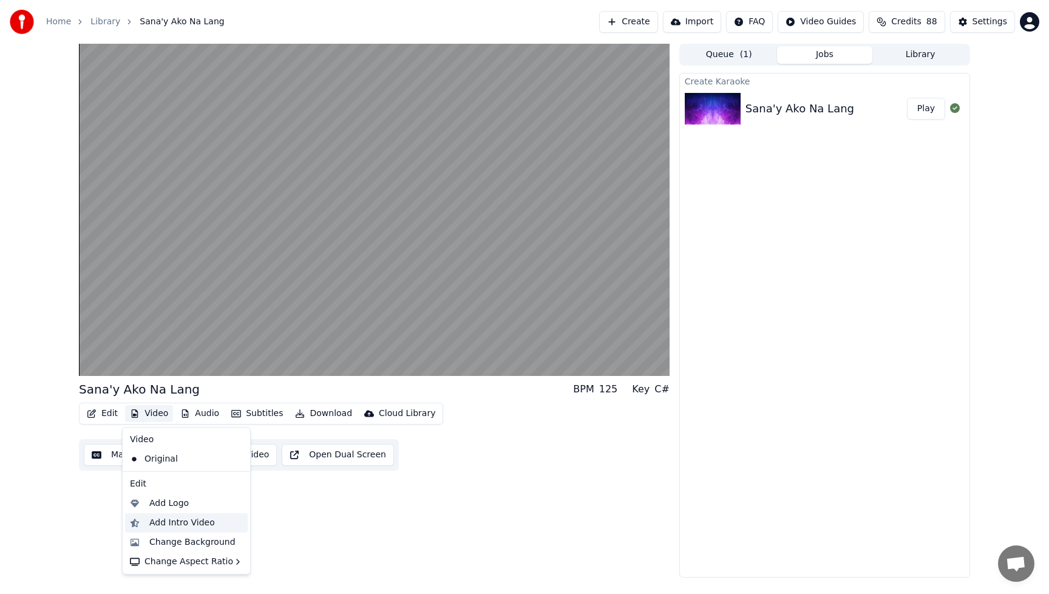
click at [161, 523] on div "Add Intro Video" at bounding box center [182, 523] width 66 height 12
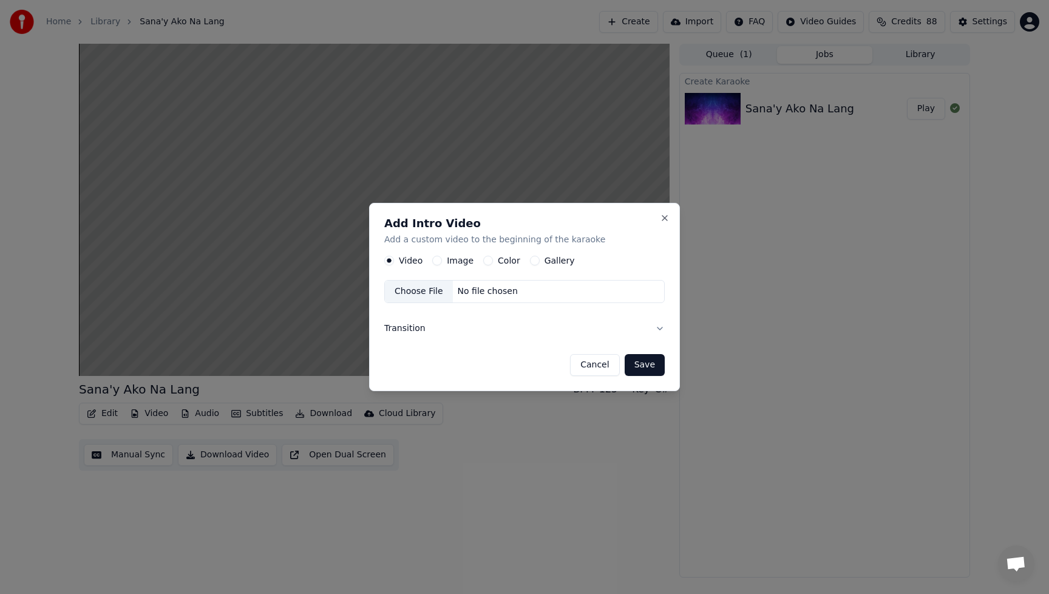
click at [445, 262] on div "Image" at bounding box center [452, 261] width 41 height 10
click at [440, 258] on button "Image" at bounding box center [437, 261] width 10 height 10
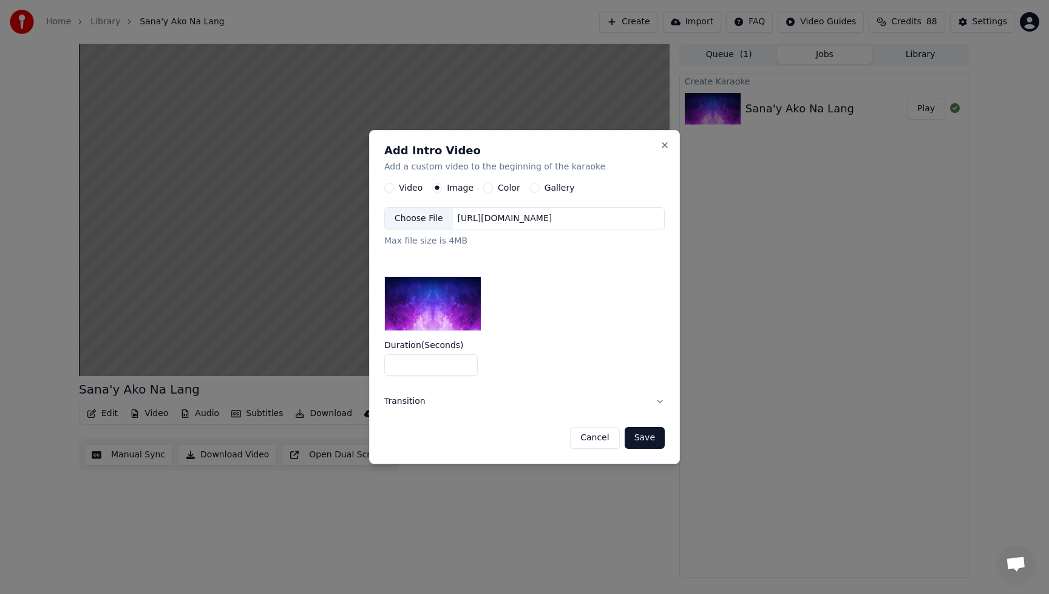
click at [416, 217] on div "Choose File" at bounding box center [419, 219] width 68 height 22
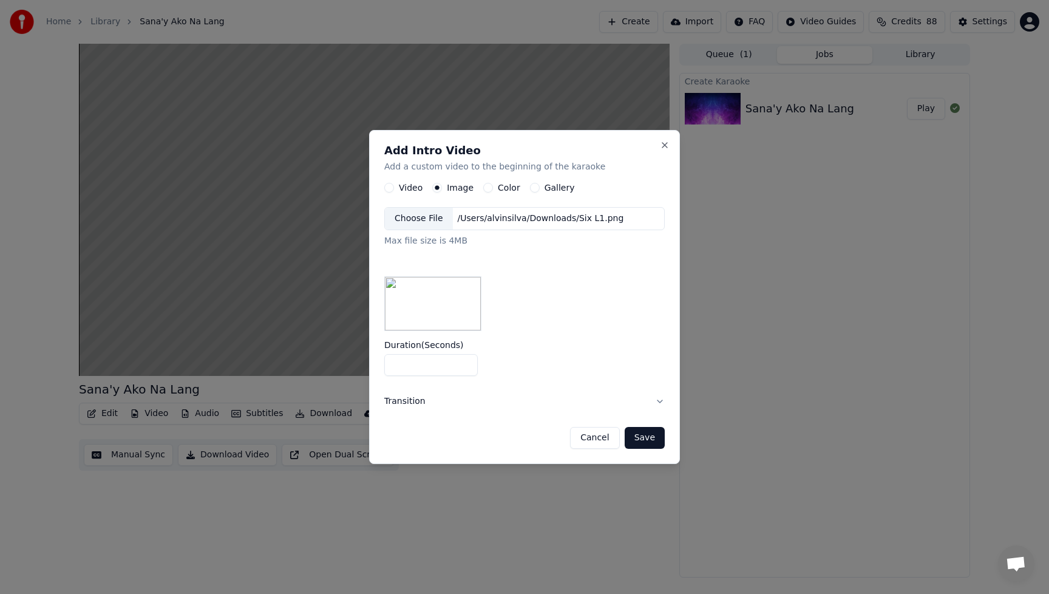
click at [649, 439] on button "Save" at bounding box center [645, 438] width 40 height 22
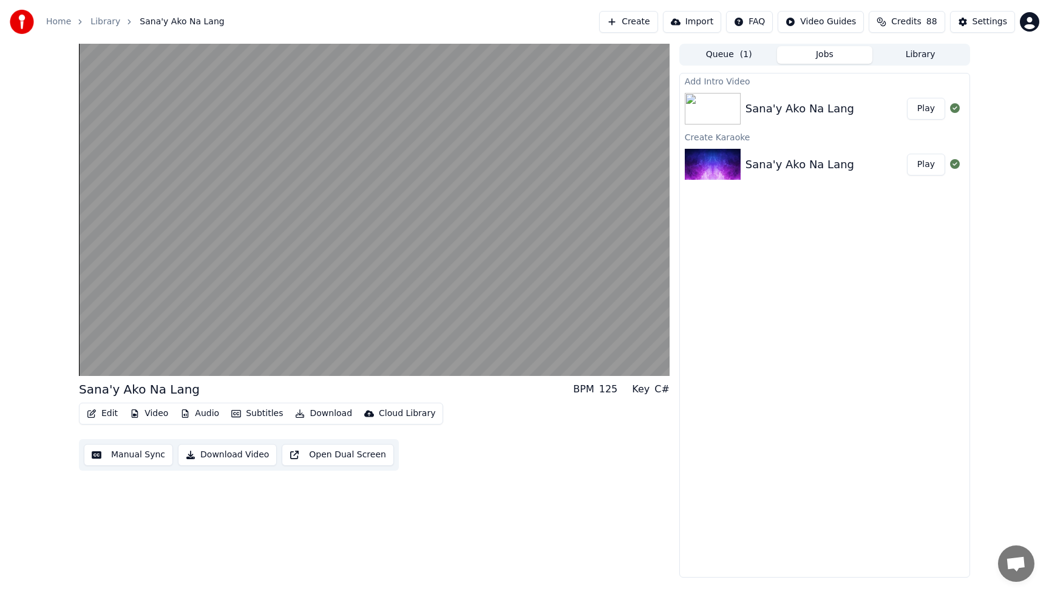
click at [928, 107] on button "Play" at bounding box center [926, 109] width 38 height 22
click at [251, 453] on button "Download Video" at bounding box center [227, 455] width 99 height 22
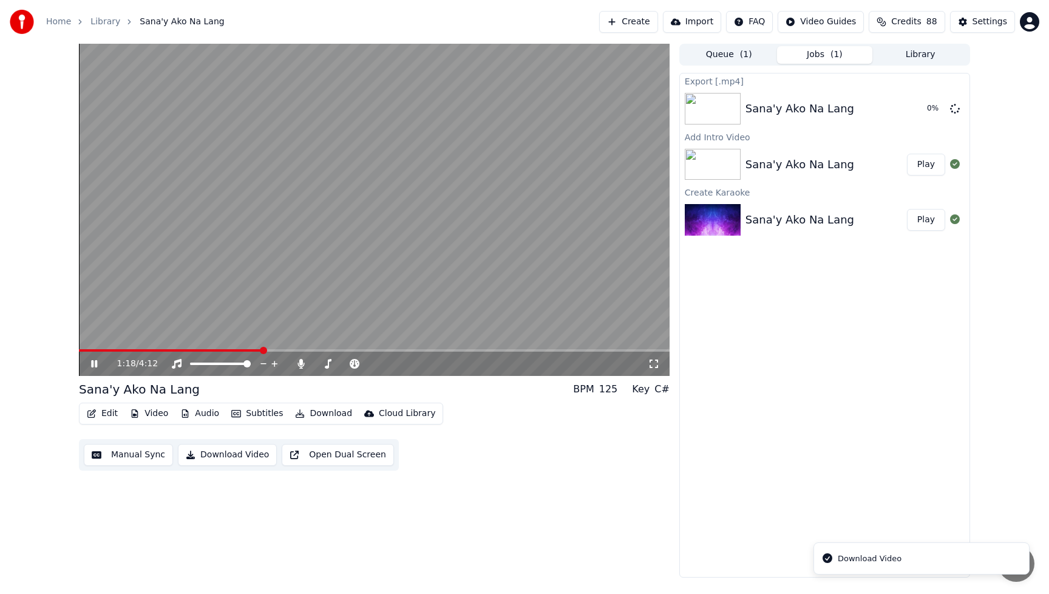
click at [93, 363] on icon at bounding box center [94, 363] width 6 height 7
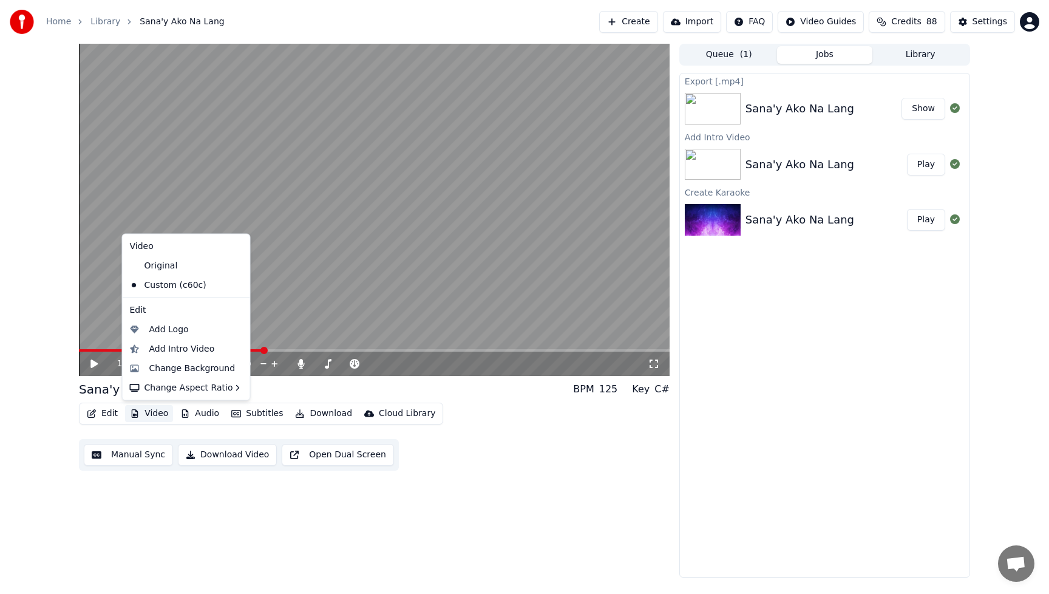
click at [157, 413] on button "Video" at bounding box center [149, 413] width 48 height 17
click at [161, 367] on div "Change Background" at bounding box center [192, 368] width 86 height 12
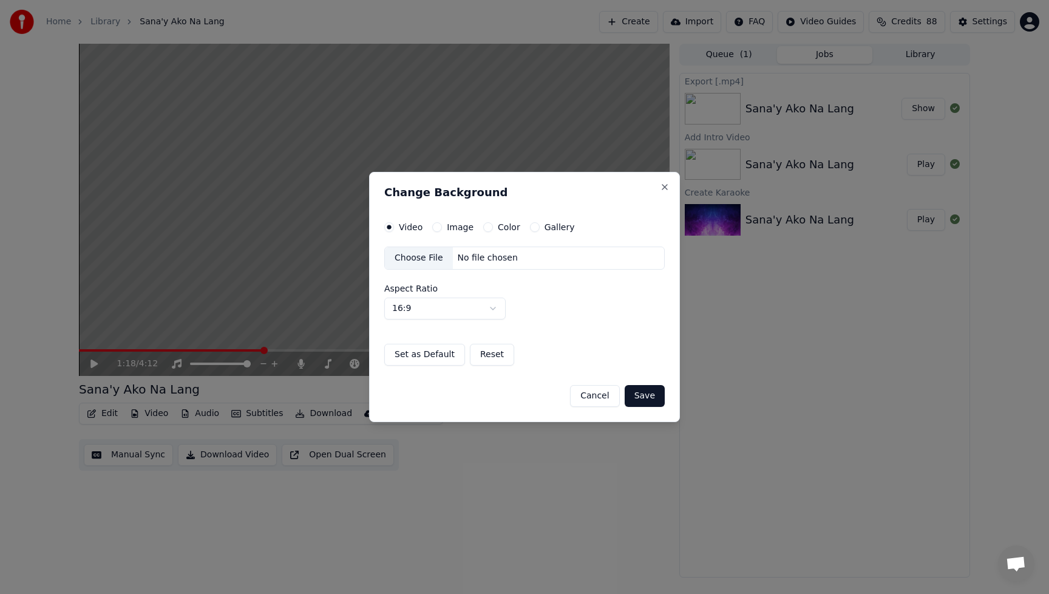
click at [402, 259] on div "Choose File" at bounding box center [419, 258] width 68 height 22
click at [644, 397] on button "Save" at bounding box center [645, 396] width 40 height 22
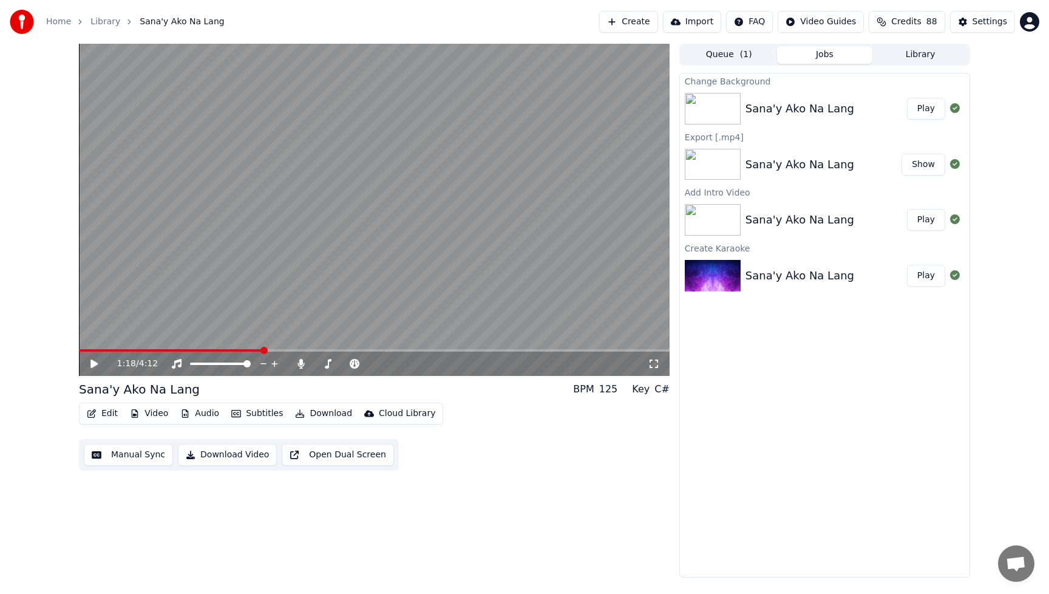
click at [163, 415] on button "Video" at bounding box center [149, 413] width 48 height 17
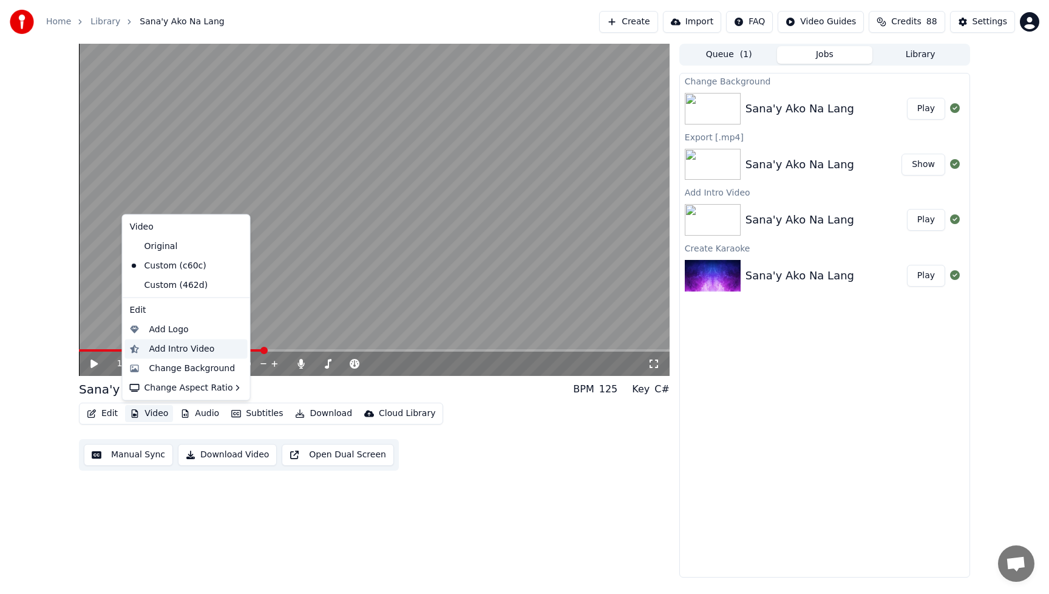
click at [177, 353] on div "Add Intro Video" at bounding box center [182, 349] width 66 height 12
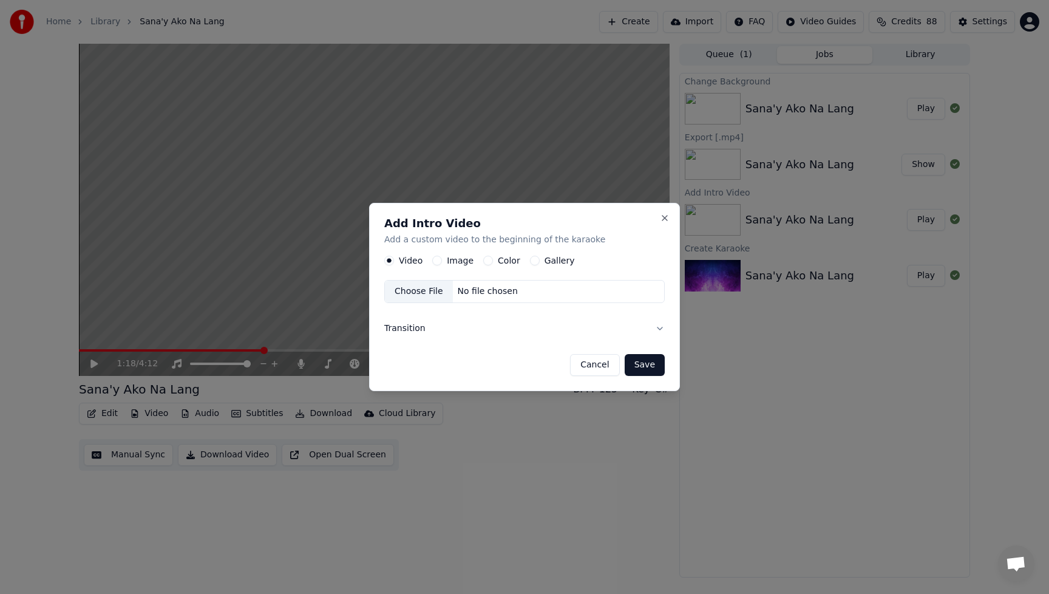
click at [438, 261] on button "Image" at bounding box center [437, 261] width 10 height 10
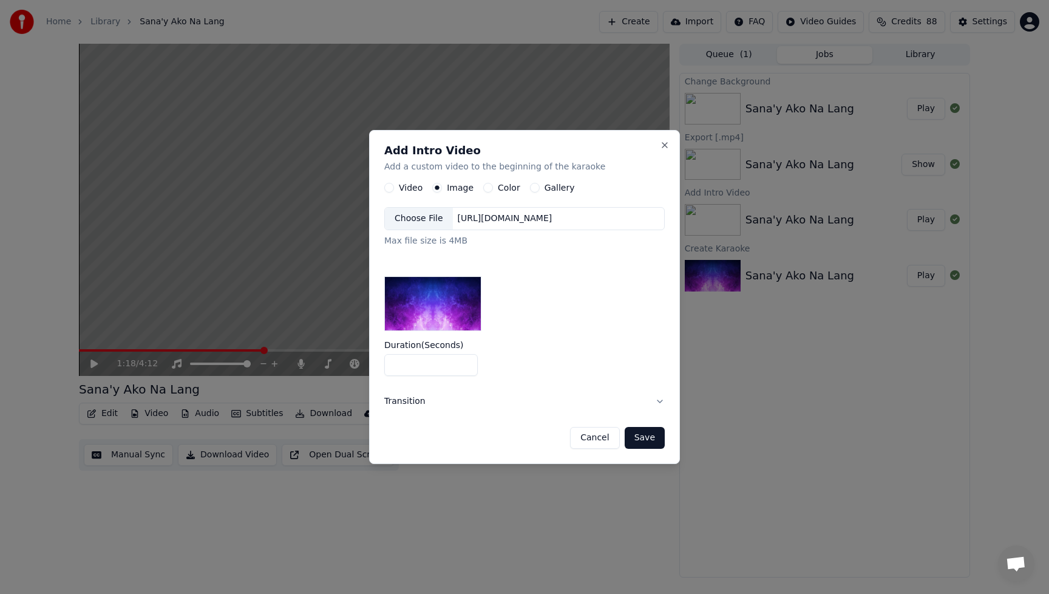
click at [427, 220] on div "Choose File" at bounding box center [419, 219] width 68 height 22
click at [415, 219] on div "Choose File" at bounding box center [419, 219] width 68 height 22
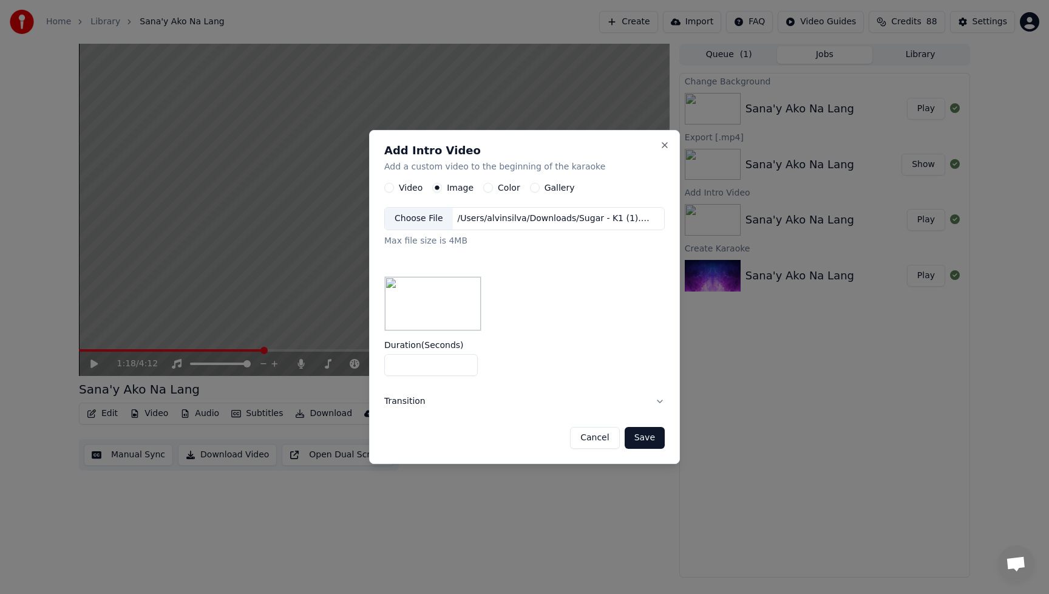
click at [415, 222] on div "Choose File" at bounding box center [419, 219] width 68 height 22
click at [413, 369] on input "*" at bounding box center [431, 365] width 94 height 22
drag, startPoint x: 407, startPoint y: 366, endPoint x: 360, endPoint y: 369, distance: 47.5
click at [360, 369] on body "Home Library Sana'y Ako [PERSON_NAME] Create Import FAQ Video Guides Credits 88…" at bounding box center [524, 297] width 1049 height 594
type input "*"
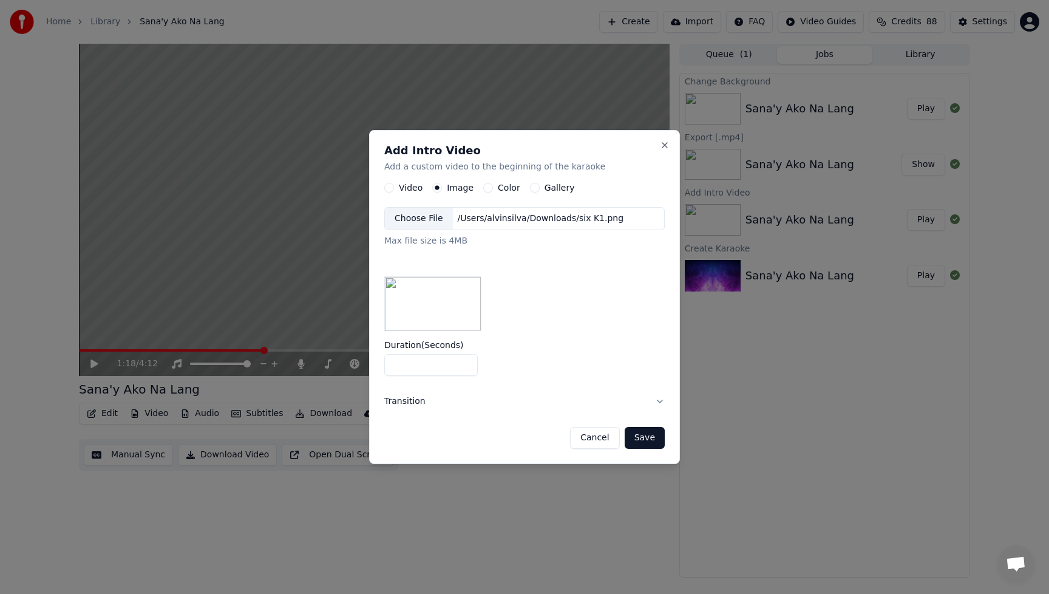
click at [641, 438] on button "Save" at bounding box center [645, 438] width 40 height 22
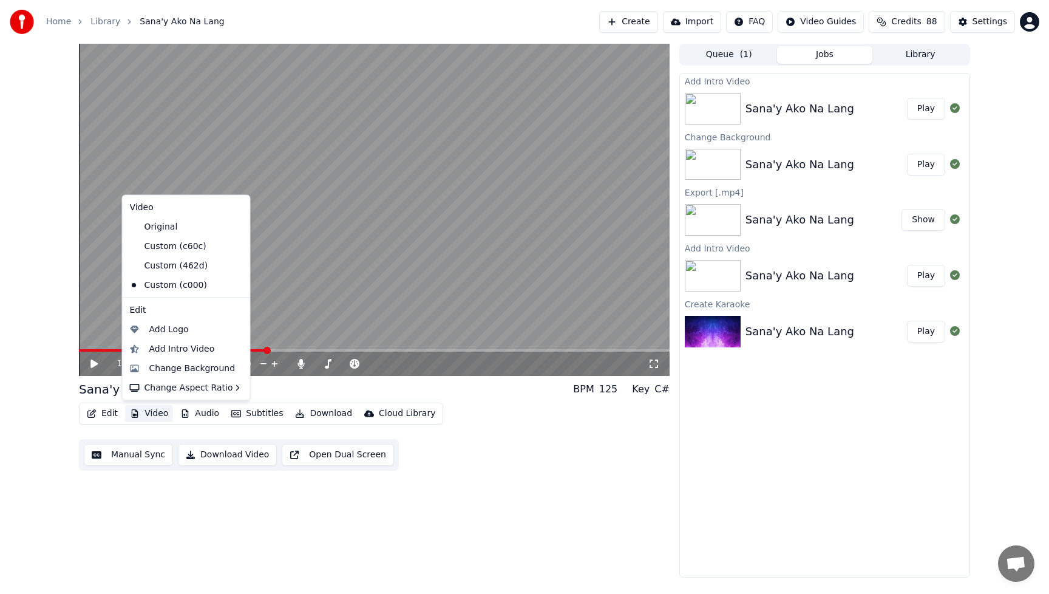
click at [159, 412] on button "Video" at bounding box center [149, 413] width 48 height 17
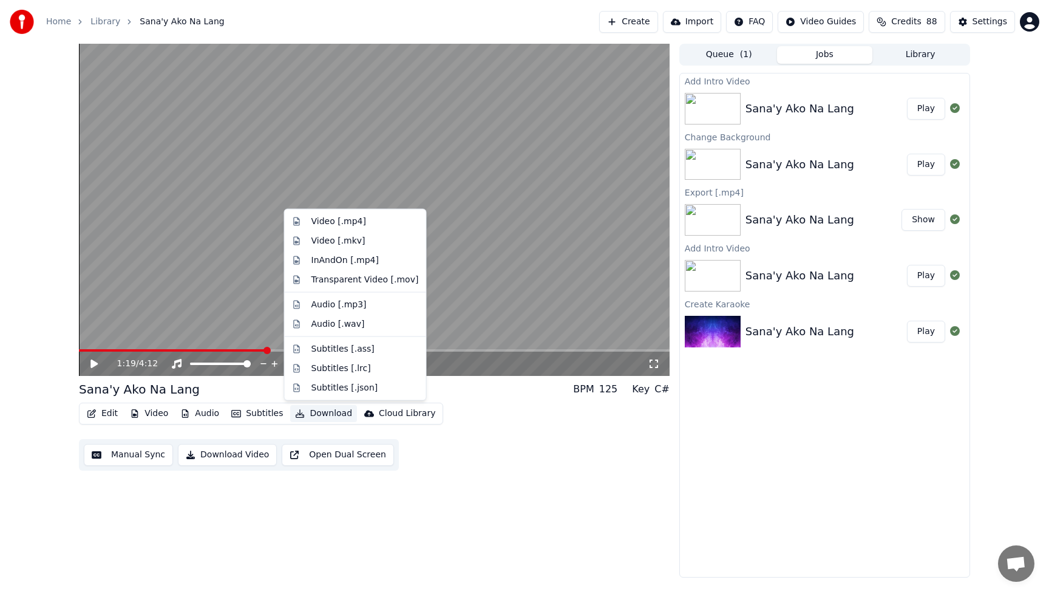
click at [896, 471] on div "Add Intro Video Sana'y Ako [PERSON_NAME] Play Change Background [PERSON_NAME] A…" at bounding box center [825, 325] width 291 height 505
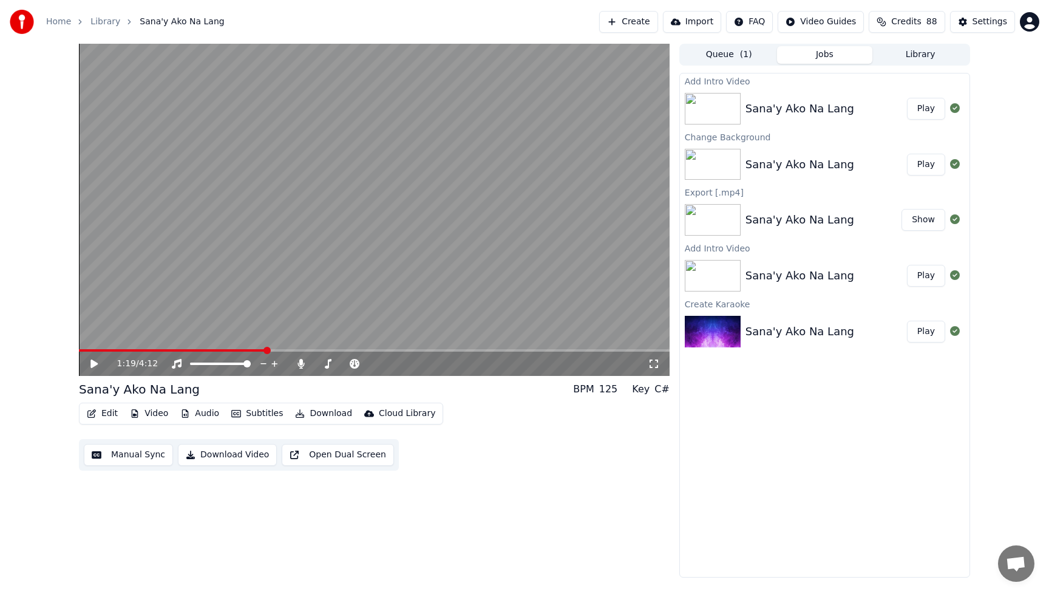
click at [927, 111] on button "Play" at bounding box center [926, 109] width 38 height 22
click at [194, 413] on button "Audio" at bounding box center [200, 413] width 49 height 17
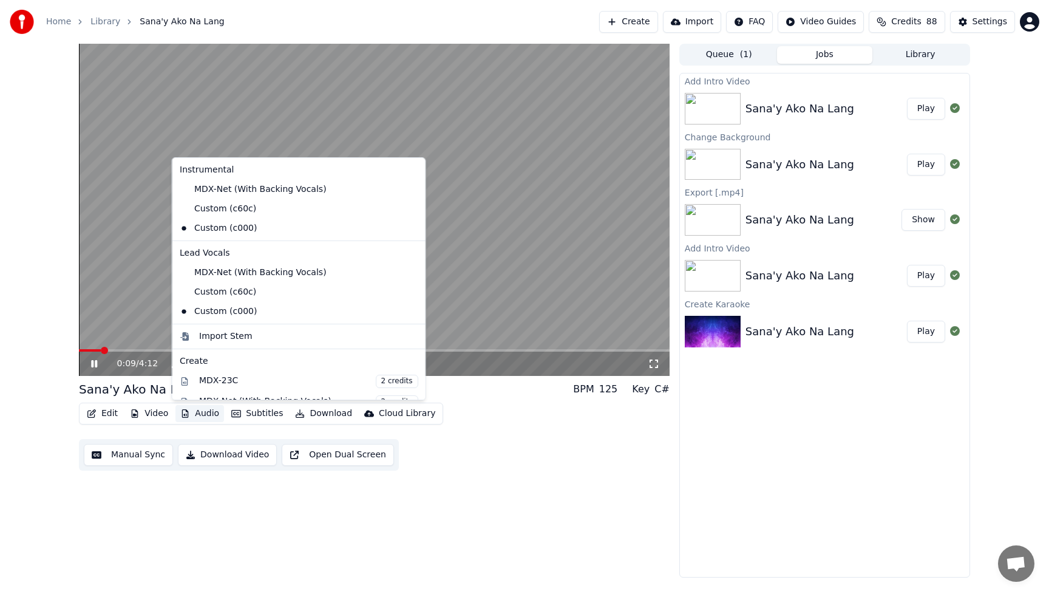
click at [490, 465] on div "Edit Video Audio Subtitles Download Cloud Library Manual Sync Download Video Op…" at bounding box center [374, 437] width 591 height 68
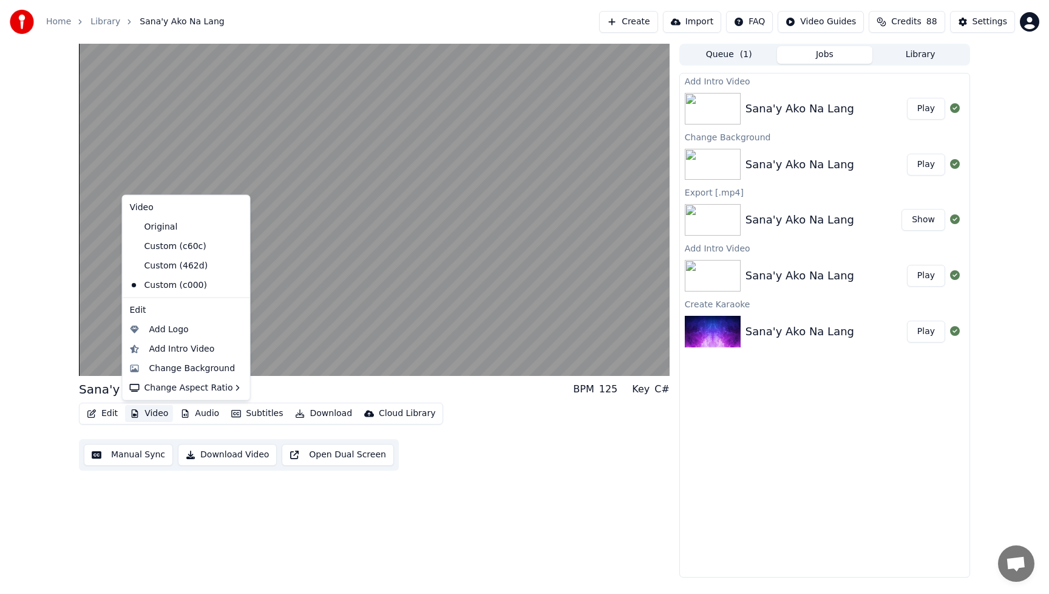
click at [156, 415] on button "Video" at bounding box center [149, 413] width 48 height 17
click at [176, 369] on div "Change Background" at bounding box center [192, 368] width 86 height 12
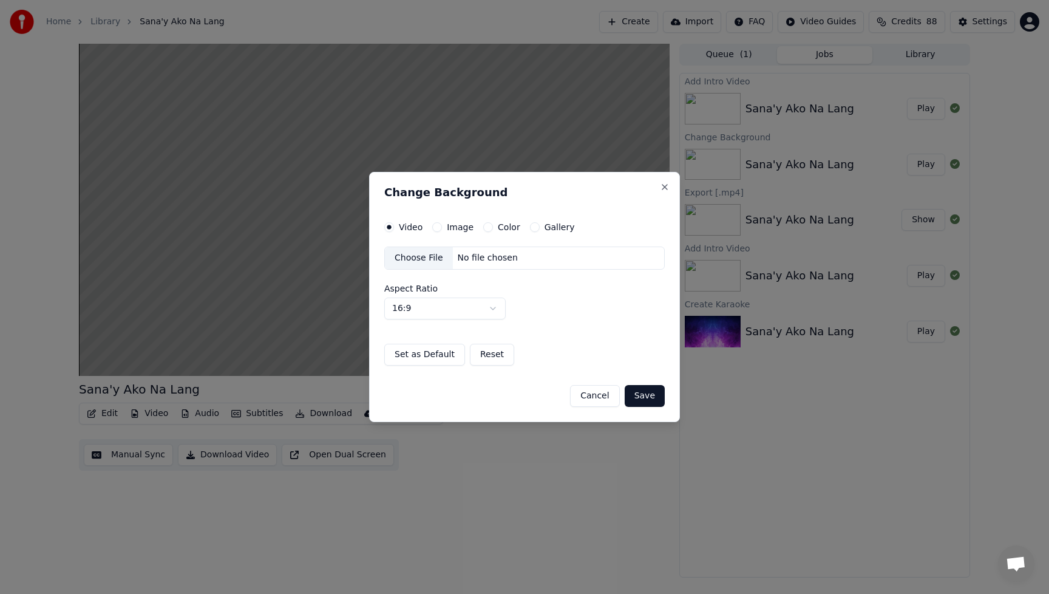
click at [412, 255] on div "Choose File" at bounding box center [419, 258] width 68 height 22
click at [658, 398] on button "Save" at bounding box center [645, 396] width 40 height 22
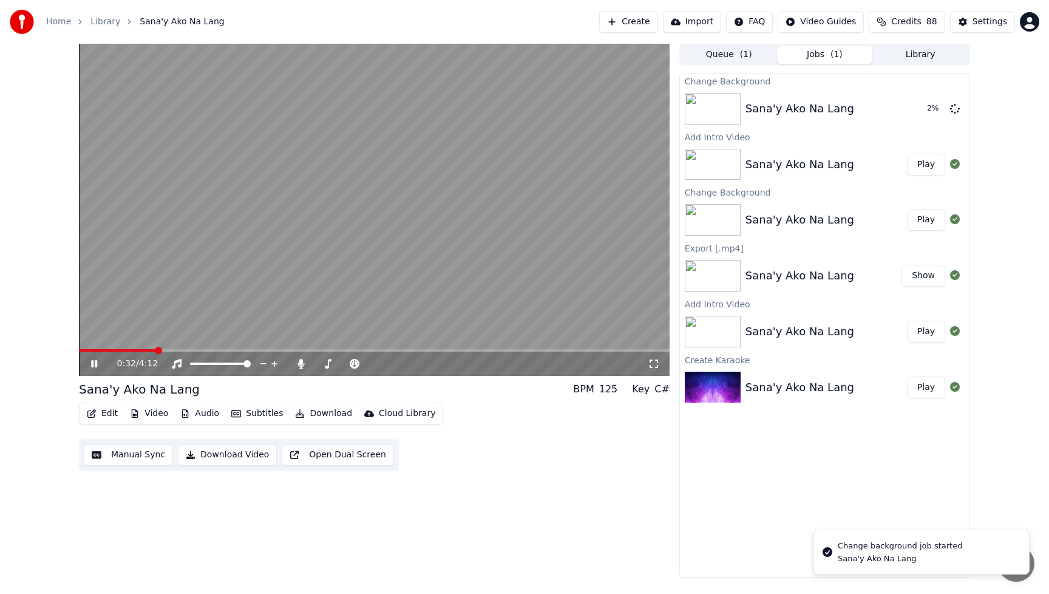
drag, startPoint x: 96, startPoint y: 367, endPoint x: 123, endPoint y: 371, distance: 27.7
click at [96, 367] on icon at bounding box center [94, 363] width 6 height 7
click at [666, 533] on div "0:33 / 4:12 Sana'y Ako [PERSON_NAME] BPM 125 Key C# Edit Video Audio Subtitles …" at bounding box center [374, 311] width 591 height 534
click at [930, 110] on button "Play" at bounding box center [926, 109] width 38 height 22
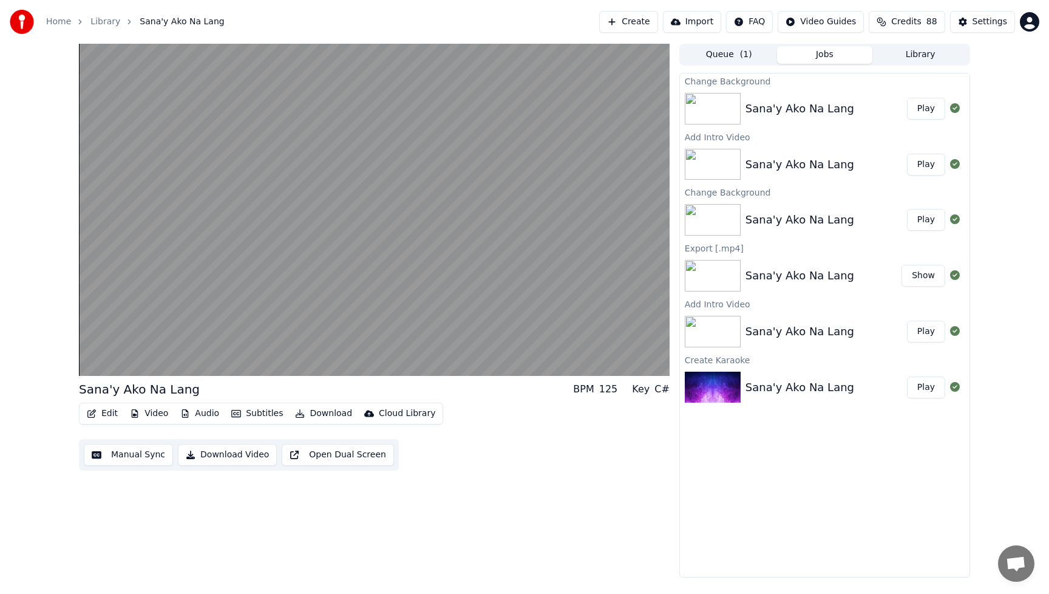
click at [154, 413] on button "Video" at bounding box center [149, 413] width 48 height 17
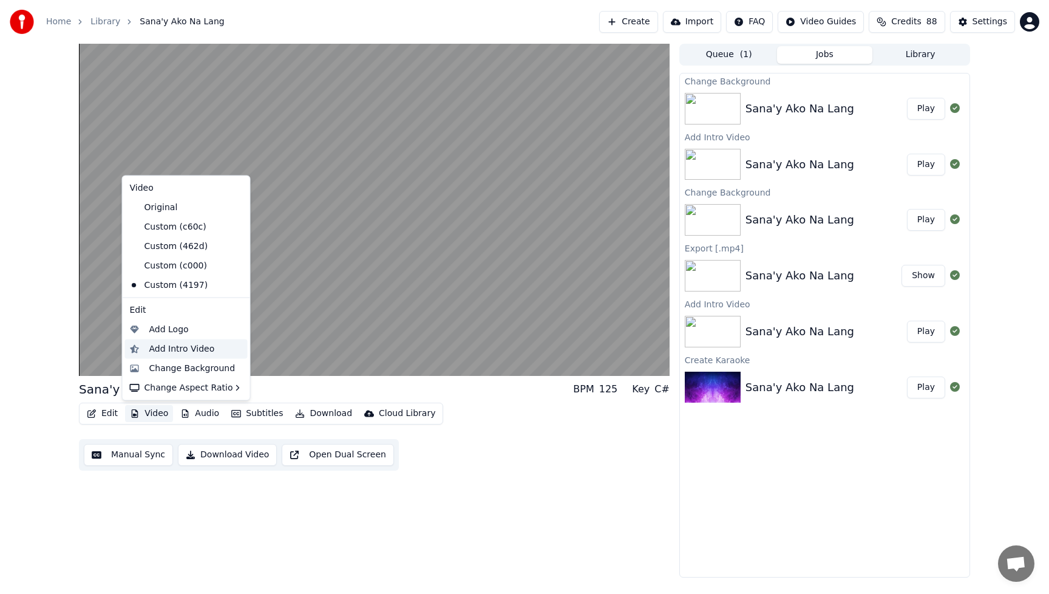
click at [148, 349] on div "Add Intro Video" at bounding box center [186, 348] width 123 height 19
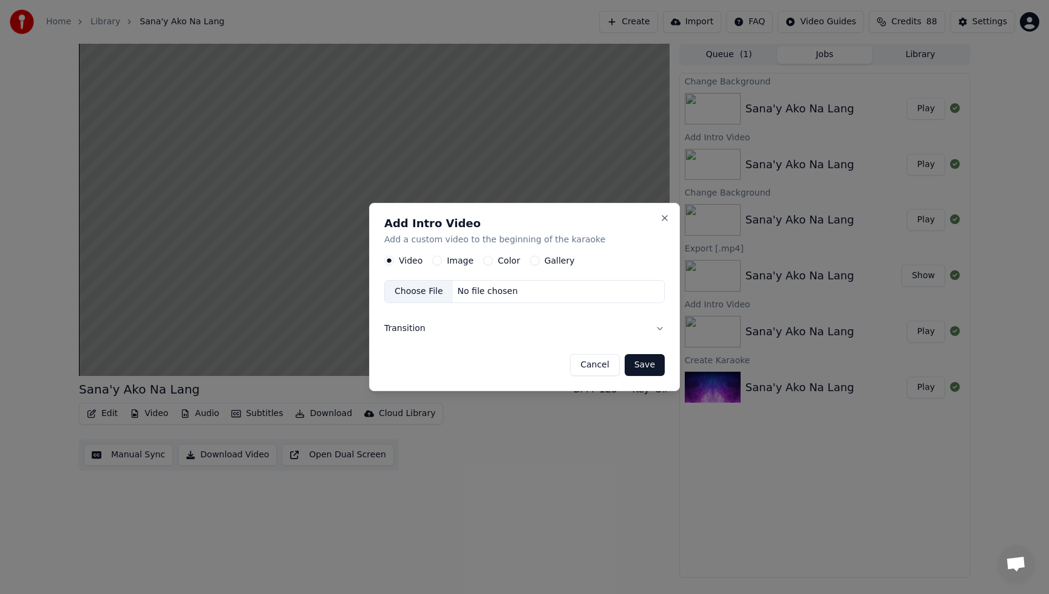
click at [437, 261] on button "Image" at bounding box center [437, 261] width 10 height 10
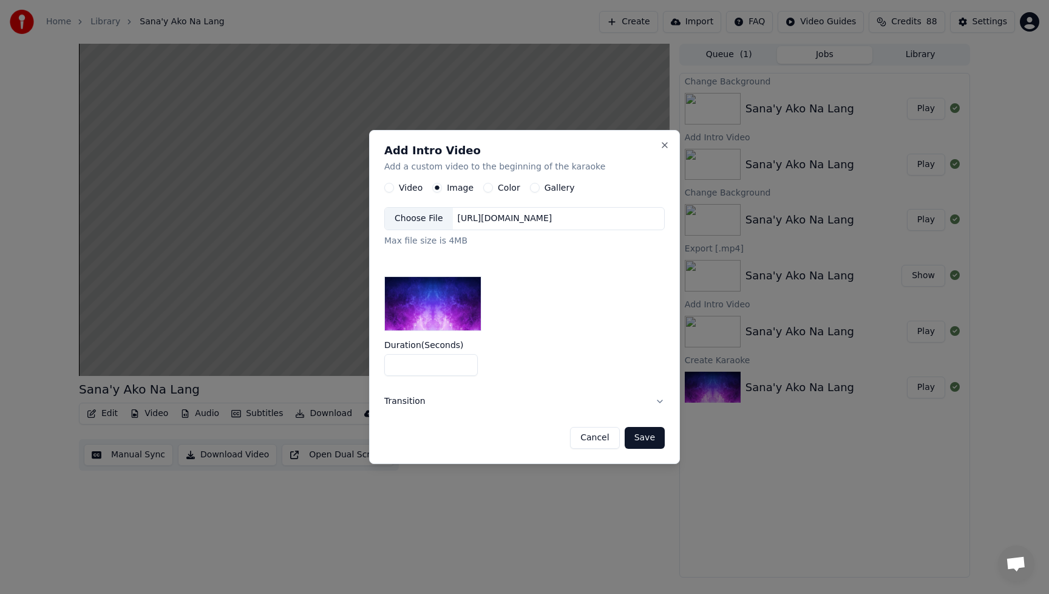
drag, startPoint x: 406, startPoint y: 364, endPoint x: 345, endPoint y: 373, distance: 61.9
click at [345, 373] on body "Home Library Sana'y Ako [PERSON_NAME] Create Import FAQ Video Guides Credits 88…" at bounding box center [524, 297] width 1049 height 594
type input "*"
click at [538, 358] on div "Duration ( Seconds ) *" at bounding box center [524, 358] width 281 height 35
click at [438, 223] on div "Choose File" at bounding box center [419, 219] width 68 height 22
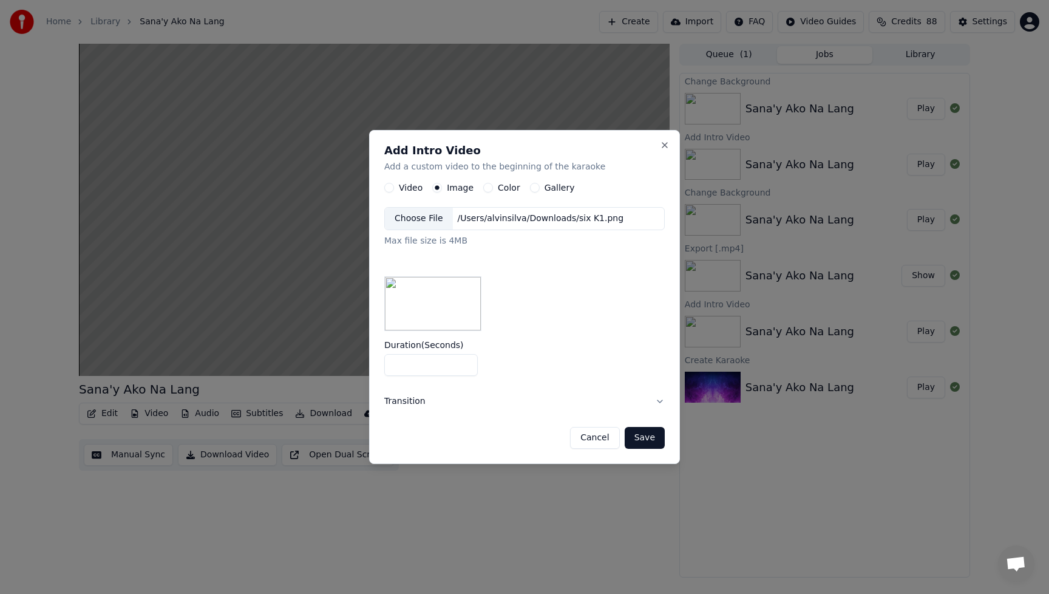
click at [649, 440] on button "Save" at bounding box center [645, 438] width 40 height 22
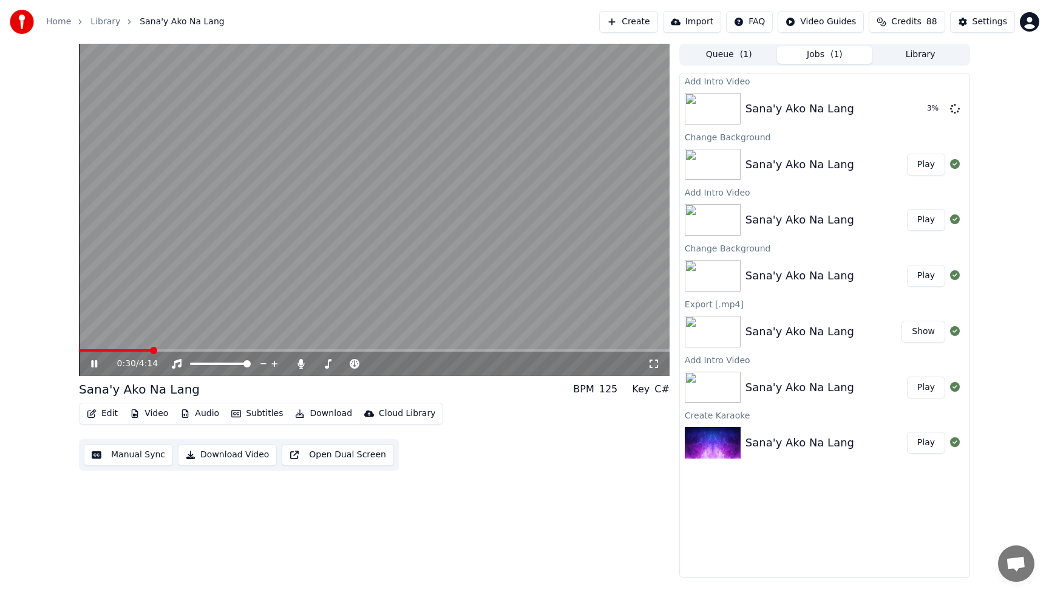
click at [94, 363] on icon at bounding box center [94, 363] width 6 height 7
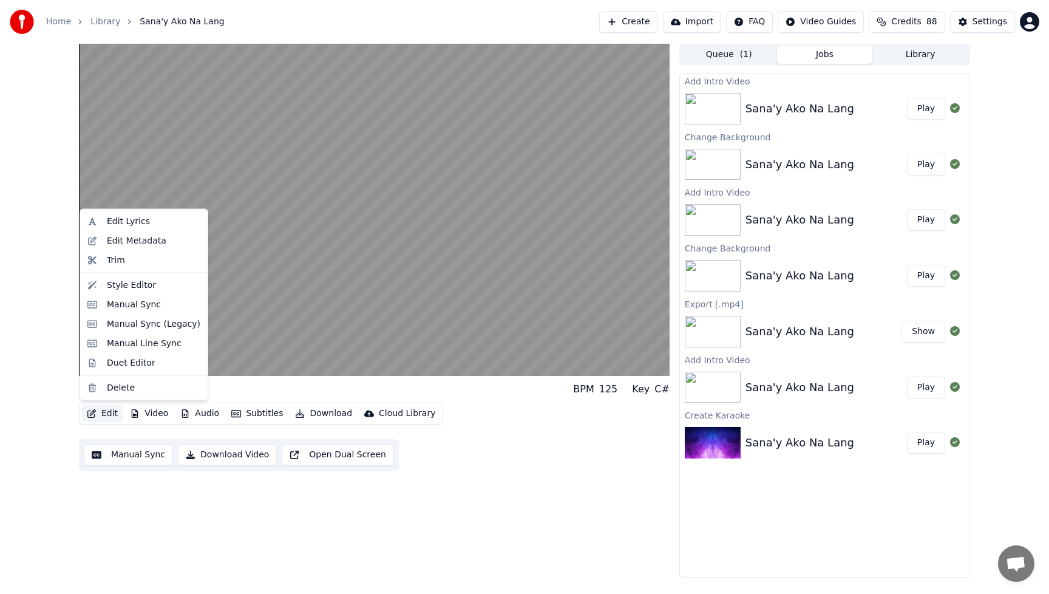
click at [103, 413] on button "Edit" at bounding box center [102, 413] width 41 height 17
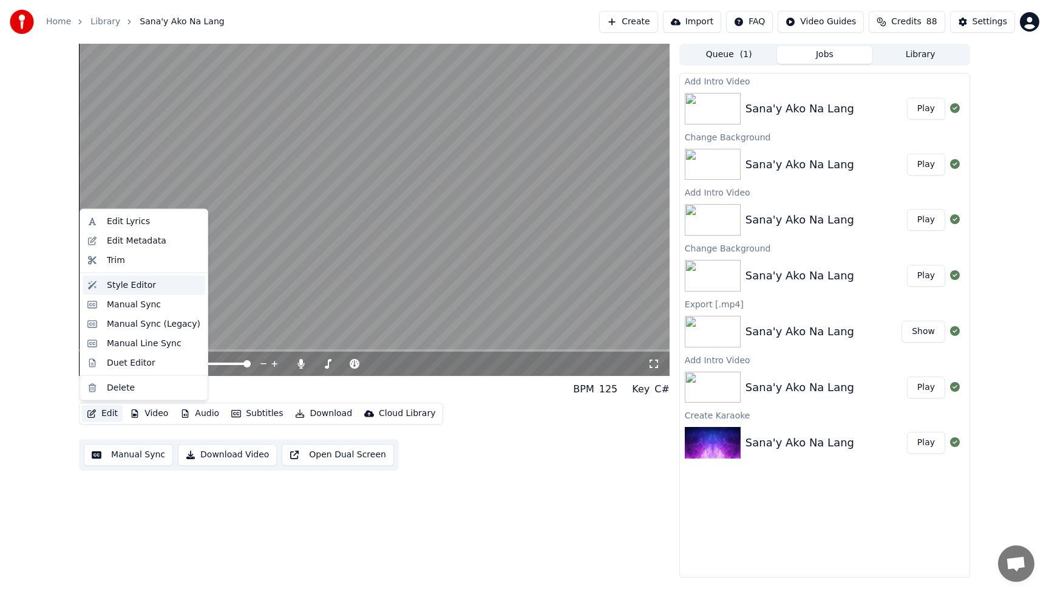
click at [112, 288] on div "Style Editor" at bounding box center [131, 285] width 49 height 12
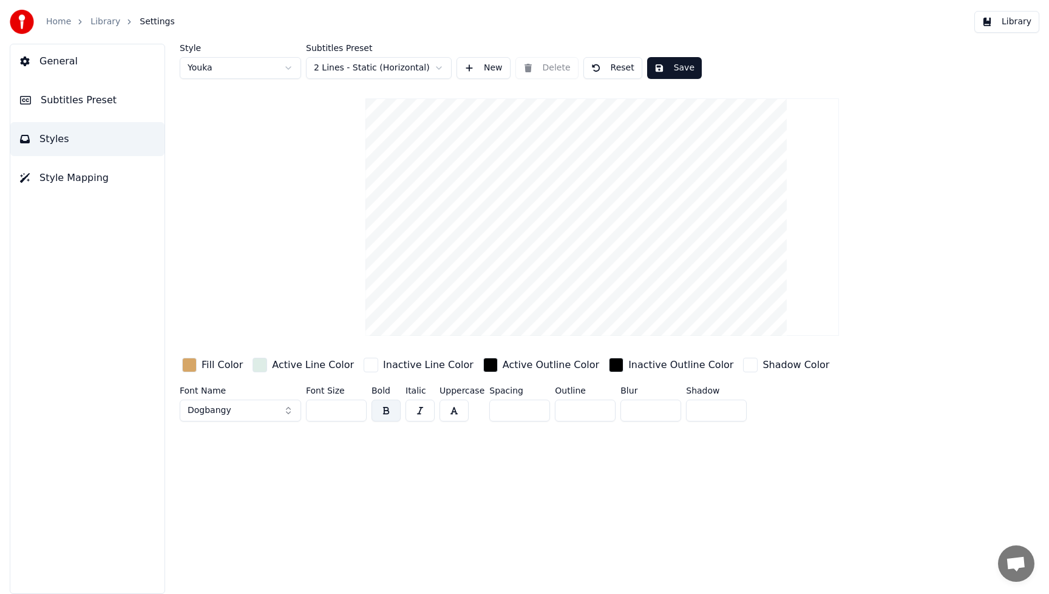
click at [191, 364] on div "button" at bounding box center [189, 365] width 15 height 15
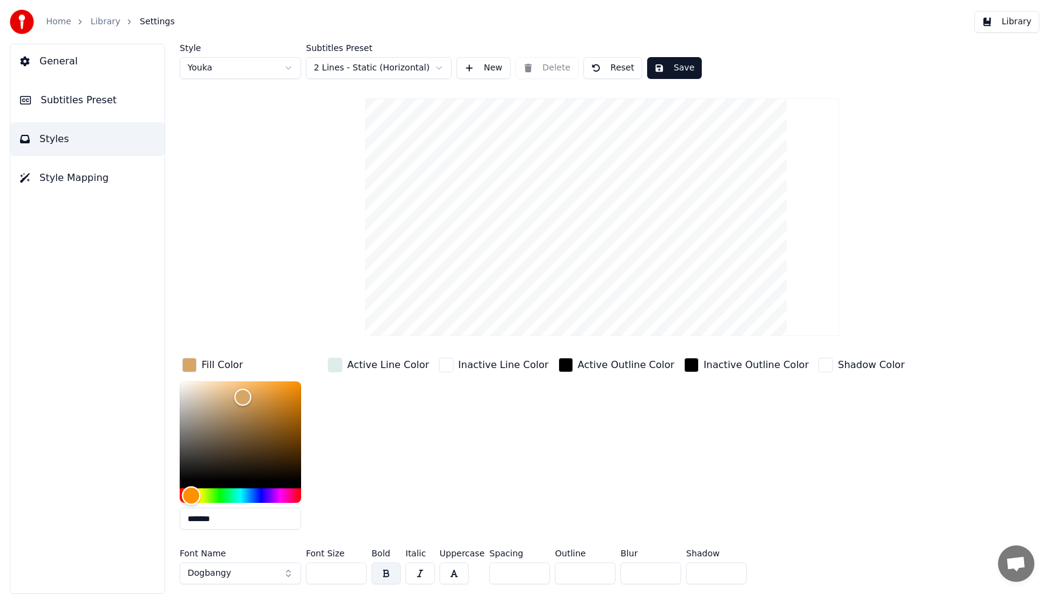
type input "*******"
click at [254, 498] on div "Hue" at bounding box center [240, 495] width 121 height 15
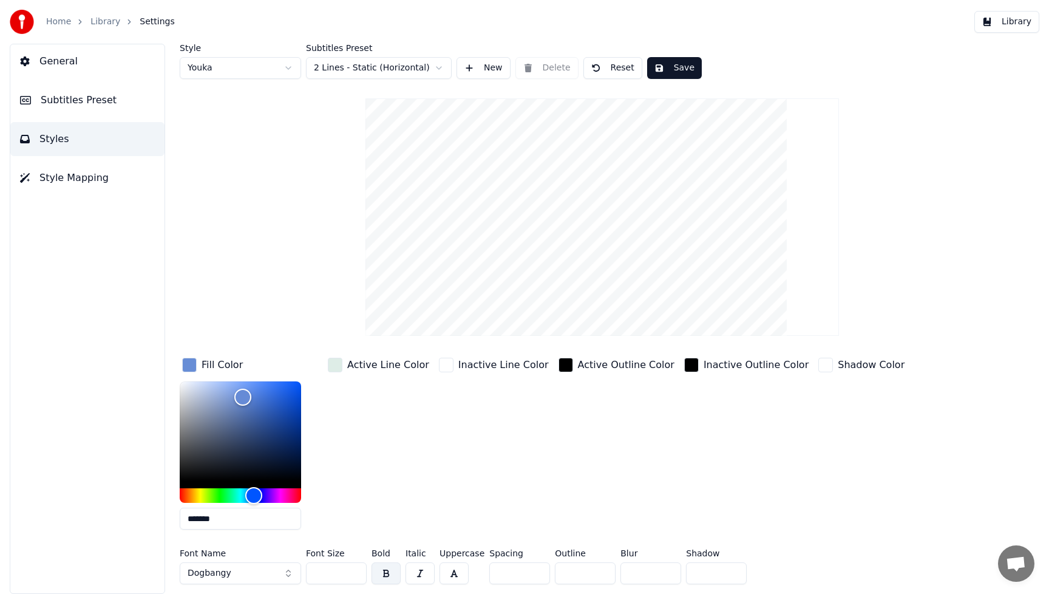
click at [283, 574] on button "Dogbangy" at bounding box center [240, 573] width 121 height 22
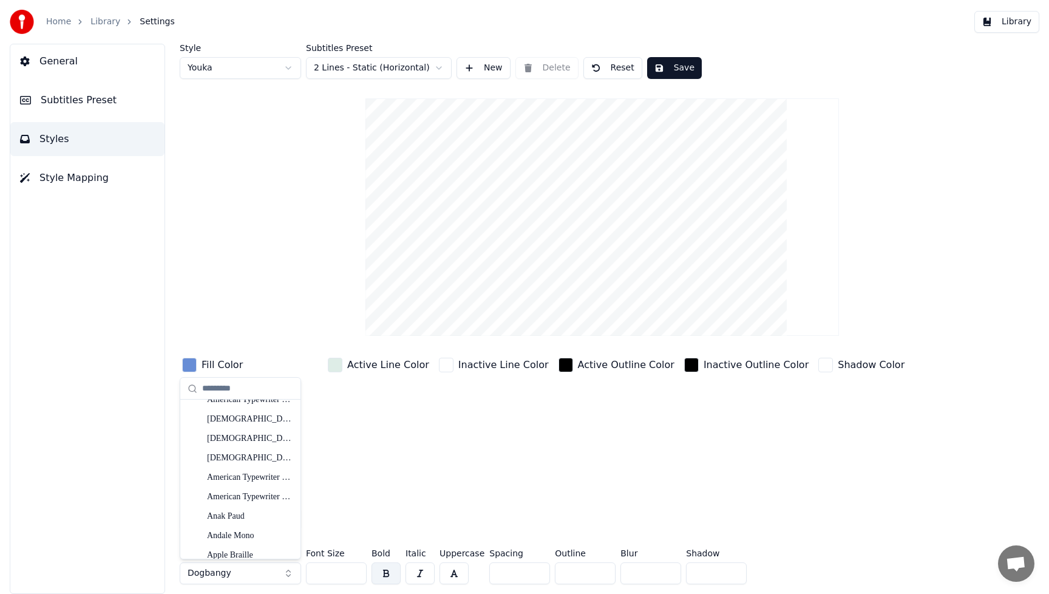
scroll to position [222, 0]
click at [254, 505] on div "Anak Paud" at bounding box center [250, 501] width 86 height 12
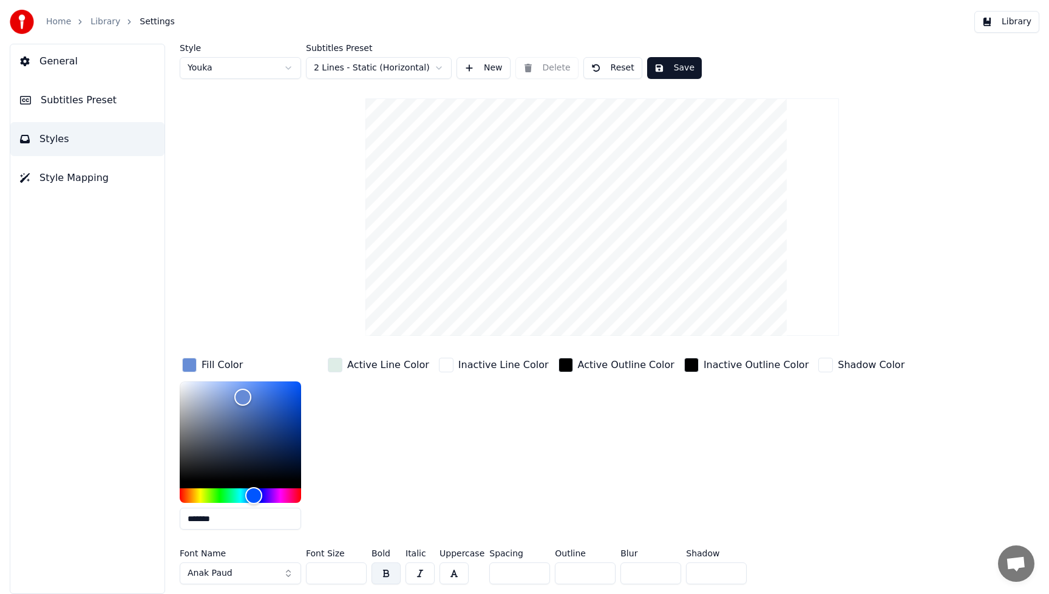
click at [355, 571] on input "**" at bounding box center [336, 573] width 61 height 22
click at [355, 571] on input "***" at bounding box center [336, 573] width 61 height 22
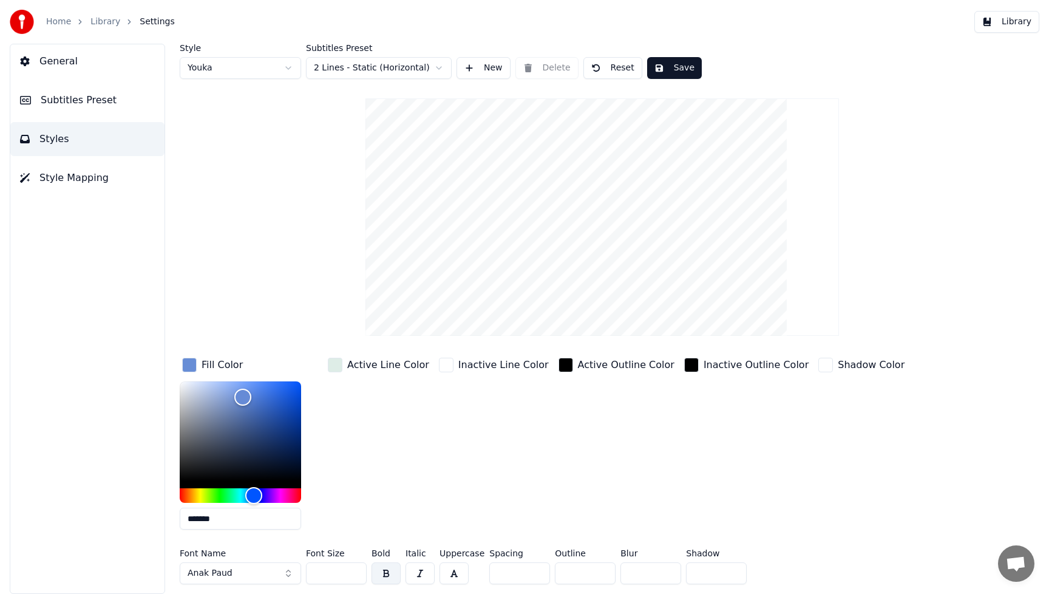
click at [355, 571] on input "***" at bounding box center [336, 573] width 61 height 22
click at [354, 571] on input "***" at bounding box center [336, 573] width 61 height 22
click at [353, 570] on input "***" at bounding box center [336, 573] width 61 height 22
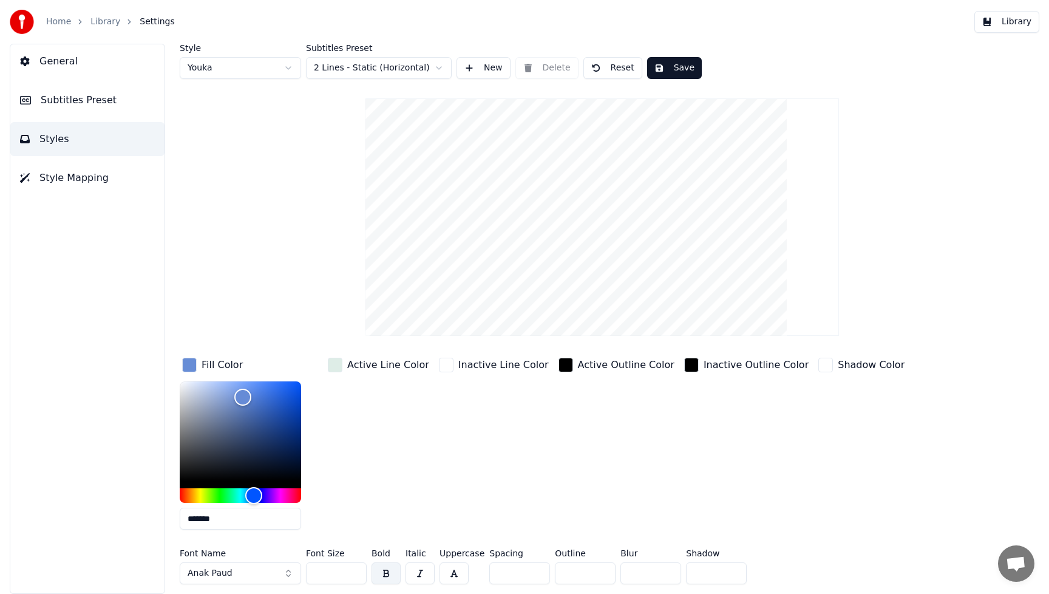
click at [353, 570] on input "***" at bounding box center [336, 573] width 61 height 22
type input "***"
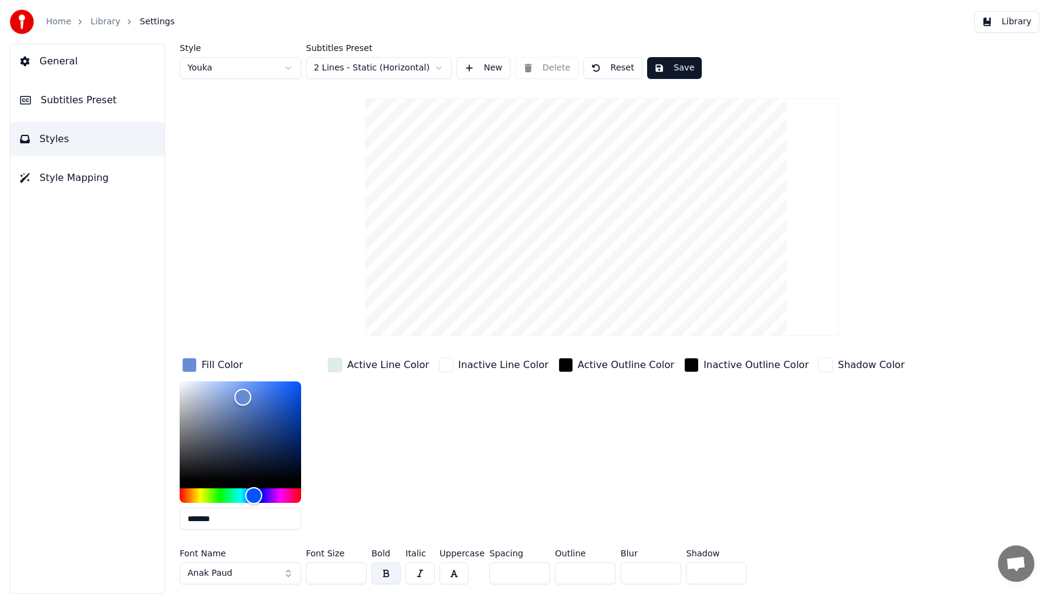
click at [353, 570] on input "***" at bounding box center [336, 573] width 61 height 22
click at [683, 70] on button "Save" at bounding box center [674, 68] width 55 height 22
click at [1015, 23] on button "Library" at bounding box center [1007, 22] width 65 height 22
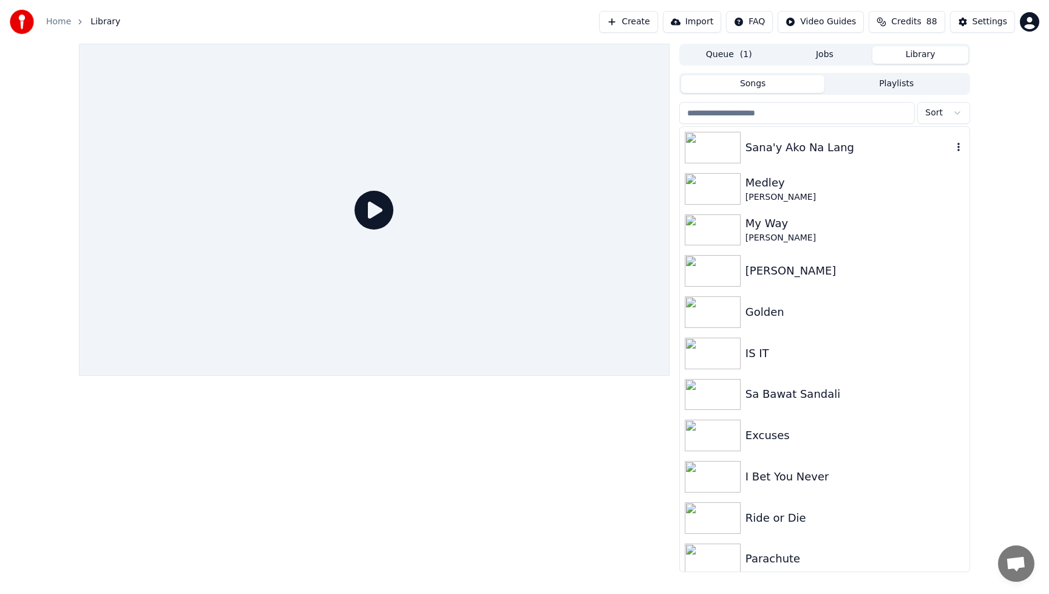
click at [722, 148] on img at bounding box center [713, 148] width 56 height 32
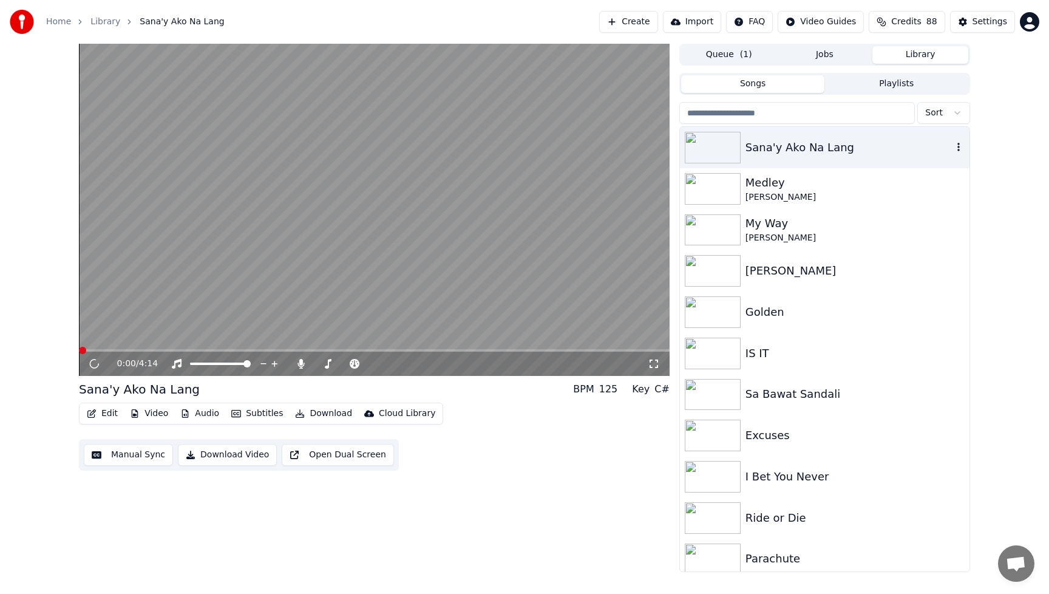
click at [722, 148] on img at bounding box center [713, 148] width 56 height 32
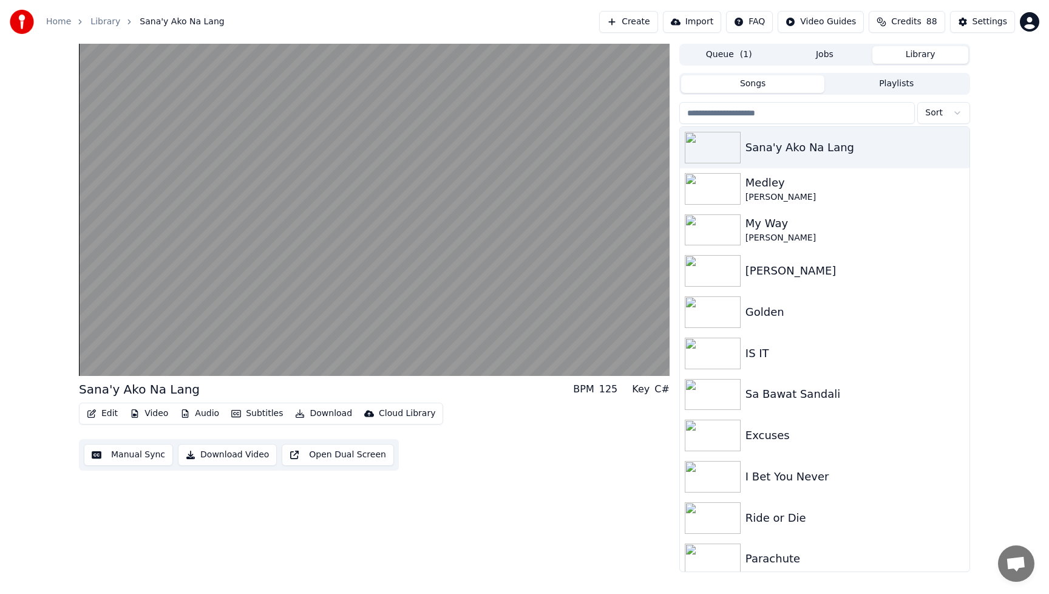
click at [211, 415] on button "Audio" at bounding box center [200, 413] width 49 height 17
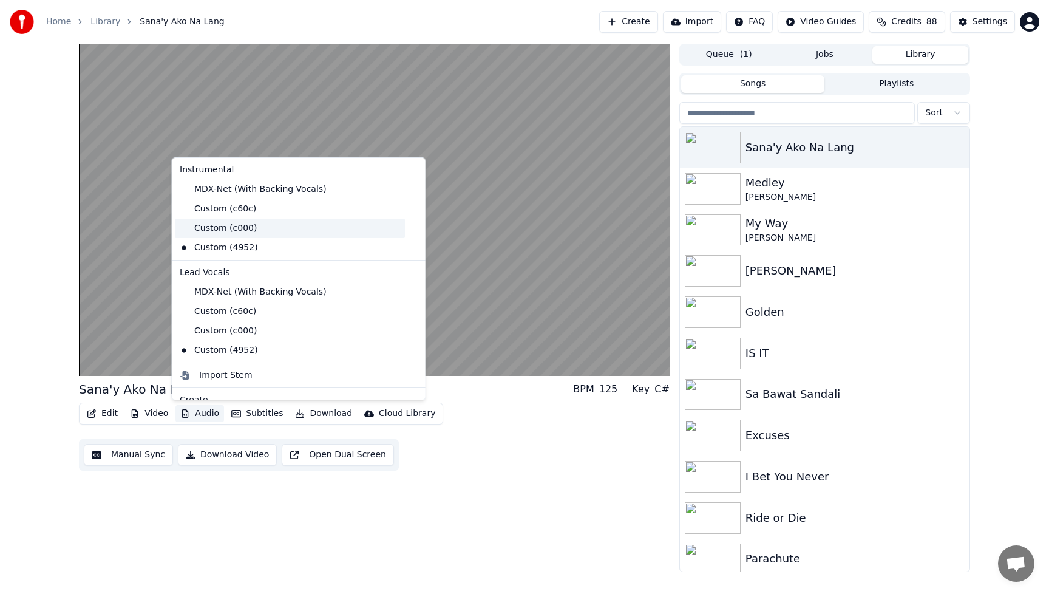
click at [201, 226] on div "Custom (c000)" at bounding box center [290, 228] width 230 height 19
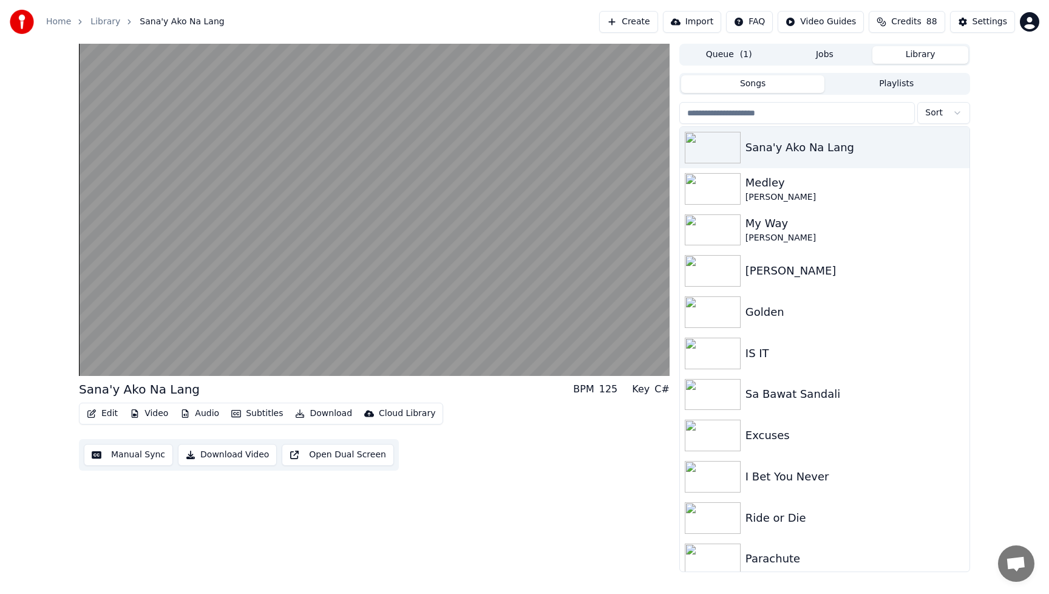
click at [149, 413] on button "Video" at bounding box center [149, 413] width 48 height 17
click at [568, 474] on div "Sana'y Ako [PERSON_NAME] BPM 125 Key C# Edit Video Audio Subtitles Download Clo…" at bounding box center [374, 308] width 591 height 528
click at [149, 413] on button "Video" at bounding box center [149, 413] width 48 height 17
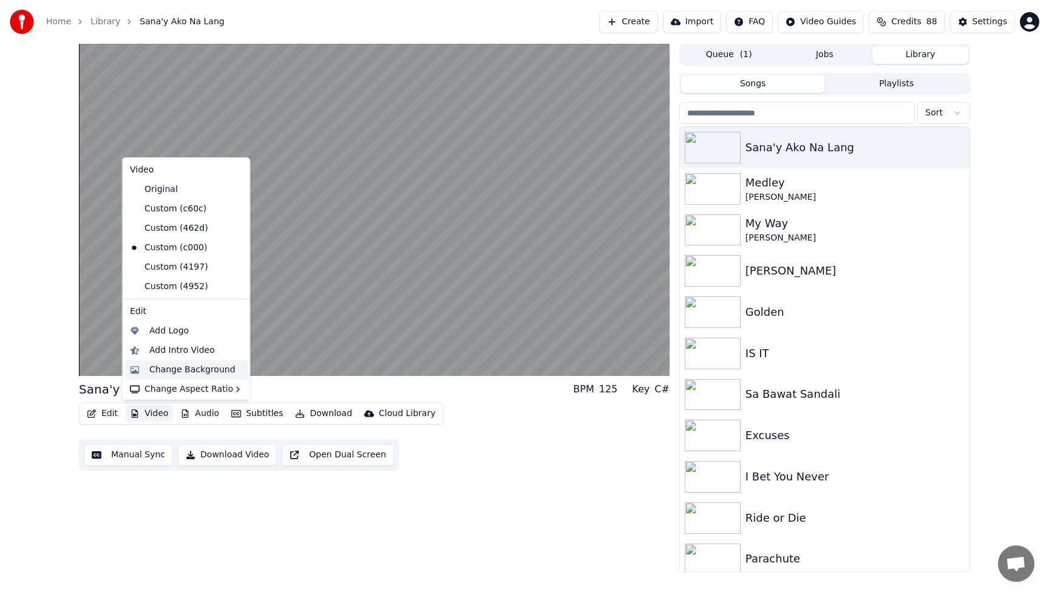
click at [159, 369] on div "Change Background" at bounding box center [192, 370] width 86 height 12
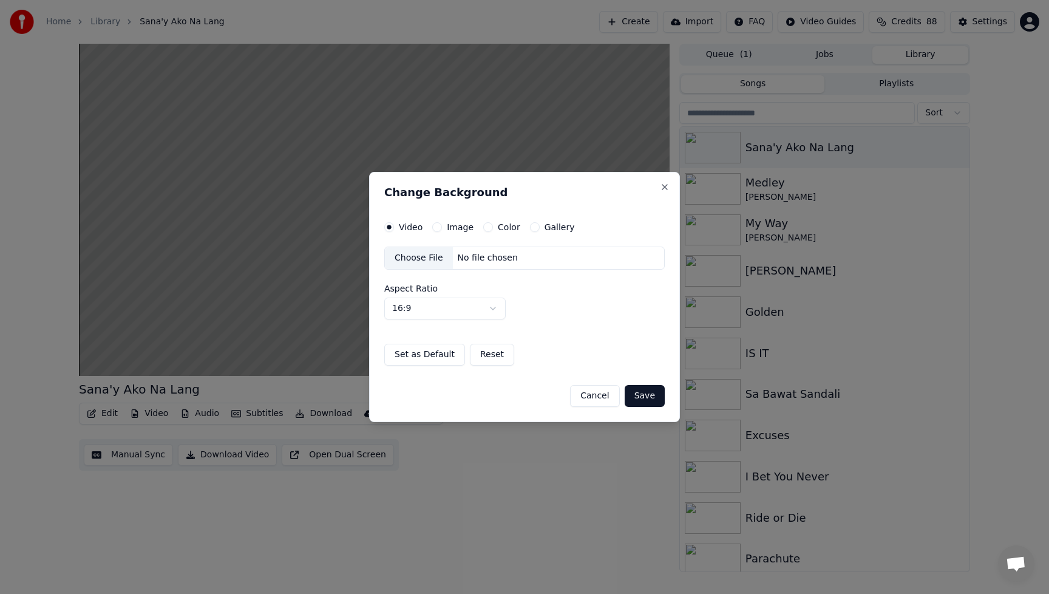
click at [421, 257] on div "Choose File" at bounding box center [419, 258] width 68 height 22
click at [645, 397] on button "Save" at bounding box center [645, 396] width 40 height 22
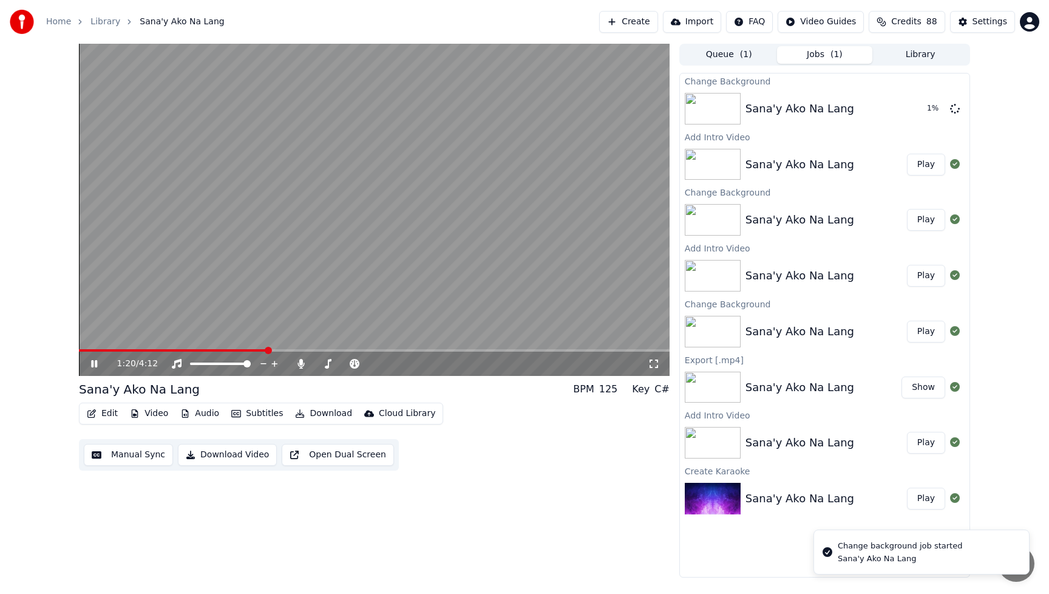
click at [95, 361] on icon at bounding box center [94, 363] width 6 height 7
click at [936, 112] on button "Play" at bounding box center [926, 109] width 38 height 22
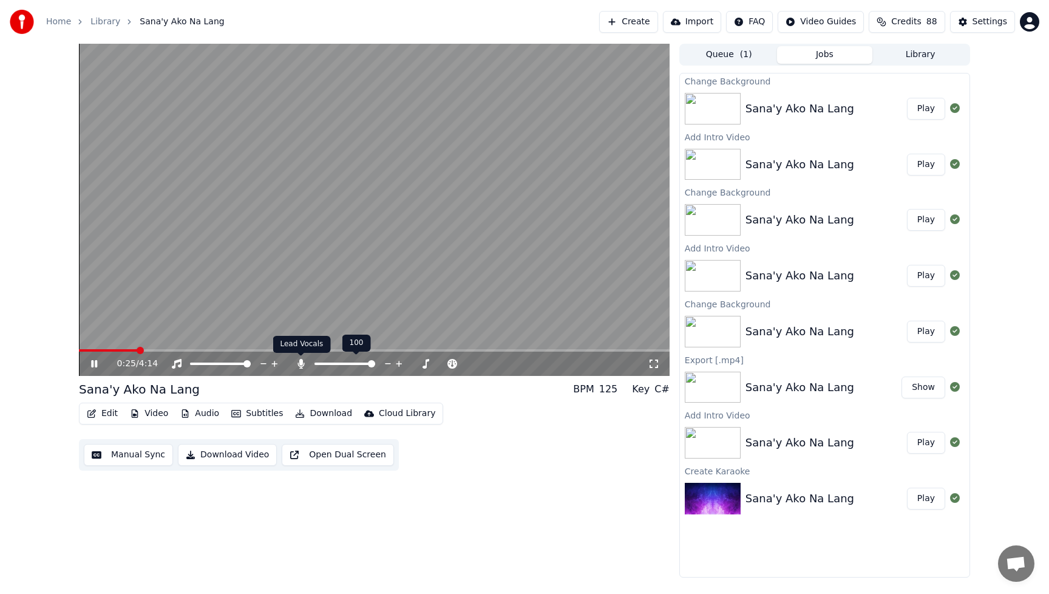
click at [300, 365] on icon at bounding box center [301, 364] width 7 height 10
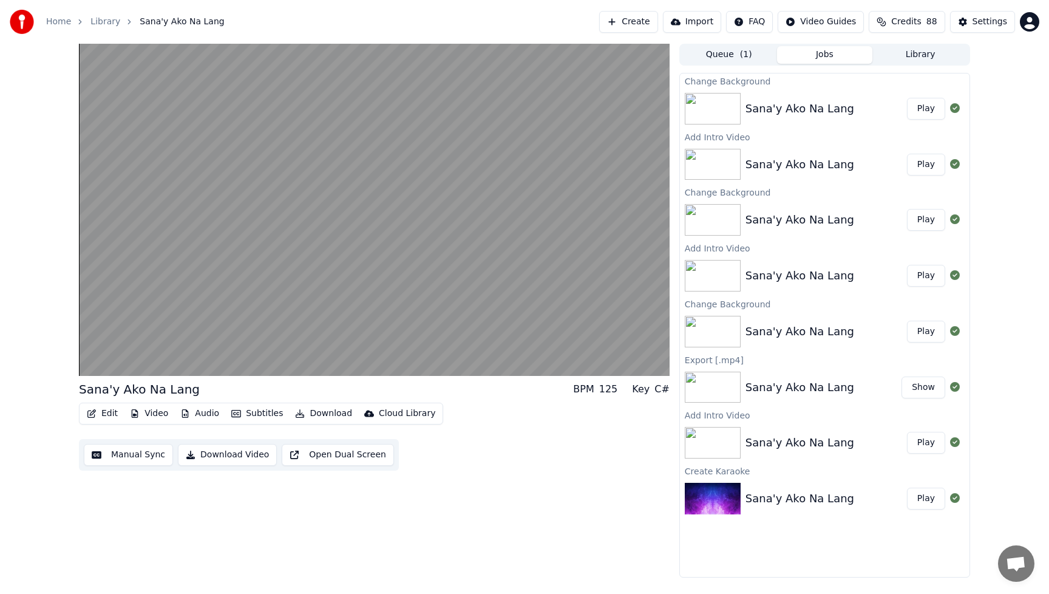
click at [522, 496] on div "Sana'y Ako [PERSON_NAME] BPM 125 Key C# Edit Video Audio Subtitles Download Clo…" at bounding box center [374, 311] width 591 height 534
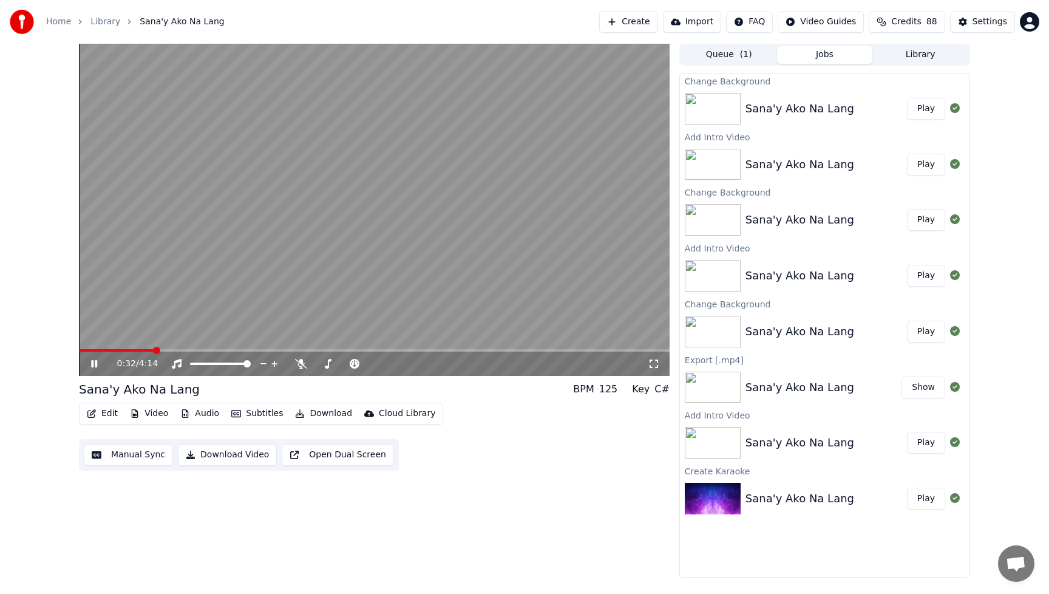
click at [237, 454] on button "Download Video" at bounding box center [227, 455] width 99 height 22
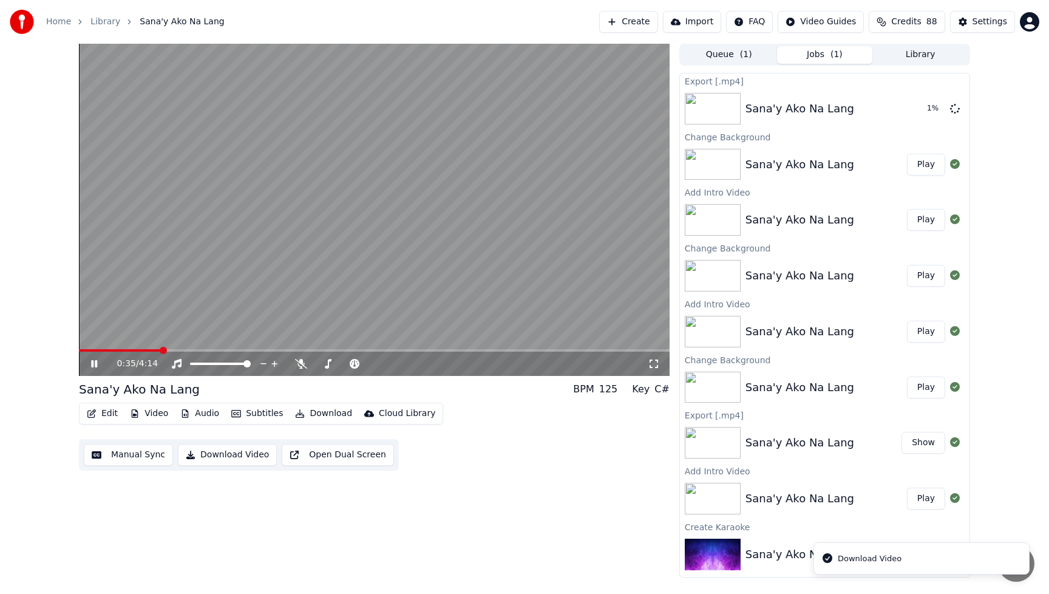
click at [93, 366] on icon at bounding box center [94, 363] width 6 height 7
click at [495, 474] on div "0:35 / 4:14 [PERSON_NAME] Ako [PERSON_NAME] BPM 125 Key C# Edit Video Audio Sub…" at bounding box center [374, 311] width 591 height 534
click at [159, 417] on button "Video" at bounding box center [149, 413] width 48 height 17
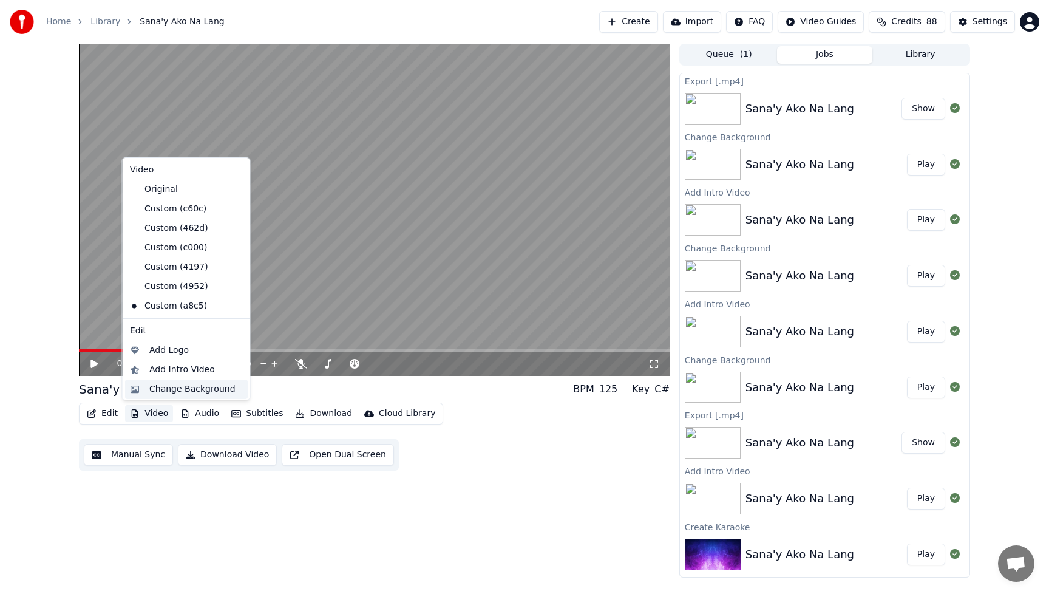
click at [164, 390] on div "Change Background" at bounding box center [192, 389] width 86 height 12
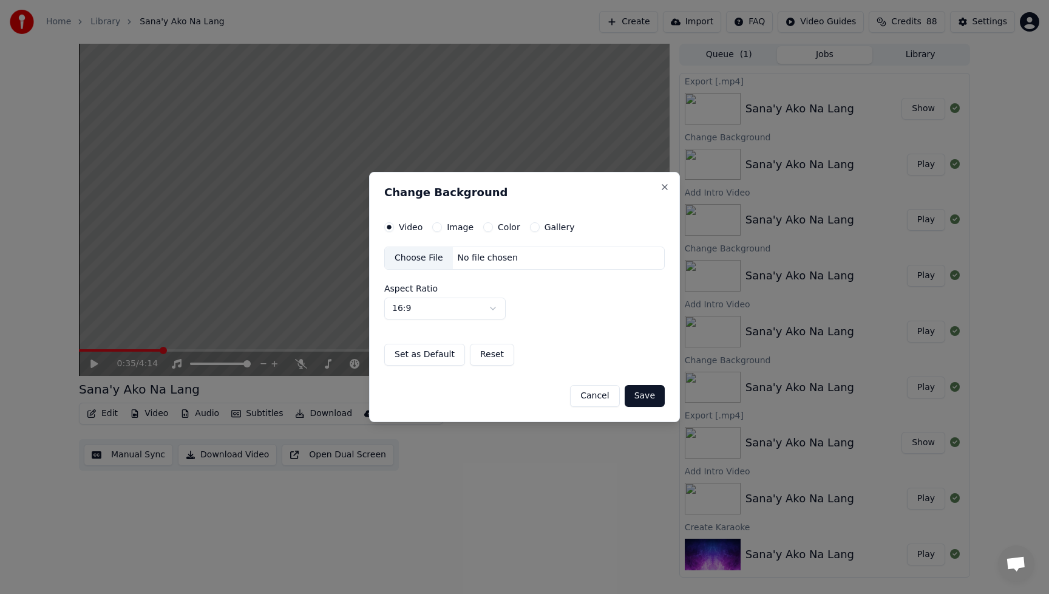
click at [420, 261] on div "Choose File" at bounding box center [419, 258] width 68 height 22
click at [641, 399] on button "Save" at bounding box center [645, 396] width 40 height 22
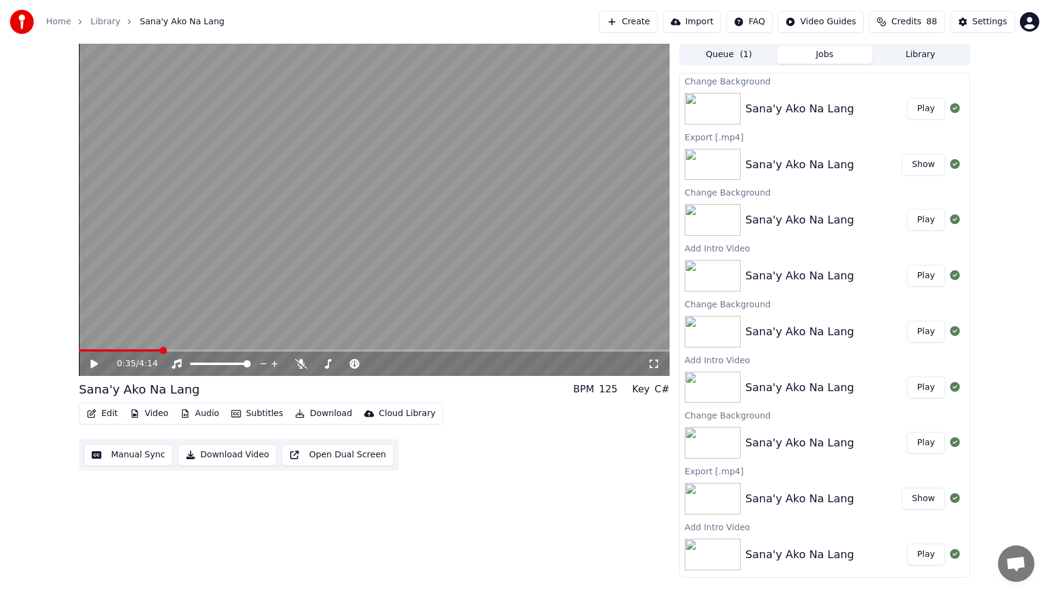
click at [918, 111] on button "Play" at bounding box center [926, 109] width 38 height 22
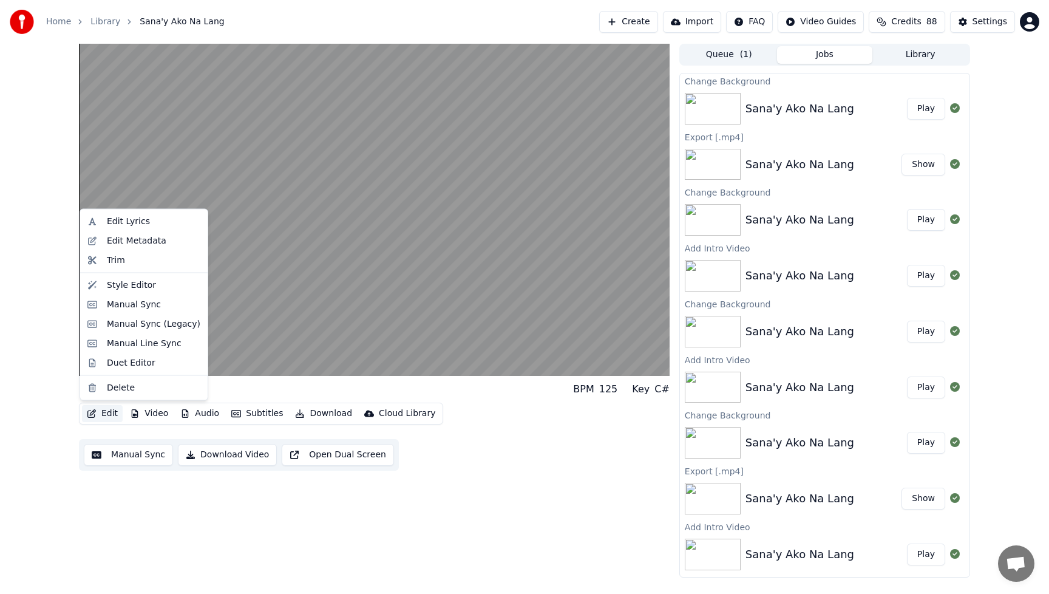
click at [107, 415] on button "Edit" at bounding box center [102, 413] width 41 height 17
click at [117, 281] on div "Style Editor" at bounding box center [131, 285] width 49 height 12
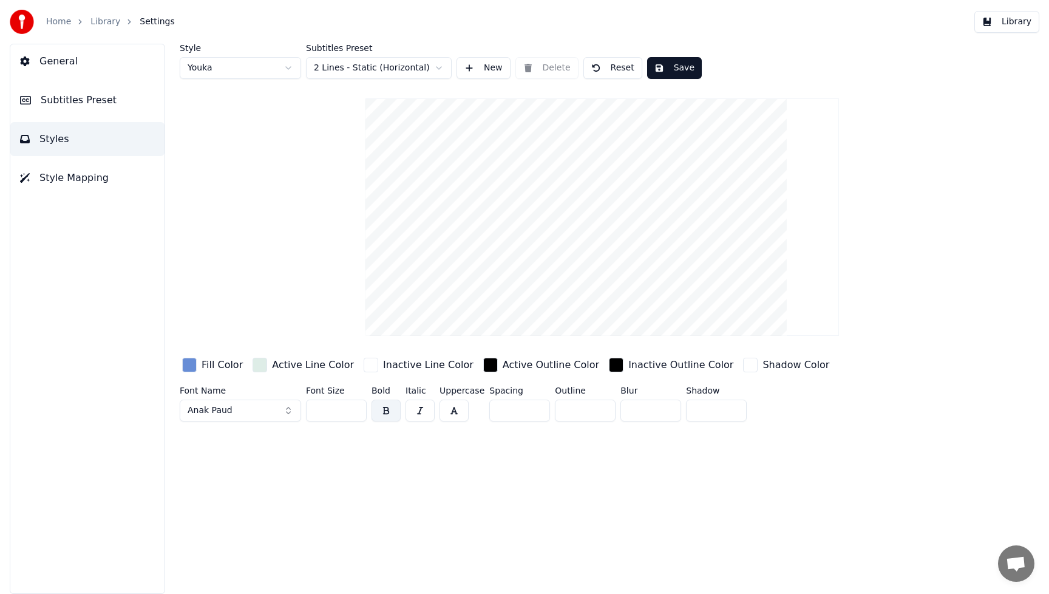
click at [288, 409] on button "Anak Paud" at bounding box center [240, 411] width 121 height 22
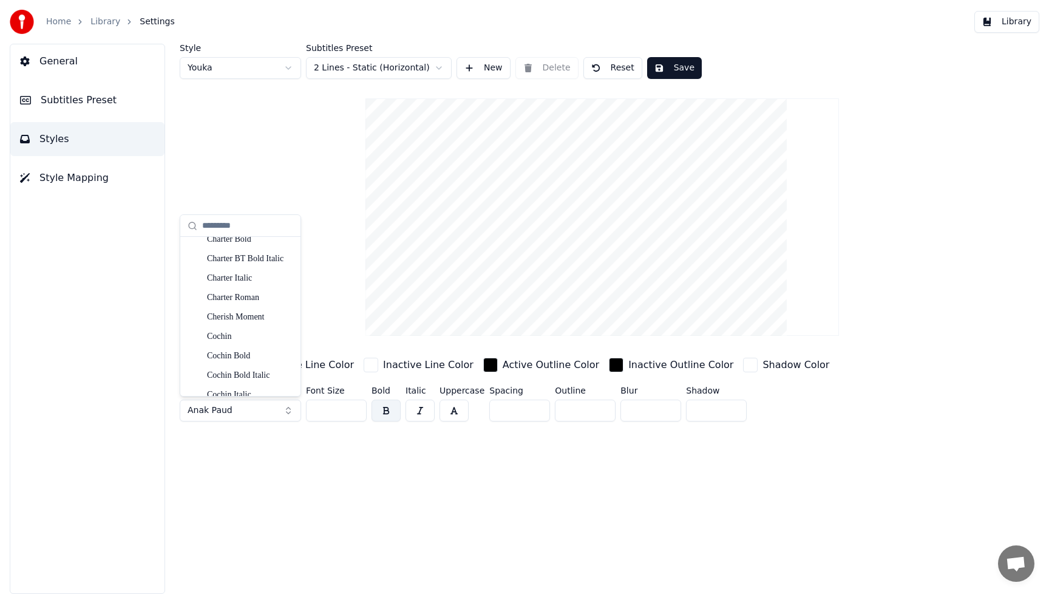
scroll to position [2602, 0]
click at [249, 309] on div "Cherish Moment" at bounding box center [250, 308] width 86 height 12
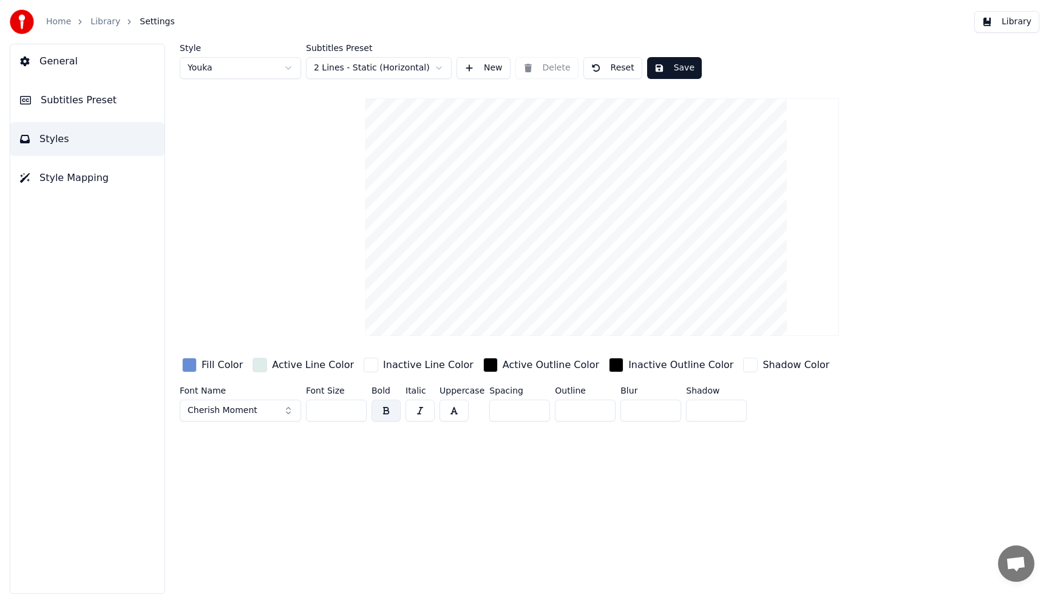
click at [206, 364] on div "Fill Color" at bounding box center [222, 365] width 41 height 15
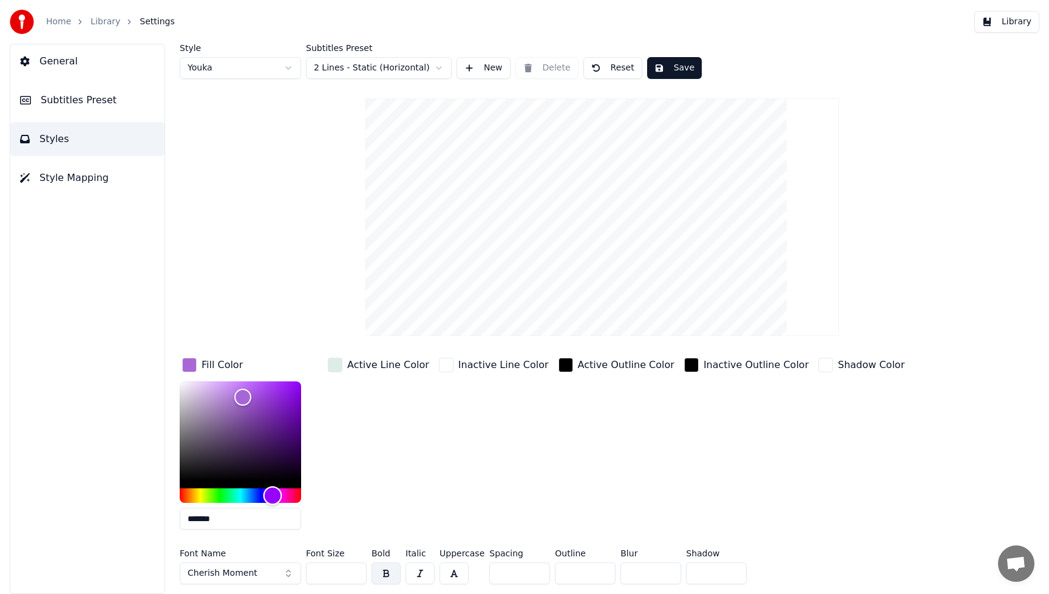
type input "*******"
drag, startPoint x: 255, startPoint y: 491, endPoint x: 294, endPoint y: 482, distance: 39.9
click at [271, 494] on div "Hue" at bounding box center [271, 495] width 19 height 19
click at [687, 70] on button "Save" at bounding box center [674, 68] width 55 height 22
click at [1020, 26] on button "Library" at bounding box center [1007, 22] width 65 height 22
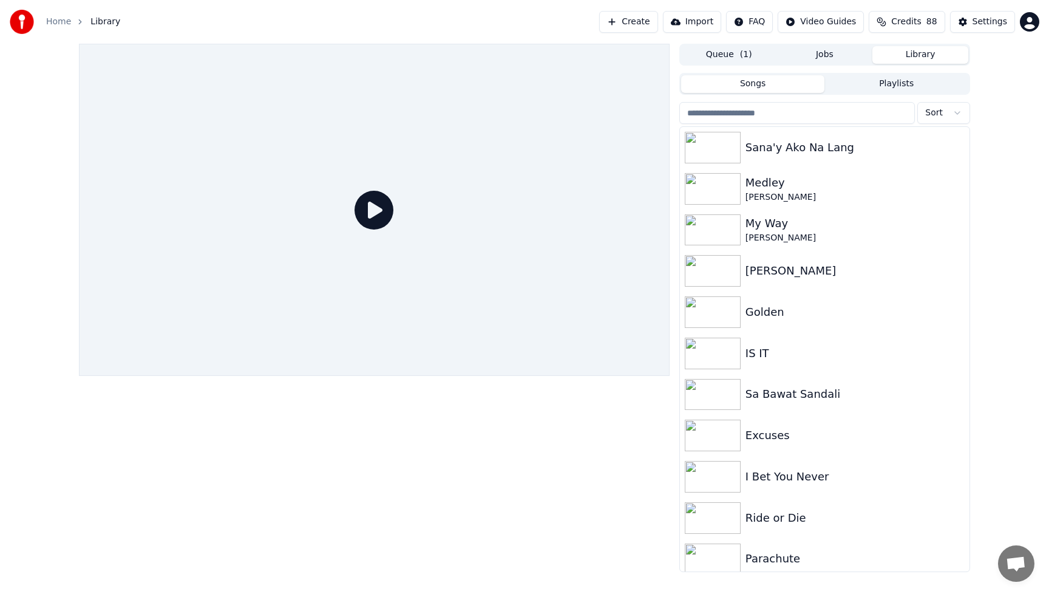
click at [382, 211] on icon at bounding box center [374, 210] width 39 height 39
click at [753, 150] on div "Sana'y Ako Na Lang" at bounding box center [849, 147] width 207 height 17
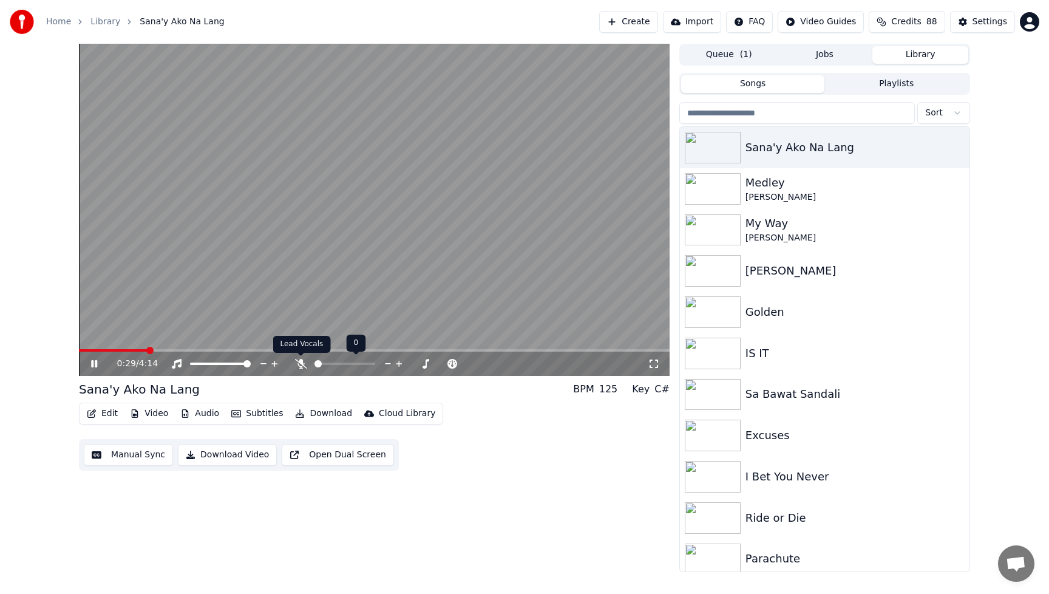
click at [298, 361] on icon at bounding box center [301, 364] width 12 height 10
click at [300, 362] on icon at bounding box center [301, 364] width 7 height 10
click at [229, 452] on button "Download Video" at bounding box center [227, 455] width 99 height 22
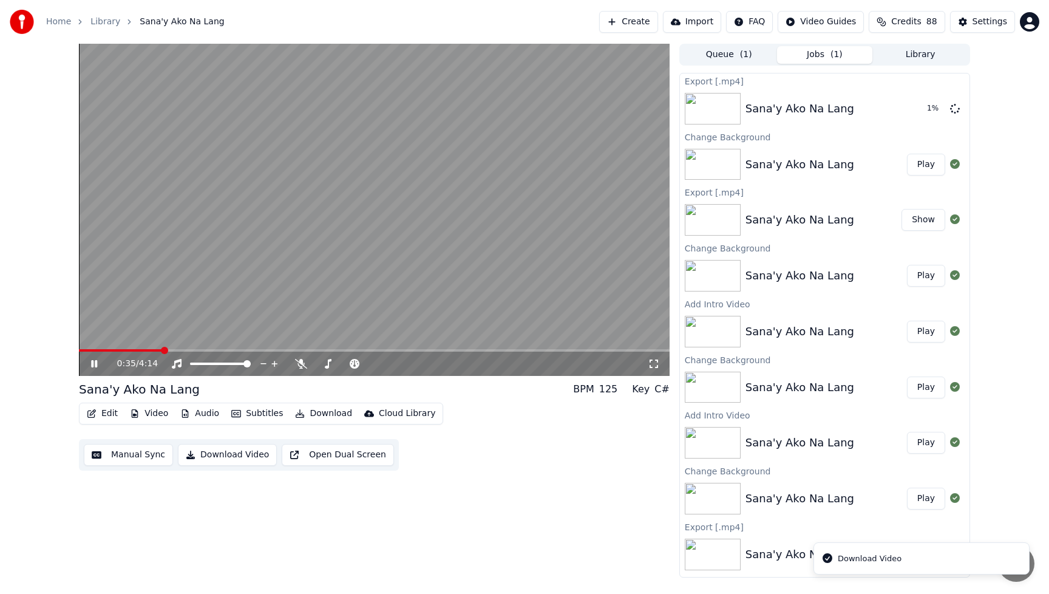
click at [93, 363] on icon at bounding box center [94, 363] width 6 height 7
